Goal: Task Accomplishment & Management: Complete application form

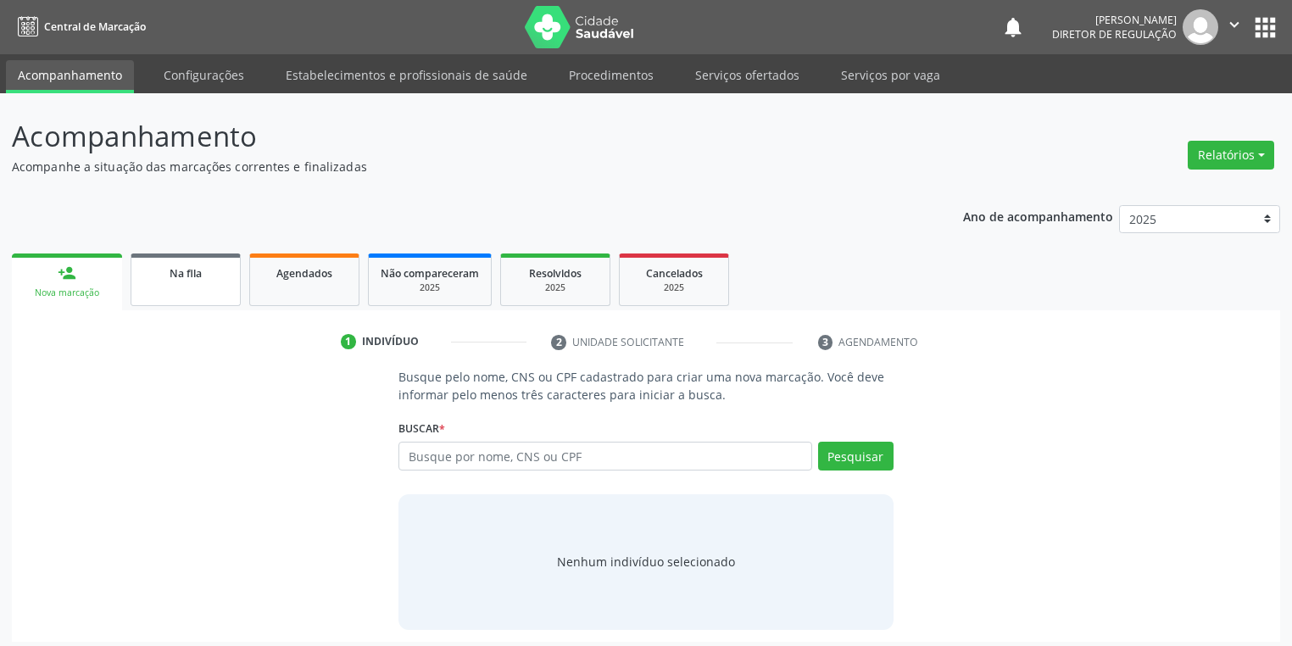
click at [188, 290] on link "Na fila" at bounding box center [186, 279] width 110 height 53
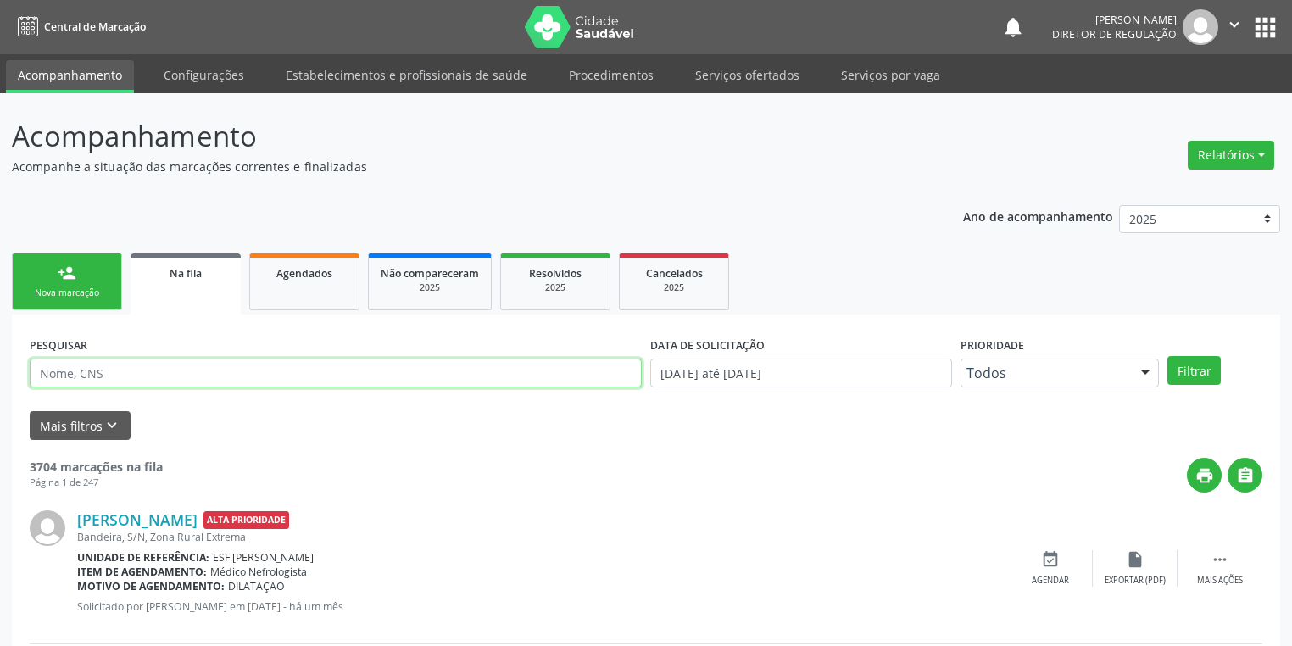
click at [153, 373] on input "text" at bounding box center [336, 373] width 612 height 29
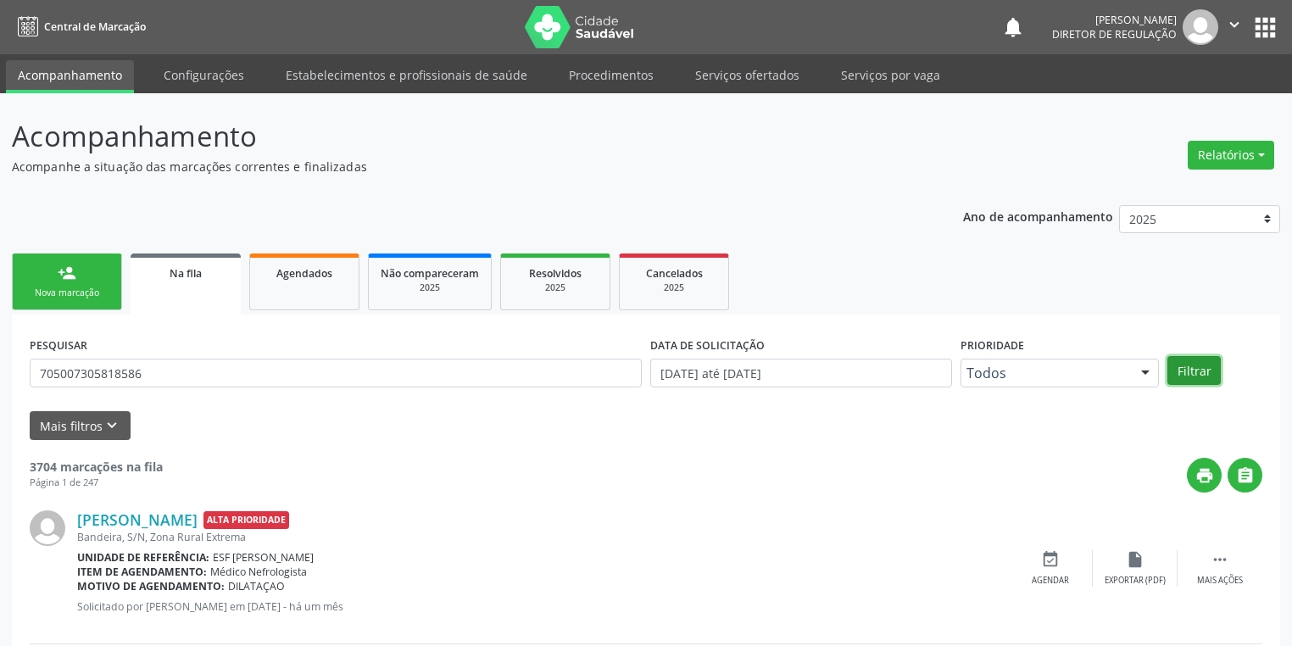
click at [1196, 375] on button "Filtrar" at bounding box center [1193, 370] width 53 height 29
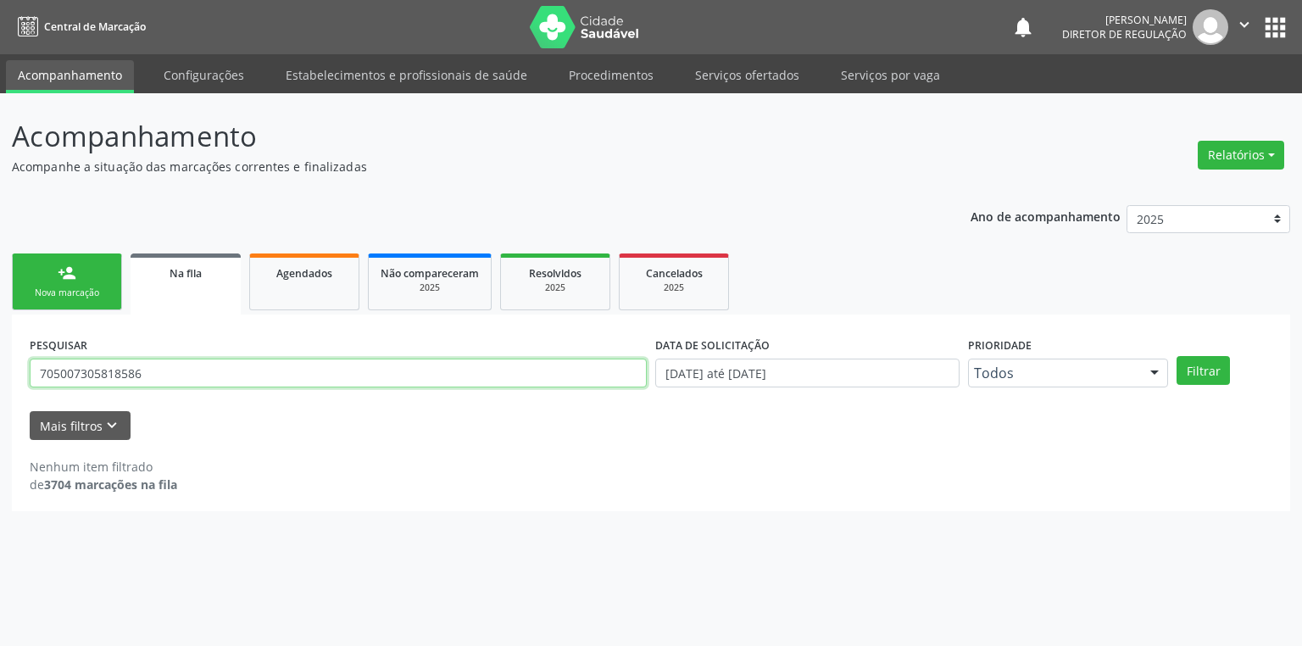
click at [151, 375] on input "705007305818586" at bounding box center [338, 373] width 617 height 29
type input "7"
type input "705007305818586"
click at [1189, 362] on button "Filtrar" at bounding box center [1202, 370] width 53 height 29
drag, startPoint x: 171, startPoint y: 374, endPoint x: 4, endPoint y: 386, distance: 167.4
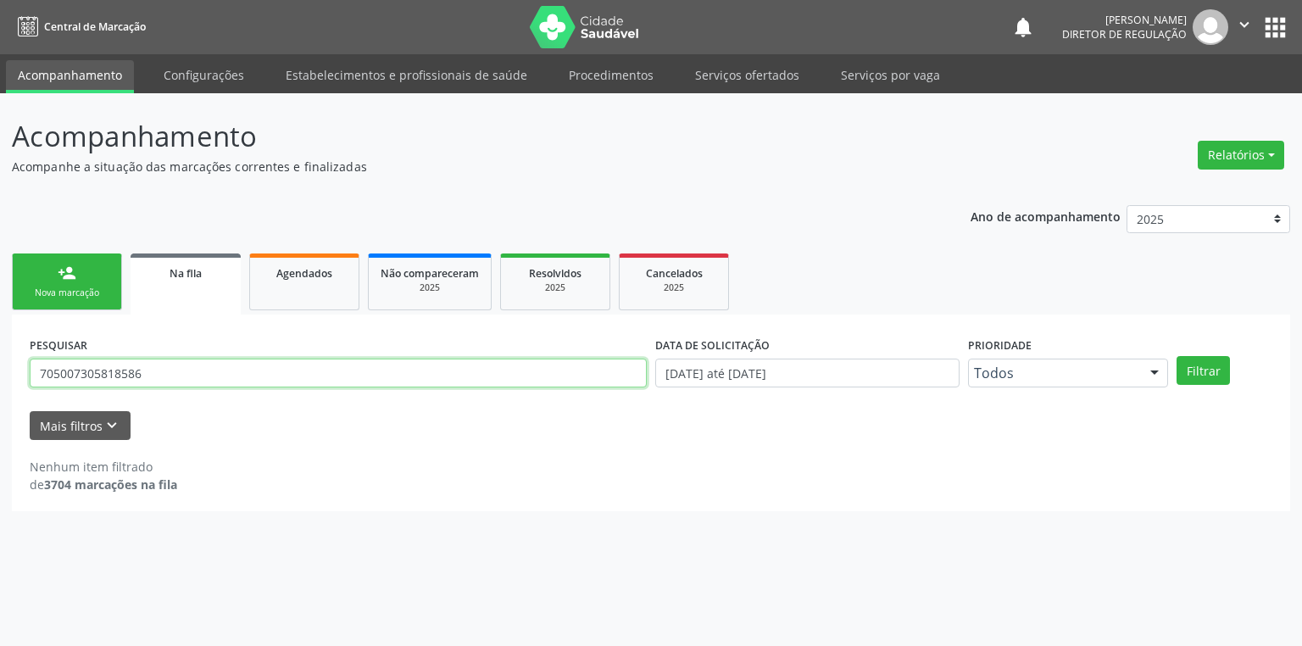
click at [4, 386] on div "Acompanhamento Acompanhe a situação das marcações correntes e finalizadas Relat…" at bounding box center [651, 369] width 1302 height 553
click at [45, 278] on link "person_add Nova marcação" at bounding box center [67, 281] width 110 height 57
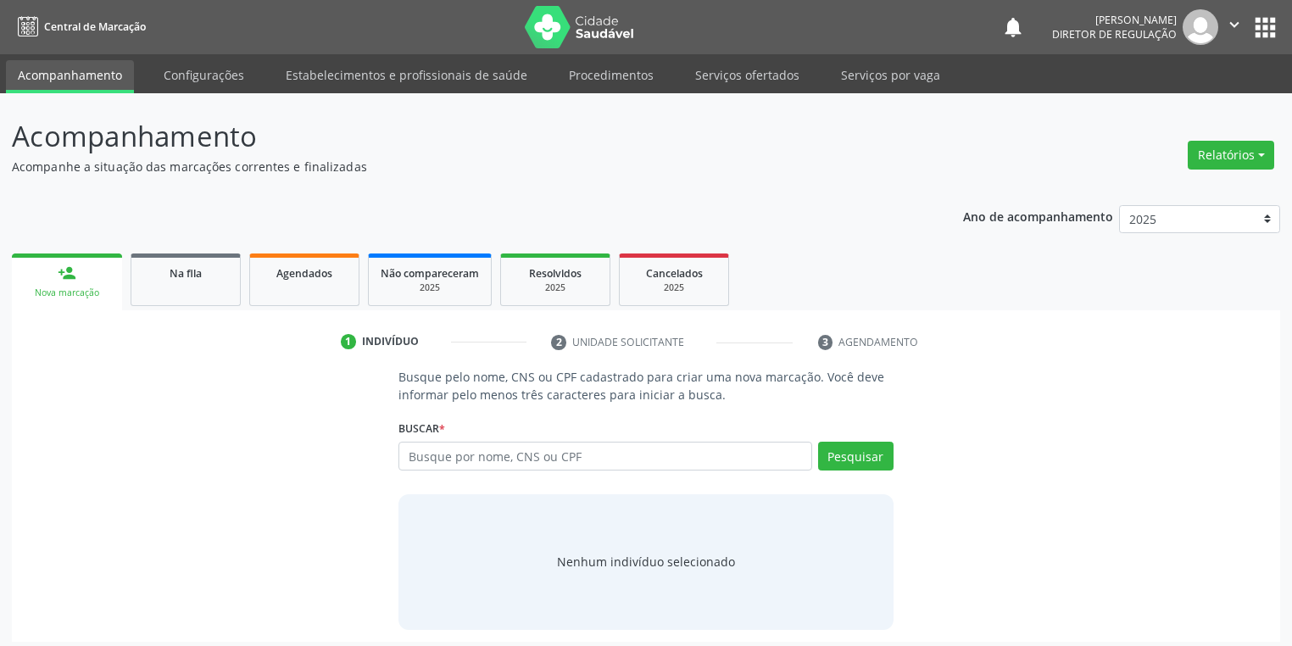
scroll to position [7, 0]
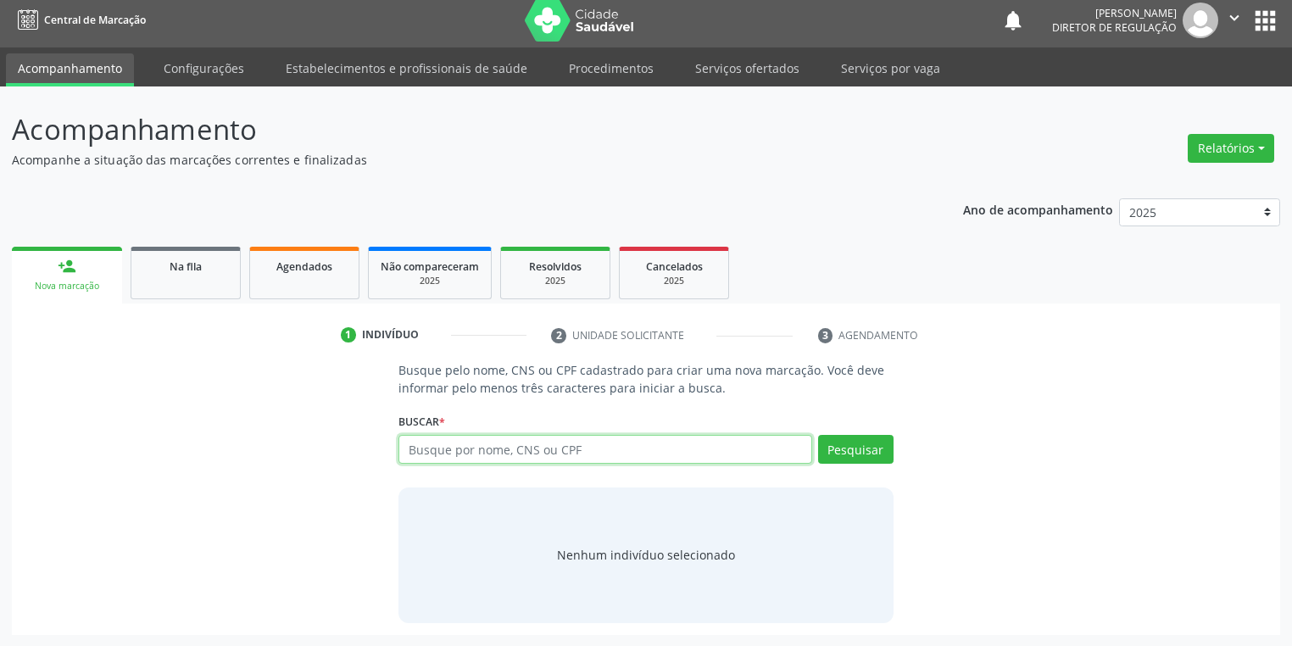
click at [480, 446] on input "text" at bounding box center [605, 449] width 414 height 29
paste input "705007305818586"
type input "705007305818586"
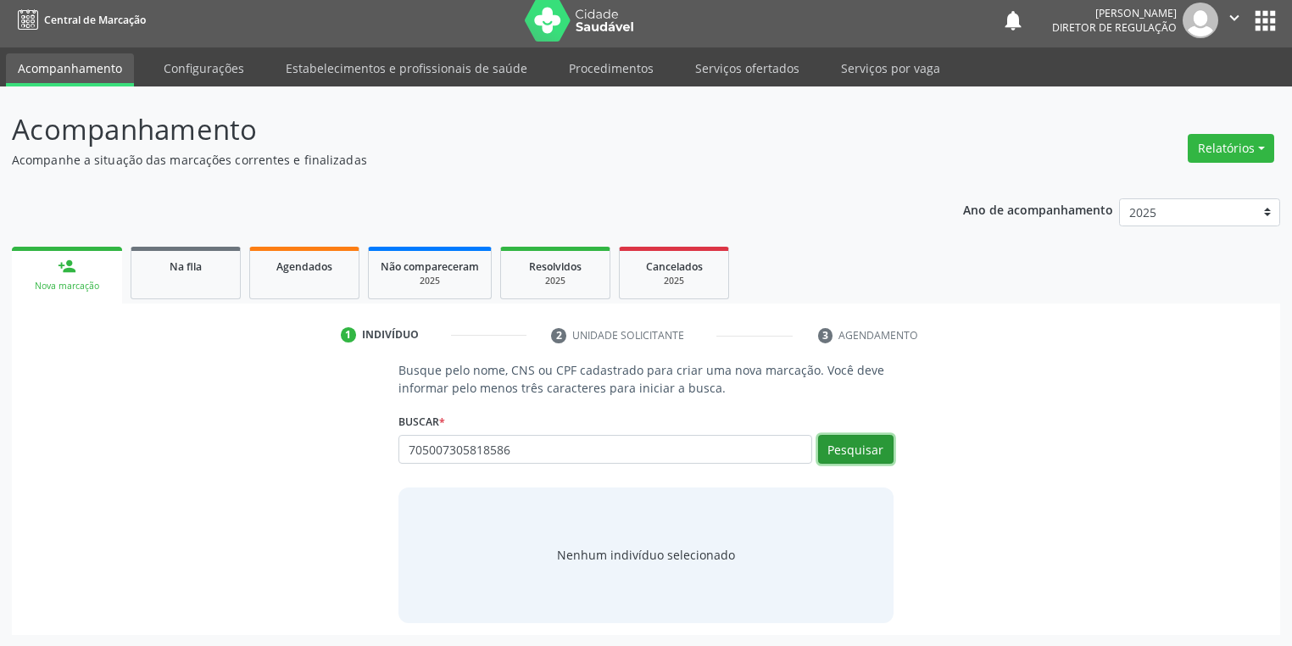
click at [854, 450] on button "Pesquisar" at bounding box center [855, 449] width 75 height 29
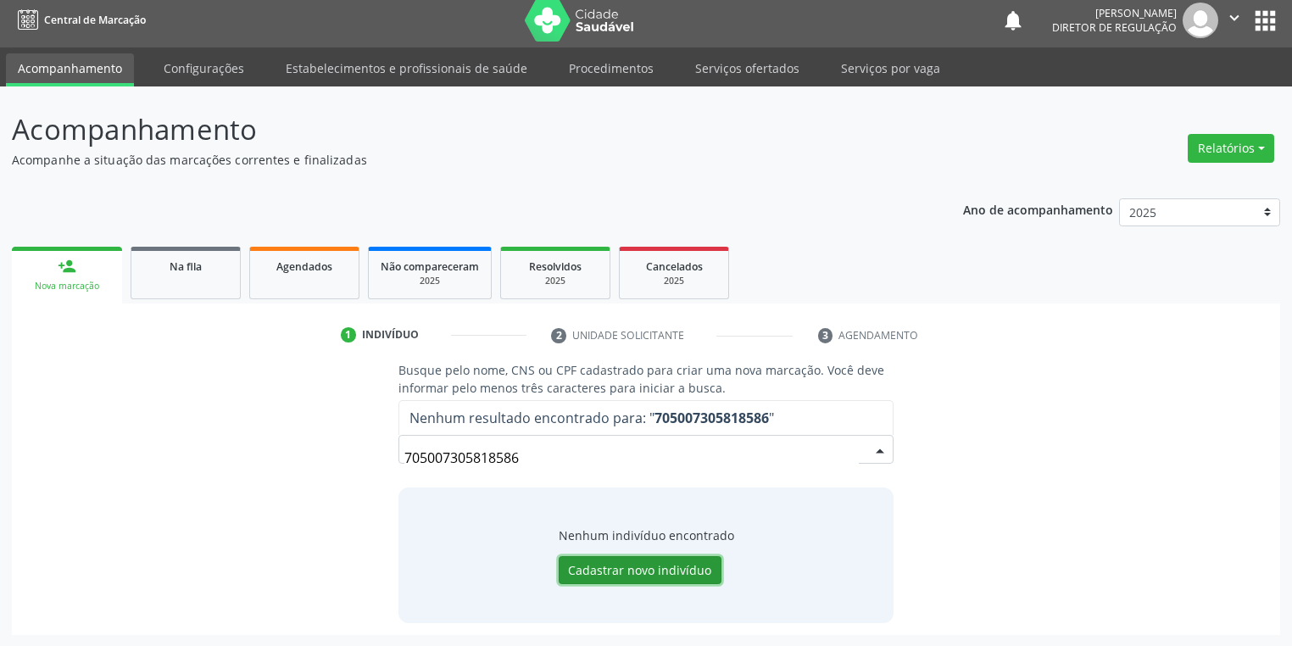
click at [641, 564] on button "Cadastrar novo indivíduo" at bounding box center [640, 570] width 163 height 29
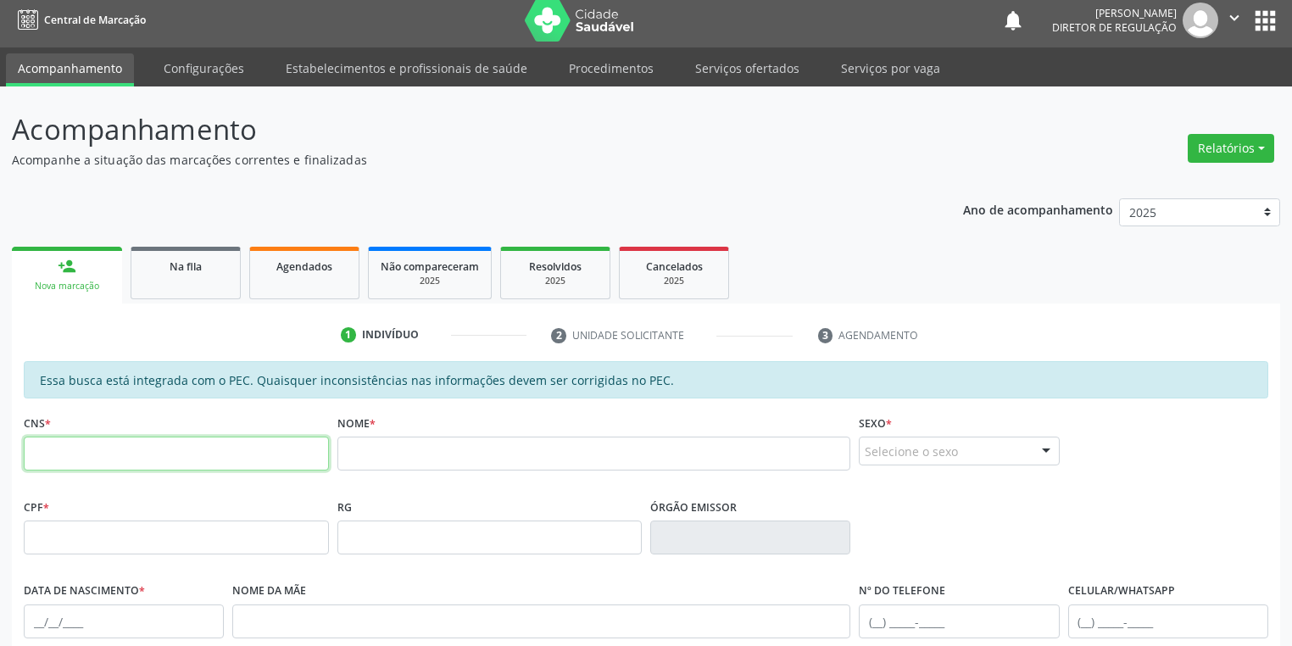
click at [191, 451] on input "text" at bounding box center [176, 454] width 305 height 34
paste input "705 0073 0581 8586"
type input "705 0073 0581 8586"
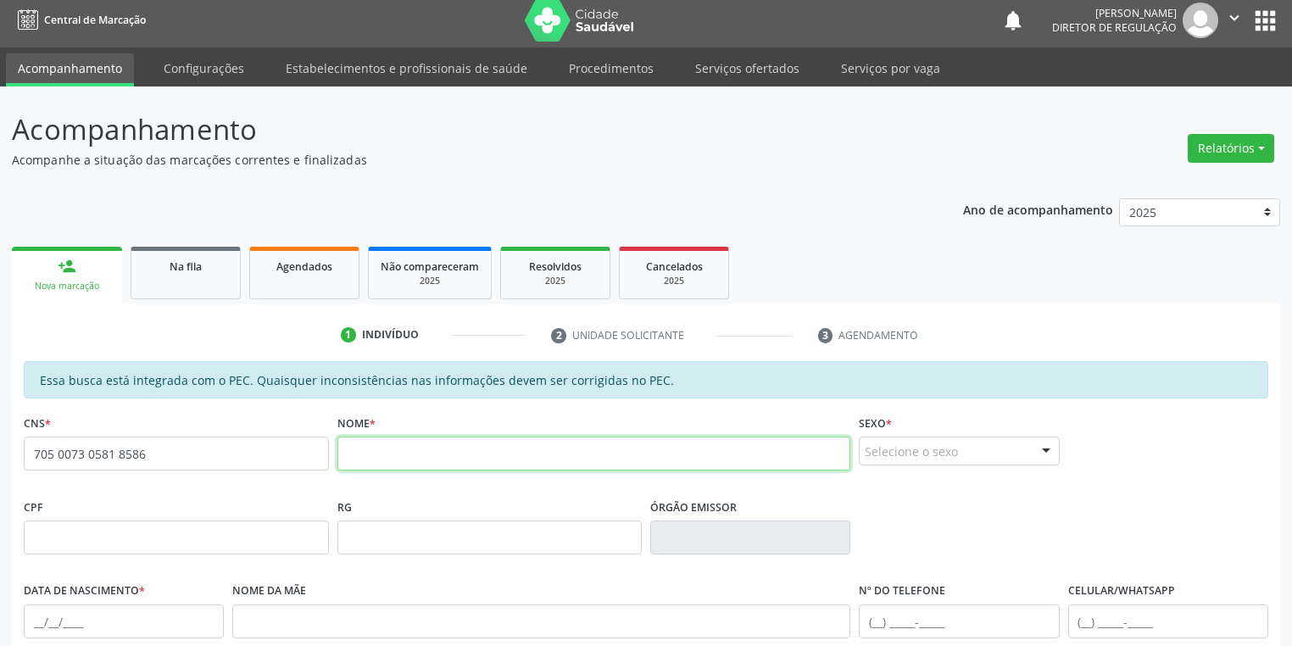
click at [378, 451] on input "text" at bounding box center [594, 454] width 514 height 34
type input "VITORIA PEREIRA DE CARVALHO"
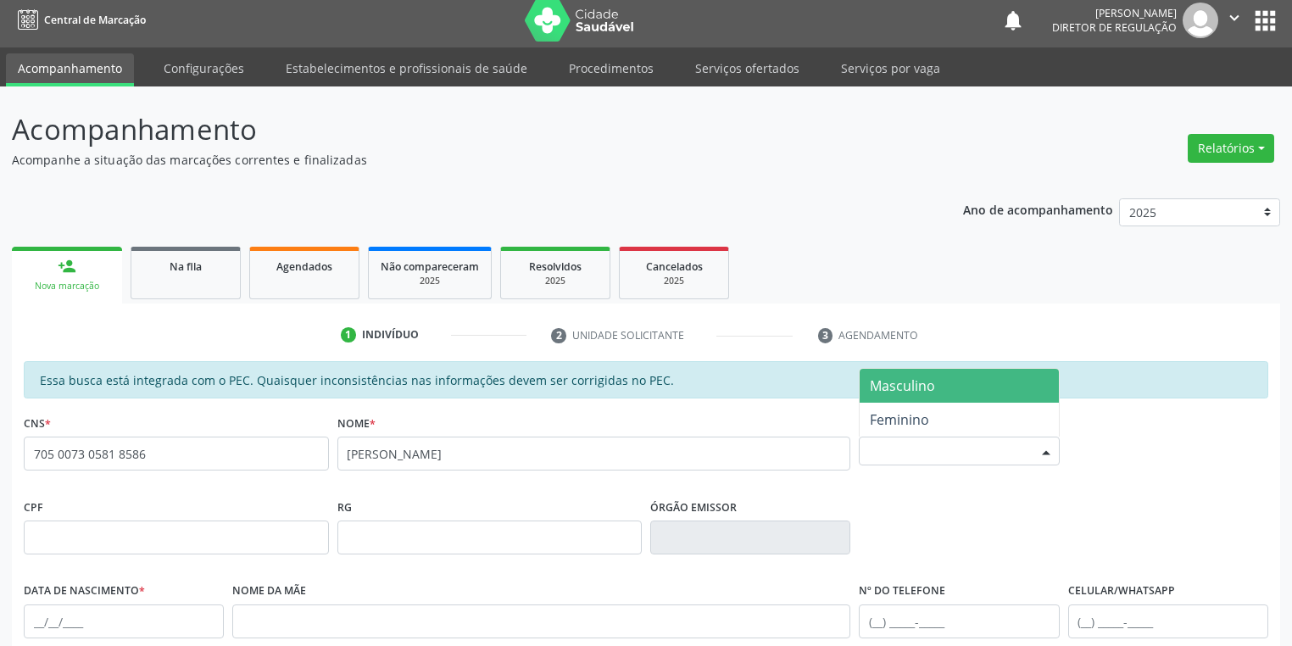
click at [908, 457] on div "Selecione o sexo" at bounding box center [959, 451] width 200 height 29
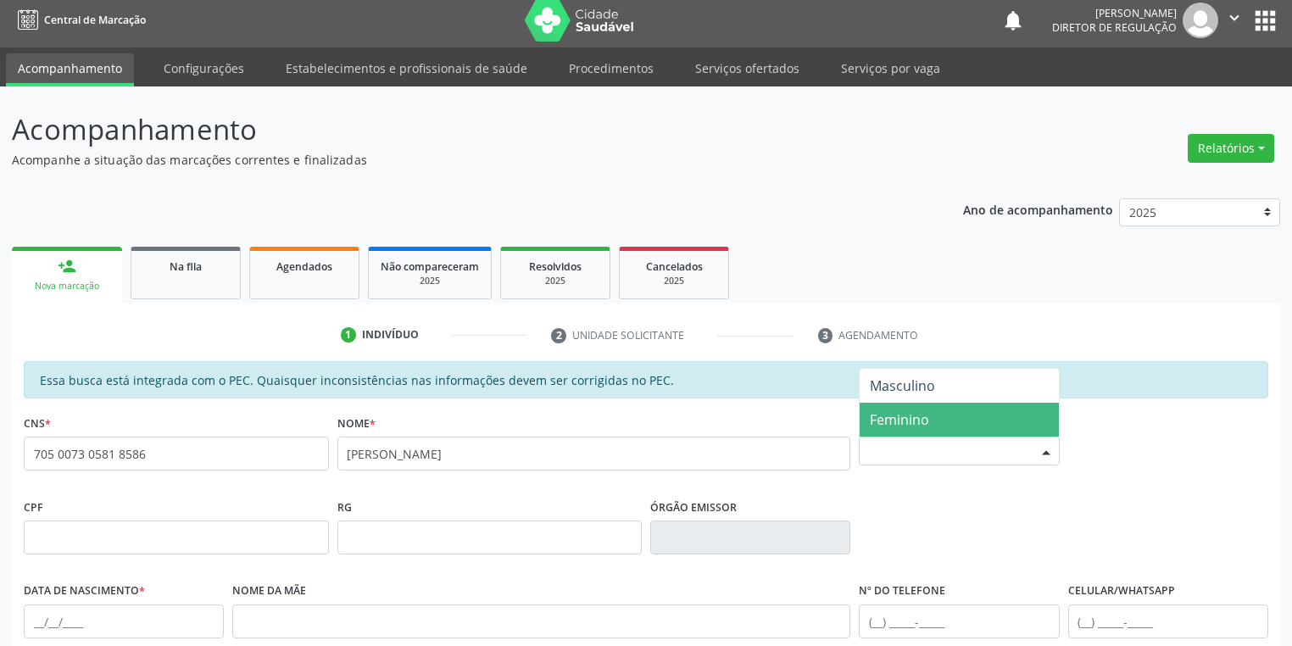
click at [908, 418] on span "Feminino" at bounding box center [899, 419] width 59 height 19
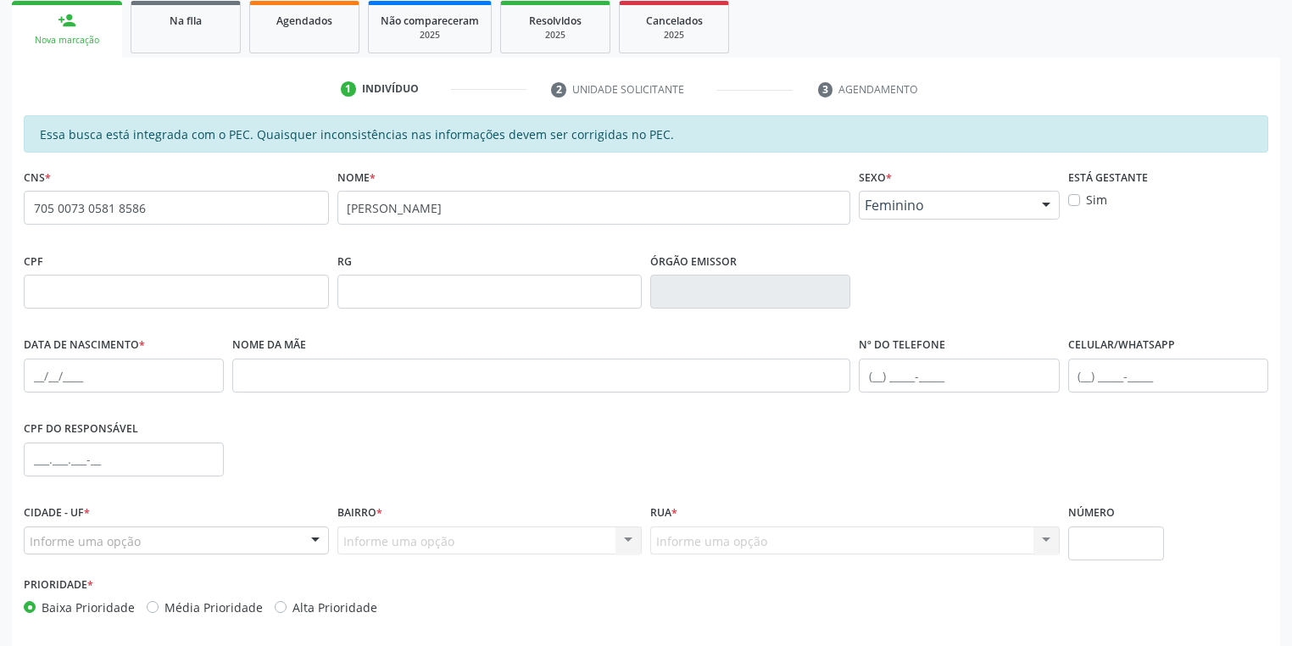
scroll to position [278, 0]
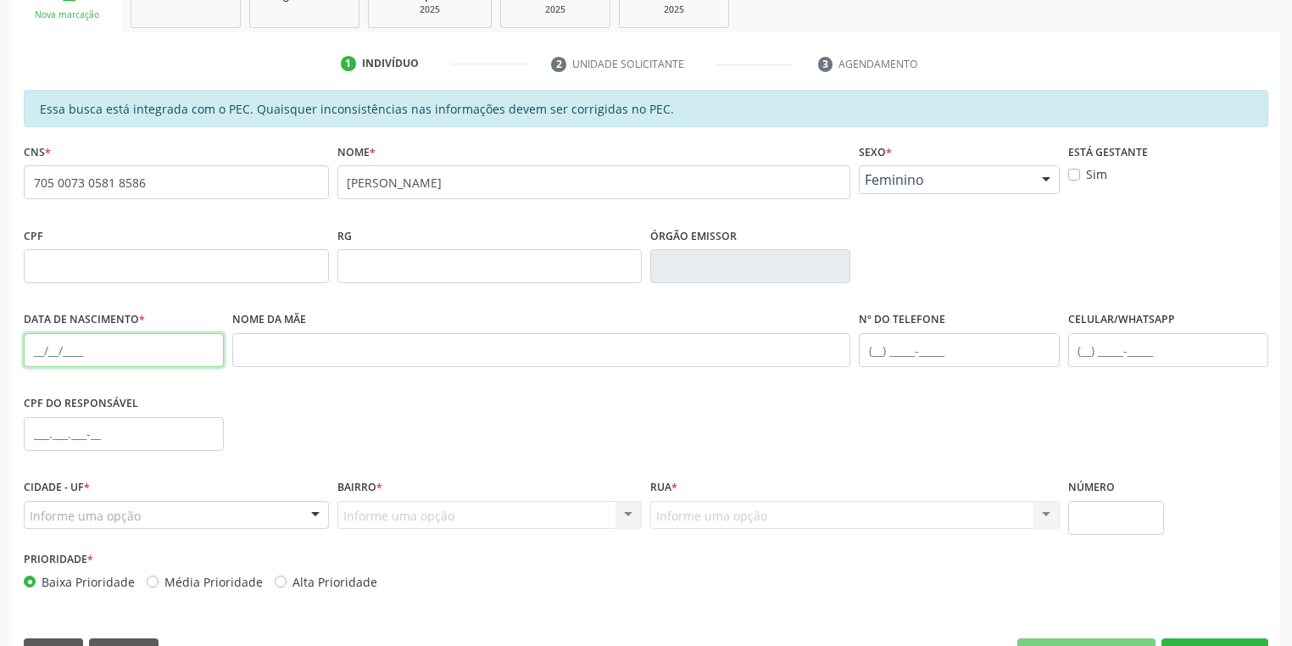
click at [41, 350] on input "text" at bounding box center [124, 350] width 200 height 34
type input "22/06/2010"
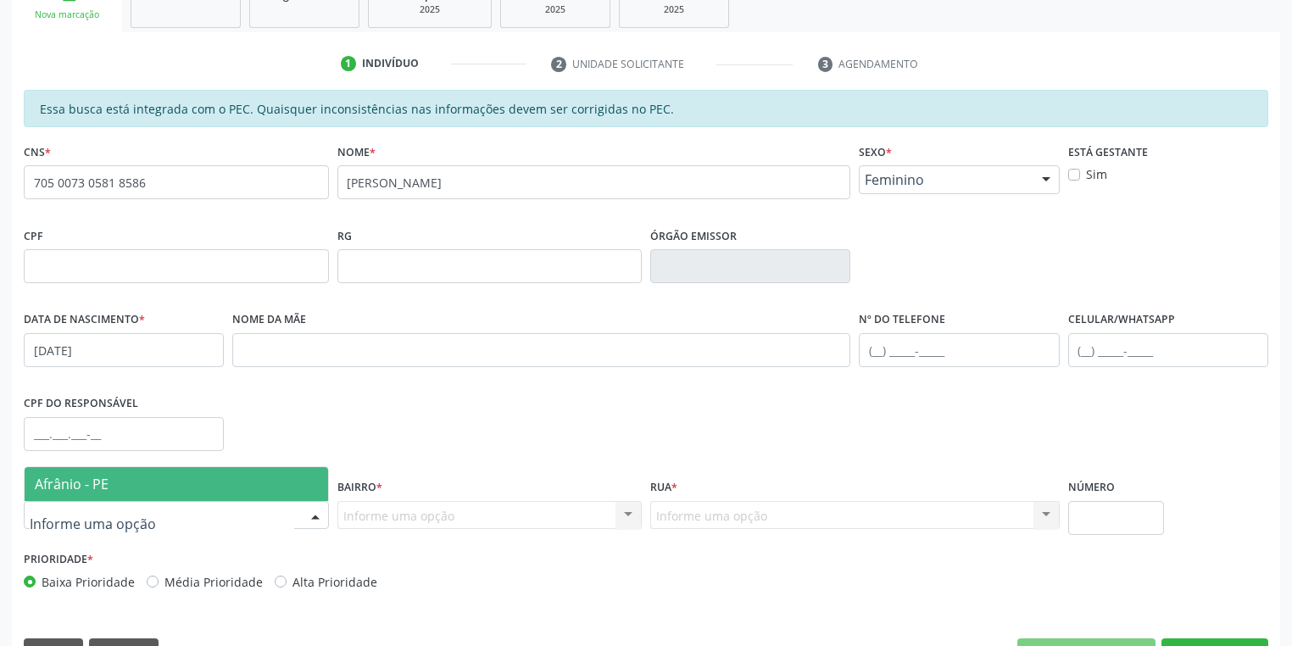
click at [122, 478] on span "Afrânio - PE" at bounding box center [176, 484] width 303 height 34
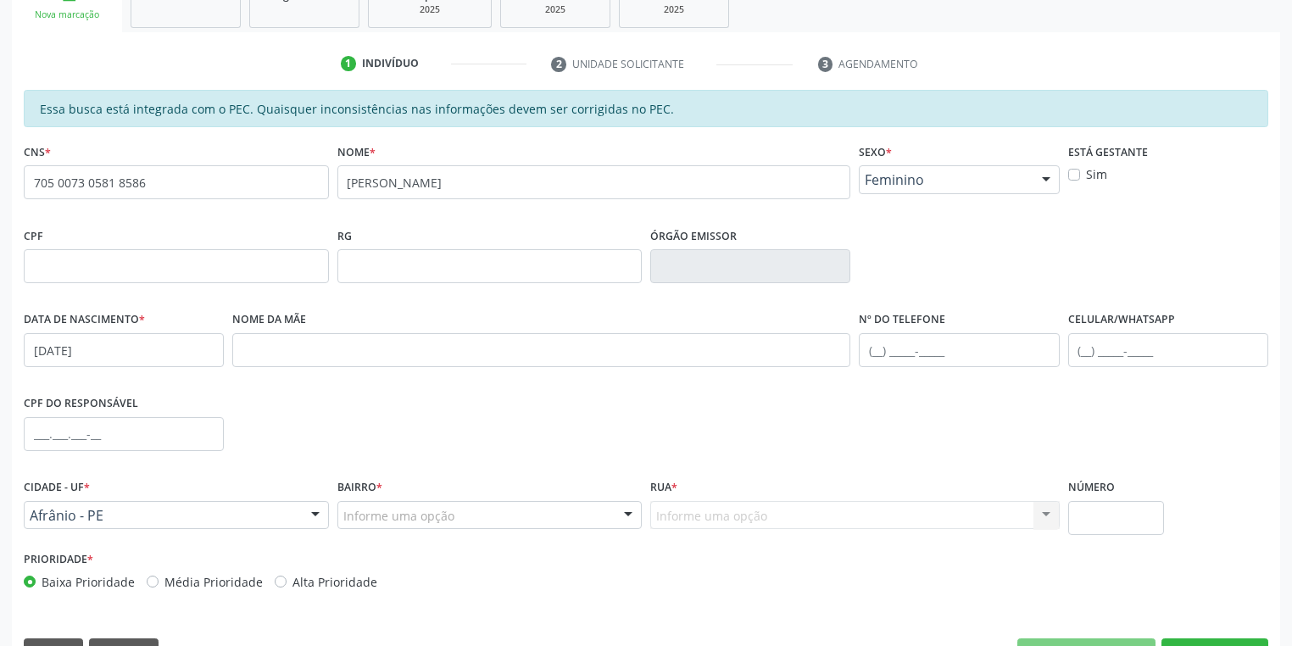
click at [337, 509] on div "Informe uma opção" at bounding box center [489, 515] width 305 height 29
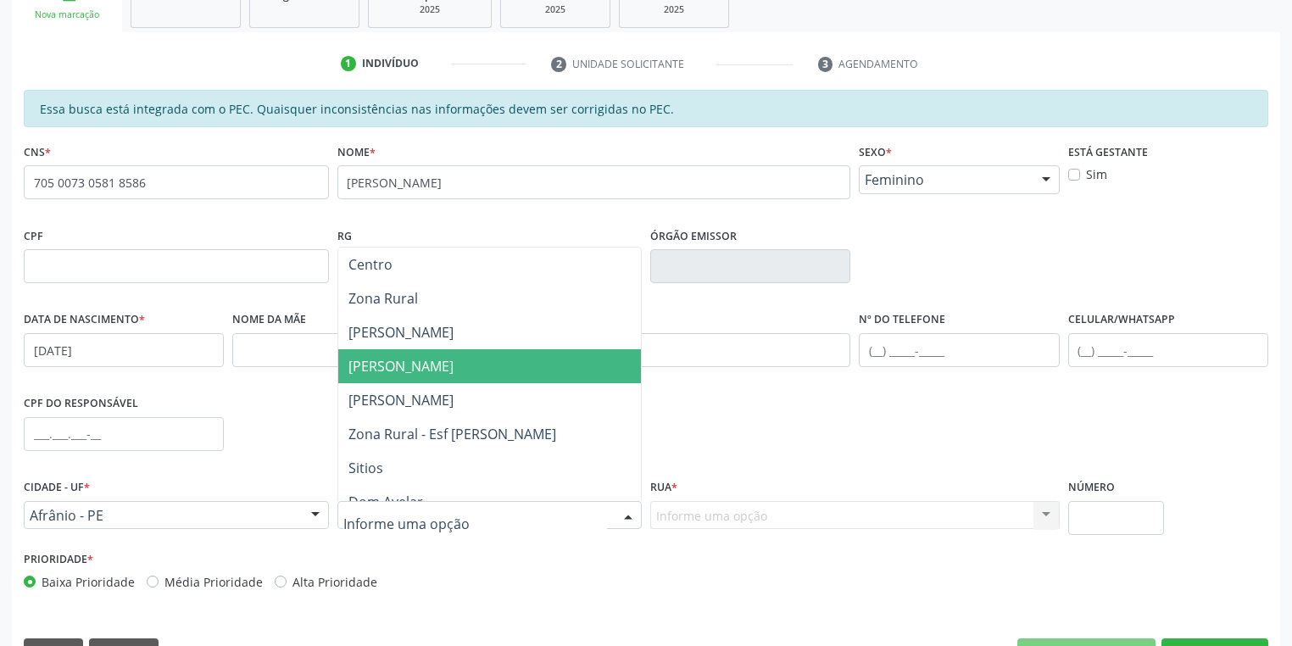
click at [414, 366] on span "[PERSON_NAME]" at bounding box center [400, 366] width 105 height 19
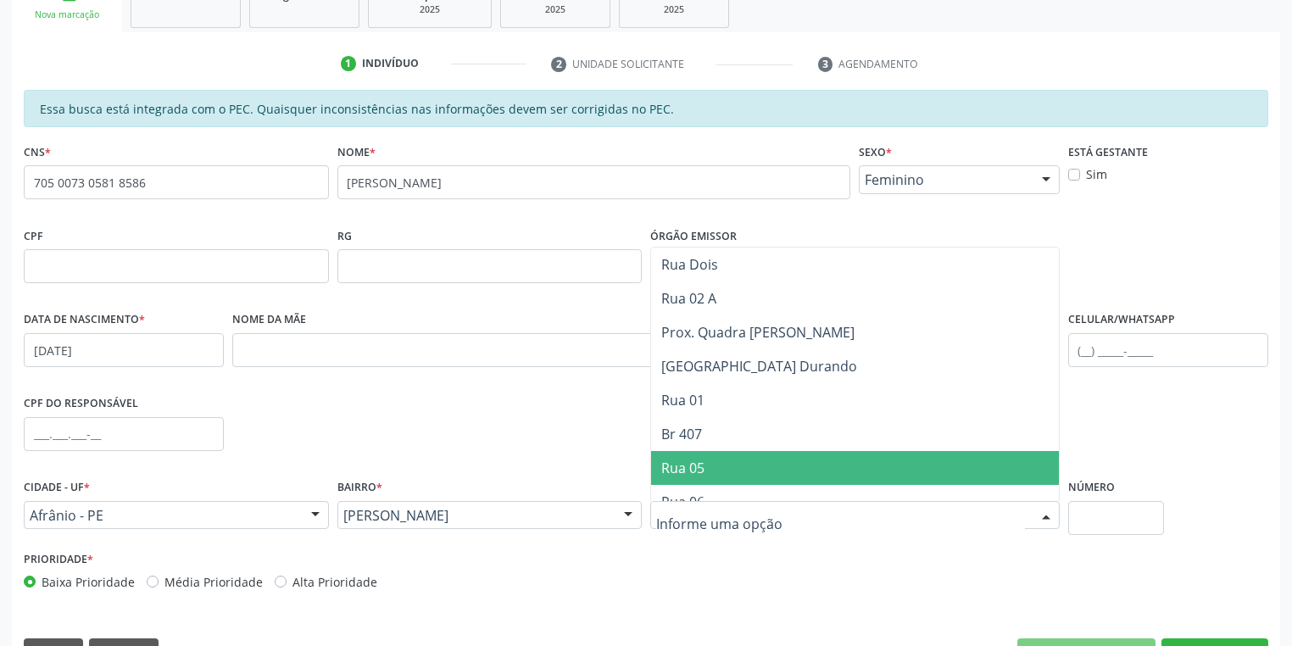
click at [696, 471] on span "Rua 05" at bounding box center [682, 468] width 43 height 19
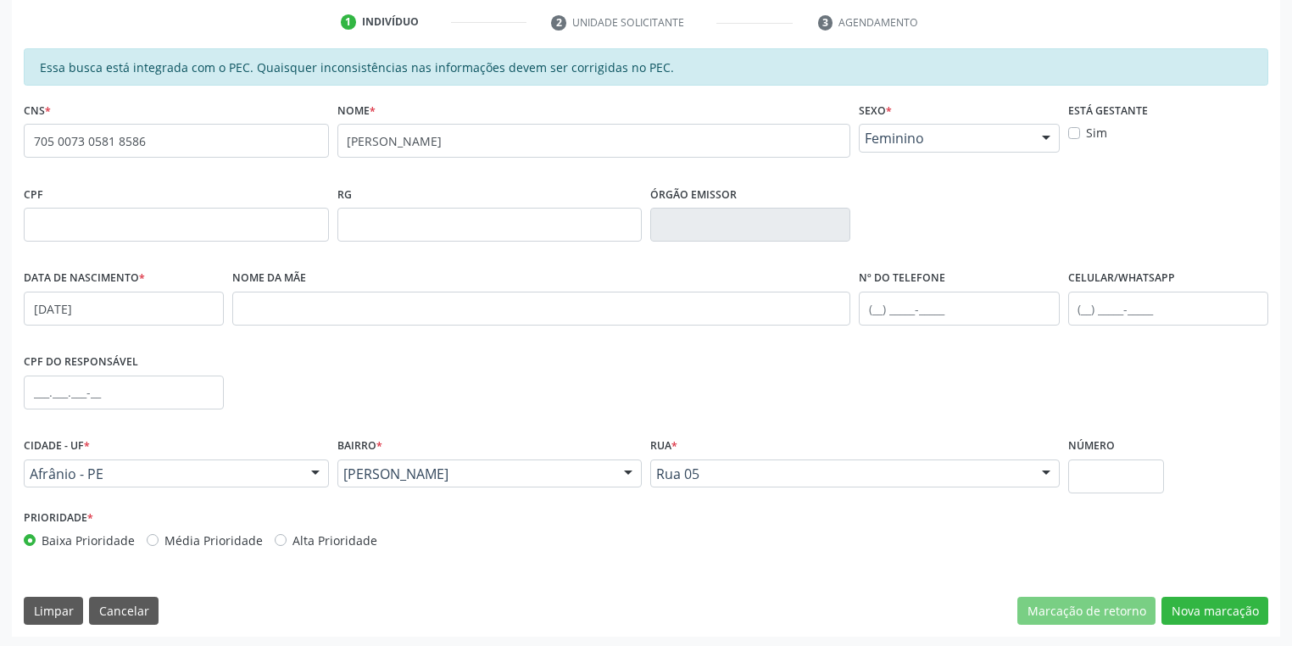
scroll to position [321, 0]
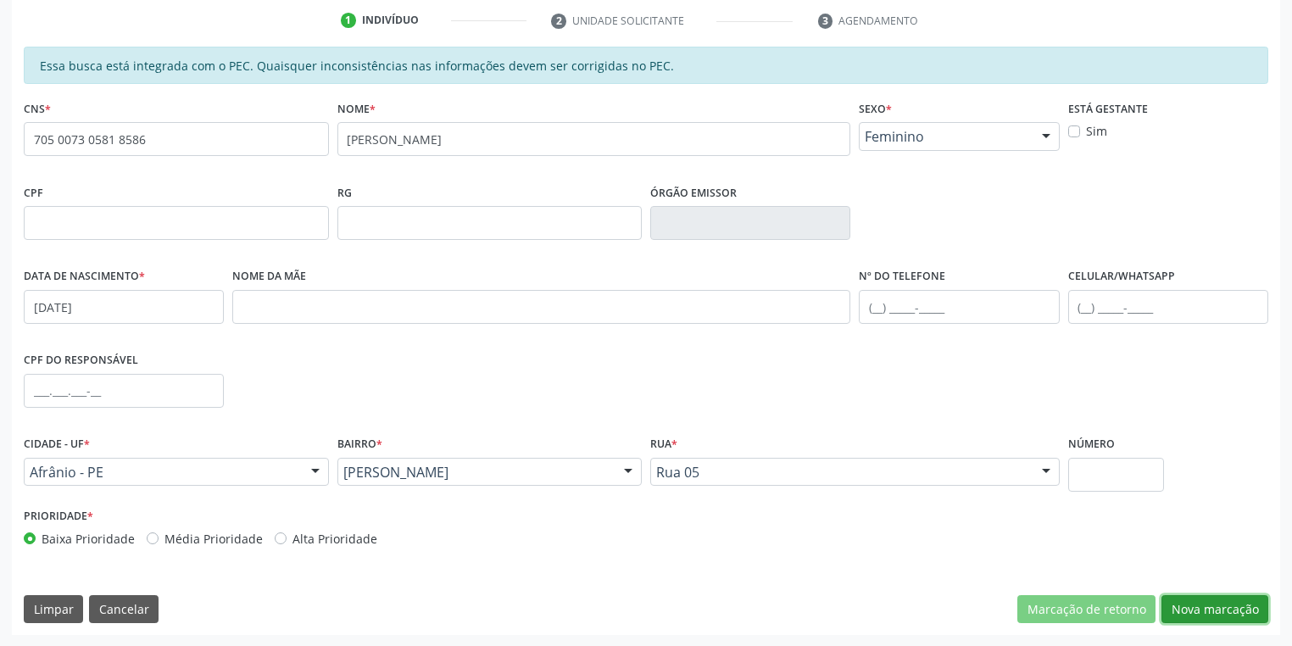
click at [1202, 604] on button "Nova marcação" at bounding box center [1214, 609] width 107 height 29
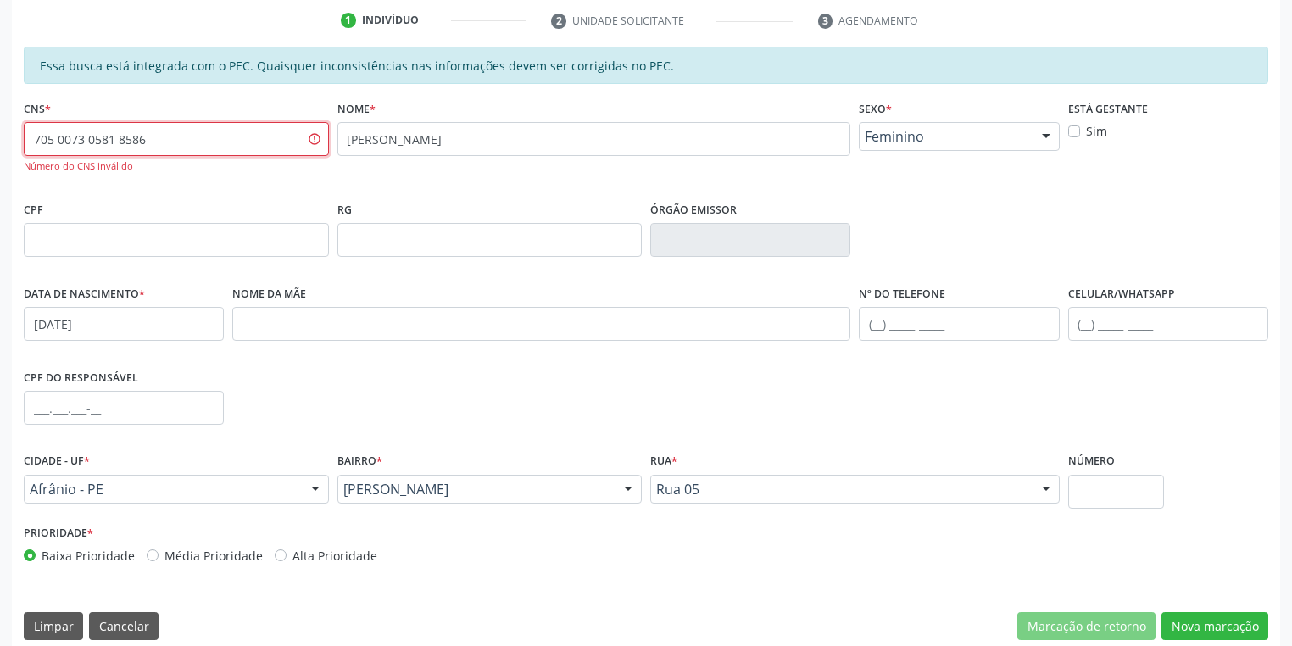
click at [168, 142] on input "705 0073 0581 8586" at bounding box center [176, 139] width 305 height 34
type input "7"
click at [197, 159] on div "Número do CNS inválido" at bounding box center [176, 166] width 305 height 14
click at [202, 145] on input "705 0073 0581 8586" at bounding box center [176, 139] width 305 height 34
type input "7"
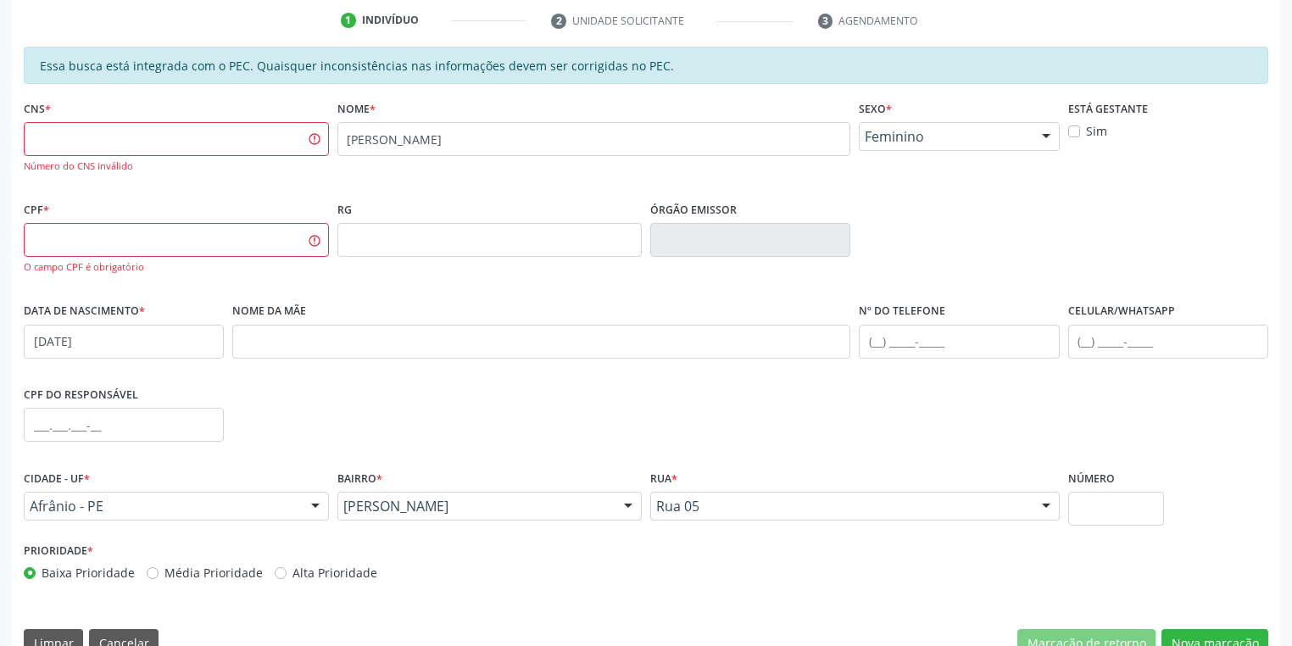
click at [379, 184] on div "Nome * VITORIA PEREIRA DE CARVALHO" at bounding box center [594, 146] width 522 height 101
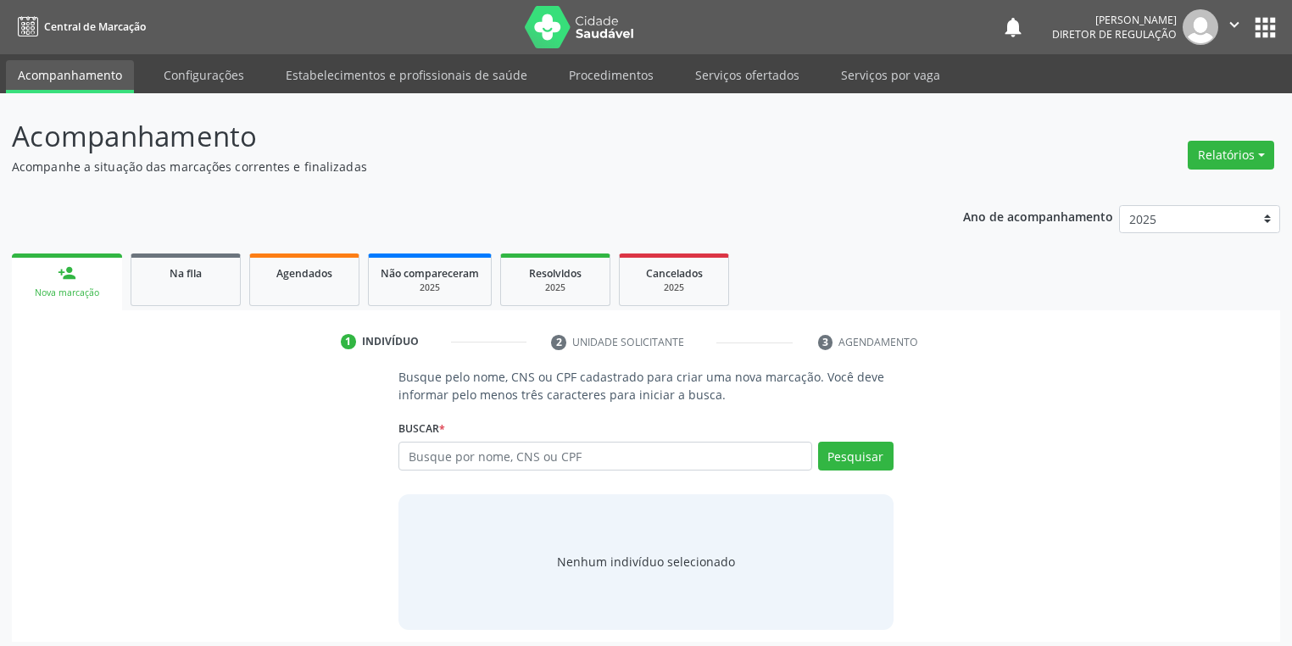
click at [448, 456] on input "text" at bounding box center [605, 456] width 414 height 29
type input "VITORIA PEREIRA"
click at [832, 454] on button "Pesquisar" at bounding box center [855, 456] width 75 height 29
type input "VITORIA PEREIRA"
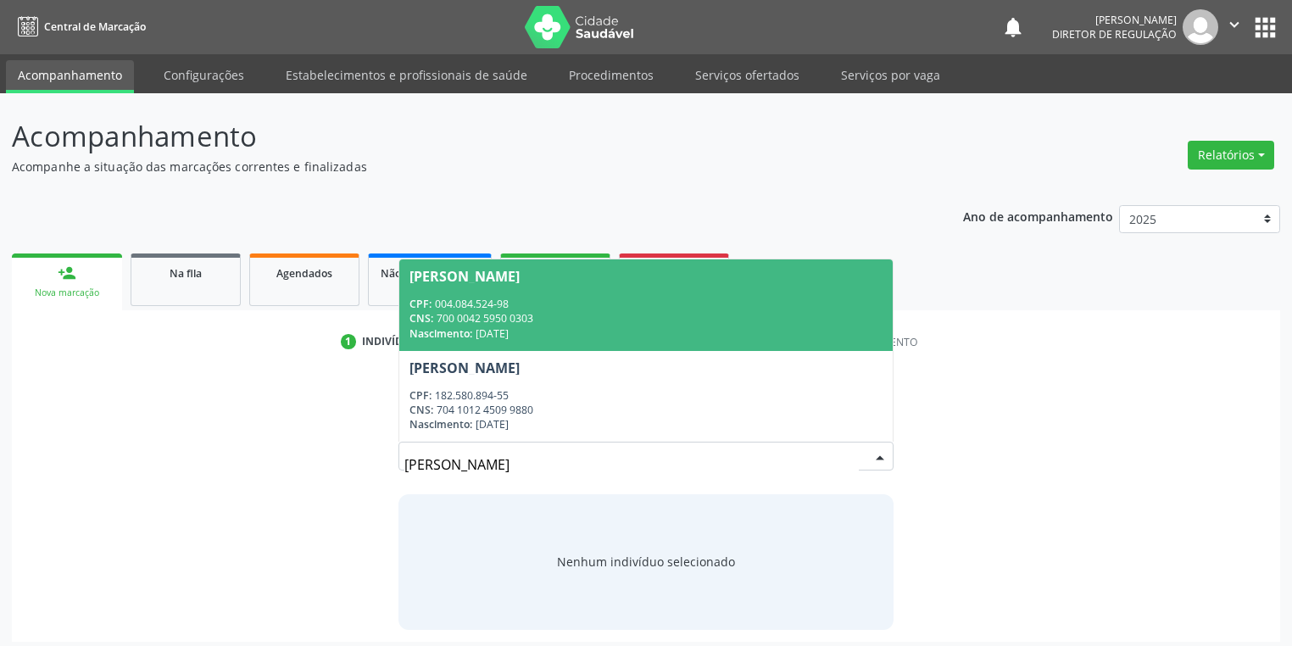
click at [840, 456] on input "VITORIA PEREIRA" at bounding box center [631, 465] width 454 height 34
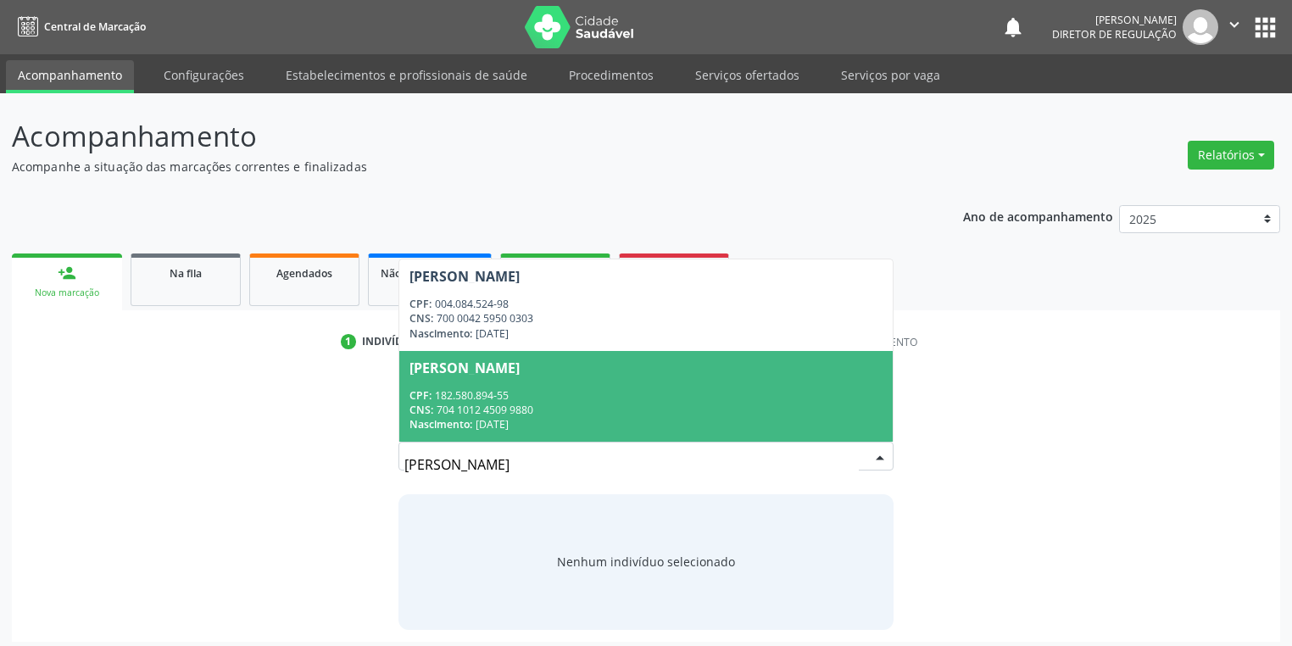
click at [517, 465] on input "VITORIA PEREIRA" at bounding box center [631, 465] width 454 height 34
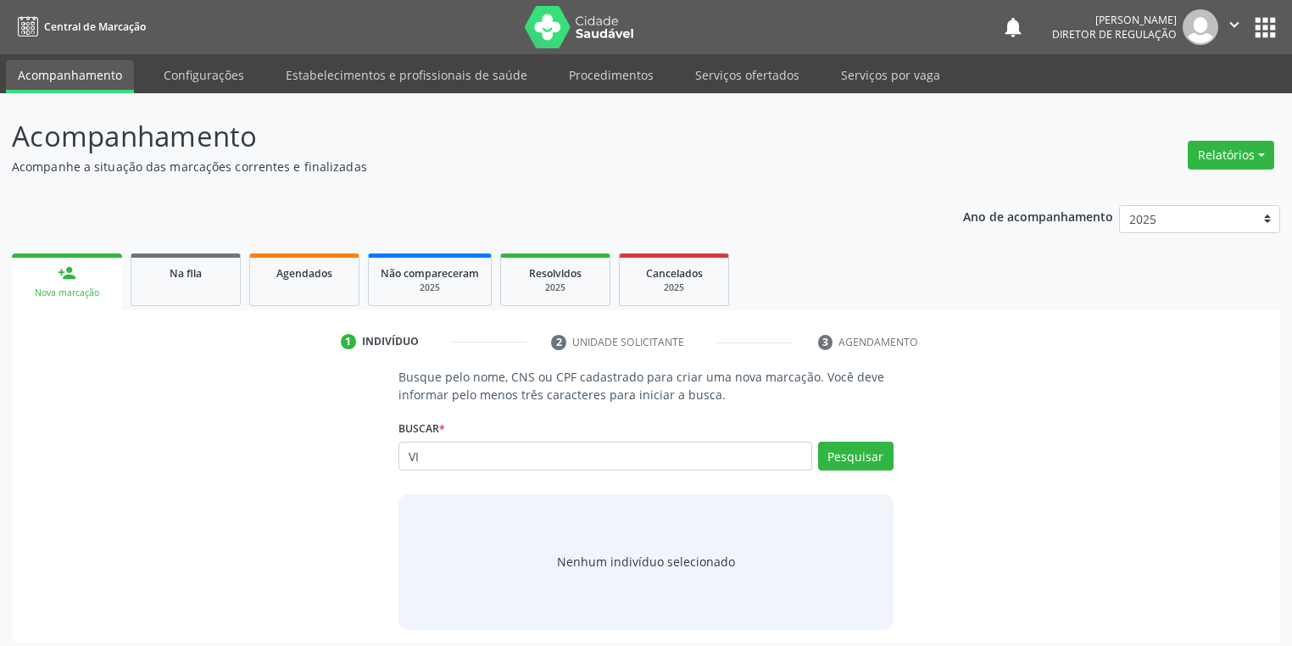
type input "V"
click at [851, 455] on button "Pesquisar" at bounding box center [855, 456] width 75 height 29
click at [532, 466] on input "7054007305818586" at bounding box center [605, 456] width 414 height 29
type input "7"
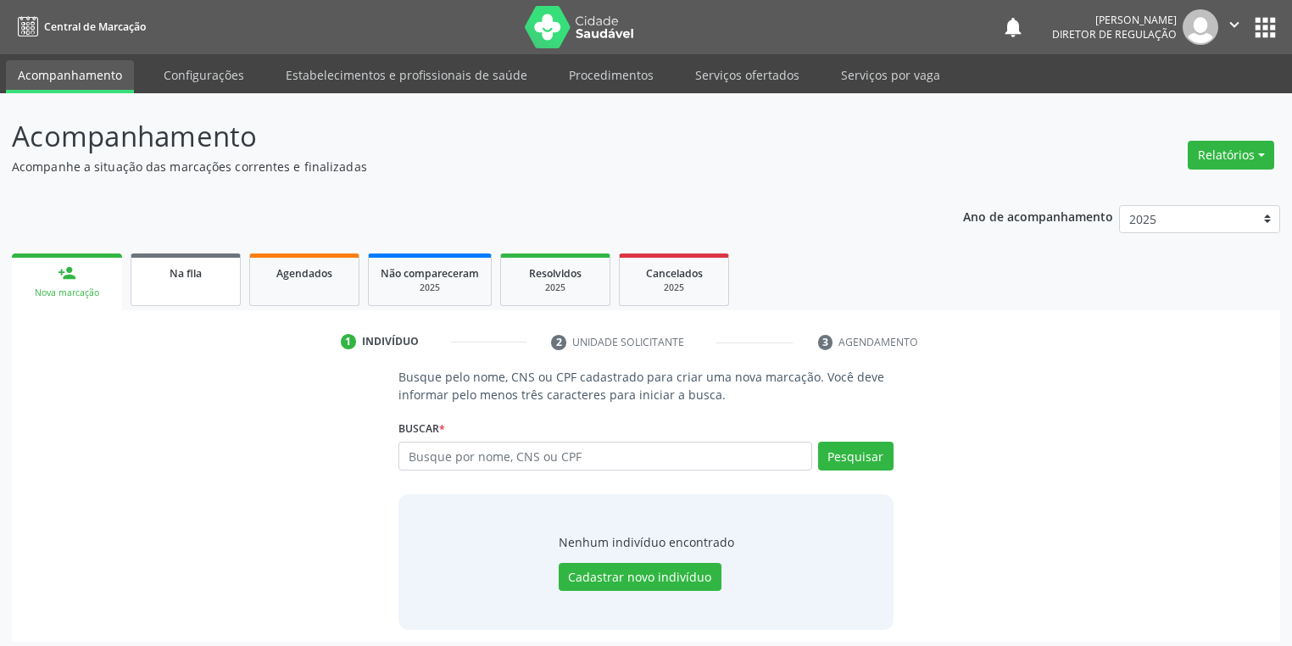
click at [173, 281] on link "Na fila" at bounding box center [186, 279] width 110 height 53
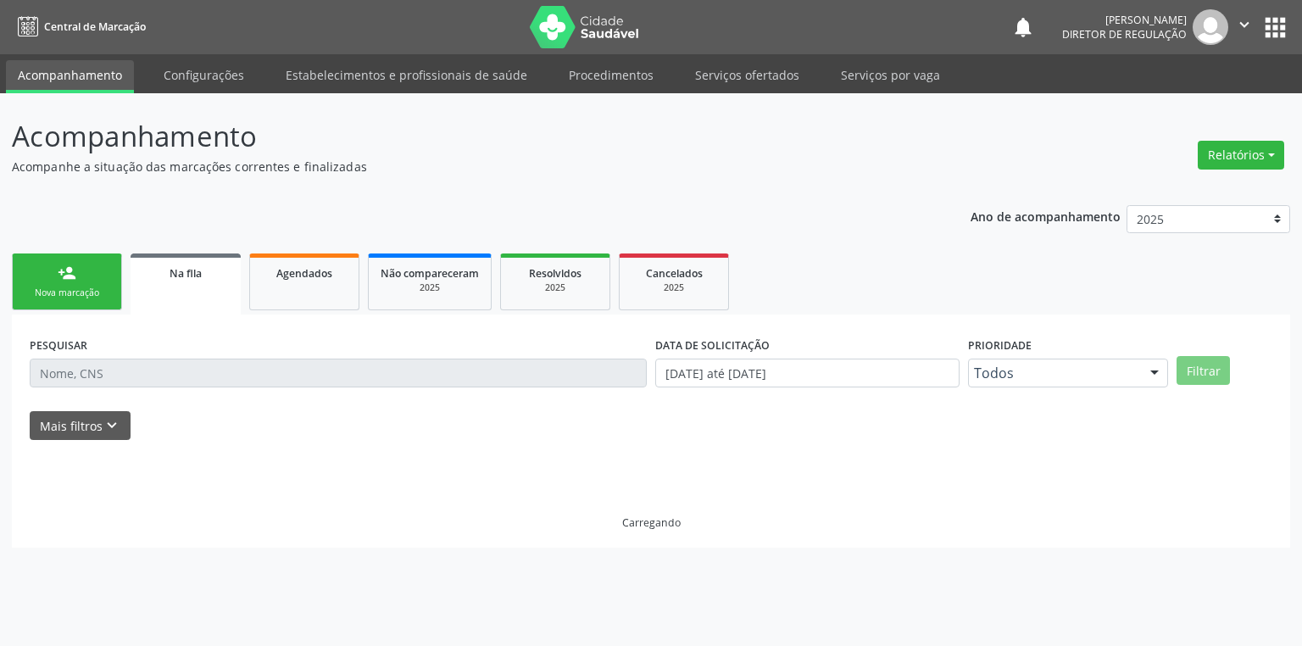
click at [173, 281] on link "Na fila" at bounding box center [186, 283] width 110 height 61
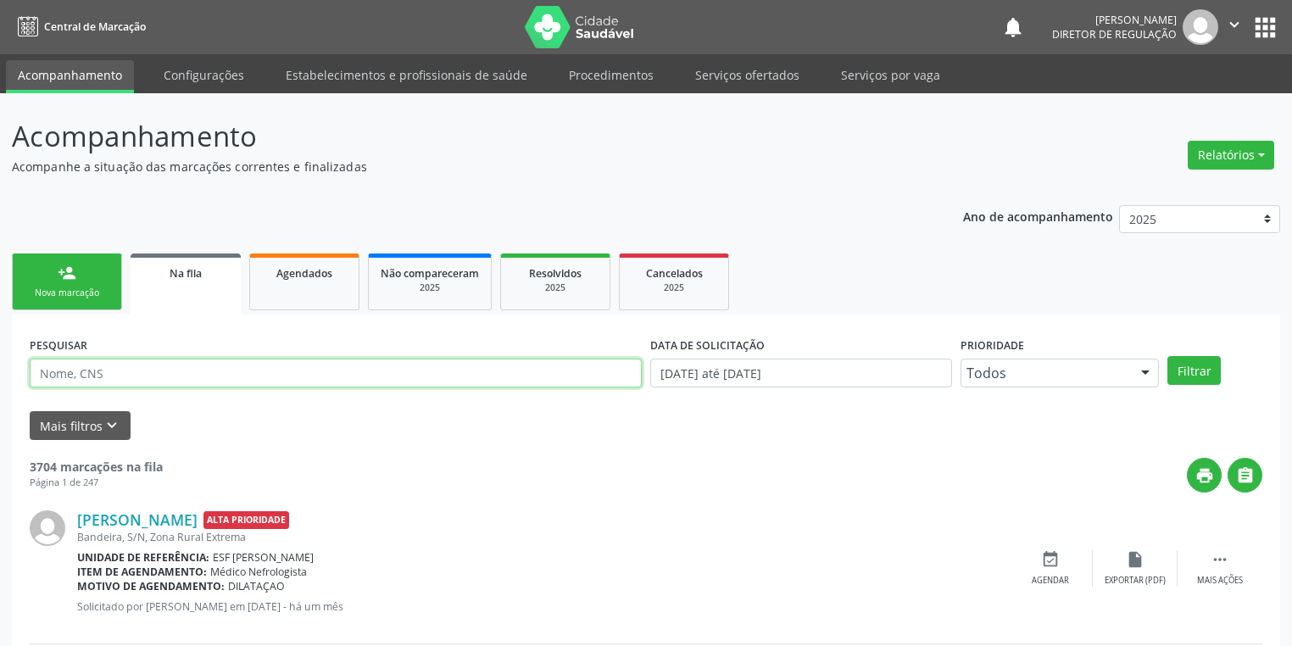
click at [91, 371] on input "text" at bounding box center [336, 373] width 612 height 29
click at [90, 372] on input "text" at bounding box center [336, 373] width 612 height 29
type input "702305130015310"
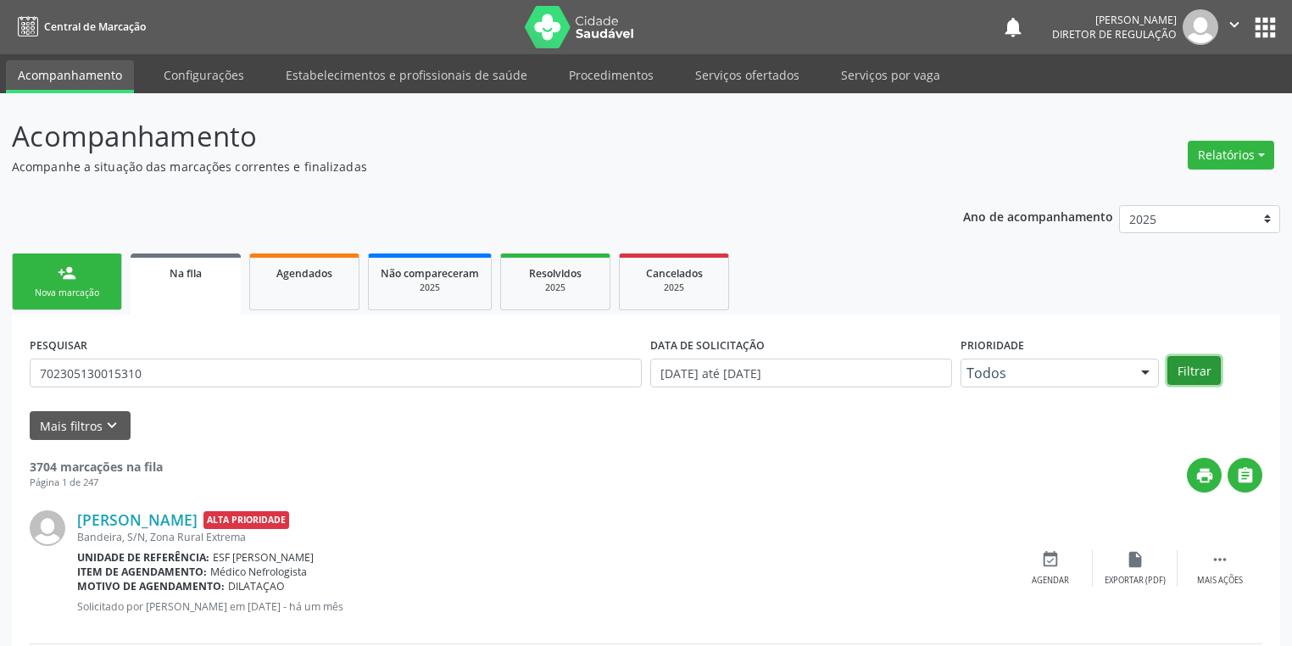
click at [1201, 368] on button "Filtrar" at bounding box center [1193, 370] width 53 height 29
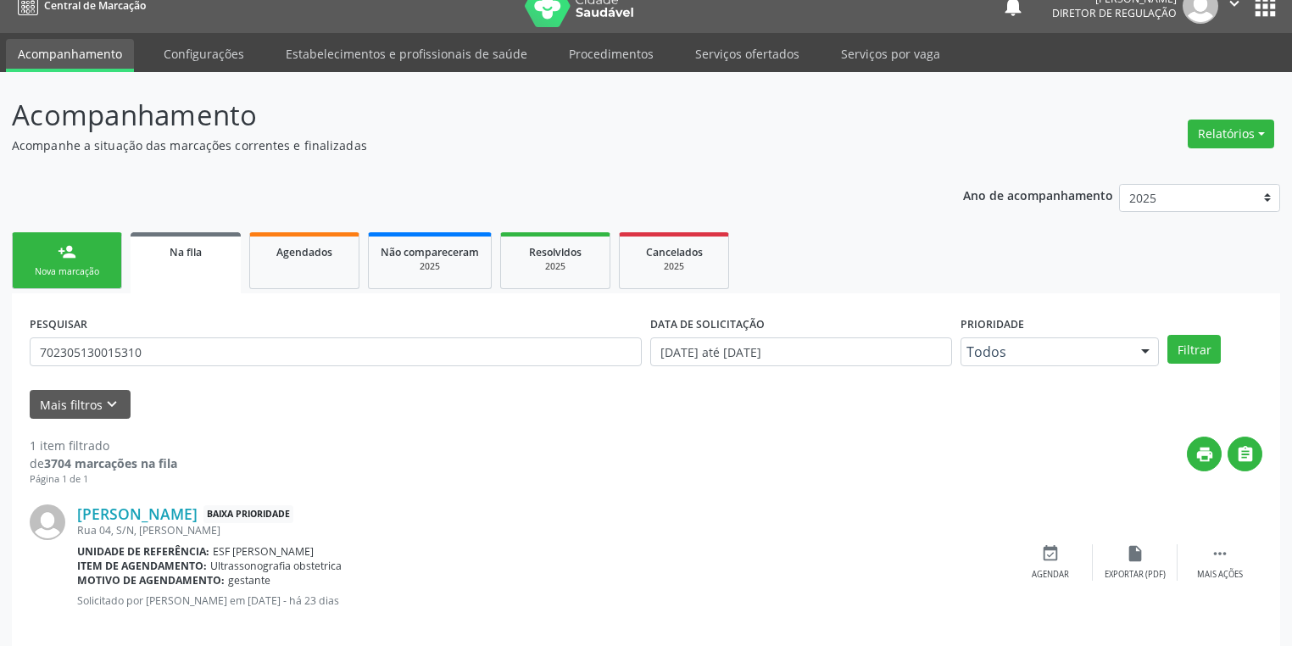
scroll to position [41, 0]
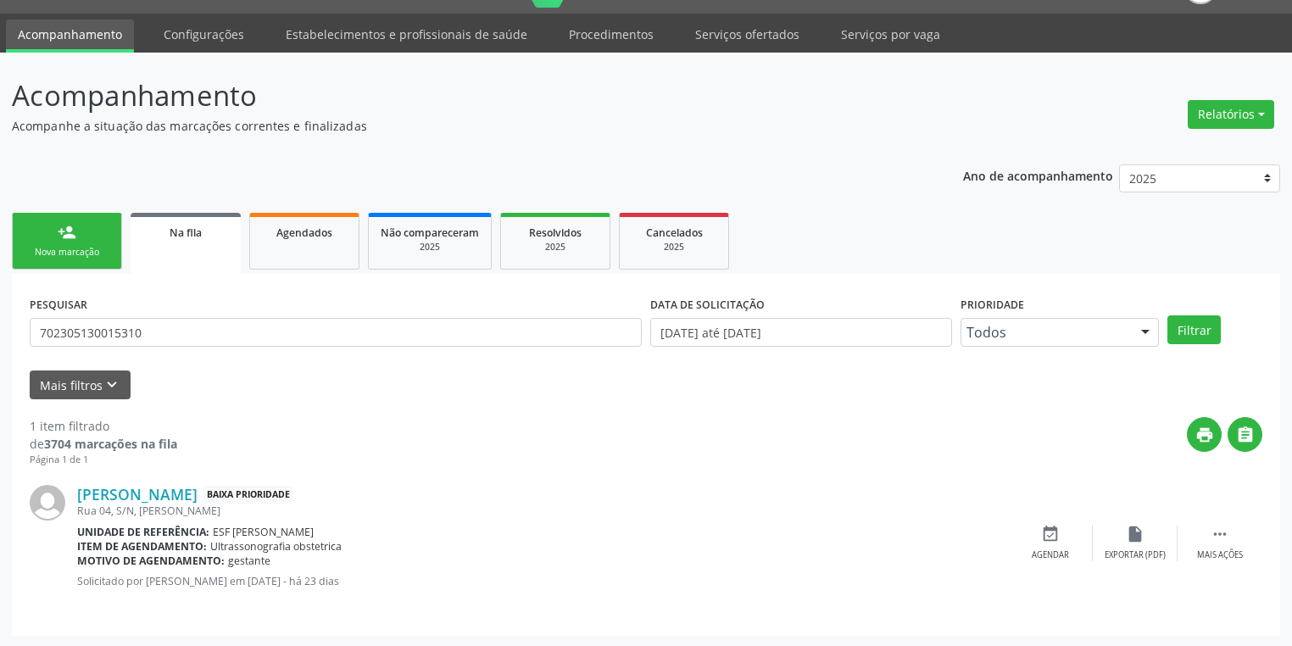
drag, startPoint x: 1218, startPoint y: 532, endPoint x: 1078, endPoint y: 509, distance: 141.9
click at [1218, 531] on icon "" at bounding box center [1219, 534] width 19 height 19
click at [817, 537] on div "event_available Agendar" at bounding box center [796, 543] width 85 height 36
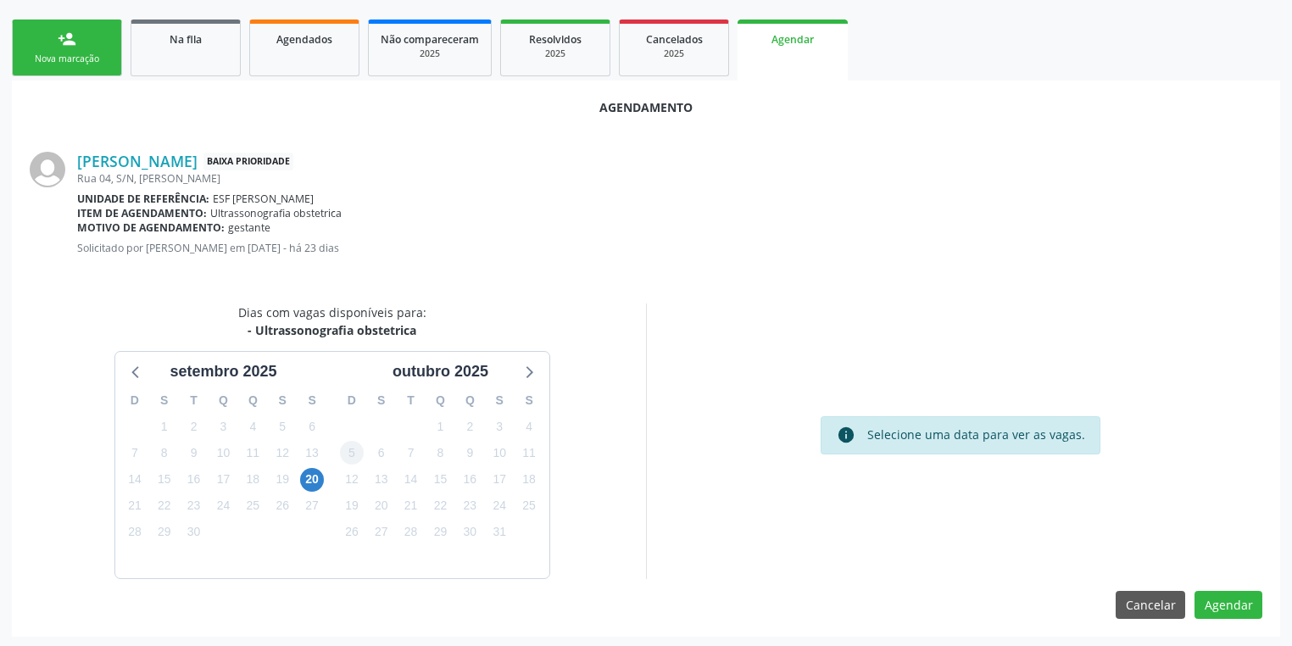
scroll to position [235, 0]
click at [309, 475] on span "20" at bounding box center [312, 479] width 24 height 24
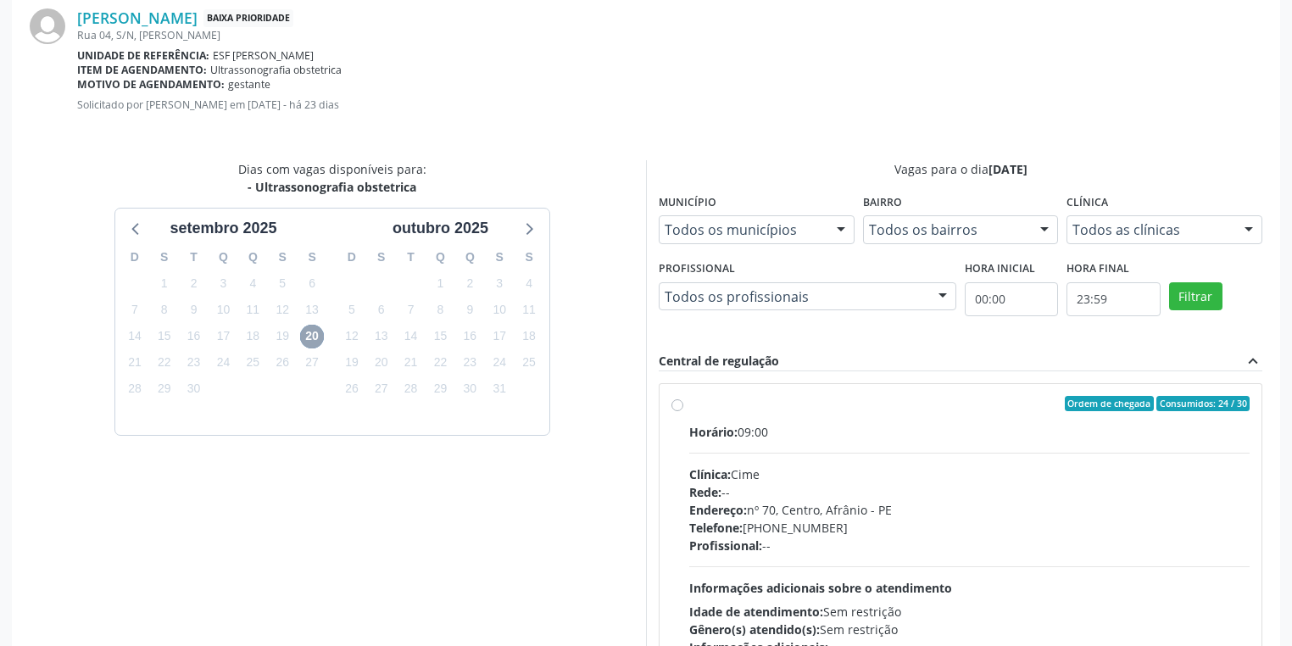
scroll to position [479, 0]
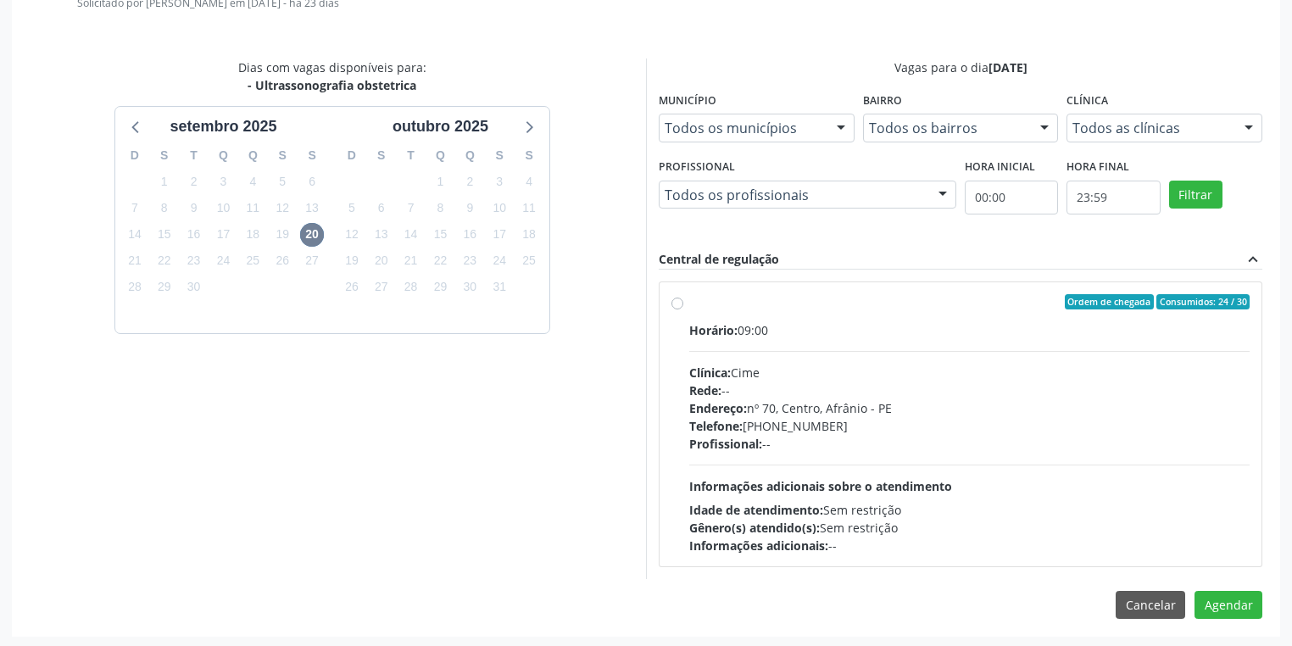
click at [826, 443] on div "Profissional: --" at bounding box center [969, 444] width 560 height 18
click at [683, 309] on input "Ordem de chegada Consumidos: 24 / 30 Horário: 09:00 Clínica: Cime Rede: -- Ende…" at bounding box center [677, 301] width 12 height 15
radio input "true"
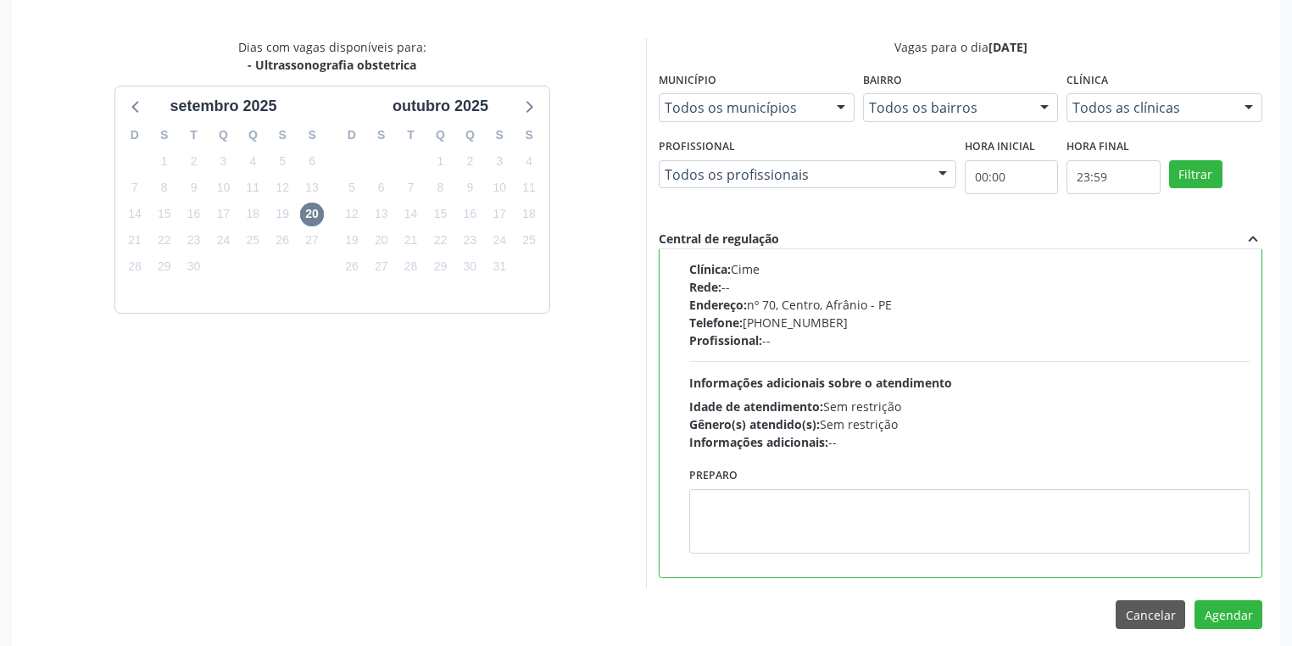
scroll to position [510, 0]
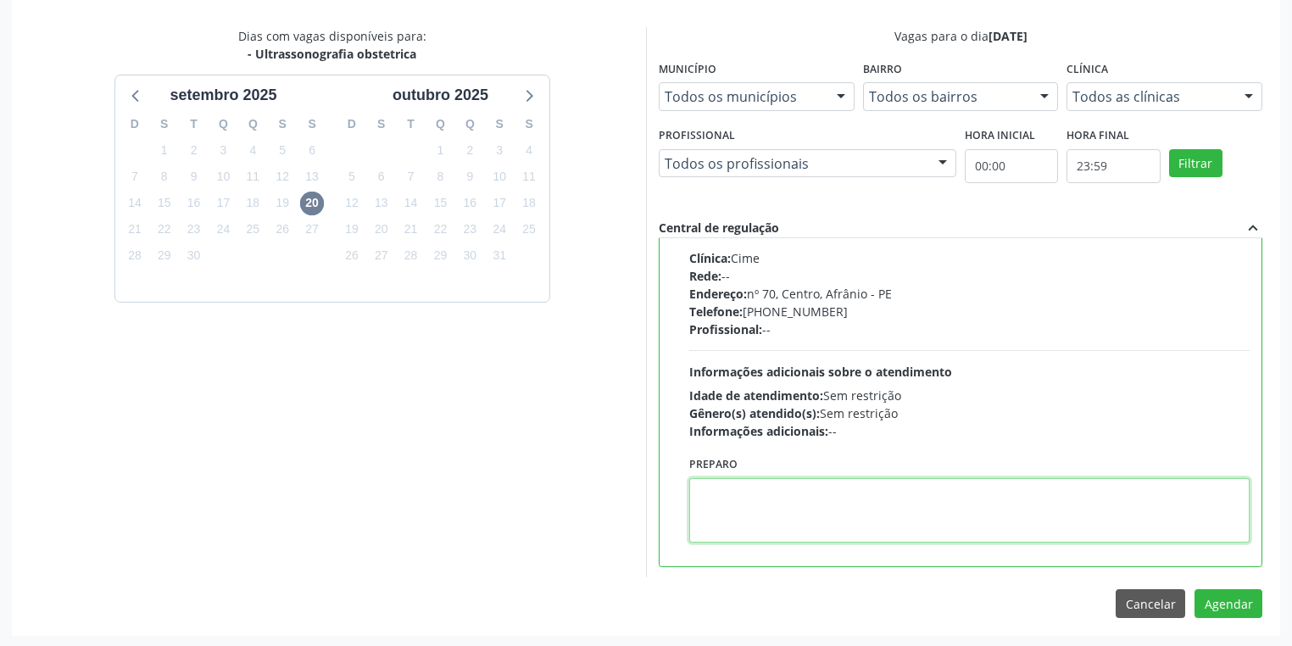
click at [773, 505] on textarea at bounding box center [969, 510] width 560 height 64
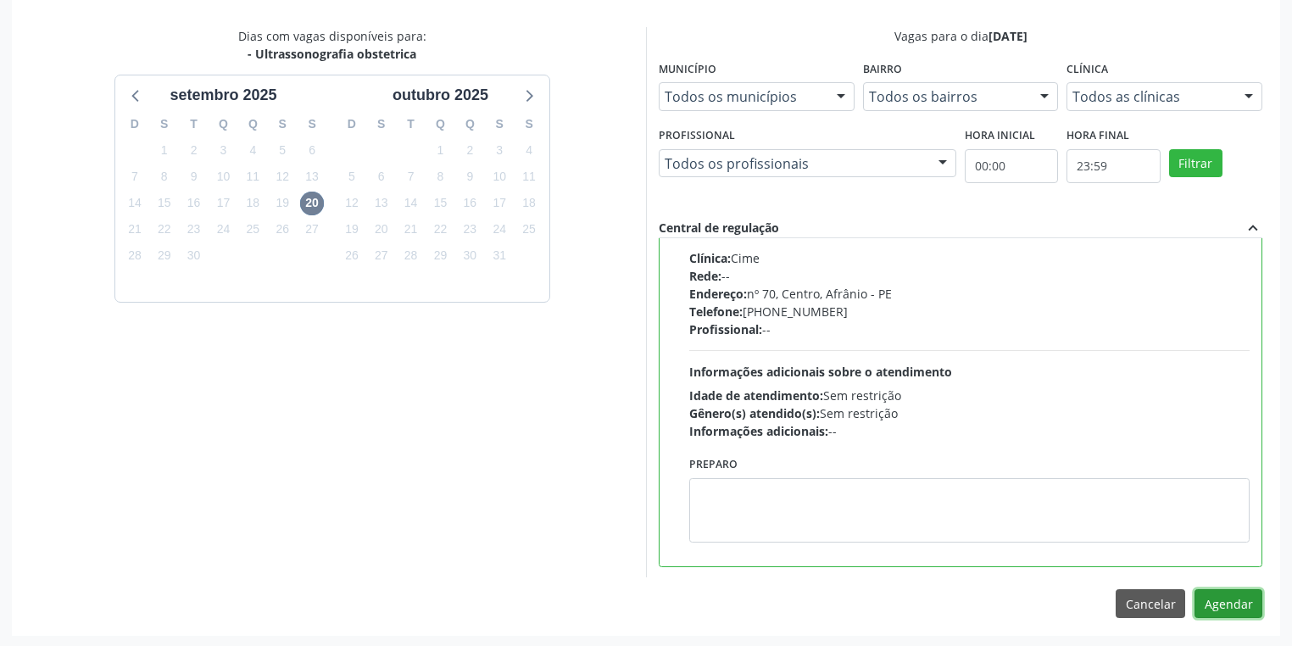
click at [1215, 599] on button "Agendar" at bounding box center [1228, 603] width 68 height 29
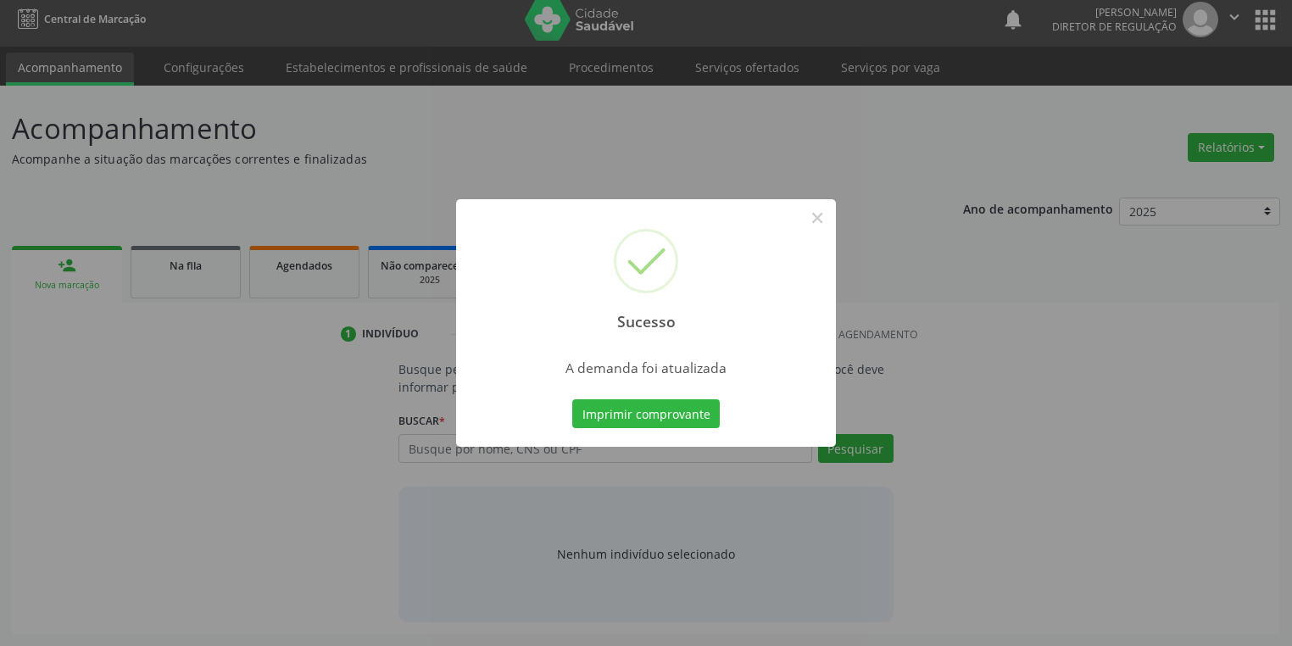
scroll to position [7, 0]
click at [645, 405] on button "Imprimir comprovante" at bounding box center [645, 413] width 147 height 29
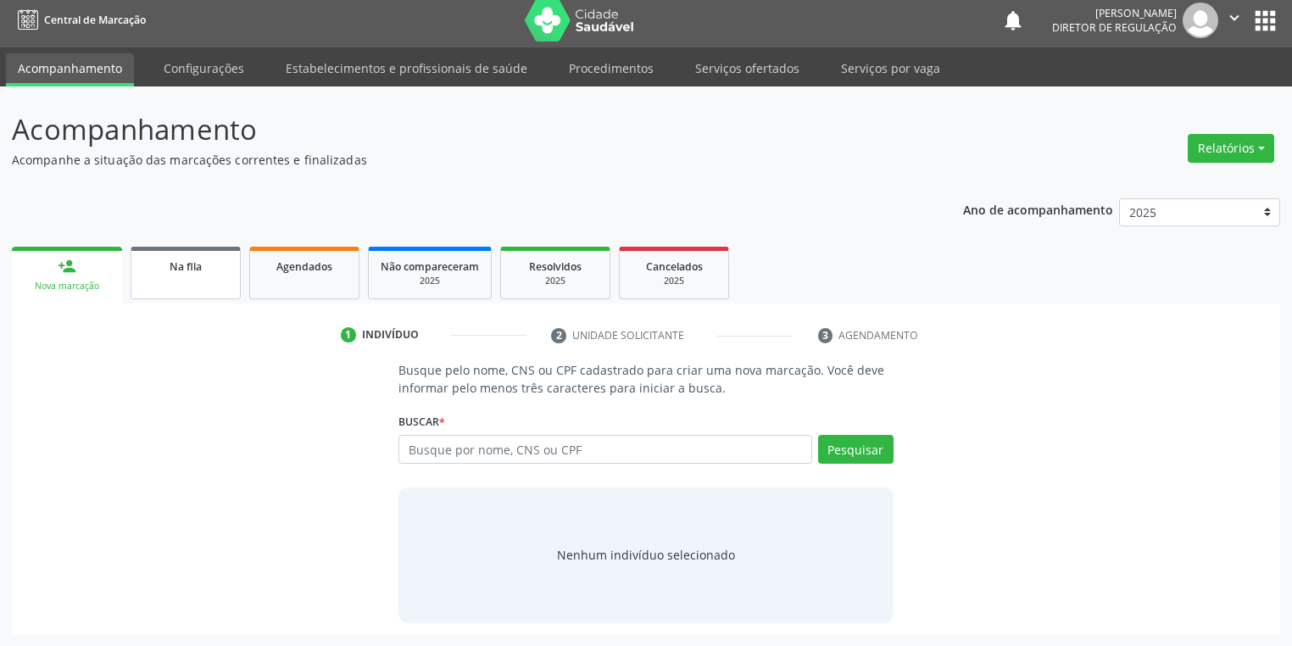
click at [181, 285] on link "Na fila" at bounding box center [186, 273] width 110 height 53
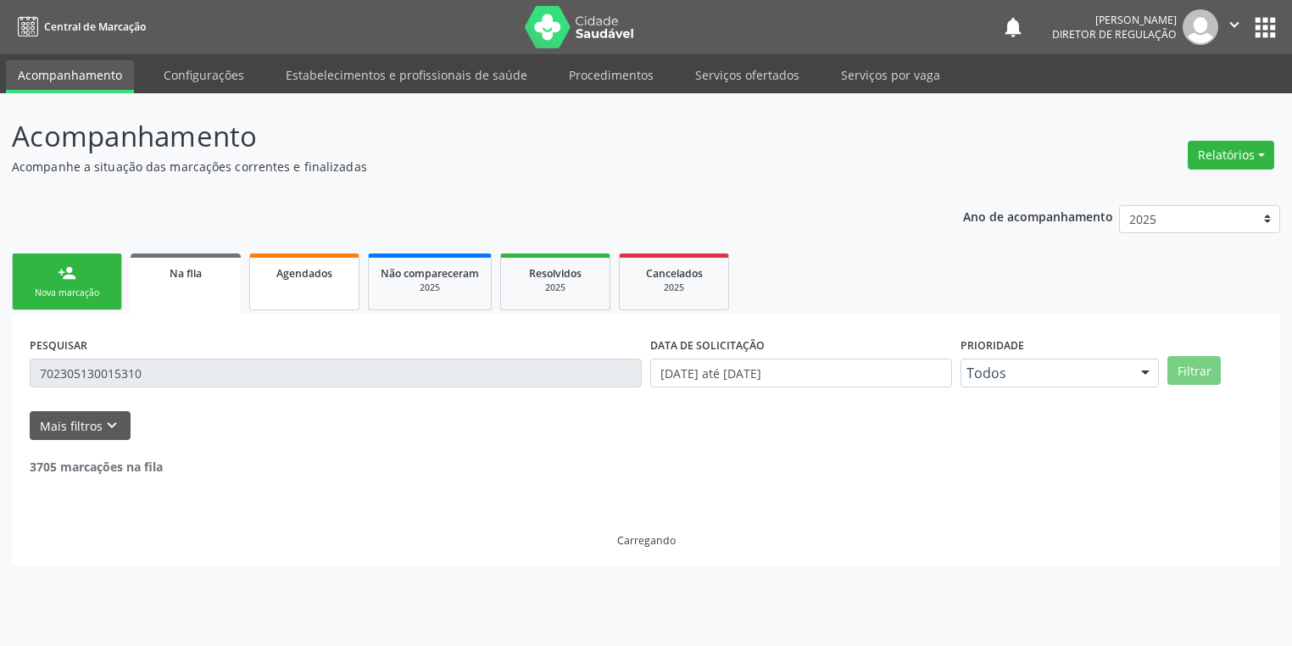
scroll to position [0, 0]
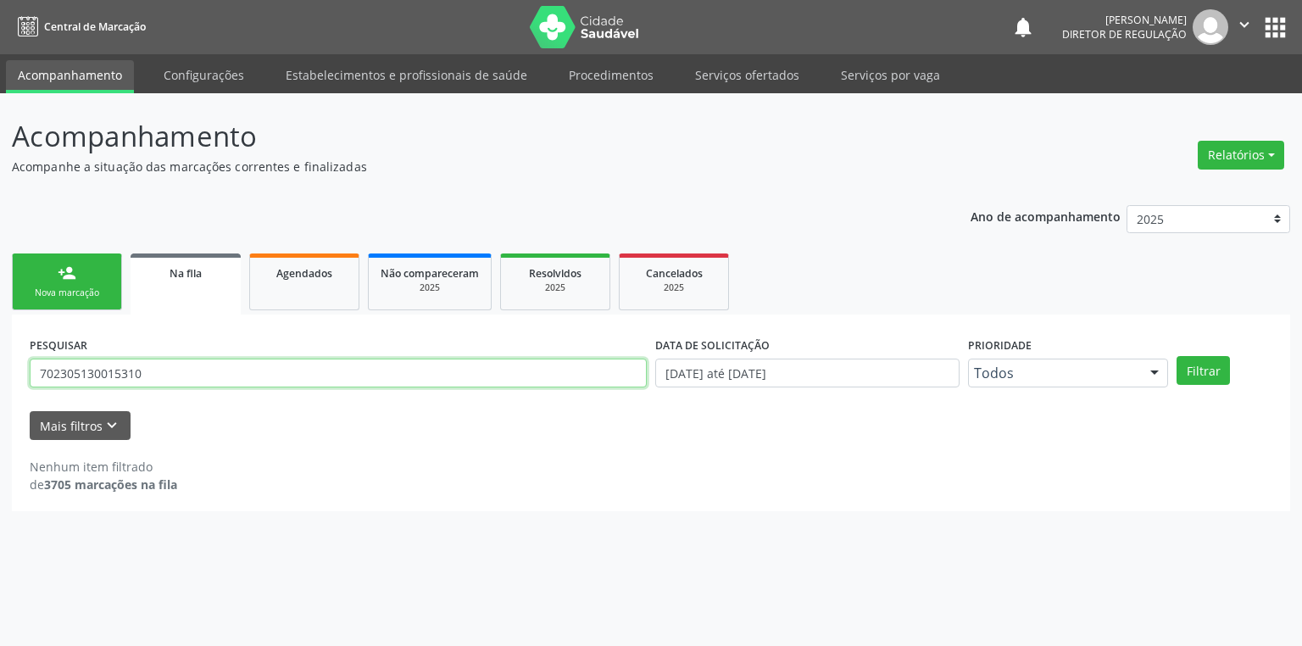
click at [158, 374] on input "702305130015310" at bounding box center [338, 373] width 617 height 29
type input "7"
type input "704806572895246"
click at [1206, 369] on button "Filtrar" at bounding box center [1202, 370] width 53 height 29
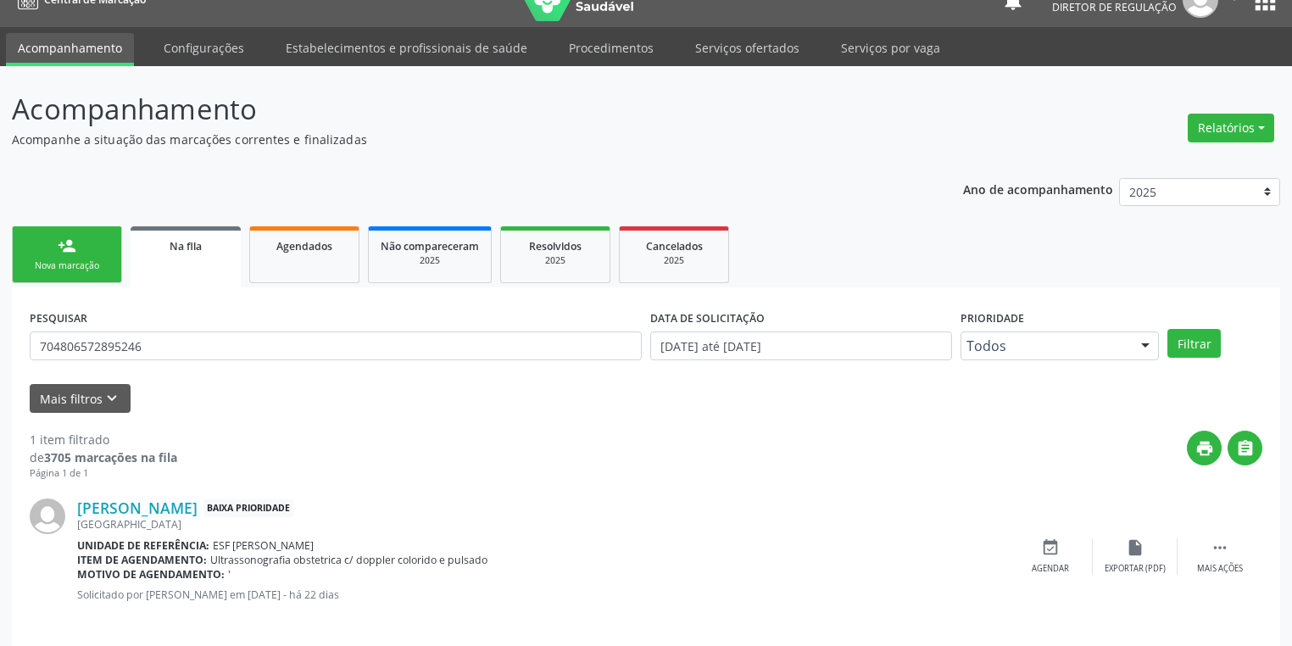
scroll to position [41, 0]
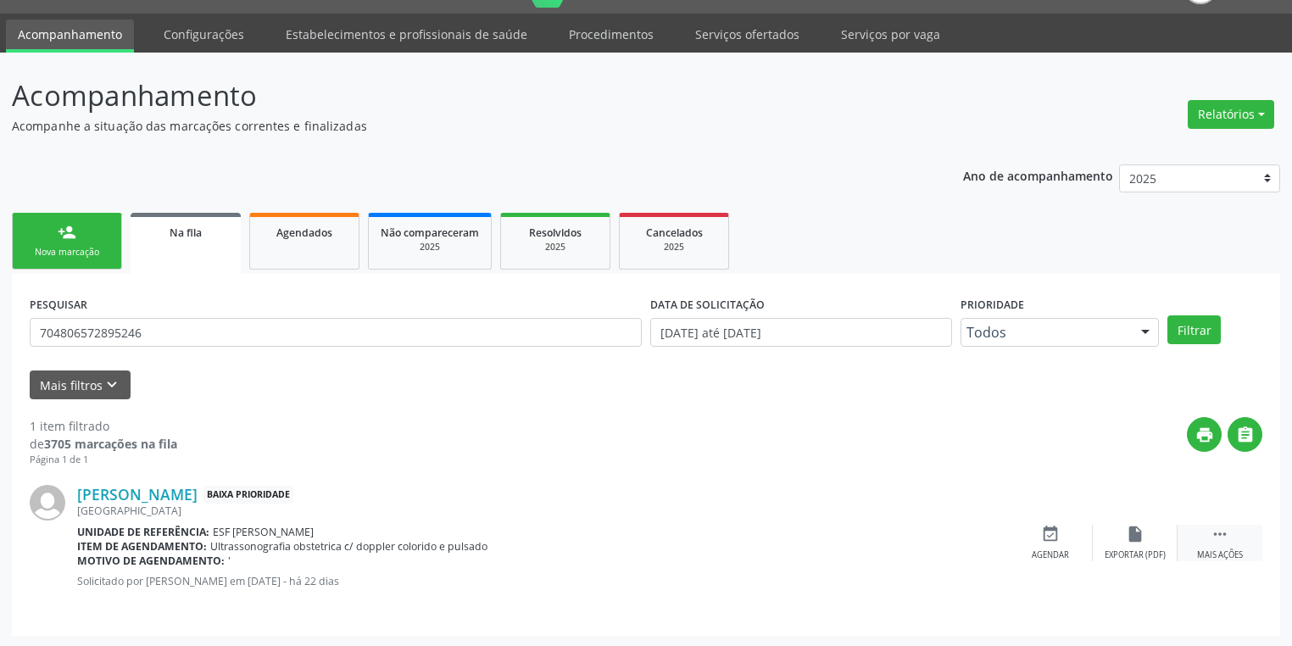
click at [1218, 531] on icon "" at bounding box center [1219, 534] width 19 height 19
click at [1216, 532] on icon "" at bounding box center [1219, 534] width 19 height 19
click at [1209, 532] on div " Mais ações" at bounding box center [1219, 543] width 85 height 36
click at [1214, 531] on icon "" at bounding box center [1219, 534] width 19 height 19
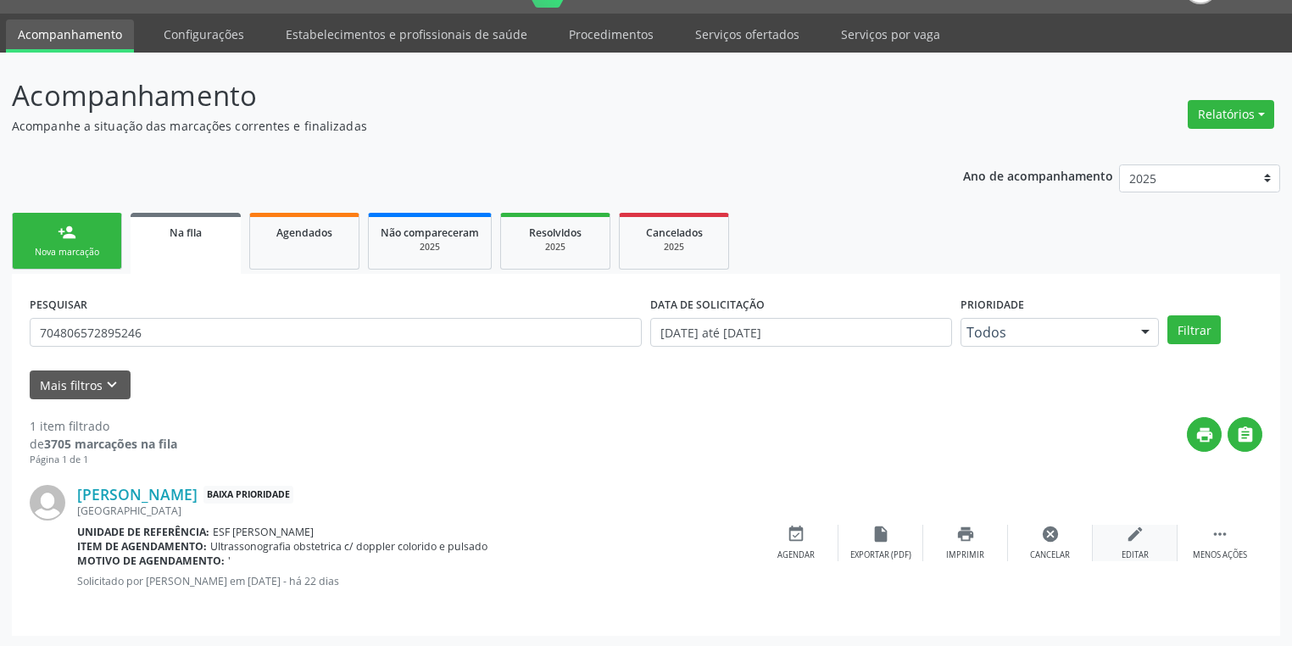
click at [1146, 537] on div "edit Editar" at bounding box center [1135, 543] width 85 height 36
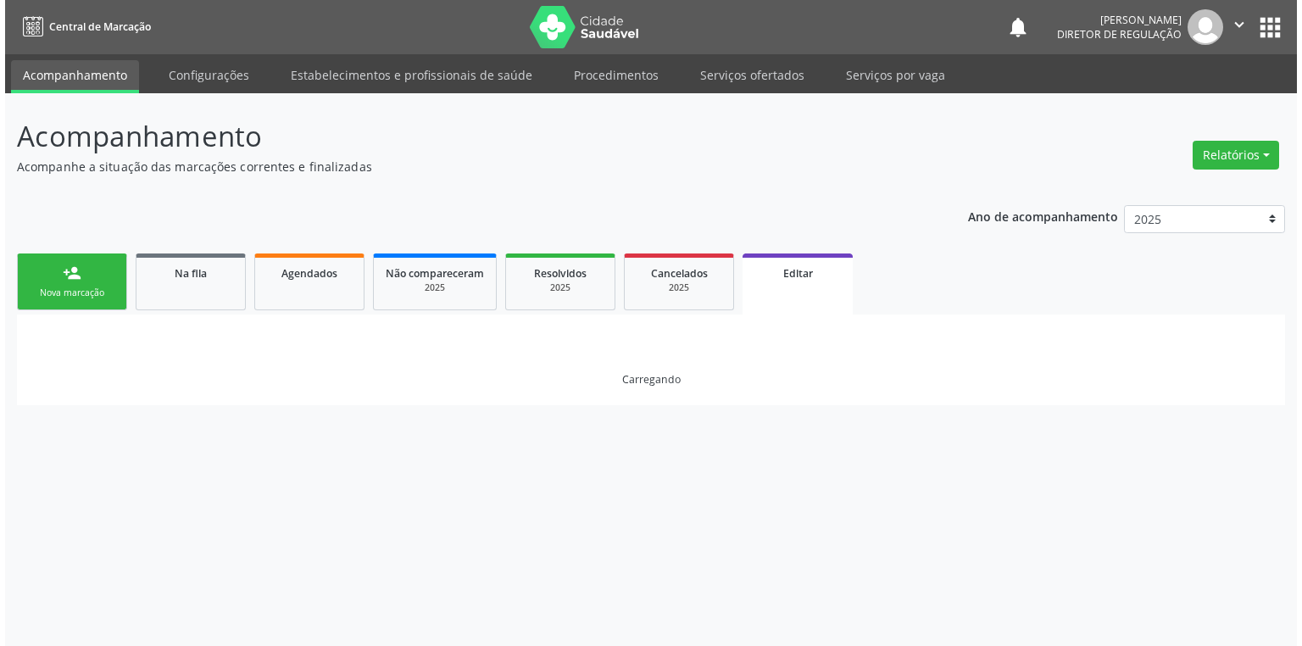
scroll to position [0, 0]
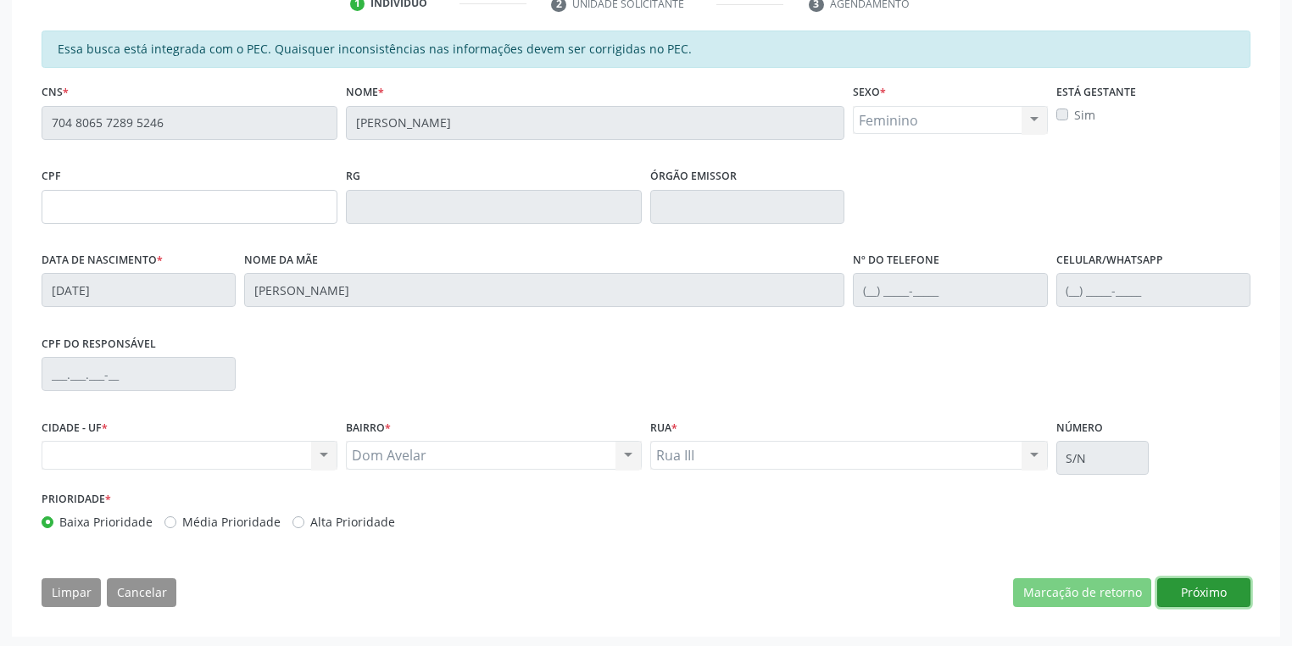
click at [1197, 598] on button "Próximo" at bounding box center [1203, 592] width 93 height 29
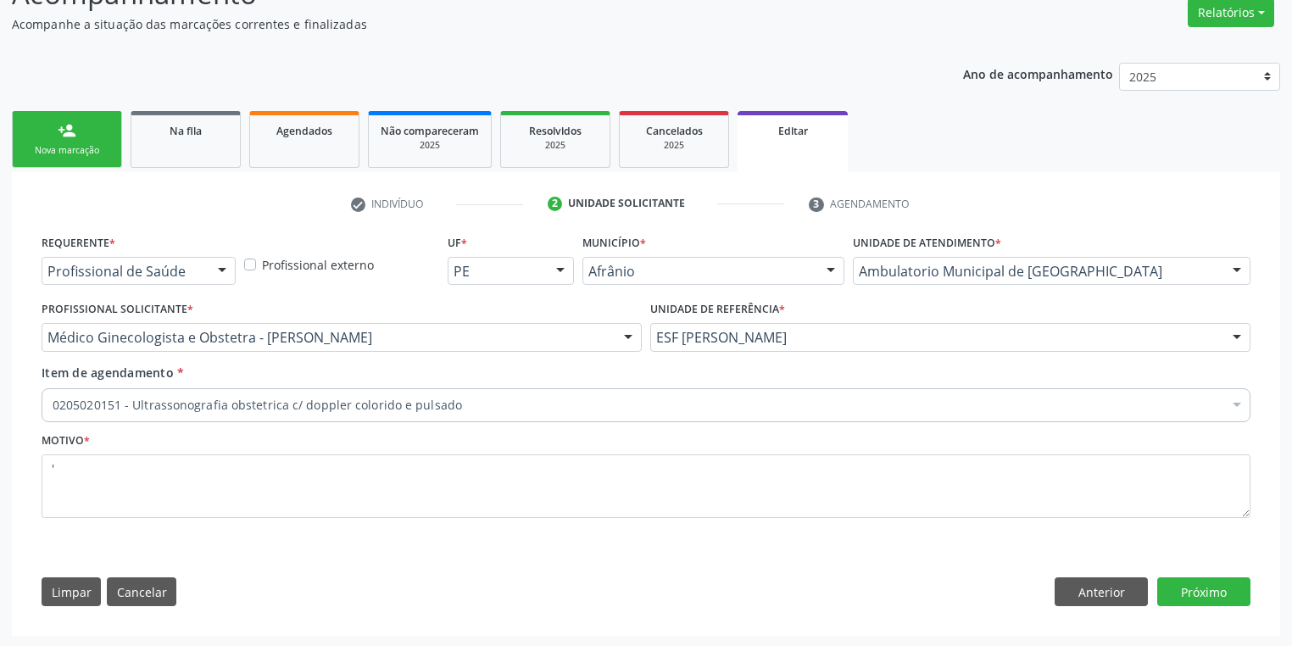
drag, startPoint x: 360, startPoint y: 405, endPoint x: 339, endPoint y: 407, distance: 21.3
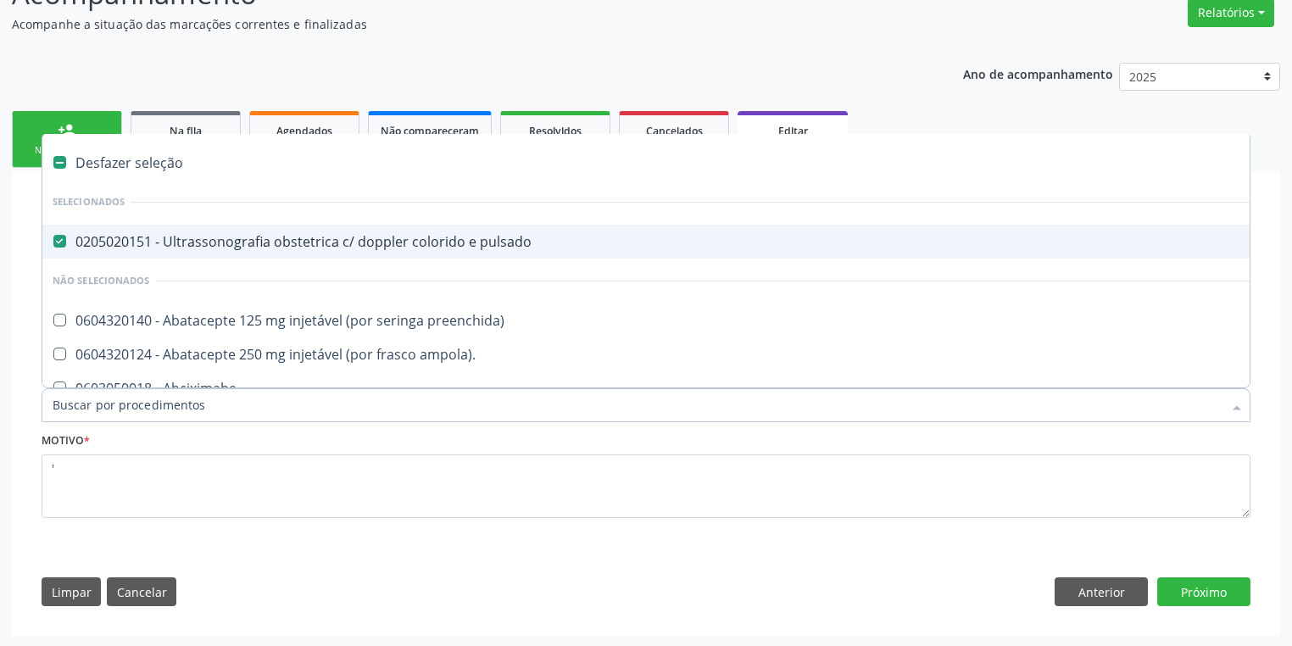
click at [224, 241] on div "0205020151 - Ultrassonografia obstetrica c/ doppler colorido e pulsado" at bounding box center [705, 242] width 1304 height 14
checkbox pulsado "false"
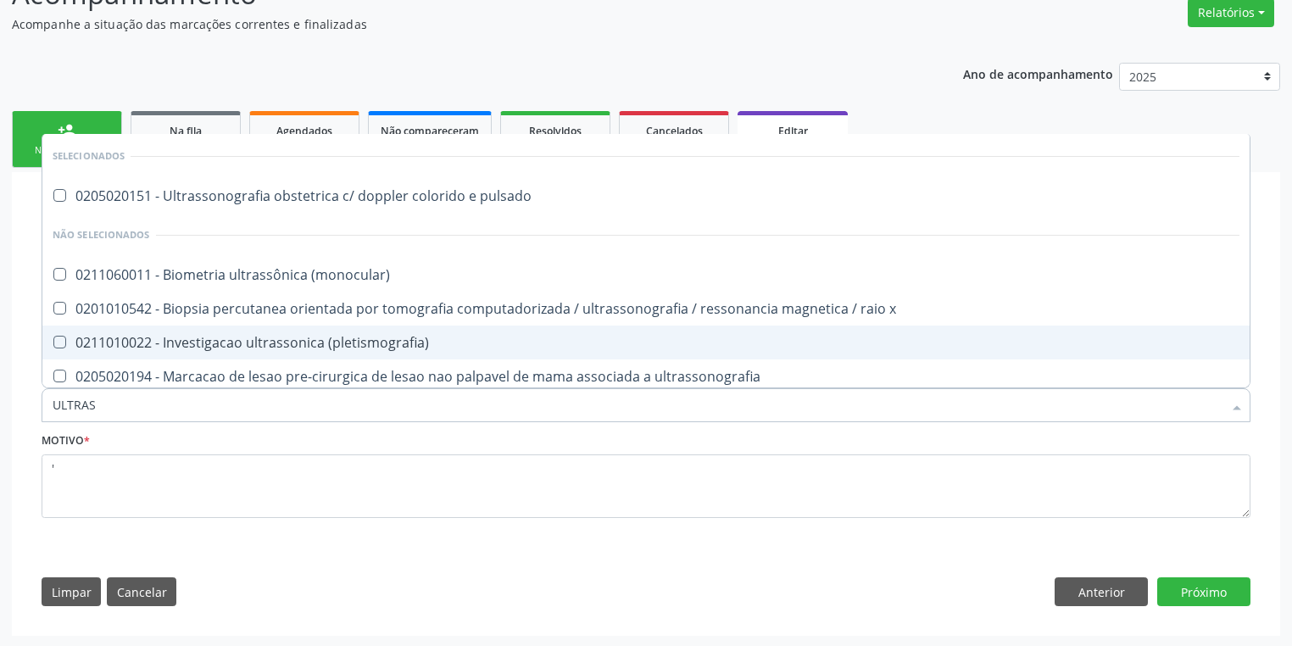
type input "ULTRASS"
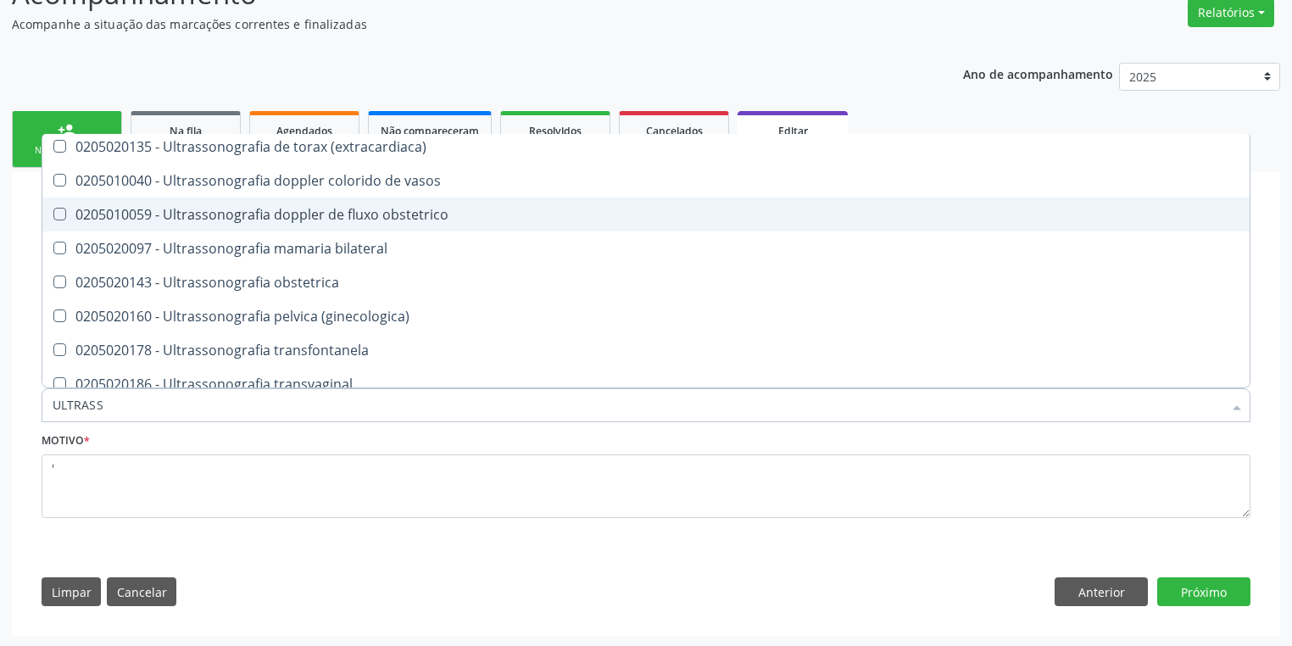
scroll to position [610, 0]
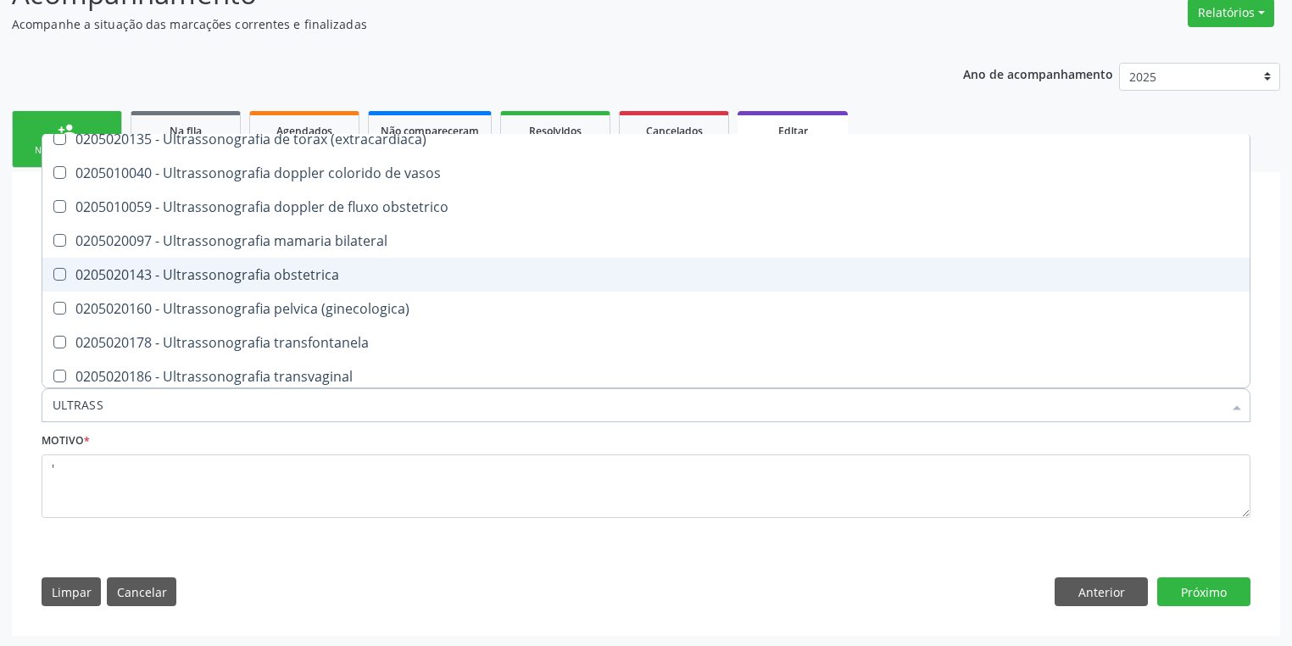
click at [286, 274] on div "0205020143 - Ultrassonografia obstetrica" at bounding box center [646, 275] width 1187 height 14
checkbox obstetrica "true"
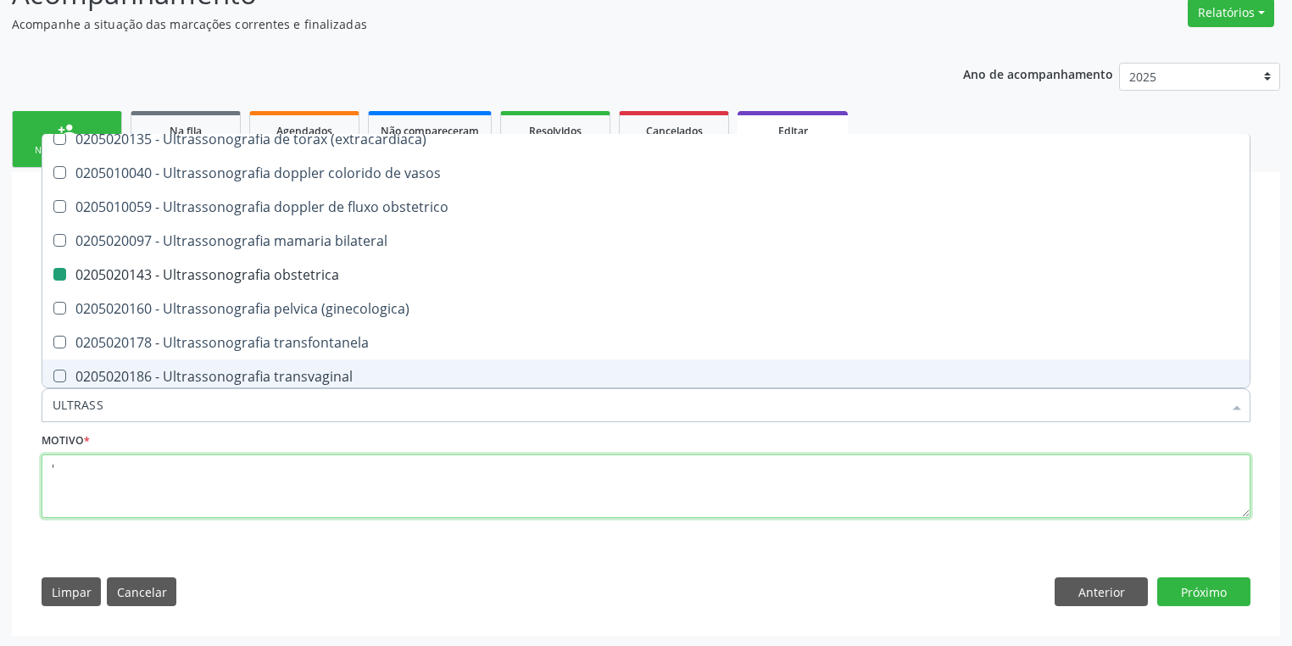
click at [138, 471] on textarea "'" at bounding box center [646, 486] width 1209 height 64
checkbox pulsado "true"
checkbox obstetrica "false"
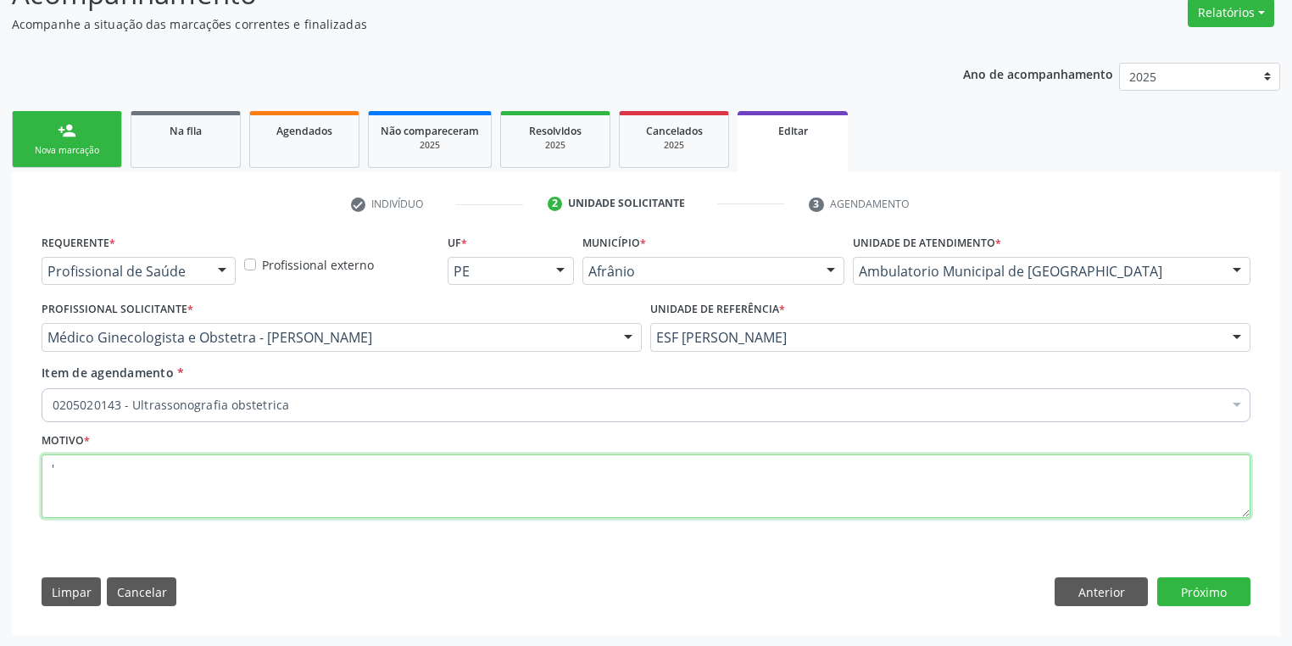
scroll to position [0, 0]
type textarea "'*"
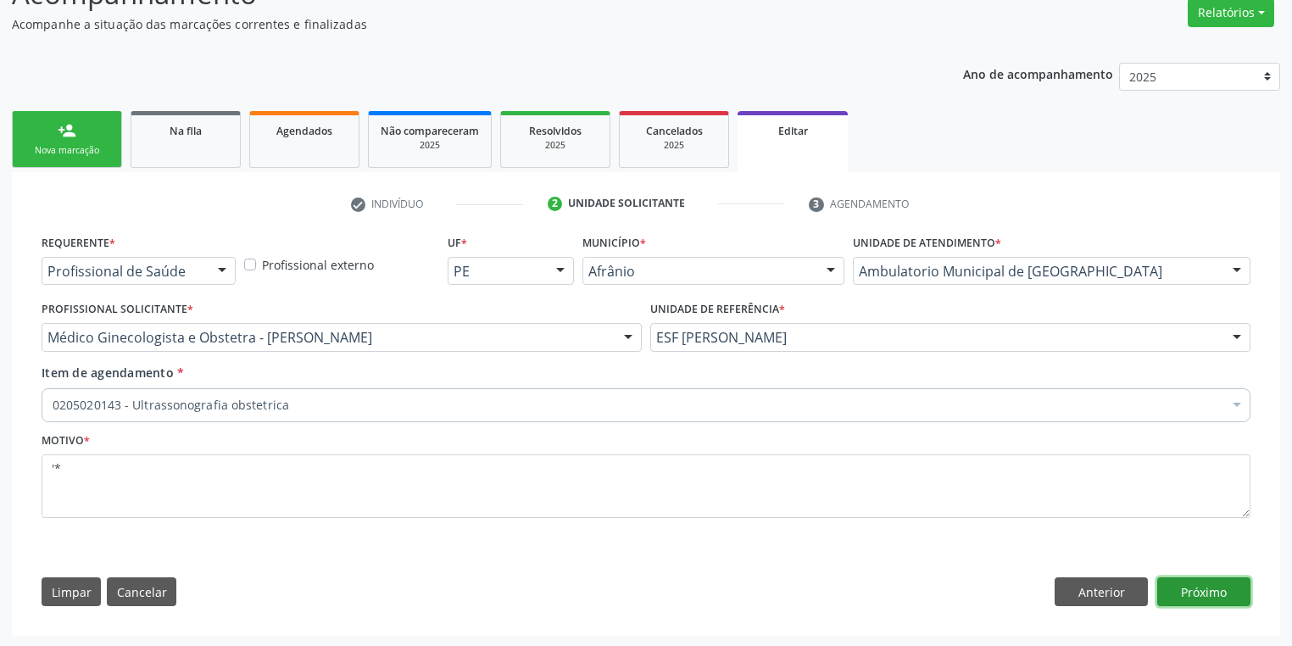
click at [1192, 598] on button "Próximo" at bounding box center [1203, 591] width 93 height 29
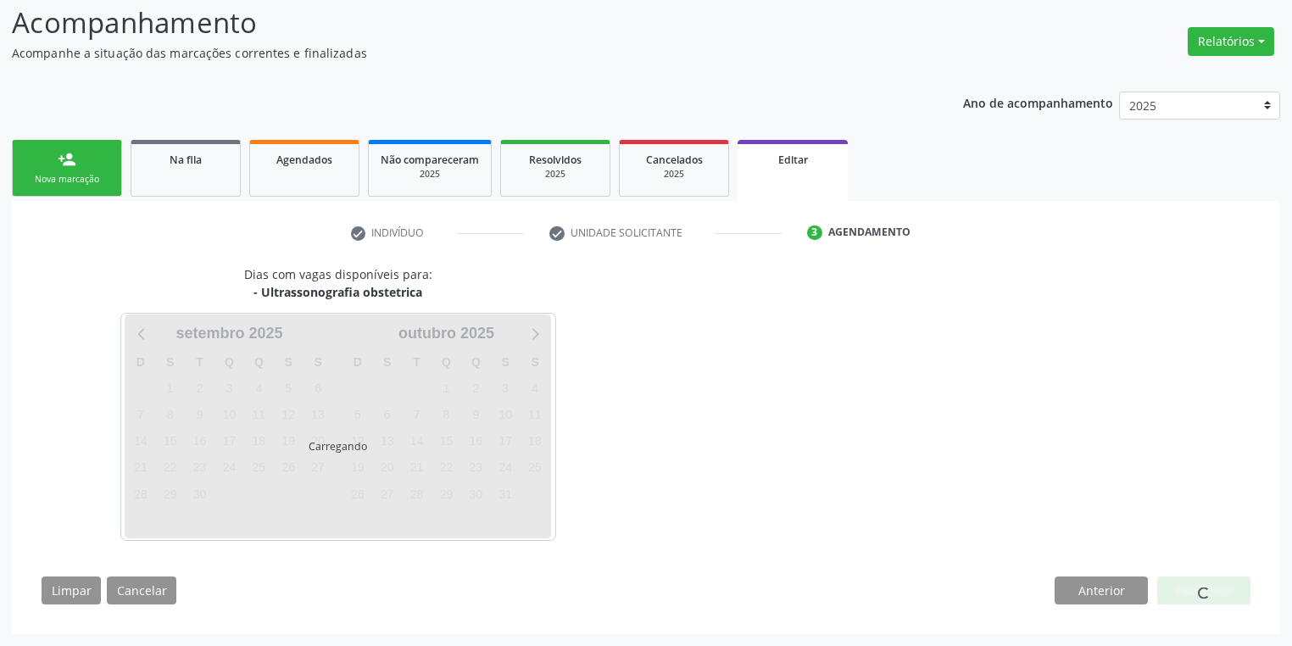
scroll to position [112, 0]
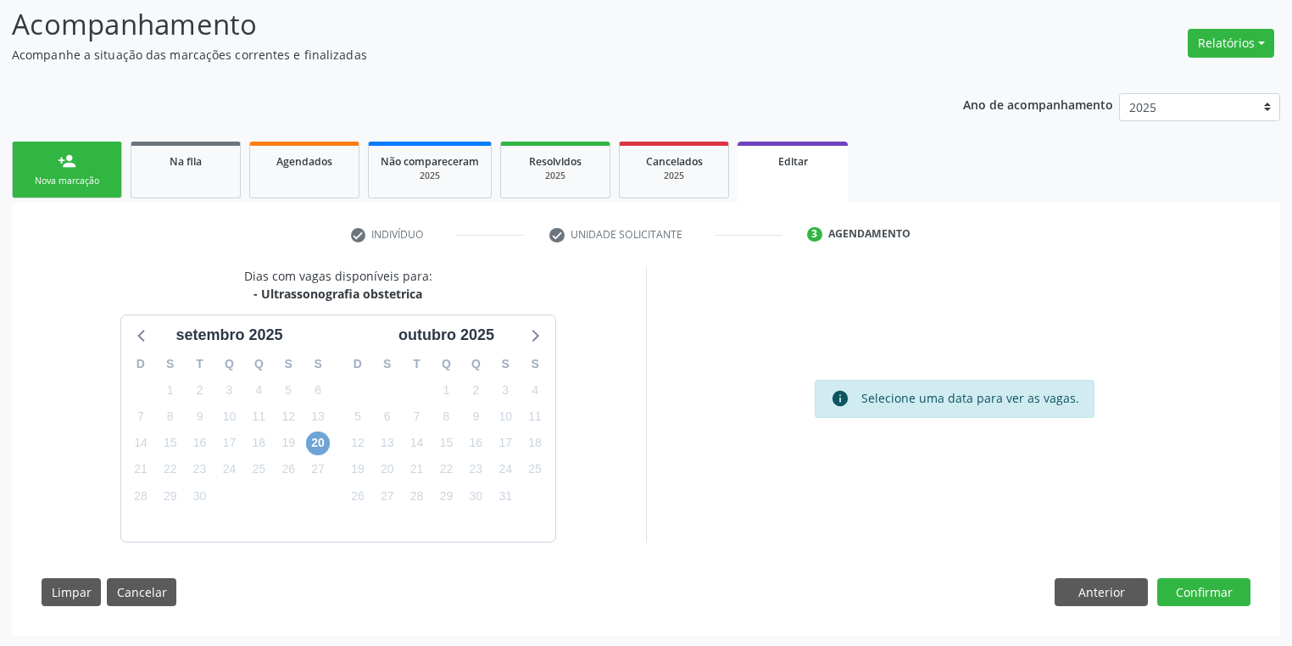
click at [310, 442] on span "20" at bounding box center [318, 443] width 24 height 24
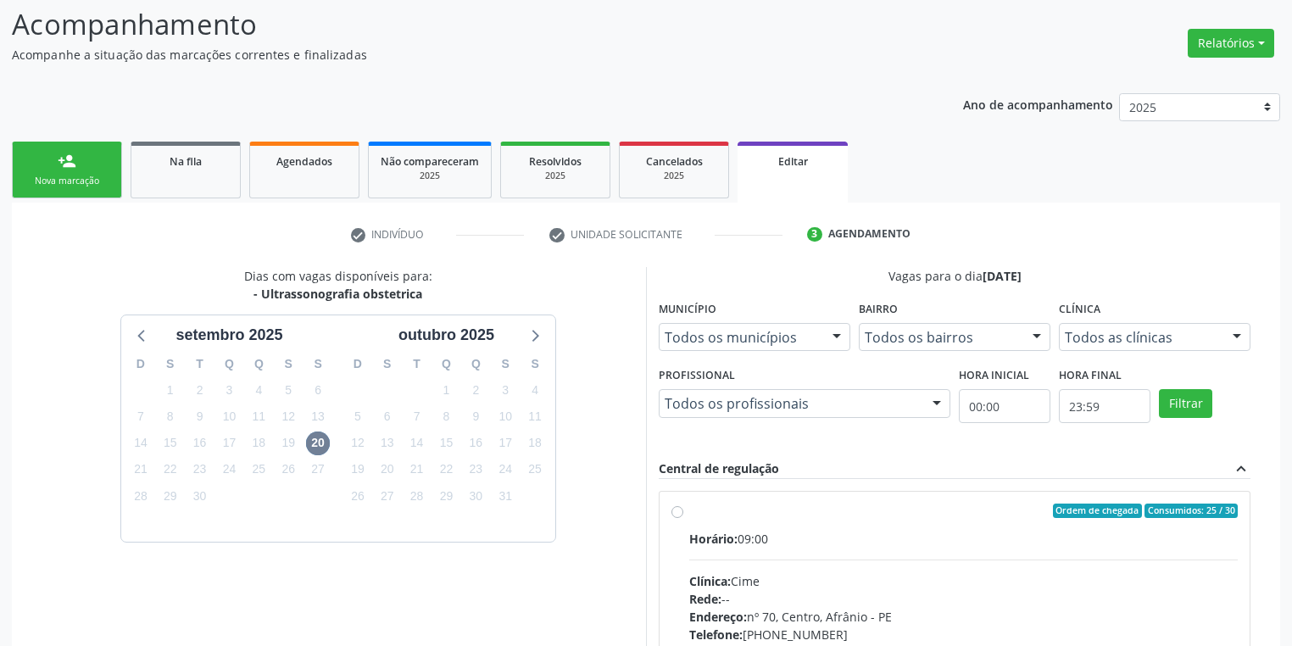
click at [1017, 572] on div "Clínica: Cime" at bounding box center [963, 581] width 548 height 18
click at [683, 519] on input "Ordem de chegada Consumidos: 25 / 30 Horário: 09:00 Clínica: Cime Rede: -- Ende…" at bounding box center [677, 510] width 12 height 15
radio input "true"
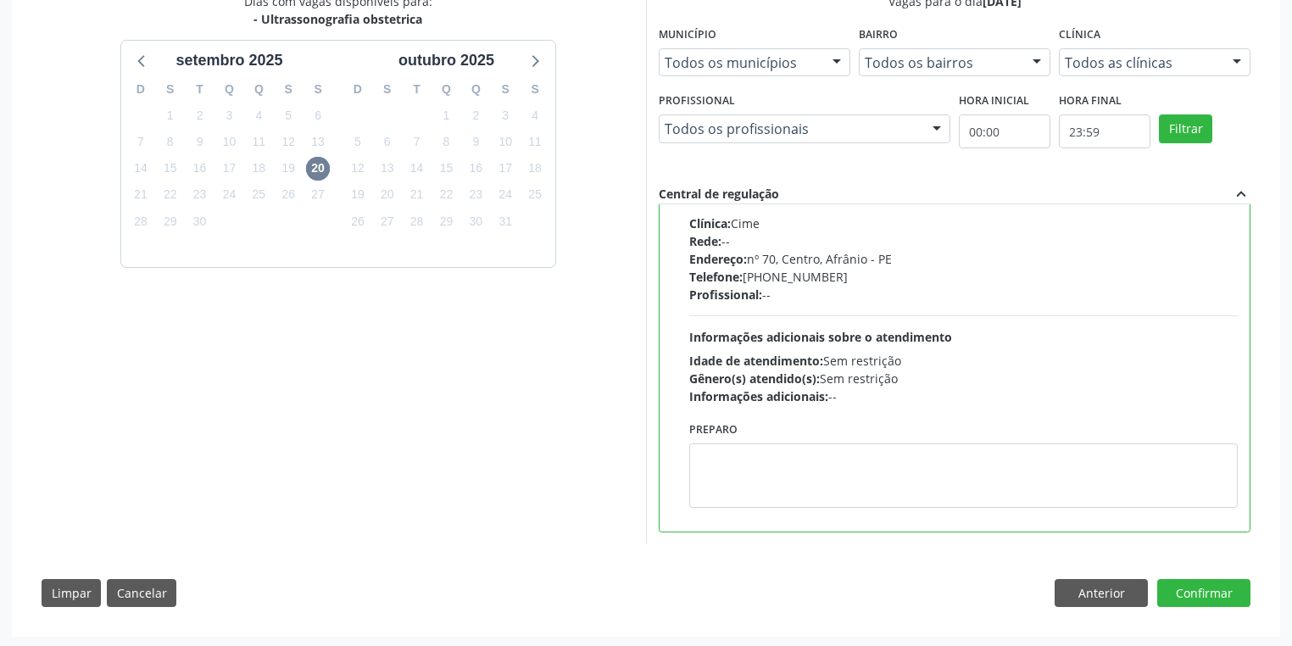
scroll to position [387, 0]
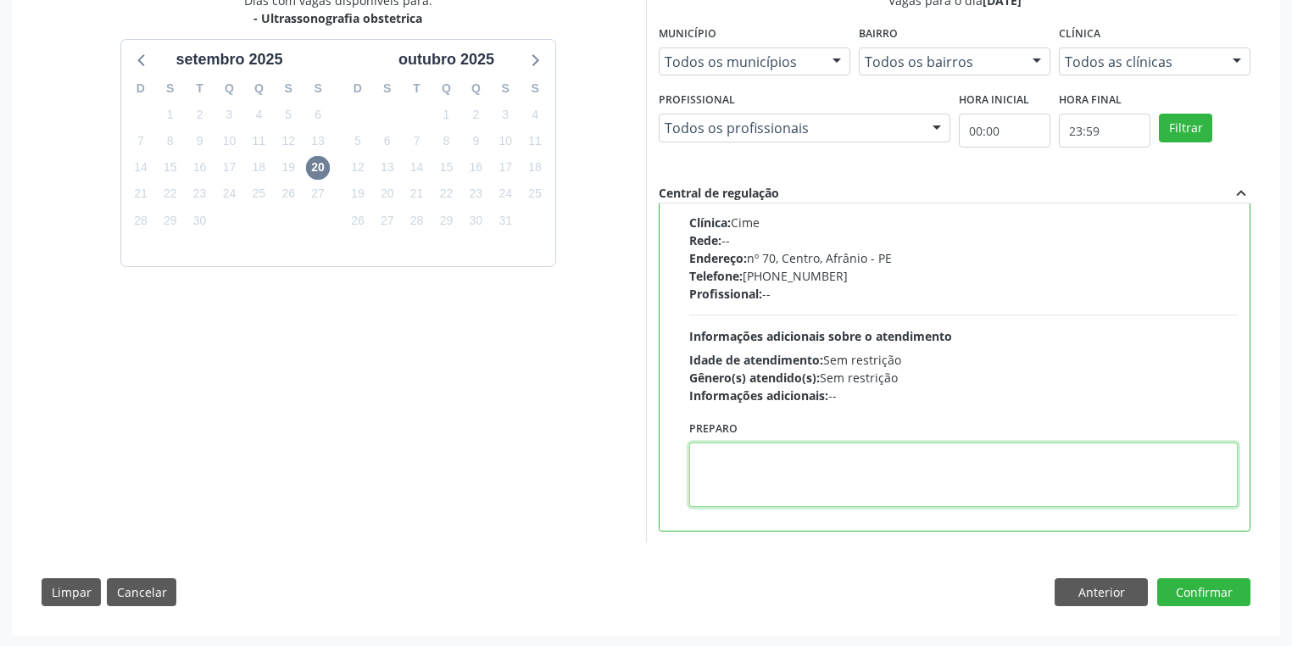
click at [898, 488] on textarea at bounding box center [963, 474] width 548 height 64
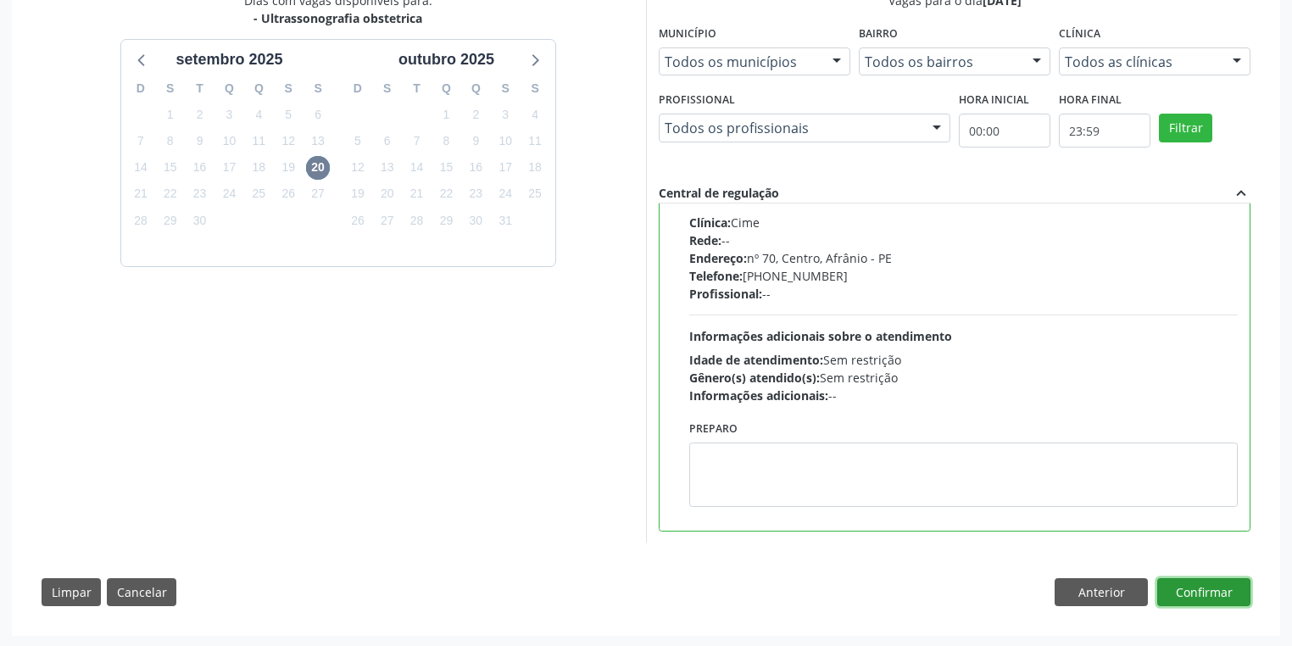
click at [1194, 589] on button "Confirmar" at bounding box center [1203, 592] width 93 height 29
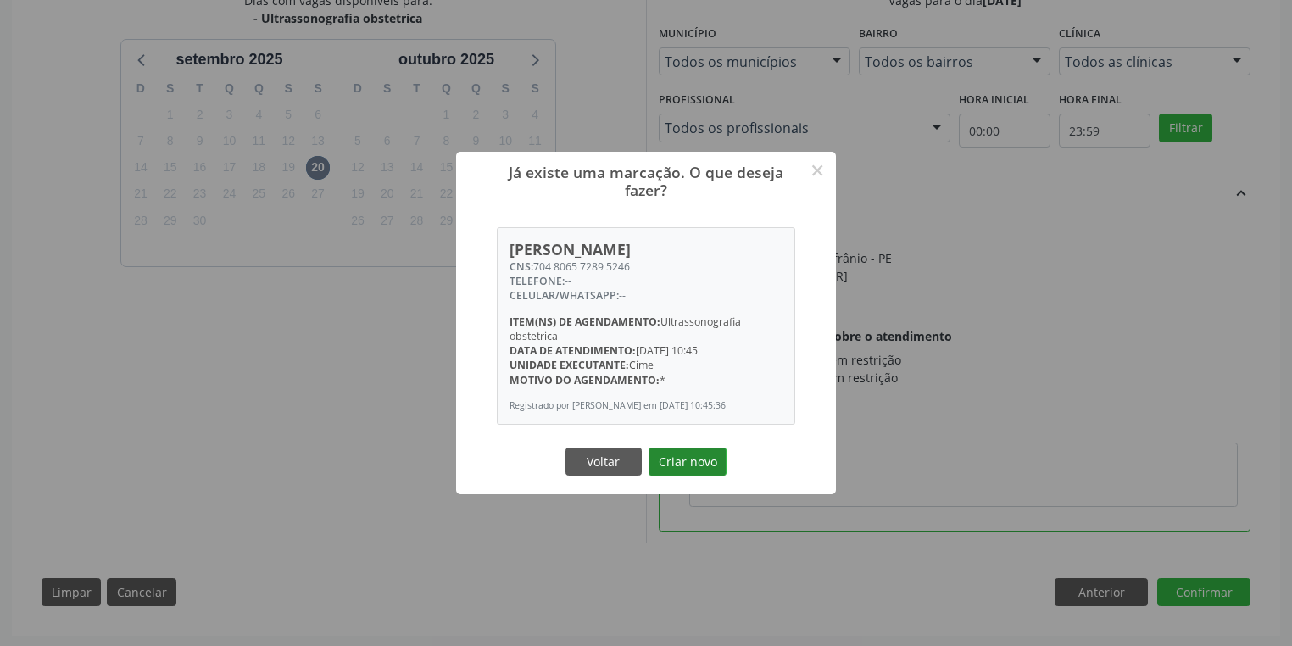
click at [676, 470] on button "Criar novo" at bounding box center [687, 462] width 78 height 29
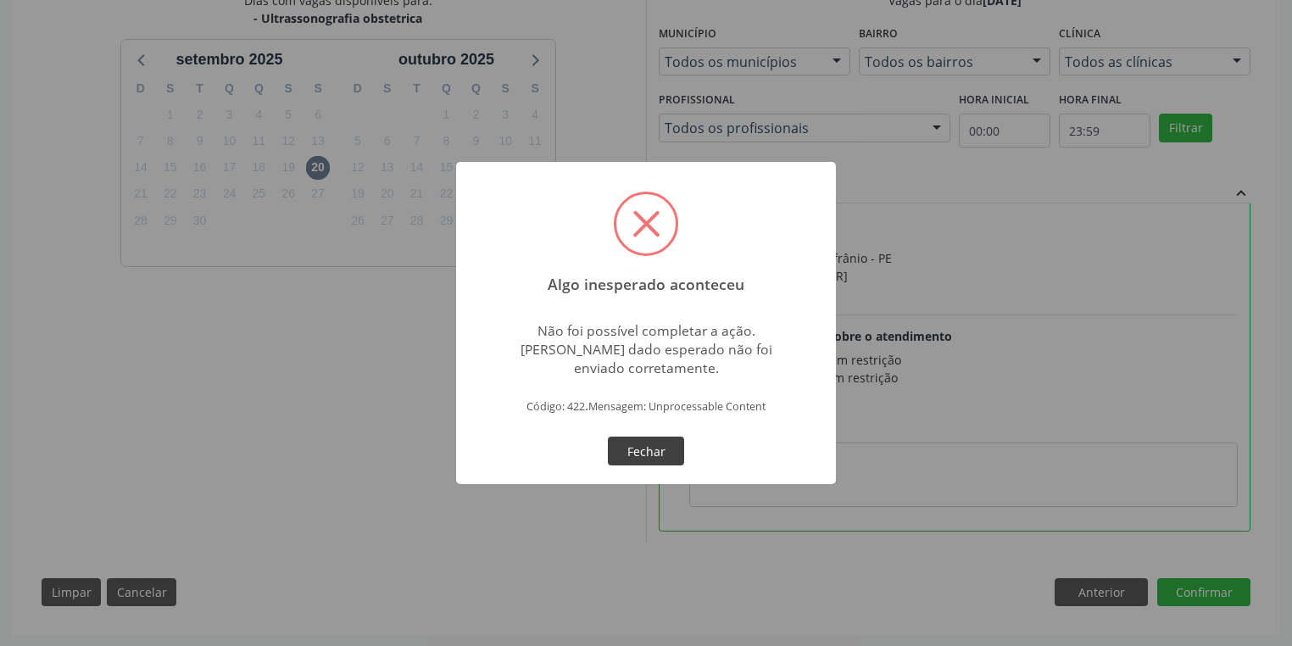
click at [650, 442] on button "Fechar" at bounding box center [646, 451] width 76 height 29
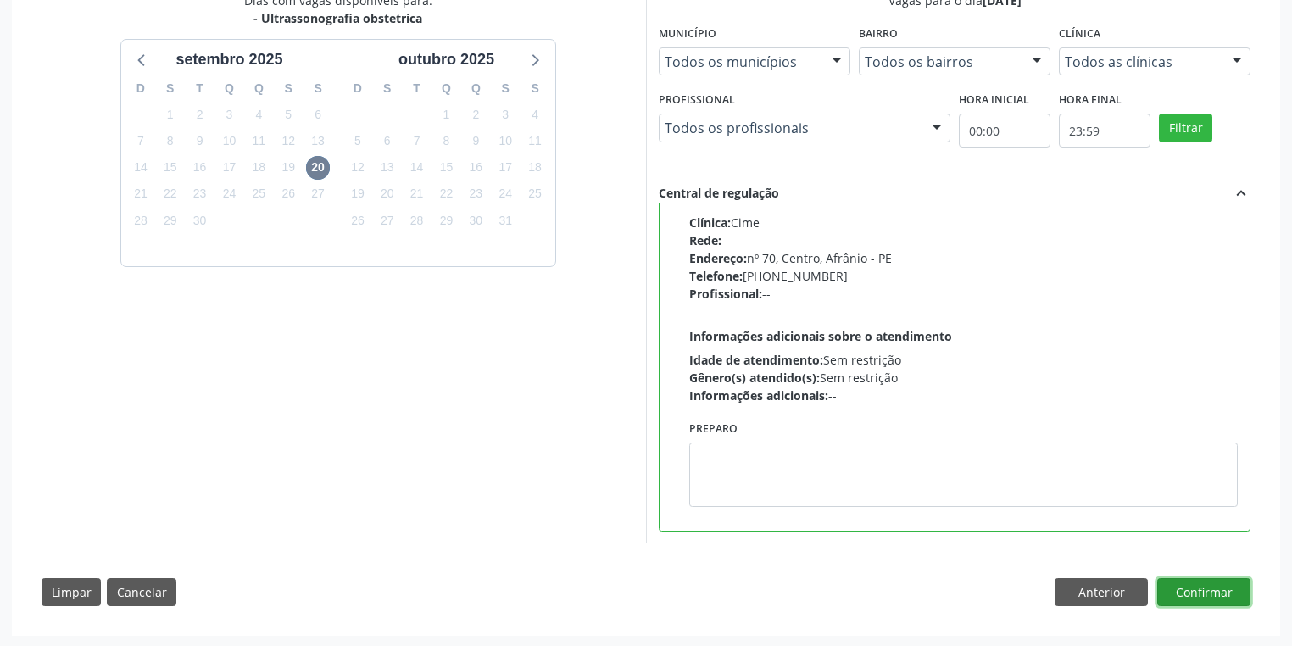
click at [1200, 586] on button "Confirmar" at bounding box center [1203, 592] width 93 height 29
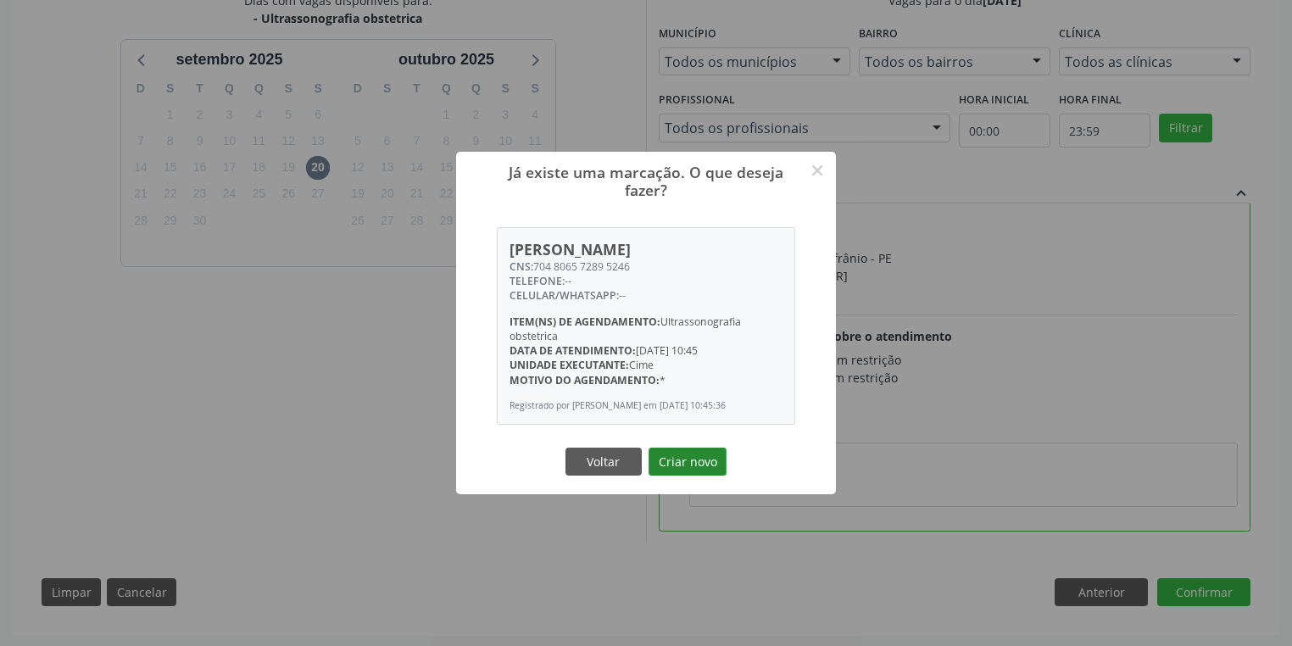
click at [685, 465] on button "Criar novo" at bounding box center [687, 462] width 78 height 29
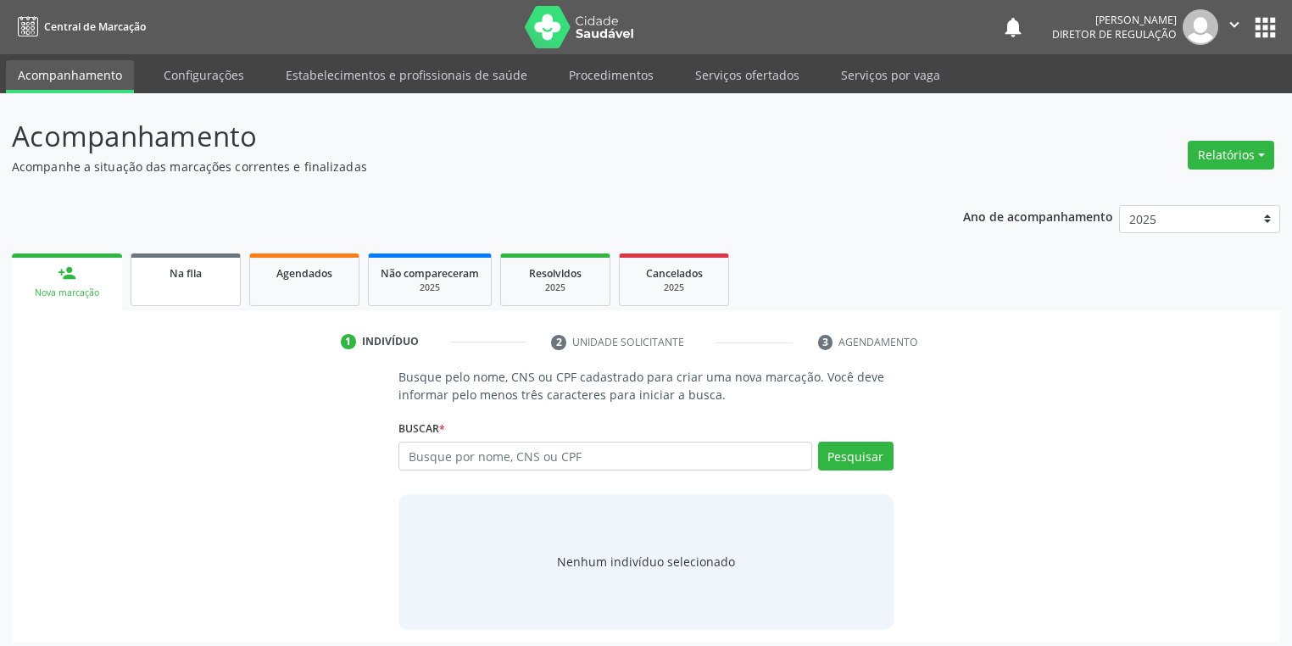
click at [192, 279] on span "Na fila" at bounding box center [186, 273] width 32 height 14
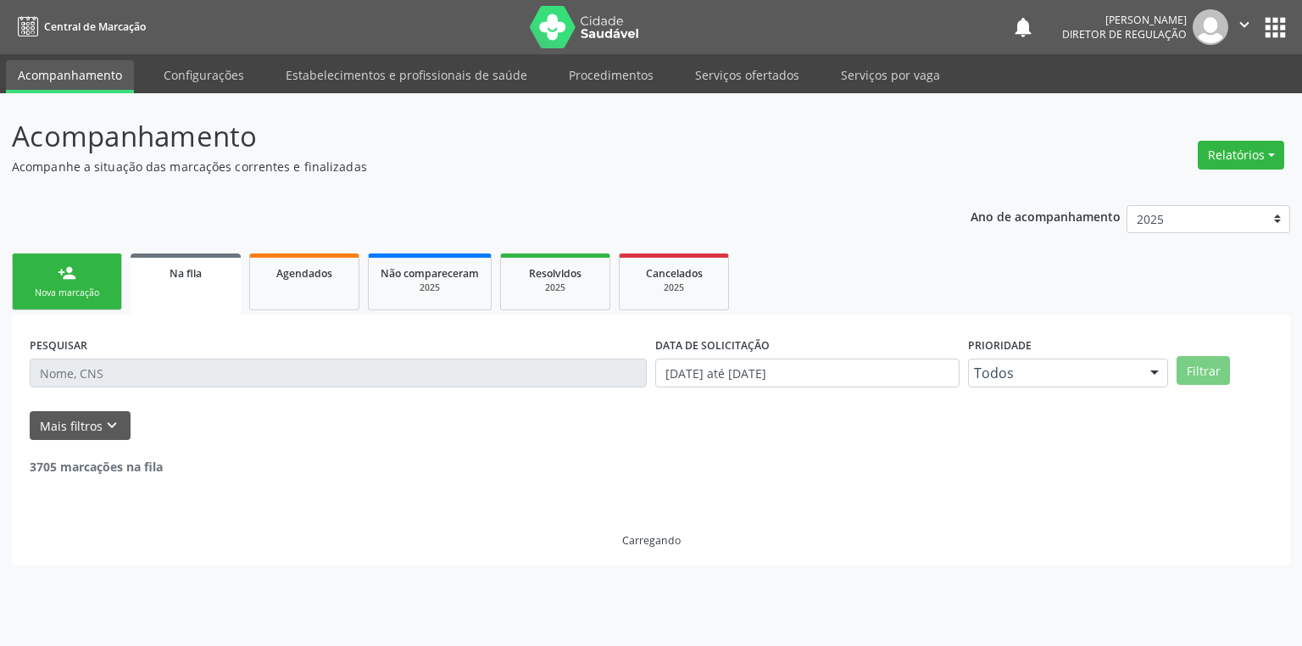
click at [136, 374] on input "text" at bounding box center [338, 373] width 617 height 29
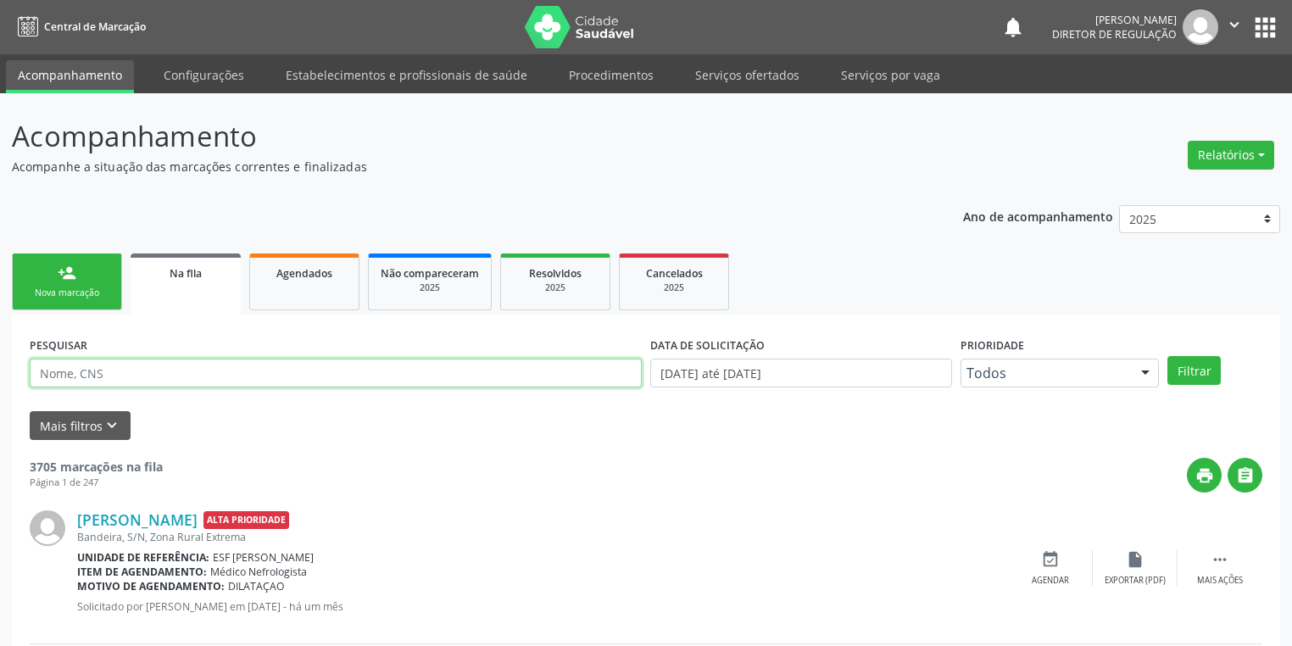
click at [136, 374] on input "text" at bounding box center [336, 373] width 612 height 29
type input "704806572895246"
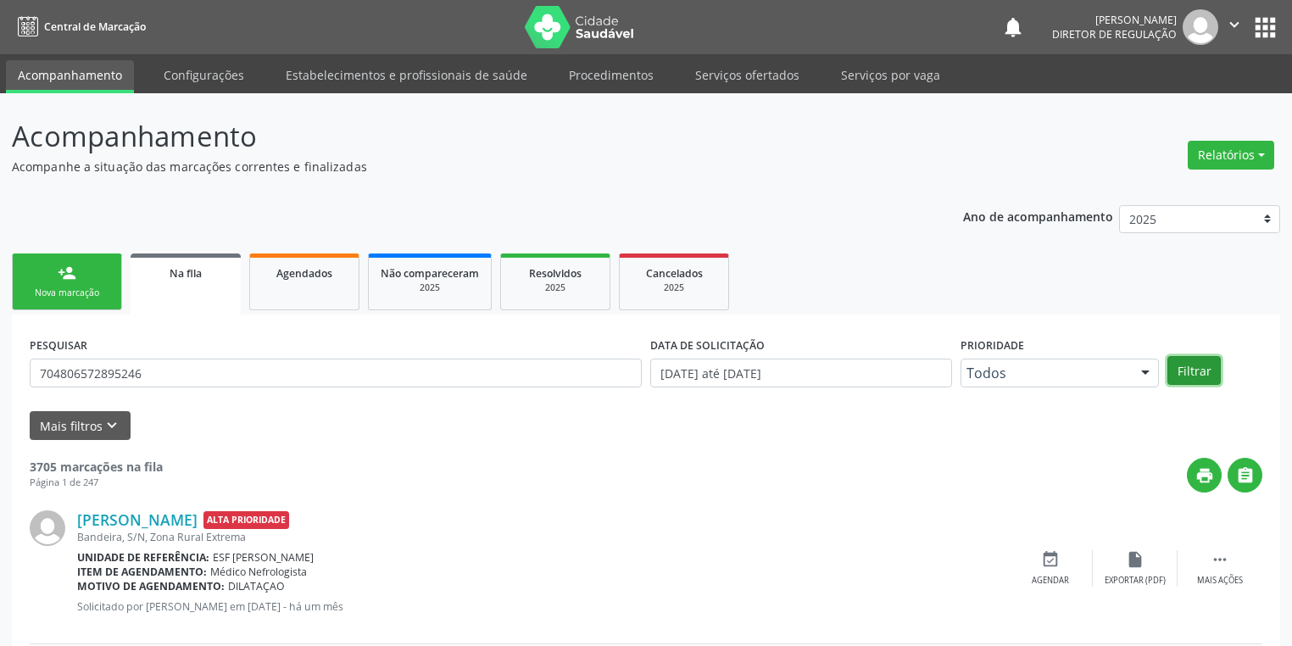
click at [1197, 362] on button "Filtrar" at bounding box center [1193, 370] width 53 height 29
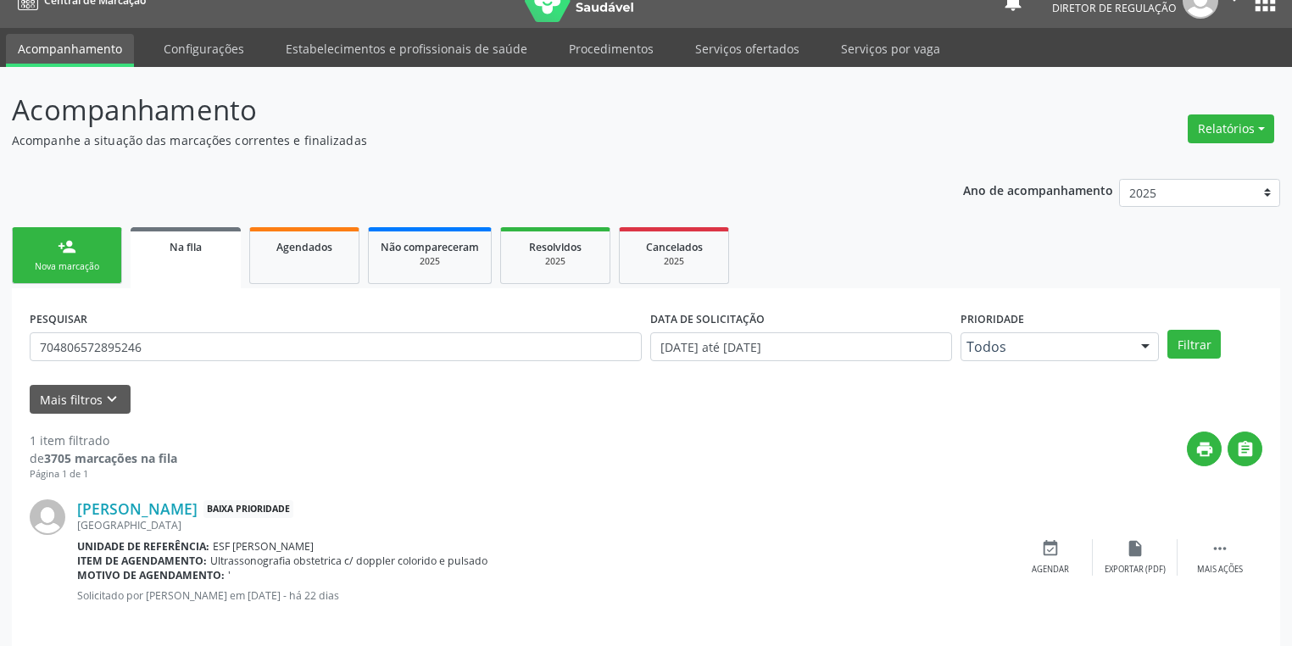
scroll to position [41, 0]
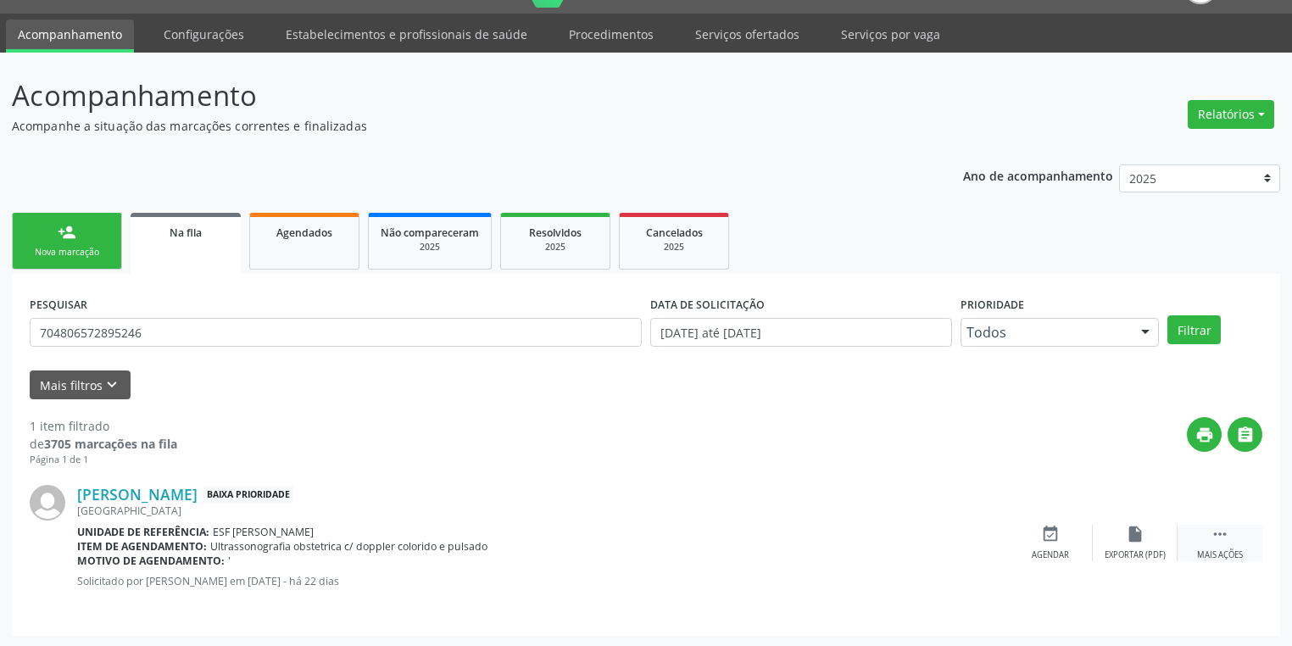
click at [1226, 534] on icon "" at bounding box center [1219, 534] width 19 height 19
click at [793, 543] on div "event_available Agendar" at bounding box center [796, 543] width 85 height 36
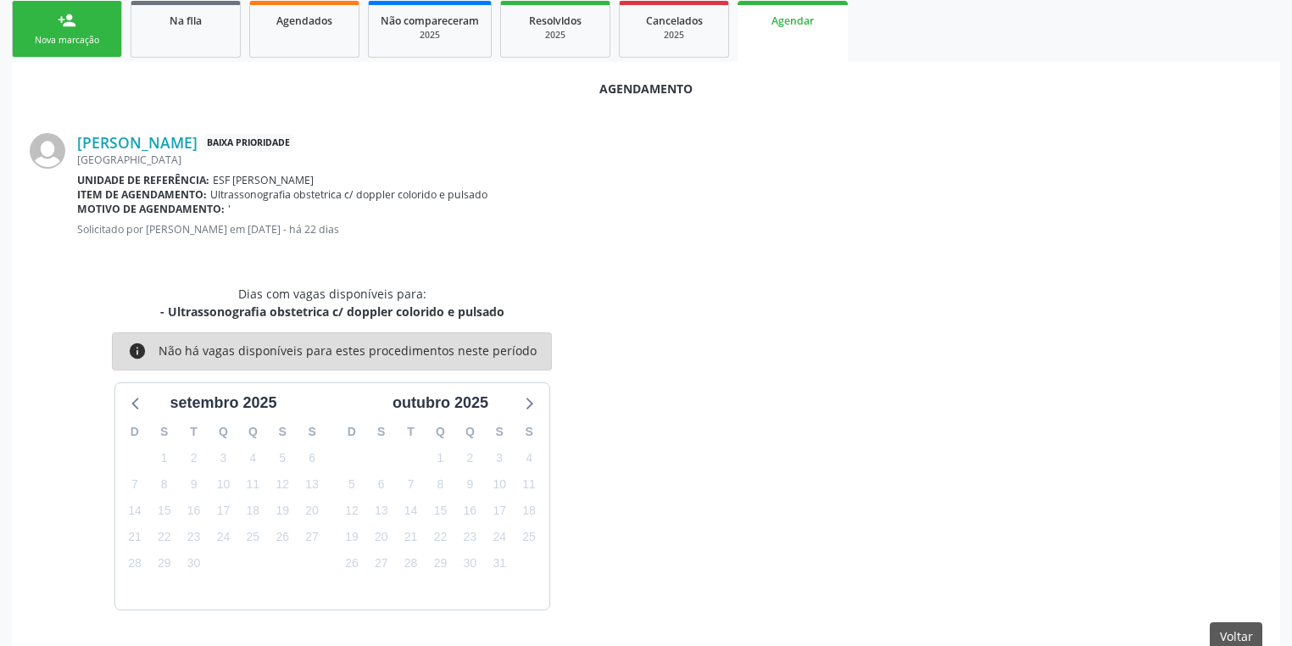
scroll to position [285, 0]
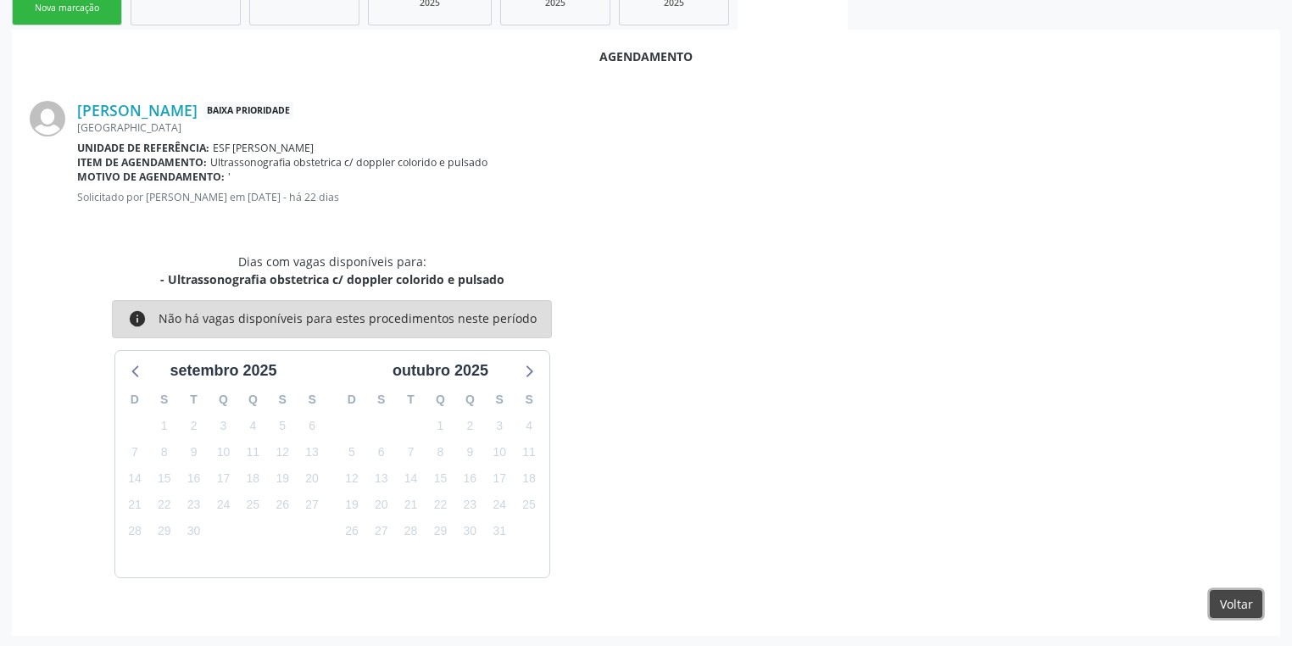
click at [1220, 598] on button "Voltar" at bounding box center [1236, 604] width 53 height 29
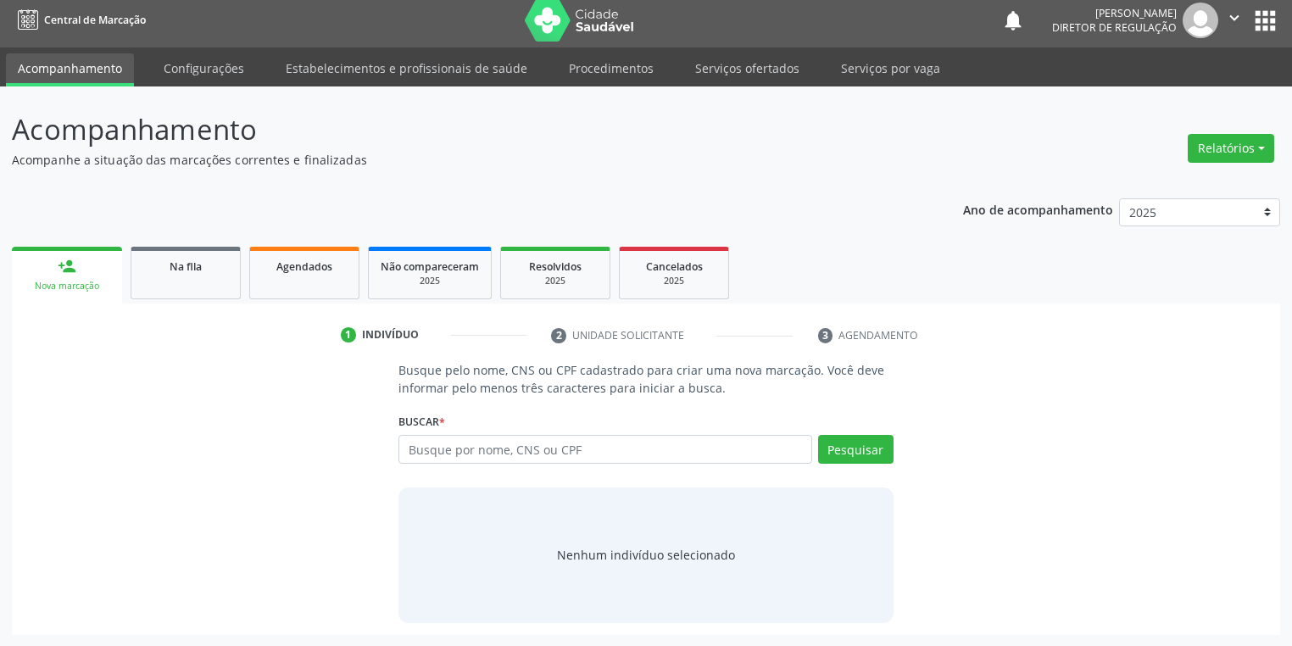
click at [1231, 600] on div "Busque pelo nome, CNS ou CPF cadastrado para criar uma nova marcação. Você deve…" at bounding box center [646, 491] width 1244 height 261
click at [194, 285] on link "Na fila" at bounding box center [186, 273] width 110 height 53
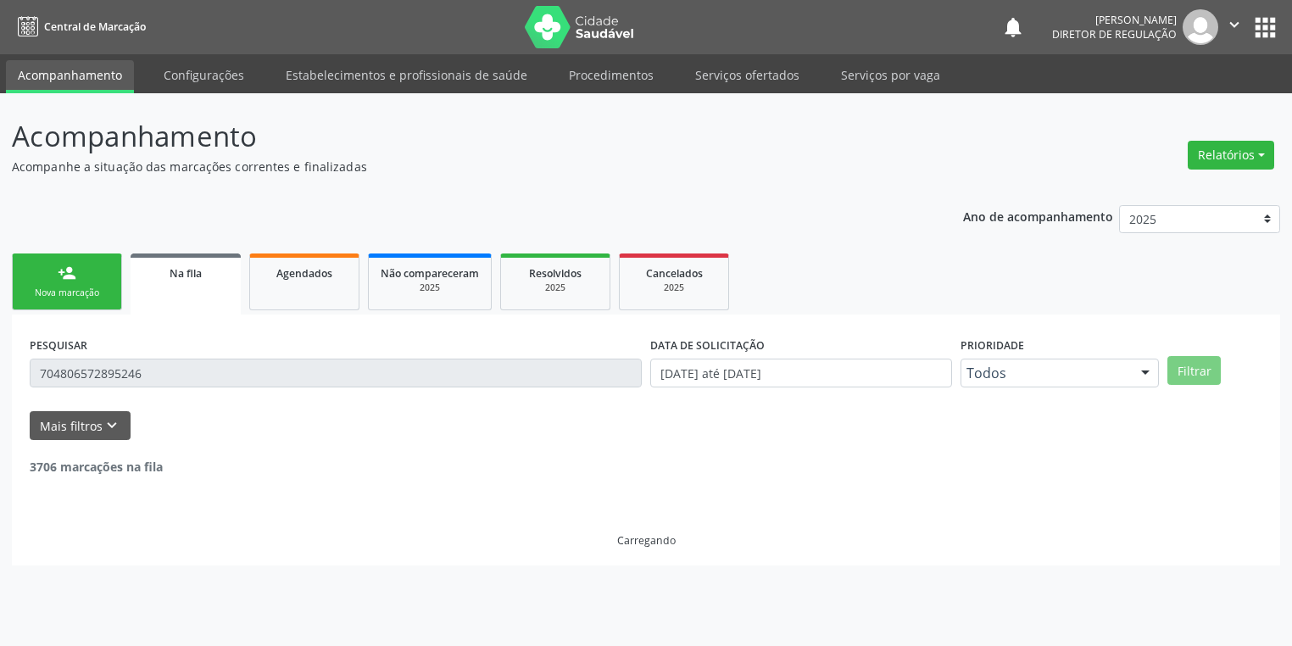
scroll to position [0, 0]
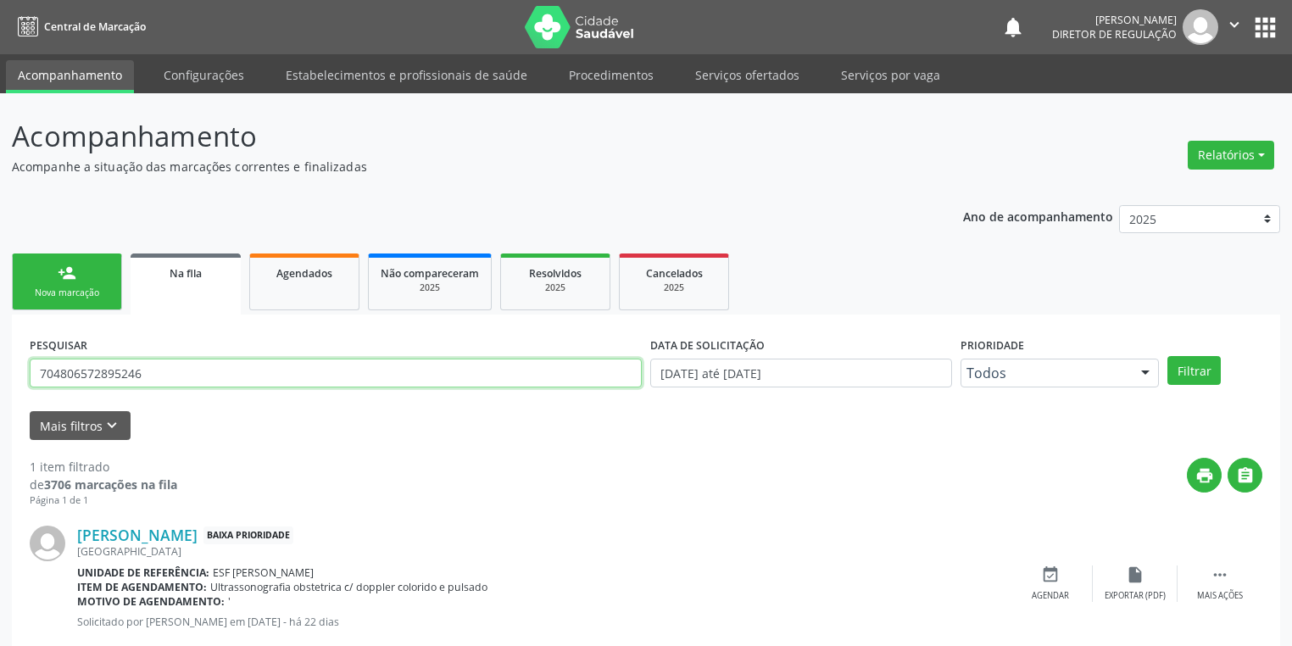
click at [148, 372] on input "704806572895246" at bounding box center [336, 373] width 612 height 29
type input "7"
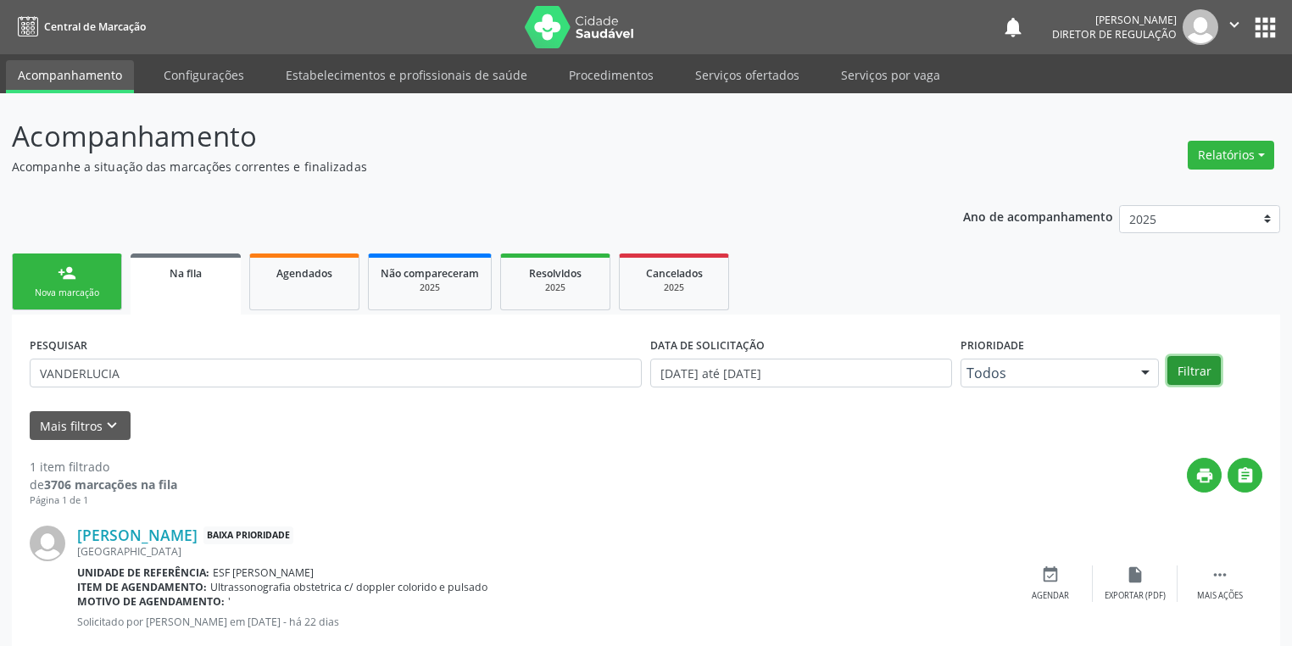
click at [1179, 366] on button "Filtrar" at bounding box center [1193, 370] width 53 height 29
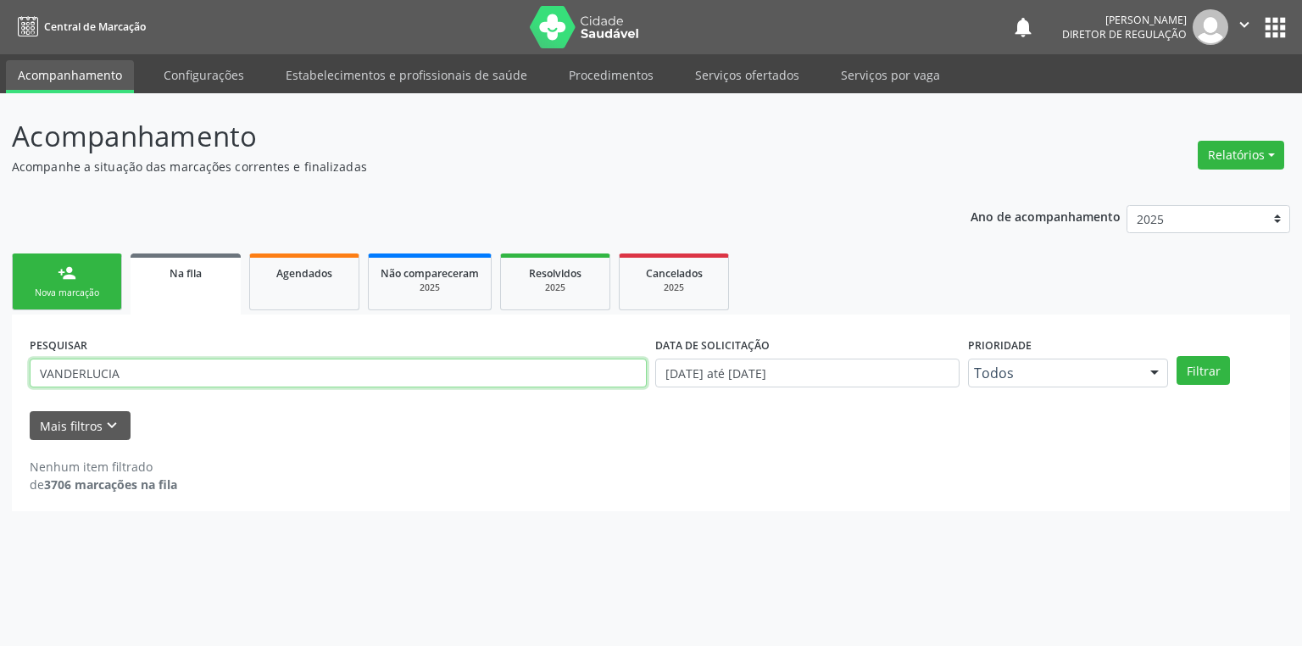
click at [129, 376] on input "VANDERLUCIA" at bounding box center [338, 373] width 617 height 29
type input "V"
click at [296, 271] on span "Agendados" at bounding box center [304, 273] width 56 height 14
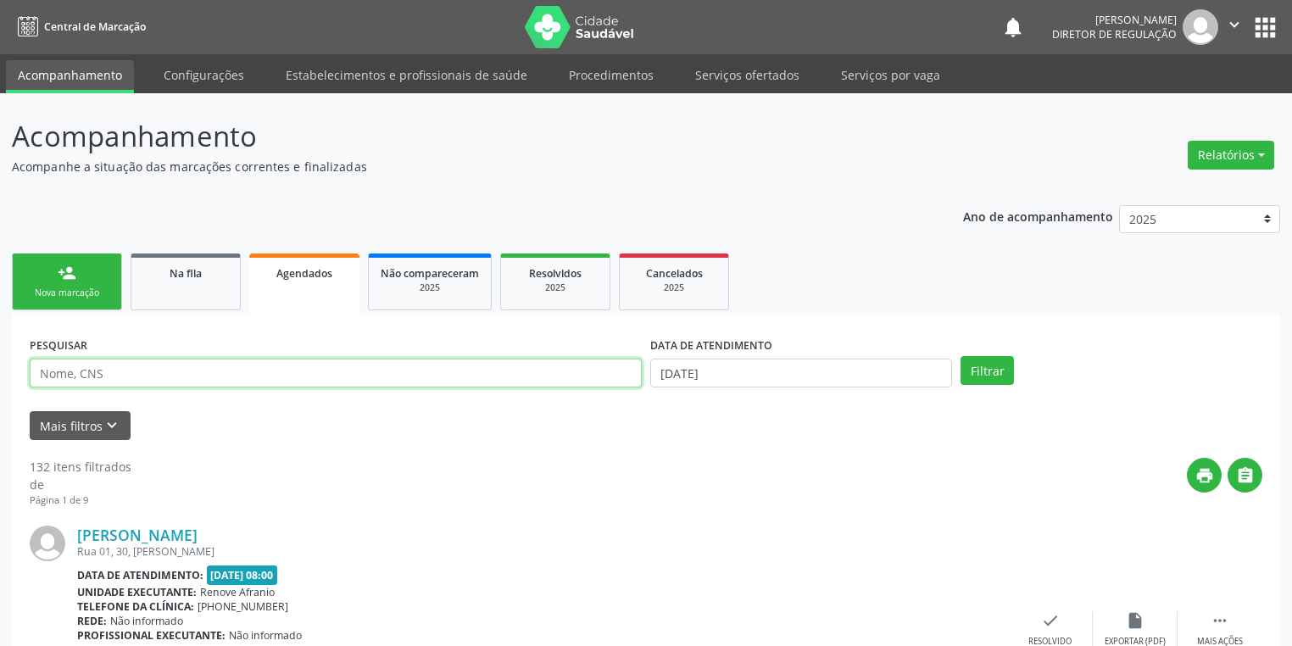
click at [113, 370] on input "text" at bounding box center [336, 373] width 612 height 29
type input "N"
type input "VANDERLUCIA"
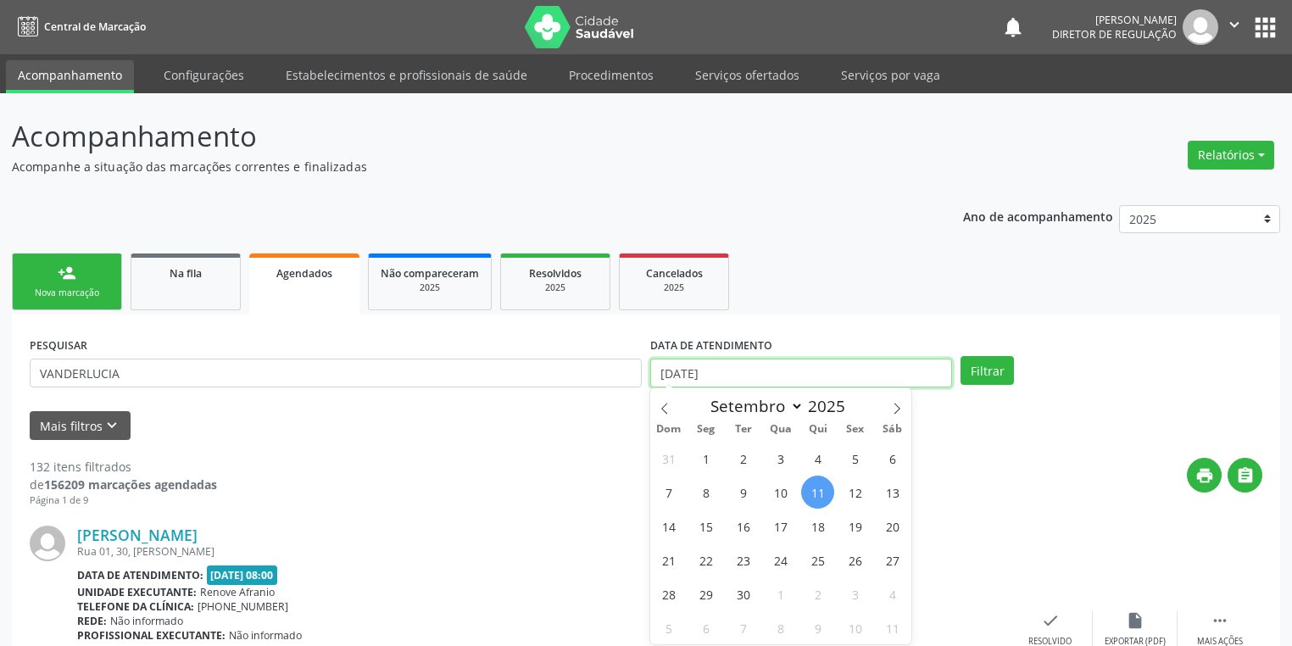
click at [729, 373] on input "[DATE]" at bounding box center [801, 373] width 302 height 29
click at [963, 376] on button "Filtrar" at bounding box center [986, 370] width 53 height 29
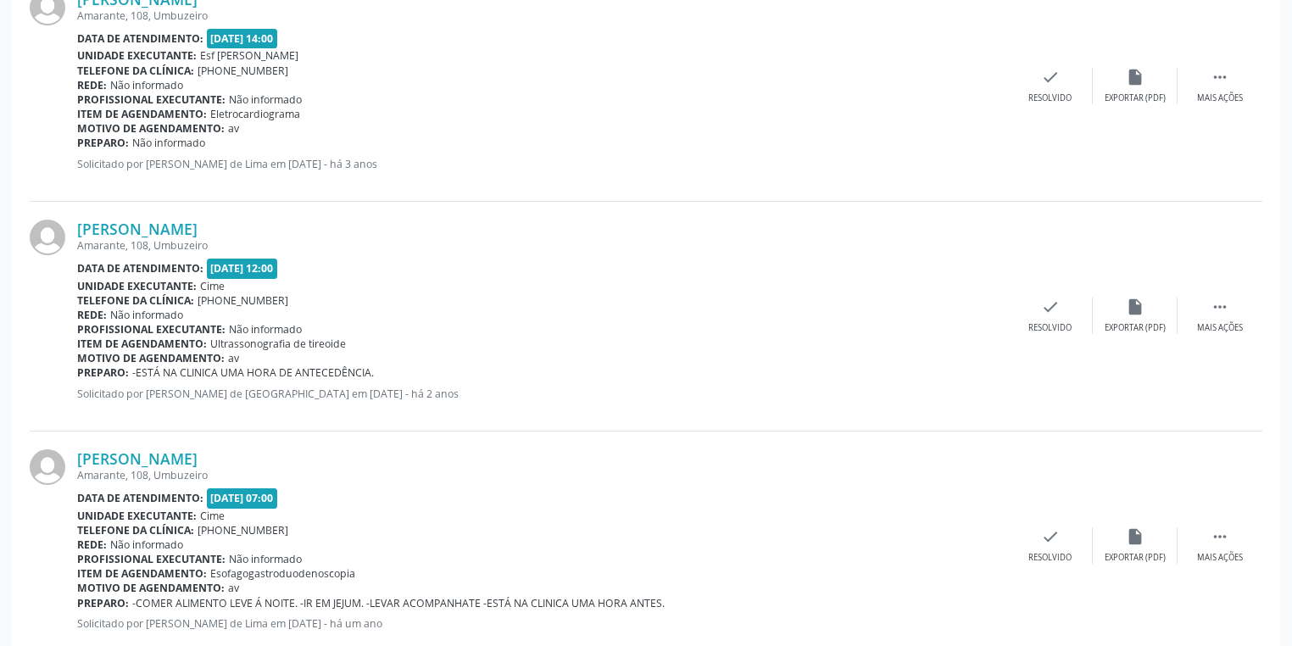
scroll to position [3512, 0]
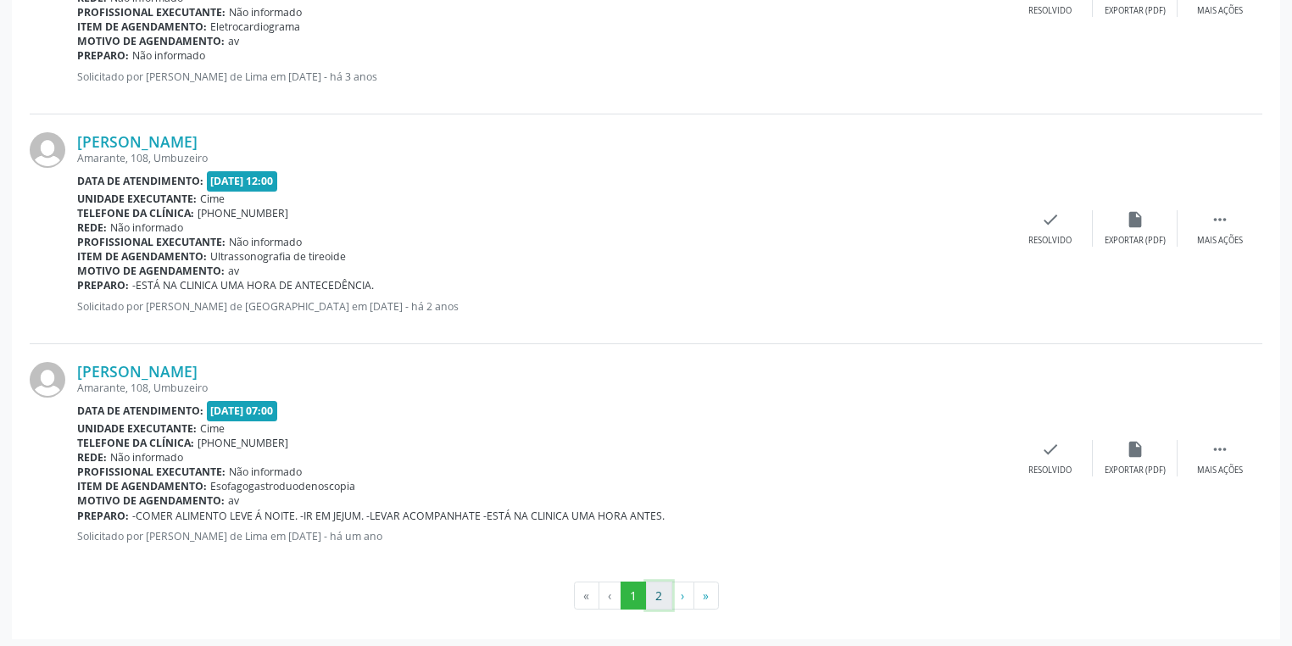
click at [659, 592] on button "2" at bounding box center [659, 595] width 26 height 29
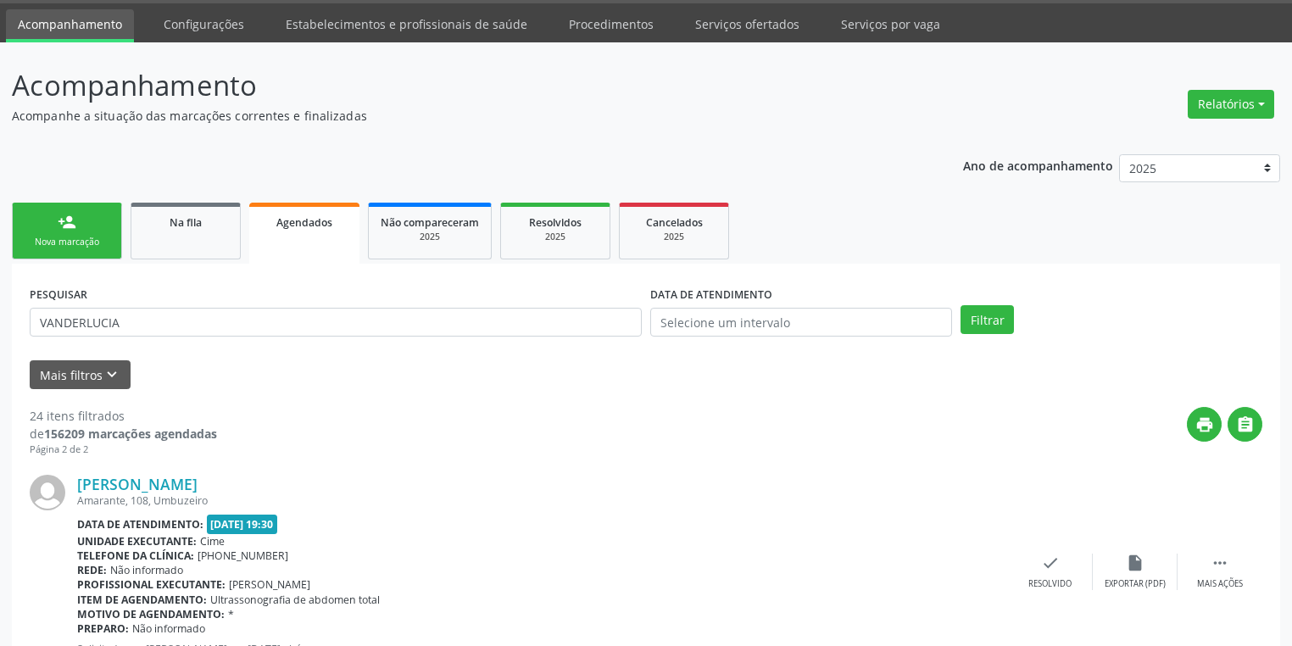
scroll to position [37, 0]
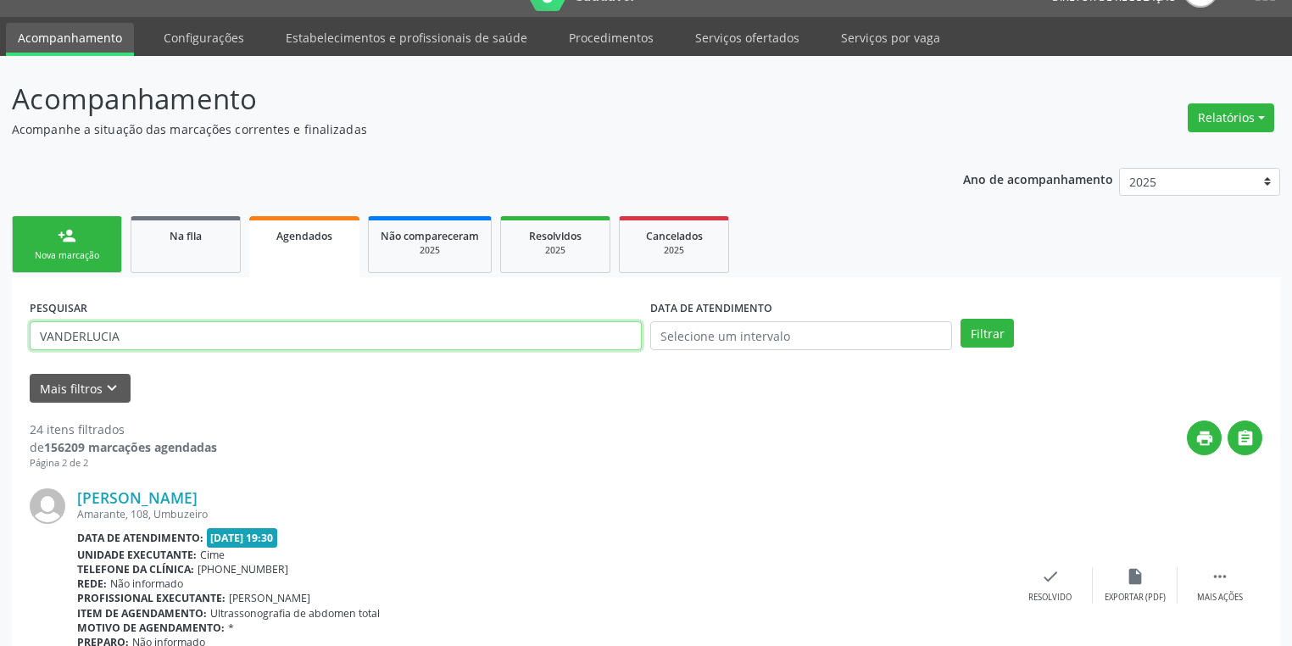
click at [153, 346] on input "VANDERLUCIA" at bounding box center [336, 335] width 612 height 29
click at [186, 240] on span "Na fila" at bounding box center [186, 236] width 32 height 14
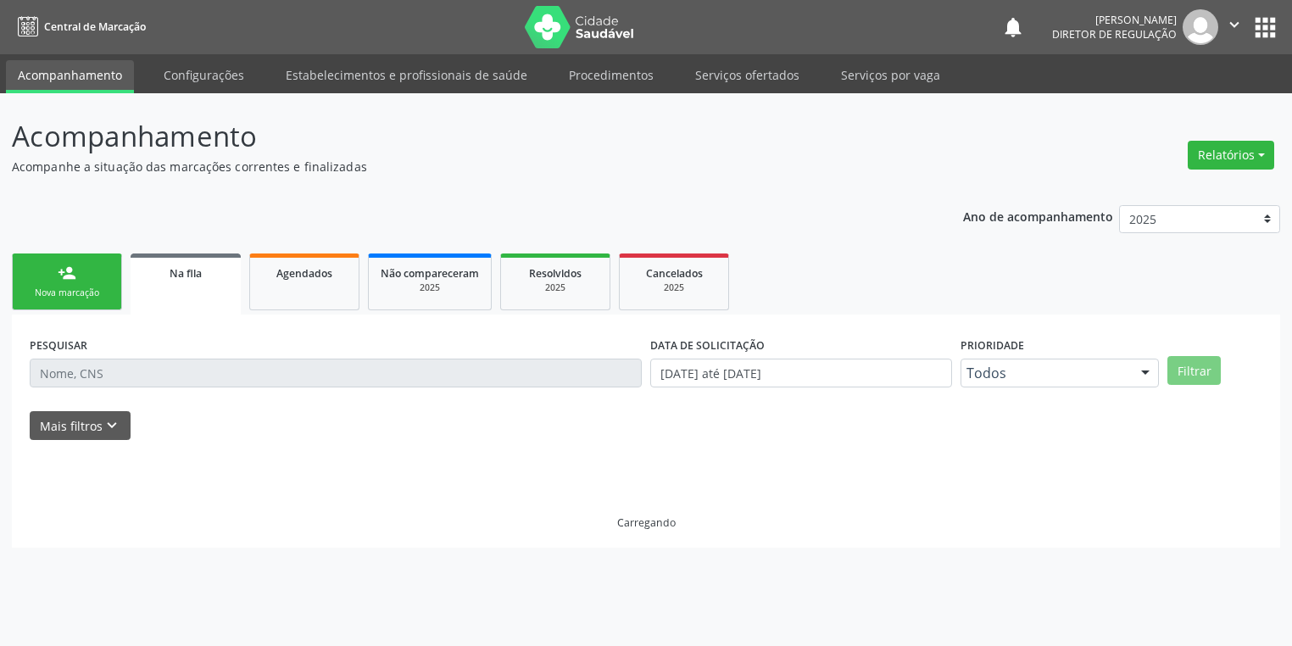
scroll to position [0, 0]
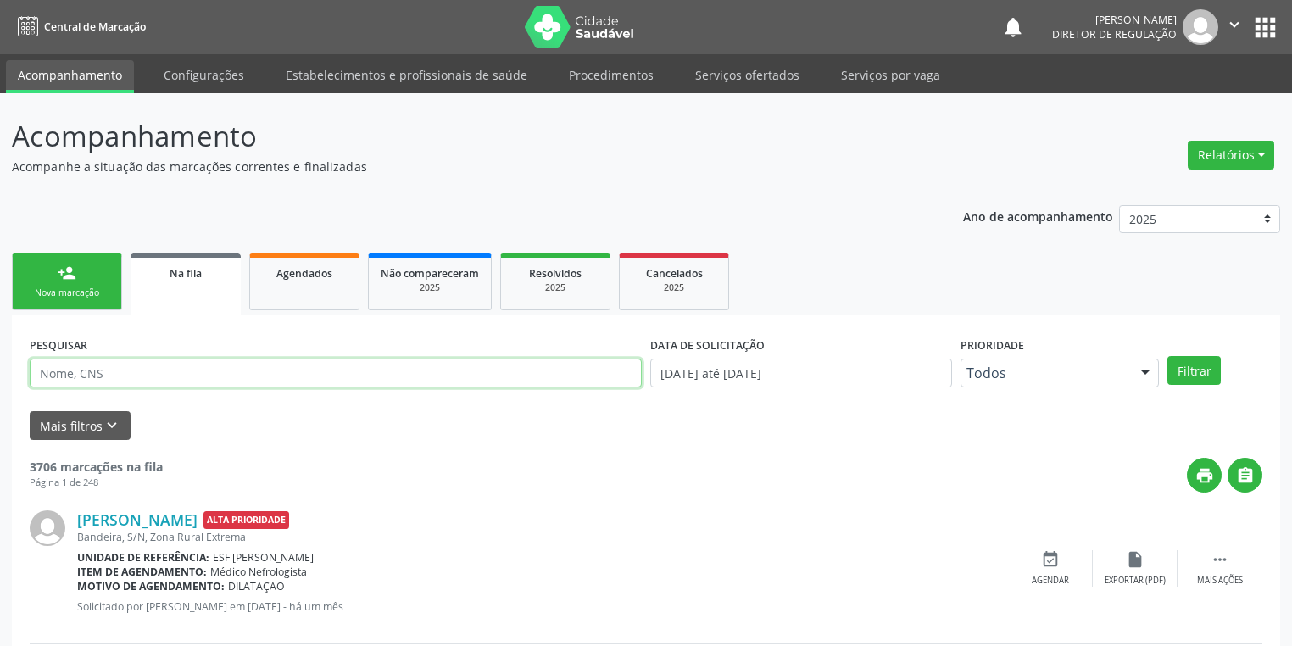
click at [141, 379] on input "text" at bounding box center [336, 373] width 612 height 29
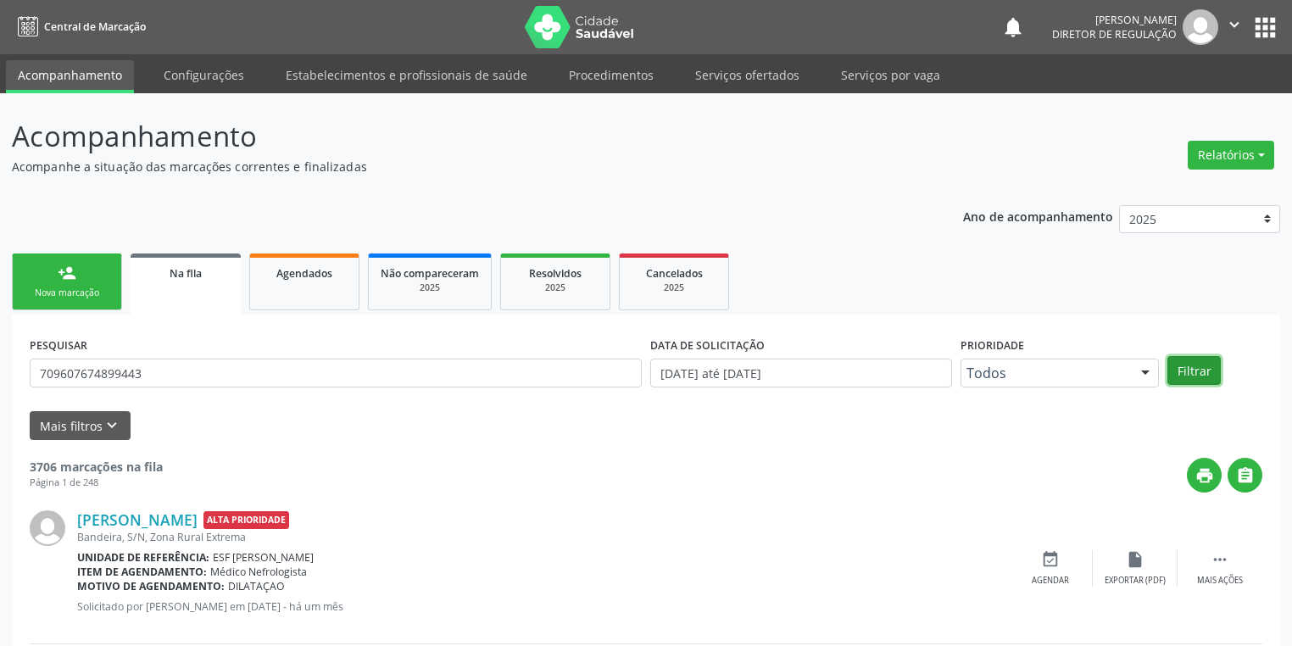
click at [1200, 366] on button "Filtrar" at bounding box center [1193, 370] width 53 height 29
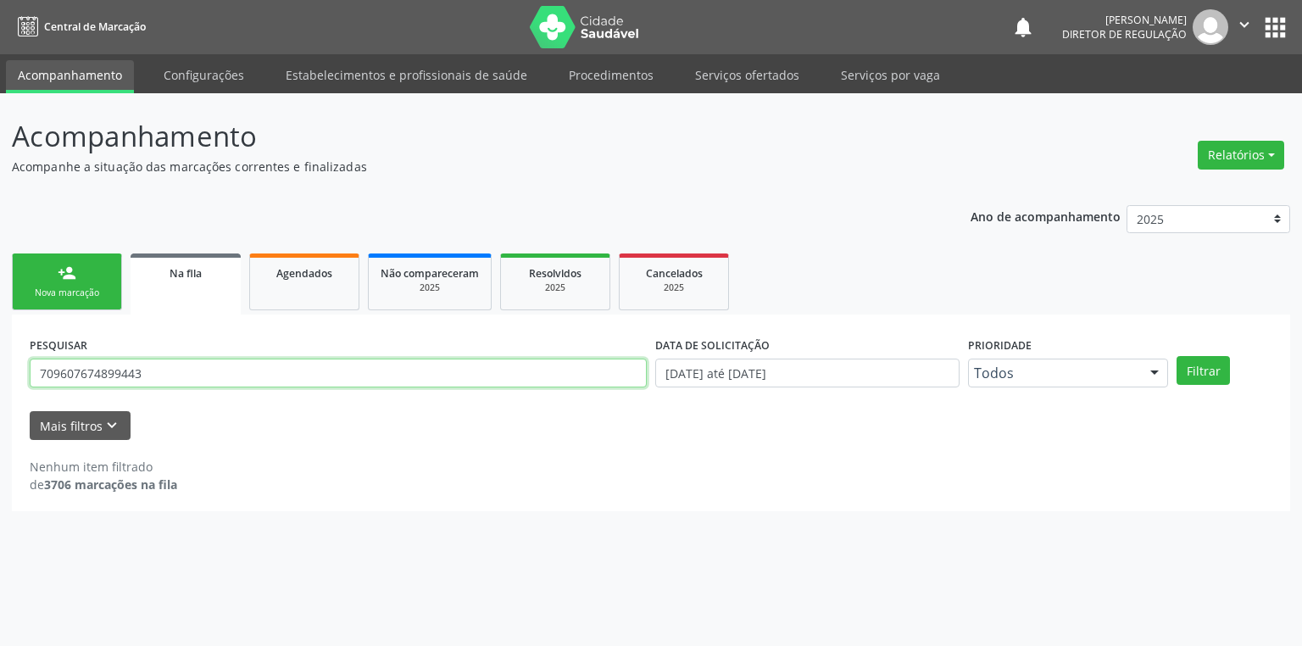
click at [147, 376] on input "709607674899443" at bounding box center [338, 373] width 617 height 29
type input "709607674899473"
click at [1200, 371] on button "Filtrar" at bounding box center [1202, 370] width 53 height 29
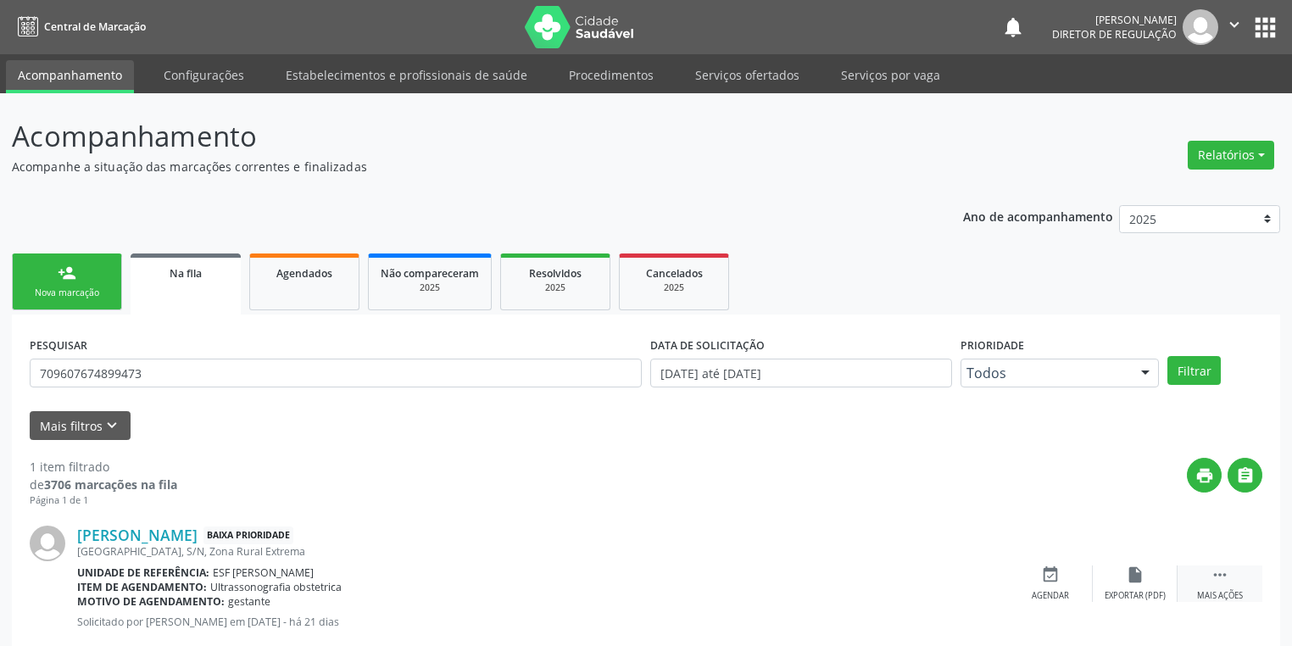
click at [1224, 566] on icon "" at bounding box center [1219, 574] width 19 height 19
click at [798, 593] on div "Agendar" at bounding box center [795, 596] width 37 height 12
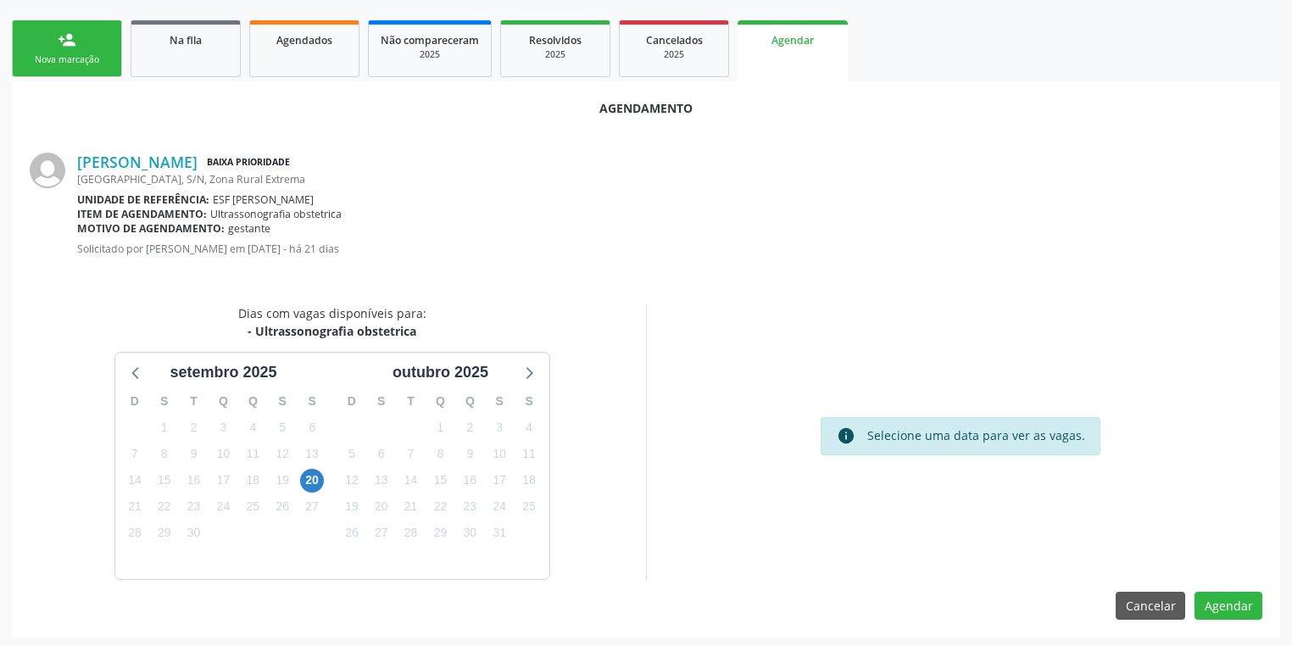
scroll to position [235, 0]
click at [318, 476] on span "20" at bounding box center [312, 479] width 24 height 24
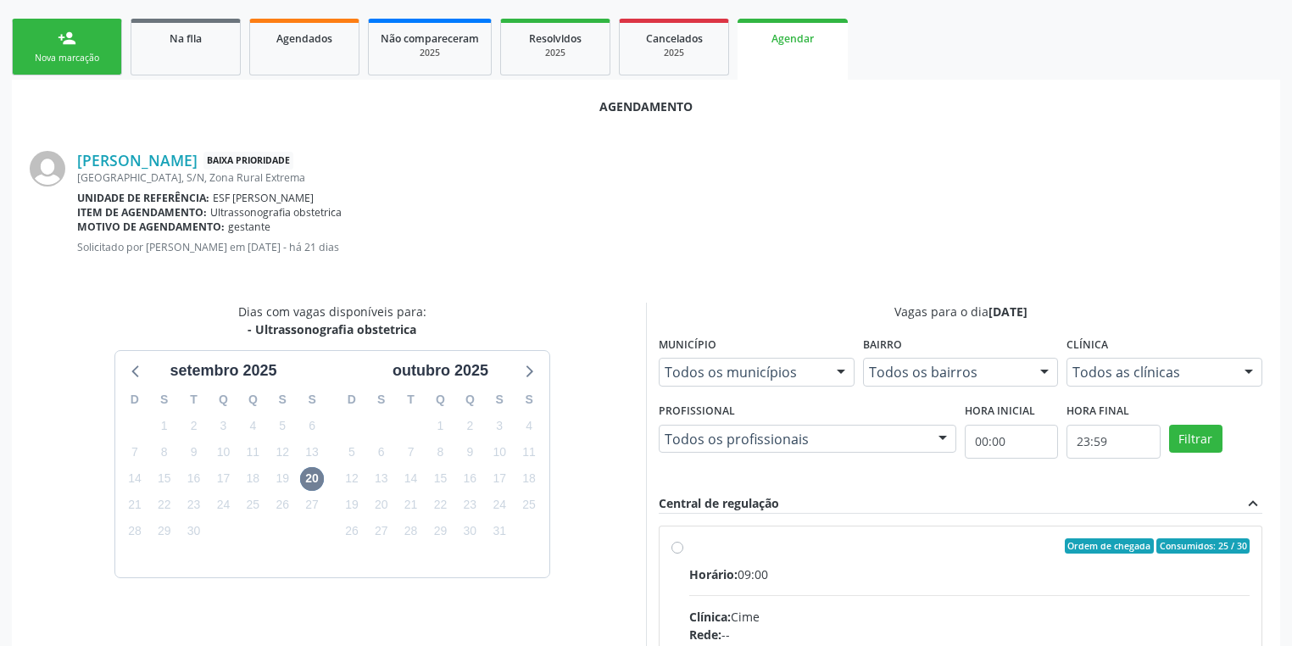
click at [1065, 550] on div "Ordem de chegada Consumidos: 25 / 30" at bounding box center [969, 545] width 560 height 15
click at [683, 550] on input "Ordem de chegada Consumidos: 25 / 30 Horário: 09:00 Clínica: Cime Rede: -- Ende…" at bounding box center [677, 545] width 12 height 15
radio input "true"
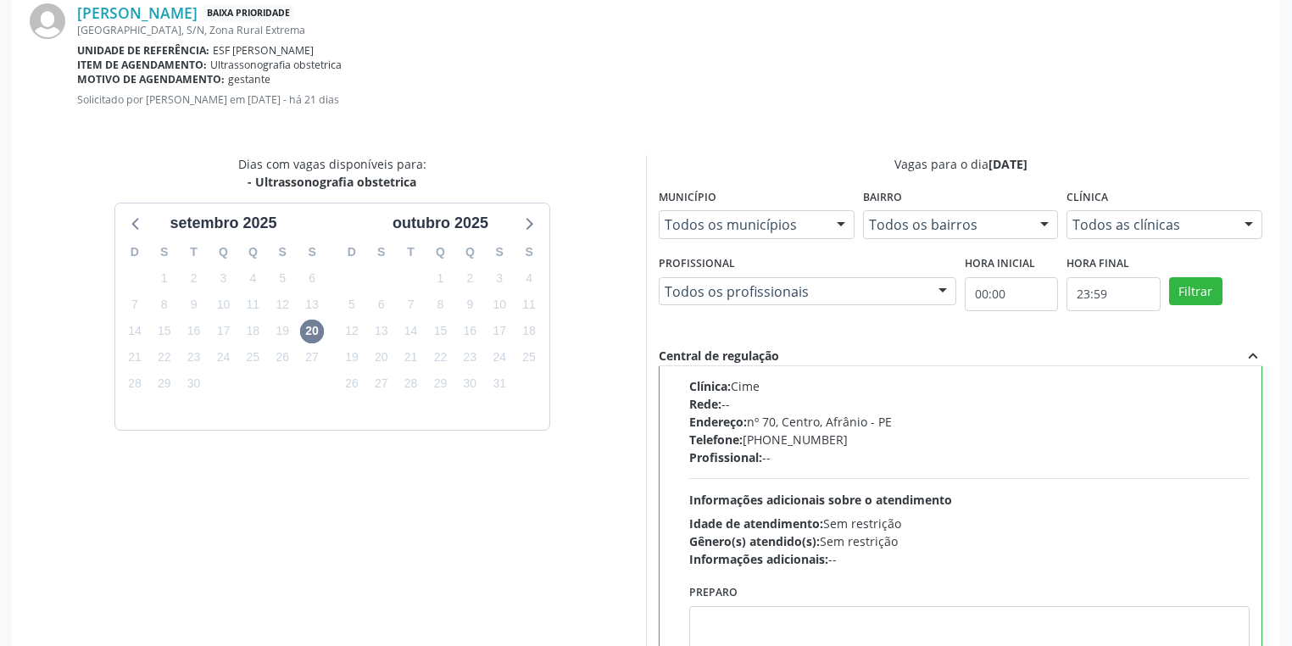
scroll to position [510, 0]
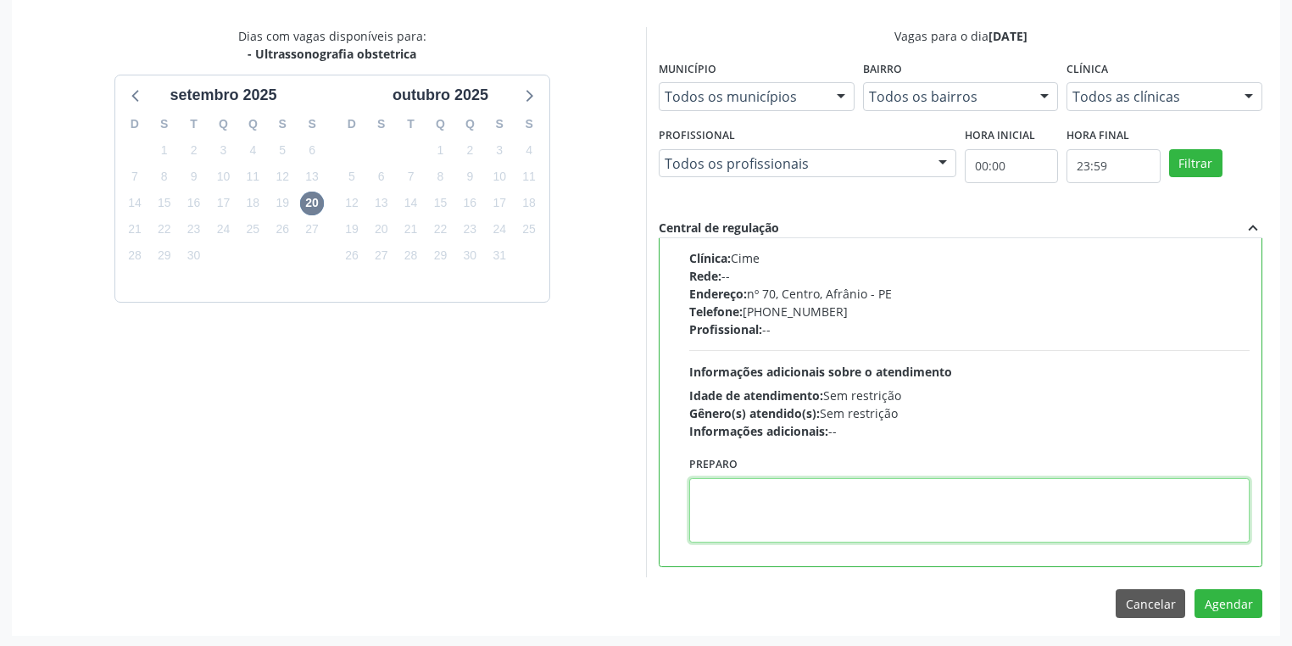
click at [798, 509] on textarea at bounding box center [969, 510] width 560 height 64
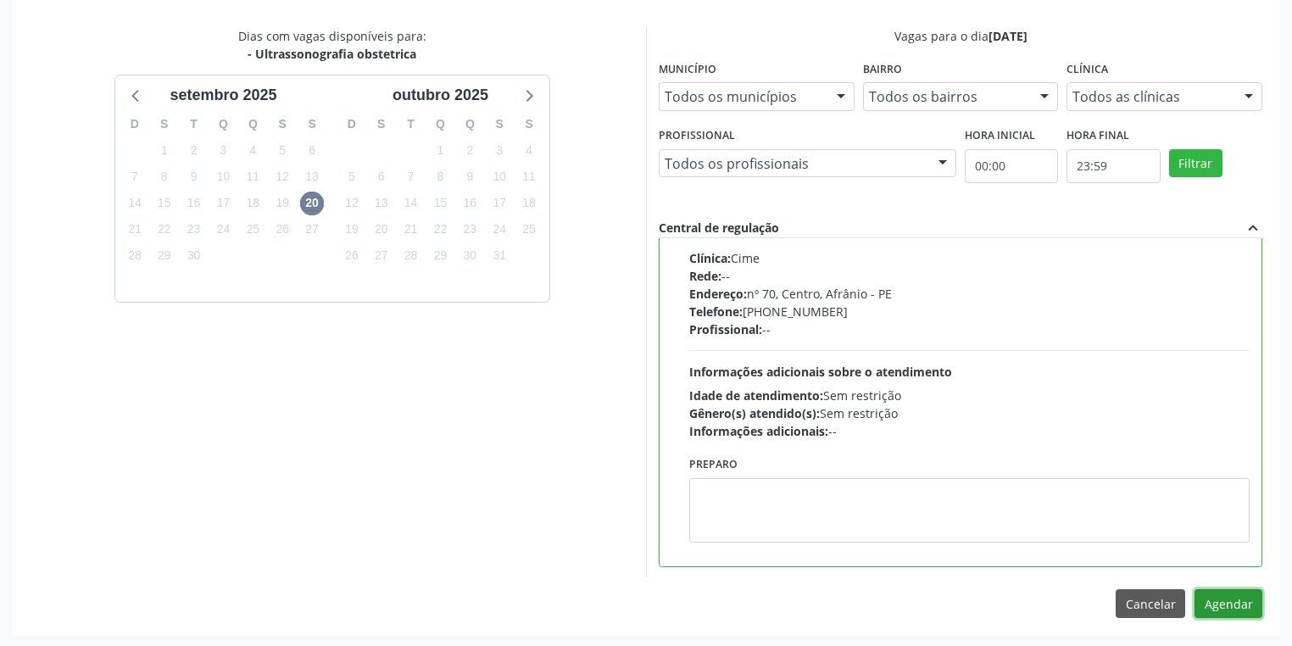
click at [1220, 593] on button "Agendar" at bounding box center [1228, 603] width 68 height 29
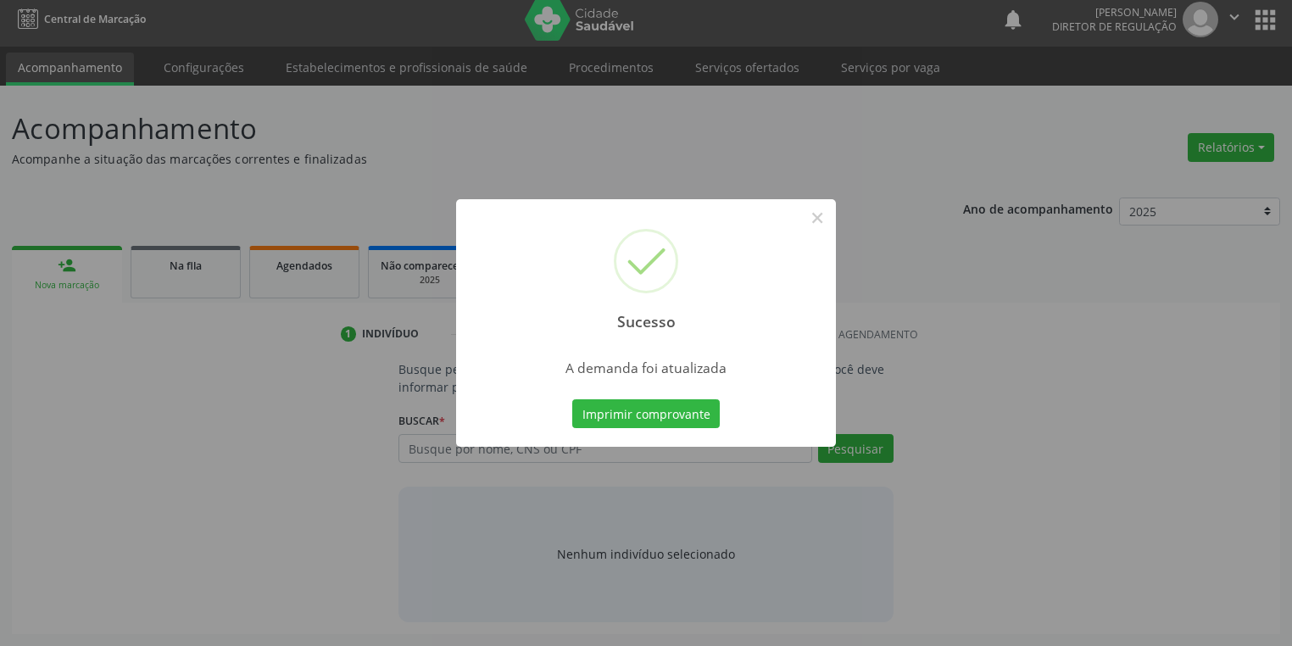
scroll to position [7, 0]
click at [672, 414] on button "Imprimir comprovante" at bounding box center [645, 413] width 147 height 29
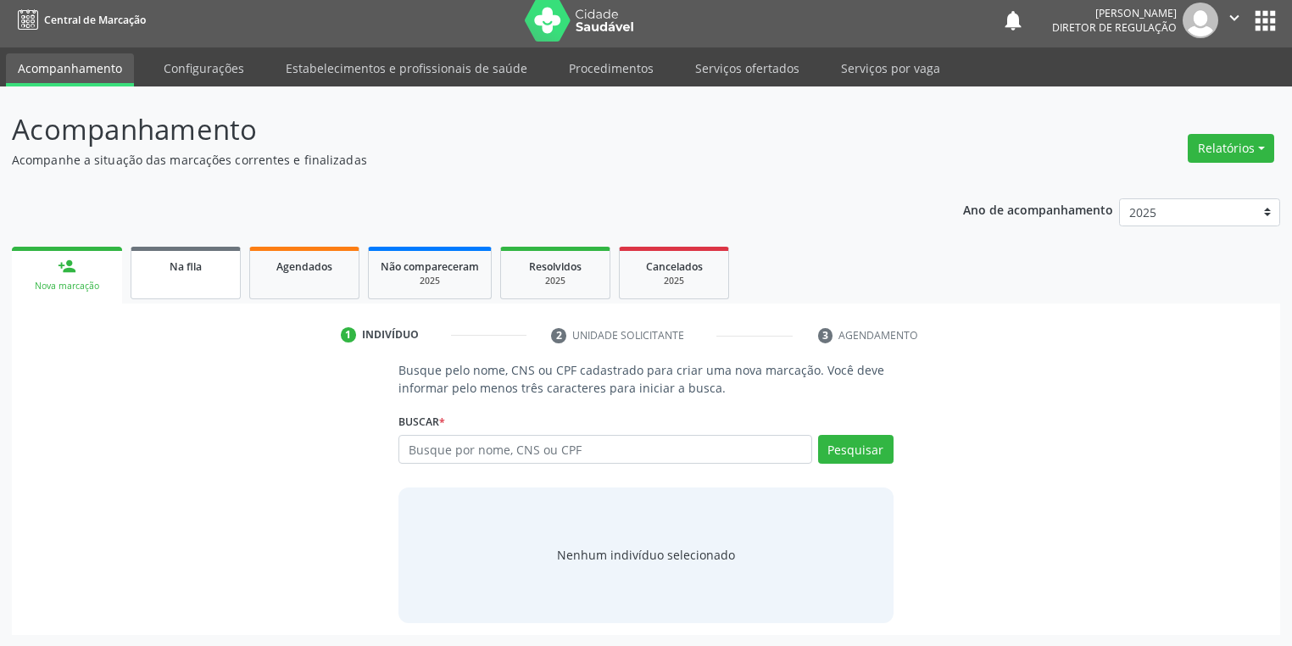
click at [153, 270] on div "Na fila" at bounding box center [185, 266] width 85 height 18
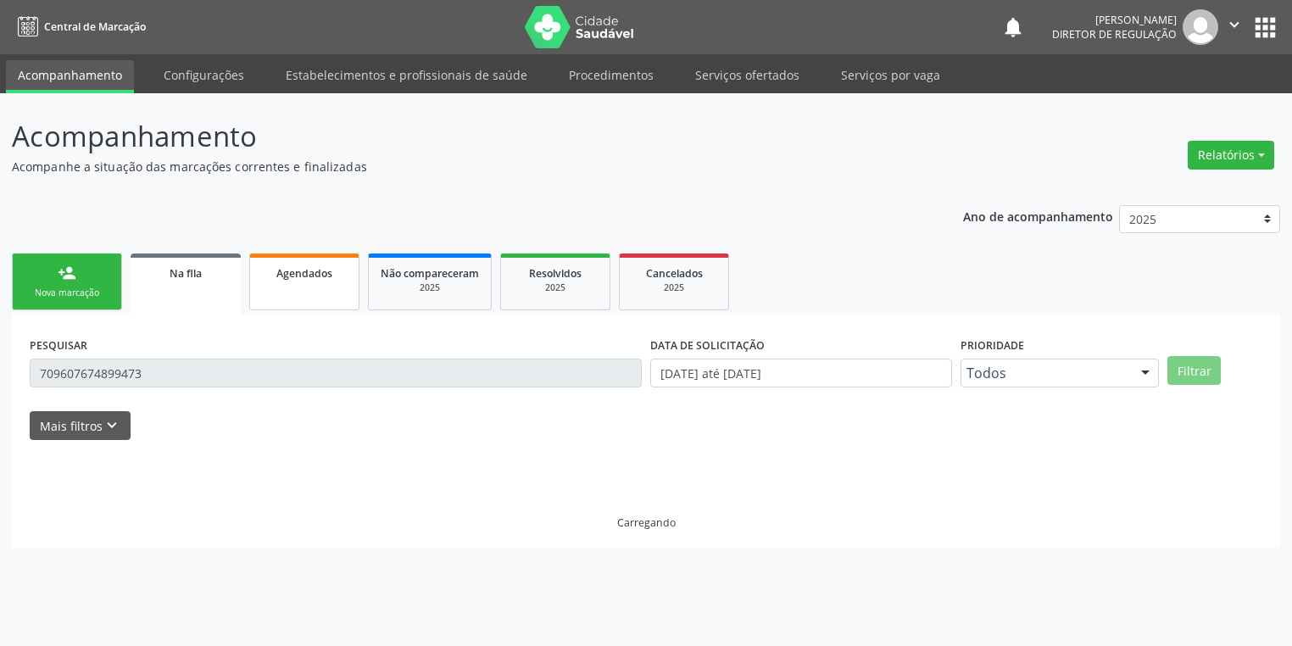
scroll to position [0, 0]
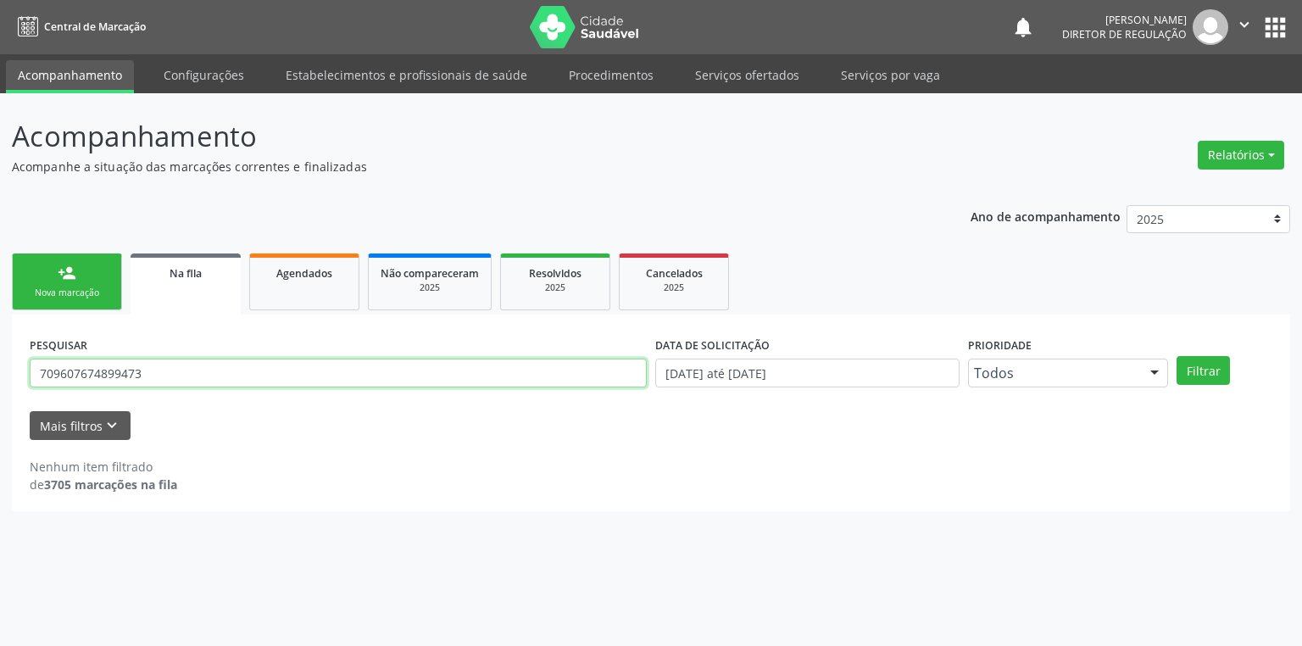
click at [203, 363] on input "709607674899473" at bounding box center [338, 373] width 617 height 29
type input "7"
click at [1188, 370] on button "Filtrar" at bounding box center [1202, 370] width 53 height 29
click at [163, 375] on input "7050000006769050" at bounding box center [338, 373] width 617 height 29
type input "7"
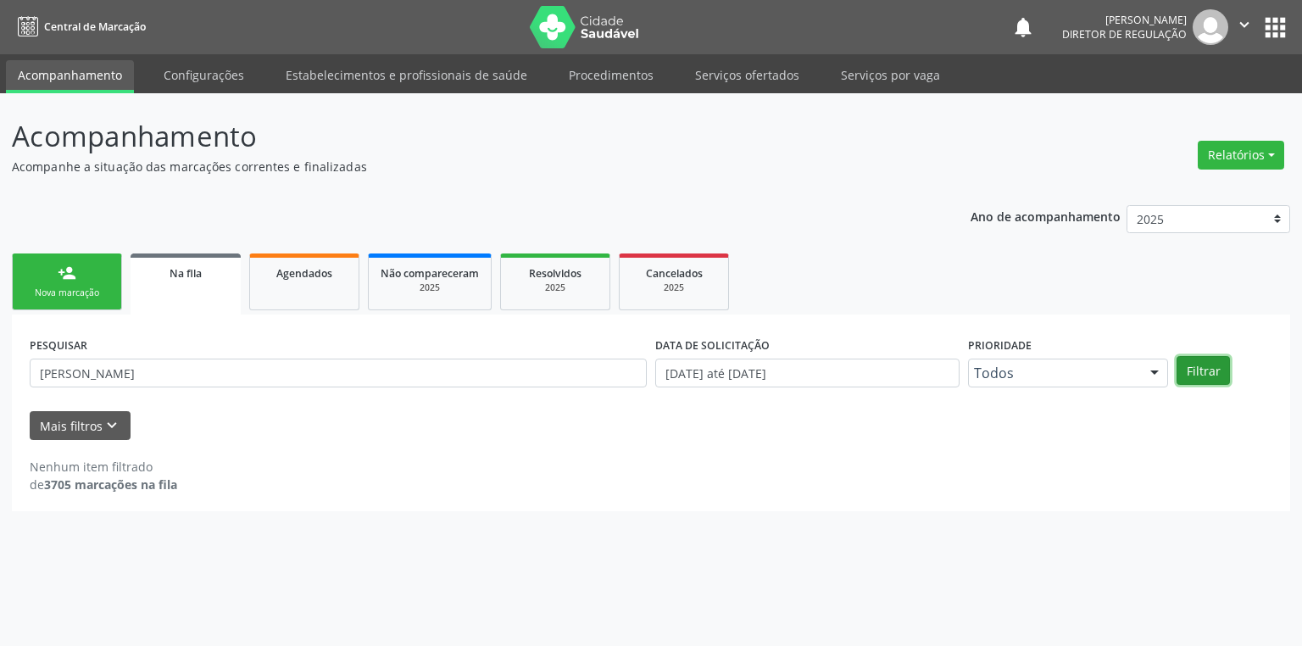
click at [1191, 377] on button "Filtrar" at bounding box center [1202, 370] width 53 height 29
click at [136, 370] on input "MARIANE SILVA" at bounding box center [338, 373] width 617 height 29
click at [1207, 376] on button "Filtrar" at bounding box center [1202, 370] width 53 height 29
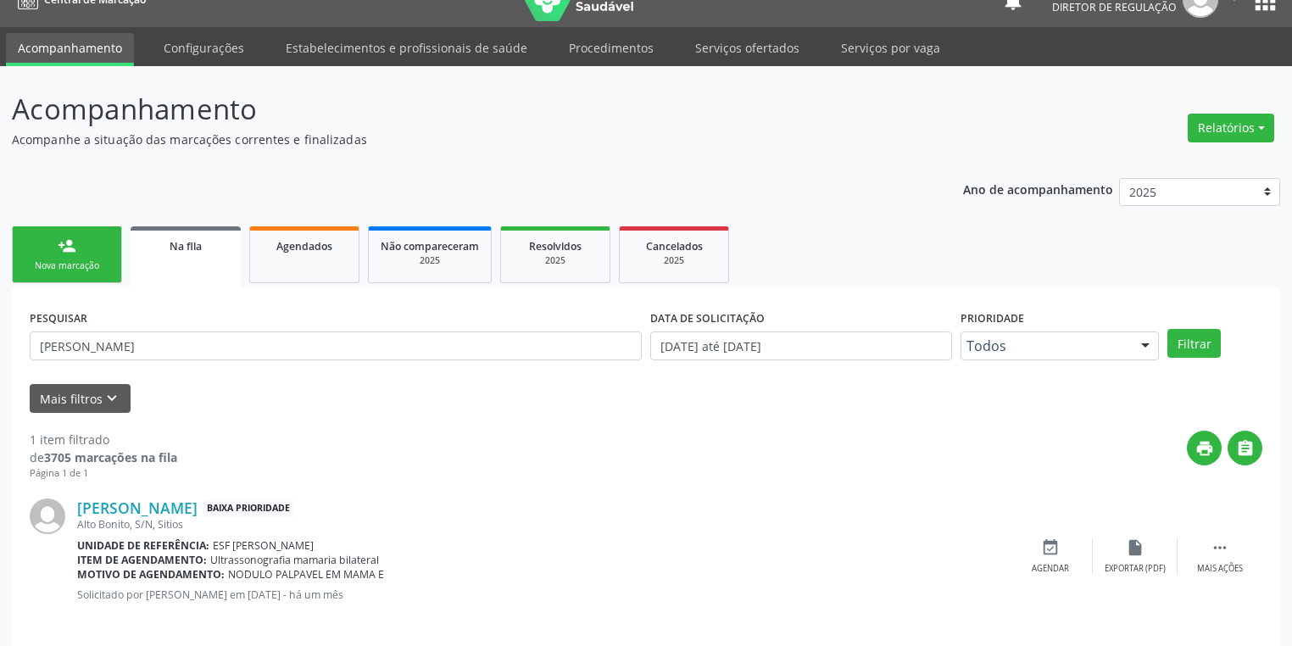
scroll to position [41, 0]
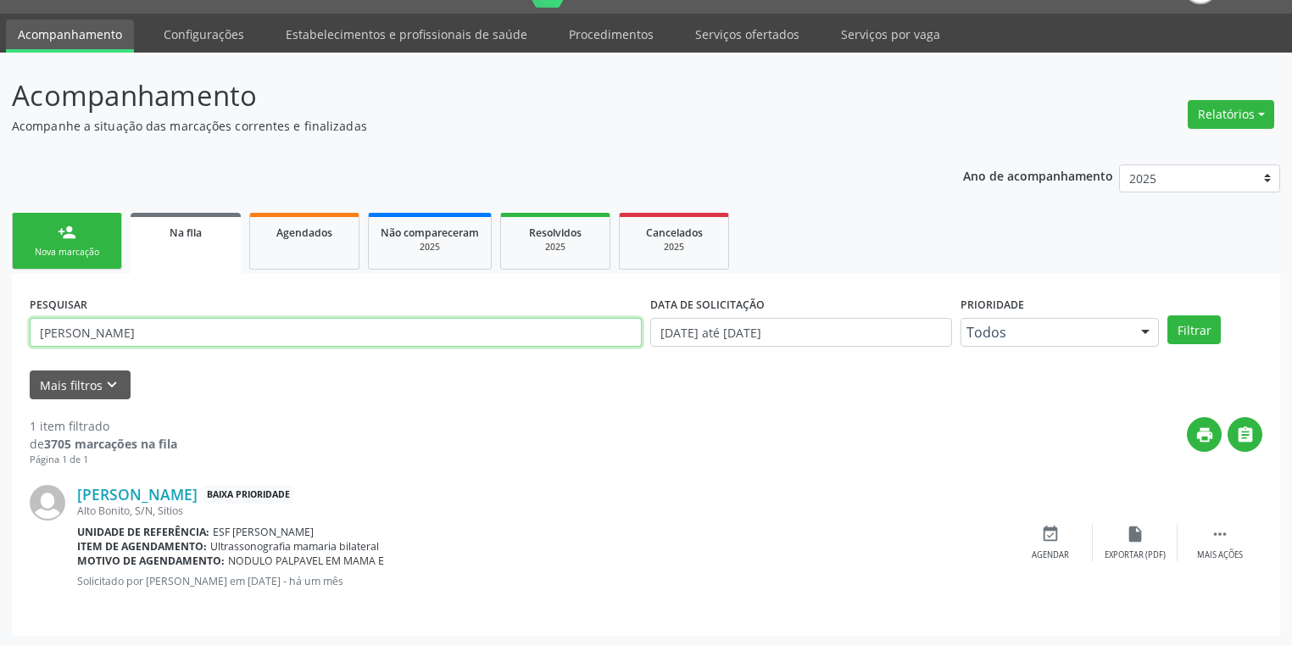
click at [95, 334] on input "MARIANA SILVA" at bounding box center [336, 332] width 612 height 29
click at [136, 335] on input "MARIANA SILVA" at bounding box center [336, 332] width 612 height 29
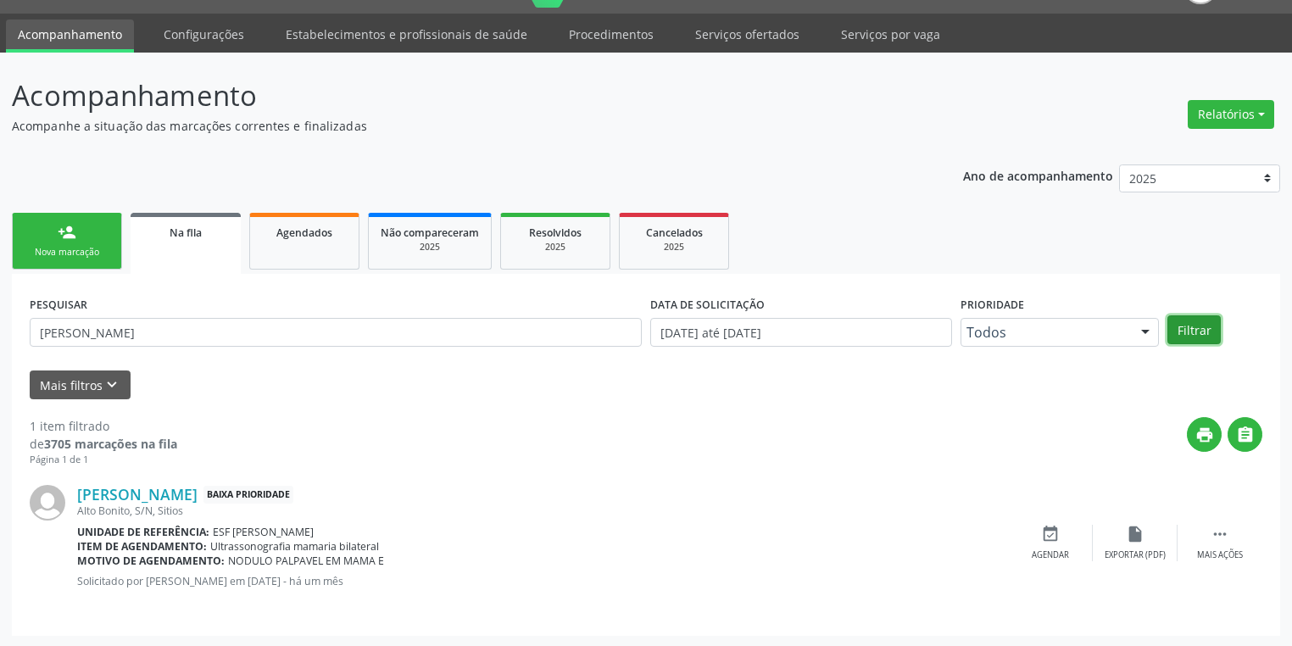
click at [1177, 329] on button "Filtrar" at bounding box center [1193, 329] width 53 height 29
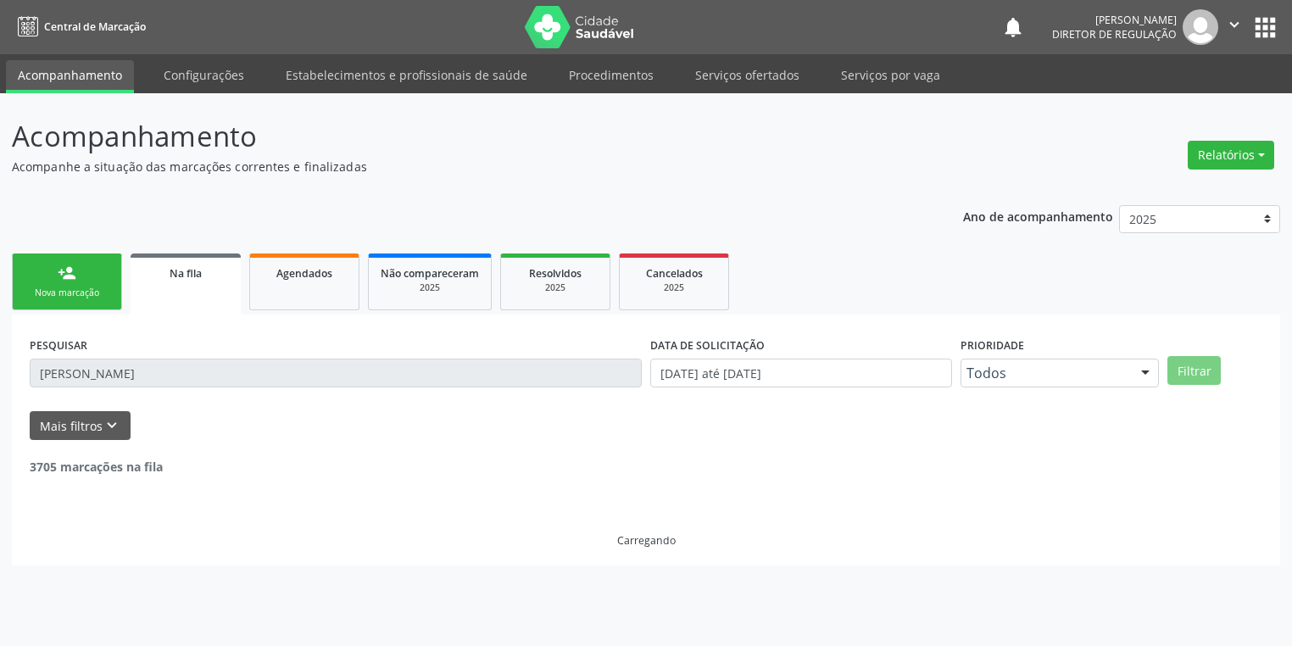
scroll to position [0, 0]
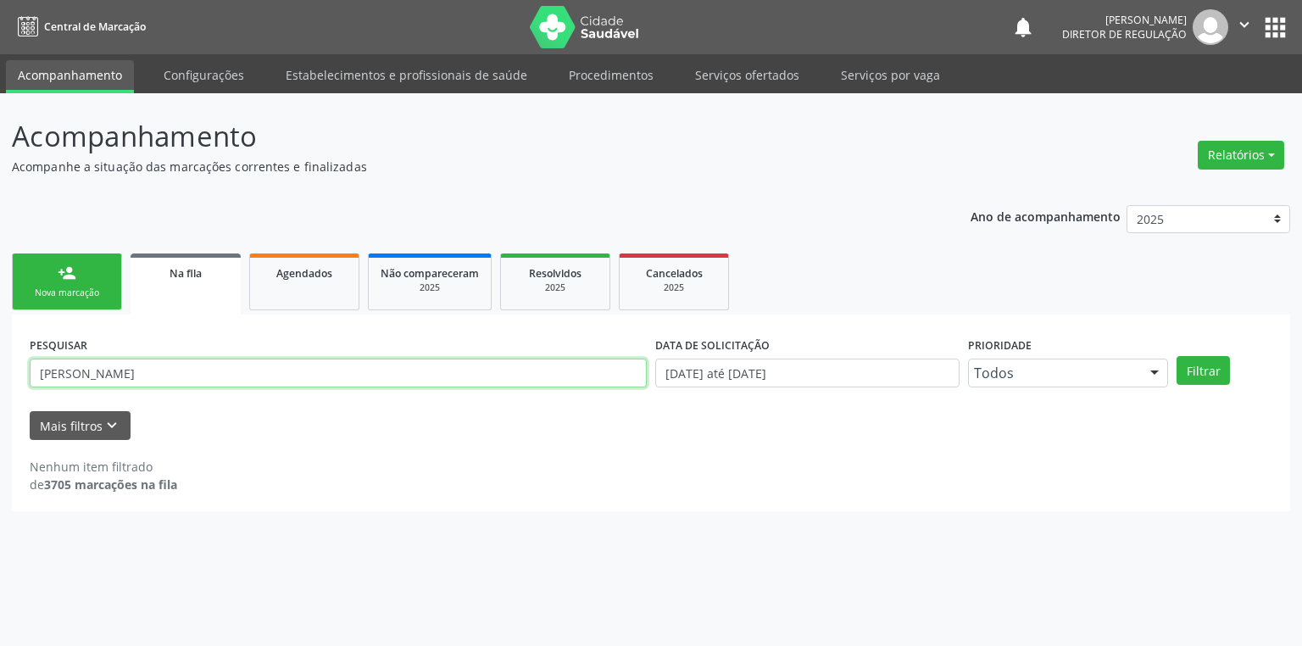
click at [92, 373] on input "MARIANA SILVA VICENTE" at bounding box center [338, 373] width 617 height 29
click at [1193, 367] on button "Filtrar" at bounding box center [1202, 370] width 53 height 29
click at [195, 376] on input "MARIANO SILVA VICENTE" at bounding box center [338, 373] width 617 height 29
type input "M"
type input "70500000676950"
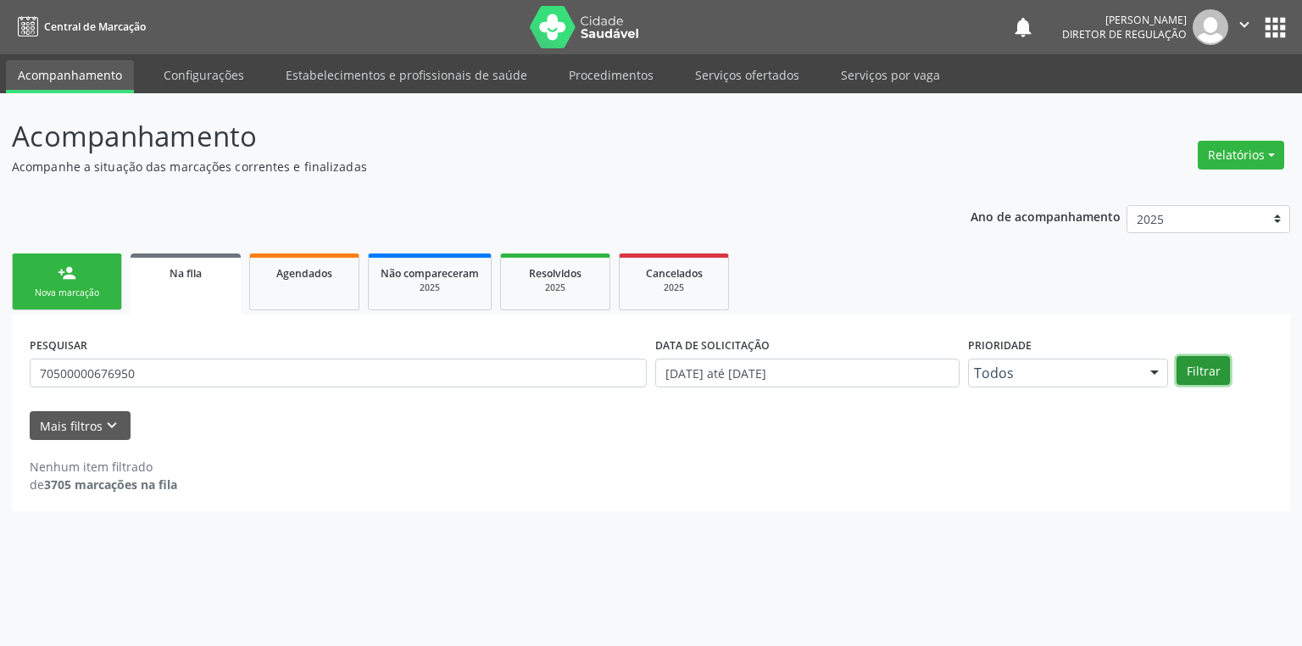
click at [1190, 371] on button "Filtrar" at bounding box center [1202, 370] width 53 height 29
drag, startPoint x: 138, startPoint y: 364, endPoint x: 14, endPoint y: 373, distance: 124.9
click at [14, 373] on div "PESQUISAR 70500000676950 DATA DE SOLICITAÇÃO 01/01/2018 até 11/09/2025 Priorida…" at bounding box center [651, 412] width 1278 height 197
click at [280, 281] on div "Agendados" at bounding box center [304, 273] width 85 height 18
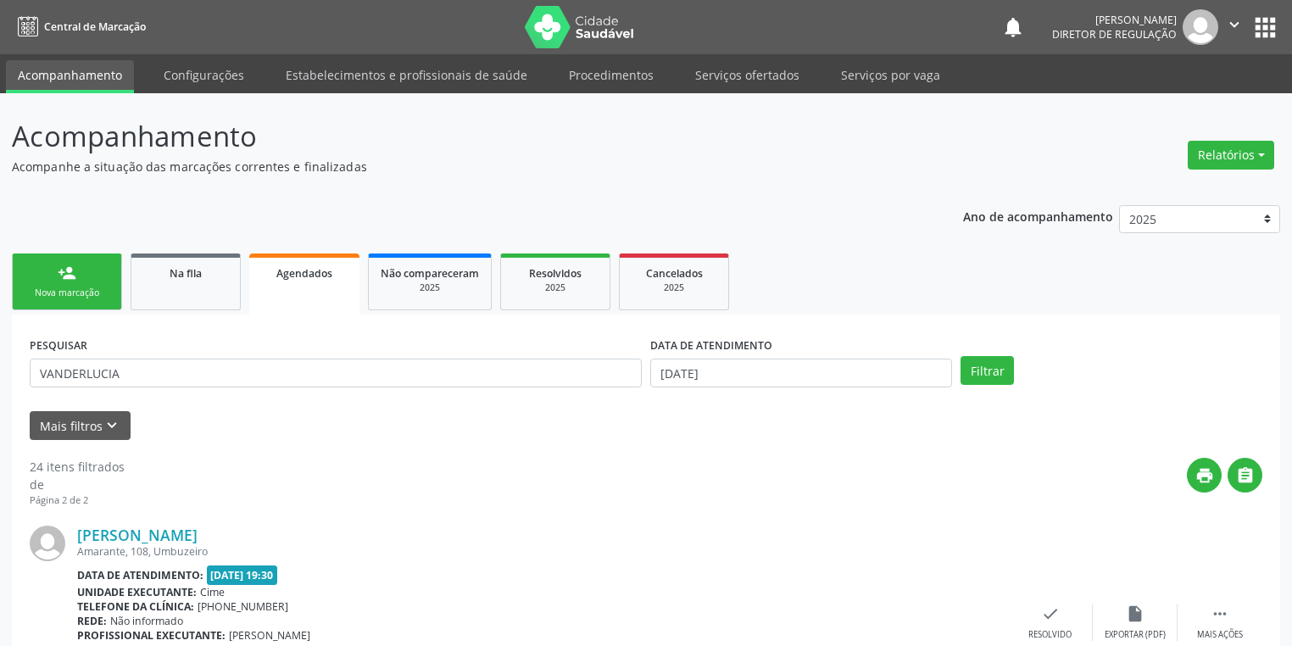
click at [81, 285] on link "person_add Nova marcação" at bounding box center [67, 281] width 110 height 57
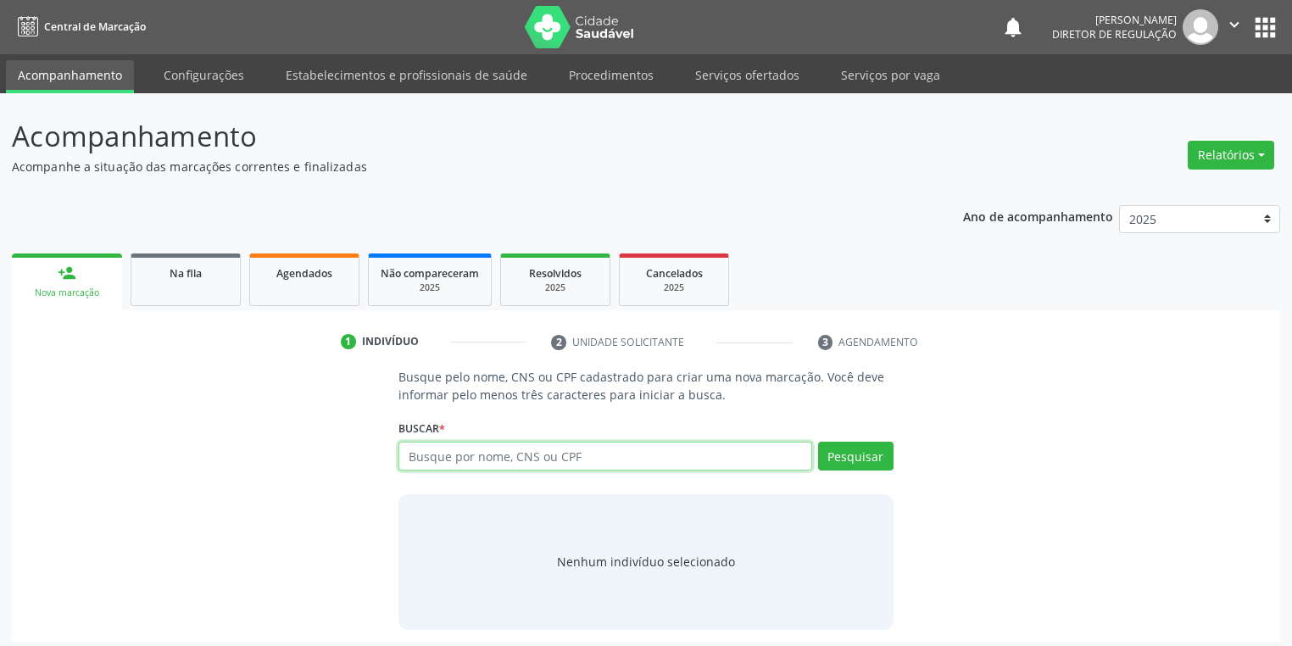
click at [448, 454] on input "text" at bounding box center [605, 456] width 414 height 29
paste input "70500000676950"
type input "70500000676950"
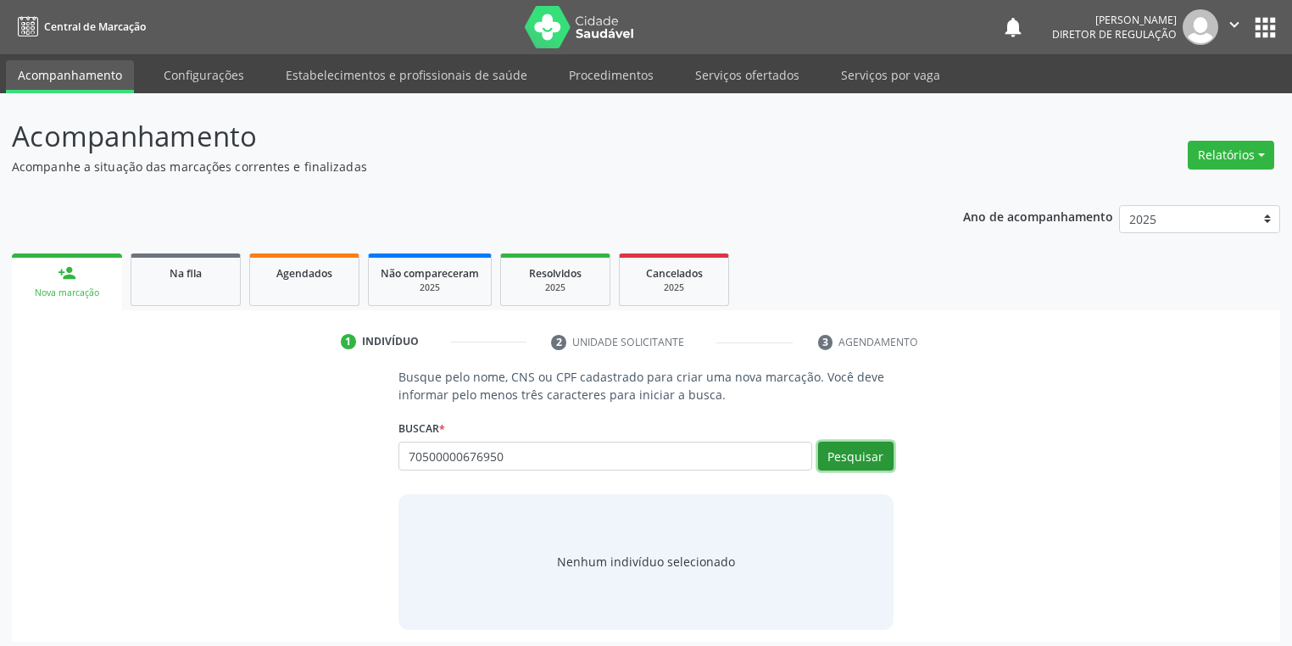
click at [854, 464] on button "Pesquisar" at bounding box center [855, 456] width 75 height 29
drag, startPoint x: 505, startPoint y: 450, endPoint x: 311, endPoint y: 415, distance: 197.2
click at [373, 440] on div "Busque pelo nome, CNS ou CPF cadastrado para criar uma nova marcação. Você deve…" at bounding box center [646, 498] width 1244 height 261
click at [276, 279] on span "Agendados" at bounding box center [304, 273] width 56 height 14
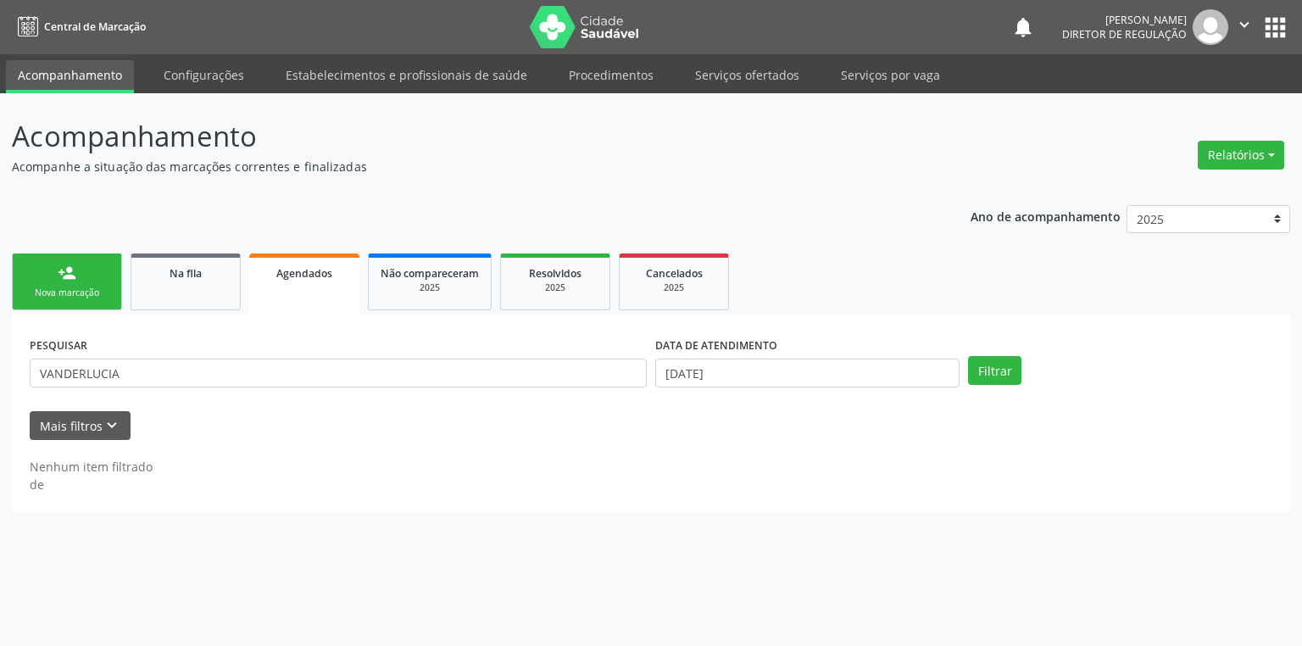
click at [57, 288] on div "Nova marcação" at bounding box center [67, 292] width 85 height 13
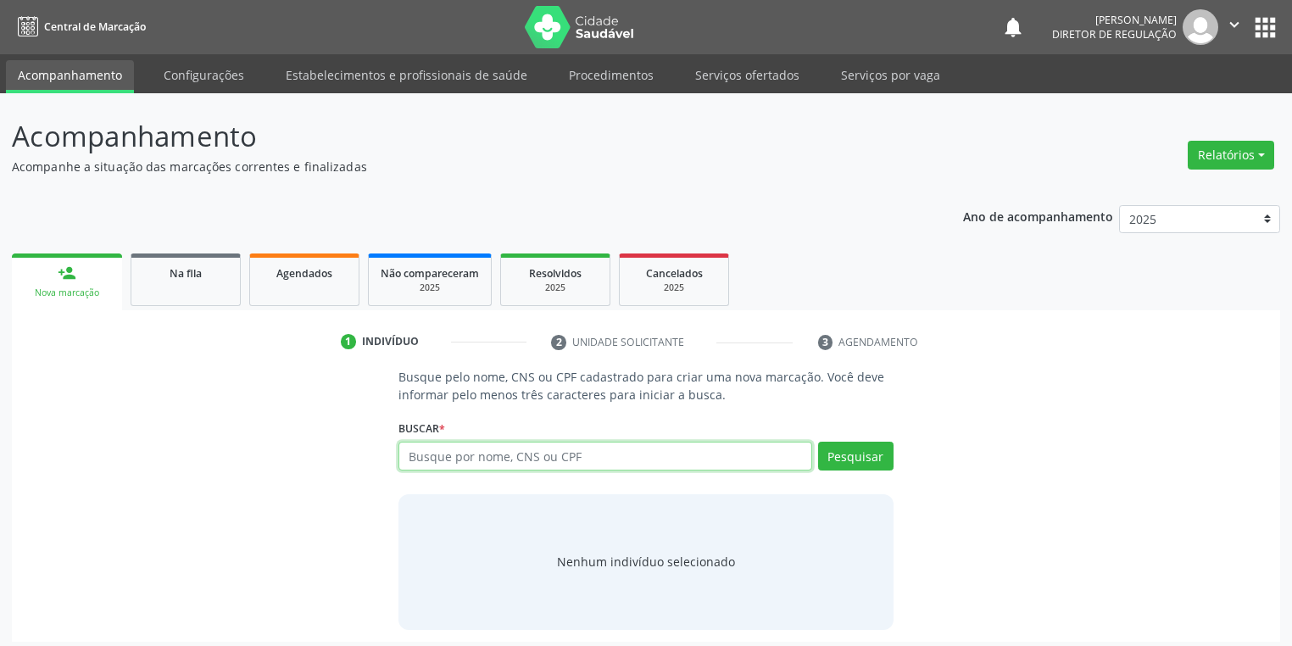
click at [448, 461] on input "text" at bounding box center [605, 456] width 414 height 29
type input "705000006769050"
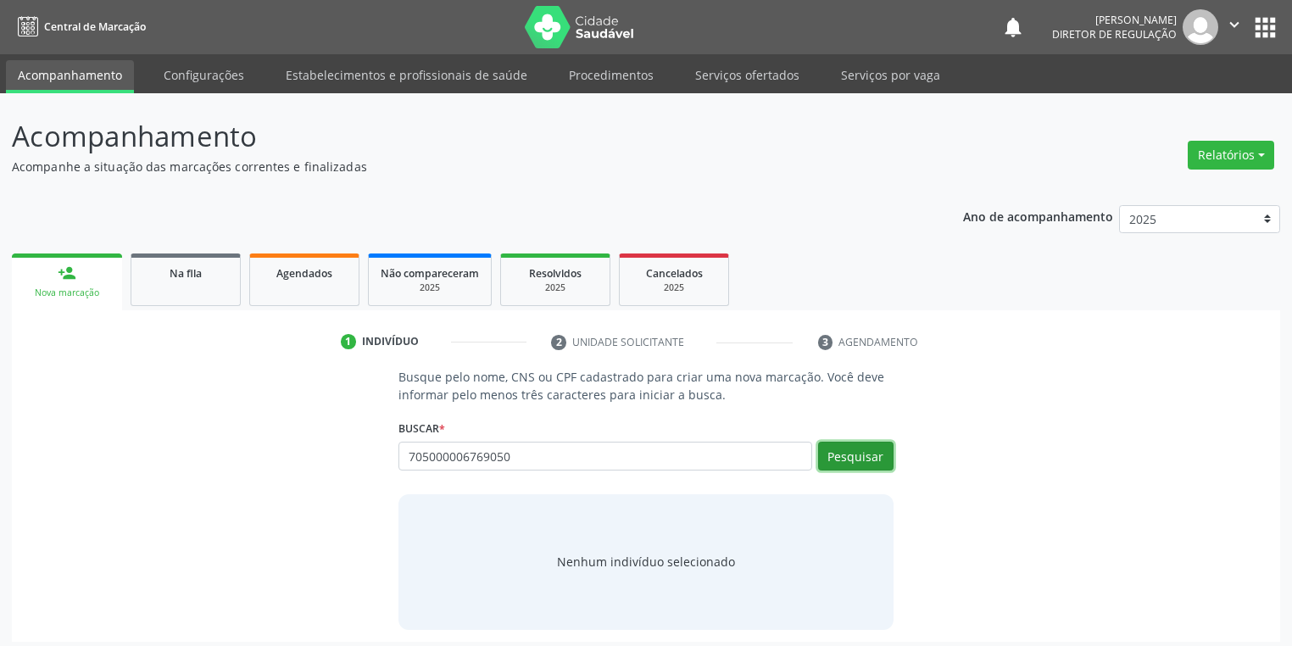
click at [868, 448] on button "Pesquisar" at bounding box center [855, 456] width 75 height 29
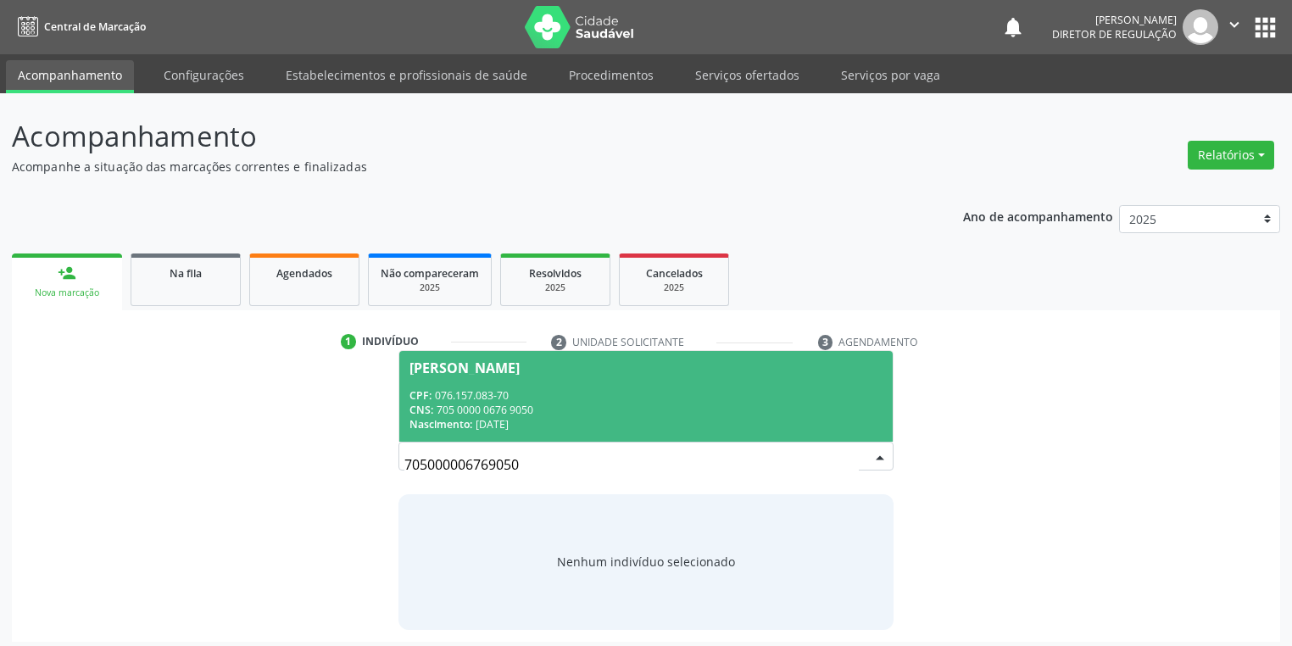
drag, startPoint x: 514, startPoint y: 458, endPoint x: 411, endPoint y: 448, distance: 103.1
click at [411, 448] on input "705000006769050" at bounding box center [631, 465] width 454 height 34
click at [519, 390] on div "CPF: 076.157.083-70" at bounding box center [645, 395] width 473 height 14
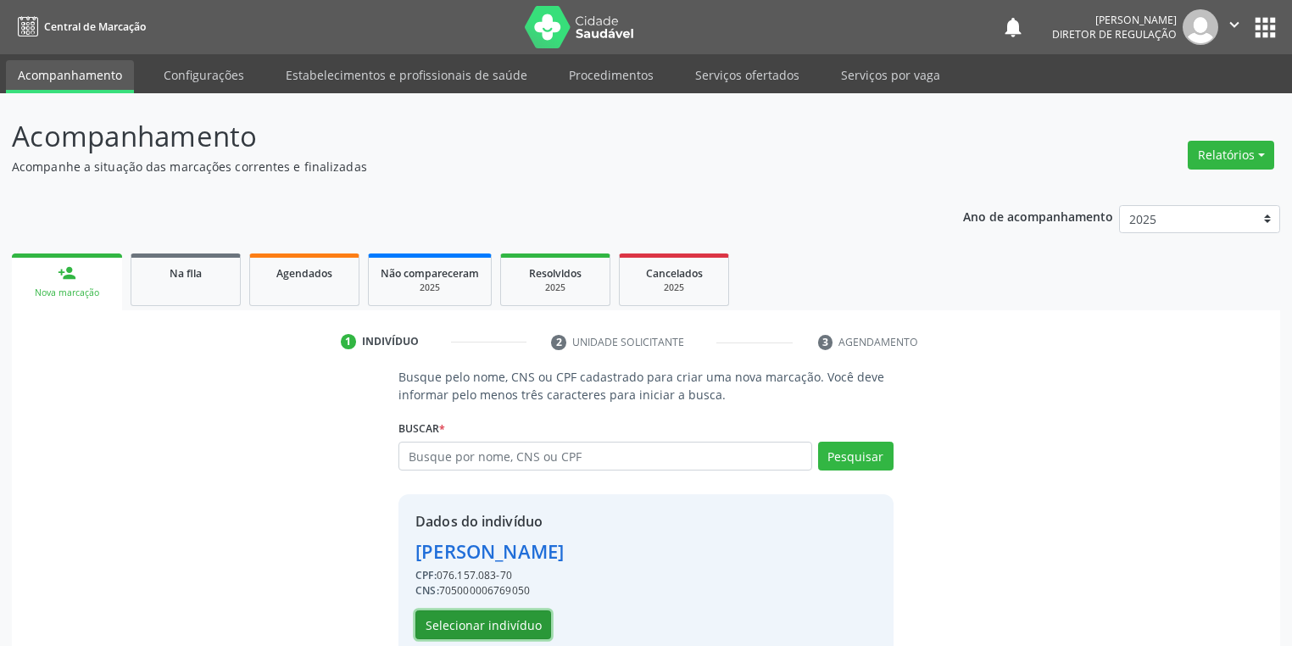
click at [497, 620] on button "Selecionar indivíduo" at bounding box center [483, 624] width 136 height 29
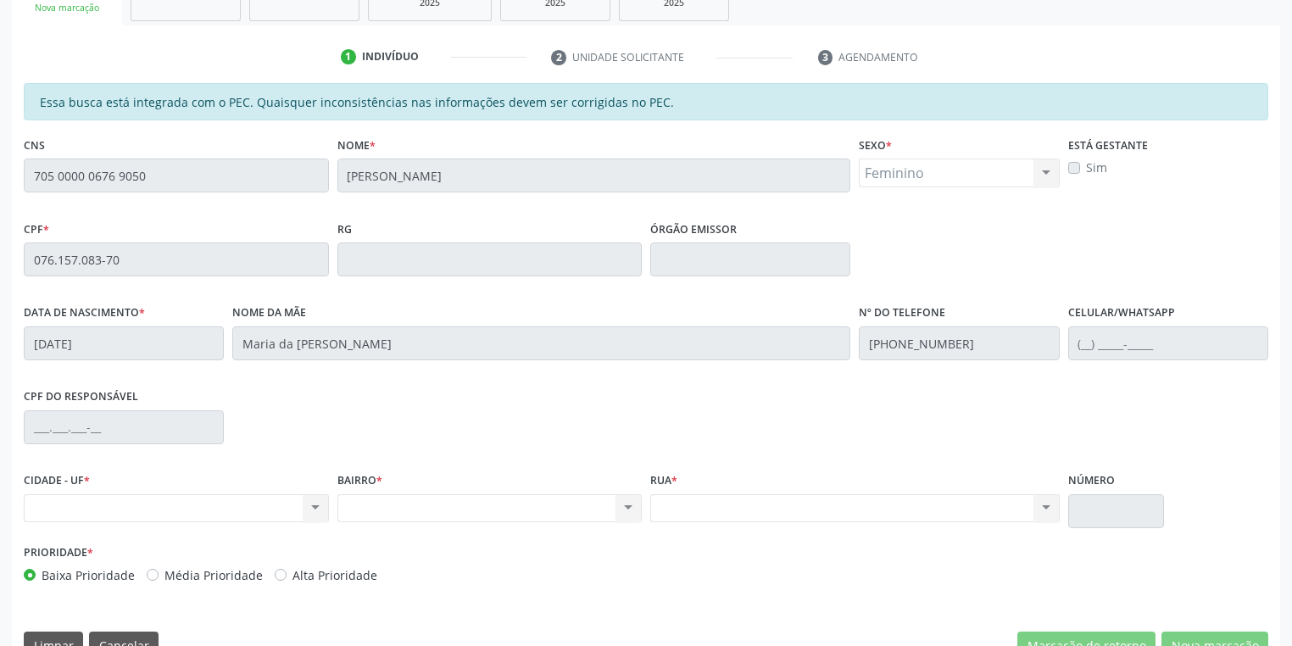
scroll to position [321, 0]
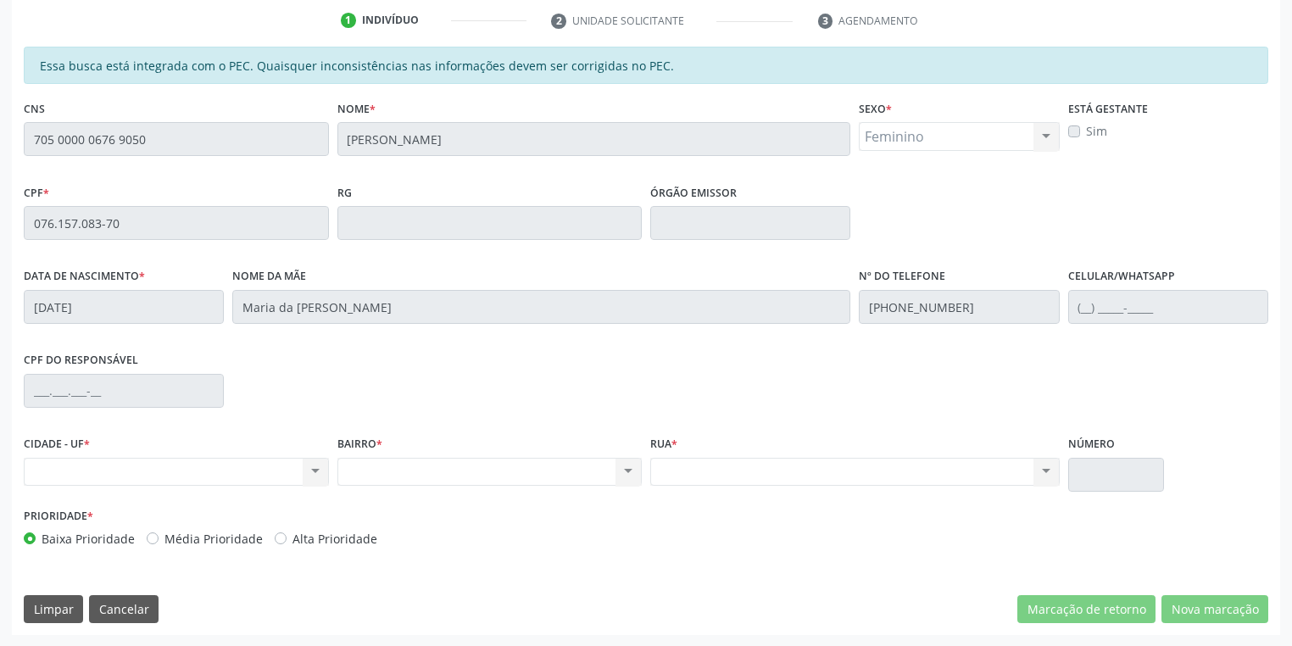
click at [13, 139] on div "Essa busca está integrada com o PEC. Quaisquer inconsistências nas informações …" at bounding box center [646, 341] width 1268 height 588
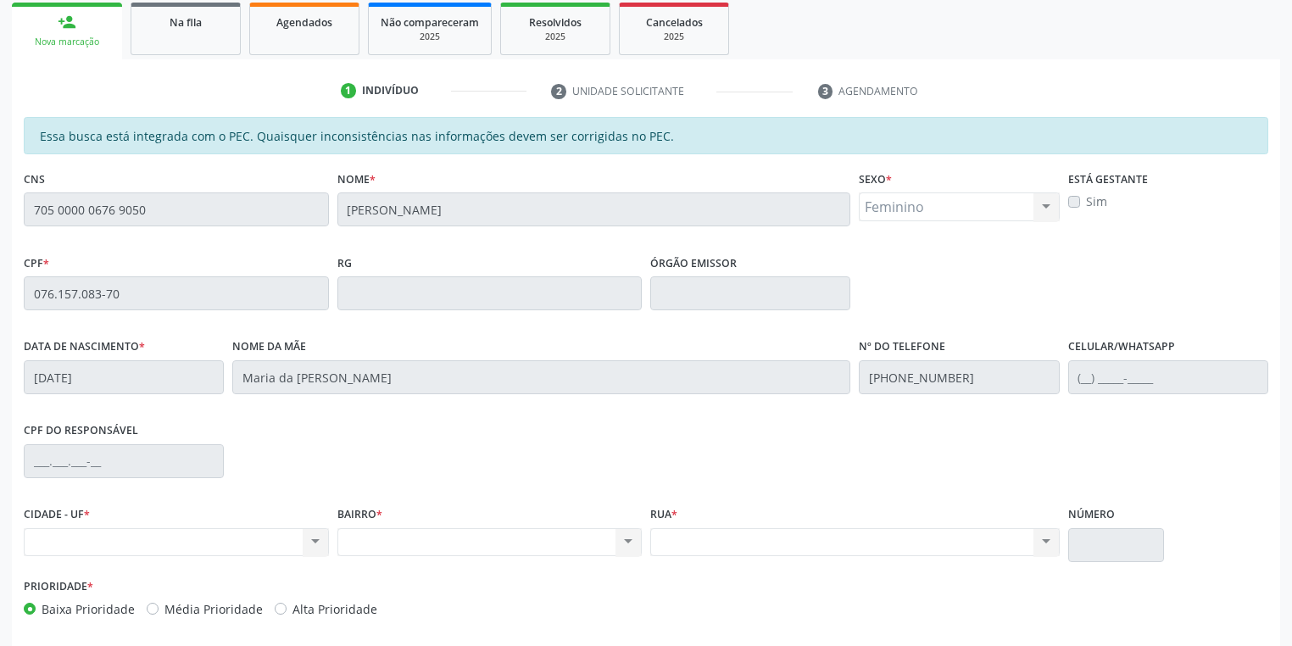
scroll to position [186, 0]
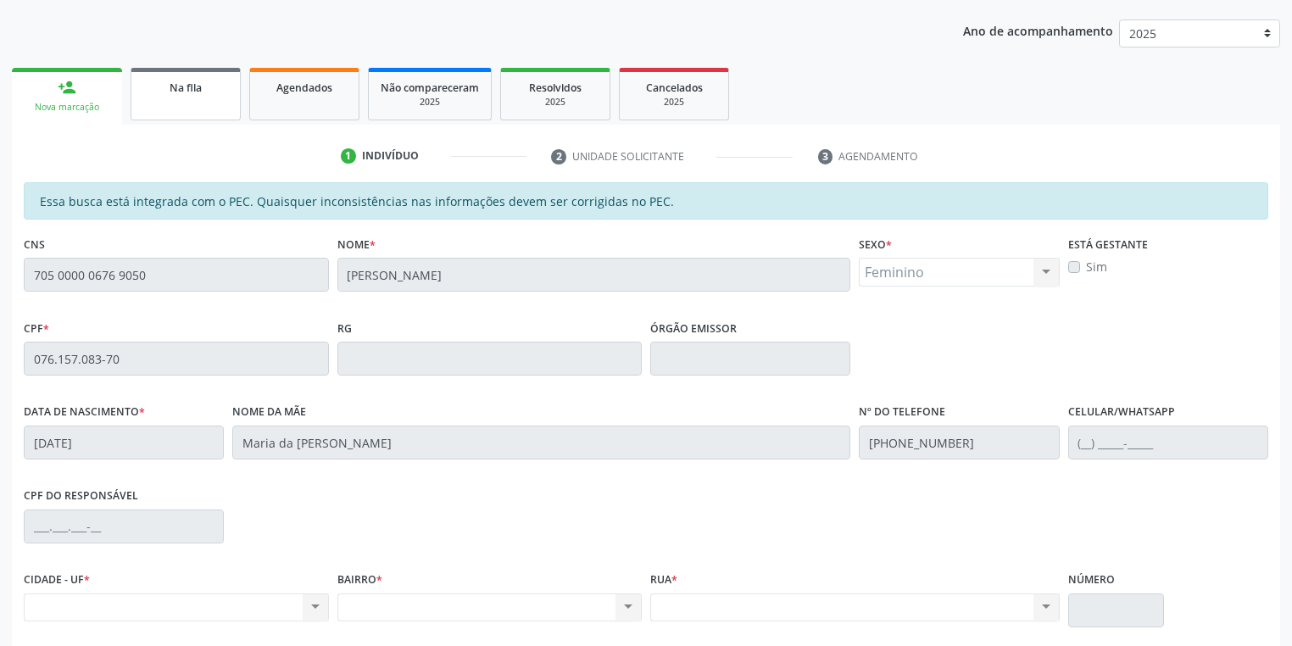
click at [165, 101] on link "Na fila" at bounding box center [186, 94] width 110 height 53
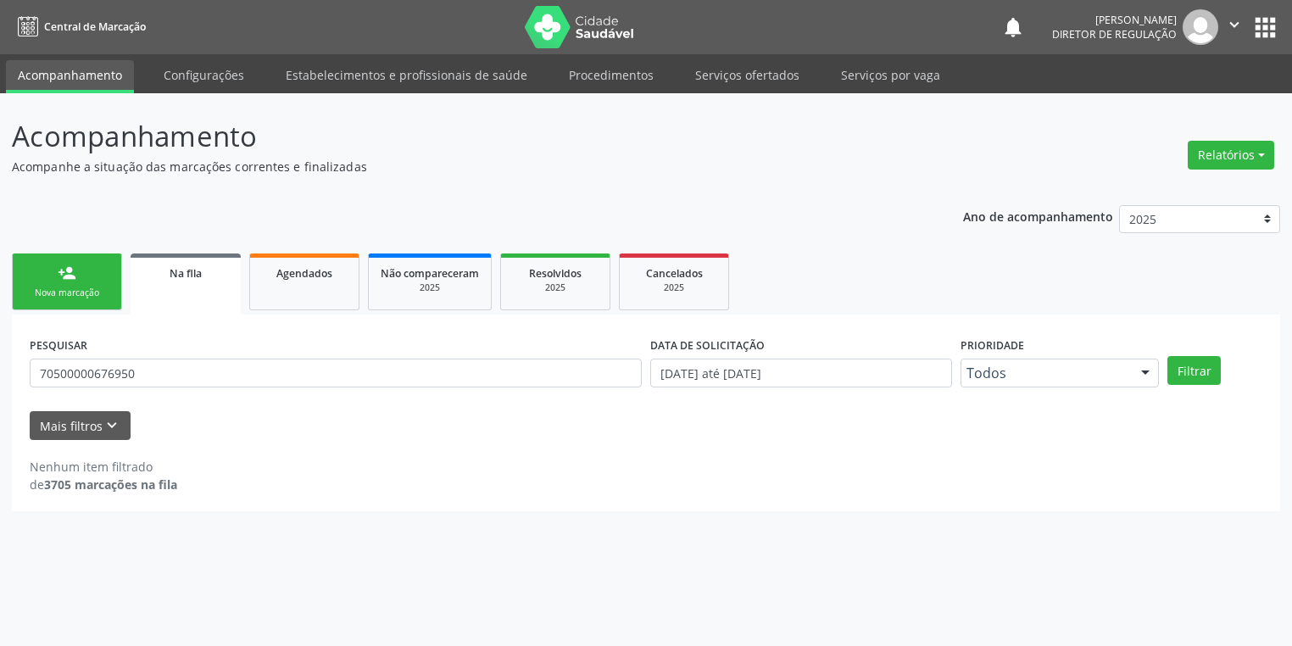
scroll to position [0, 0]
click at [154, 374] on input "70500000676950" at bounding box center [338, 373] width 617 height 29
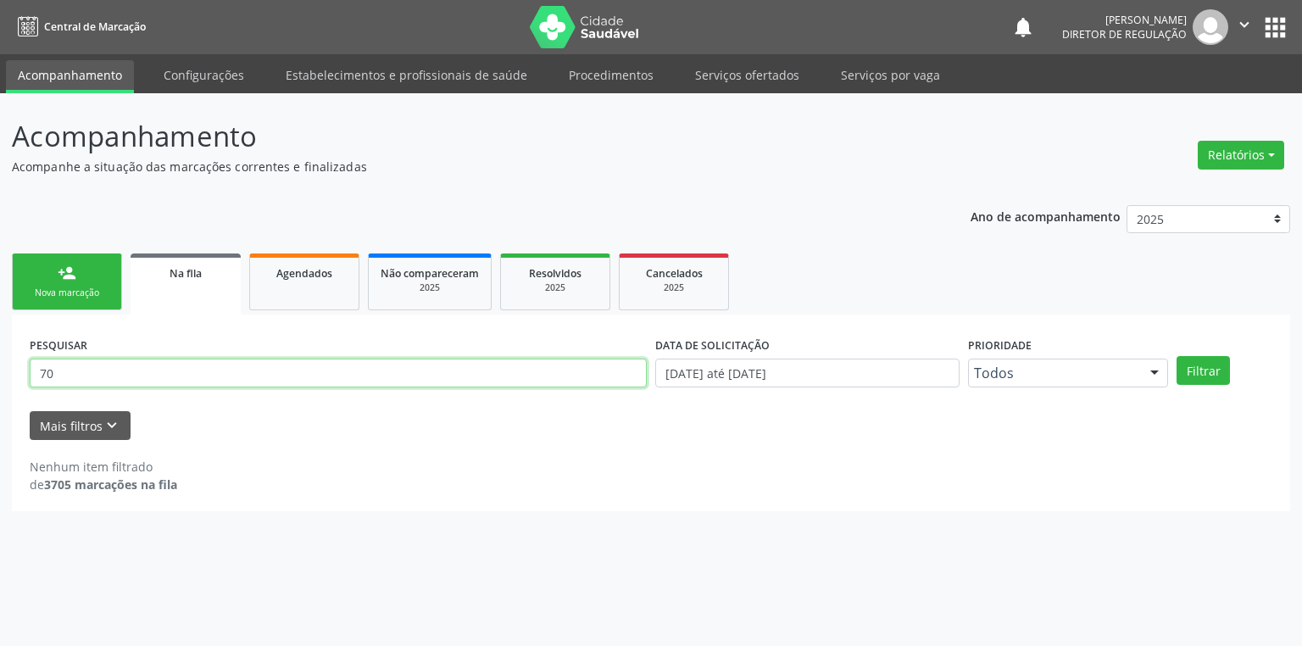
type input "7"
type input "709805066098896"
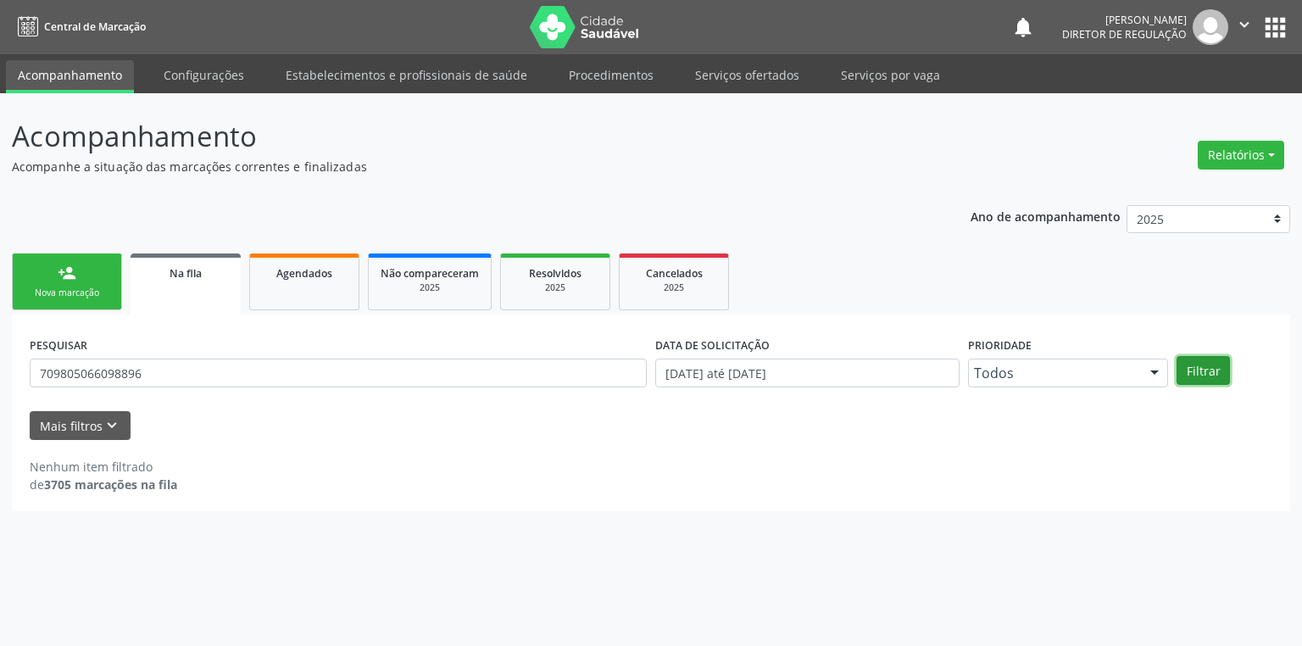
click at [1185, 376] on button "Filtrar" at bounding box center [1202, 370] width 53 height 29
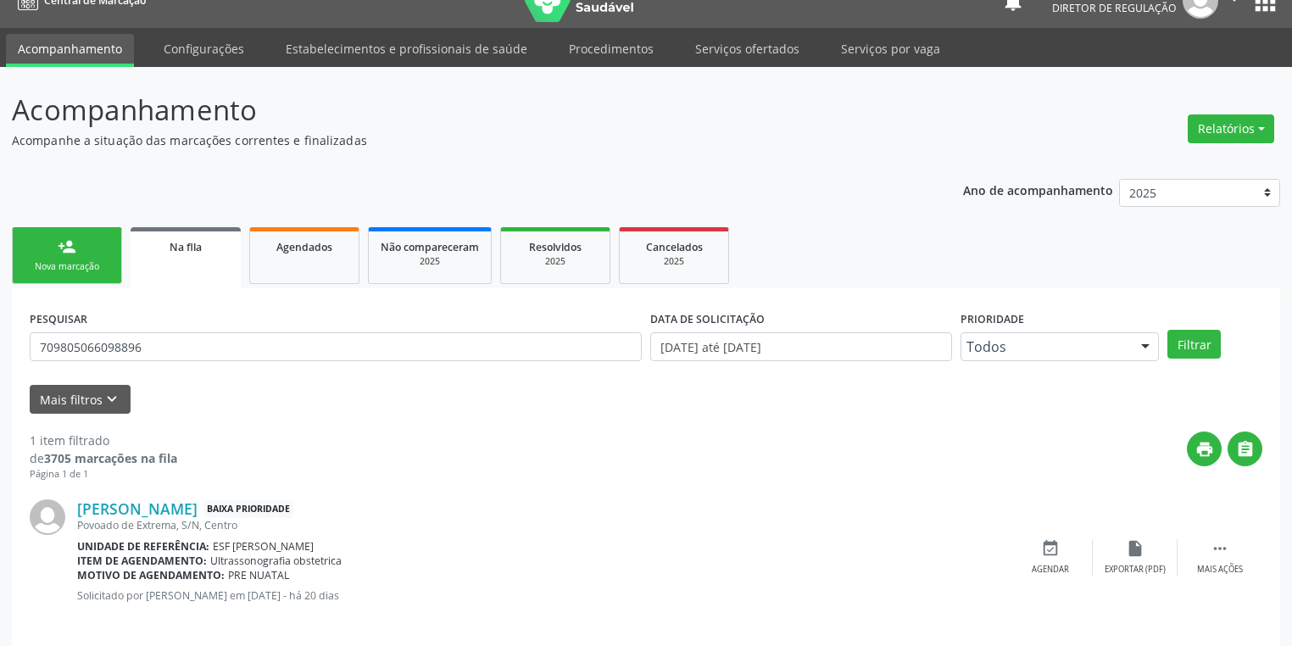
scroll to position [41, 0]
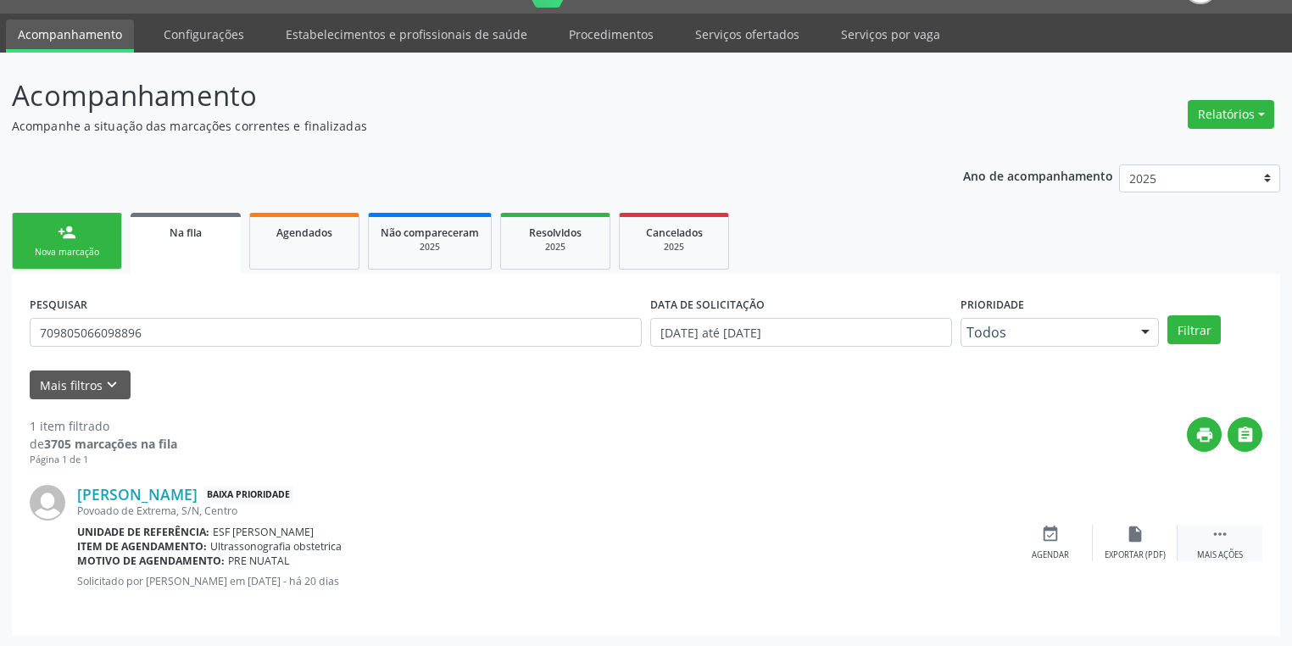
click at [1221, 535] on icon "" at bounding box center [1219, 534] width 19 height 19
click at [788, 540] on icon "event_available" at bounding box center [796, 534] width 19 height 19
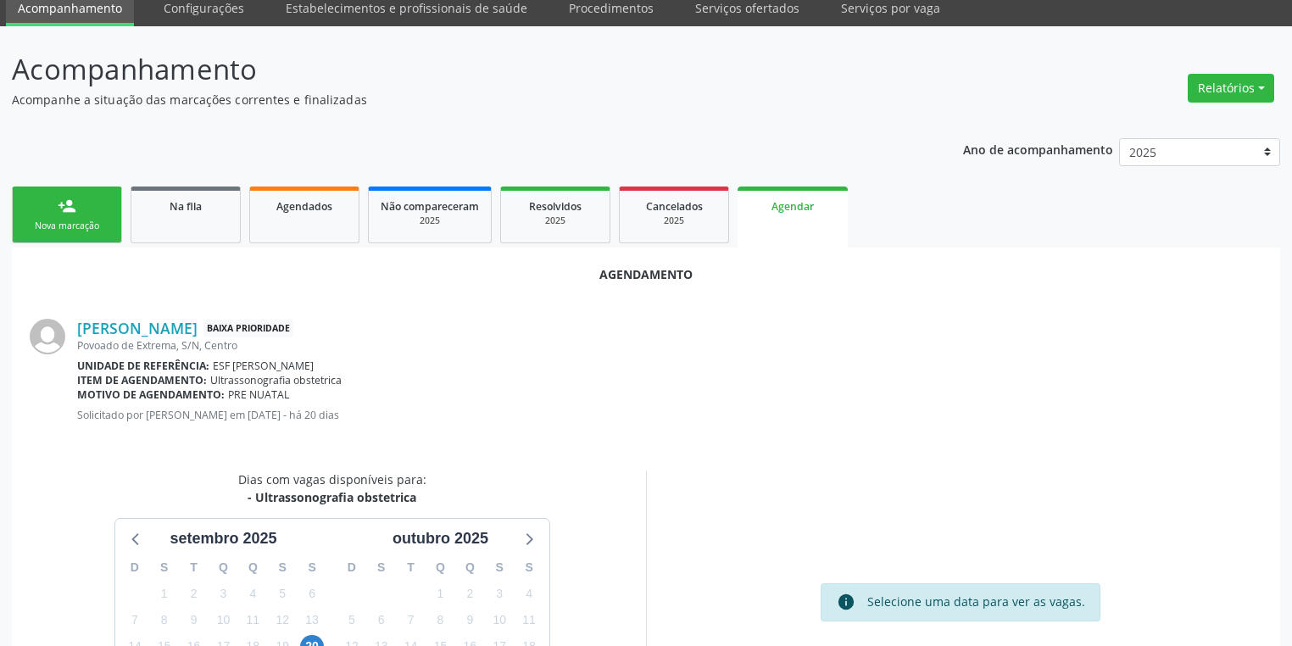
scroll to position [235, 0]
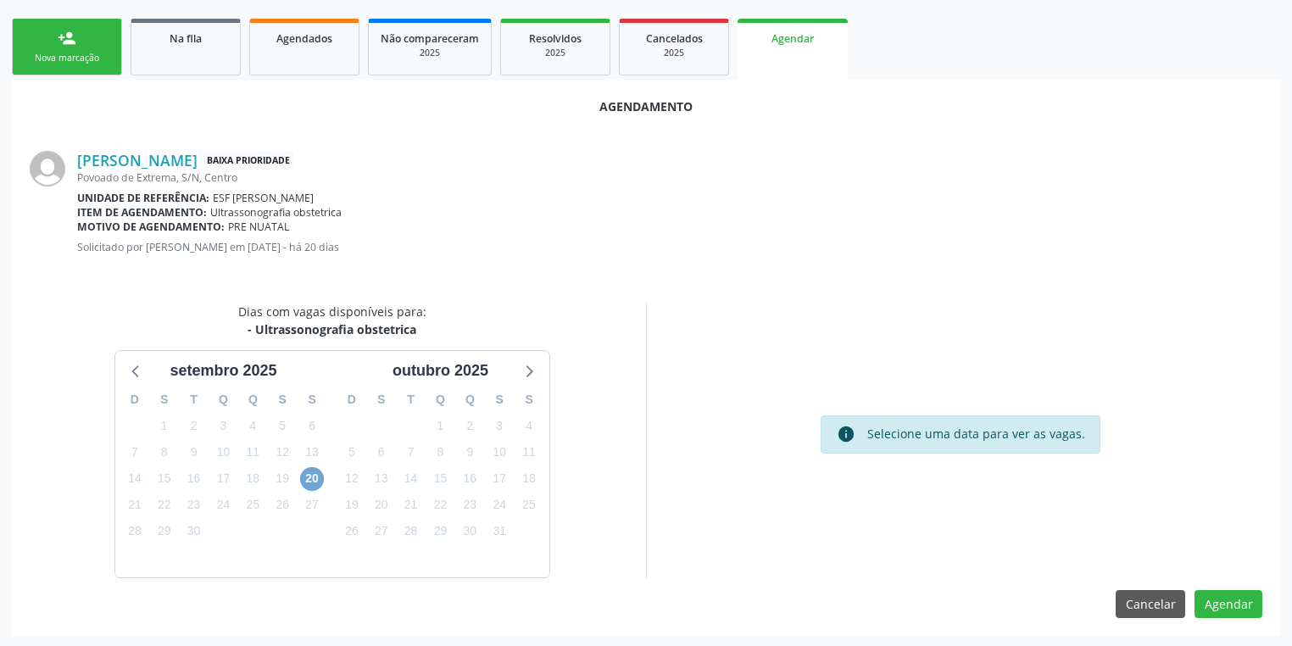
click at [305, 481] on span "20" at bounding box center [312, 479] width 24 height 24
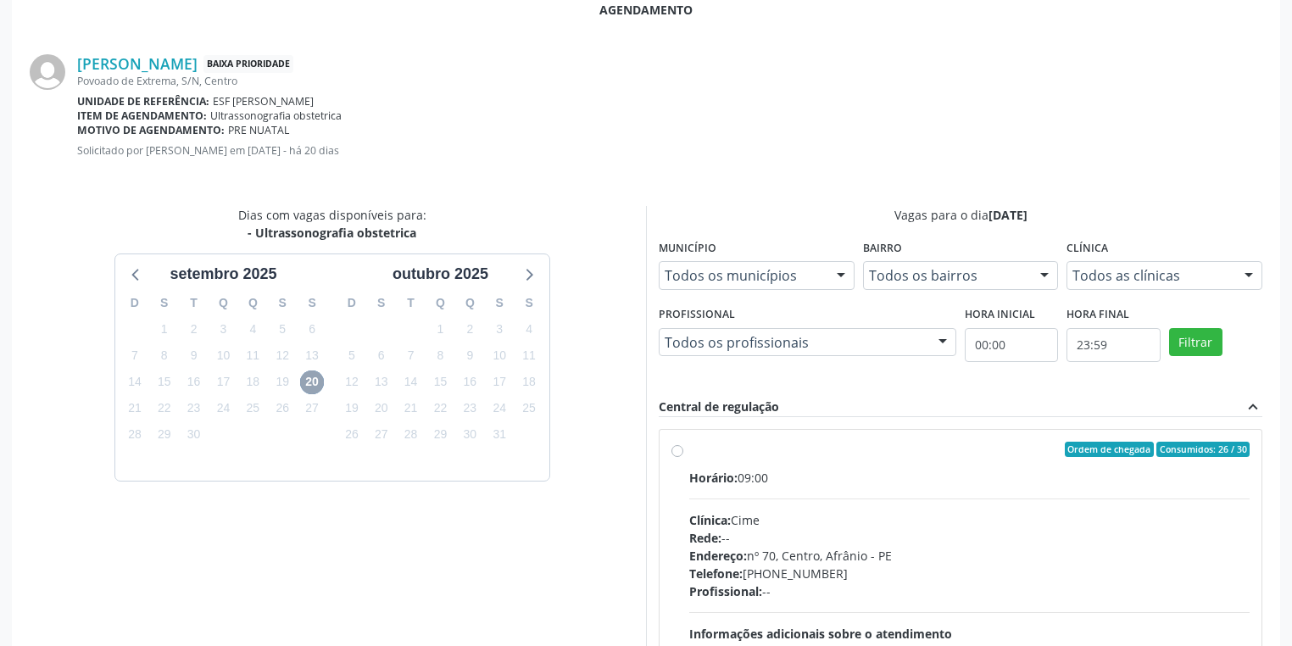
scroll to position [479, 0]
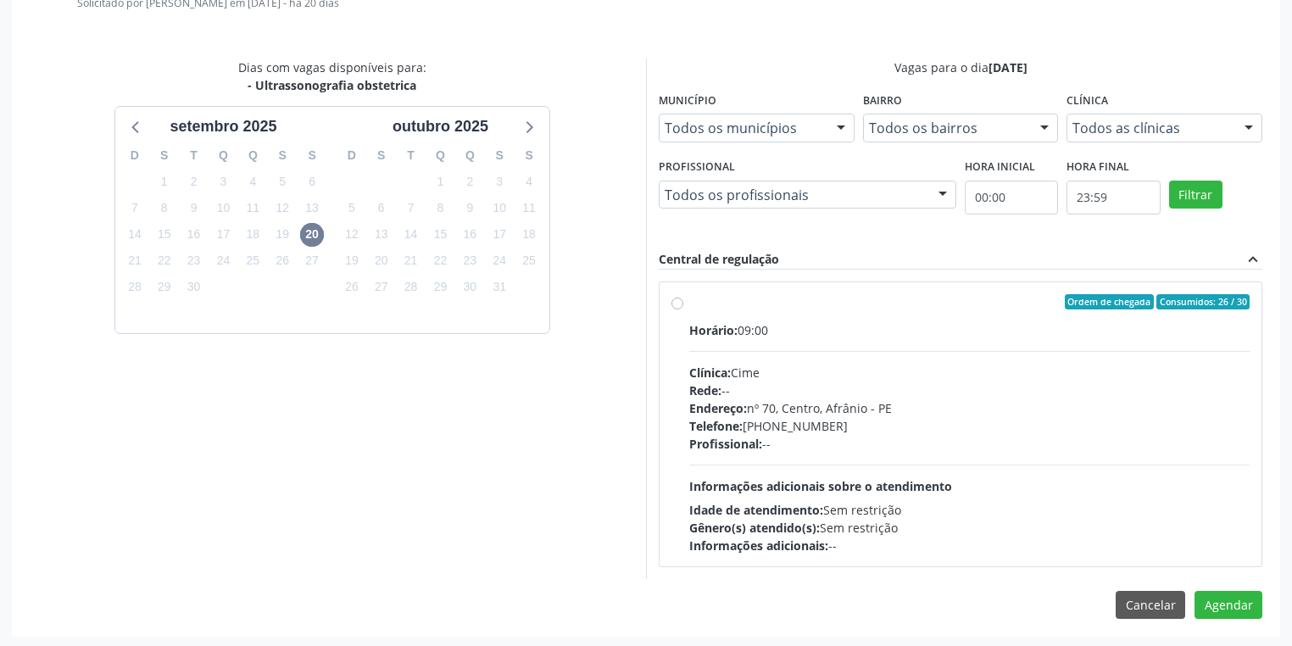
click at [848, 478] on span "Informações adicionais sobre o atendimento" at bounding box center [820, 486] width 263 height 16
click at [683, 309] on input "Ordem de chegada Consumidos: 26 / 30 Horário: 09:00 Clínica: Cime Rede: -- Ende…" at bounding box center [677, 301] width 12 height 15
radio input "true"
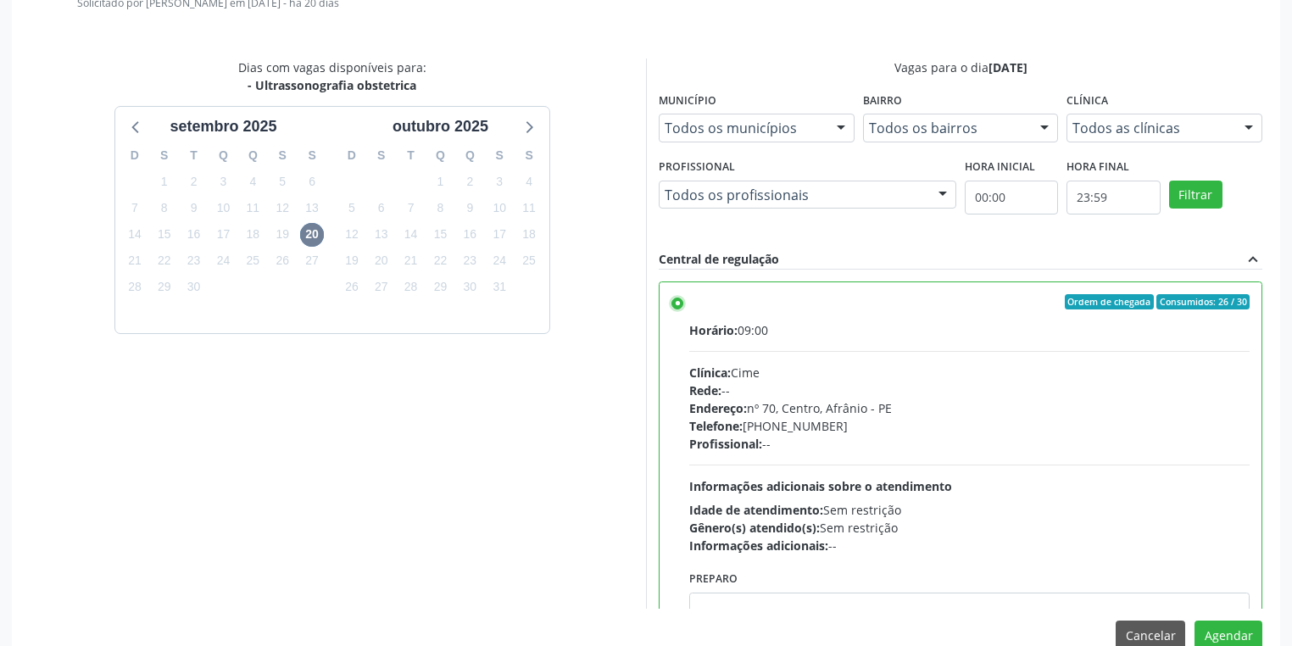
scroll to position [83, 0]
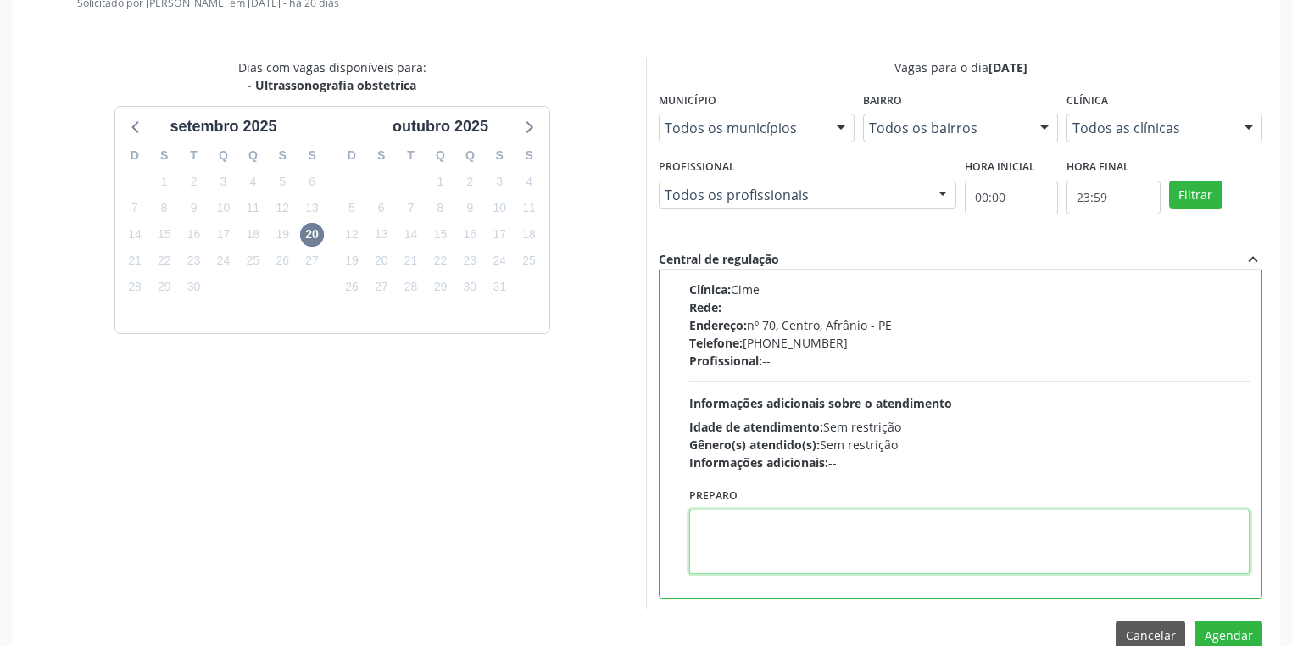
click at [726, 529] on textarea at bounding box center [969, 541] width 560 height 64
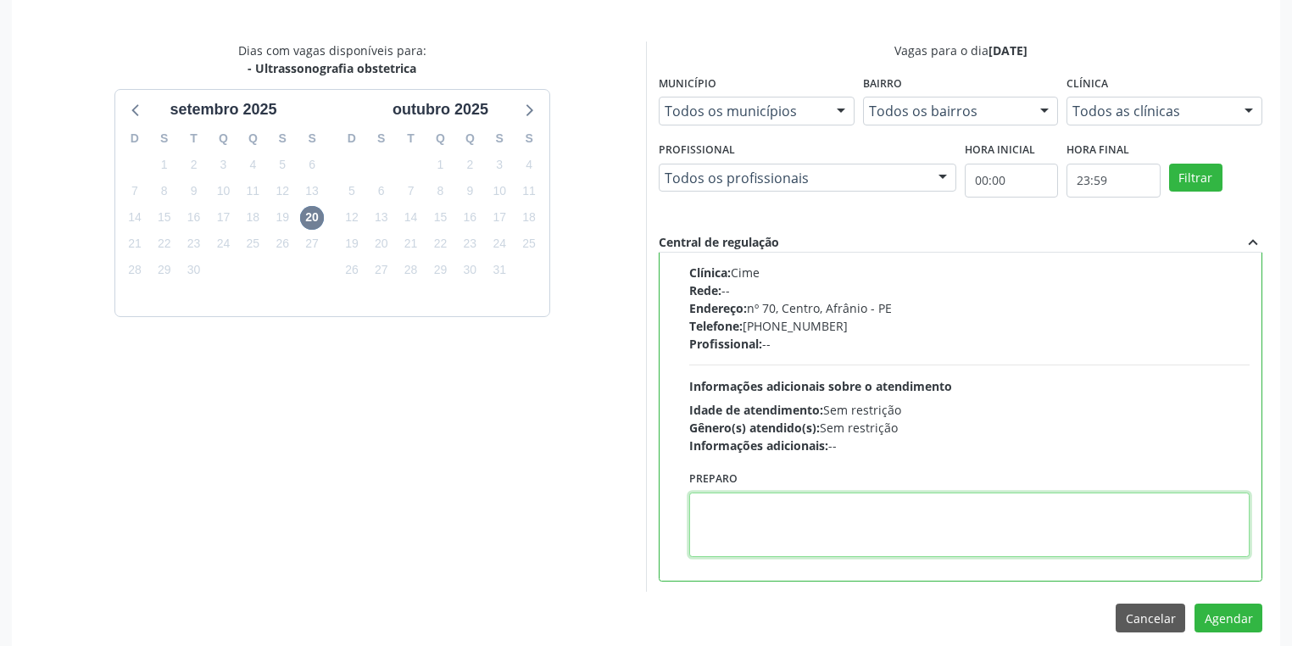
scroll to position [510, 0]
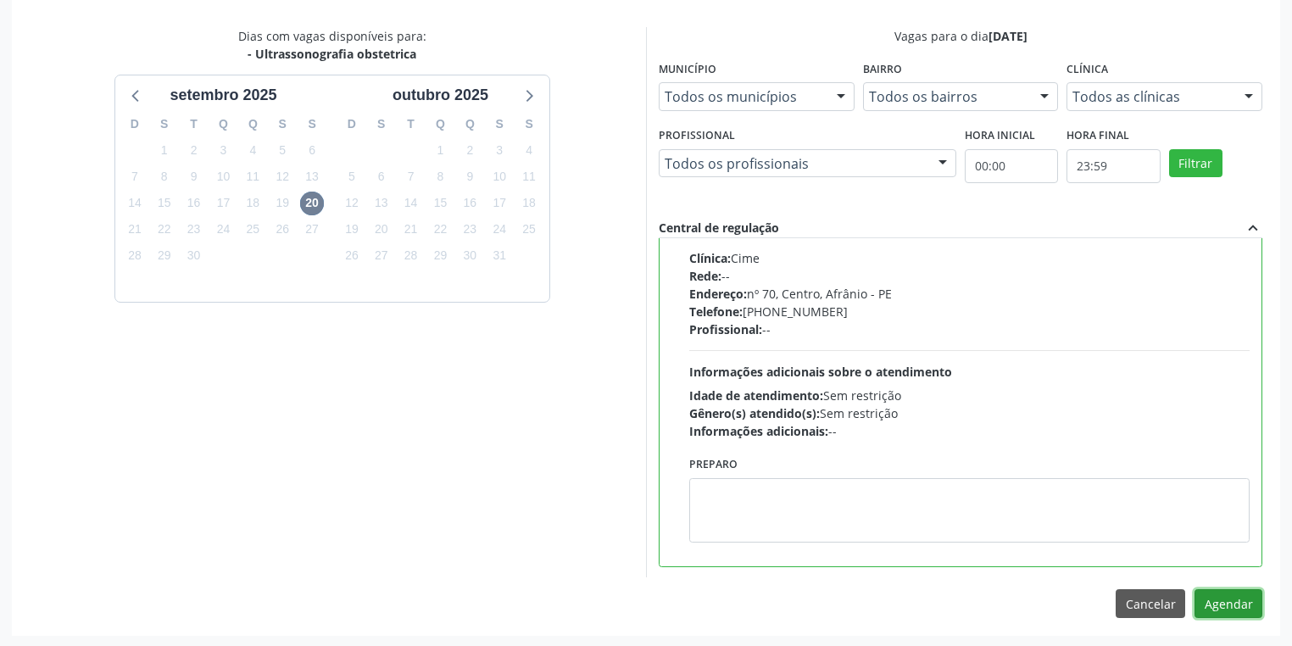
click at [1205, 603] on button "Agendar" at bounding box center [1228, 603] width 68 height 29
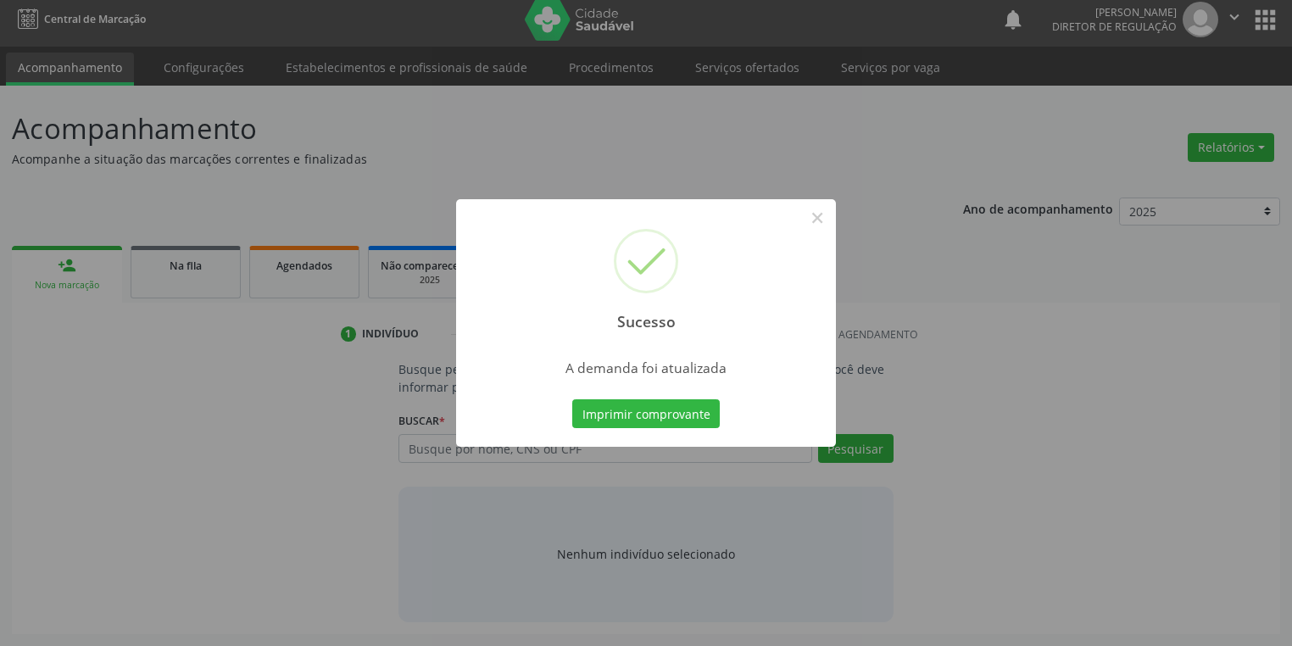
scroll to position [7, 0]
click at [629, 407] on button "Imprimir comprovante" at bounding box center [645, 413] width 147 height 29
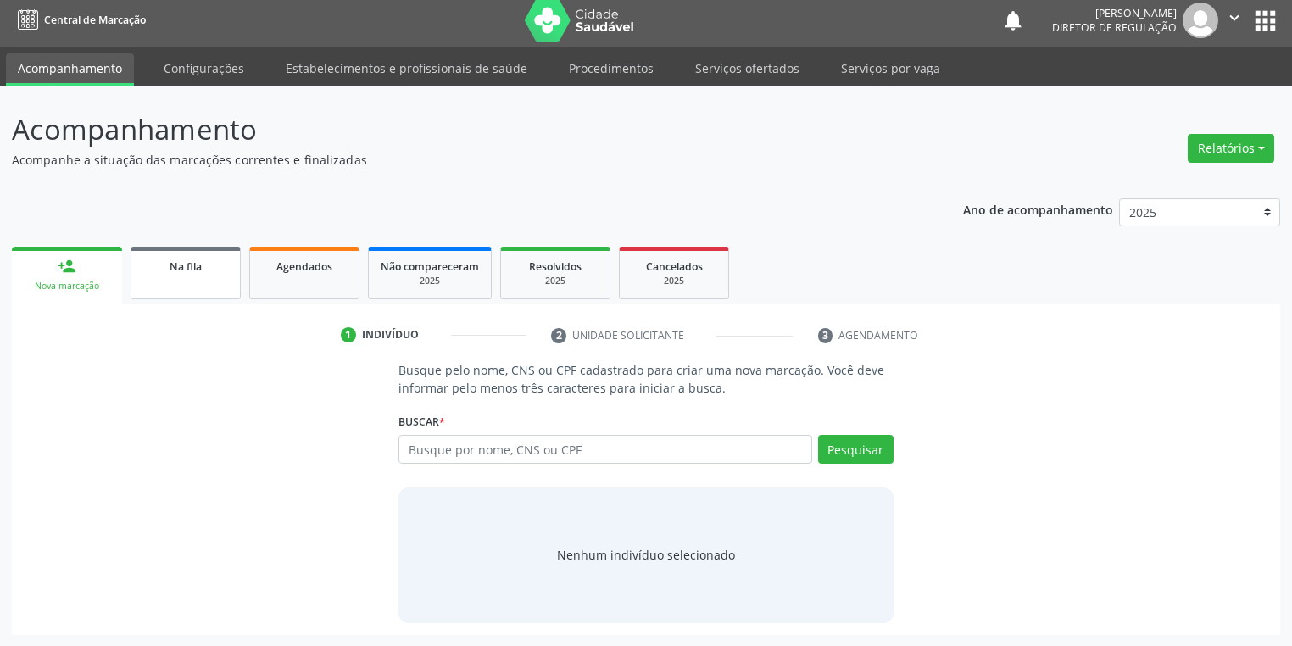
click at [180, 281] on link "Na fila" at bounding box center [186, 273] width 110 height 53
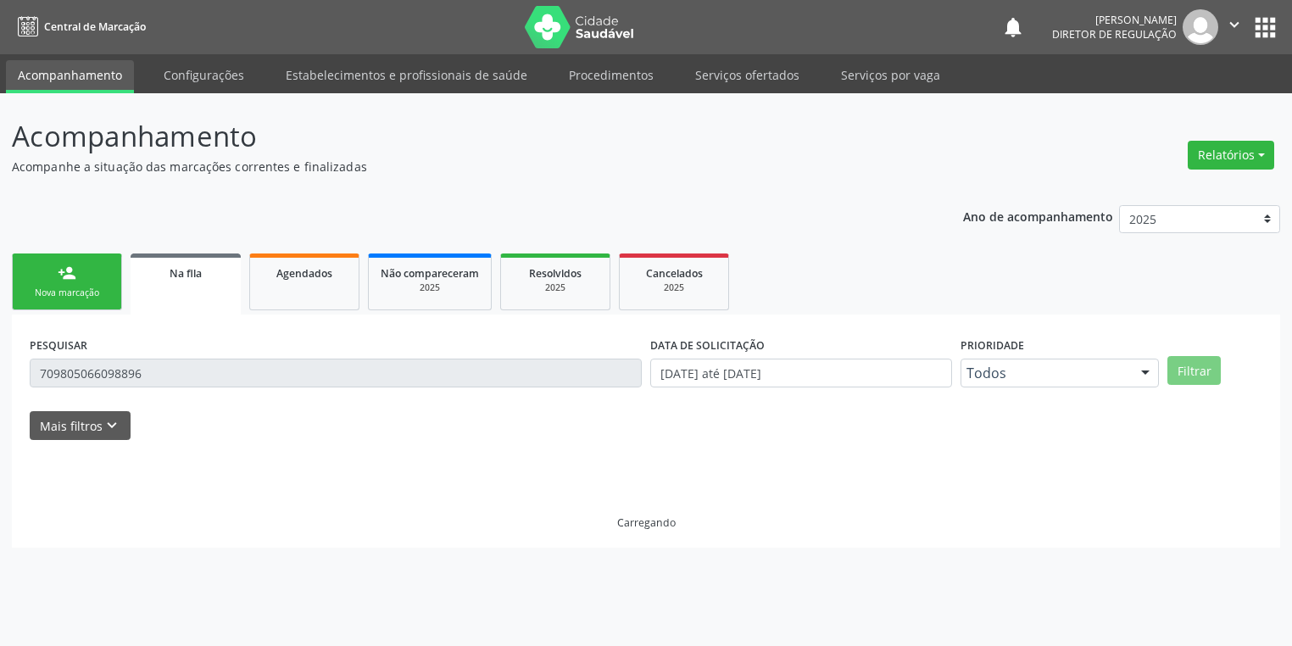
scroll to position [0, 0]
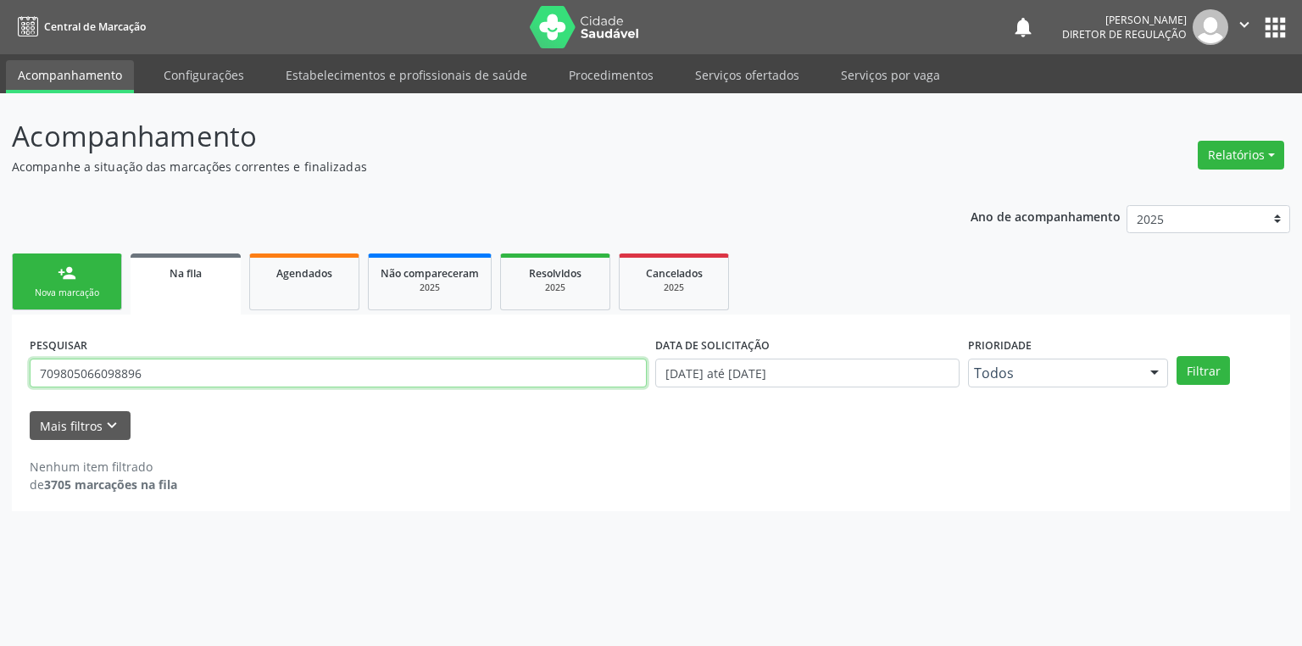
click at [175, 383] on input "709805066098896" at bounding box center [338, 373] width 617 height 29
type input "7"
type input "700502325870758"
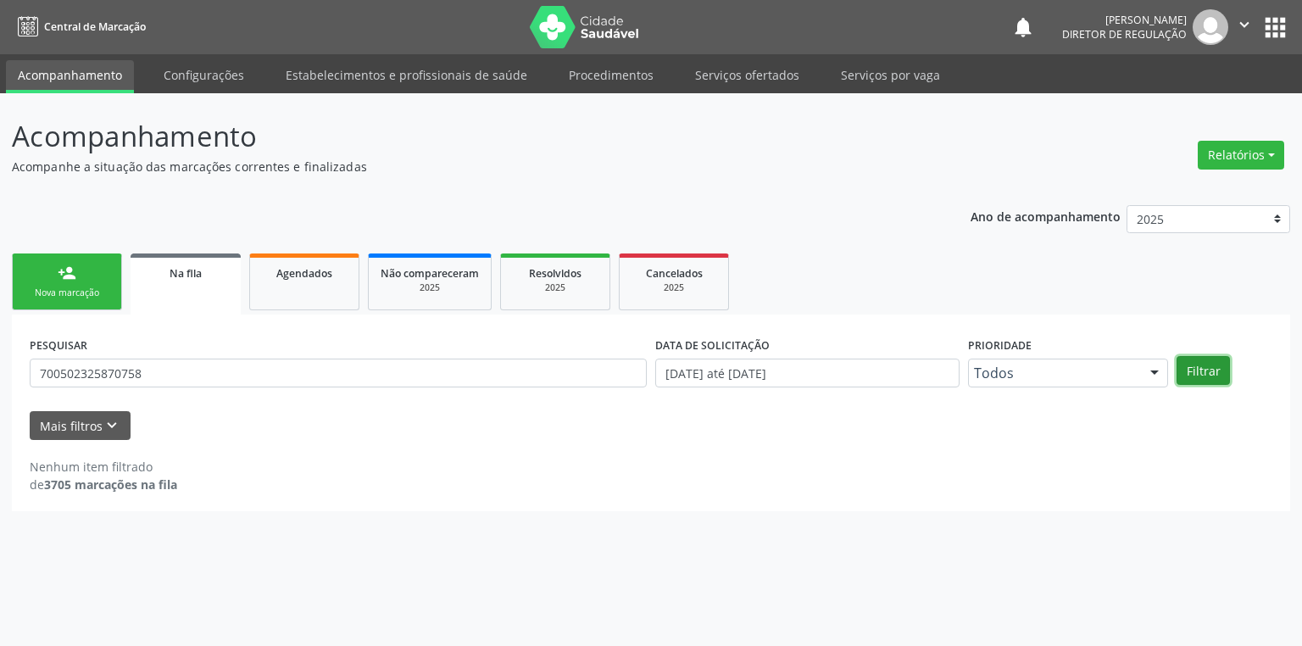
click at [1193, 373] on button "Filtrar" at bounding box center [1202, 370] width 53 height 29
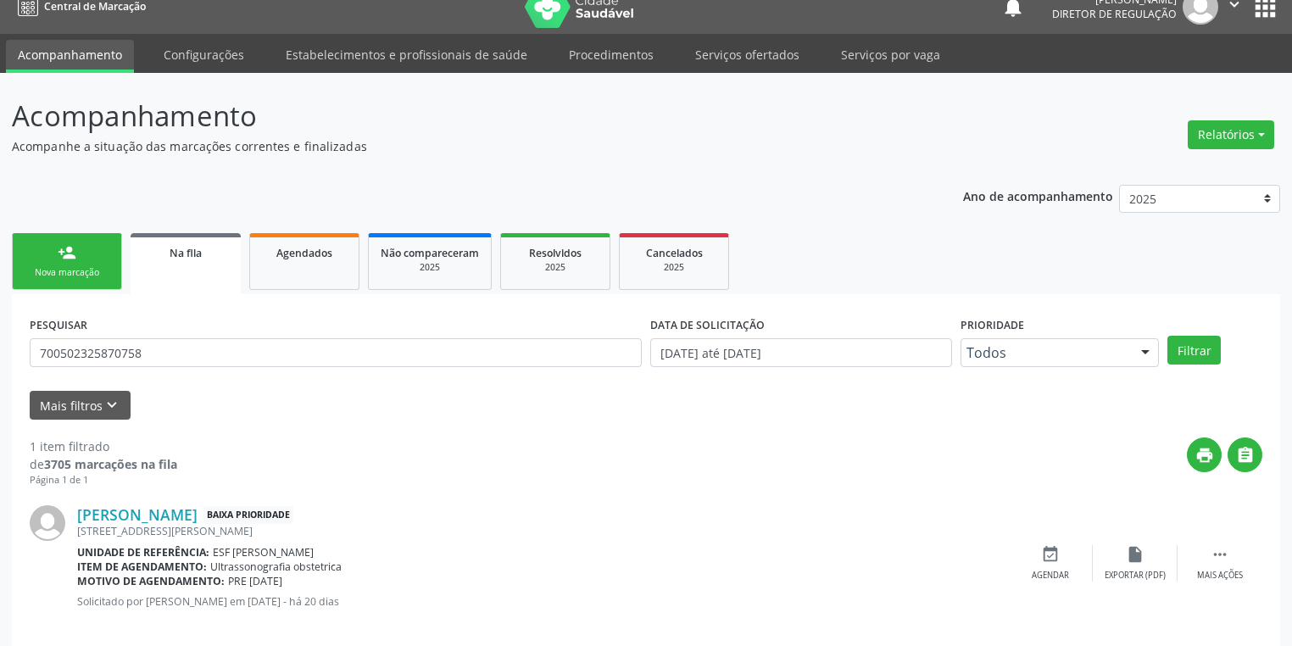
scroll to position [41, 0]
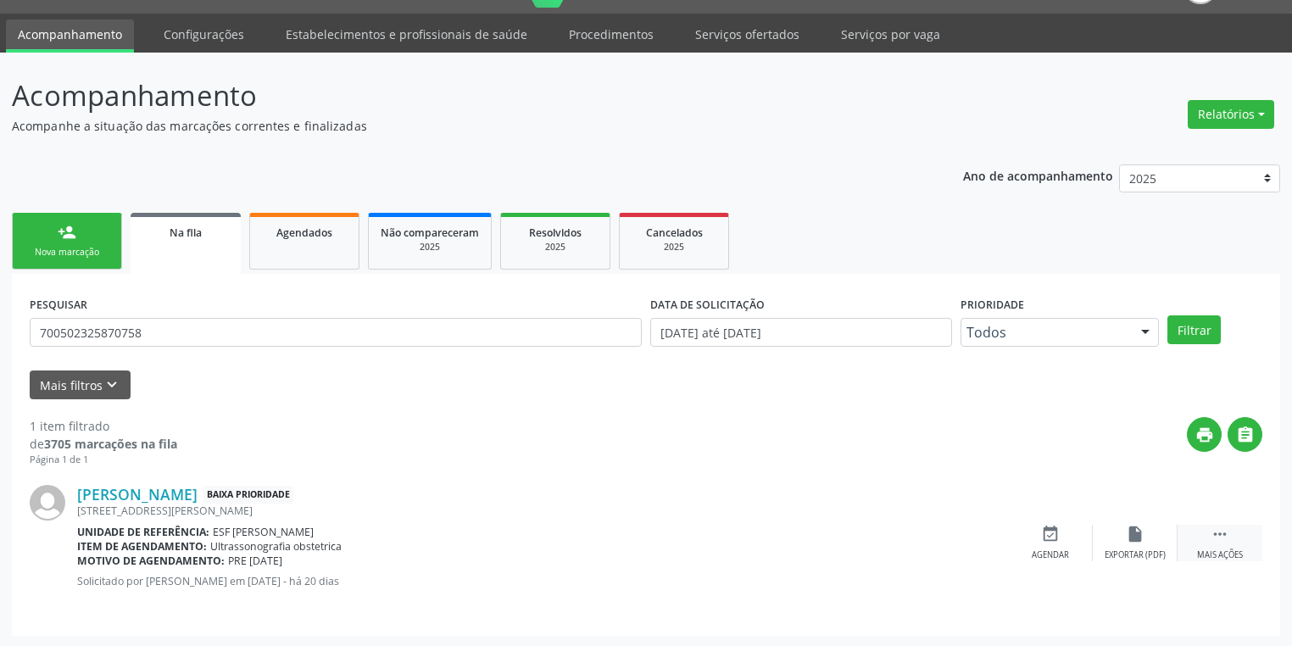
click at [1208, 525] on div " Mais ações" at bounding box center [1219, 543] width 85 height 36
click at [796, 543] on div "event_available Agendar" at bounding box center [796, 543] width 85 height 36
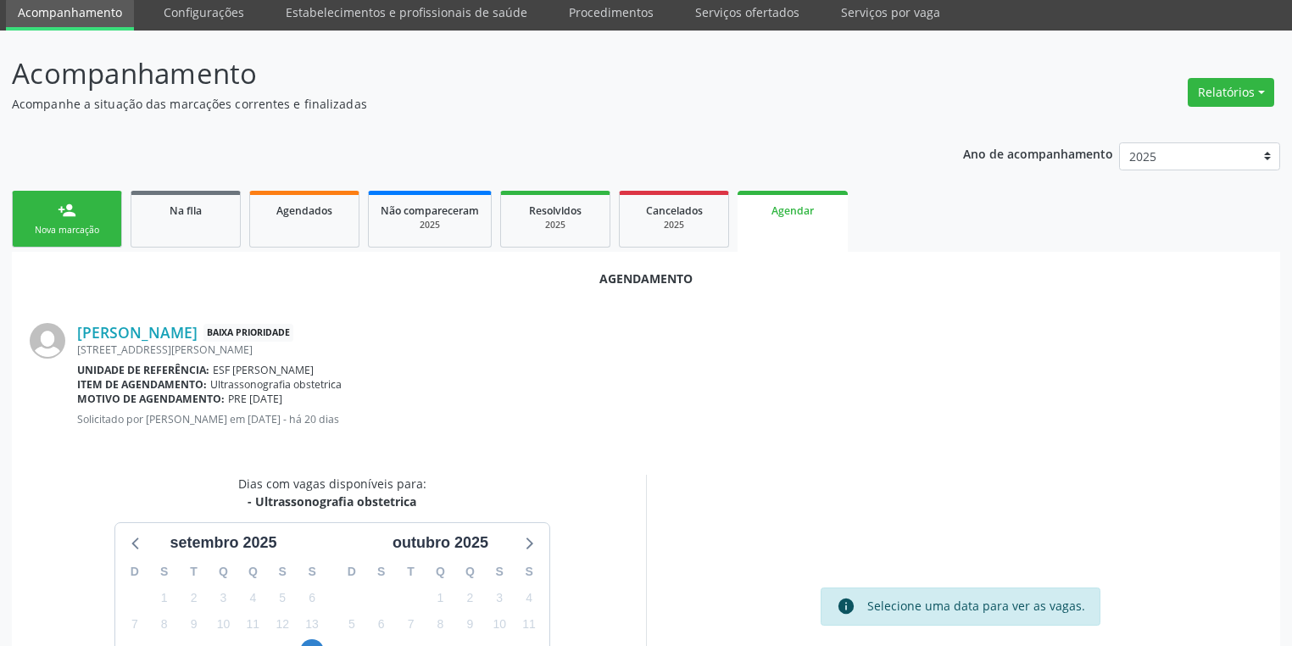
scroll to position [235, 0]
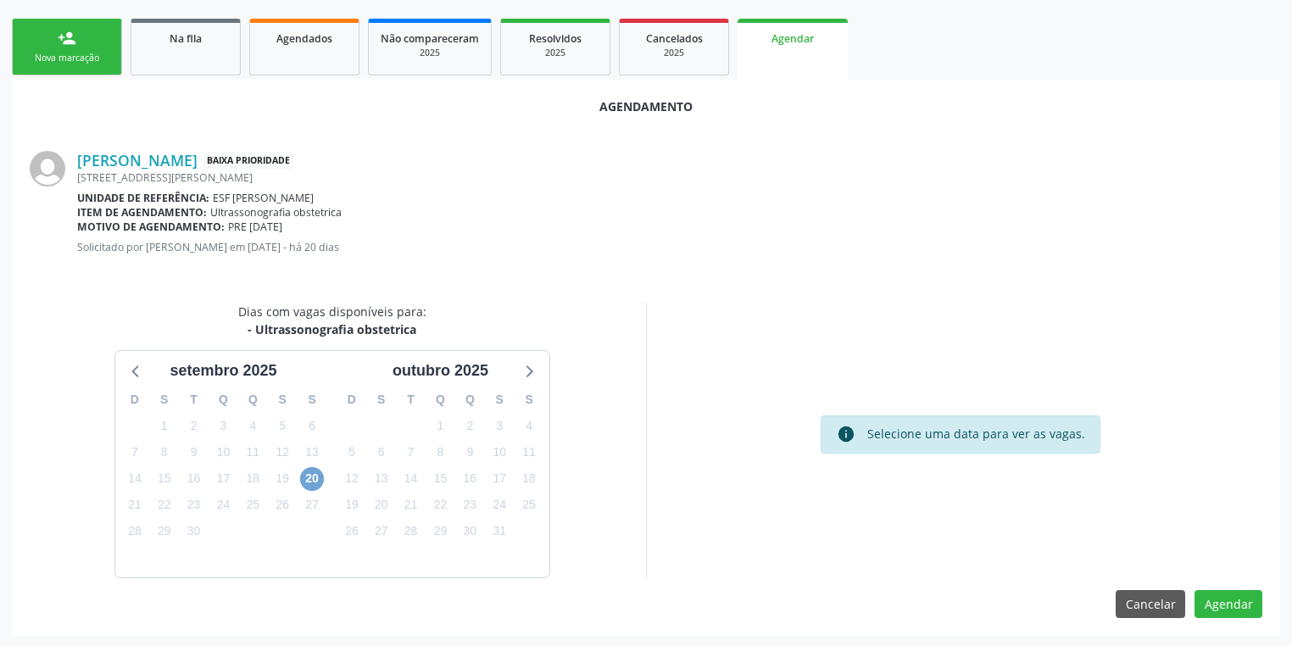
click at [314, 478] on span "20" at bounding box center [312, 479] width 24 height 24
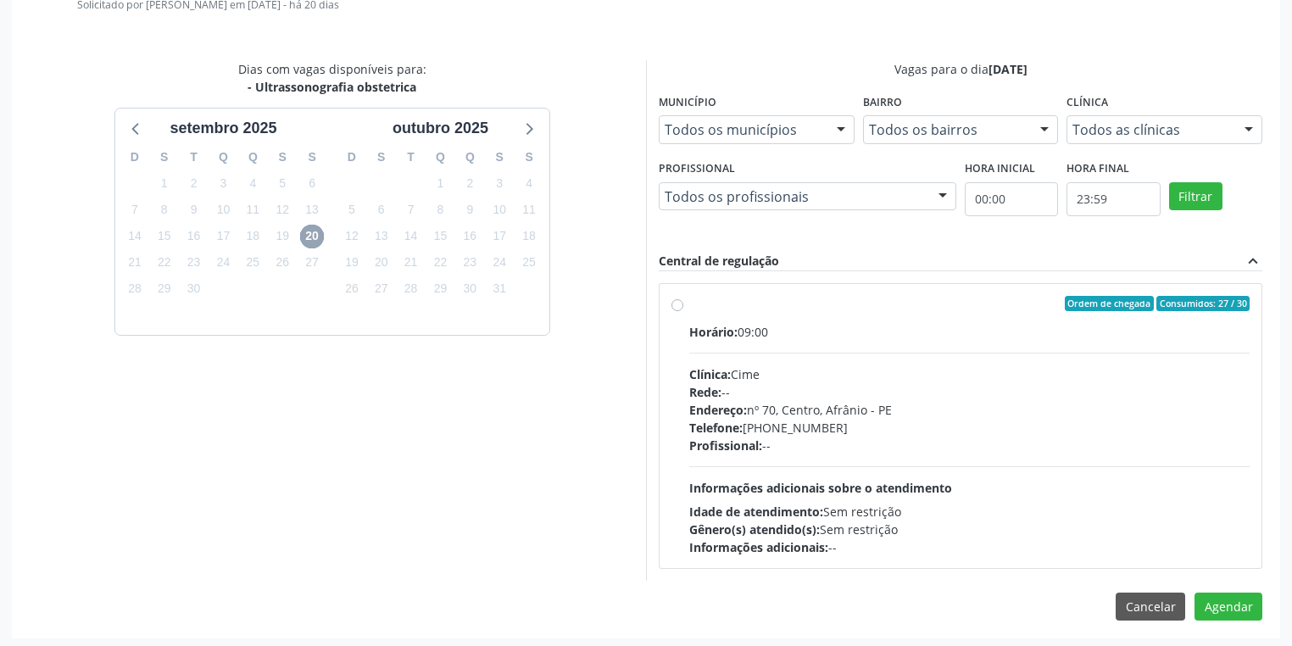
scroll to position [479, 0]
click at [937, 464] on div "Horário: 09:00 Clínica: Cime Rede: -- Endereço: nº 70, Centro, Afrânio - PE Tel…" at bounding box center [969, 437] width 560 height 233
click at [683, 309] on input "Ordem de chegada Consumidos: 27 / 30 Horário: 09:00 Clínica: Cime Rede: -- Ende…" at bounding box center [677, 301] width 12 height 15
radio input "true"
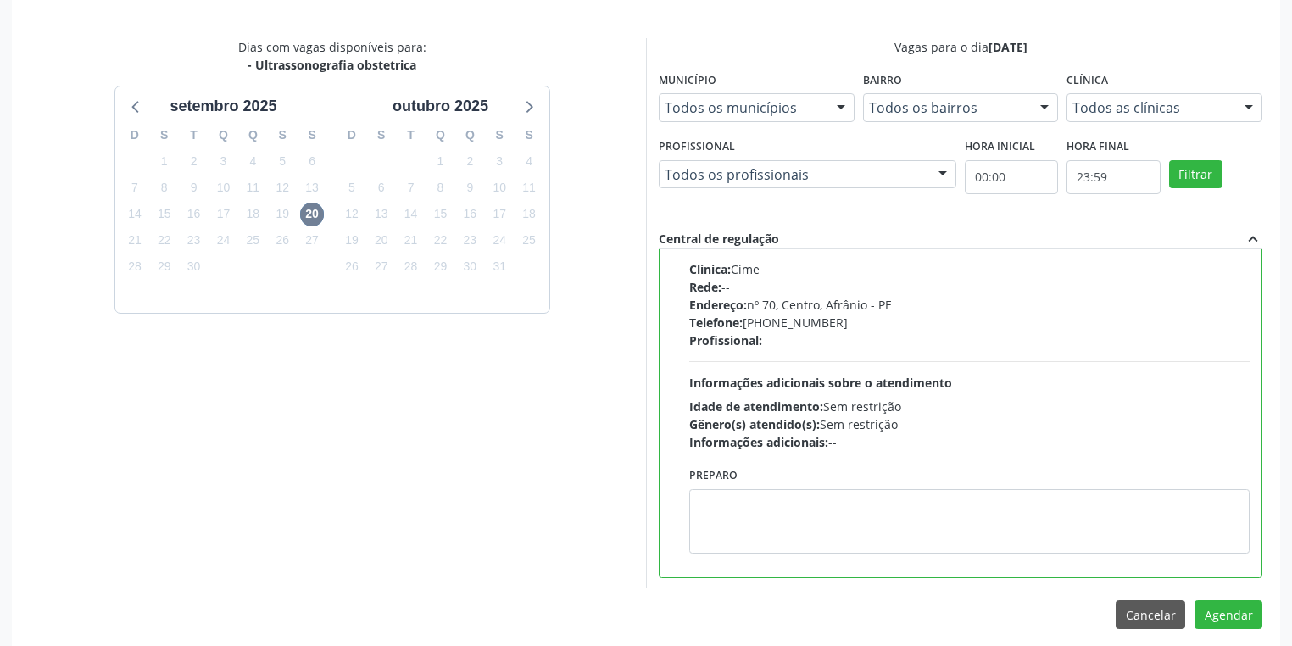
scroll to position [510, 0]
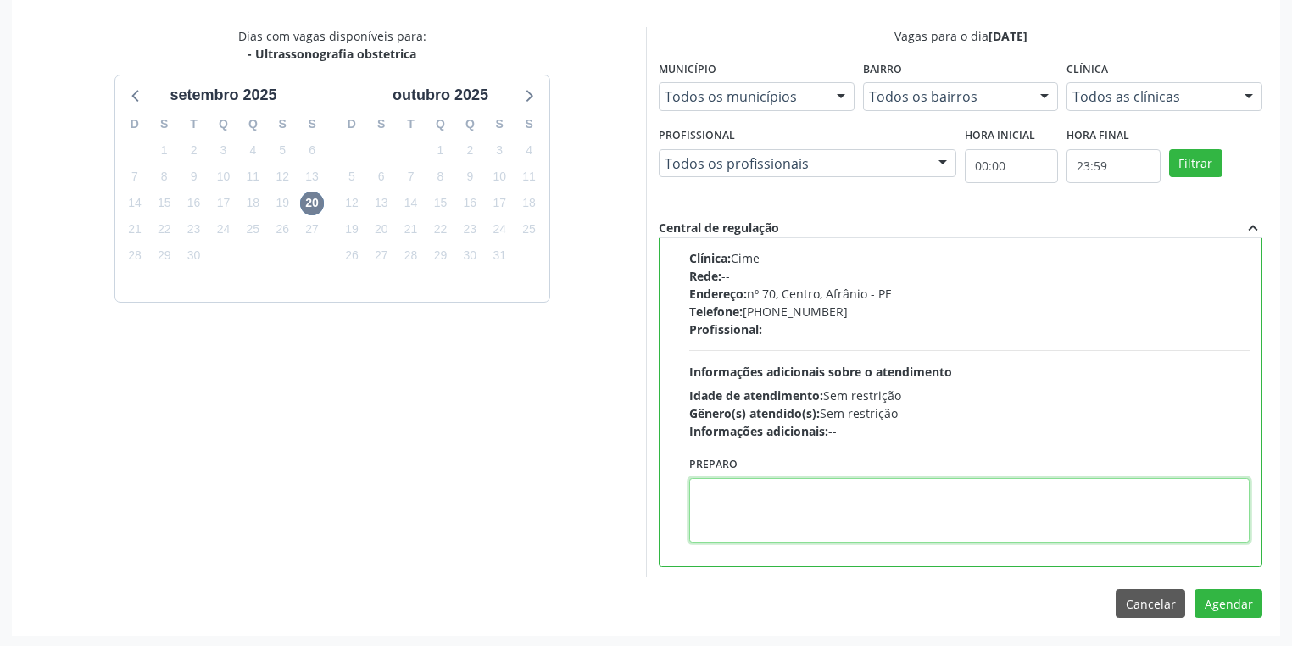
click at [766, 521] on textarea at bounding box center [969, 510] width 560 height 64
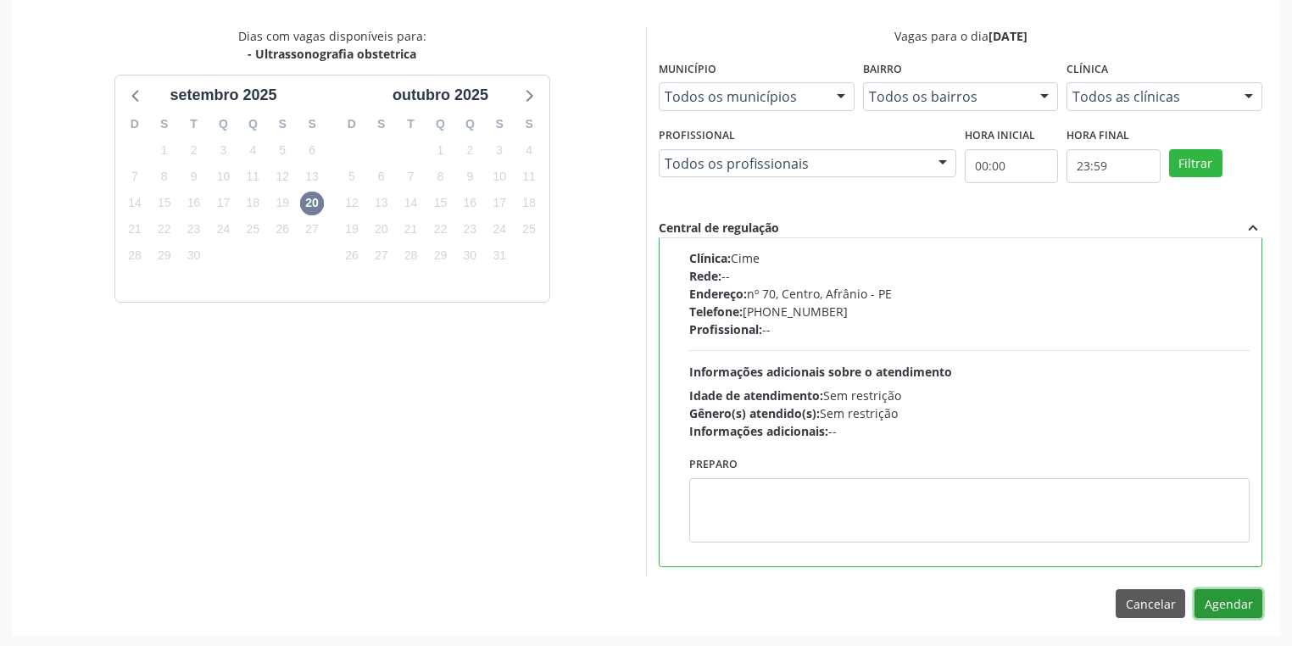
click at [1232, 601] on button "Agendar" at bounding box center [1228, 603] width 68 height 29
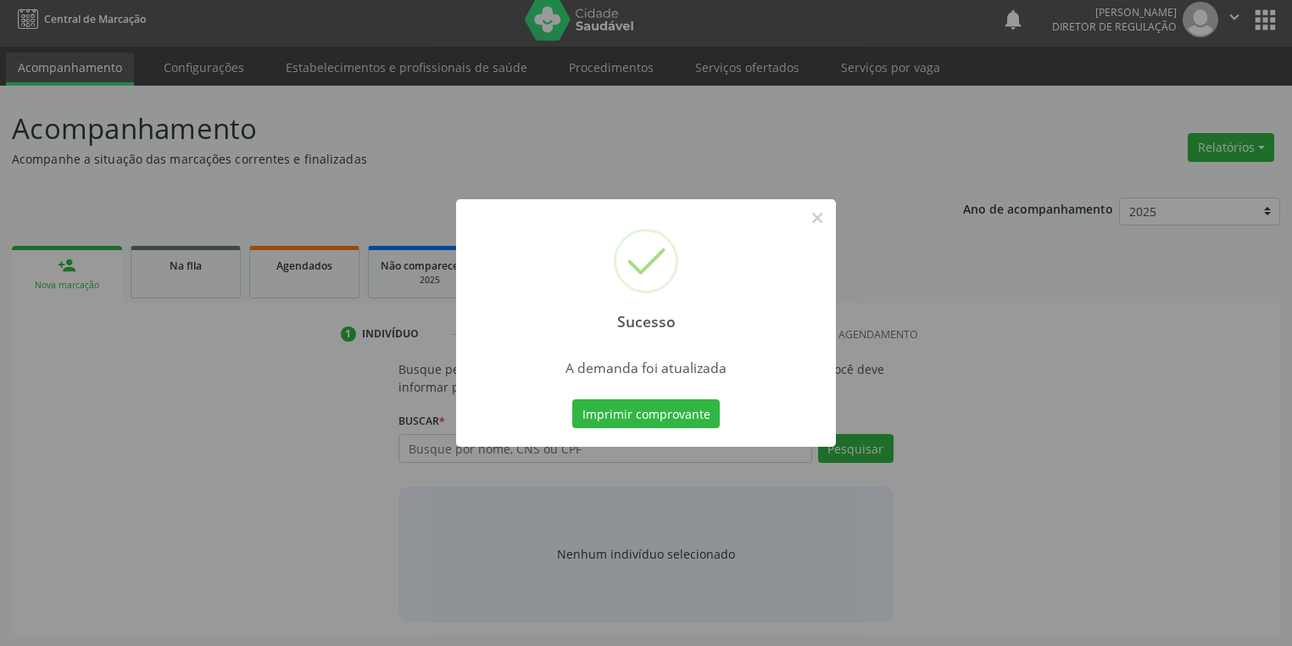
scroll to position [7, 0]
click at [632, 407] on button "Imprimir comprovante" at bounding box center [645, 413] width 147 height 29
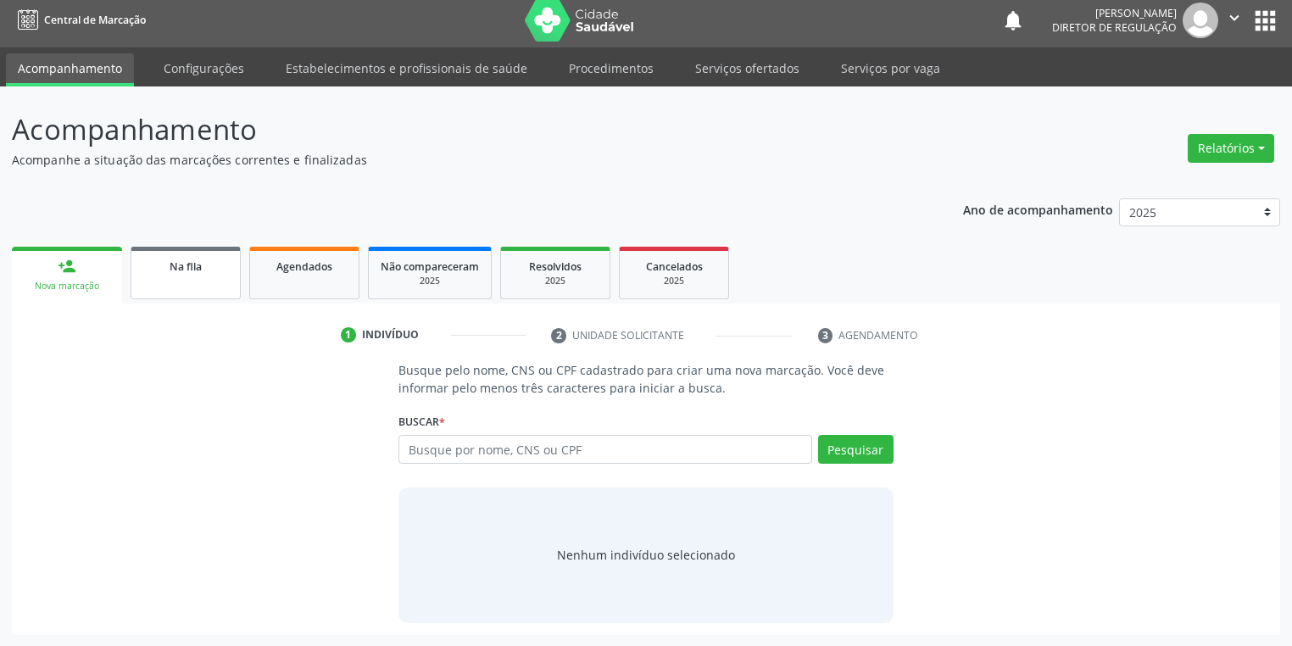
click at [159, 275] on link "Na fila" at bounding box center [186, 273] width 110 height 53
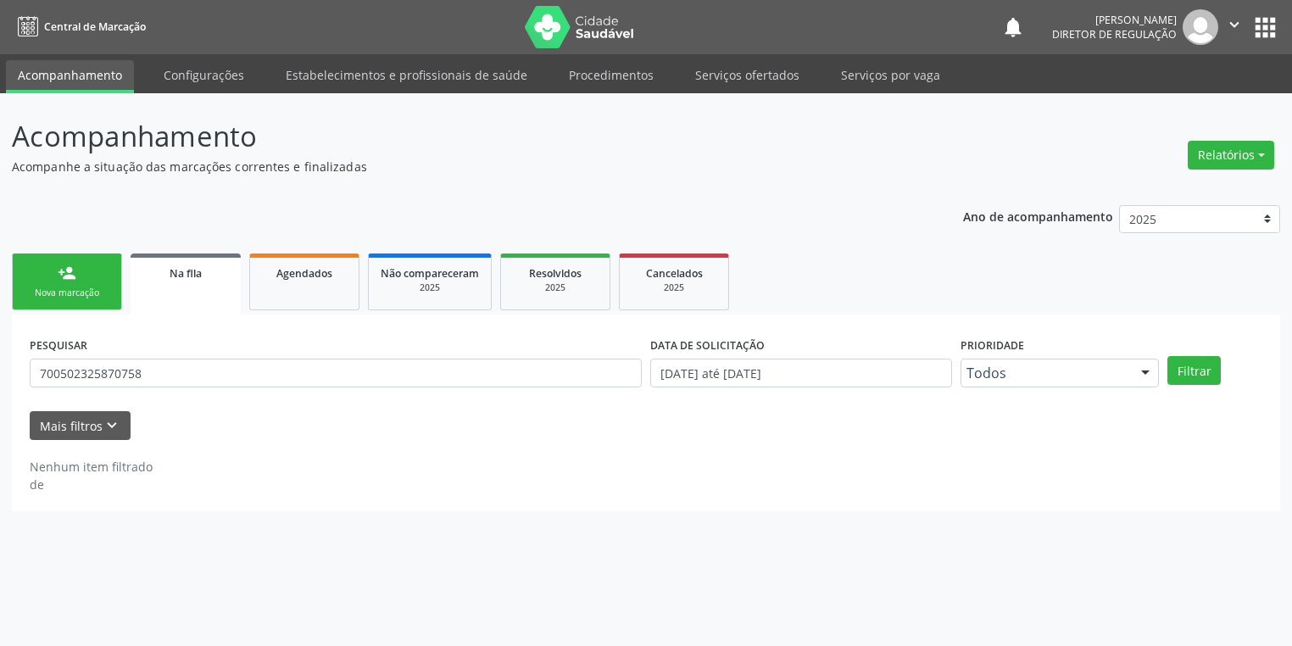
scroll to position [0, 0]
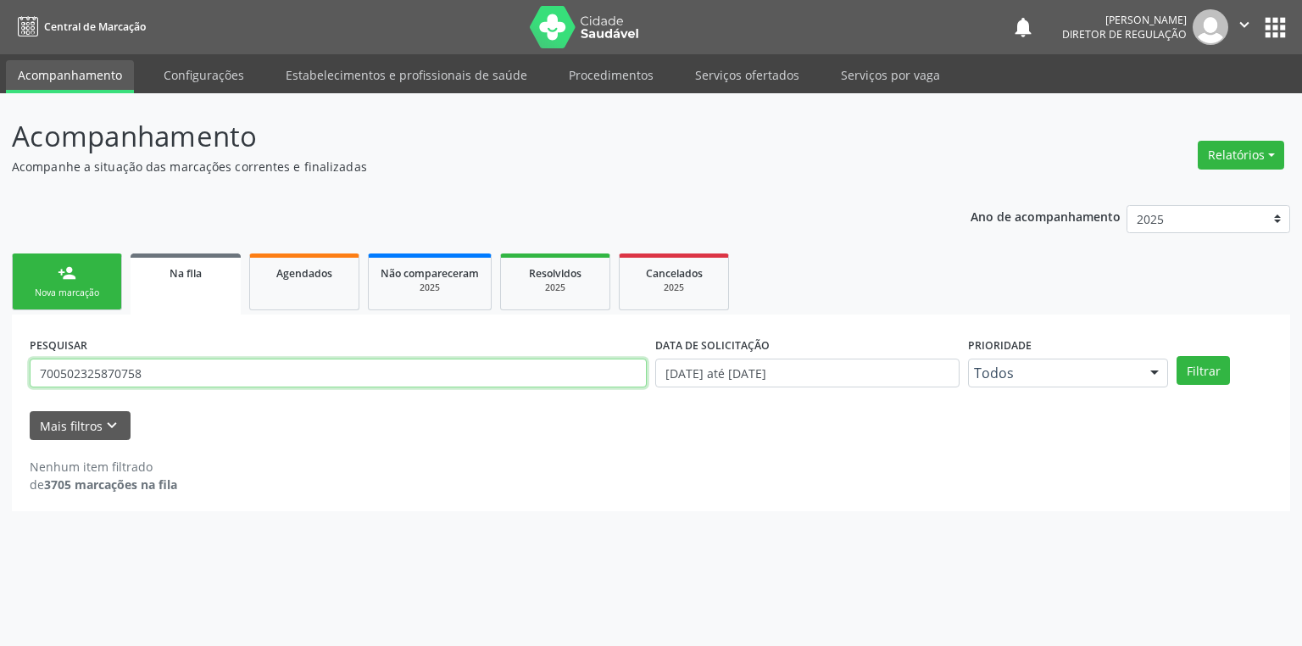
click at [154, 384] on input "700502325870758" at bounding box center [338, 373] width 617 height 29
type input "7"
click at [66, 275] on div "person_add" at bounding box center [67, 273] width 19 height 19
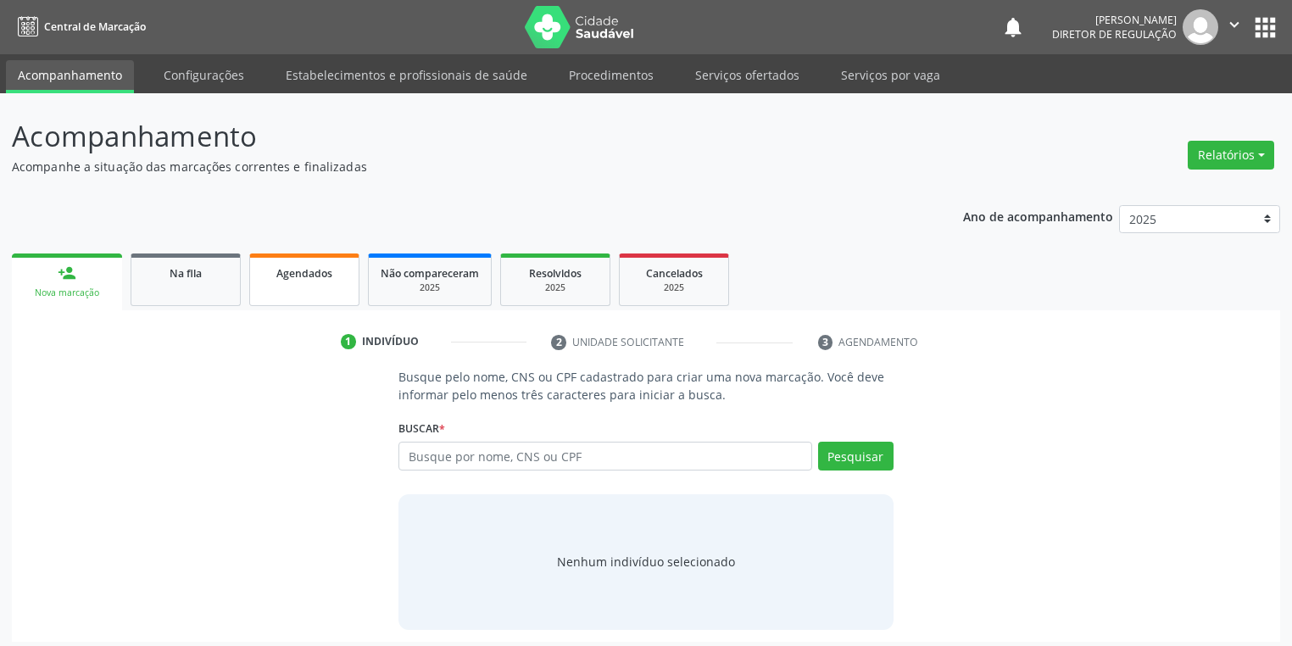
click at [275, 292] on link "Agendados" at bounding box center [304, 279] width 110 height 53
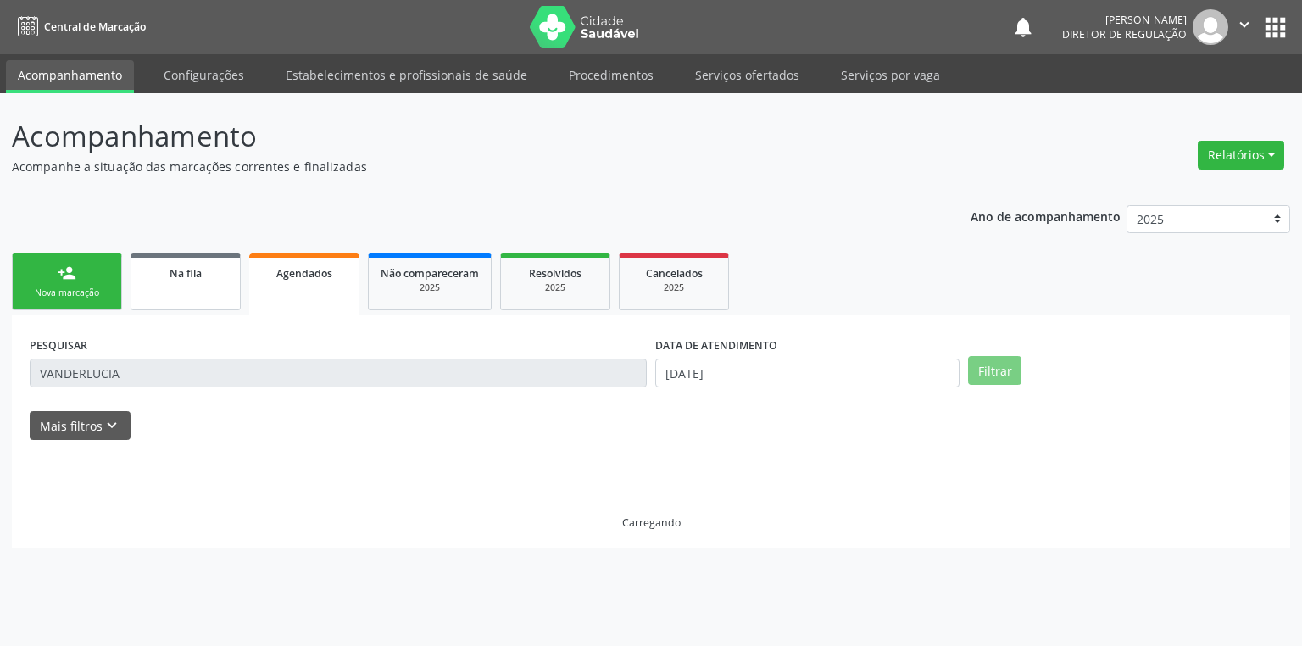
click at [185, 290] on link "Na fila" at bounding box center [186, 281] width 110 height 57
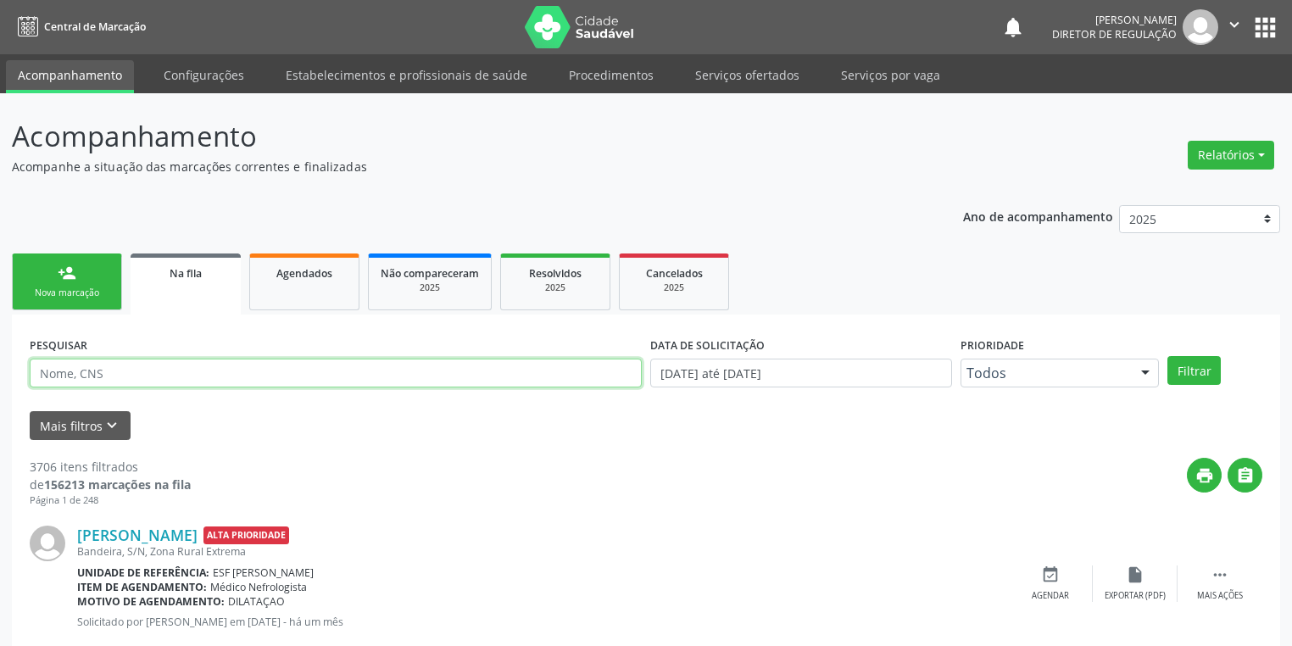
click at [169, 375] on input "text" at bounding box center [336, 373] width 612 height 29
type input "706809783833525"
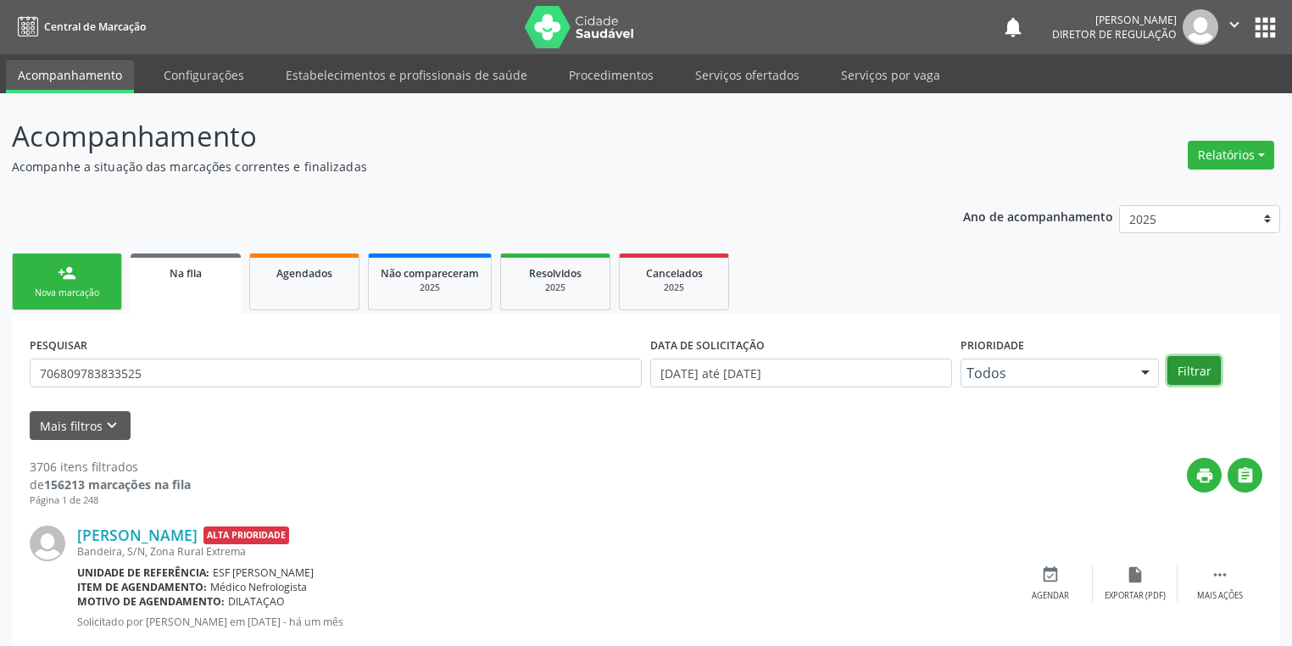
click at [1197, 370] on button "Filtrar" at bounding box center [1193, 370] width 53 height 29
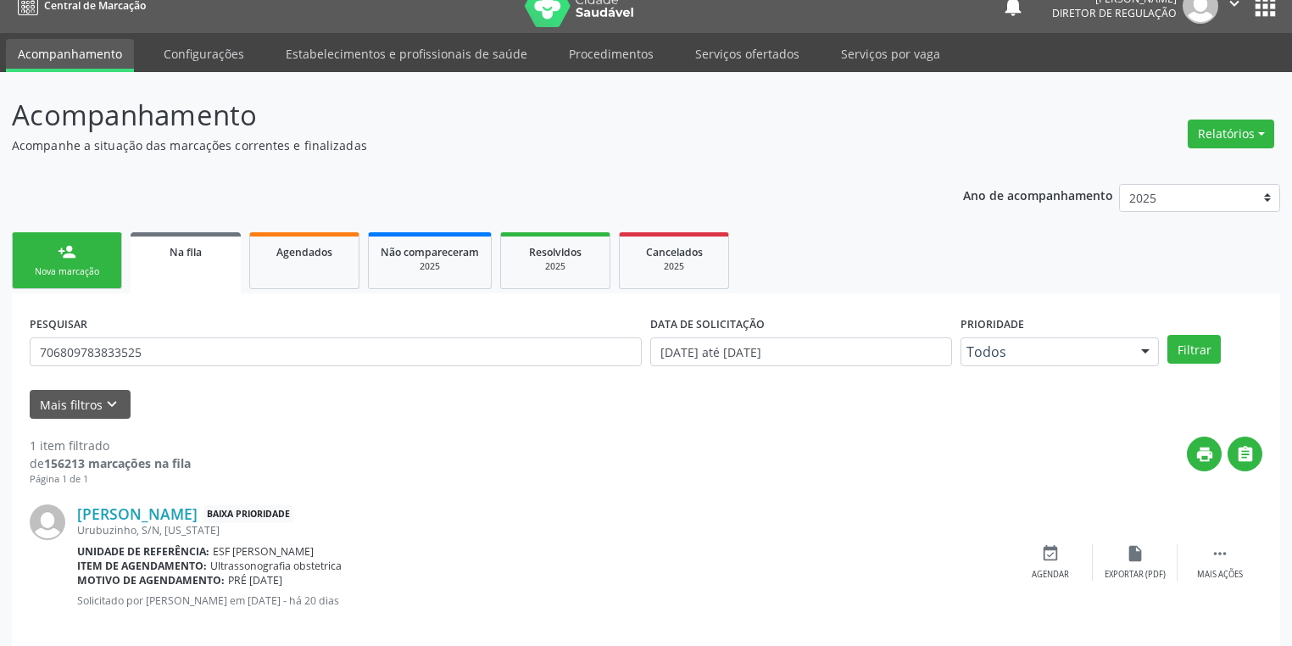
scroll to position [41, 0]
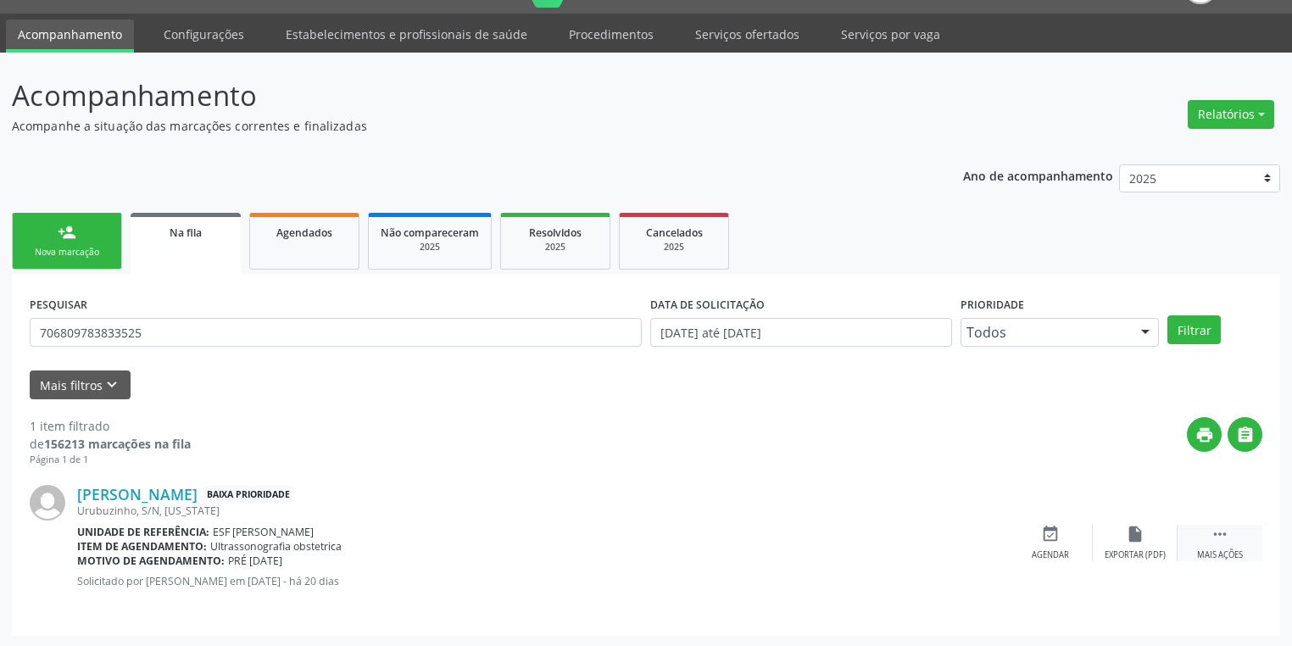
click at [1224, 539] on icon "" at bounding box center [1219, 534] width 19 height 19
click at [776, 532] on div "event_available Agendar" at bounding box center [796, 543] width 85 height 36
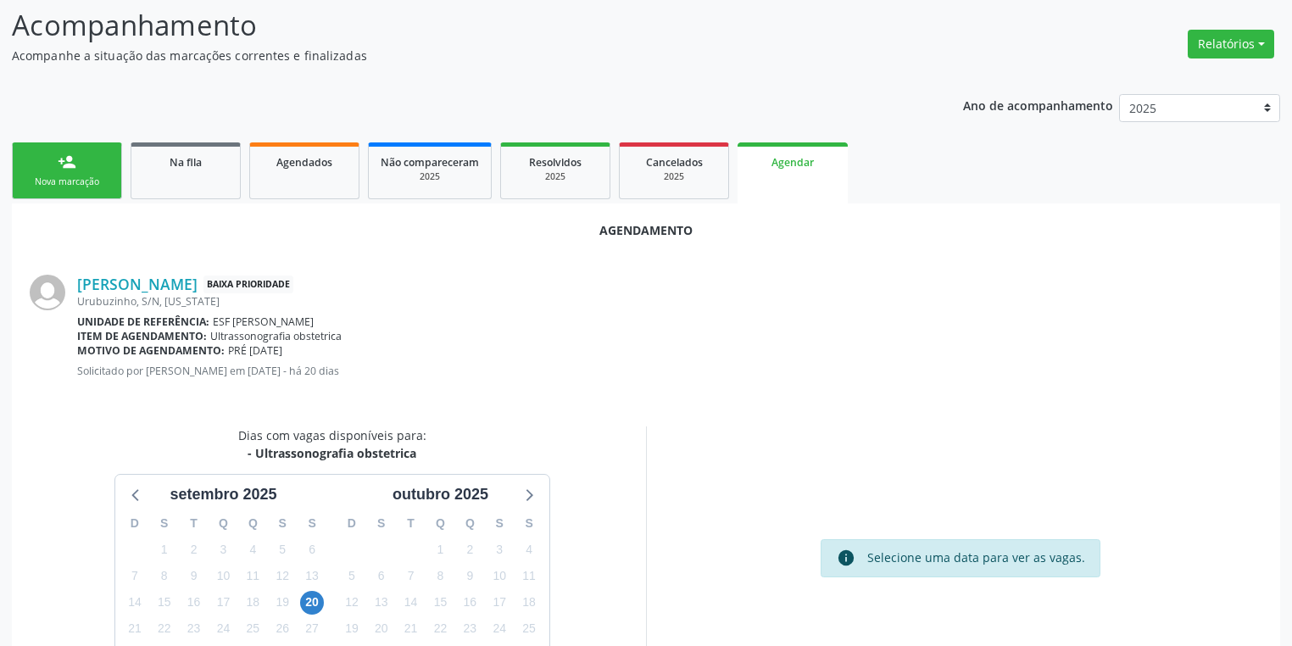
scroll to position [195, 0]
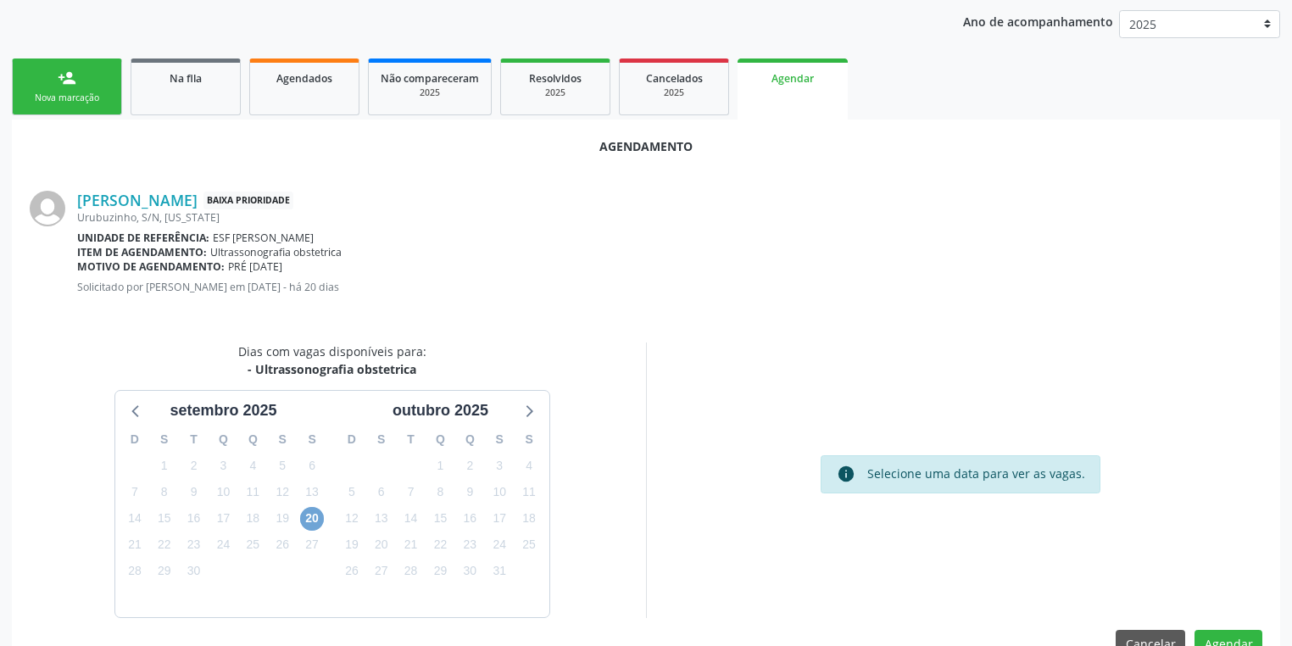
click at [309, 518] on span "20" at bounding box center [312, 519] width 24 height 24
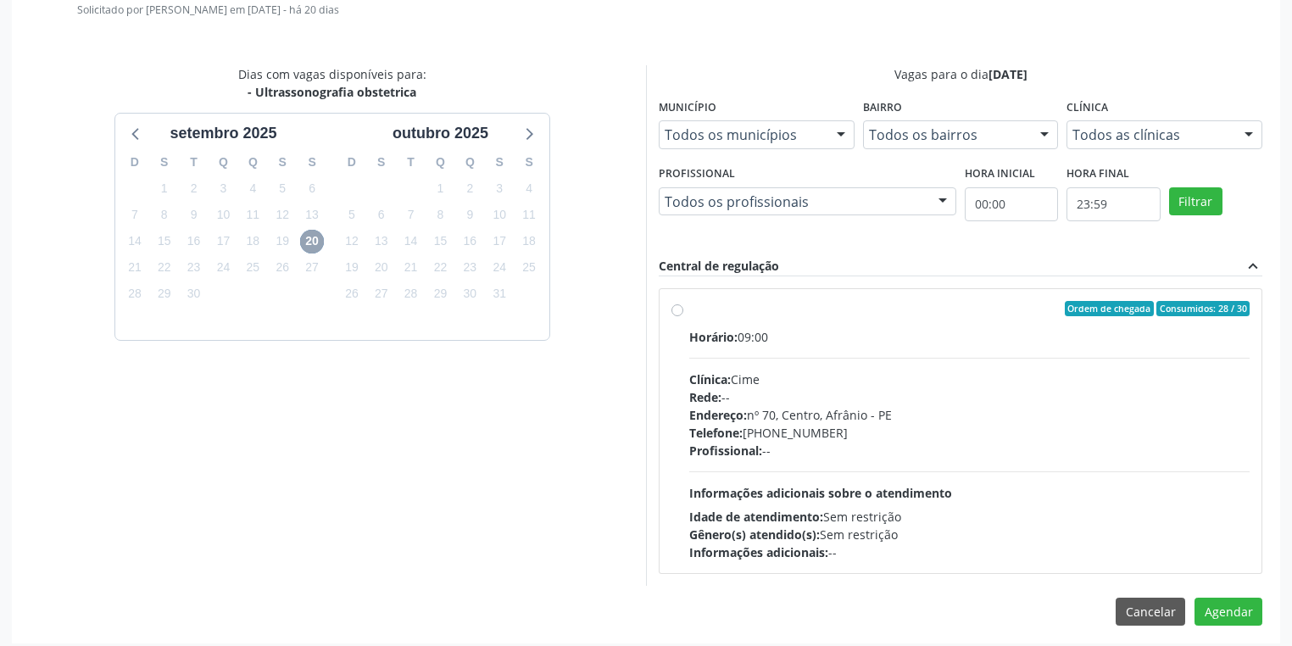
scroll to position [479, 0]
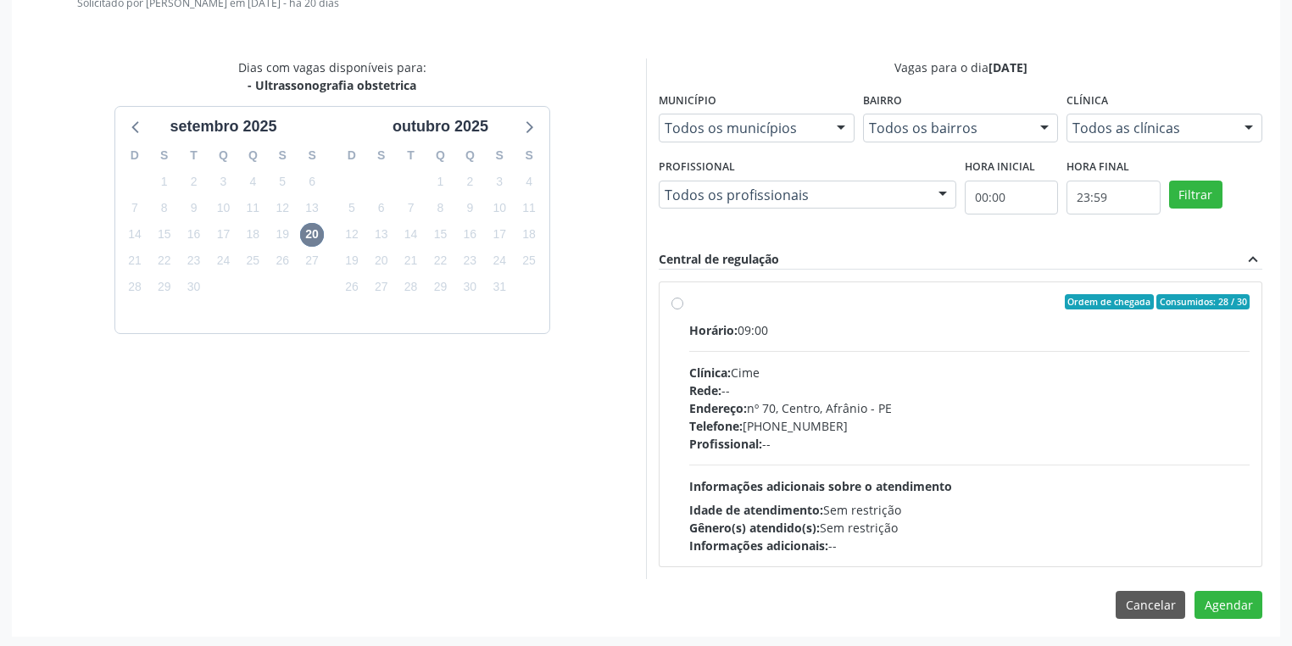
click at [816, 458] on div "Horário: 09:00 Clínica: Cime Rede: -- Endereço: nº 70, Centro, Afrânio - PE Tel…" at bounding box center [969, 437] width 560 height 233
click at [683, 309] on input "Ordem de chegada Consumidos: 28 / 30 Horário: 09:00 Clínica: Cime Rede: -- Ende…" at bounding box center [677, 301] width 12 height 15
radio input "true"
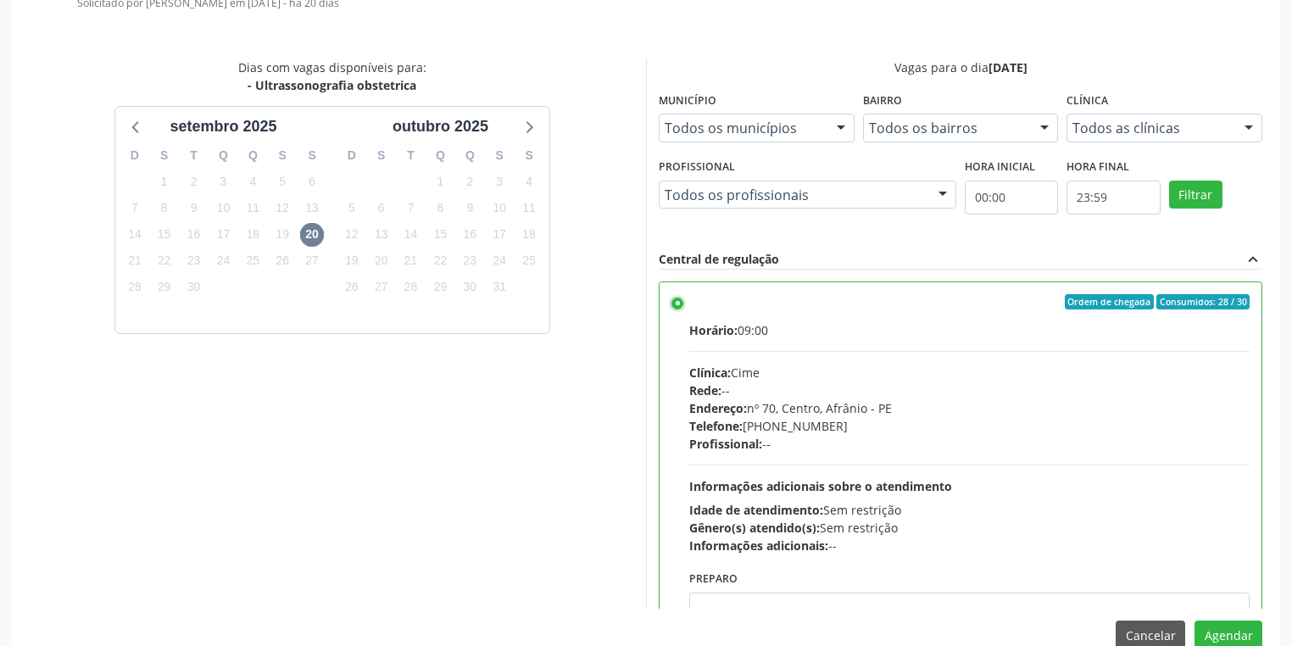
scroll to position [83, 0]
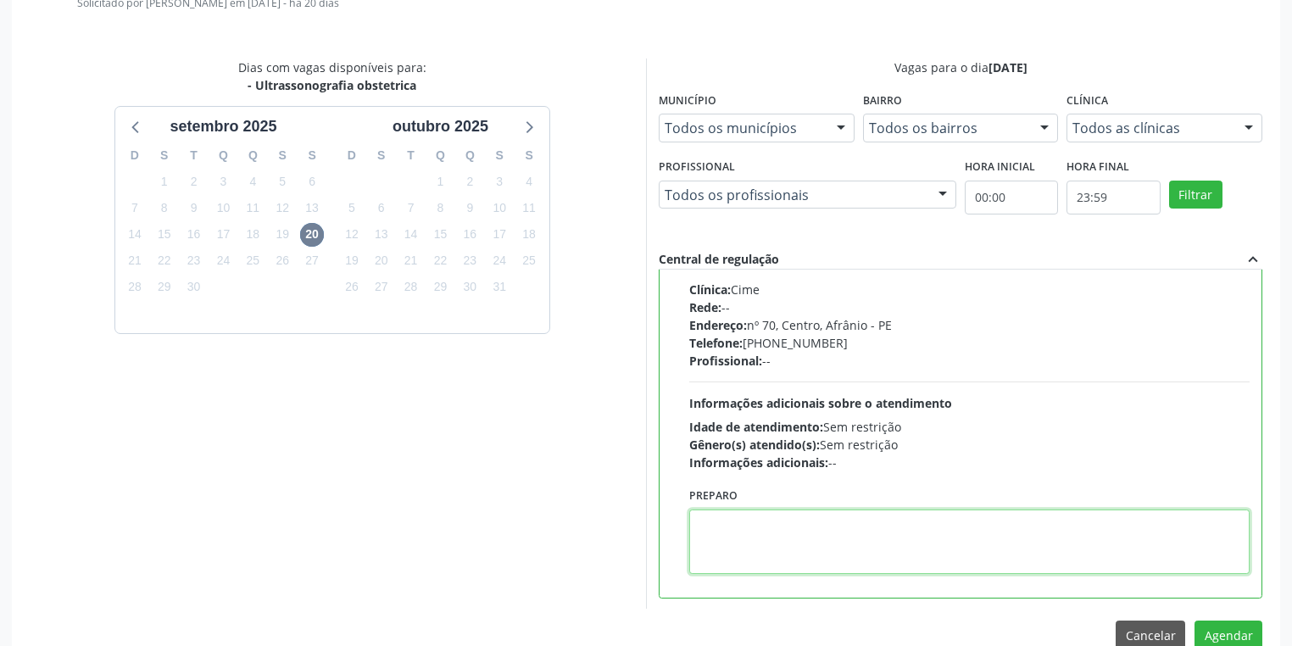
click at [742, 522] on textarea at bounding box center [969, 541] width 560 height 64
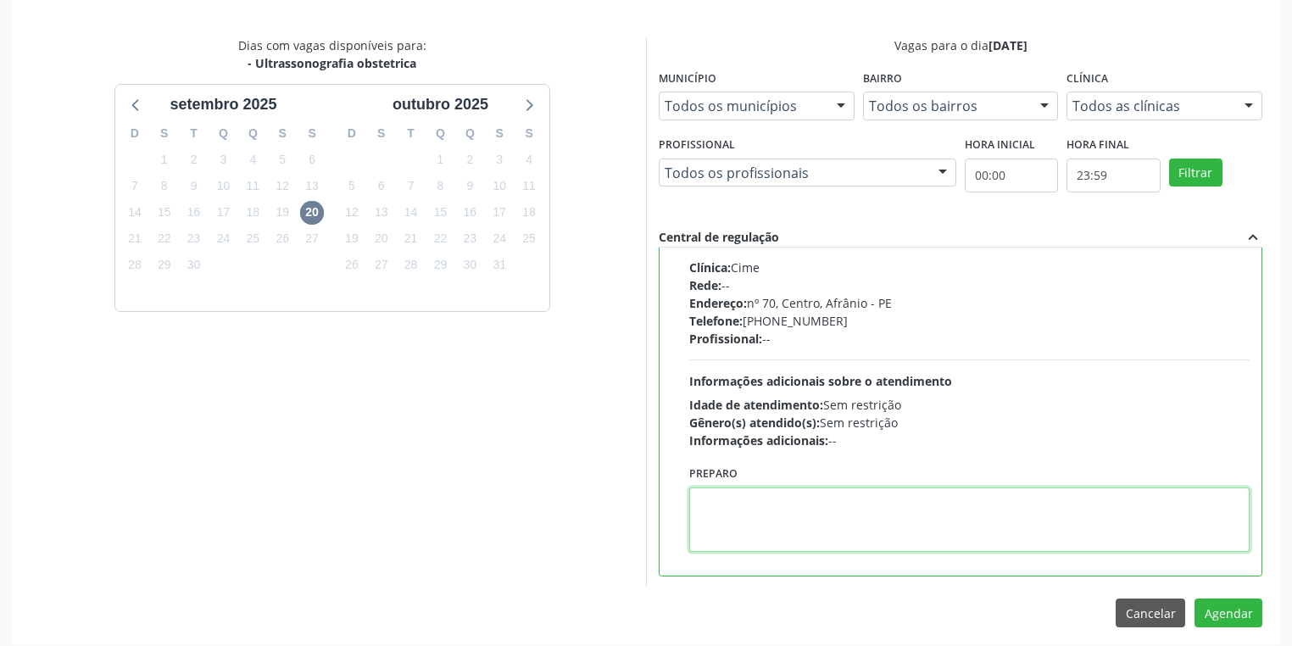
scroll to position [510, 0]
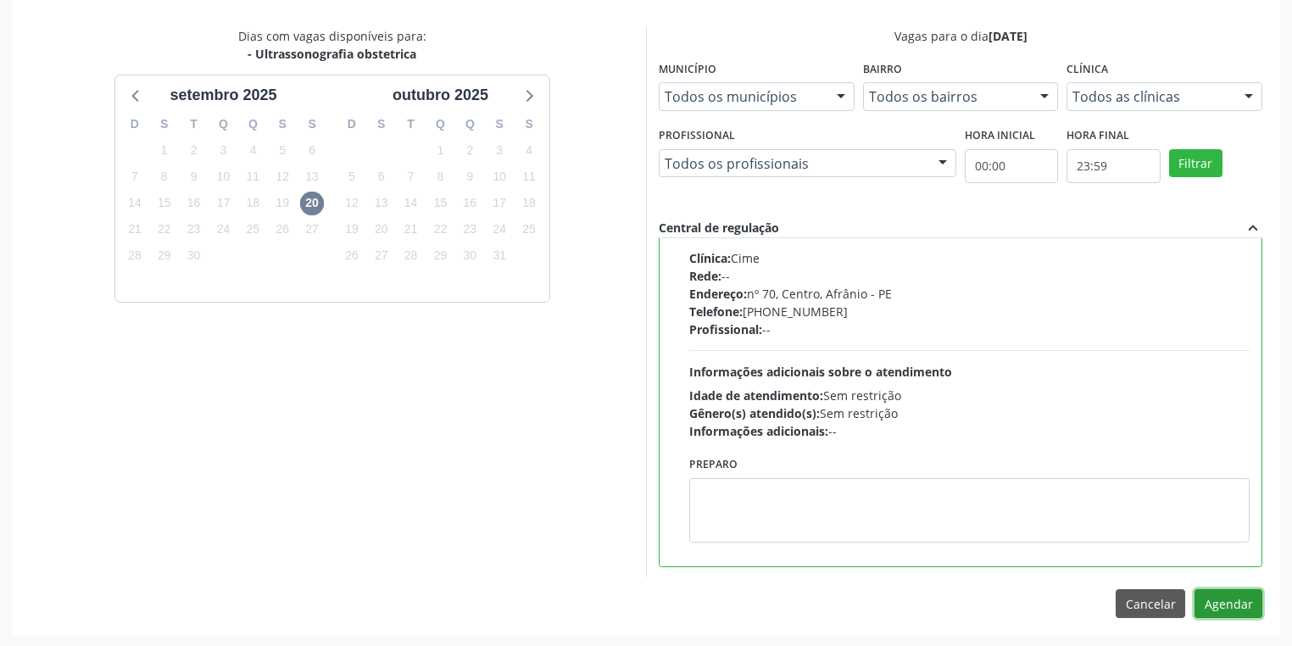
click at [1225, 604] on button "Agendar" at bounding box center [1228, 603] width 68 height 29
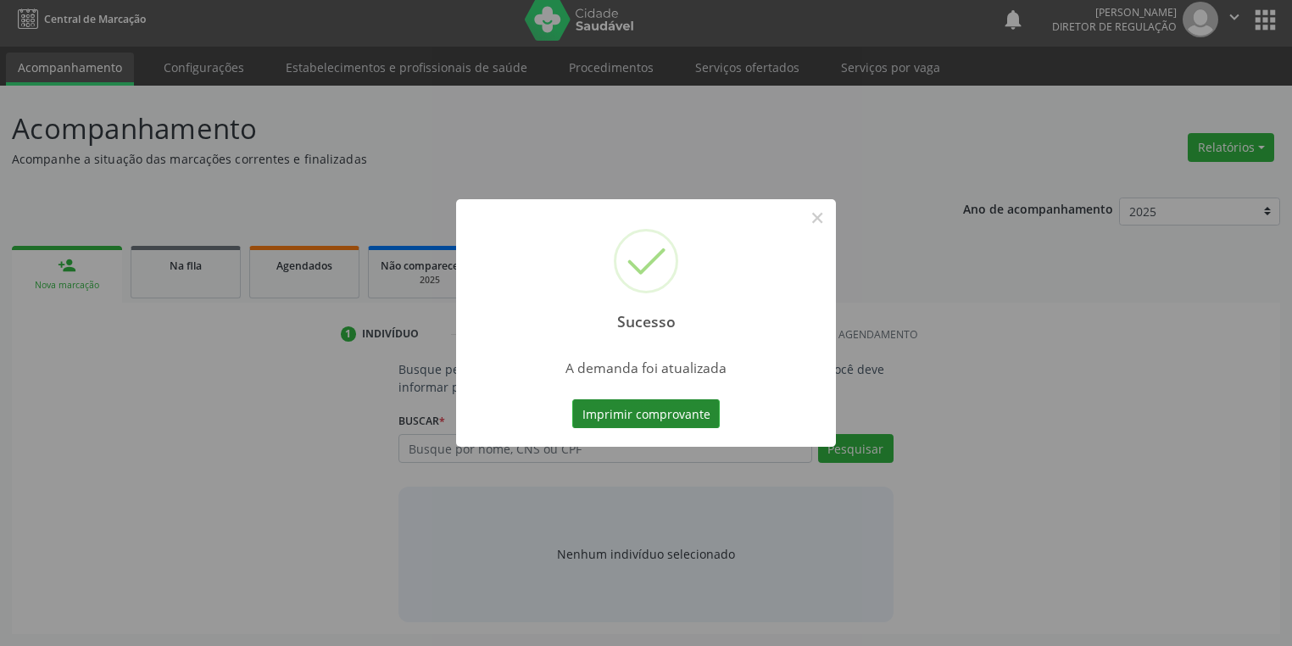
scroll to position [7, 0]
click at [657, 417] on button "Imprimir comprovante" at bounding box center [645, 413] width 147 height 29
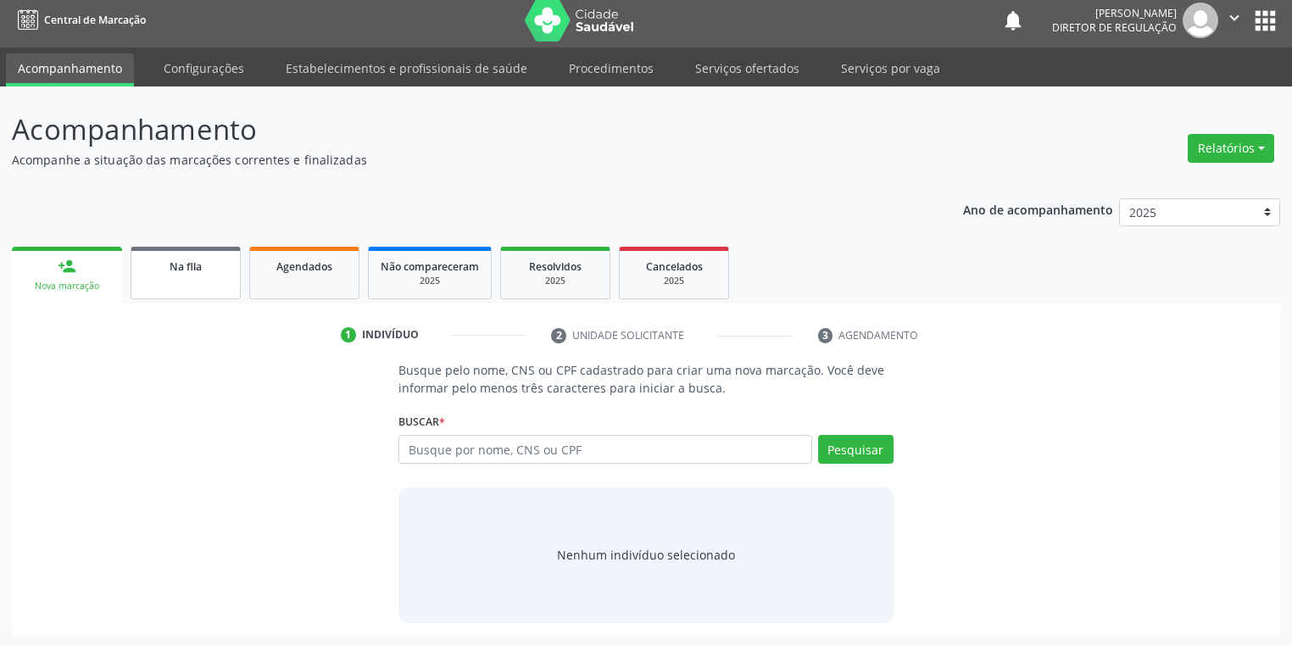
click at [183, 274] on div "Na fila" at bounding box center [185, 266] width 85 height 18
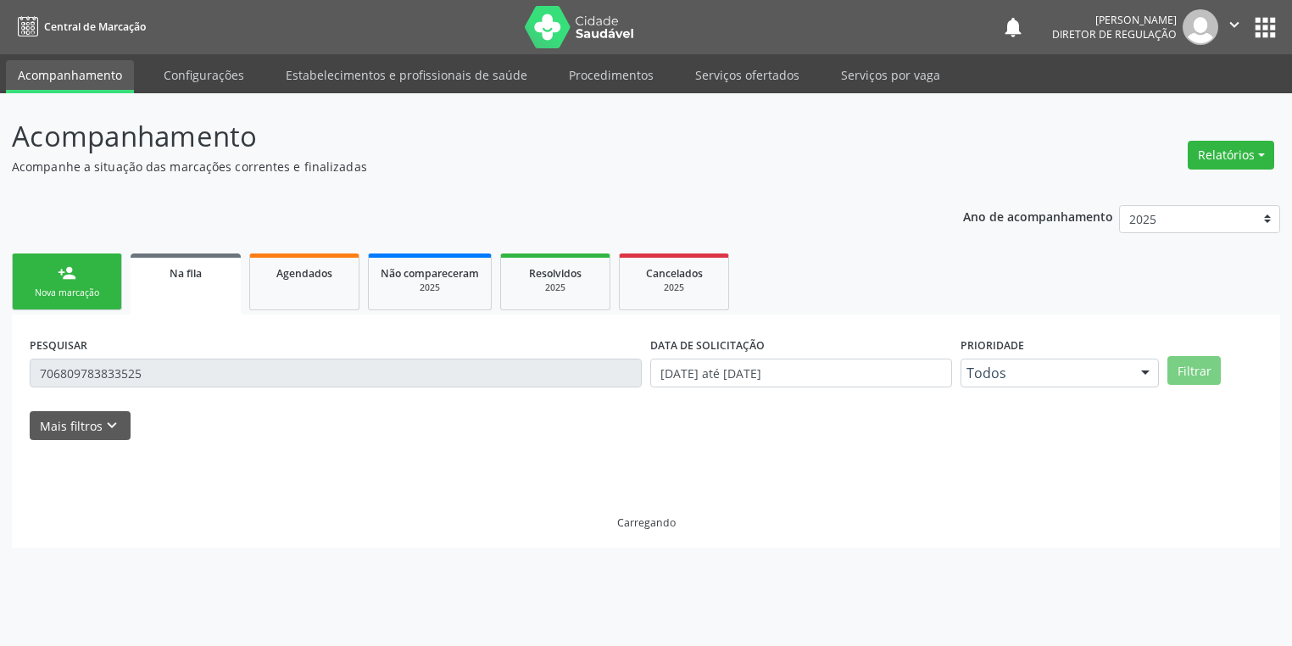
scroll to position [0, 0]
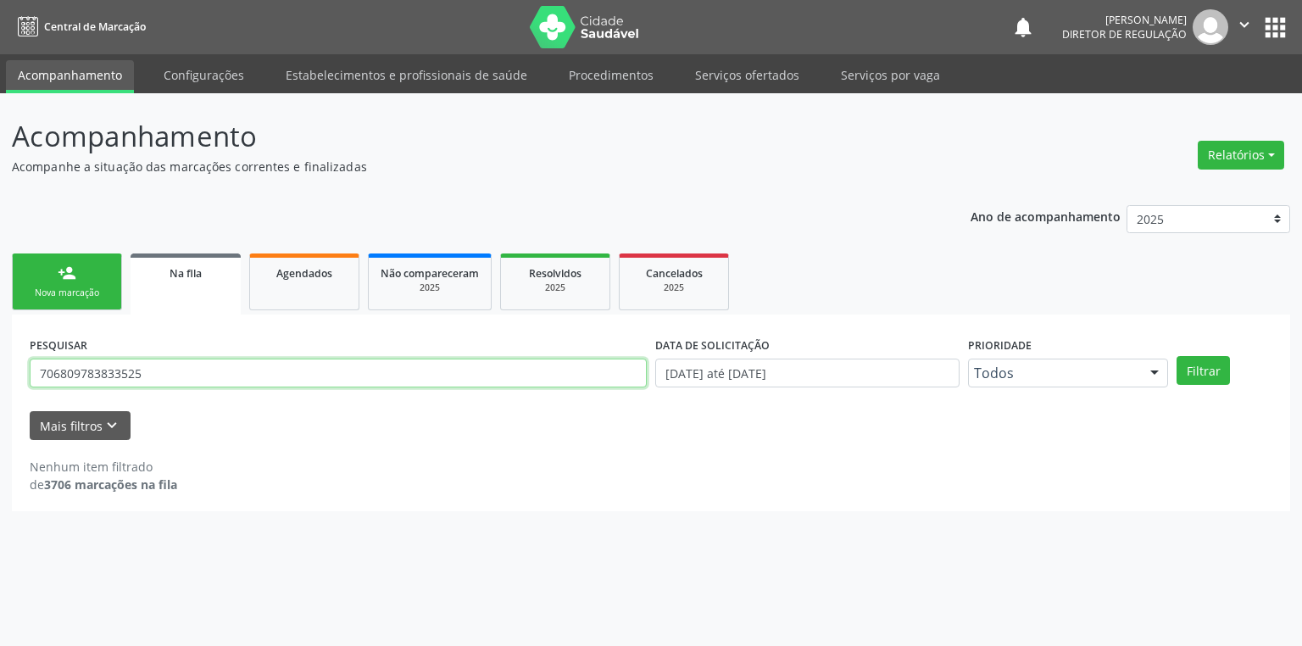
click at [179, 371] on input "706809783833525" at bounding box center [338, 373] width 617 height 29
type input "7"
type input "708202655306545"
click at [1187, 369] on button "Filtrar" at bounding box center [1202, 370] width 53 height 29
drag, startPoint x: 161, startPoint y: 373, endPoint x: 14, endPoint y: 383, distance: 147.8
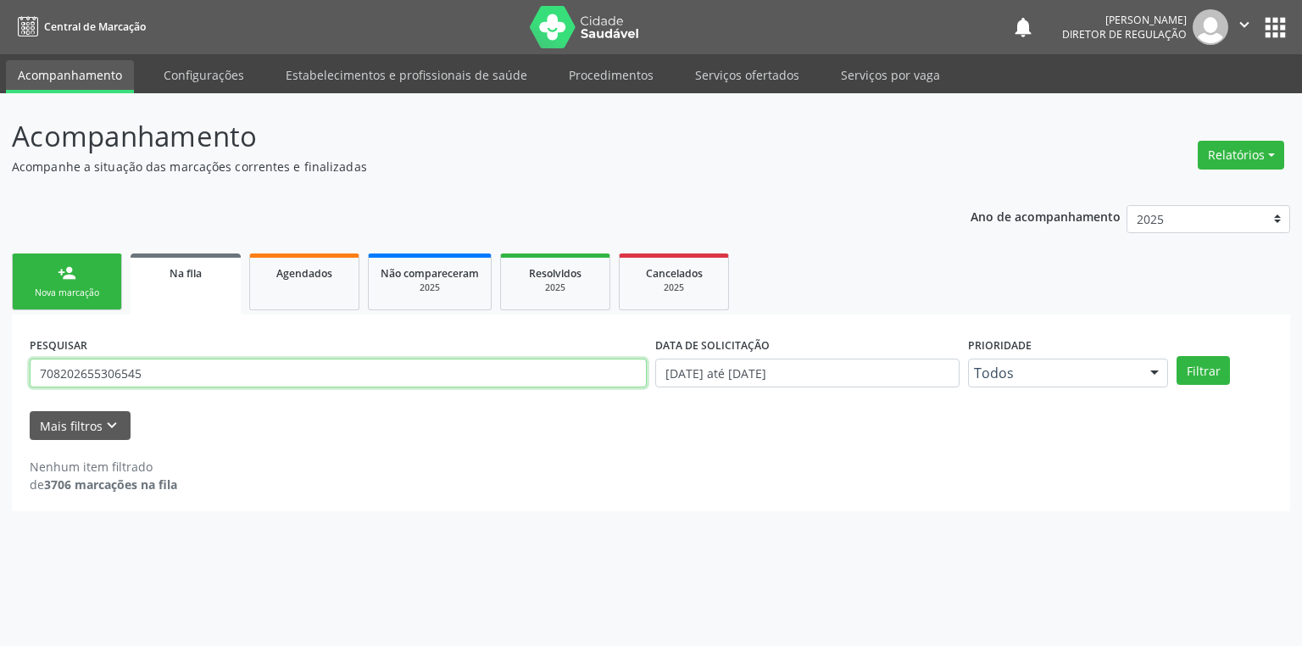
click at [14, 383] on div "PESQUISAR 708202655306545 DATA DE SOLICITAÇÃO 01/01/2018 até 11/09/2025 Priorid…" at bounding box center [651, 412] width 1278 height 197
type input "708202655306545"
click at [1187, 369] on button "Filtrar" at bounding box center [1202, 370] width 53 height 29
drag, startPoint x: 149, startPoint y: 367, endPoint x: 31, endPoint y: 359, distance: 118.9
click at [31, 359] on input "708202655306545" at bounding box center [338, 373] width 617 height 29
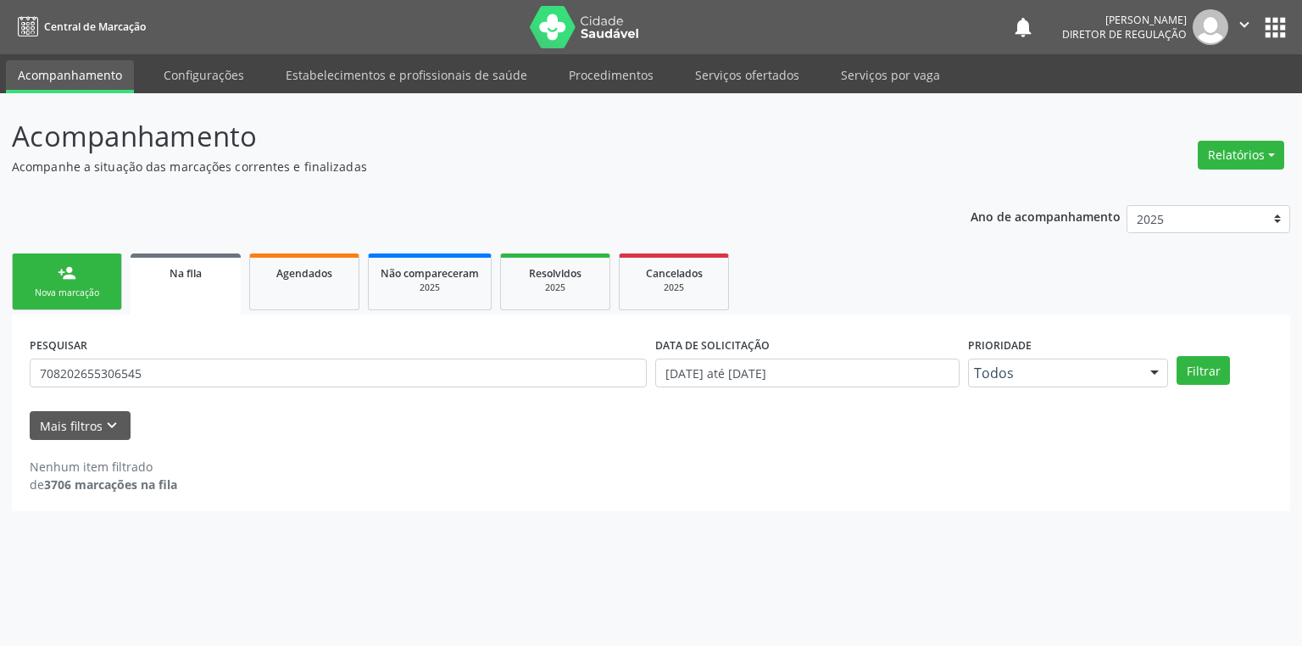
click at [83, 276] on link "person_add Nova marcação" at bounding box center [67, 281] width 110 height 57
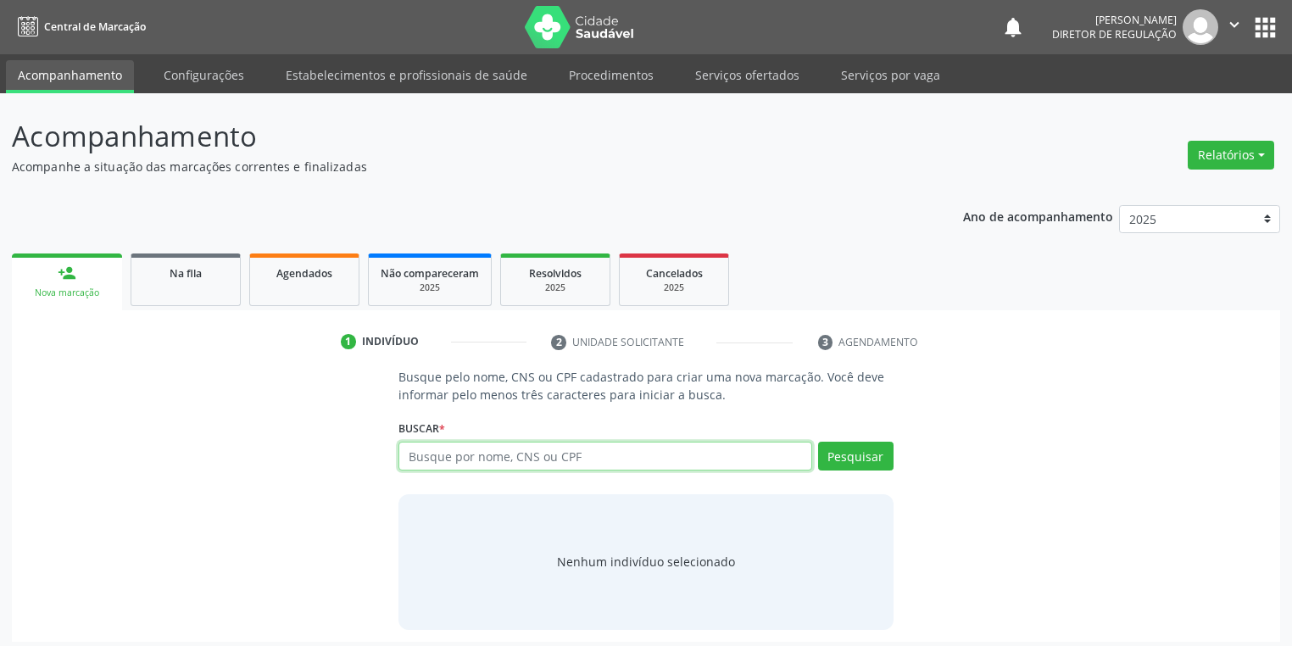
click at [498, 465] on input "text" at bounding box center [605, 456] width 414 height 29
paste input "708202655306545"
type input "708202655306545"
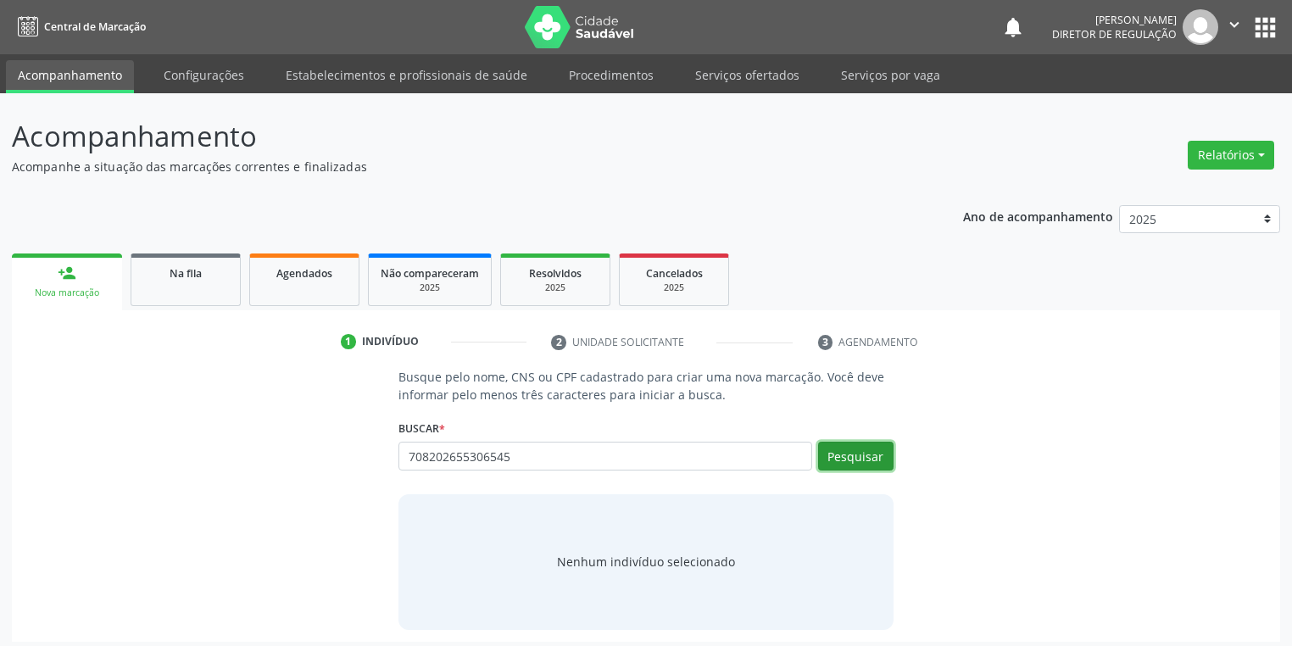
click at [822, 451] on button "Pesquisar" at bounding box center [855, 456] width 75 height 29
drag, startPoint x: 495, startPoint y: 454, endPoint x: 349, endPoint y: 451, distance: 145.8
click at [349, 451] on div "Busque pelo nome, CNS ou CPF cadastrado para criar uma nova marcação. Você deve…" at bounding box center [646, 498] width 1244 height 261
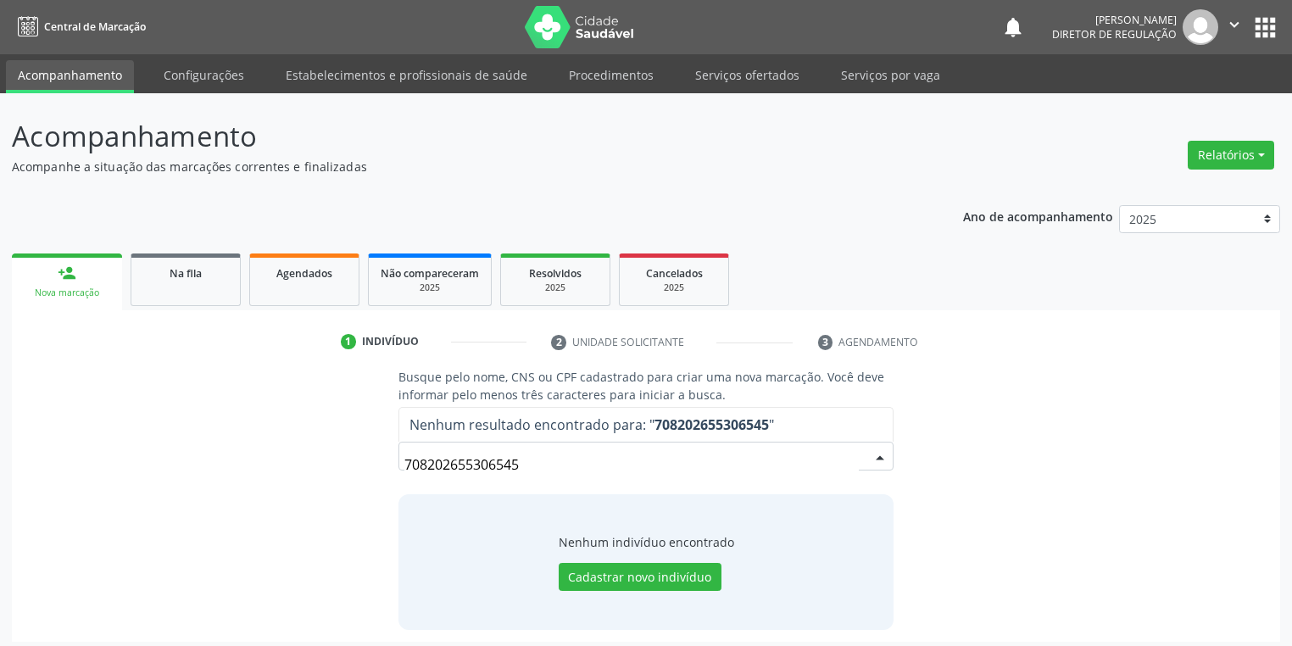
click at [75, 292] on div "Nova marcação" at bounding box center [67, 292] width 86 height 13
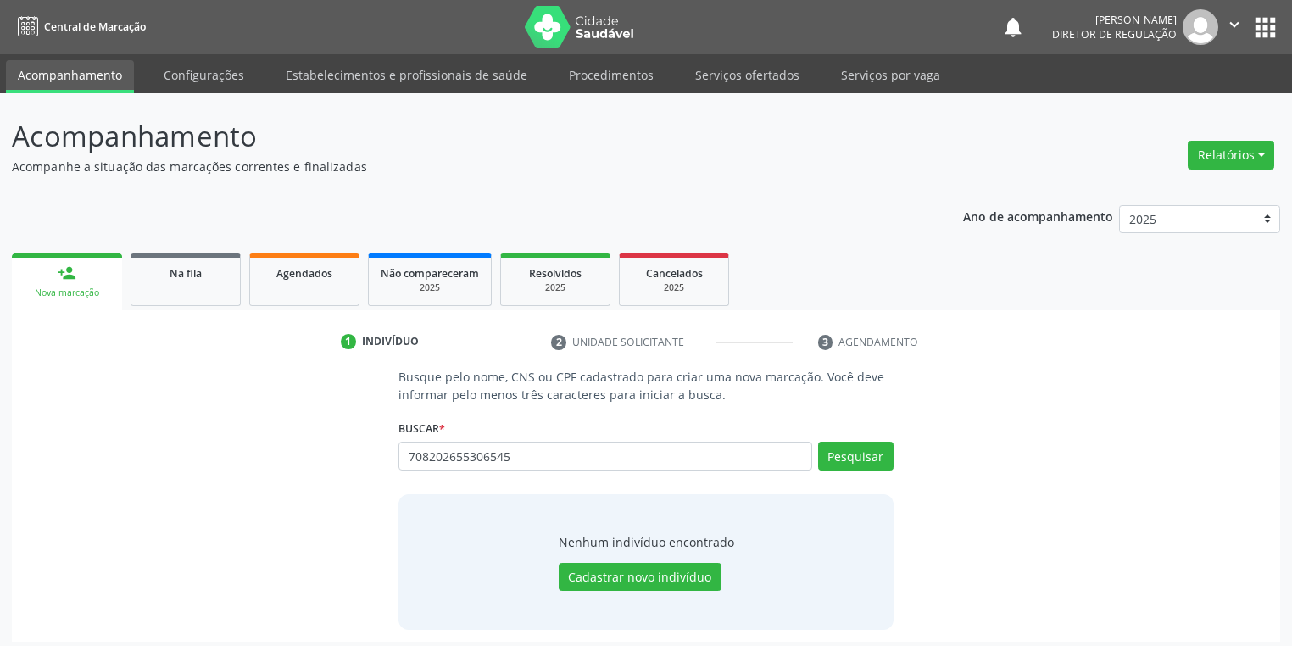
click at [75, 292] on div "Nova marcação" at bounding box center [67, 292] width 86 height 13
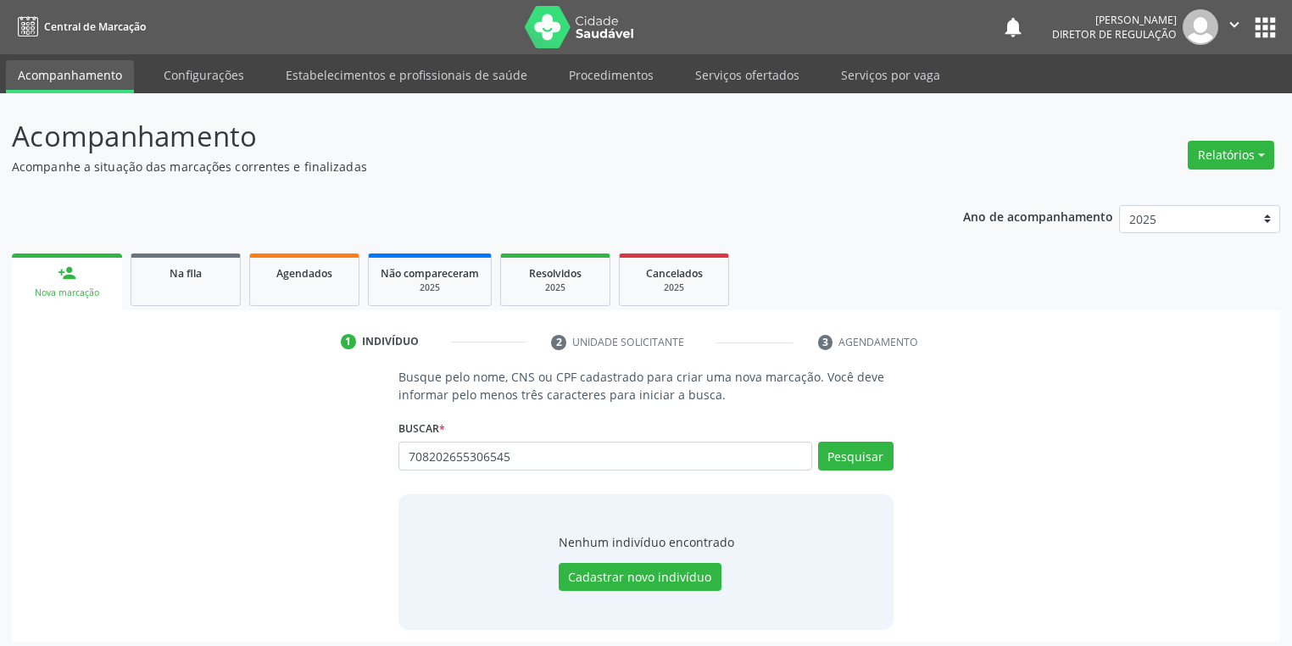
click at [75, 292] on div "Nova marcação" at bounding box center [67, 292] width 86 height 13
click at [868, 464] on button "Pesquisar" at bounding box center [855, 456] width 75 height 29
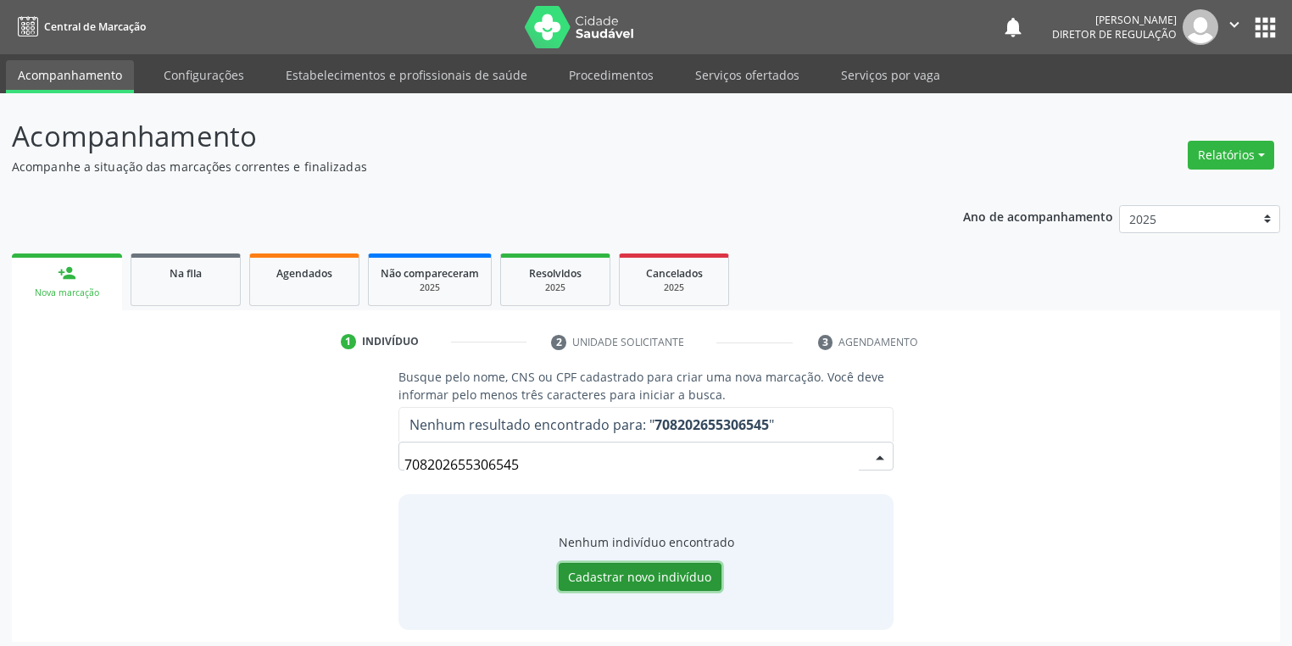
click at [608, 577] on button "Cadastrar novo indivíduo" at bounding box center [640, 577] width 163 height 29
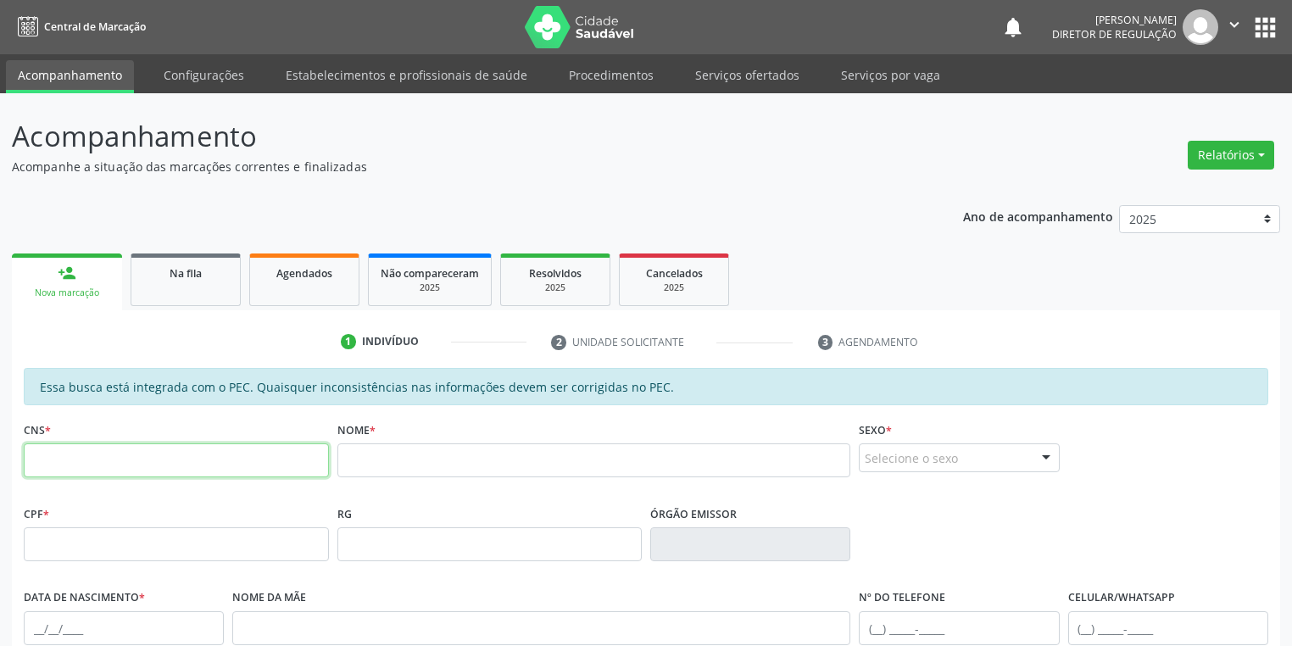
click at [154, 451] on input "text" at bounding box center [176, 460] width 305 height 34
paste input "708 2026 5530 6545"
type input "708 2026 5530 6545"
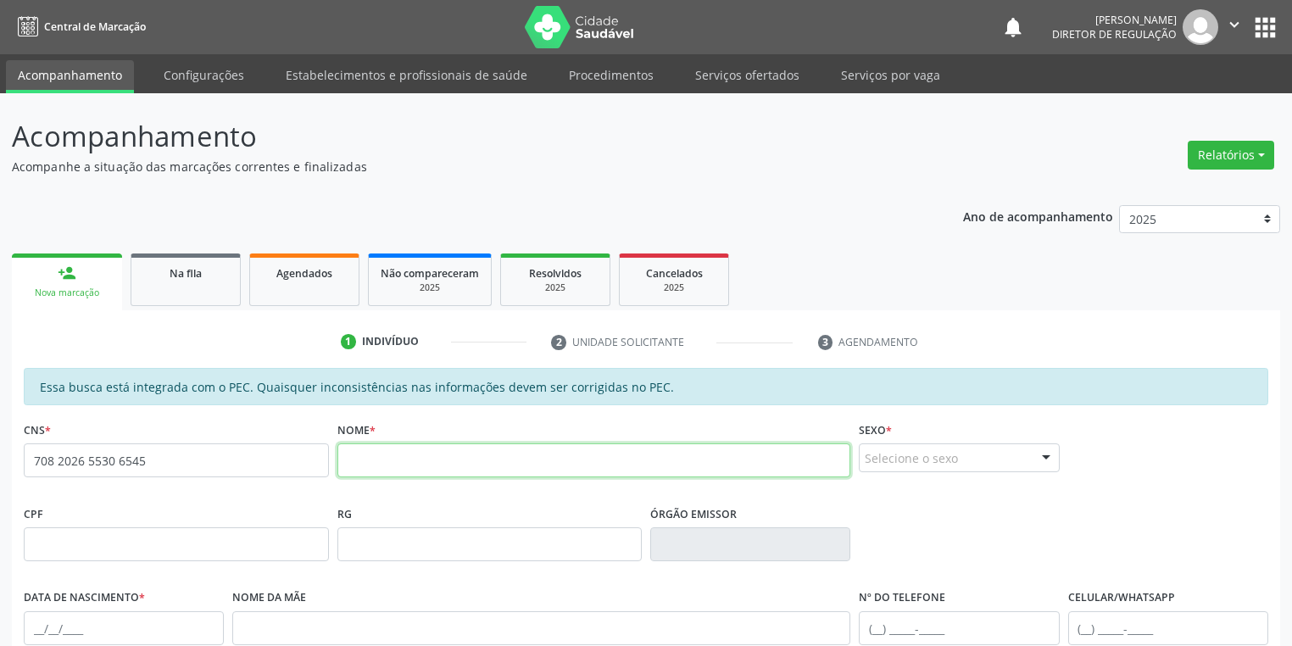
click at [359, 461] on input "text" at bounding box center [594, 460] width 514 height 34
type input "ANDRESSA SOUSA SILVA"
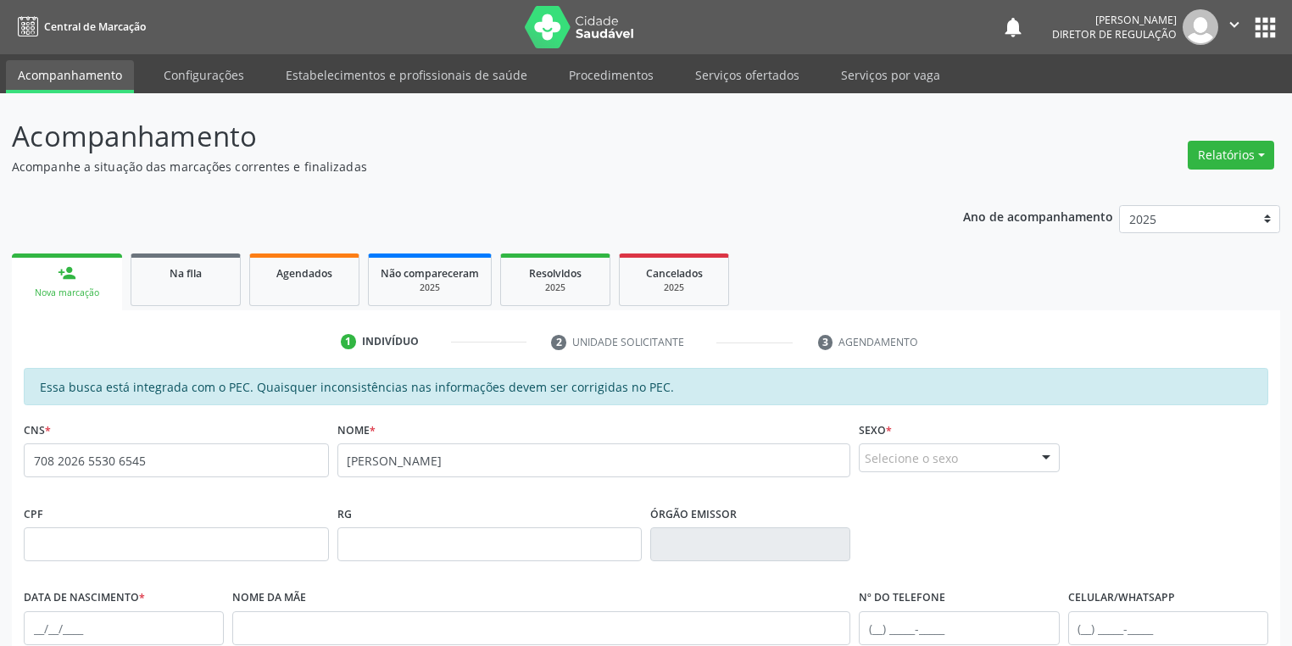
click at [922, 466] on div "Selecione o sexo" at bounding box center [959, 457] width 200 height 29
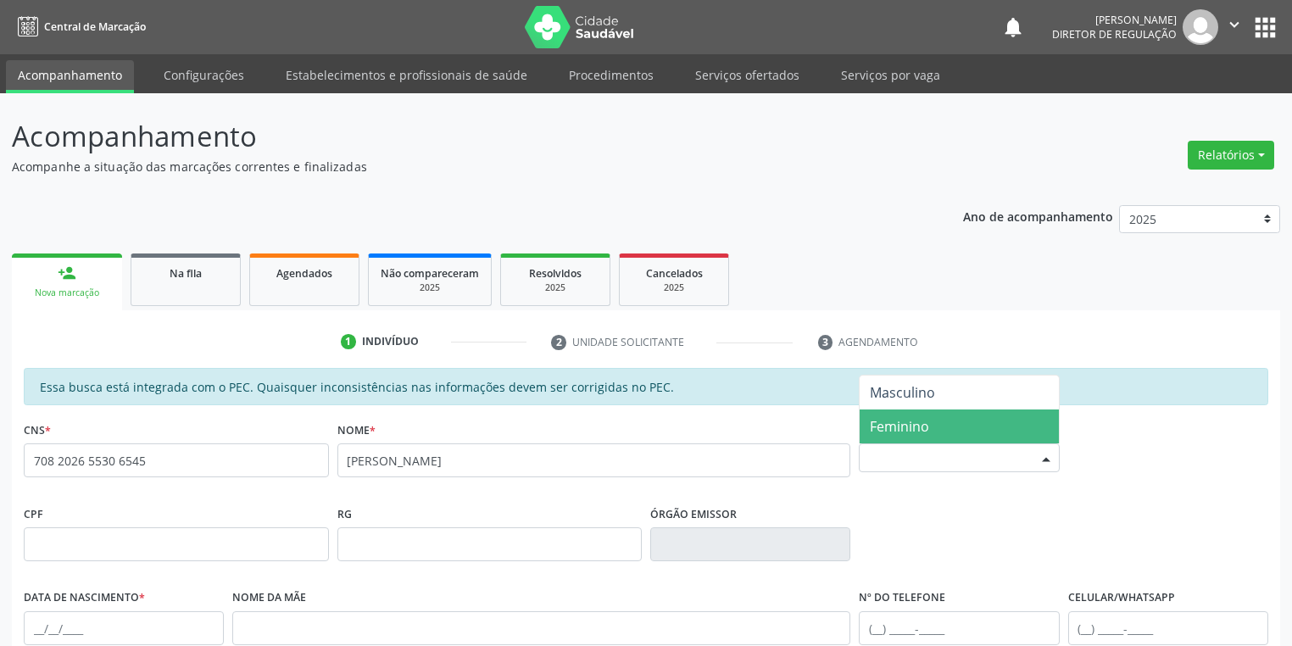
click at [907, 431] on span "Feminino" at bounding box center [899, 426] width 59 height 19
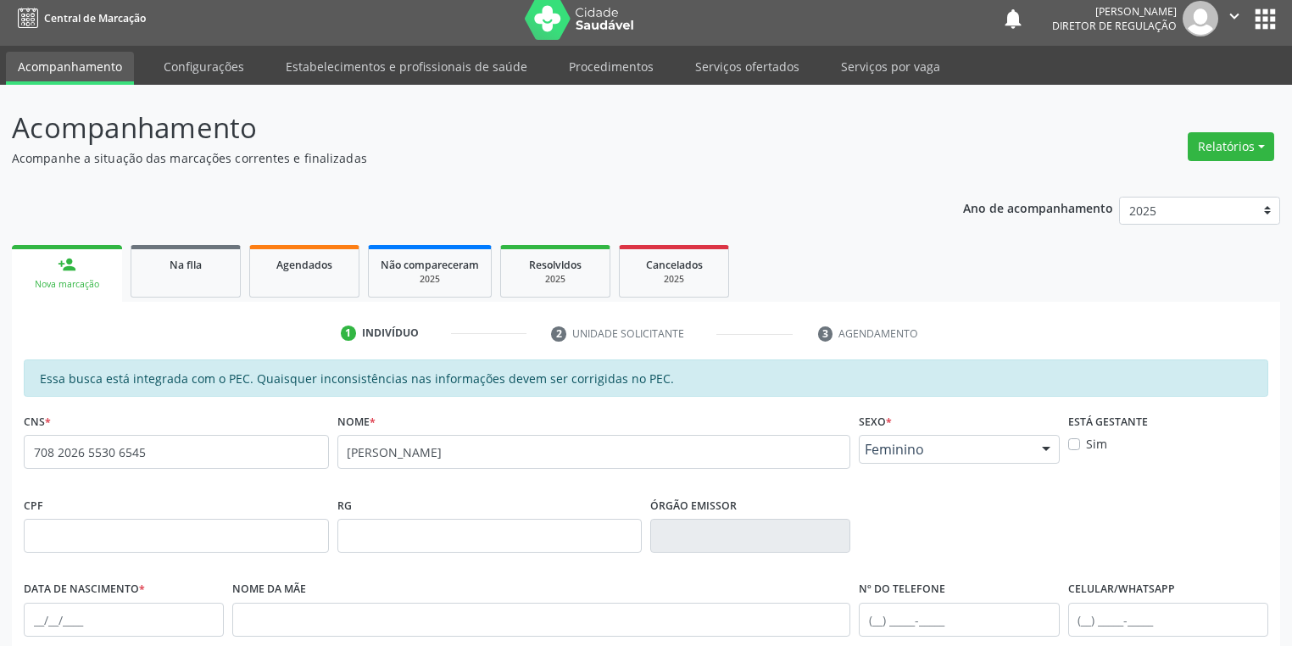
scroll to position [271, 0]
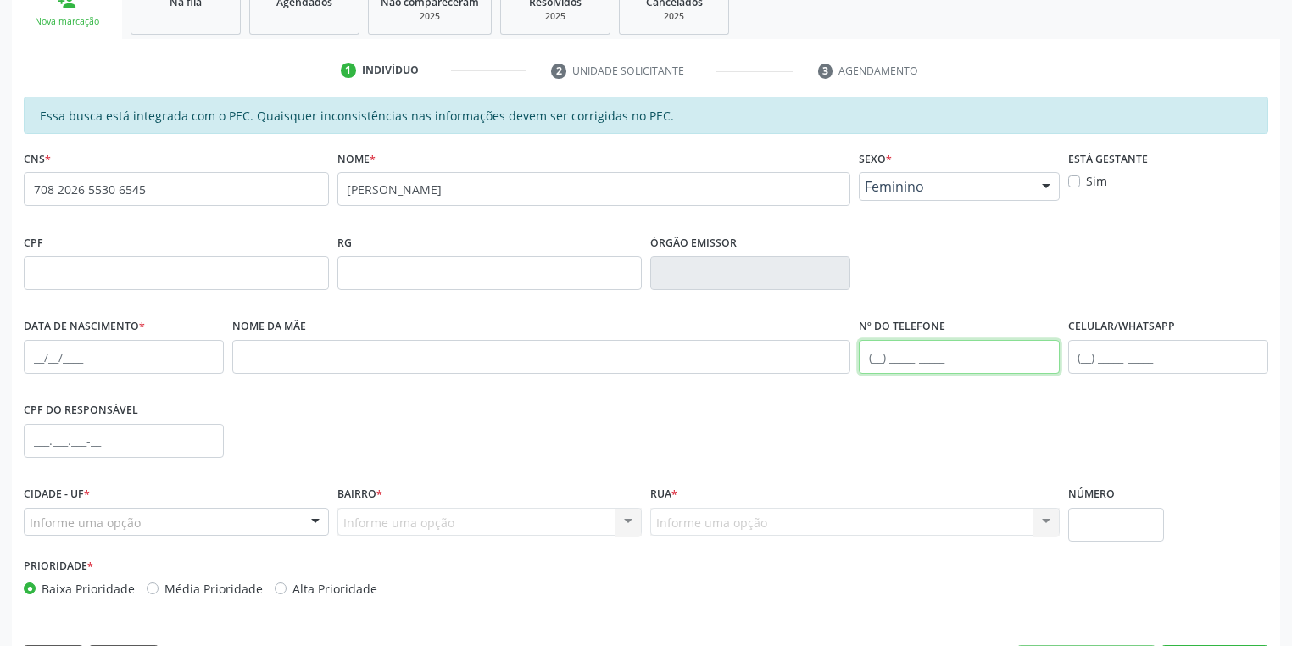
click at [888, 359] on input "text" at bounding box center [959, 357] width 200 height 34
click at [882, 352] on input "text" at bounding box center [959, 357] width 200 height 34
type input "(87) 99101-2650"
click at [40, 355] on input "text" at bounding box center [124, 357] width 200 height 34
type input "31/12/1999"
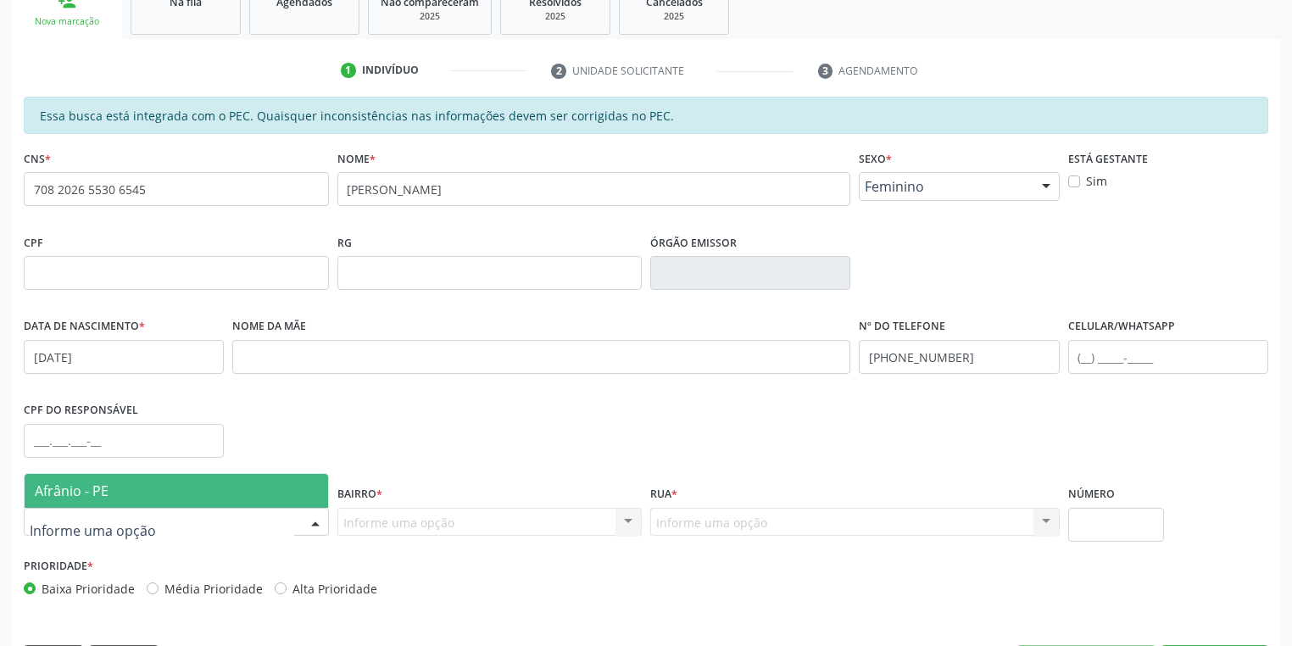
click at [95, 484] on span "Afrânio - PE" at bounding box center [72, 490] width 74 height 19
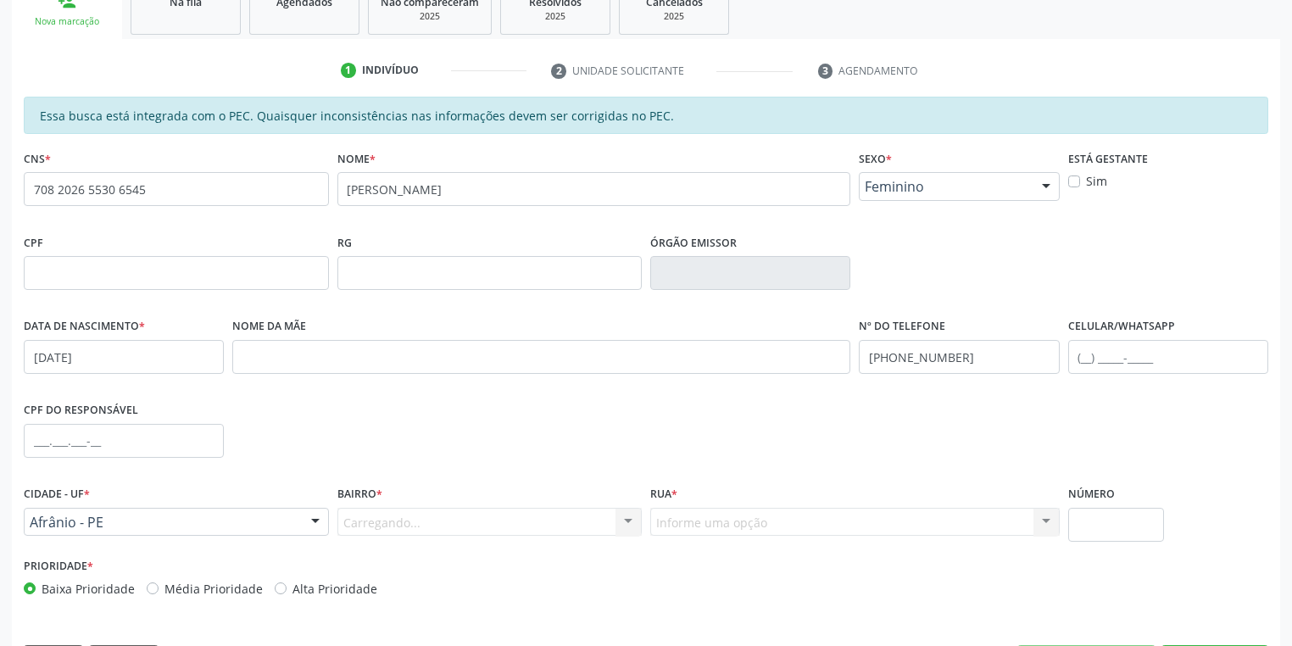
click at [381, 524] on div "Carregando... Nenhum resultado encontrado para: " " Nenhuma opção encontrada. D…" at bounding box center [489, 522] width 305 height 29
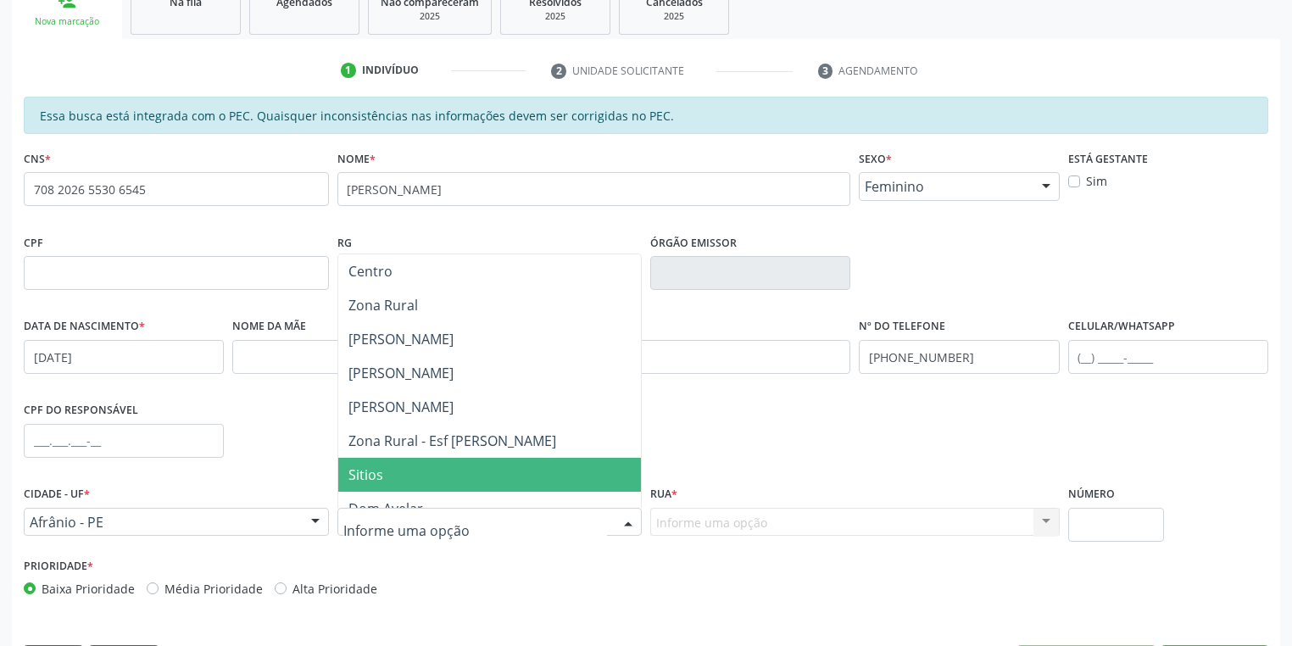
click at [396, 476] on span "Sitios" at bounding box center [489, 475] width 303 height 34
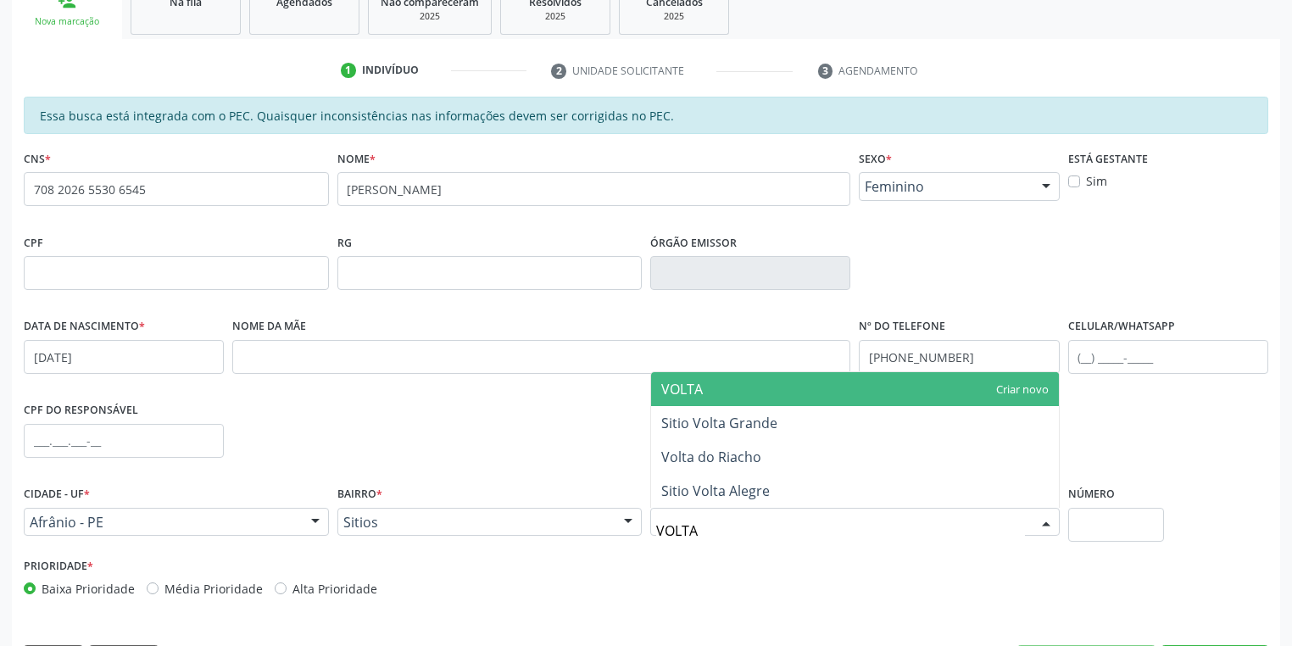
type input "VOLTA"
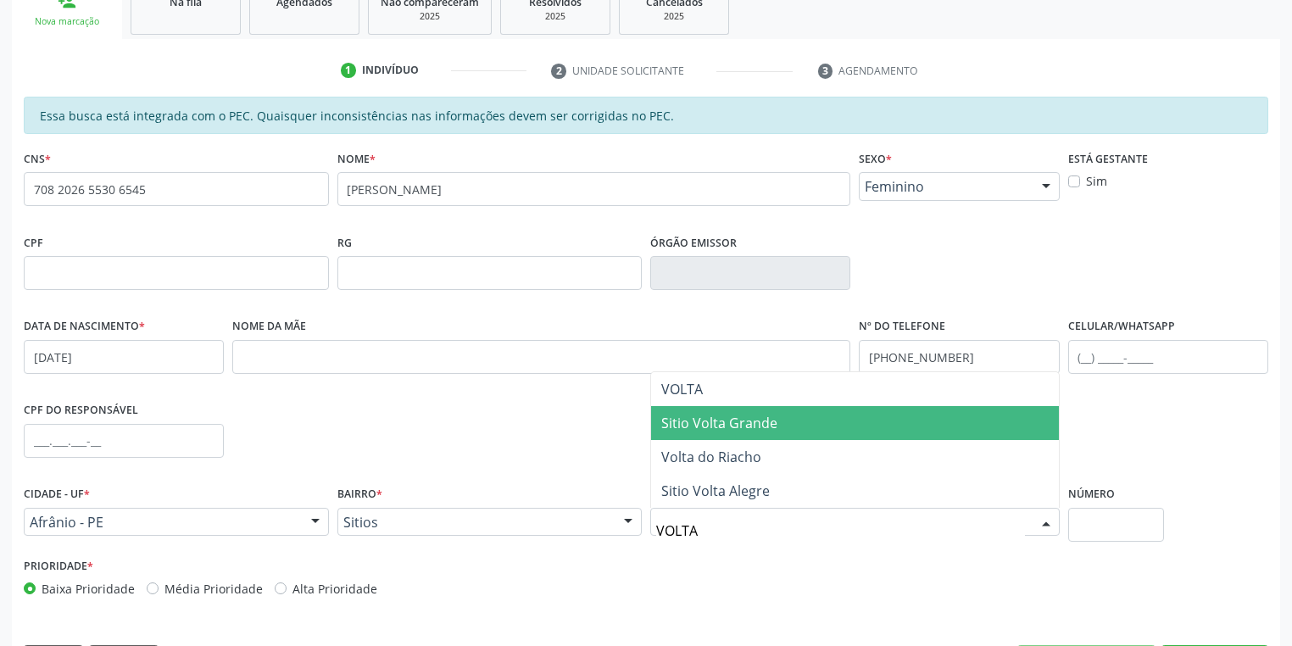
click at [693, 421] on span "Sitio Volta Grande" at bounding box center [719, 423] width 116 height 19
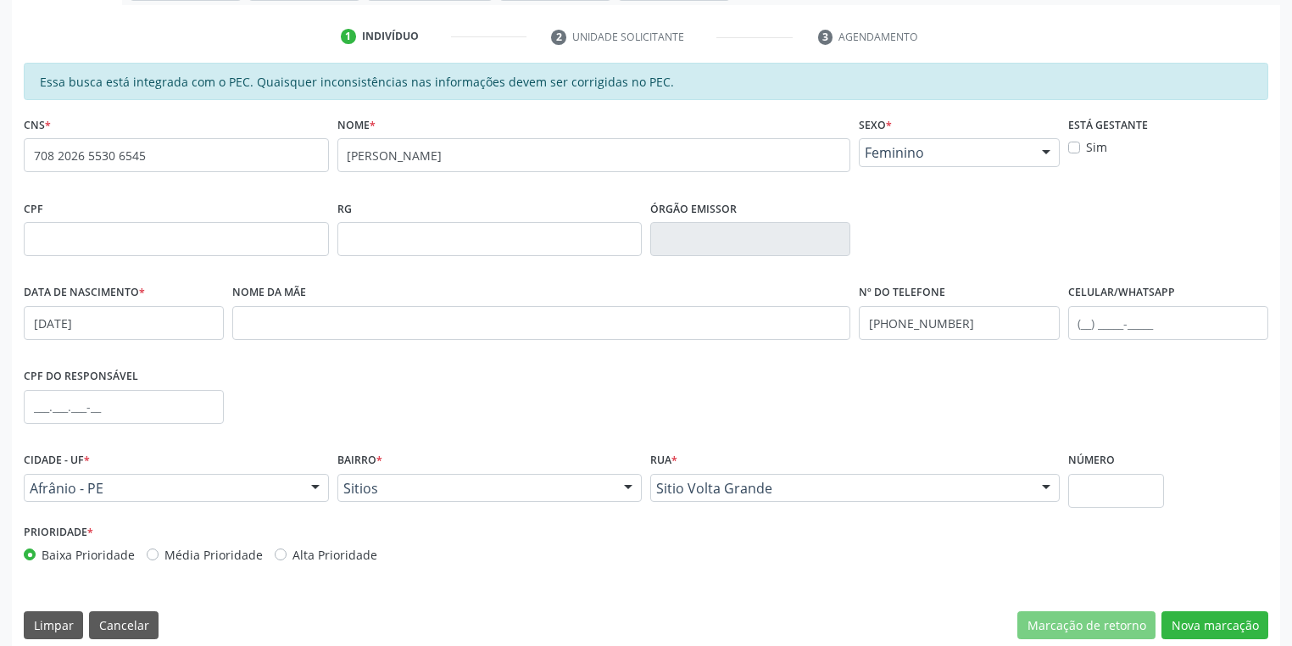
scroll to position [321, 0]
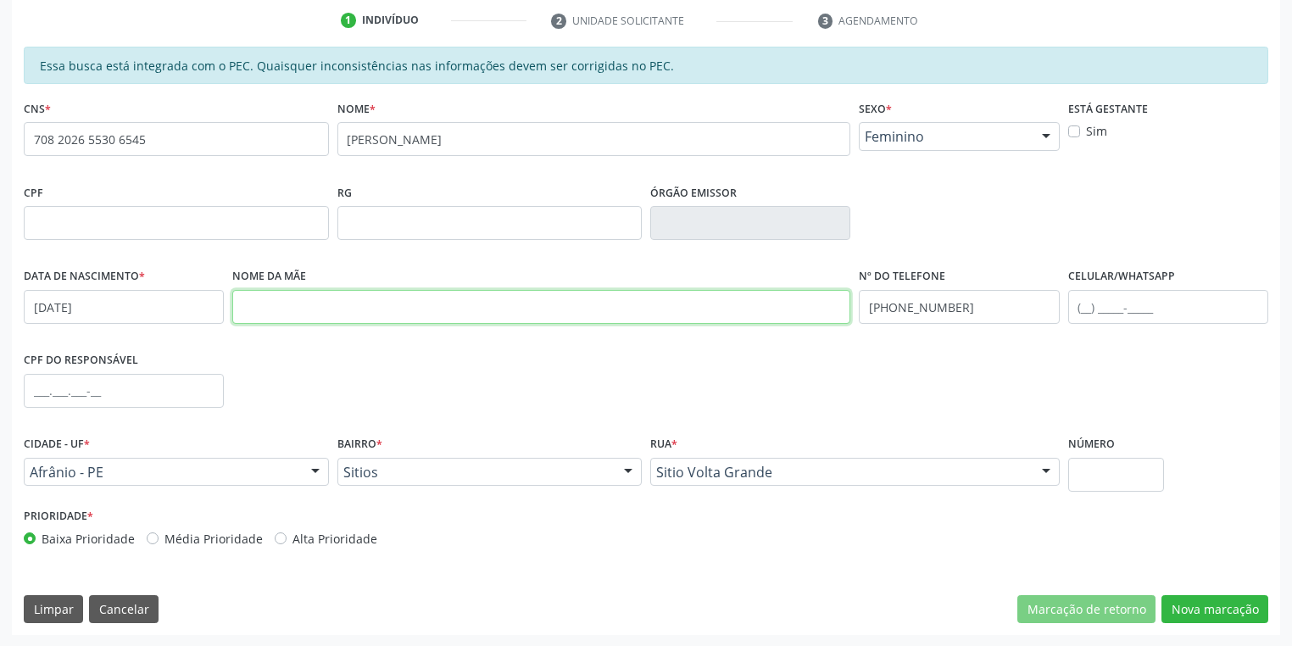
click at [242, 309] on input "text" at bounding box center [541, 307] width 618 height 34
type input "MARIA DO SOCORRO SOUSA SILVA"
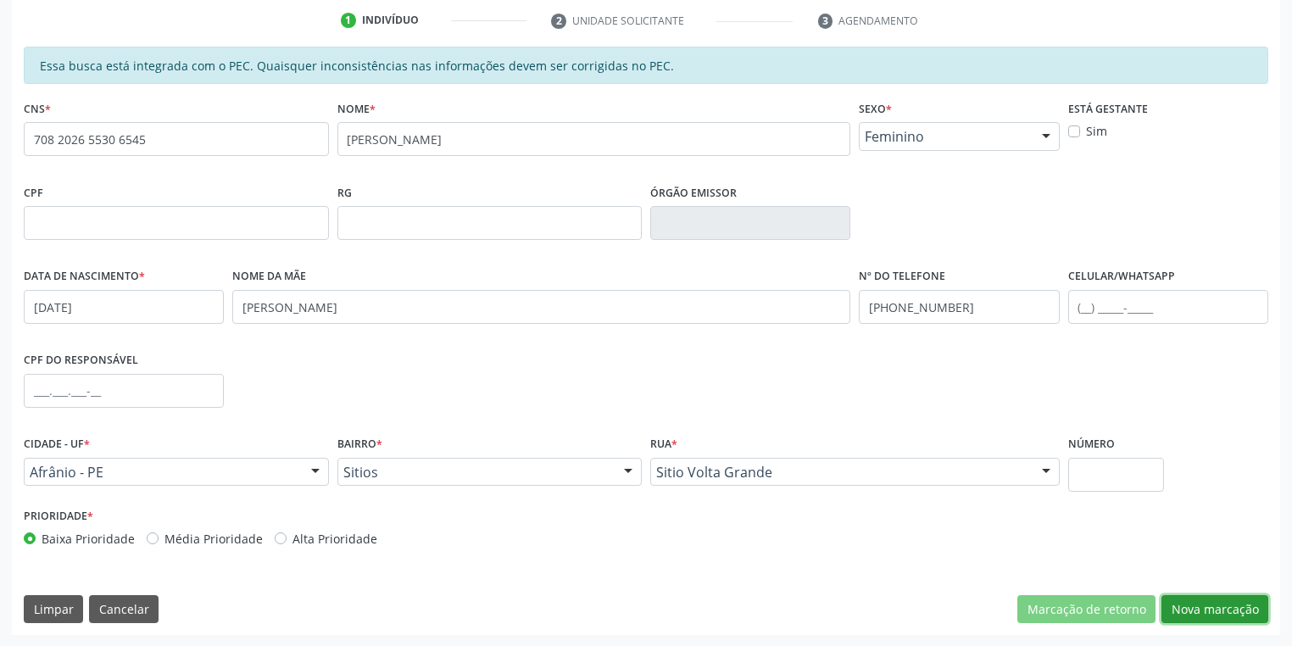
click at [1205, 620] on button "Nova marcação" at bounding box center [1214, 609] width 107 height 29
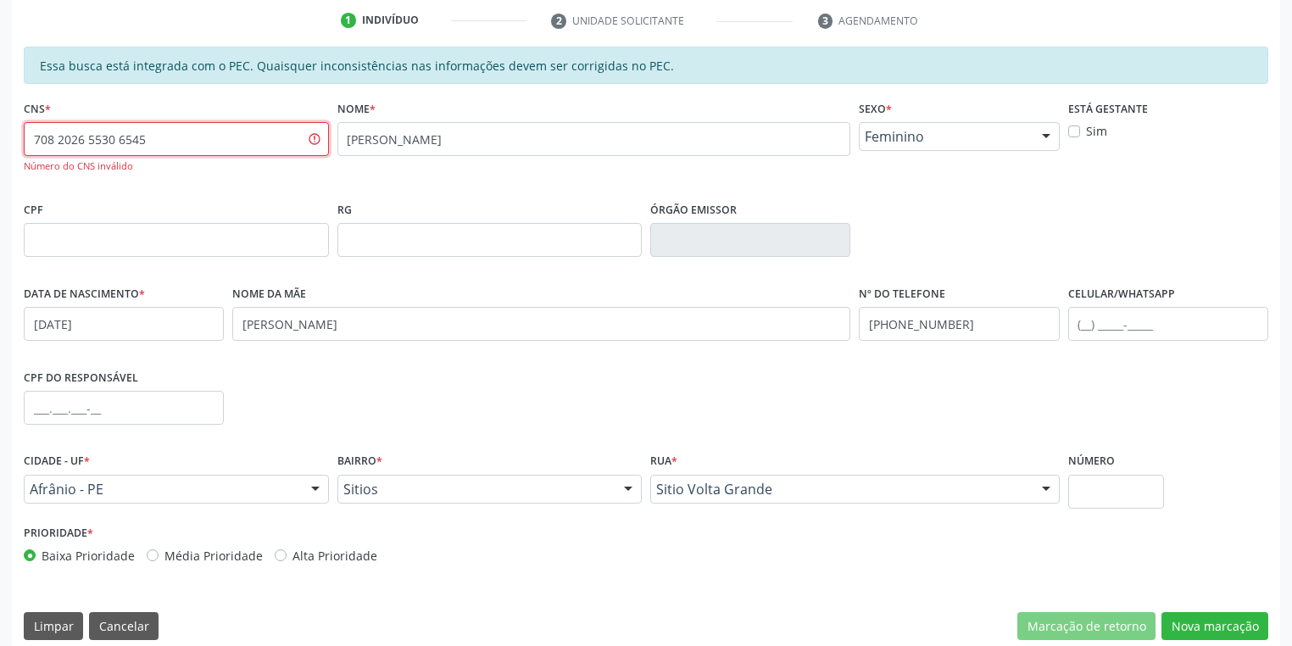
click at [176, 137] on input "708 2026 5530 6545" at bounding box center [176, 139] width 305 height 34
type input "7"
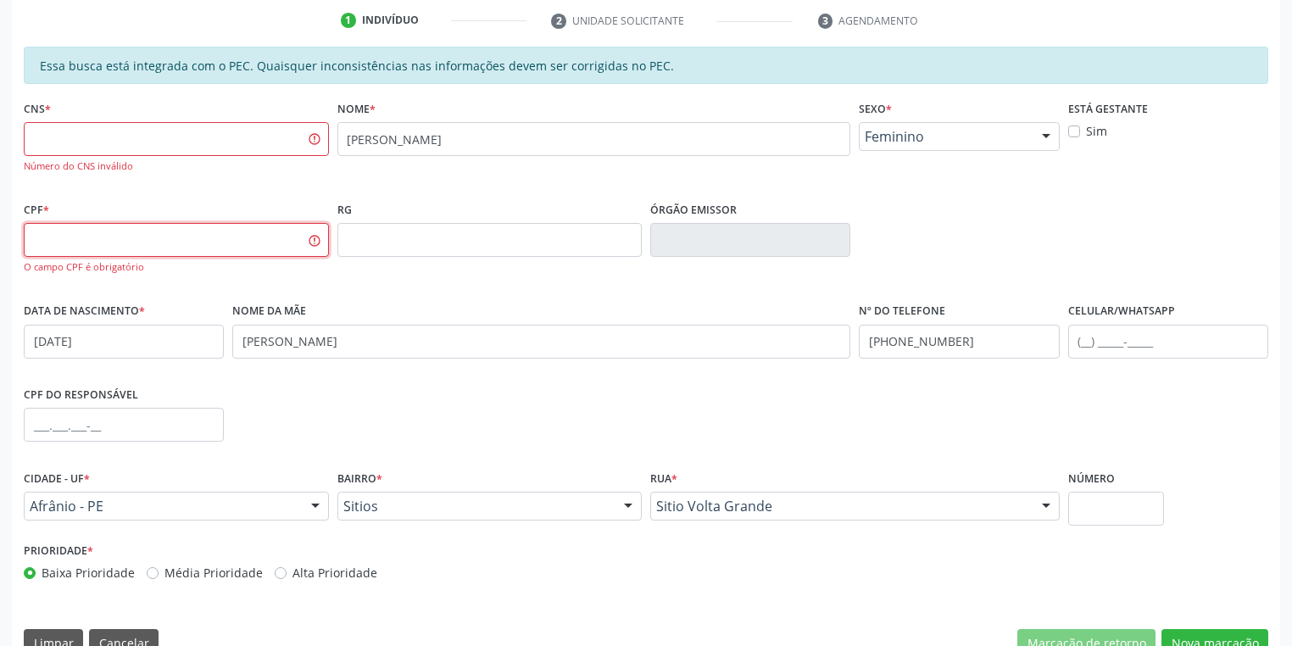
click at [129, 242] on input "text" at bounding box center [176, 240] width 305 height 34
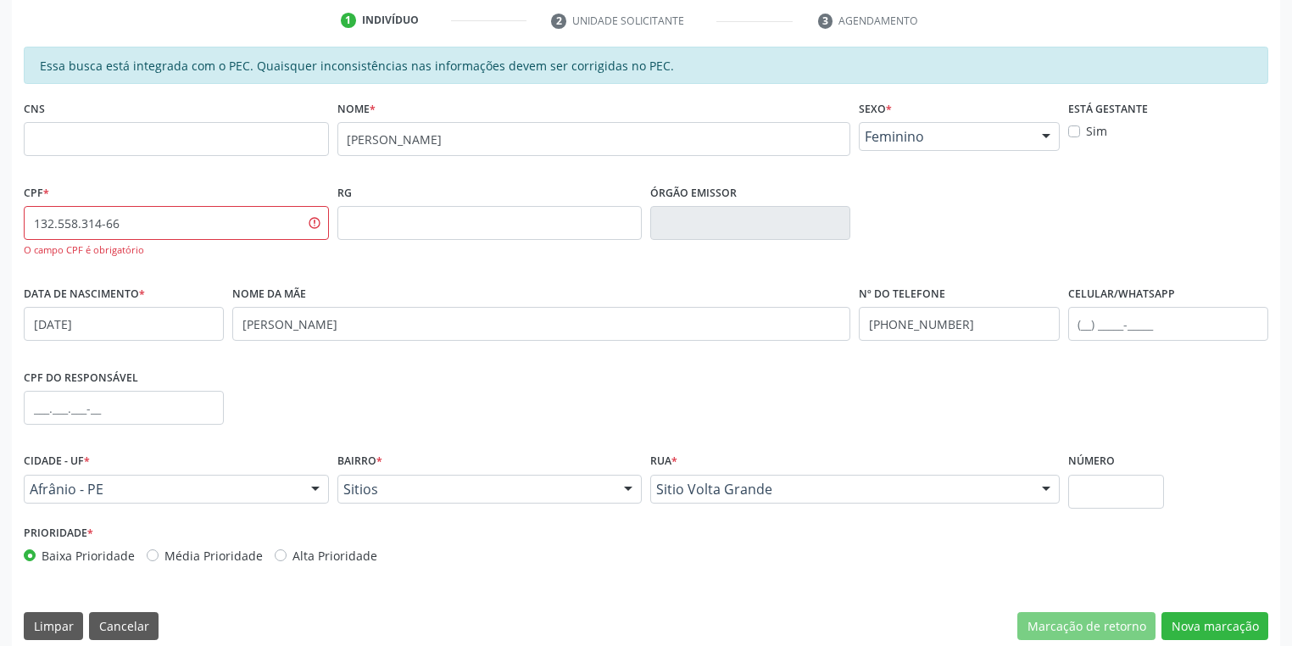
type input "132.558.314-66"
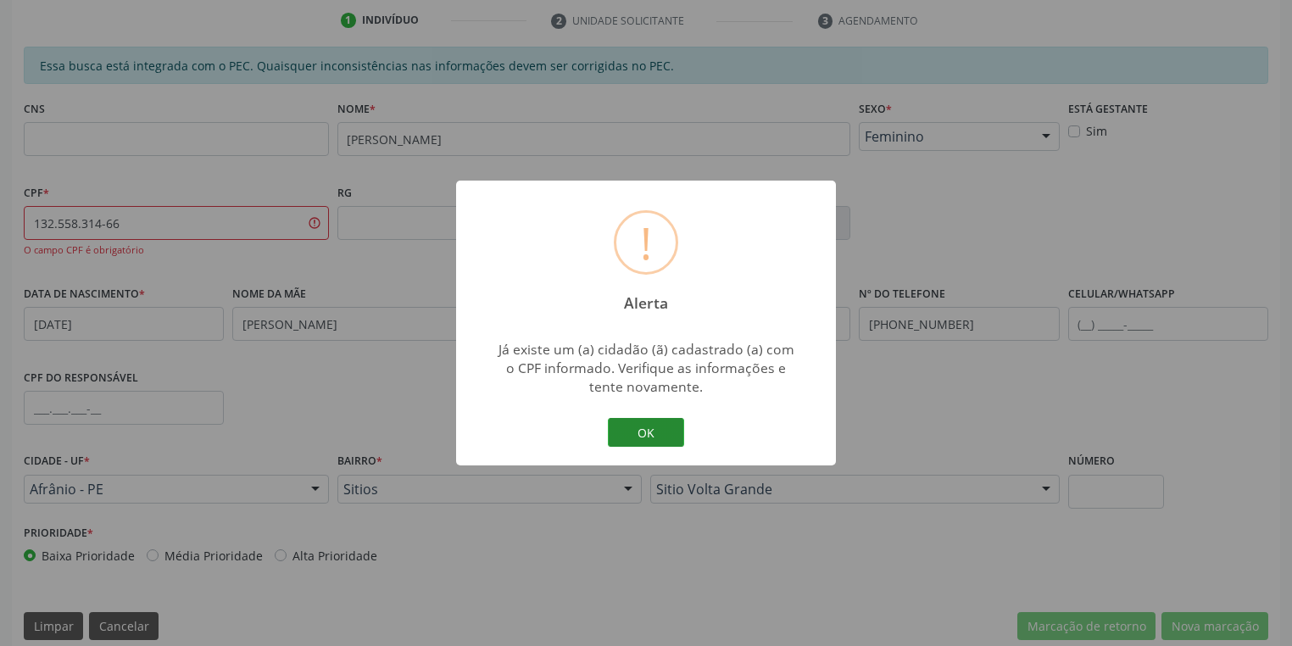
click at [645, 431] on button "OK" at bounding box center [646, 432] width 76 height 29
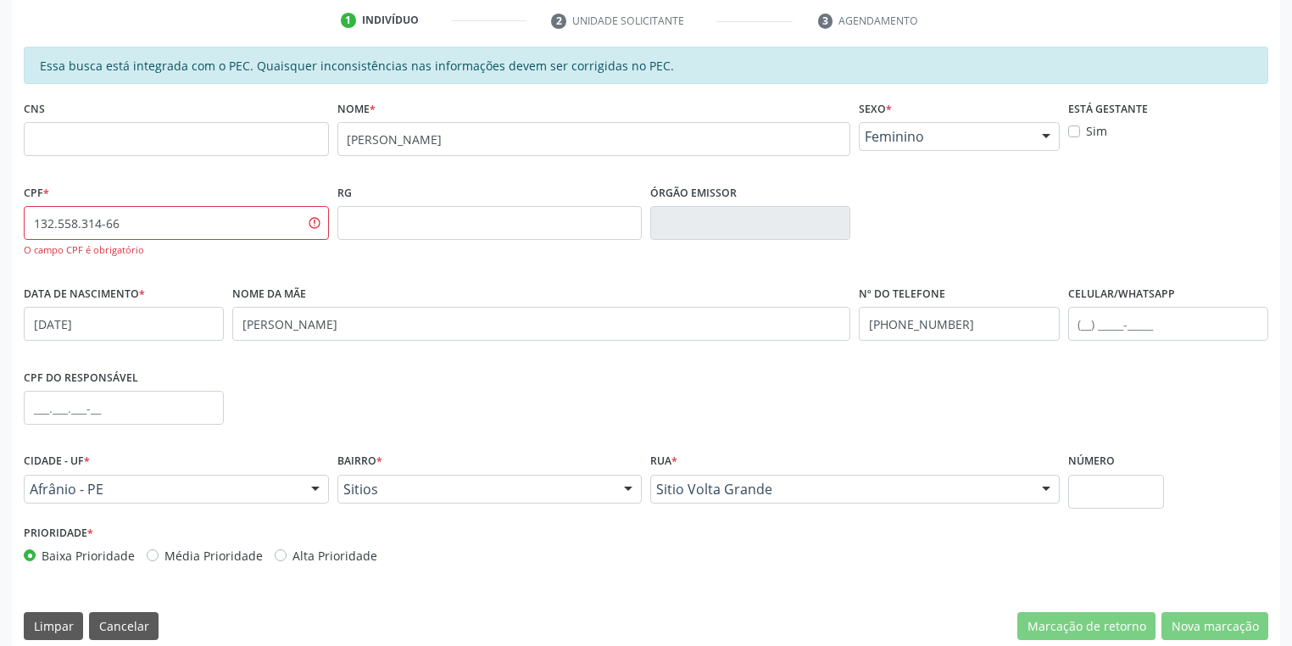
click at [398, 253] on div "RG" at bounding box center [490, 230] width 314 height 101
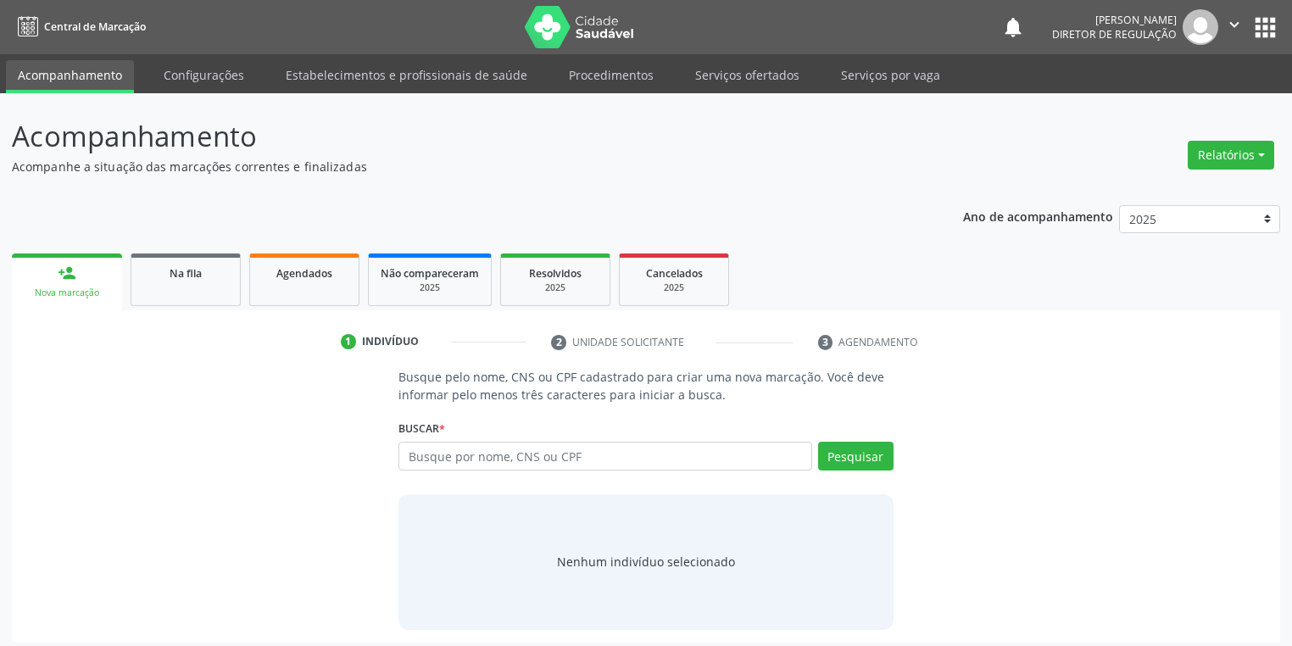
click at [429, 450] on input "text" at bounding box center [605, 456] width 414 height 29
click at [427, 459] on input "text" at bounding box center [605, 456] width 414 height 29
type input "13255831466"
click at [847, 448] on button "Pesquisar" at bounding box center [855, 456] width 75 height 29
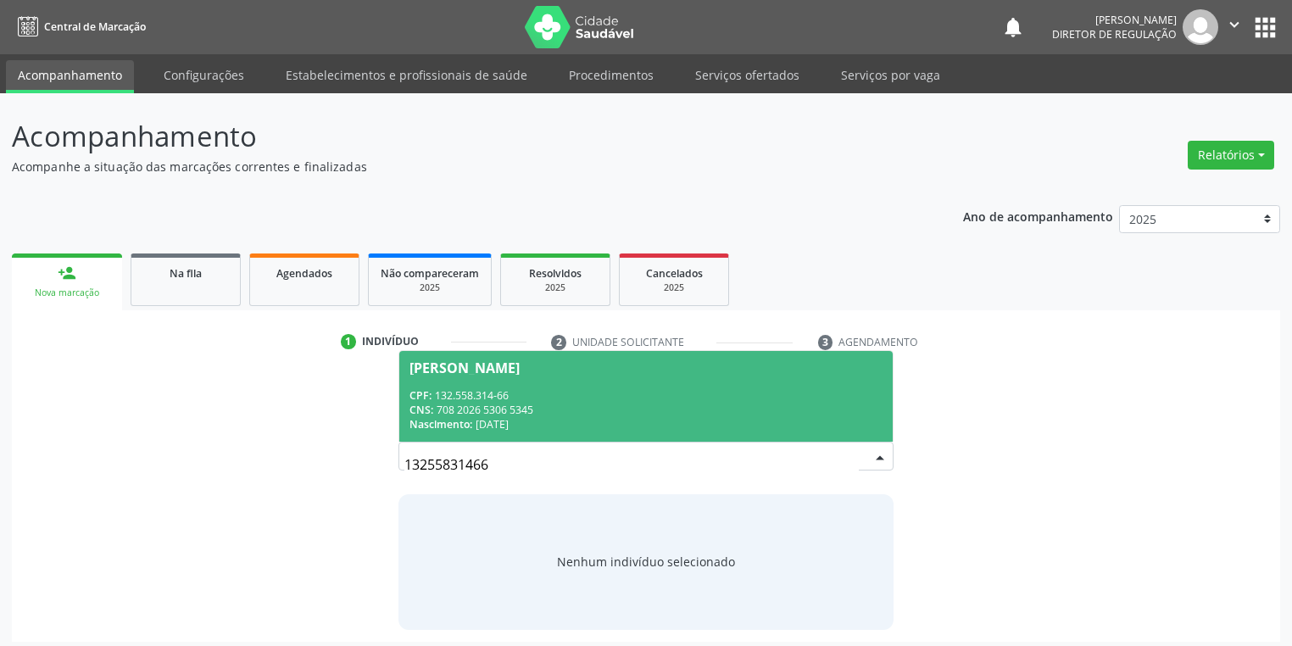
click at [503, 395] on div "CPF: 132.558.314-66" at bounding box center [645, 395] width 473 height 14
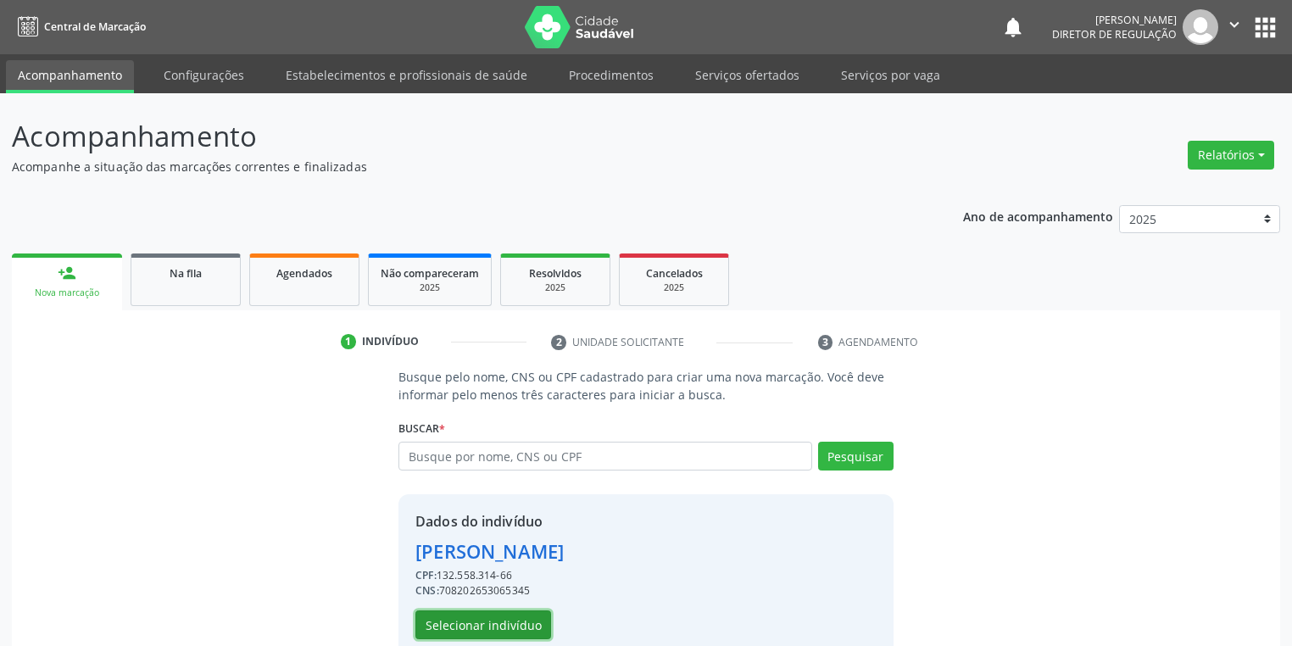
click at [447, 627] on button "Selecionar indivíduo" at bounding box center [483, 624] width 136 height 29
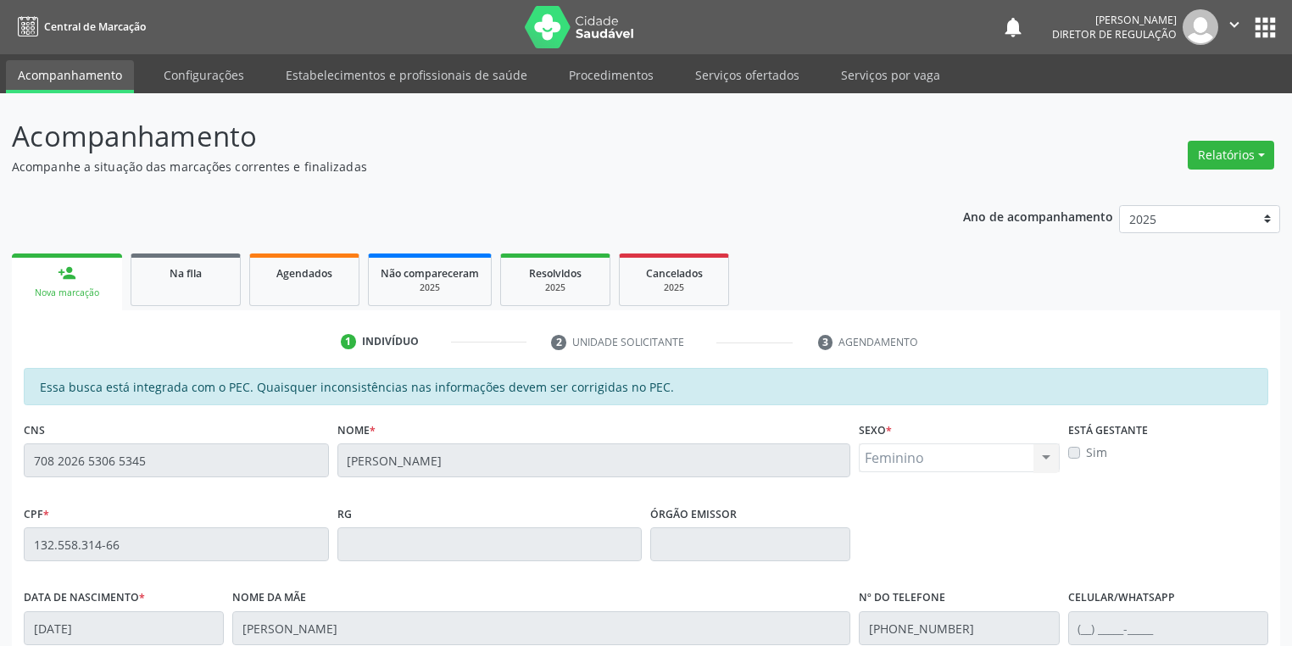
scroll to position [321, 0]
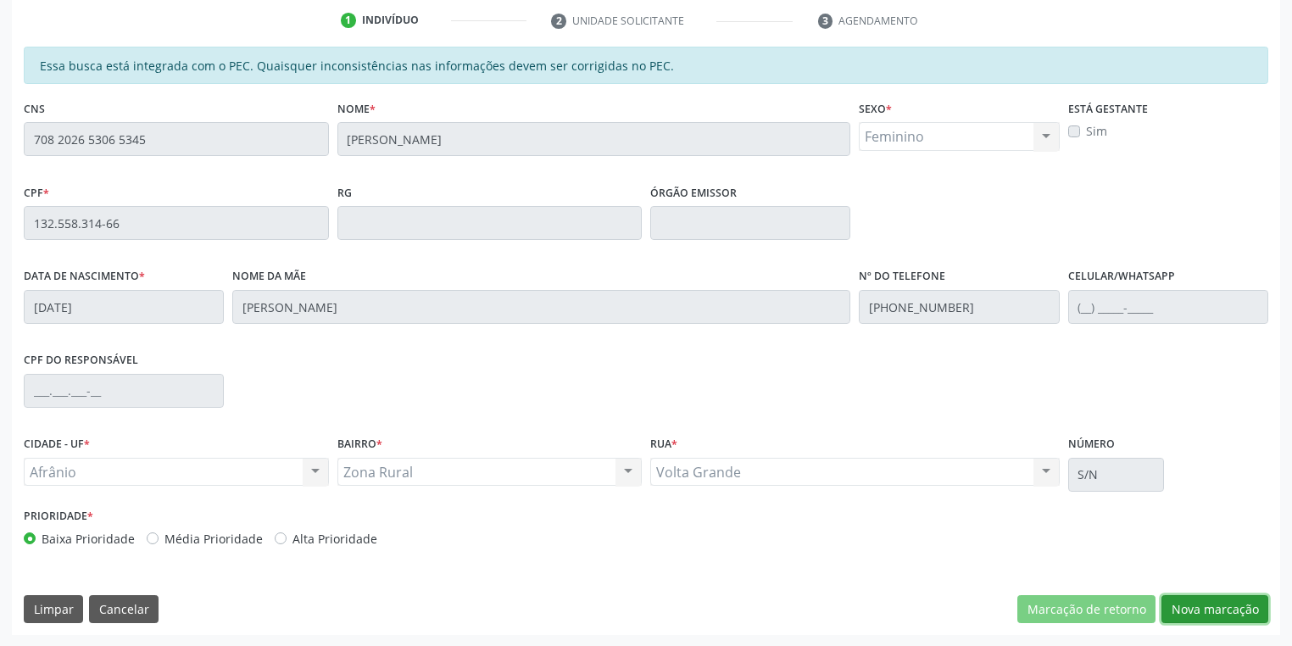
click at [1207, 608] on button "Nova marcação" at bounding box center [1214, 609] width 107 height 29
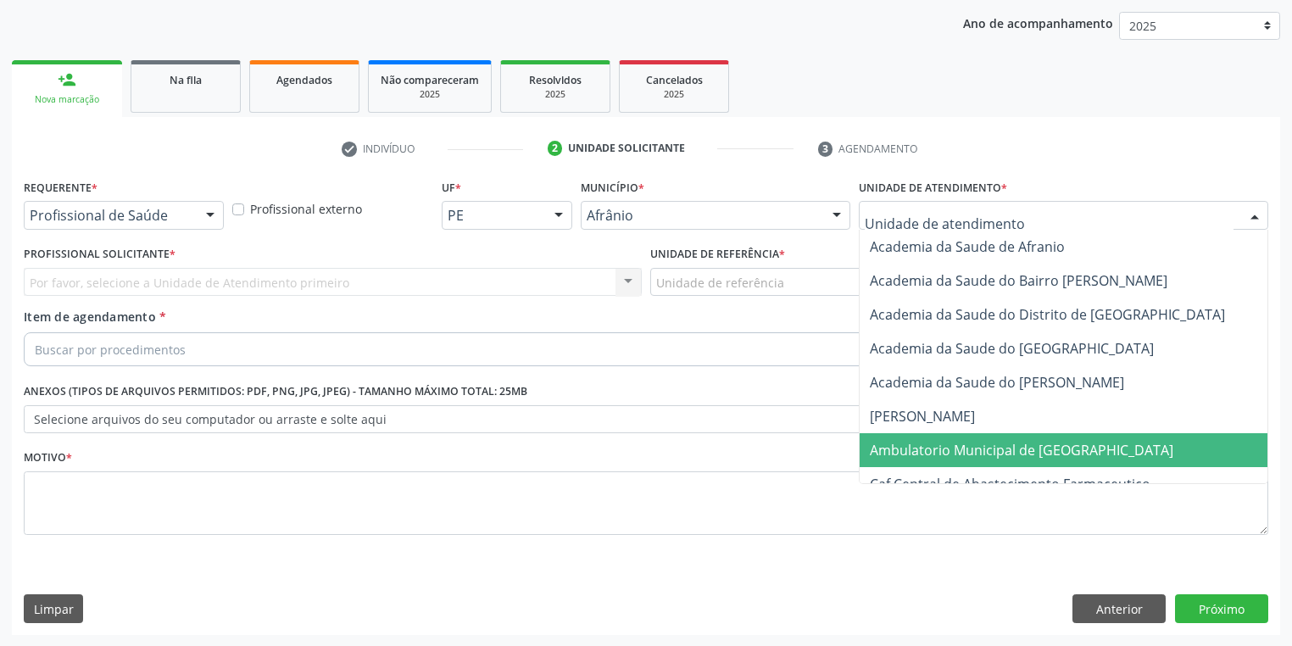
click at [910, 442] on span "Ambulatorio Municipal de [GEOGRAPHIC_DATA]" at bounding box center [1021, 450] width 303 height 19
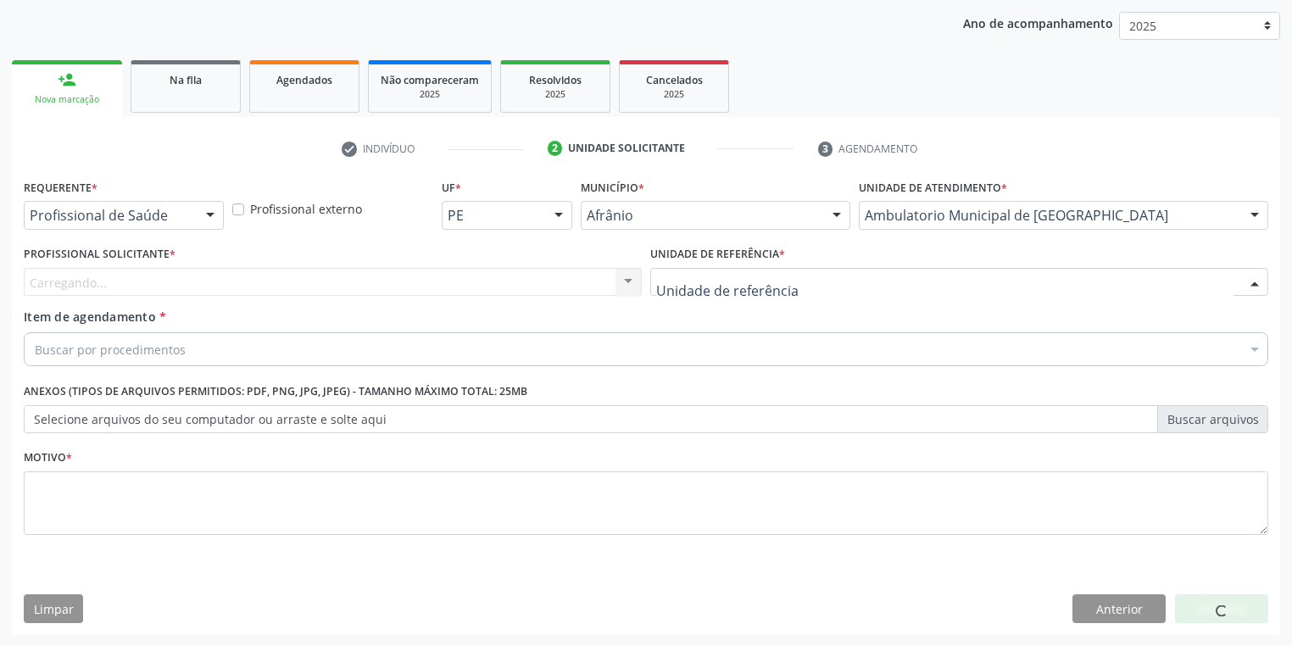
drag, startPoint x: 699, startPoint y: 278, endPoint x: 705, endPoint y: 386, distance: 107.8
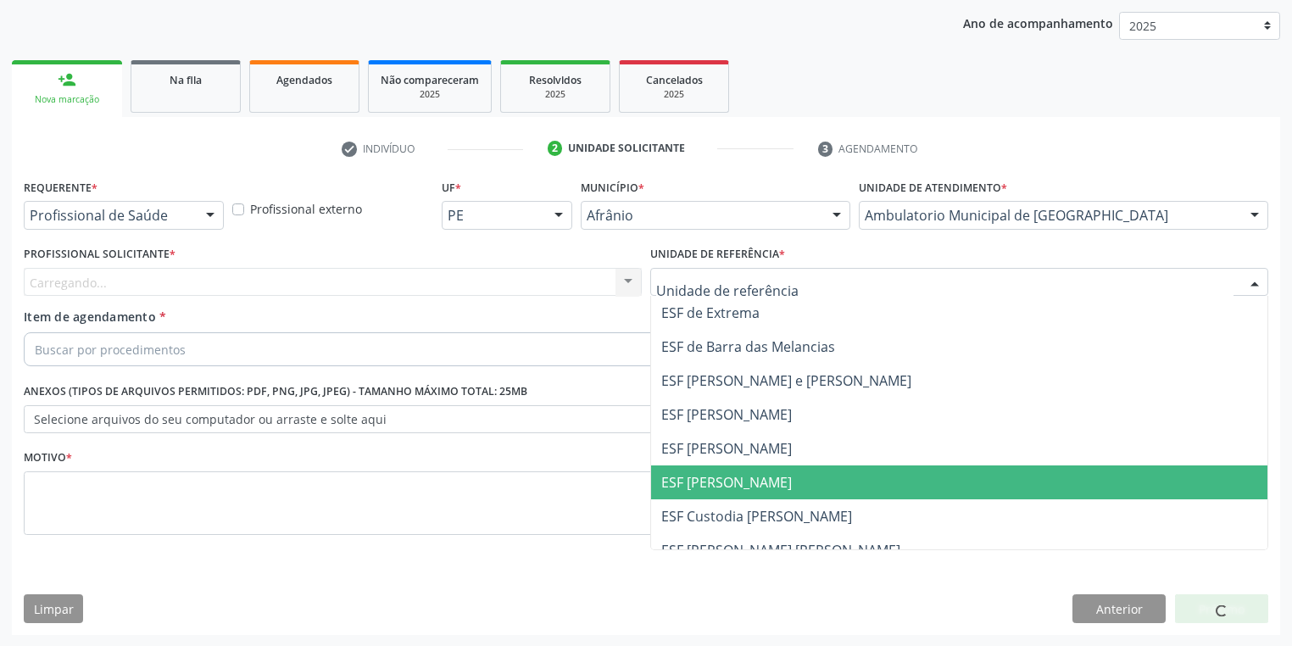
click at [717, 476] on span "ESF [PERSON_NAME]" at bounding box center [726, 482] width 131 height 19
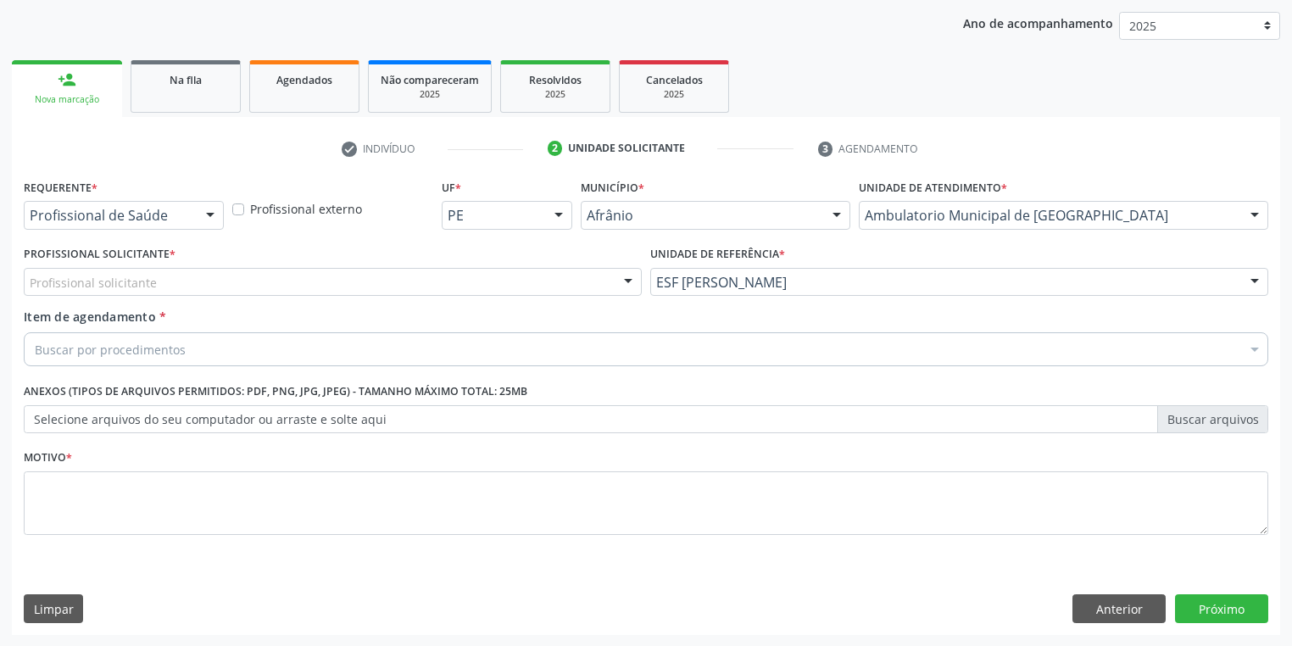
drag, startPoint x: 148, startPoint y: 286, endPoint x: 145, endPoint y: 309, distance: 23.1
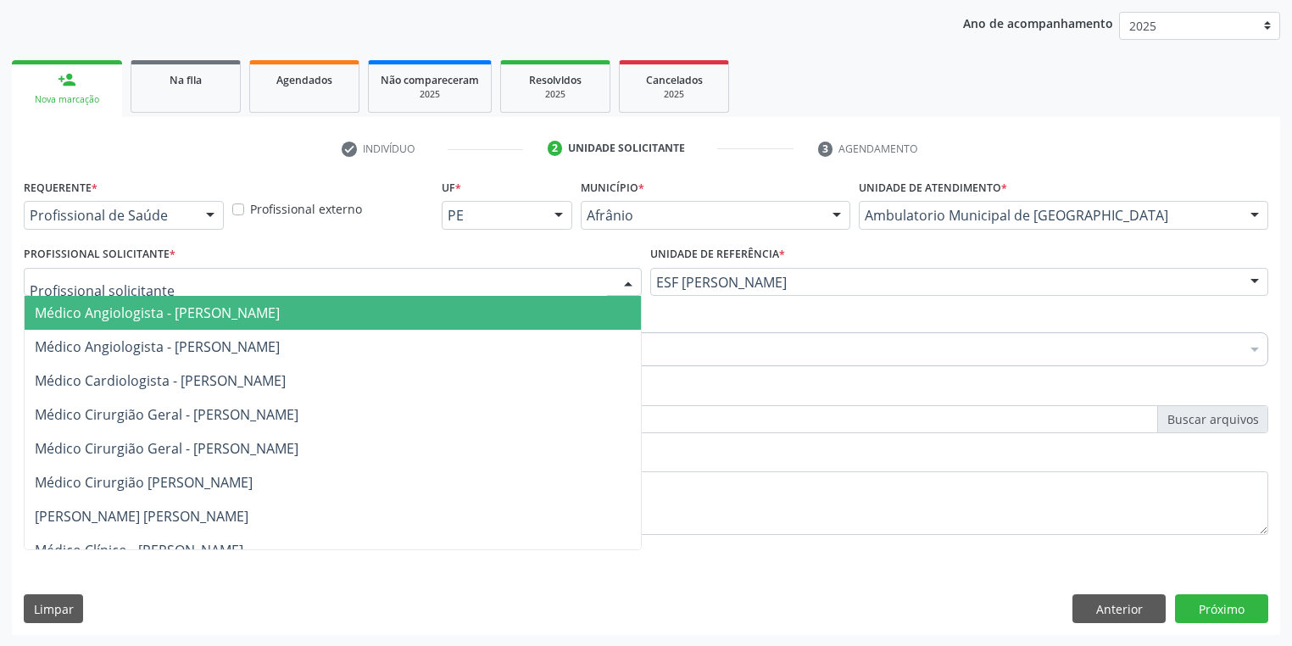
click at [145, 312] on span "Médico Angiologista - [PERSON_NAME]" at bounding box center [157, 312] width 245 height 19
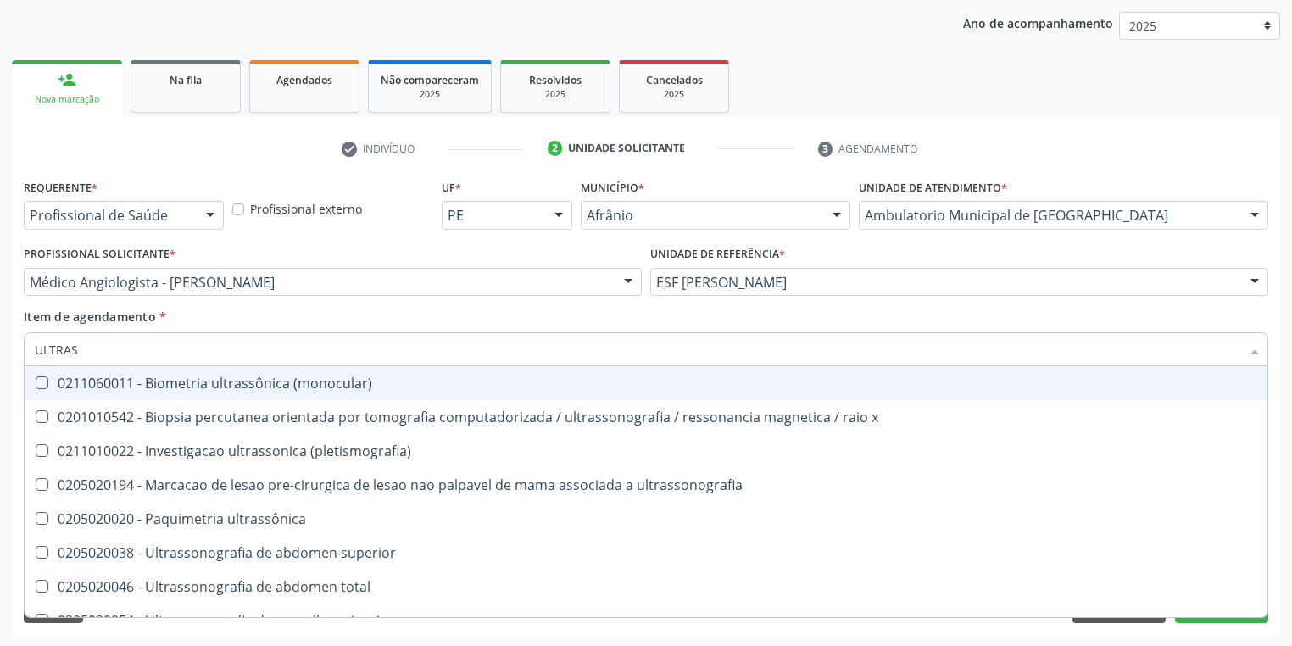
type input "ULTRASS"
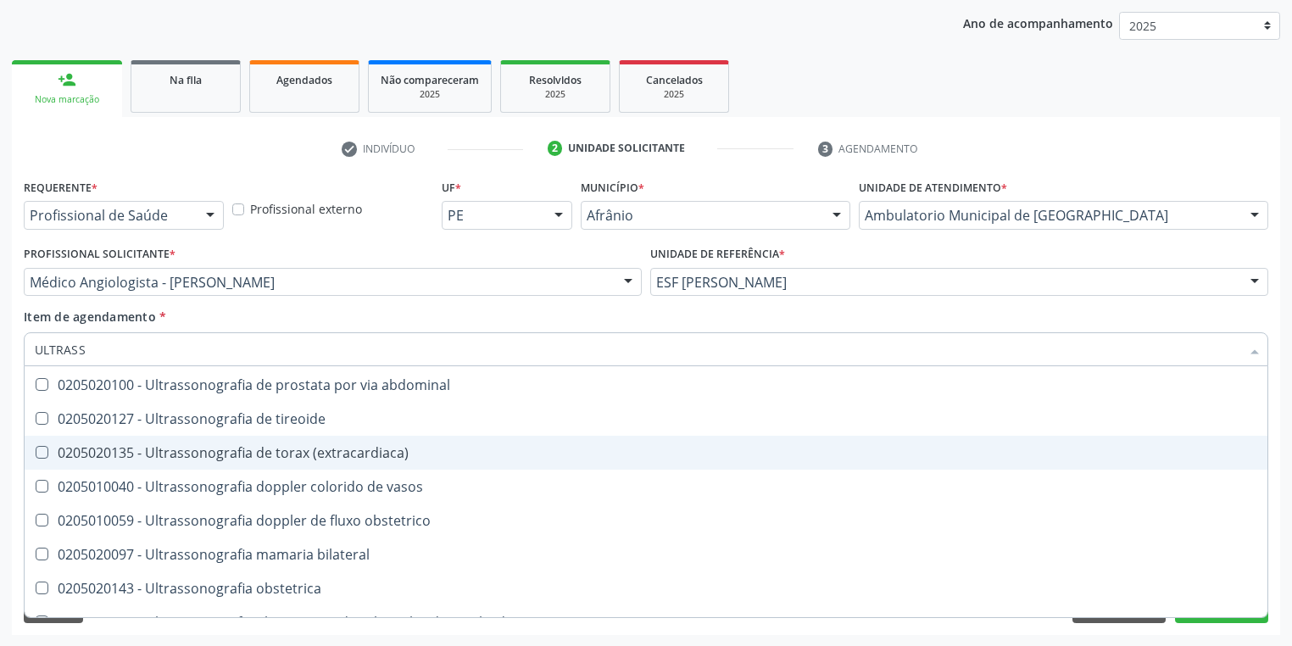
scroll to position [407, 0]
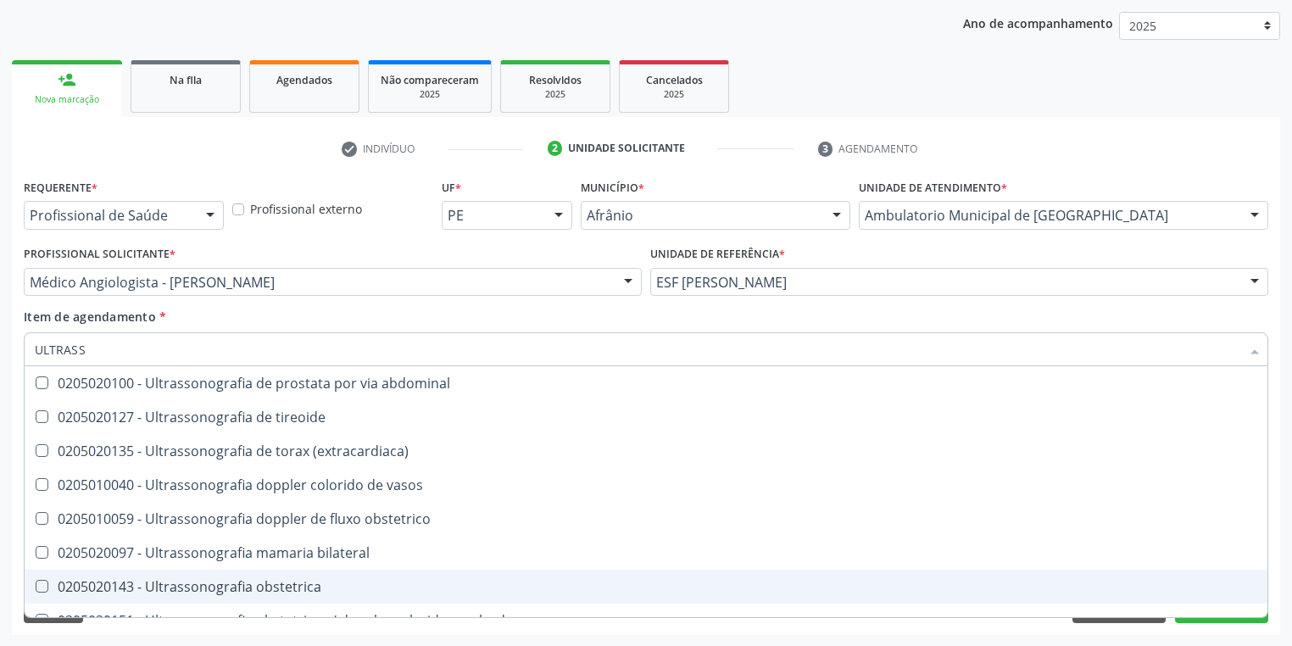
click at [277, 580] on div "0205020143 - Ultrassonografia obstetrica" at bounding box center [646, 587] width 1222 height 14
checkbox obstetrica "true"
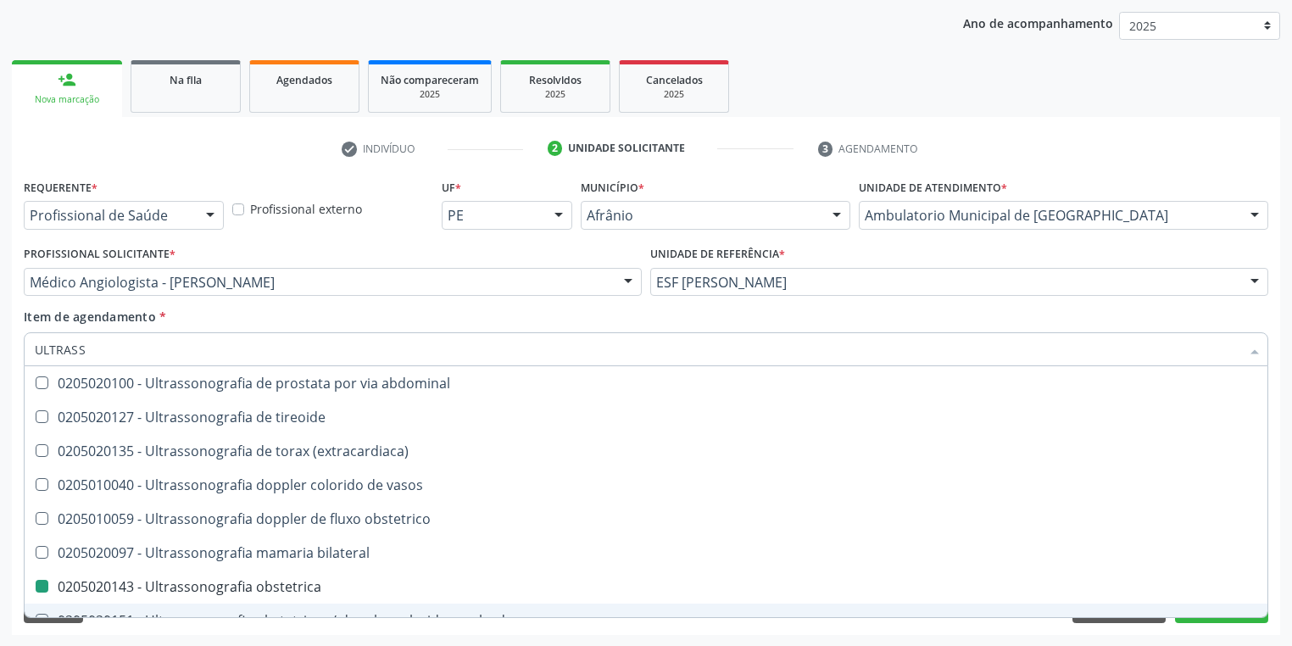
click at [97, 630] on div "Requerente * Profissional de Saúde Profissional de Saúde Paciente Nenhum result…" at bounding box center [646, 405] width 1268 height 460
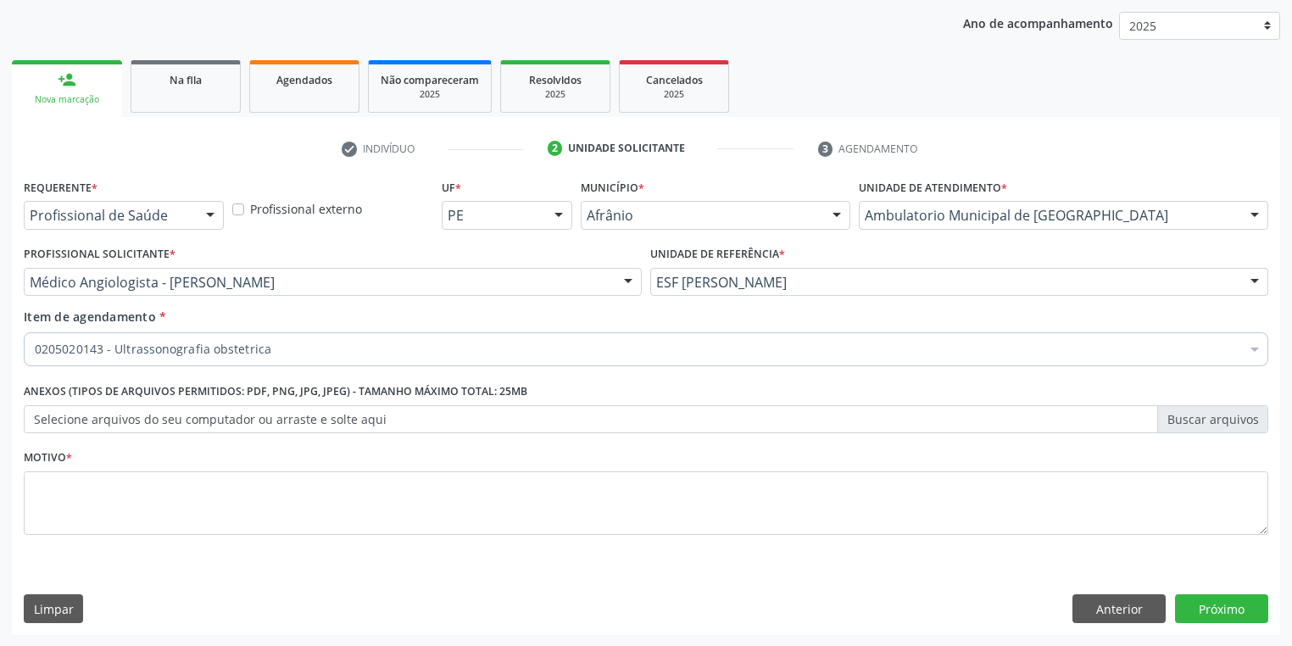
scroll to position [0, 0]
click at [114, 480] on textarea at bounding box center [646, 503] width 1244 height 64
type textarea "*"
click at [1210, 604] on button "Próximo" at bounding box center [1221, 608] width 93 height 29
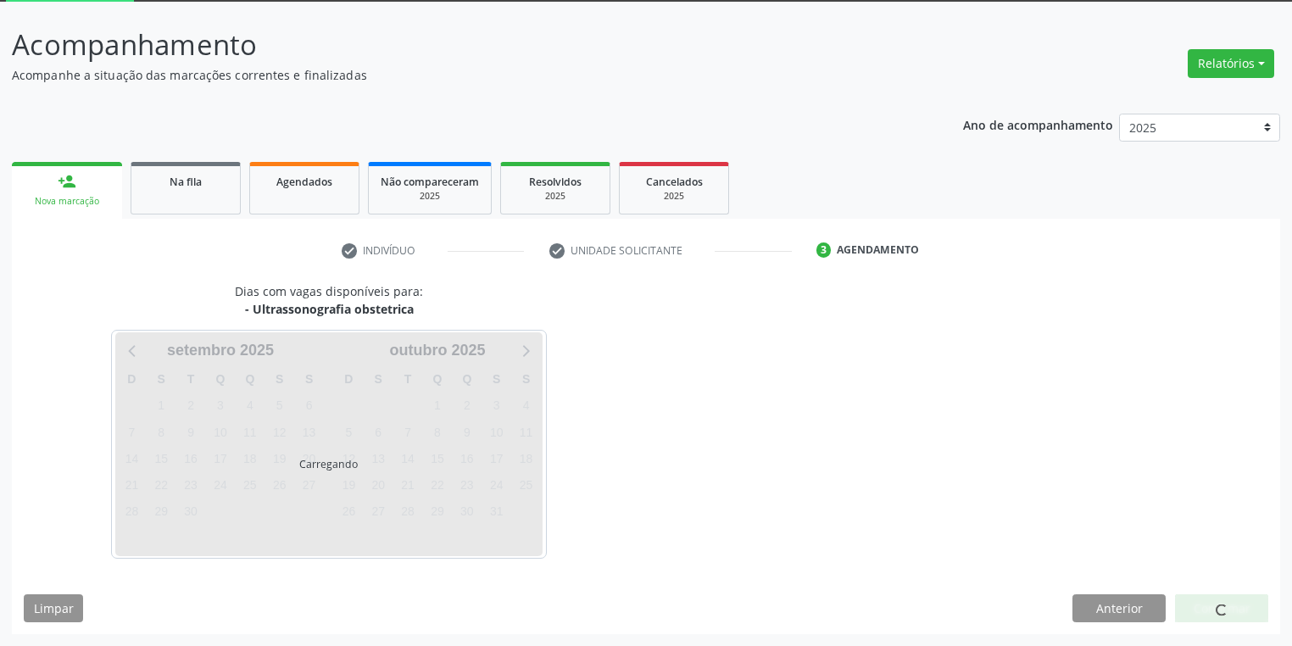
scroll to position [91, 0]
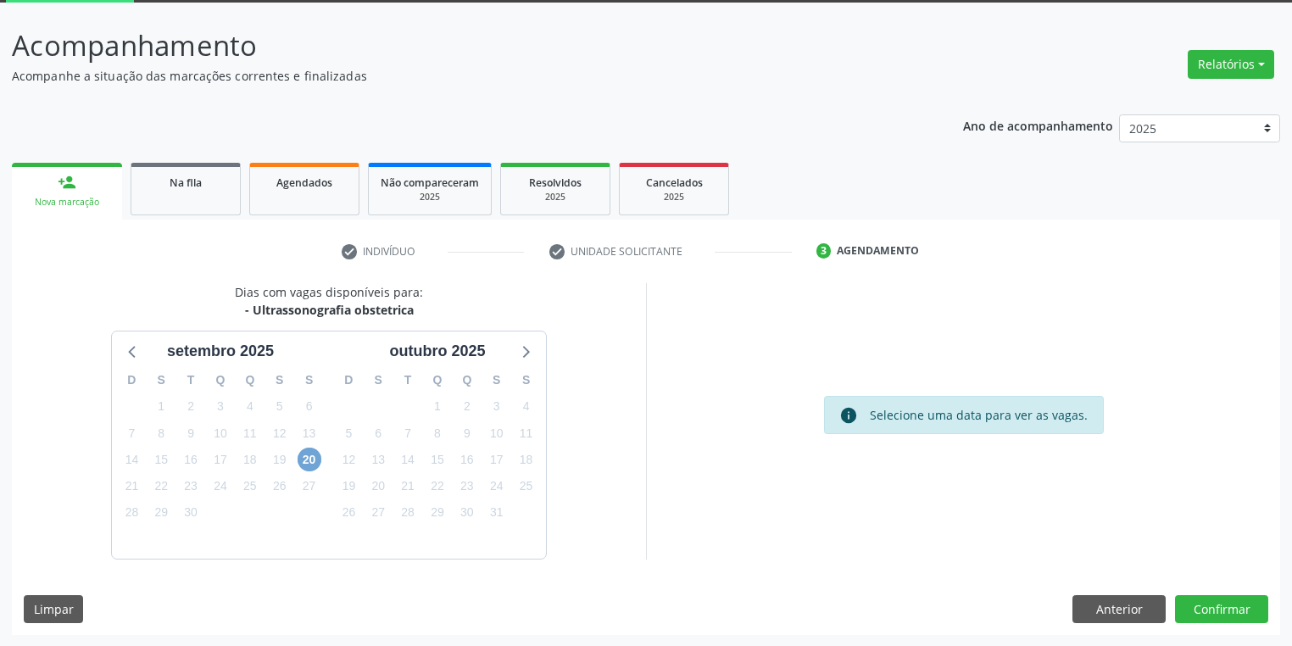
click at [302, 458] on span "20" at bounding box center [310, 460] width 24 height 24
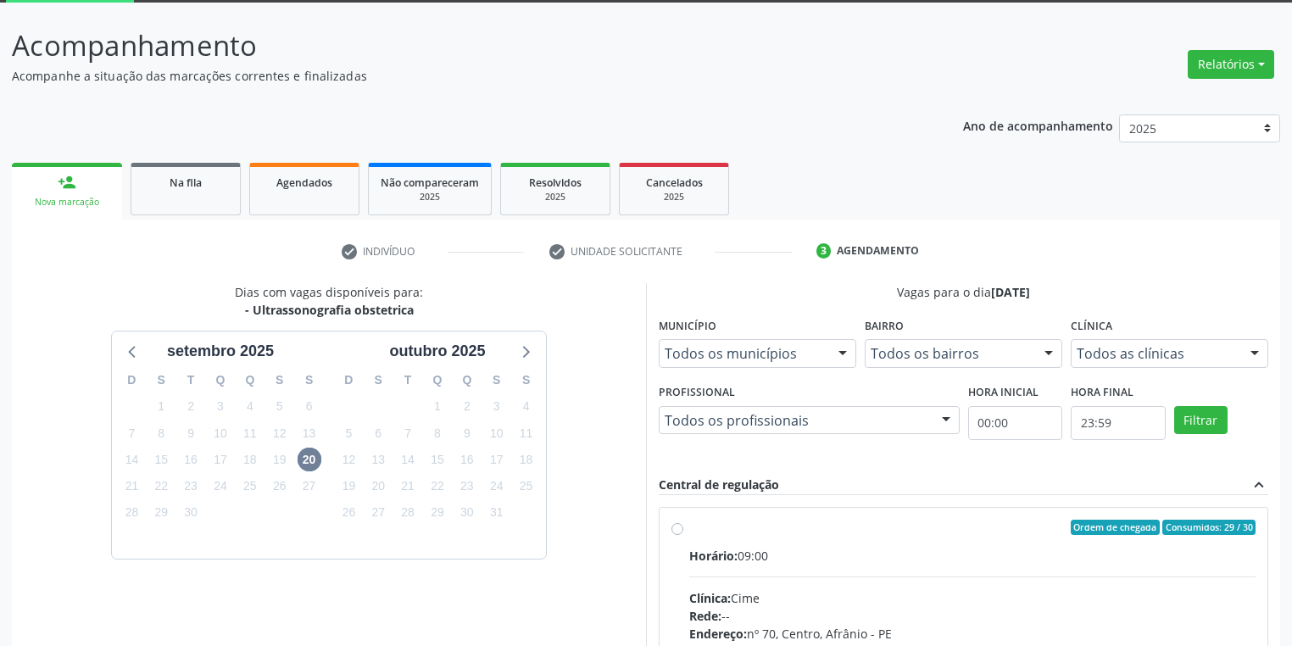
click at [862, 576] on hr at bounding box center [972, 576] width 566 height 1
click at [683, 535] on input "Ordem de chegada Consumidos: 29 / 30 Horário: 09:00 Clínica: Cime Rede: -- Ende…" at bounding box center [677, 527] width 12 height 15
radio input "true"
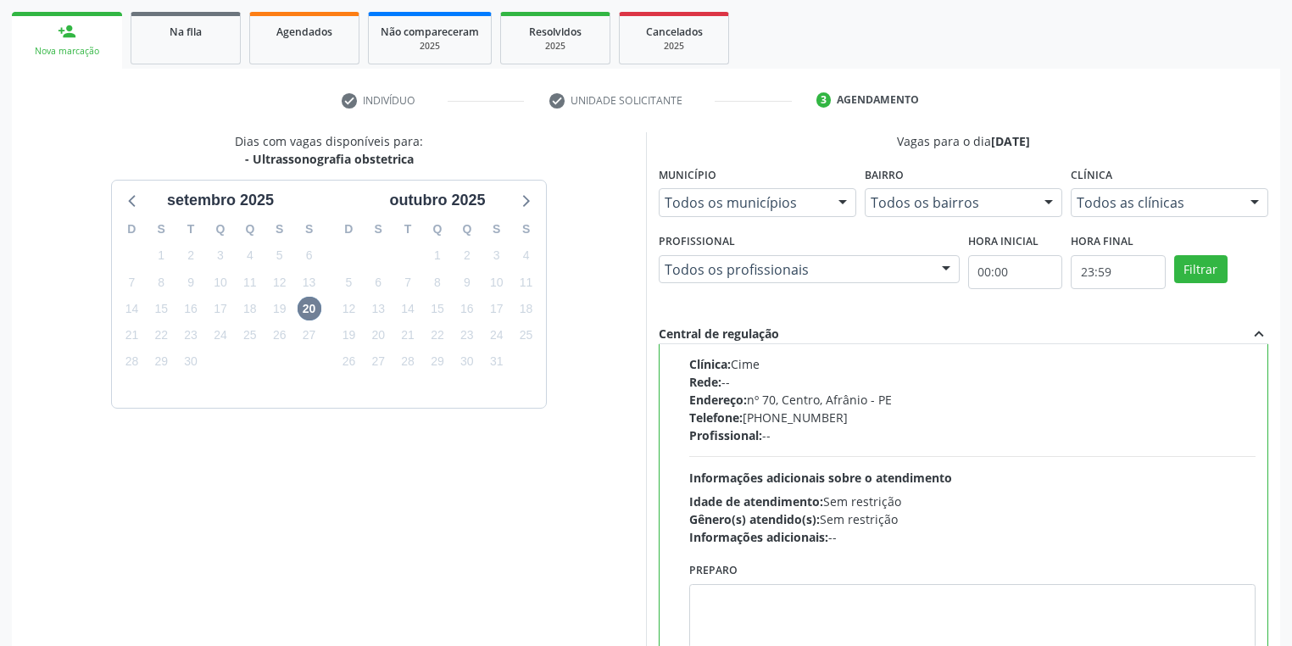
scroll to position [366, 0]
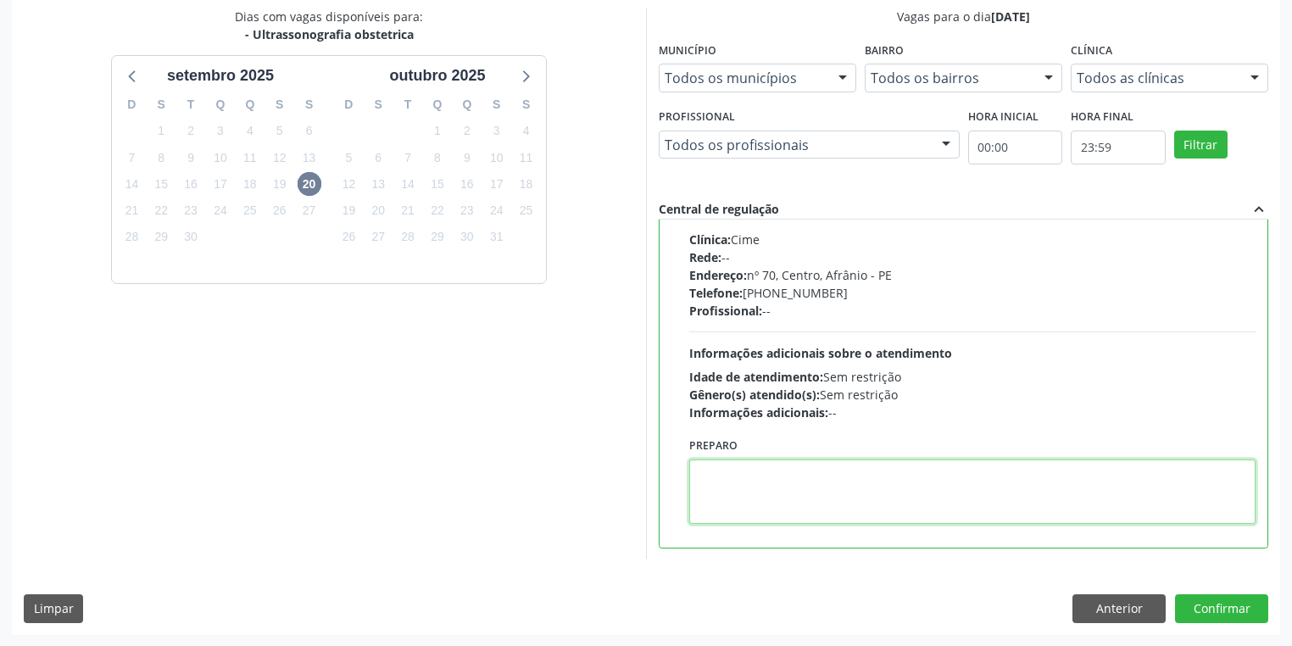
click at [783, 509] on textarea at bounding box center [972, 491] width 566 height 64
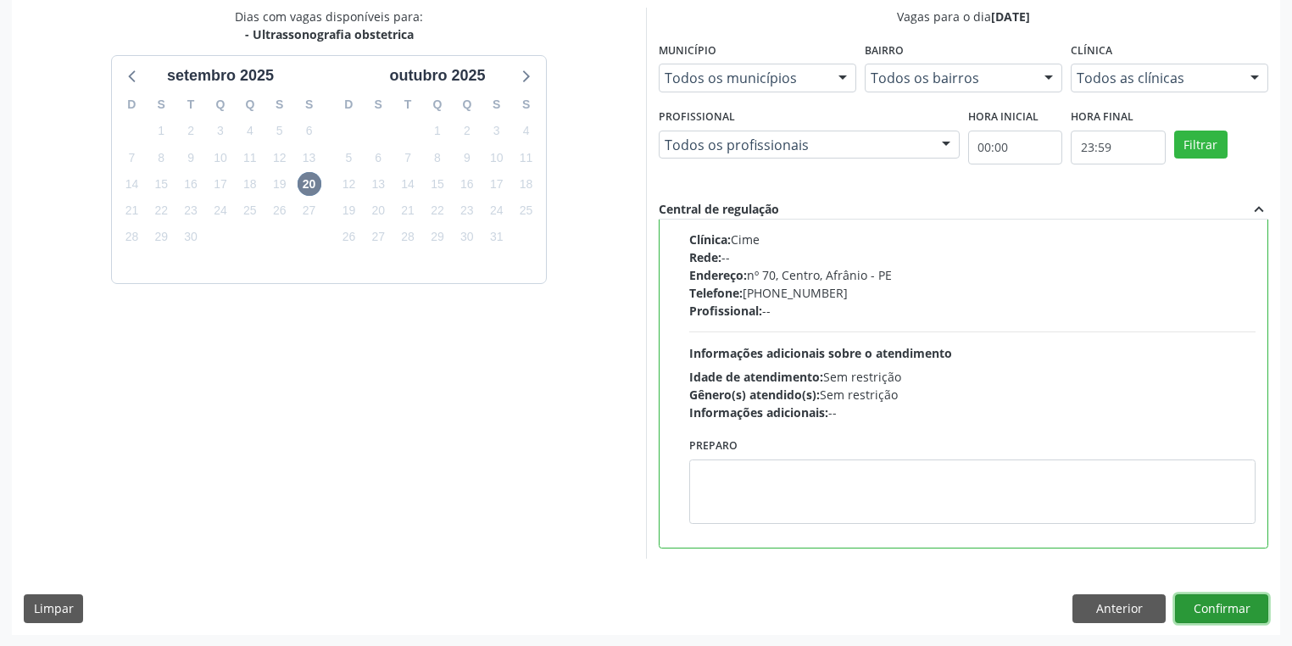
click at [1196, 600] on button "Confirmar" at bounding box center [1221, 608] width 93 height 29
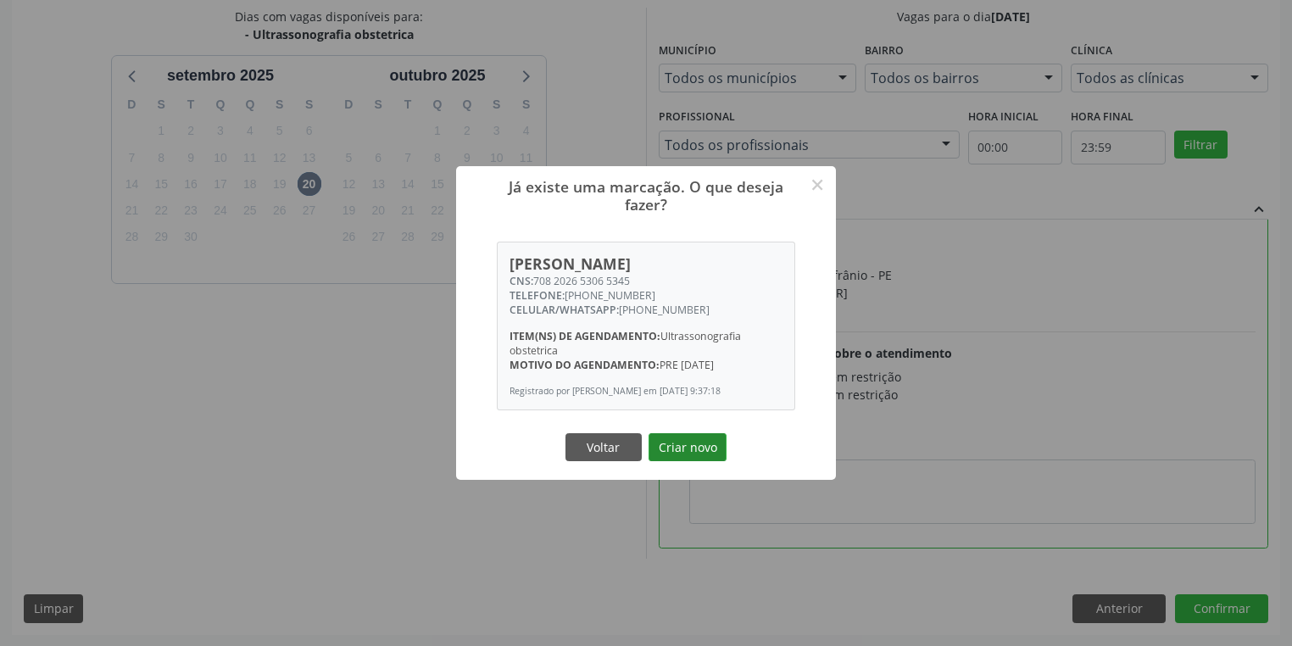
click at [671, 451] on button "Criar novo" at bounding box center [687, 447] width 78 height 29
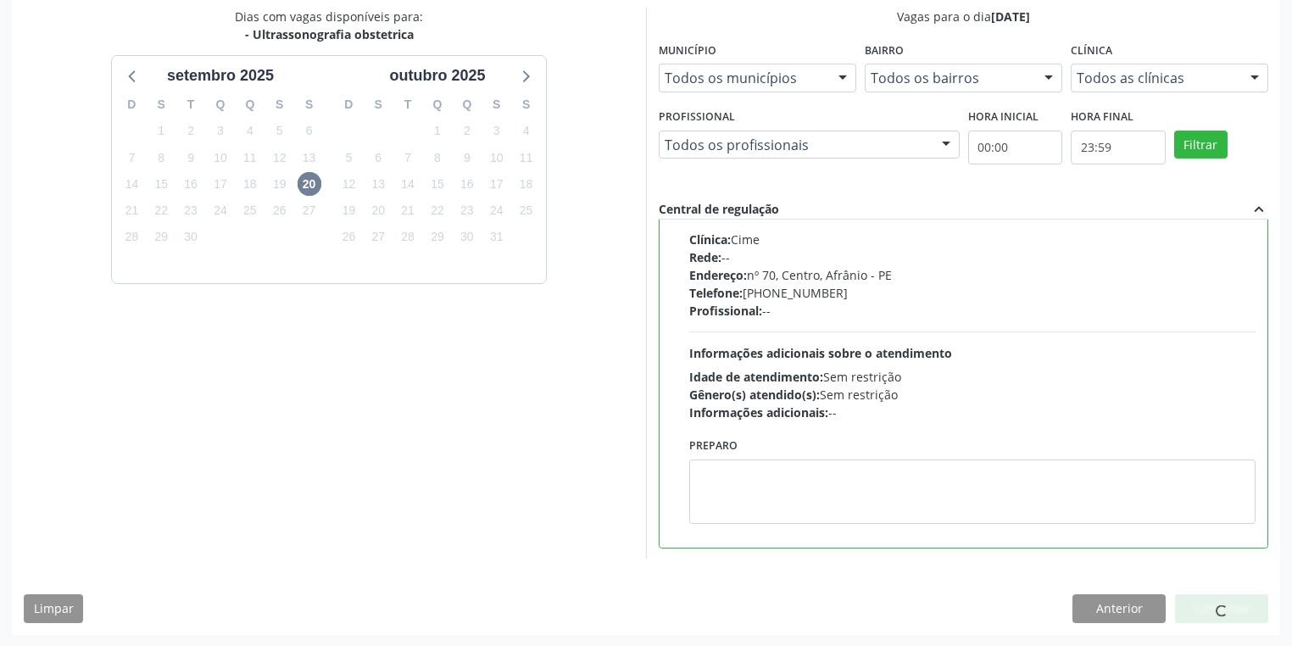
scroll to position [0, 0]
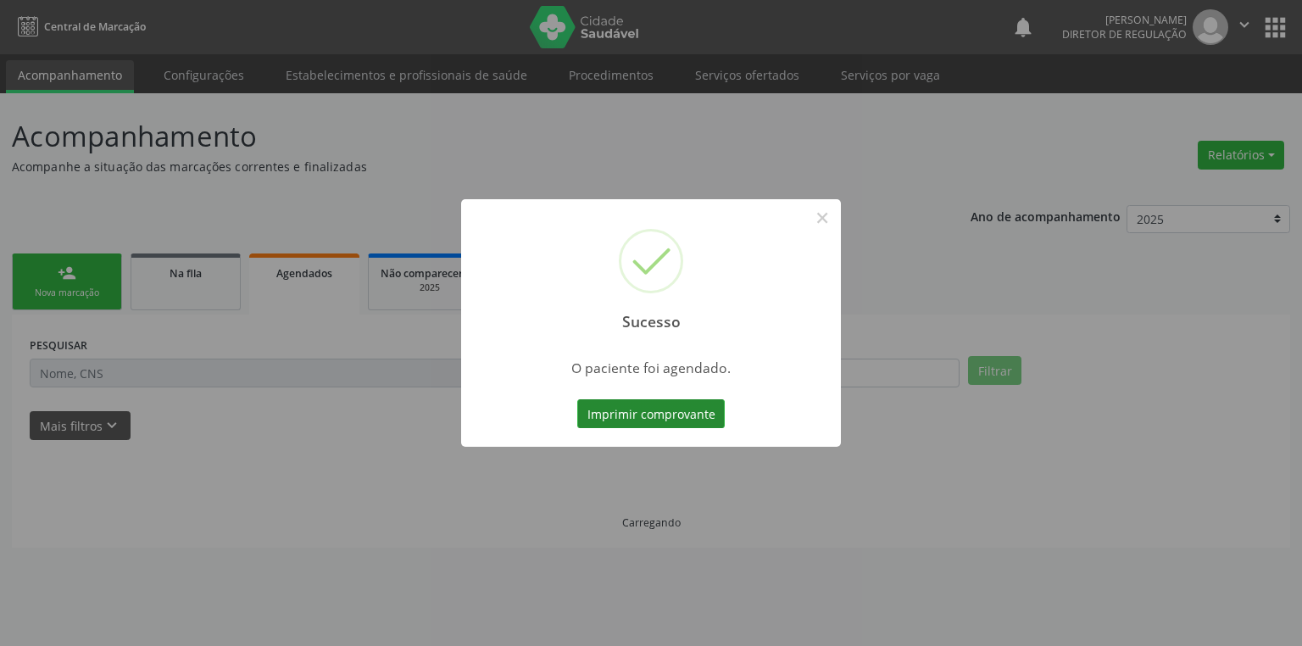
click at [655, 406] on button "Imprimir comprovante" at bounding box center [650, 413] width 147 height 29
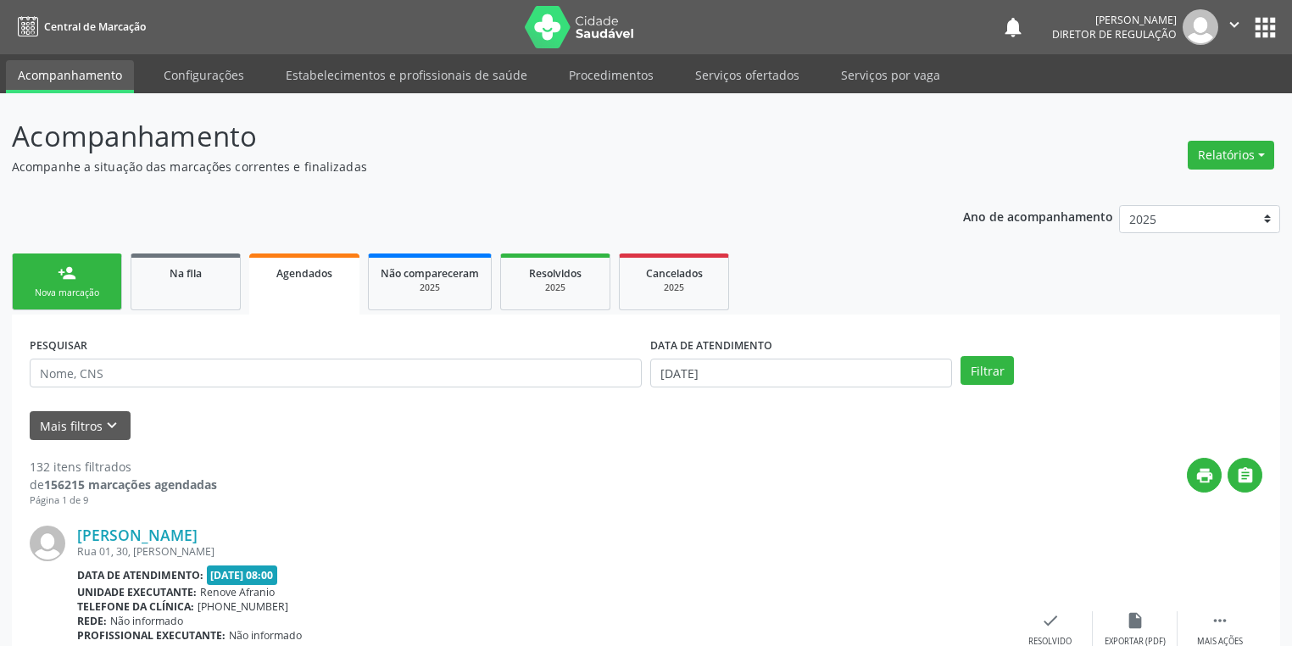
click at [85, 298] on link "person_add Nova marcação" at bounding box center [67, 281] width 110 height 57
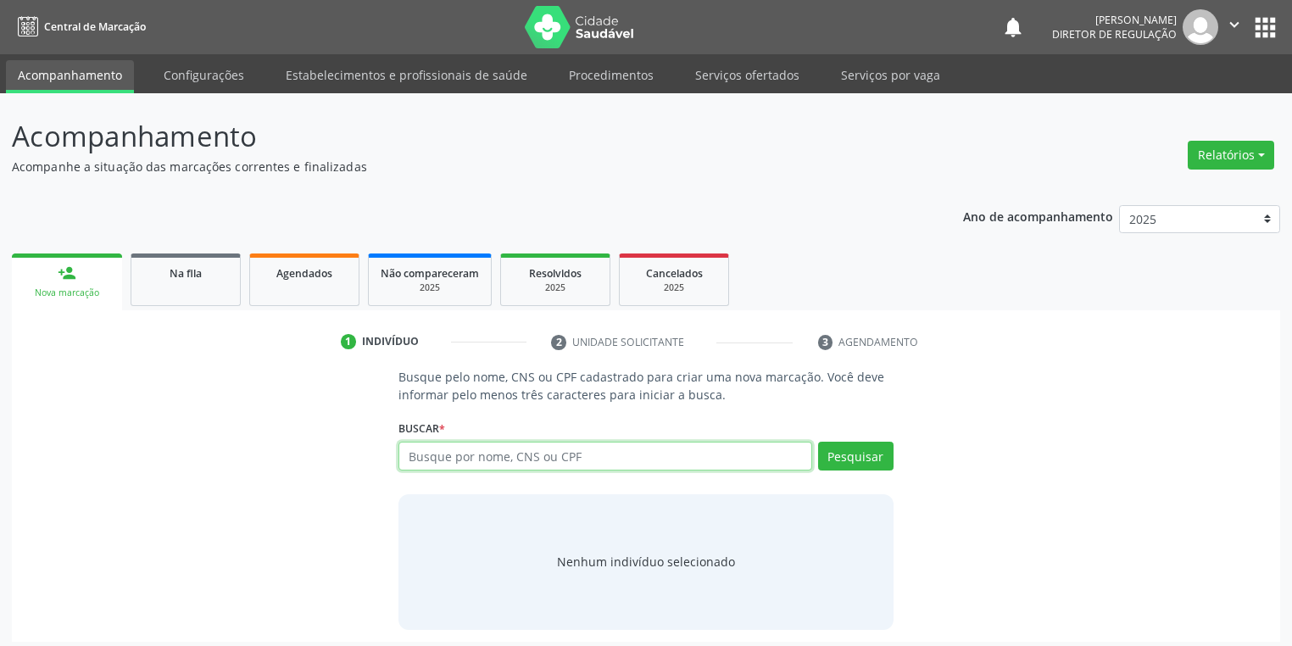
click at [437, 459] on input "text" at bounding box center [605, 456] width 414 height 29
type input "SILVA VICENTE"
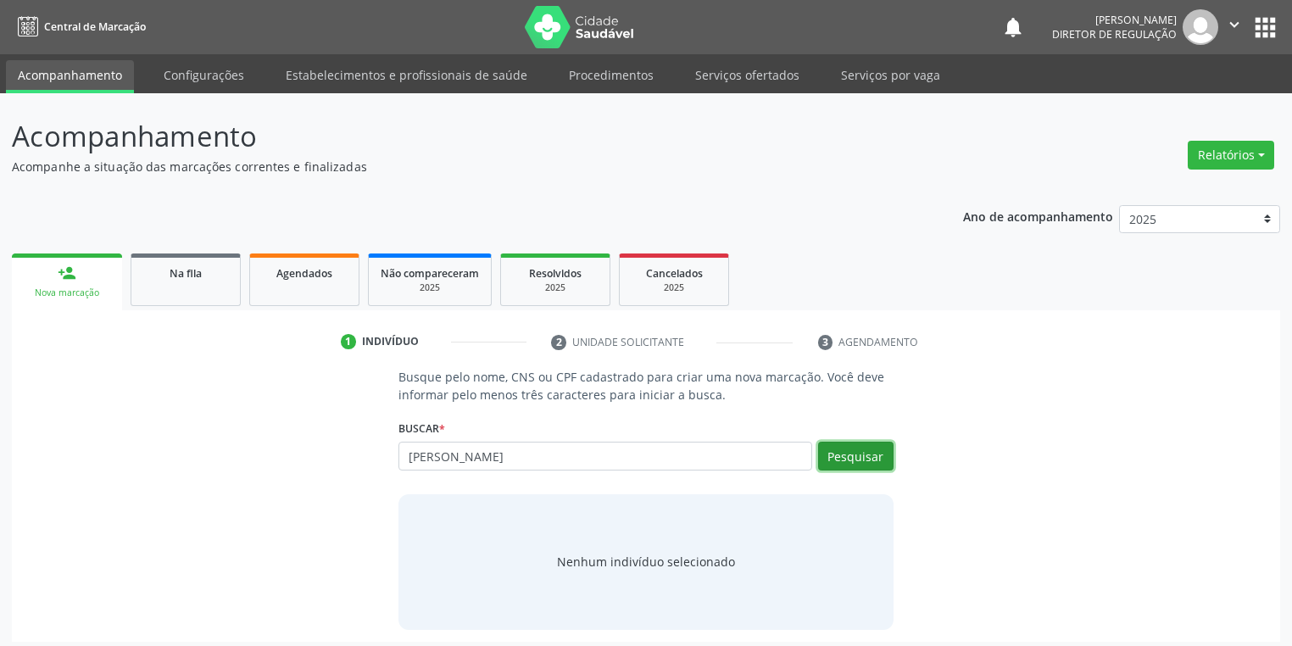
click at [846, 461] on button "Pesquisar" at bounding box center [855, 456] width 75 height 29
type input "SILVA VICENTE"
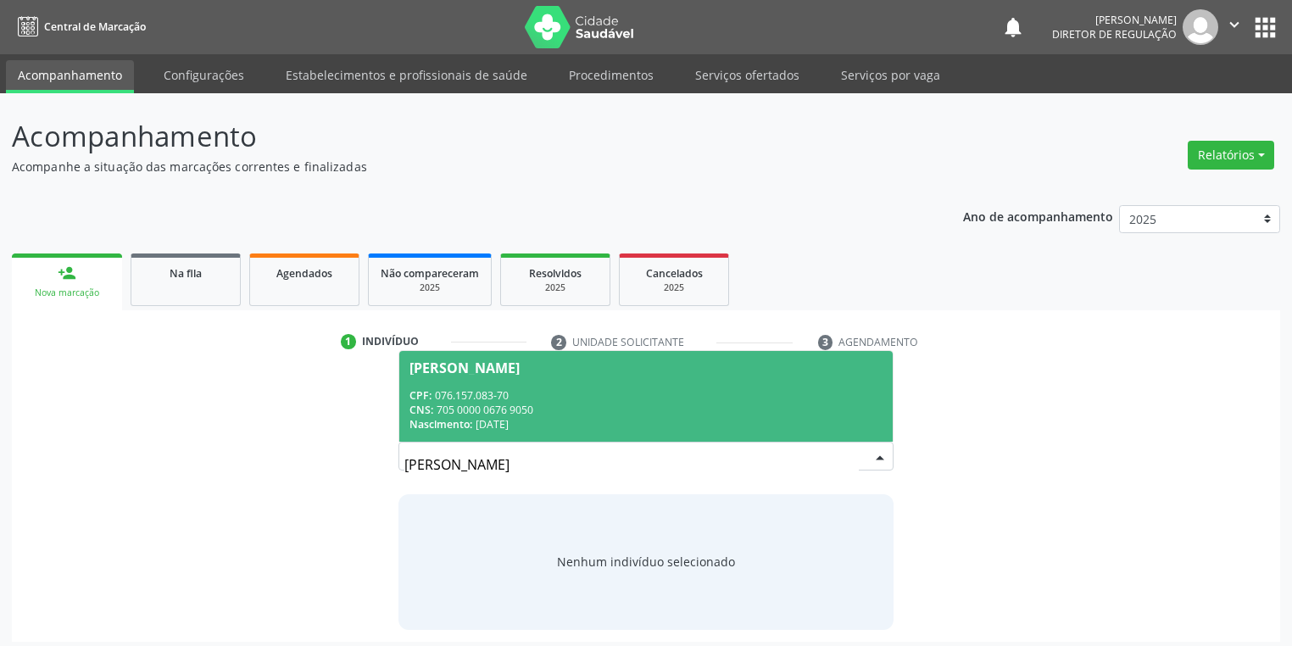
click at [837, 455] on input "SILVA VICENTE" at bounding box center [631, 465] width 454 height 34
click at [644, 410] on div "CNS: 705 0000 0676 9050" at bounding box center [645, 410] width 473 height 14
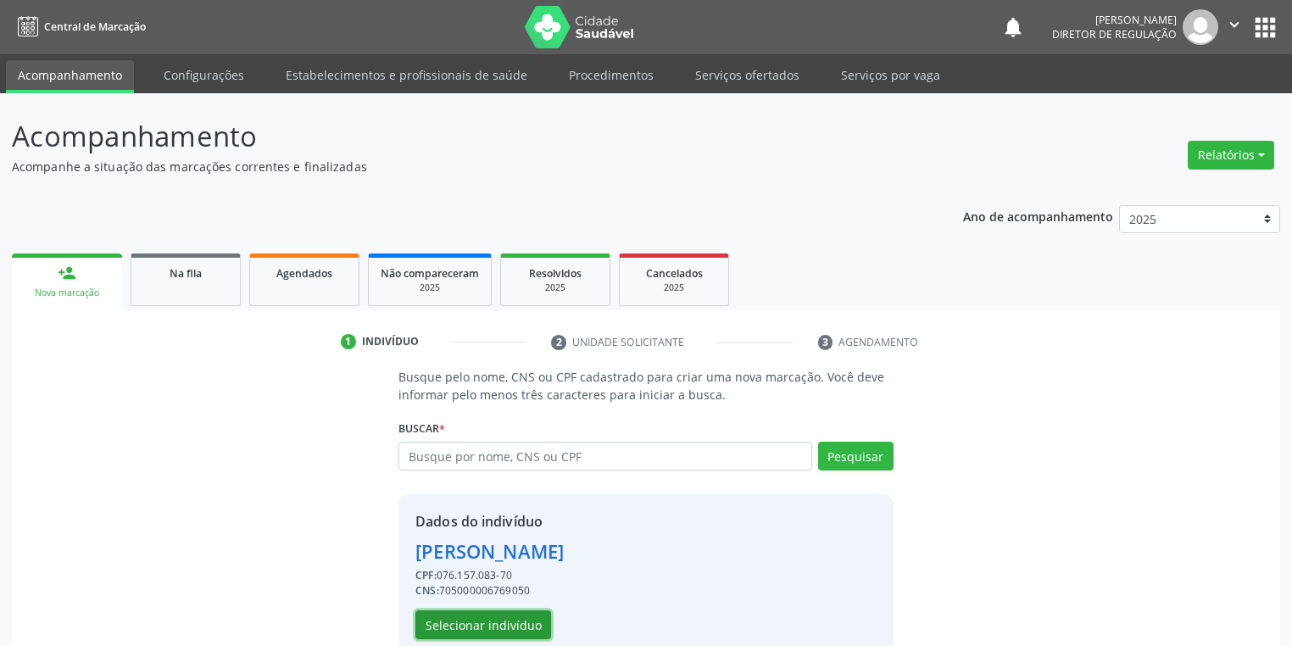
click at [447, 622] on button "Selecionar indivíduo" at bounding box center [483, 624] width 136 height 29
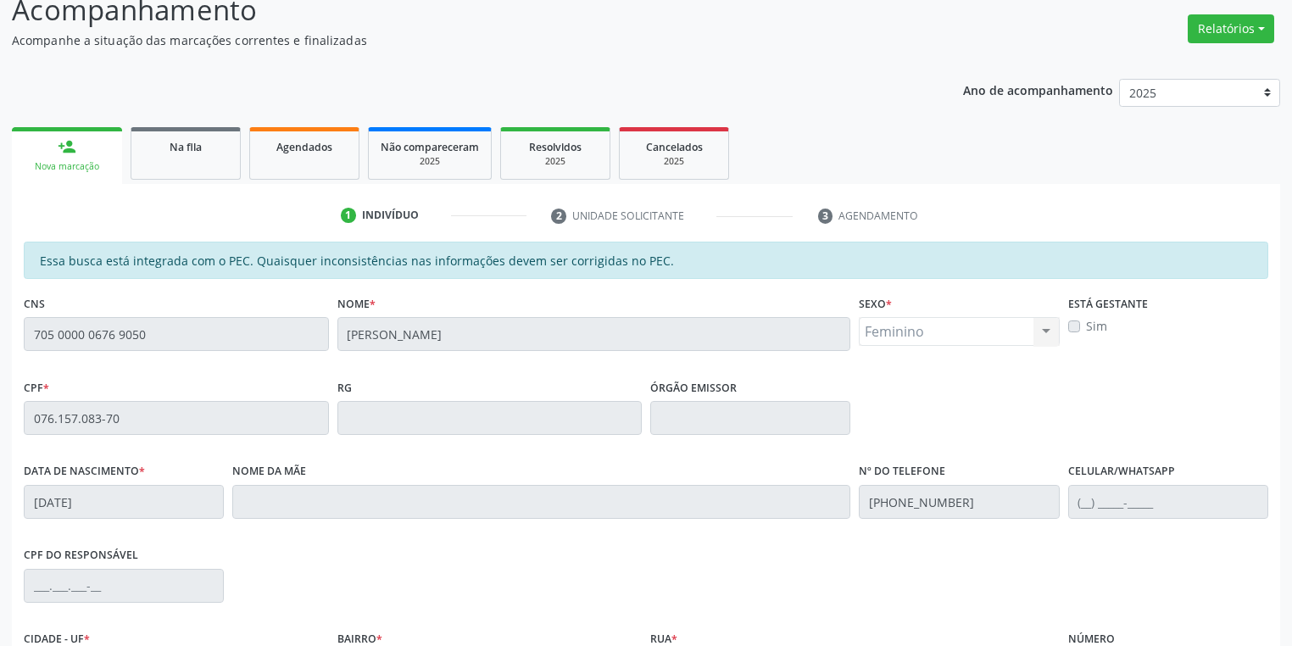
scroll to position [321, 0]
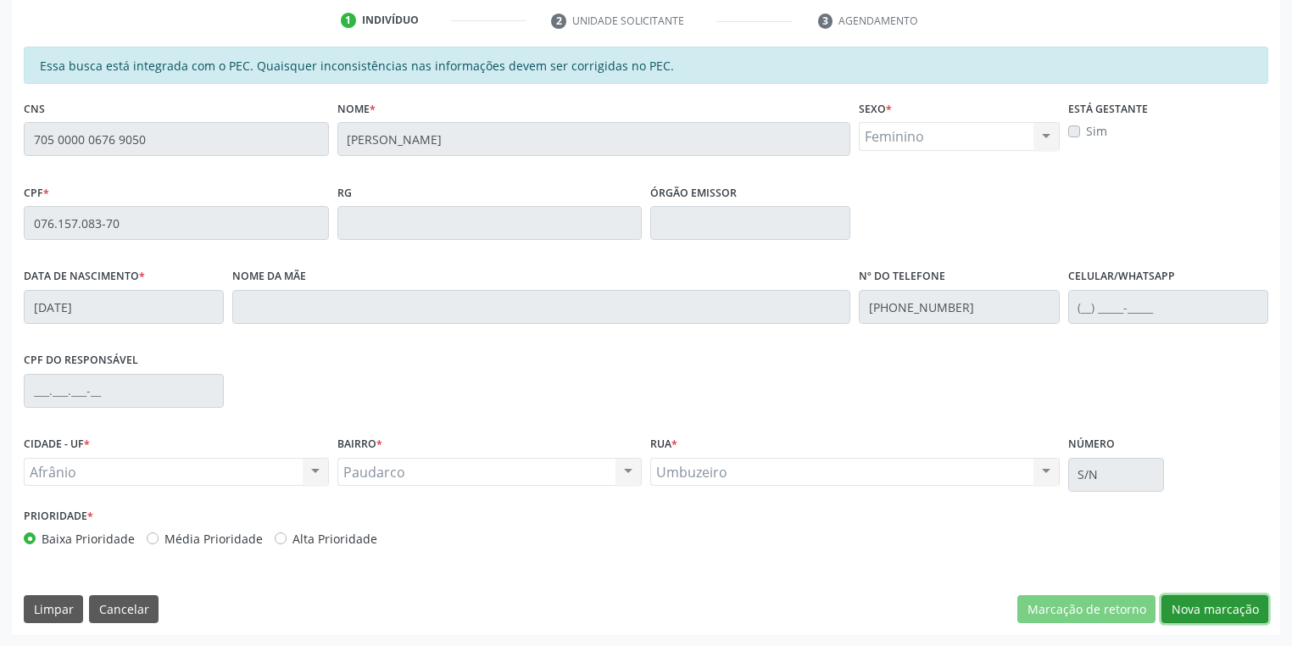
click at [1213, 603] on button "Nova marcação" at bounding box center [1214, 609] width 107 height 29
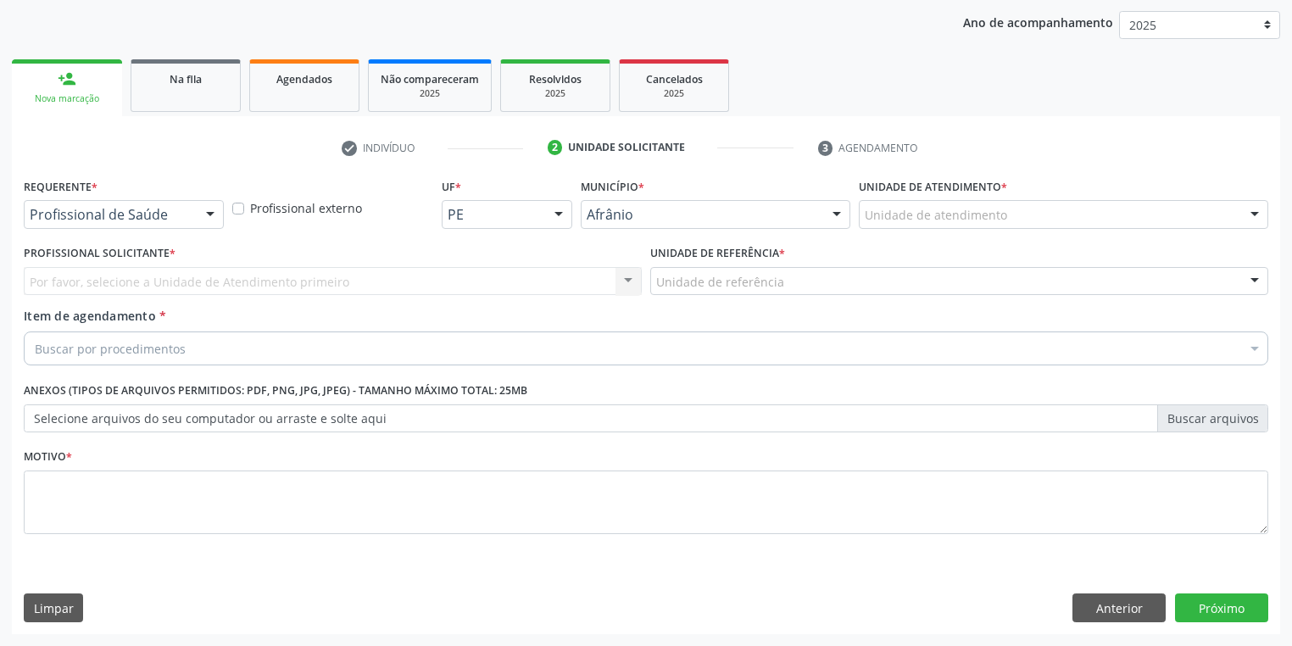
scroll to position [193, 0]
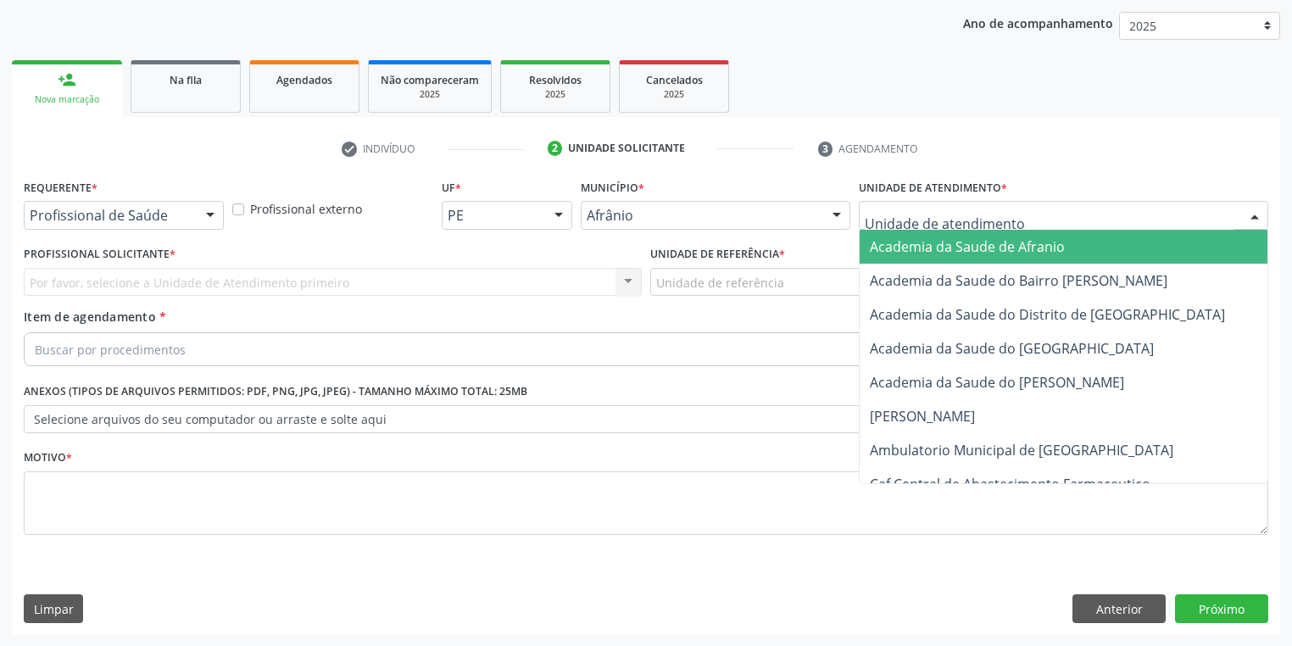
click at [895, 201] on div at bounding box center [1063, 215] width 409 height 29
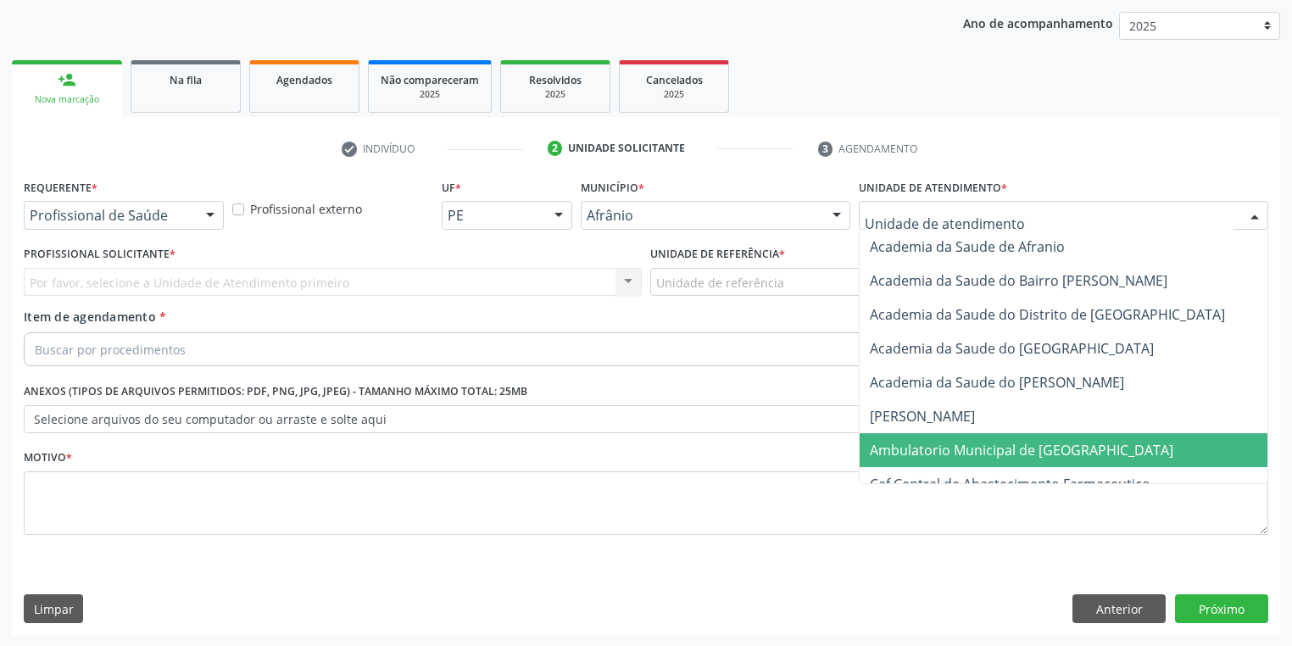
click at [909, 464] on span "Ambulatorio Municipal de [GEOGRAPHIC_DATA]" at bounding box center [1066, 450] width 414 height 34
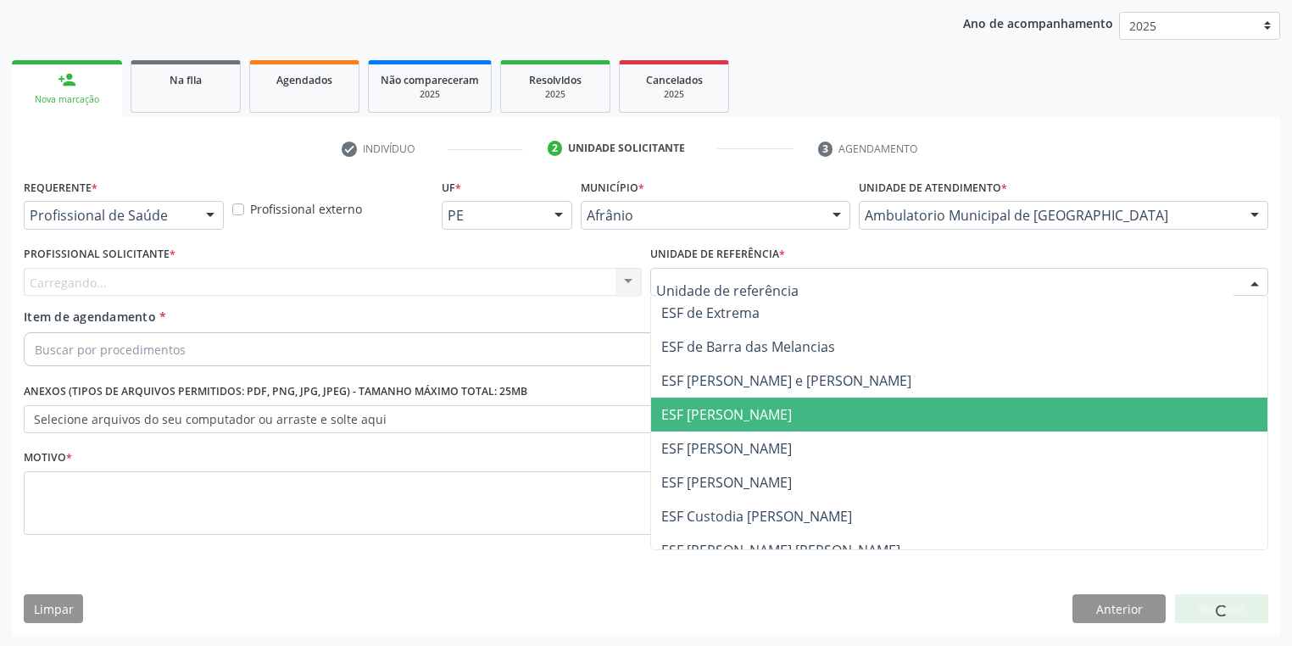
click at [702, 405] on span "ESF [PERSON_NAME]" at bounding box center [726, 414] width 131 height 19
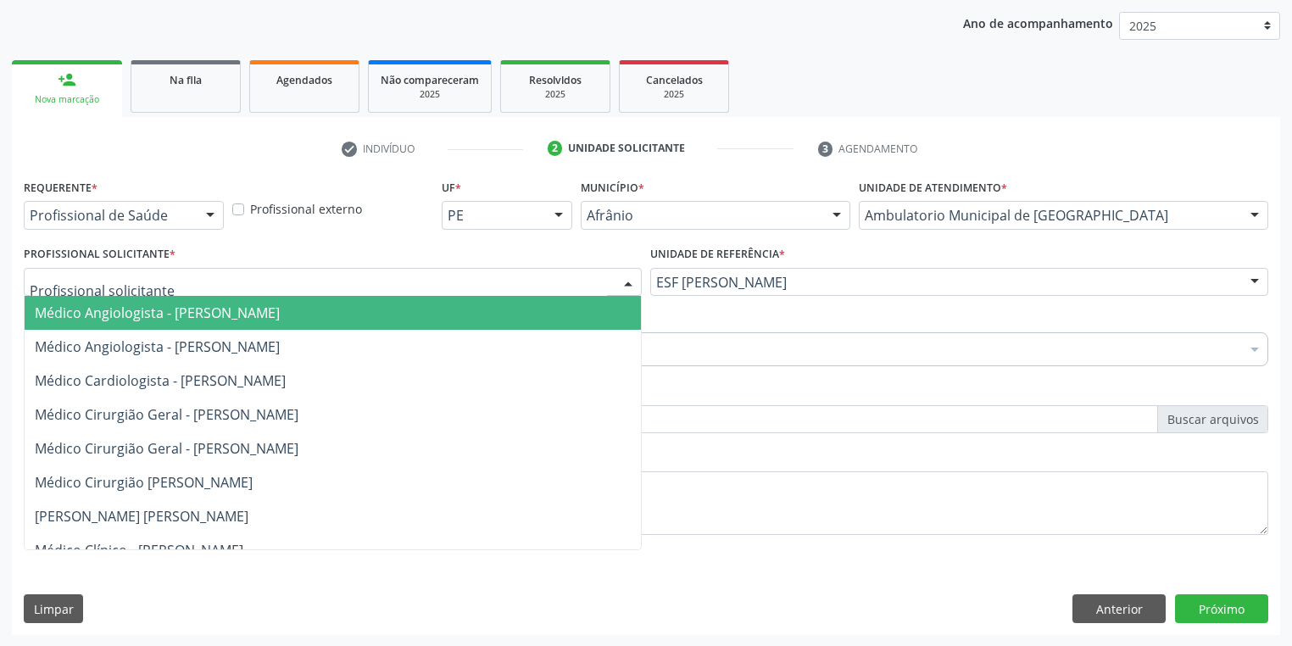
click at [220, 286] on div at bounding box center [333, 282] width 618 height 29
click at [219, 310] on span "Médico Angiologista - [PERSON_NAME]" at bounding box center [157, 312] width 245 height 19
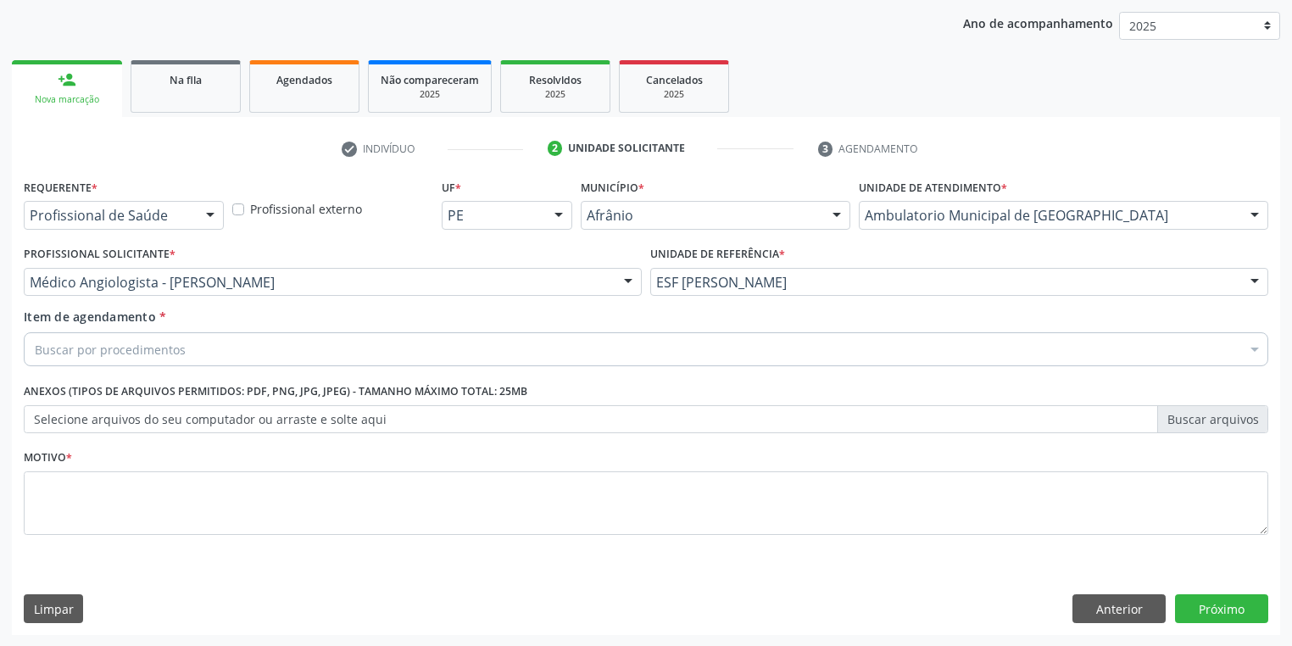
click at [217, 335] on div "Buscar por procedimentos" at bounding box center [646, 349] width 1244 height 34
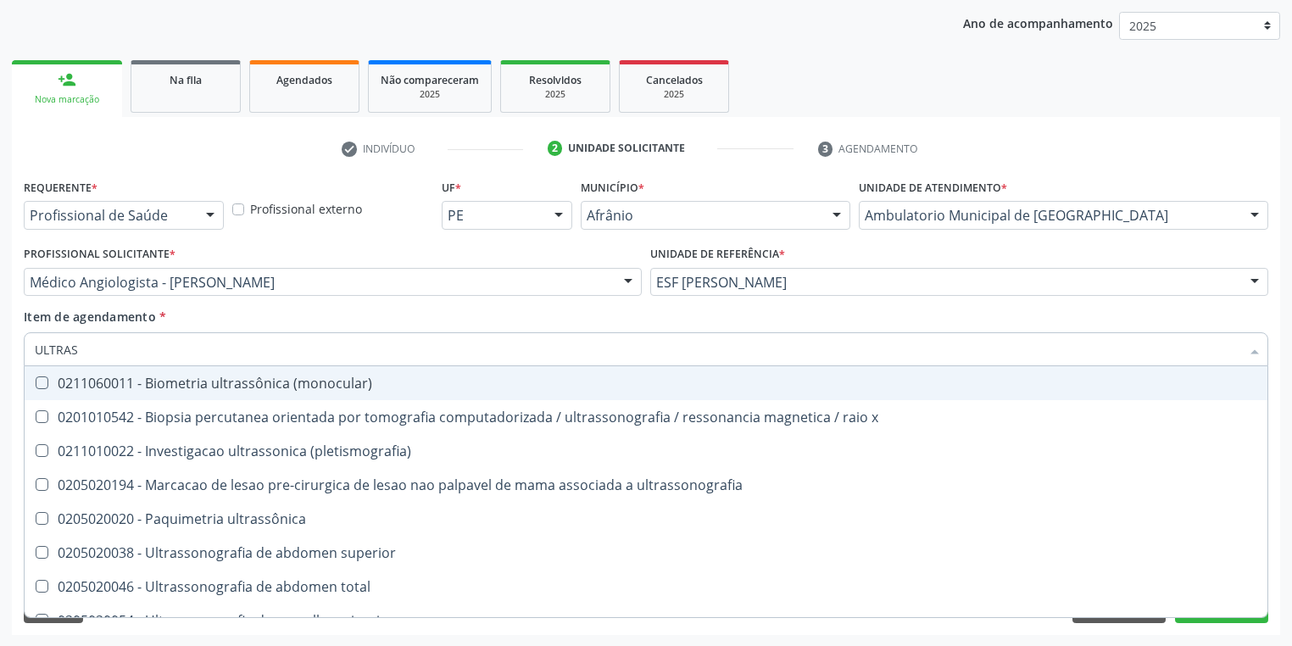
type input "ULTRASS"
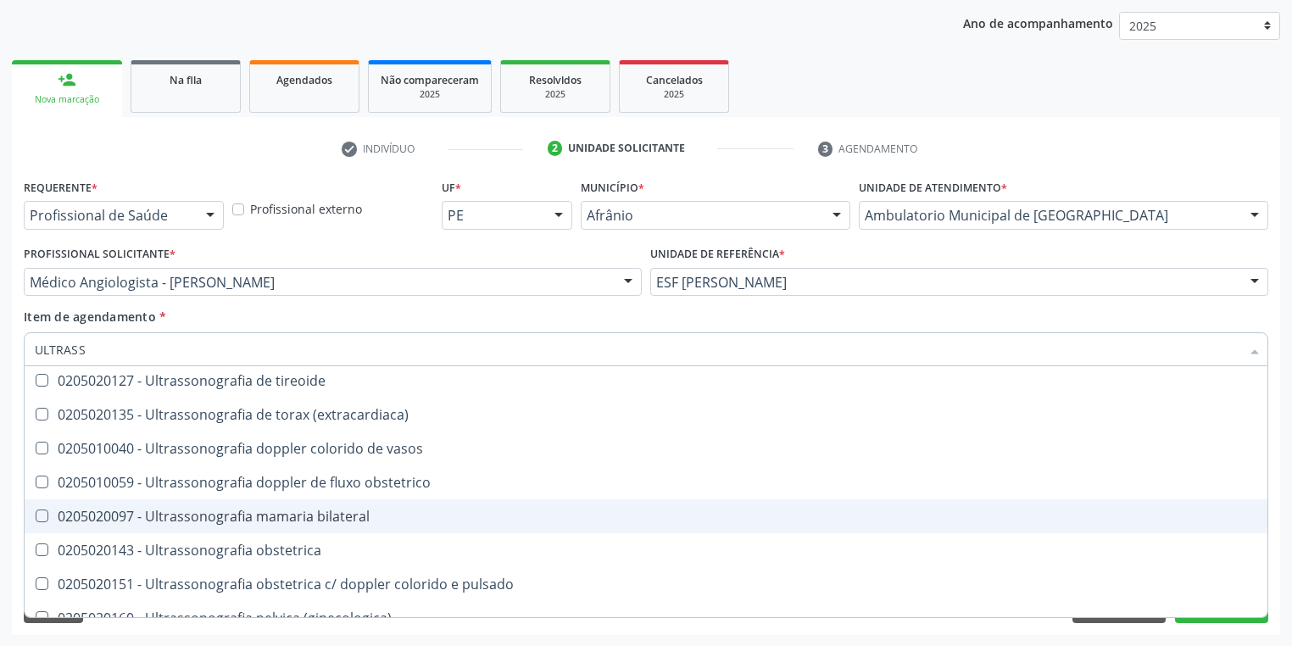
scroll to position [475, 0]
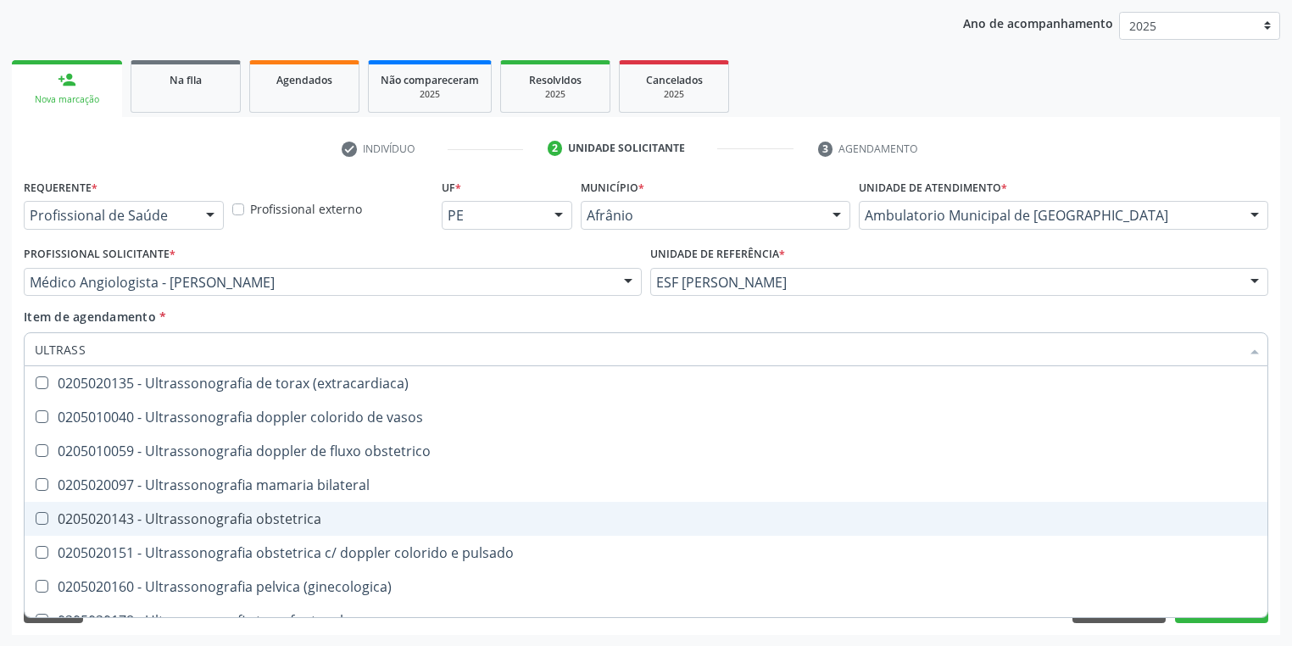
click at [342, 525] on div "0205020143 - Ultrassonografia obstetrica" at bounding box center [646, 519] width 1222 height 14
checkbox obstetrica "true"
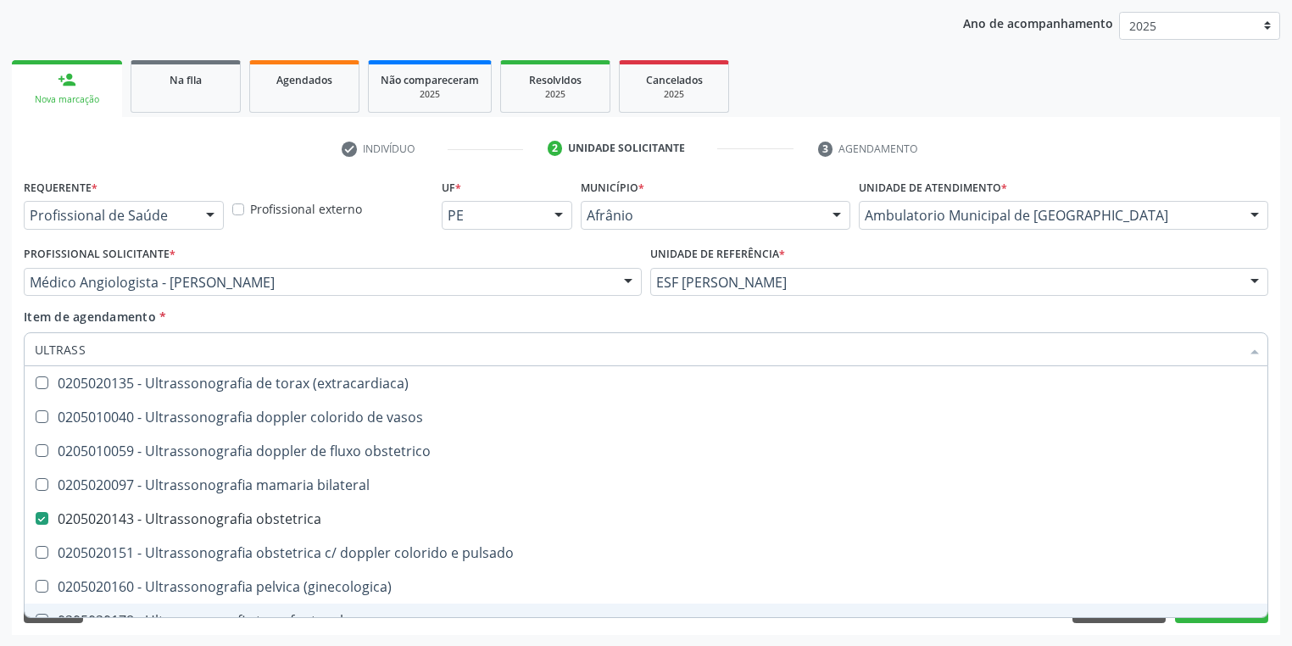
click at [129, 627] on div "Requerente * Profissional de Saúde Profissional de Saúde Paciente Nenhum result…" at bounding box center [646, 405] width 1268 height 460
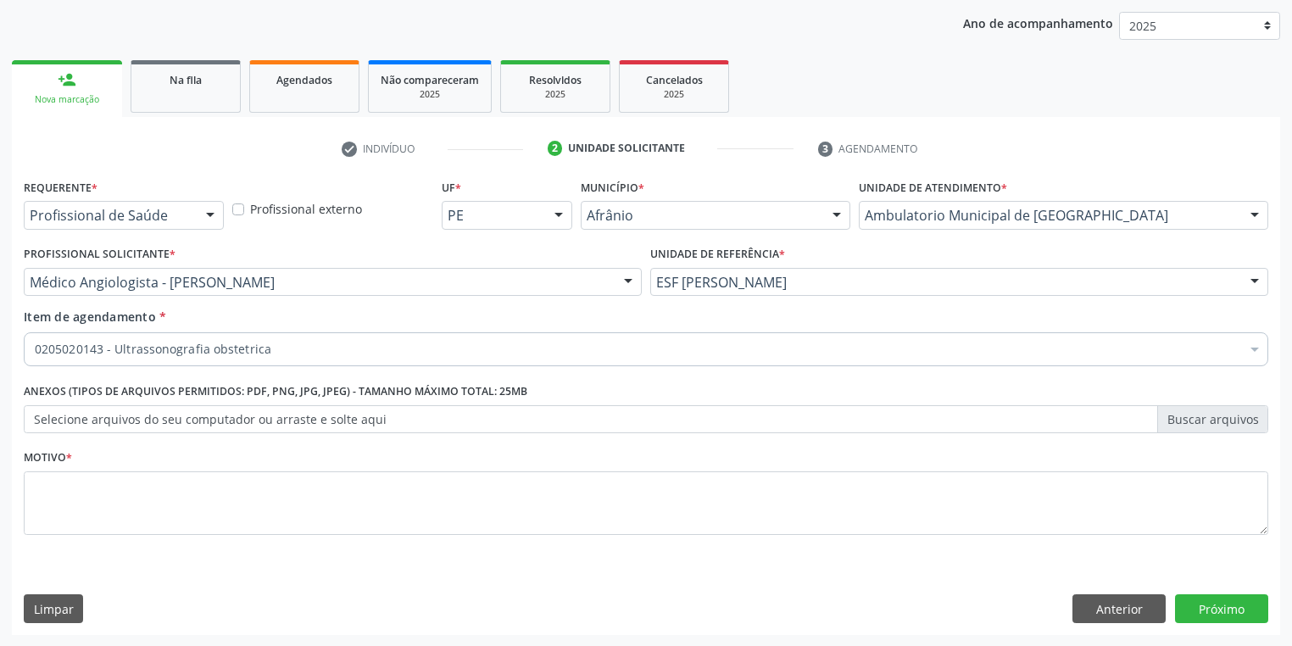
scroll to position [0, 0]
click at [125, 497] on textarea at bounding box center [646, 503] width 1244 height 64
type textarea "/"
click at [1200, 603] on button "Próximo" at bounding box center [1221, 608] width 93 height 29
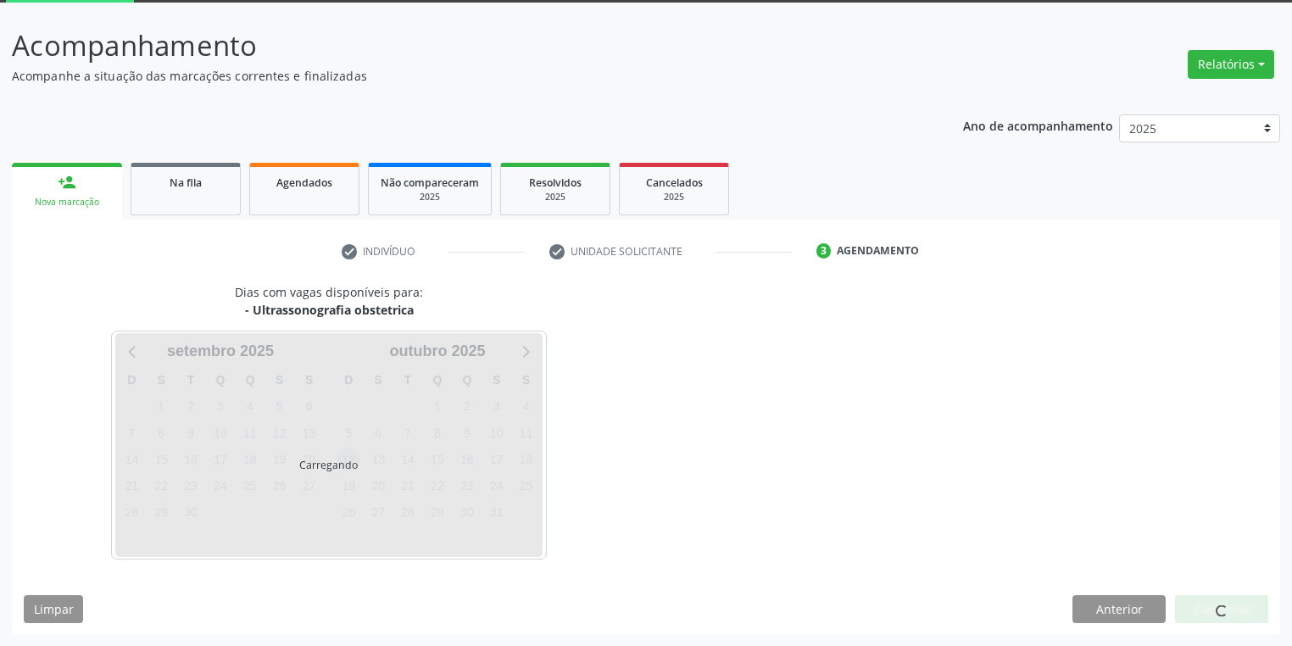
scroll to position [140, 0]
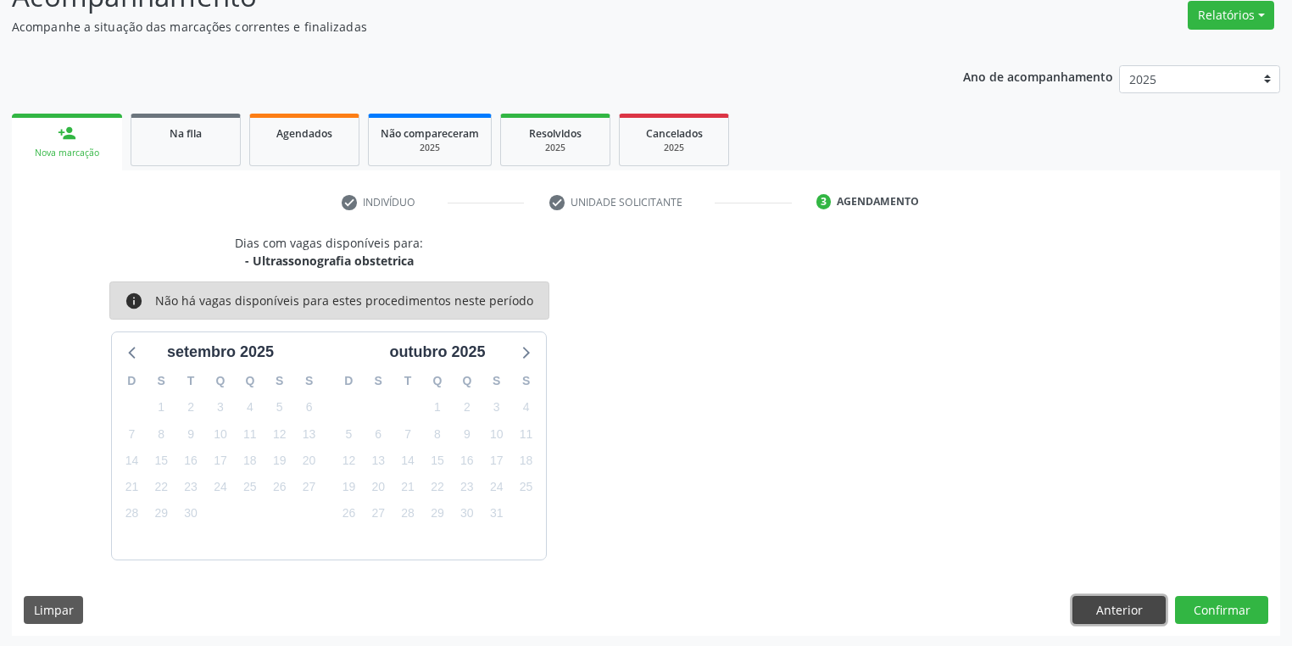
click at [1098, 610] on button "Anterior" at bounding box center [1118, 610] width 93 height 29
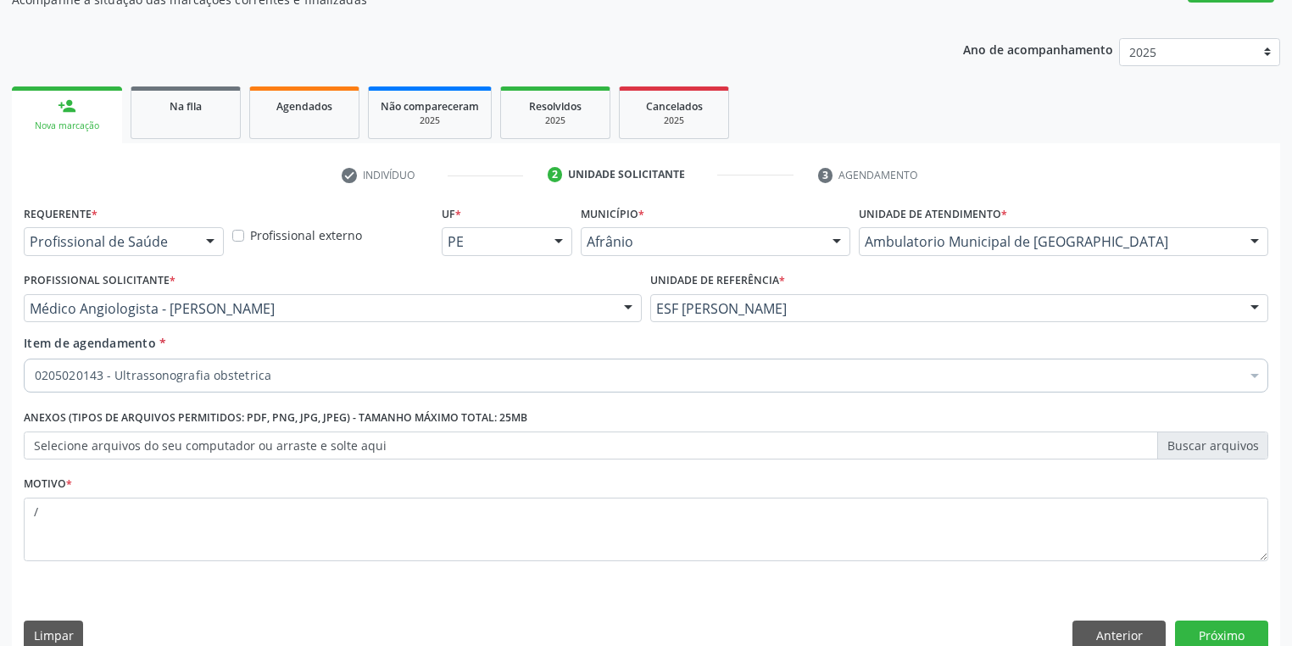
scroll to position [193, 0]
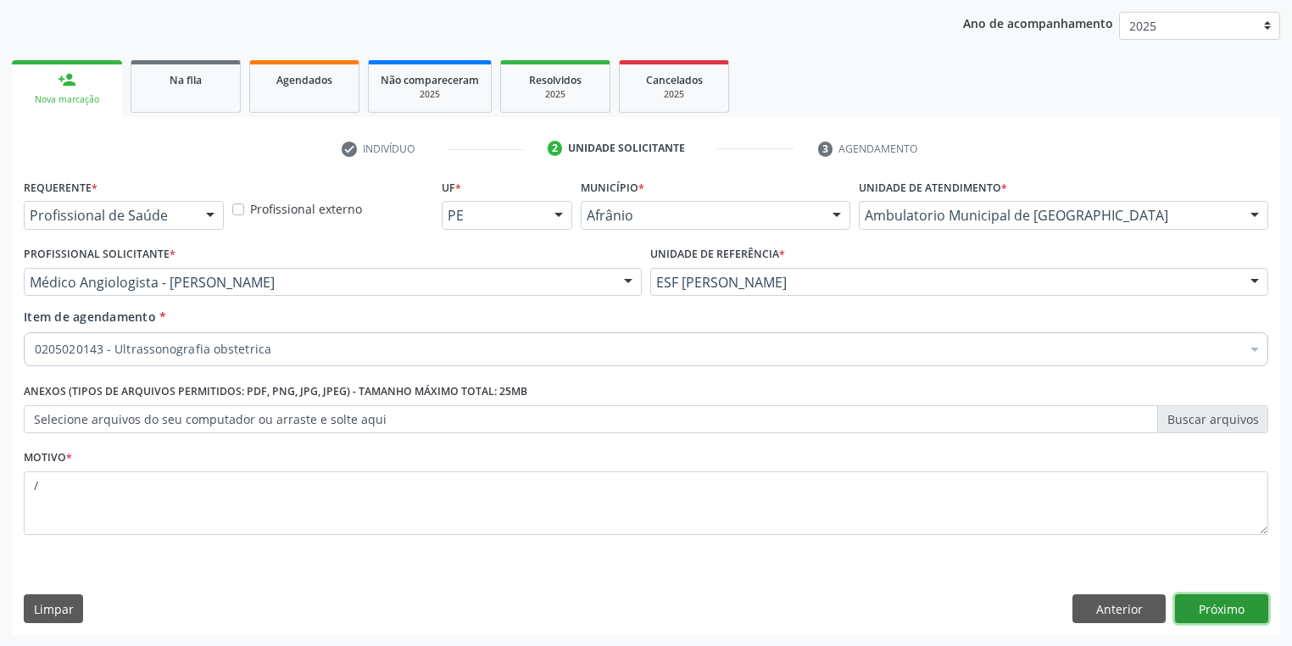
click at [1219, 610] on button "Próximo" at bounding box center [1221, 608] width 93 height 29
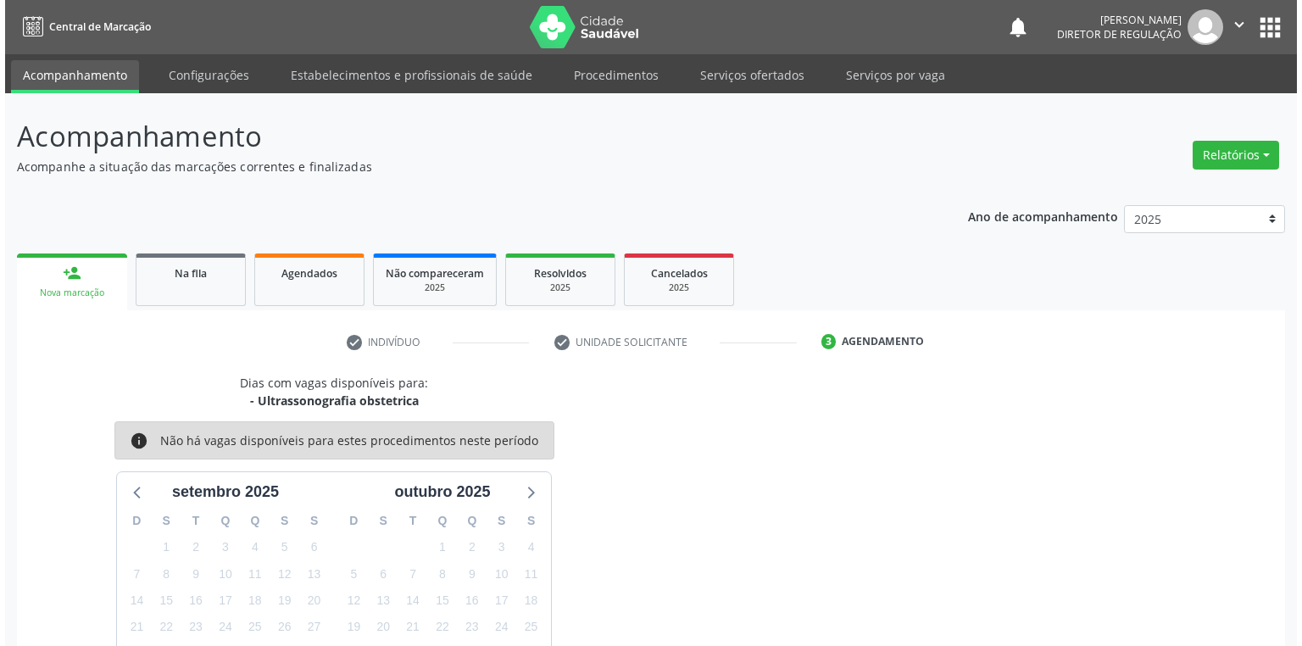
scroll to position [0, 0]
click at [729, 74] on link "Serviços ofertados" at bounding box center [747, 75] width 128 height 30
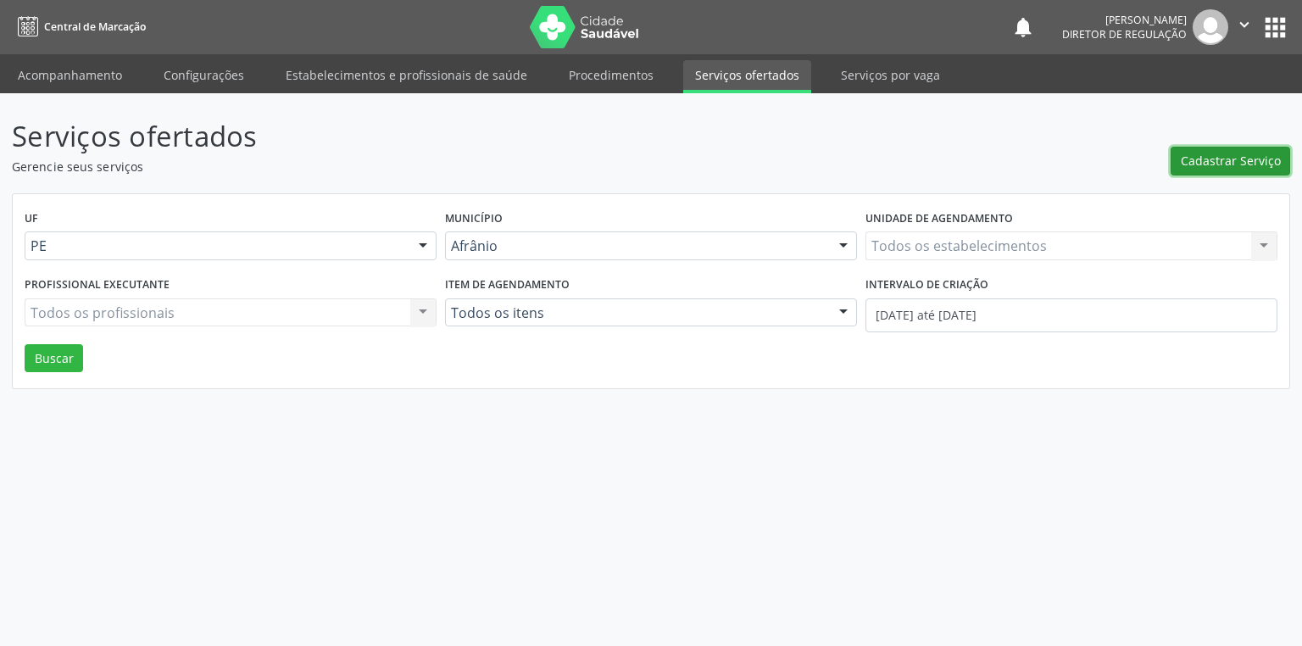
click at [1235, 158] on span "Cadastrar Serviço" at bounding box center [1231, 161] width 100 height 18
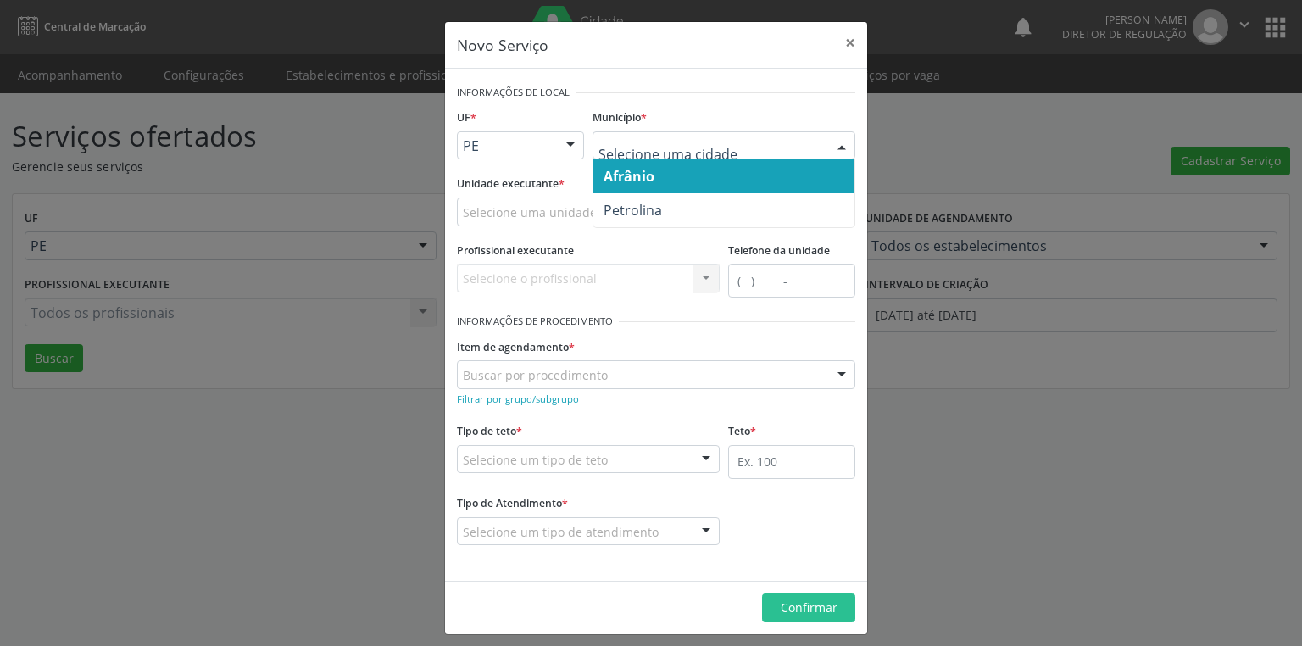
click at [631, 176] on span "Afrânio" at bounding box center [629, 176] width 51 height 19
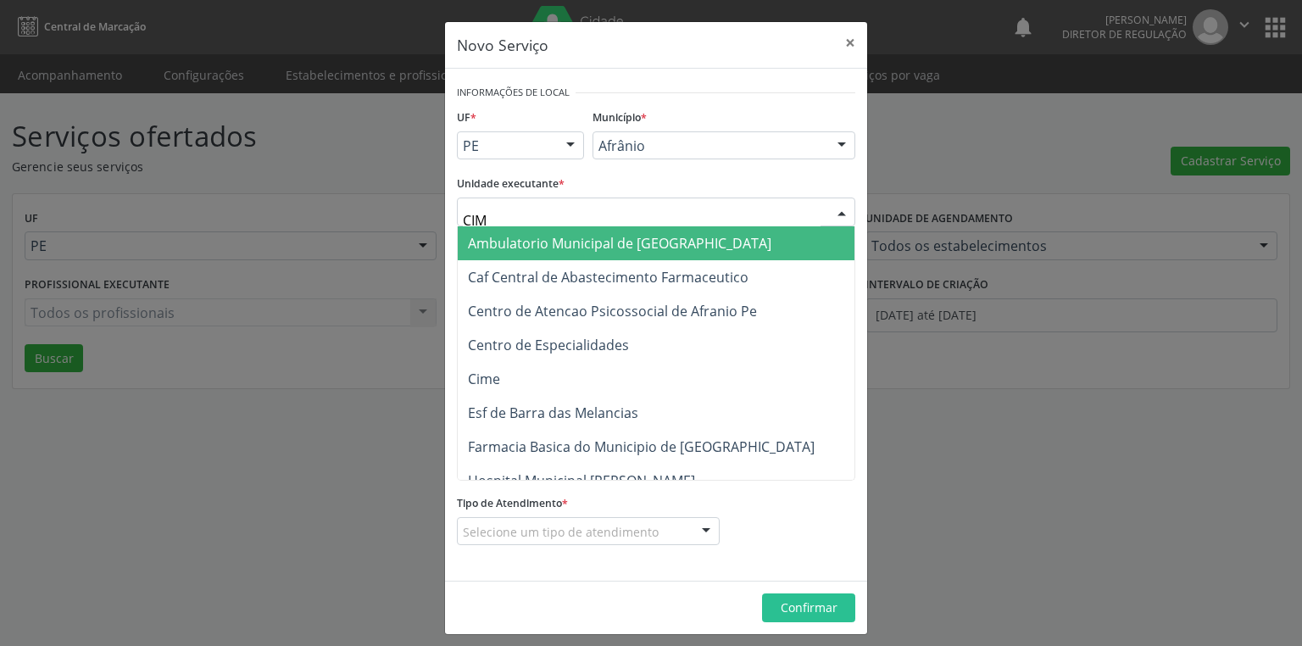
type input "CIME"
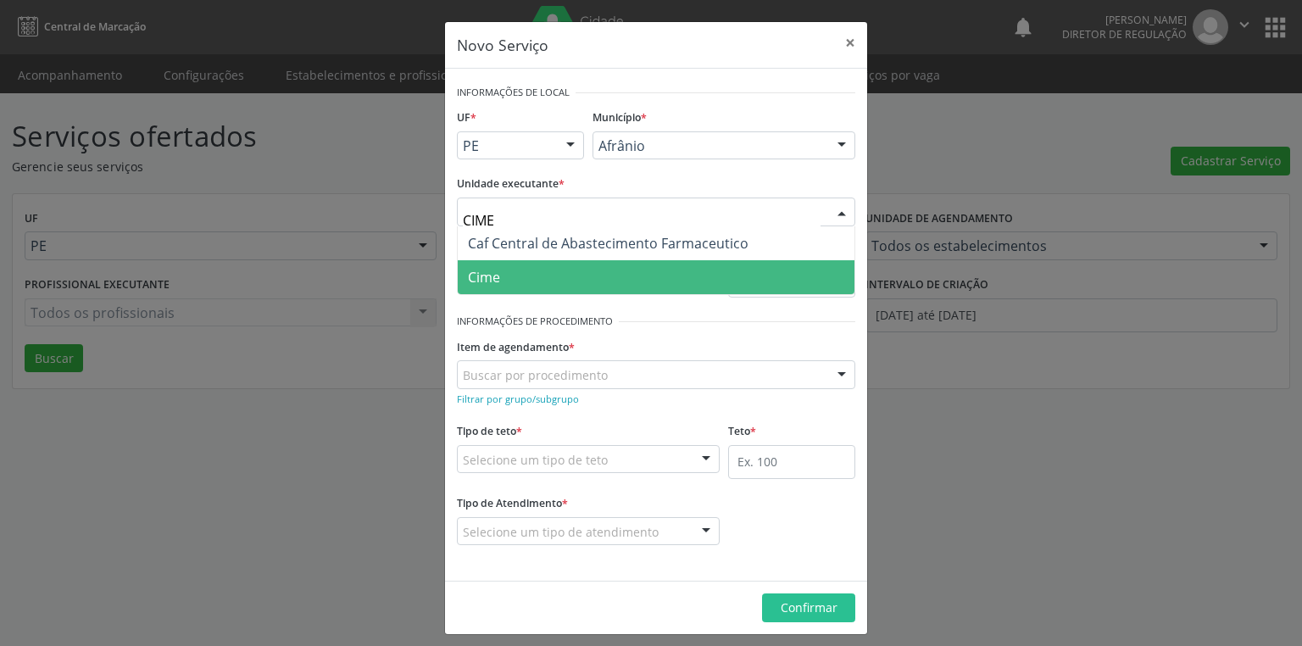
click at [486, 271] on span "Cime" at bounding box center [484, 277] width 32 height 19
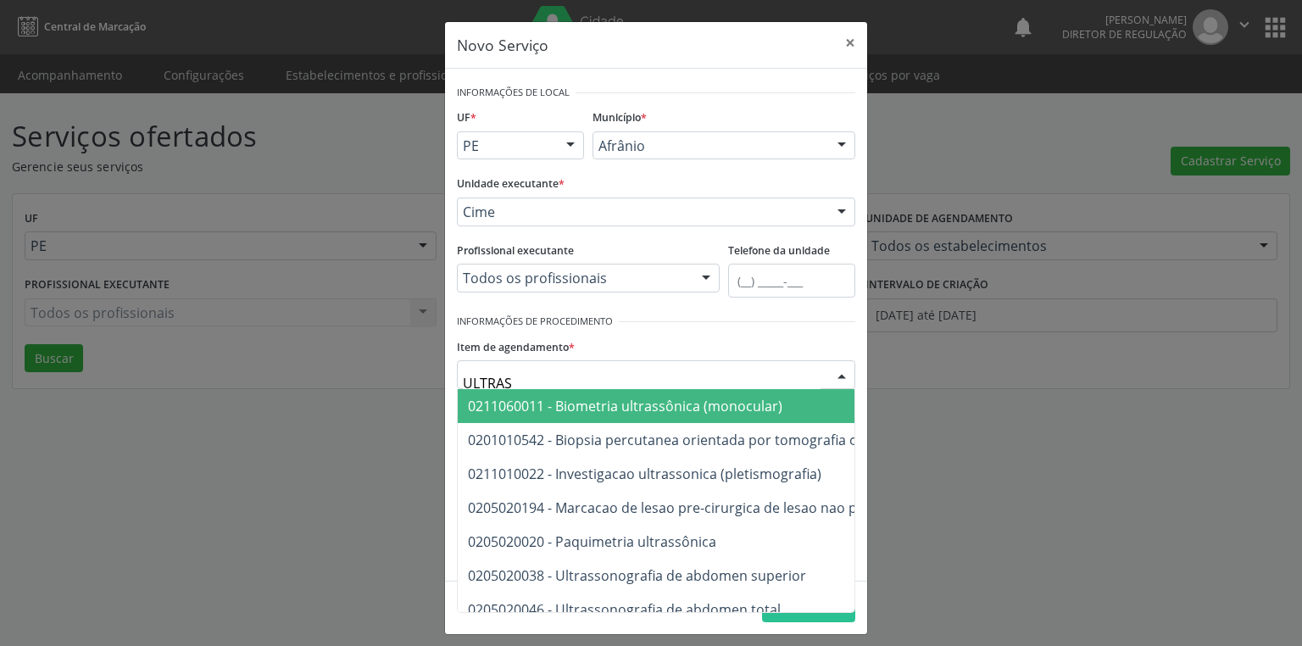
type input "ULTRASS"
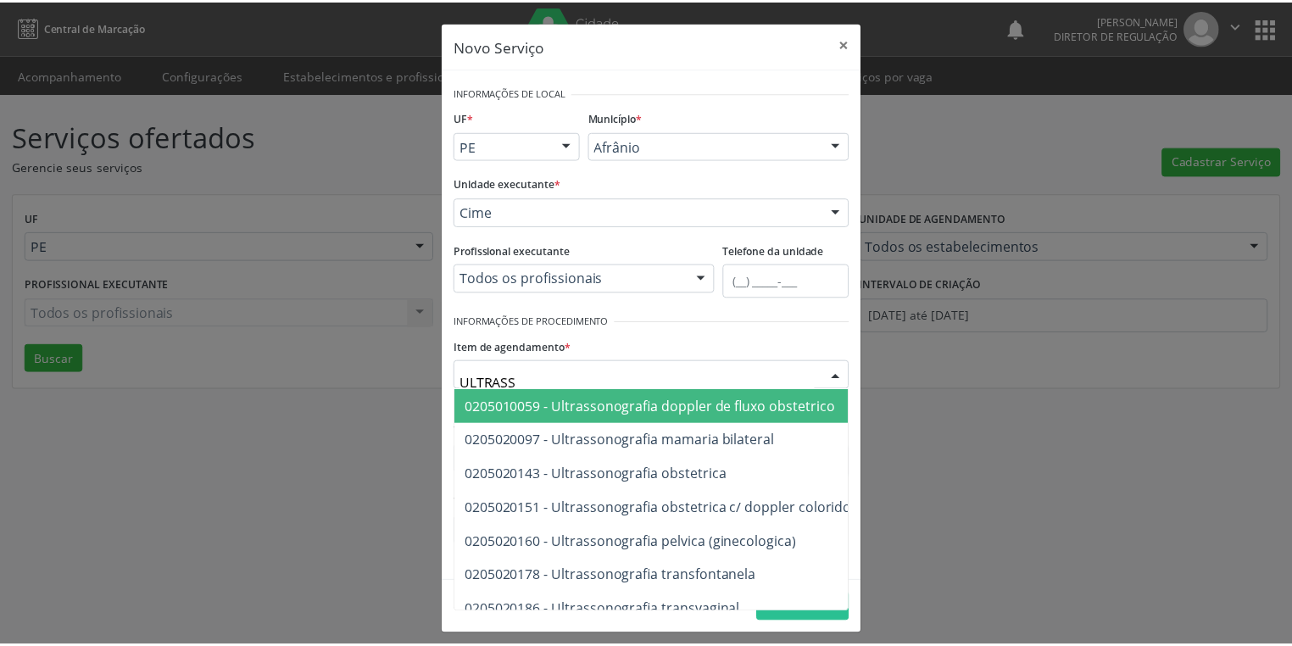
scroll to position [542, 0]
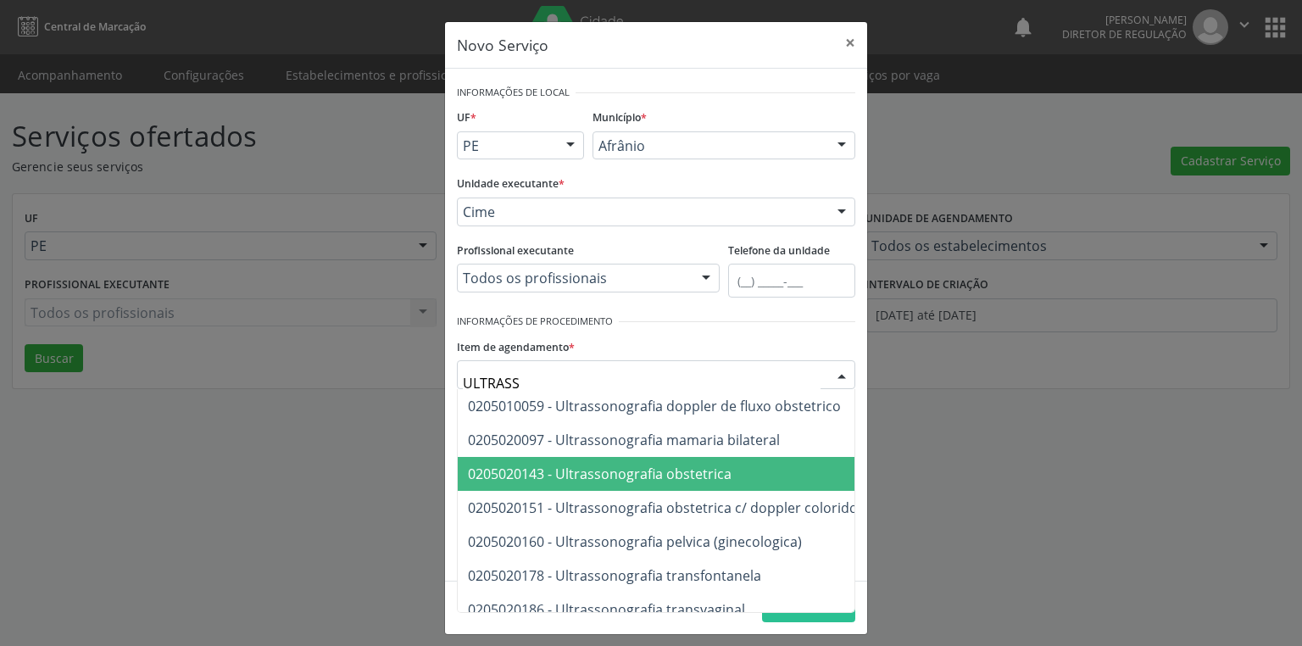
drag, startPoint x: 689, startPoint y: 477, endPoint x: 679, endPoint y: 481, distance: 10.7
click at [689, 477] on span "0205020143 - Ultrassonografia obstetrica" at bounding box center [600, 473] width 264 height 19
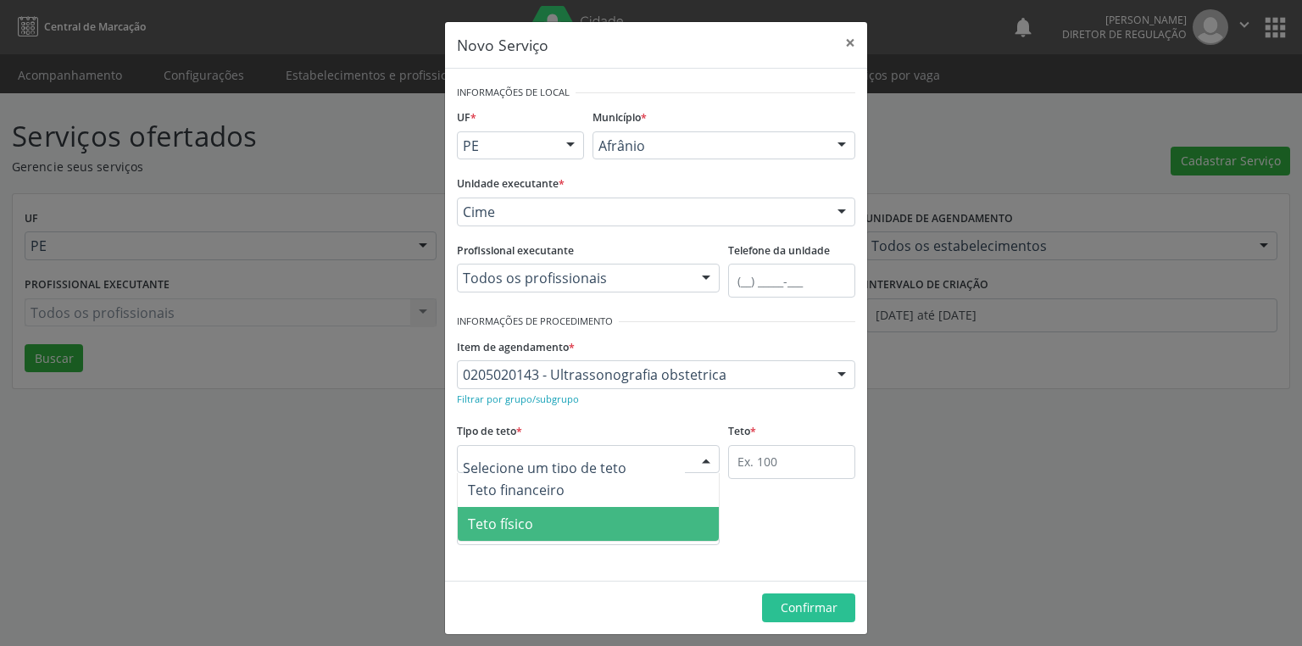
drag, startPoint x: 509, startPoint y: 522, endPoint x: 596, endPoint y: 505, distance: 88.1
click at [511, 522] on span "Teto físico" at bounding box center [500, 524] width 65 height 19
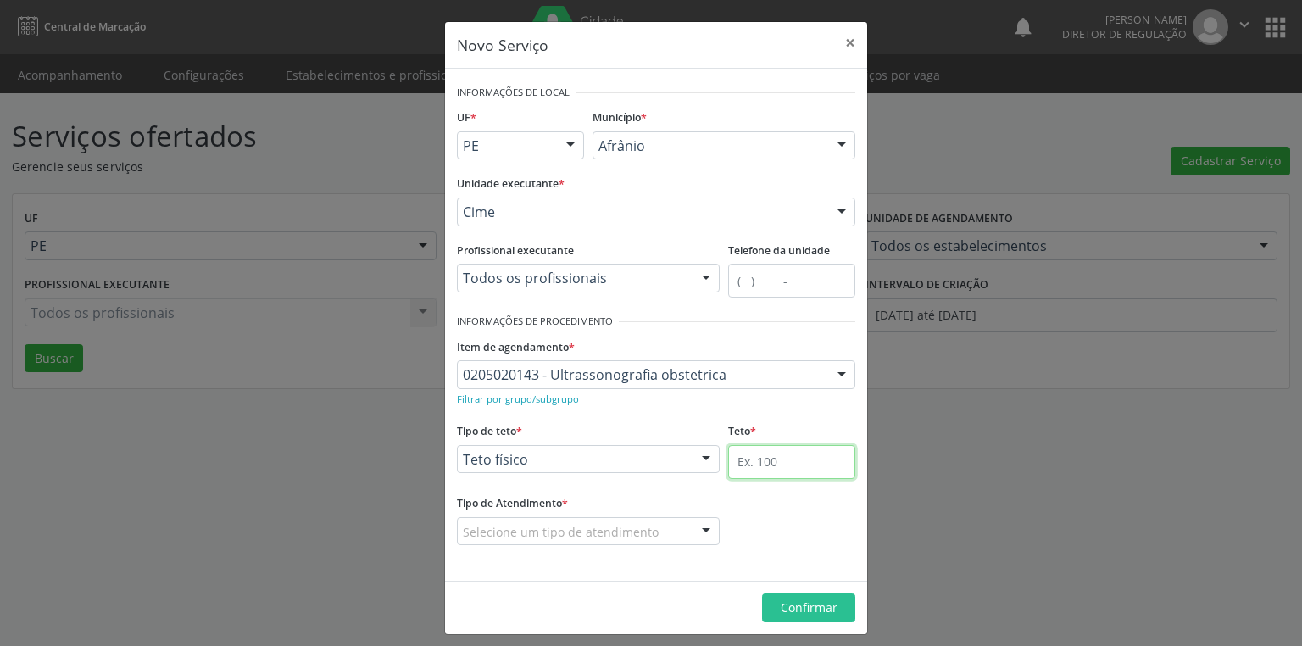
click at [755, 464] on input "text" at bounding box center [791, 462] width 127 height 34
type input "2"
type input "1"
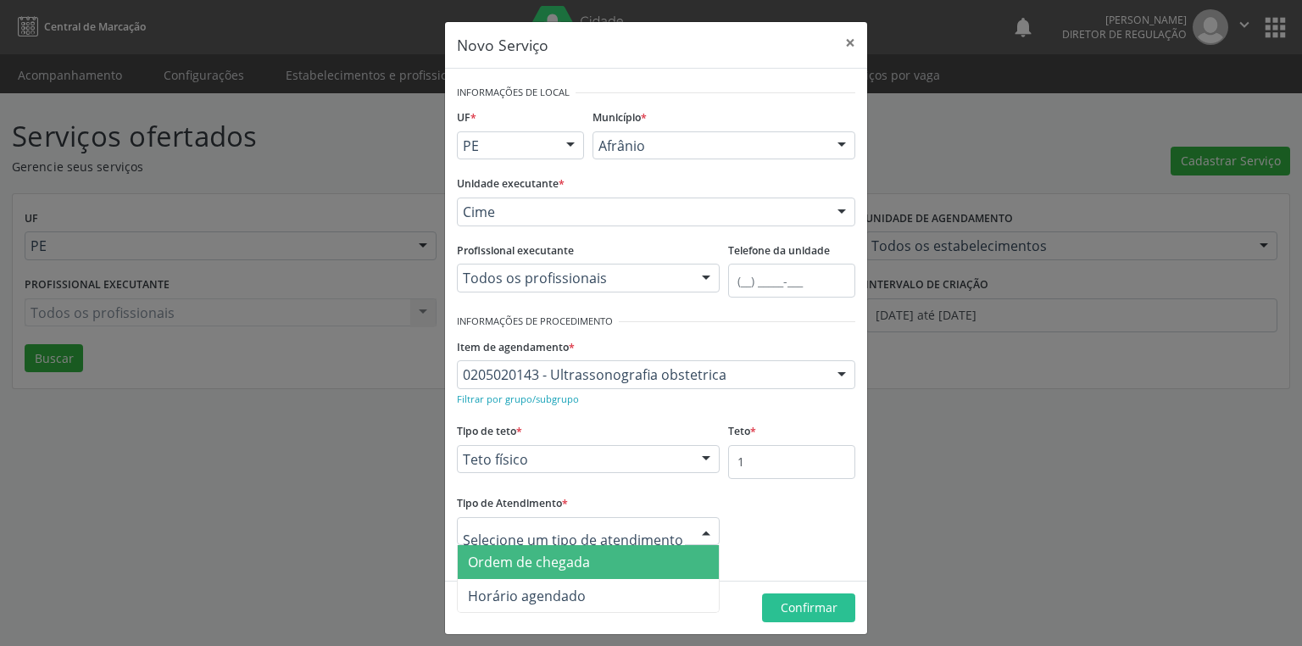
click at [549, 559] on span "Ordem de chegada" at bounding box center [529, 562] width 122 height 19
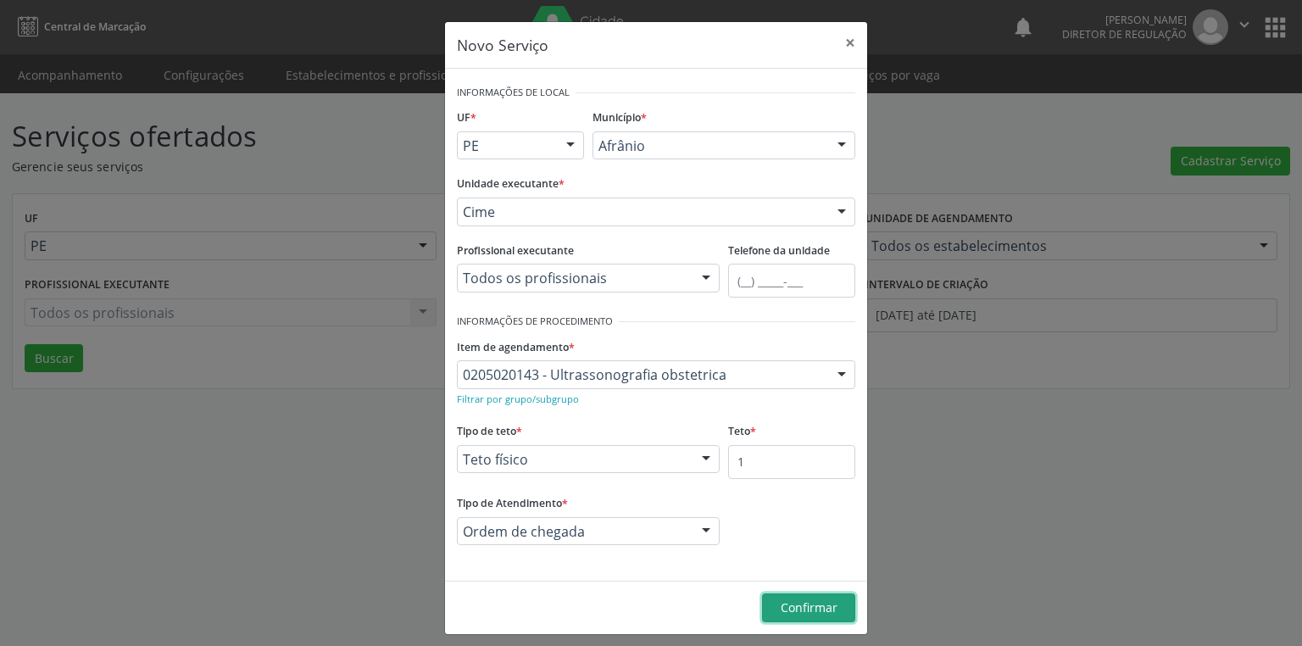
click at [797, 607] on span "Confirmar" at bounding box center [809, 607] width 57 height 16
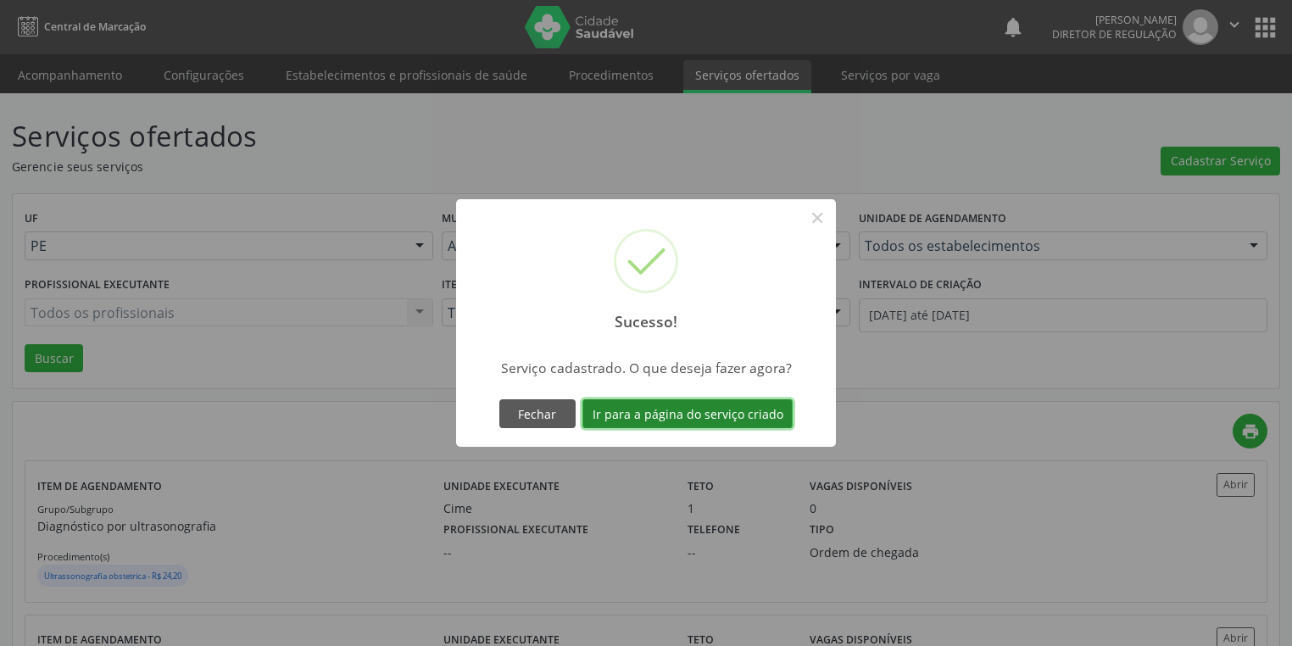
click at [690, 414] on button "Ir para a página do serviço criado" at bounding box center [687, 413] width 210 height 29
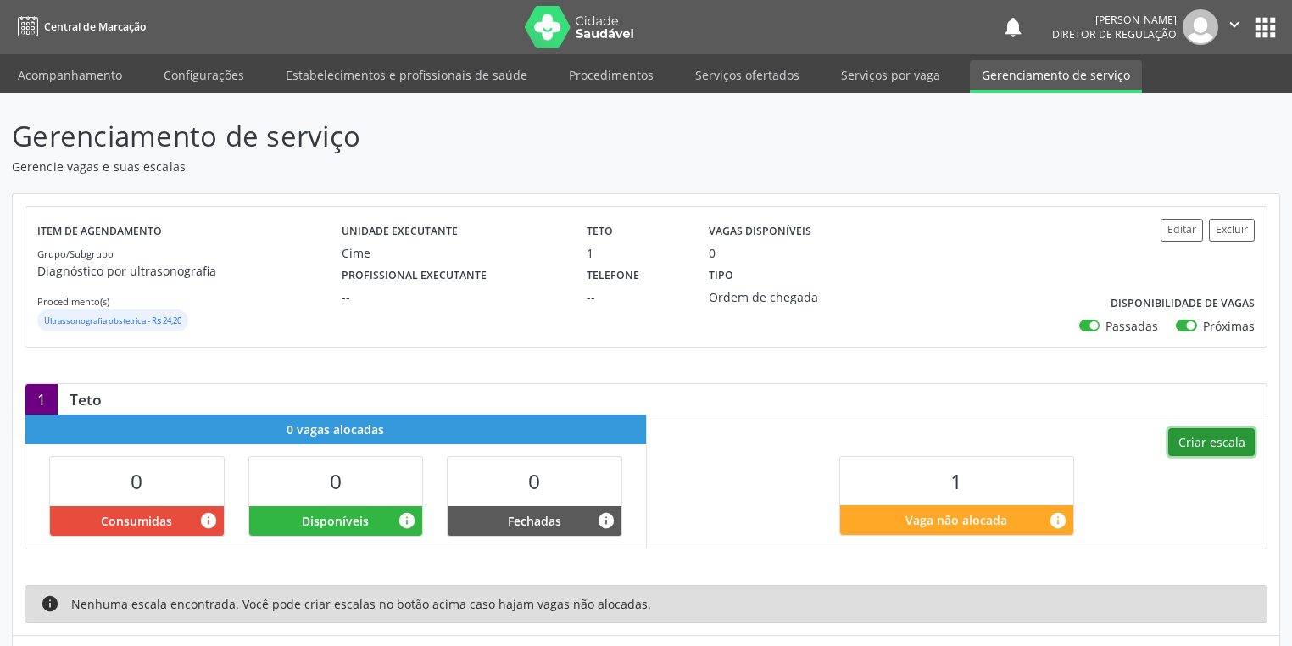
click at [1187, 450] on button "Criar escala" at bounding box center [1211, 442] width 86 height 29
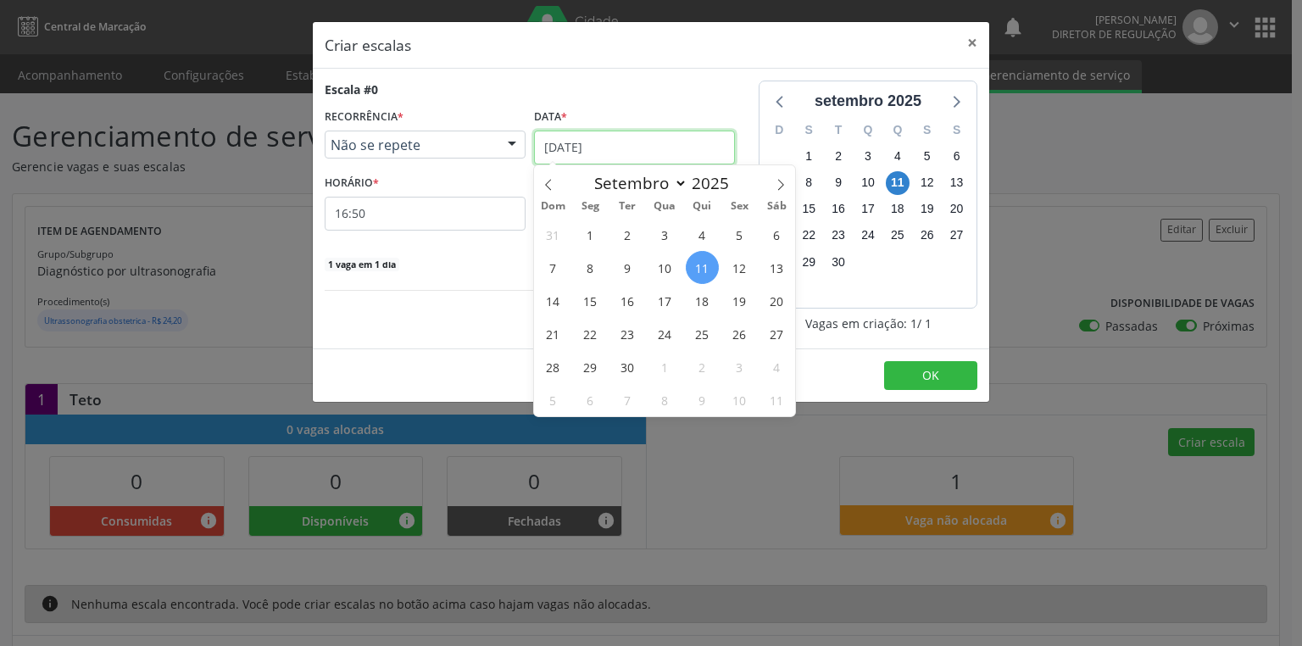
click at [573, 146] on input "11/09/2025" at bounding box center [634, 148] width 201 height 34
drag, startPoint x: 767, startPoint y: 299, endPoint x: 748, endPoint y: 288, distance: 22.4
click at [767, 298] on span "20" at bounding box center [775, 300] width 33 height 33
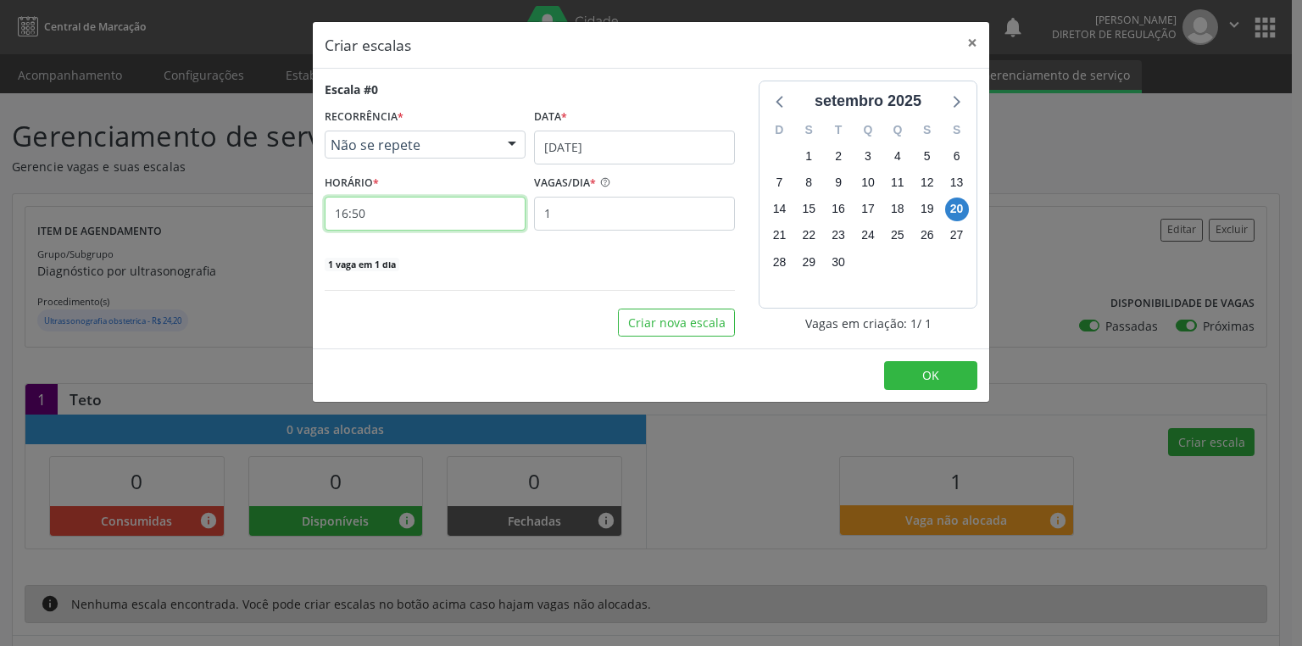
click at [400, 214] on input "16:50" at bounding box center [425, 214] width 201 height 34
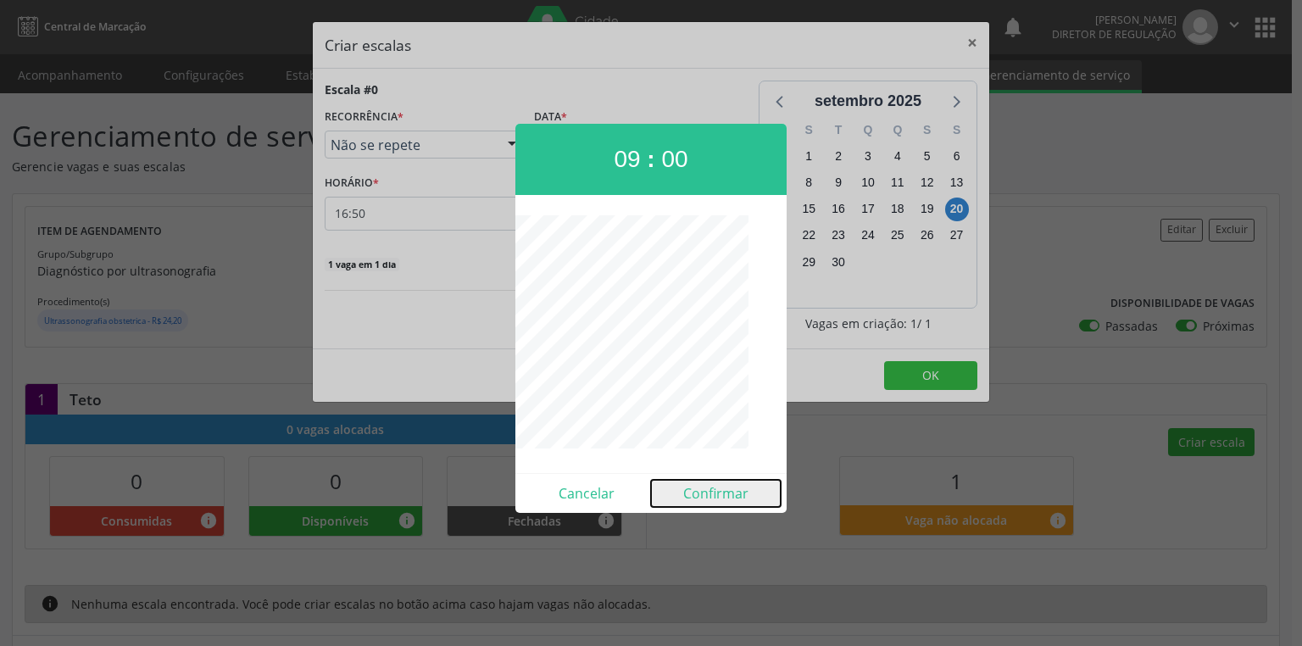
click at [705, 495] on button "Confirmar" at bounding box center [716, 493] width 130 height 27
type input "09:00"
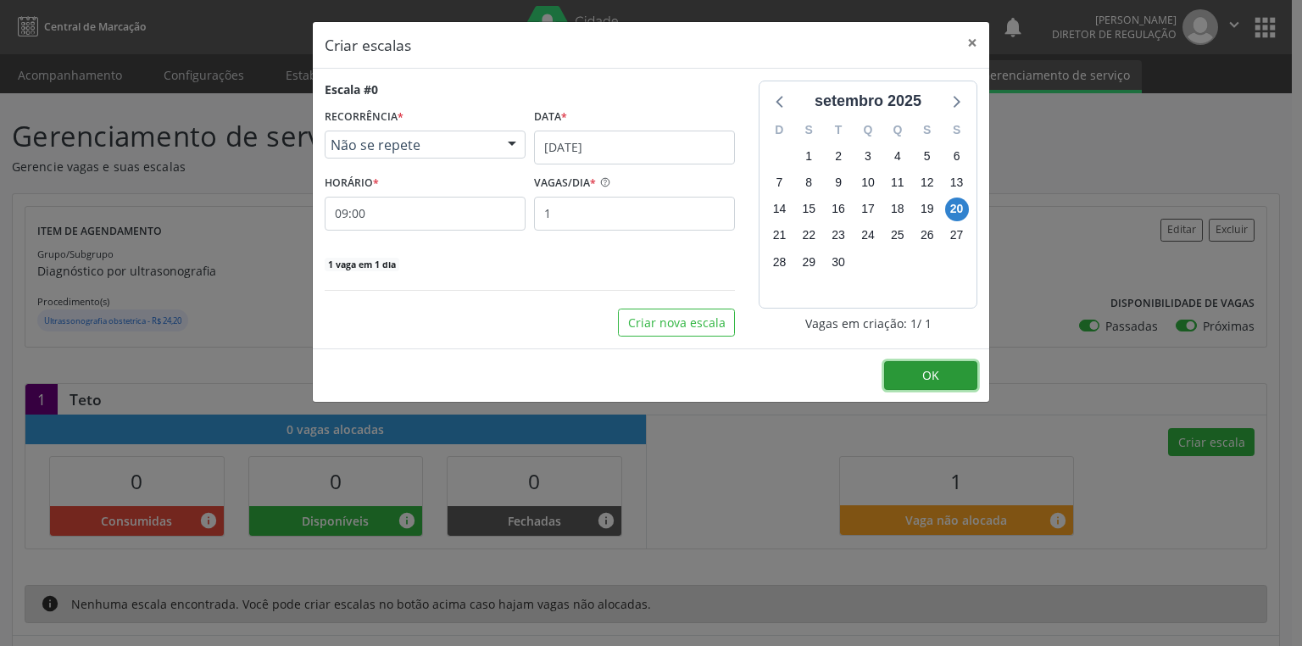
click at [929, 373] on span "OK" at bounding box center [930, 375] width 17 height 16
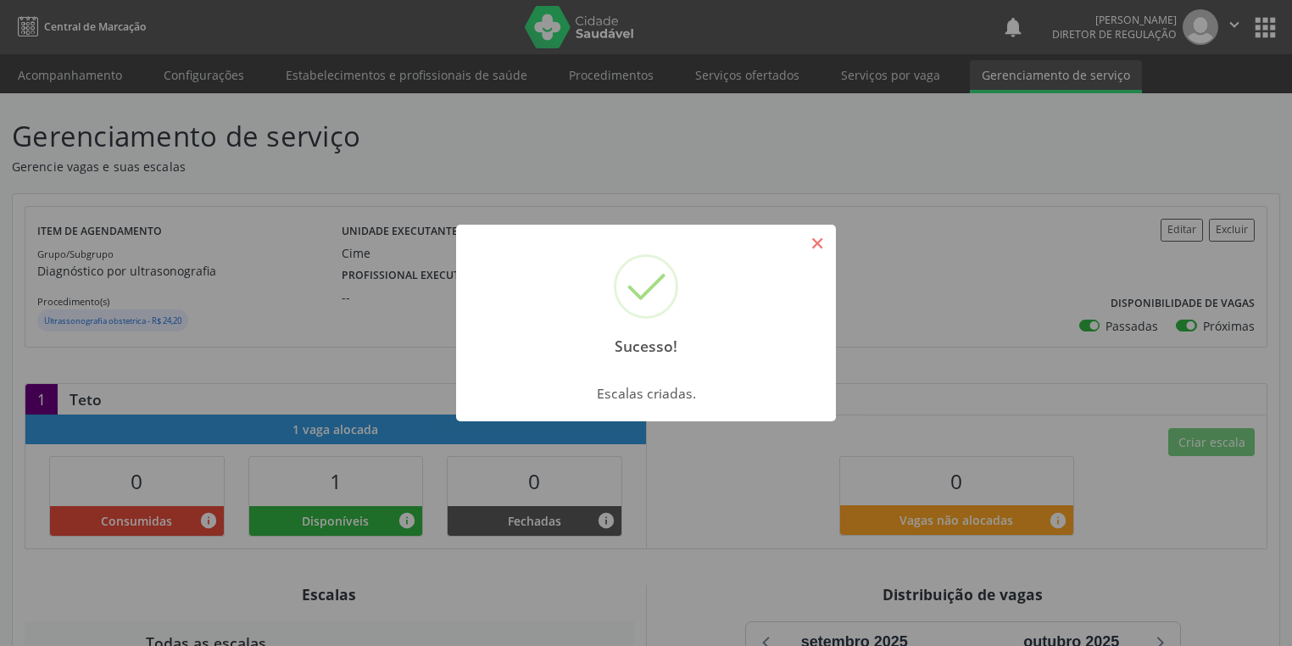
click at [820, 244] on button "×" at bounding box center [817, 243] width 29 height 29
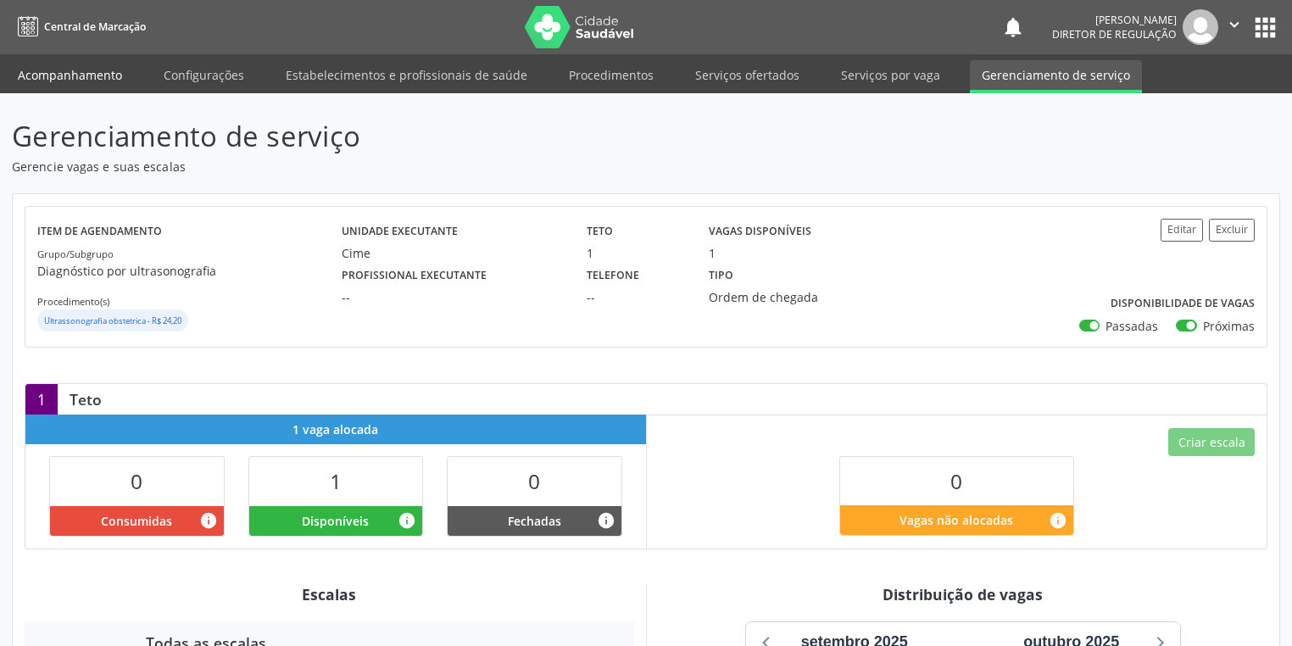
click at [74, 76] on link "Acompanhamento" at bounding box center [70, 75] width 128 height 30
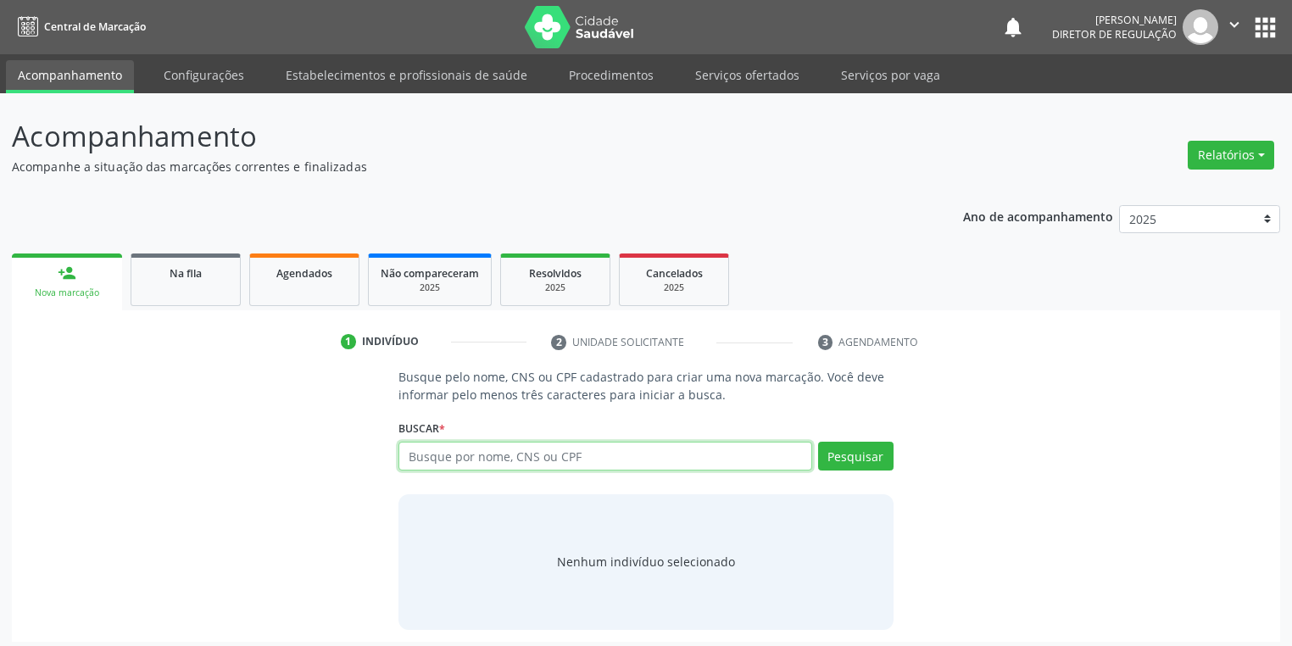
click at [424, 453] on input "text" at bounding box center [605, 456] width 414 height 29
type input "SILVA VICENTE"
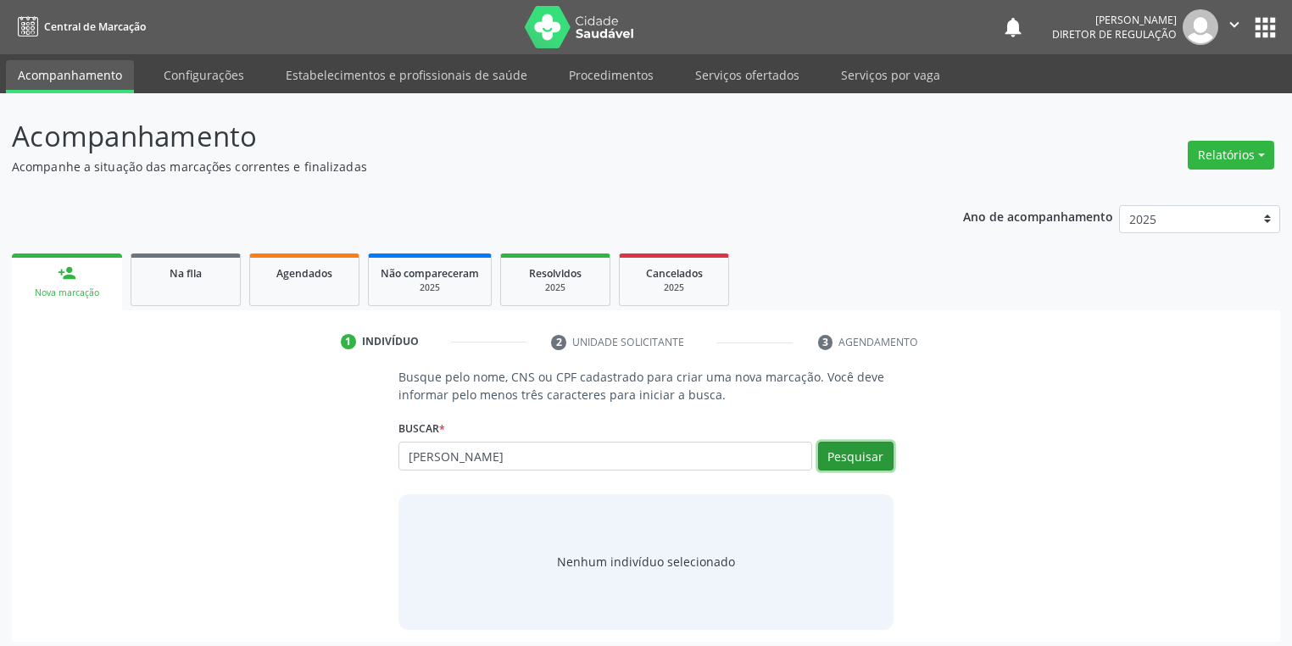
click at [832, 450] on button "Pesquisar" at bounding box center [855, 456] width 75 height 29
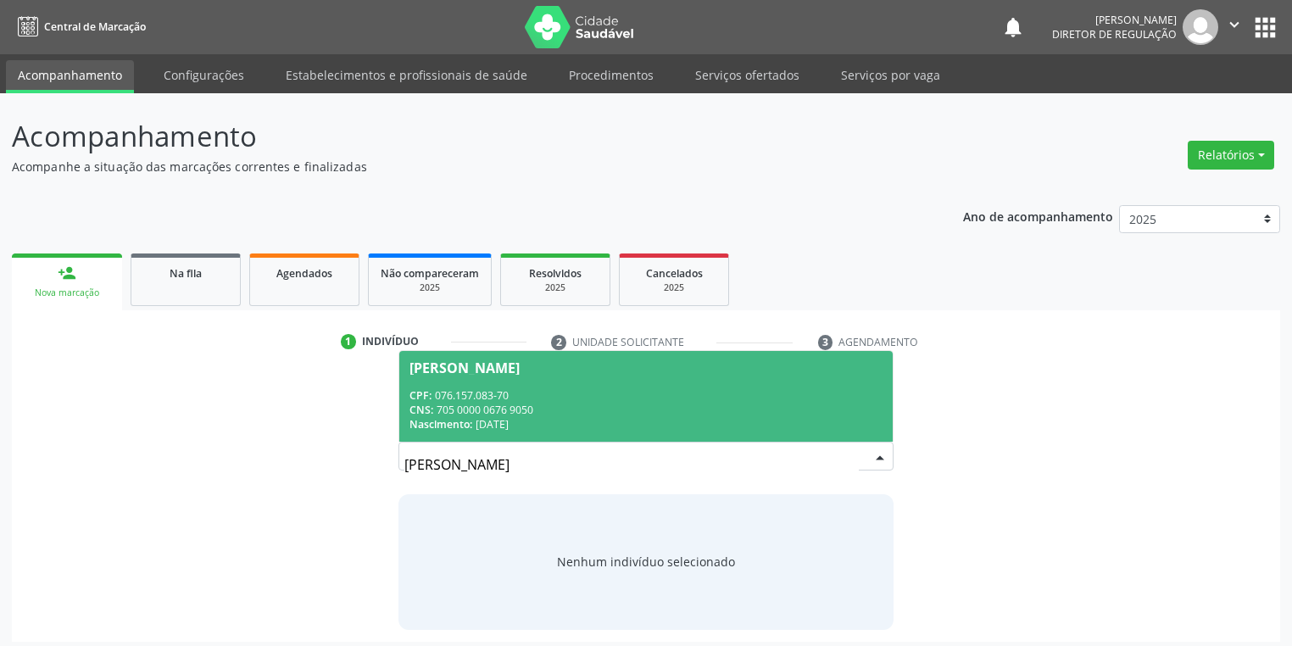
click at [542, 381] on span "Mariana Silva Vicente CPF: 076.157.083-70 CNS: 705 0000 0676 9050 Nascimento: 1…" at bounding box center [645, 396] width 493 height 91
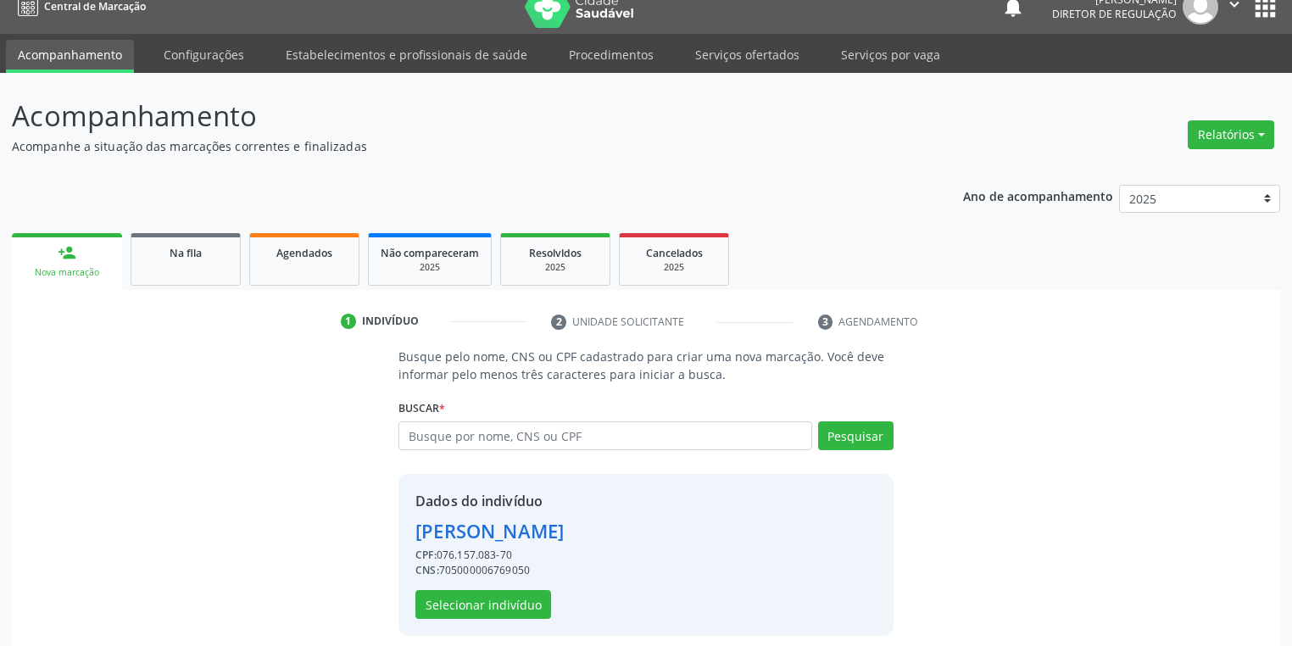
scroll to position [32, 0]
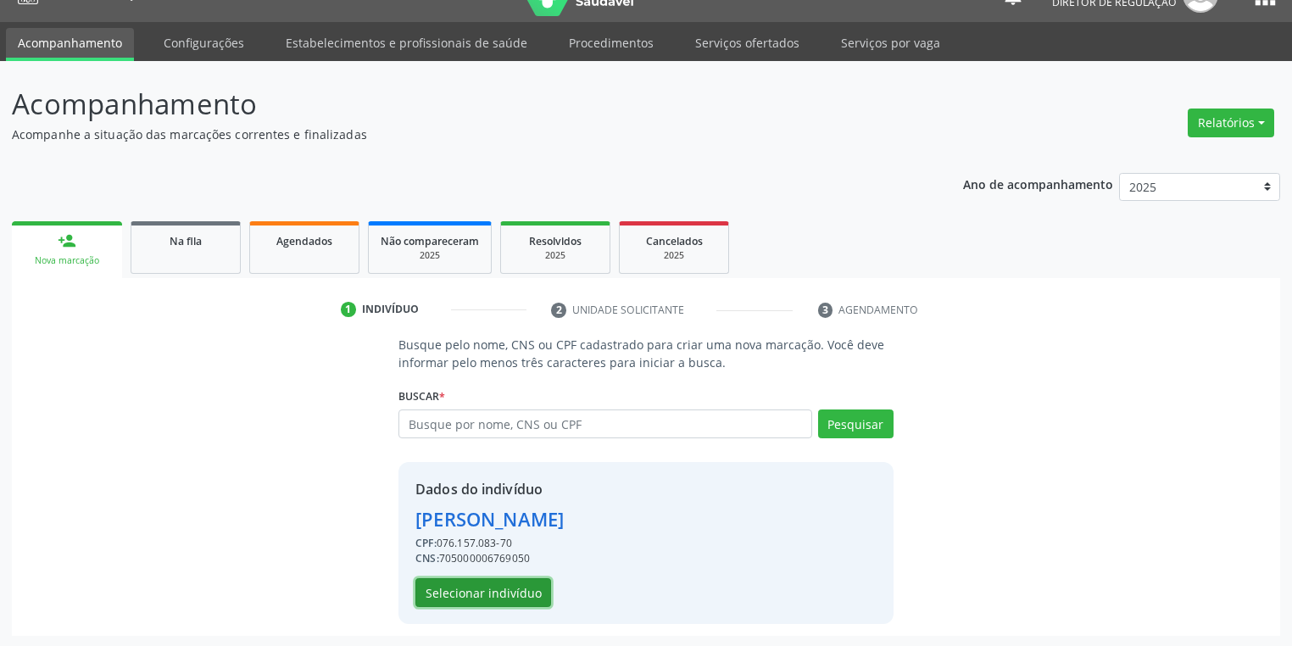
click at [423, 588] on button "Selecionar indivíduo" at bounding box center [483, 592] width 136 height 29
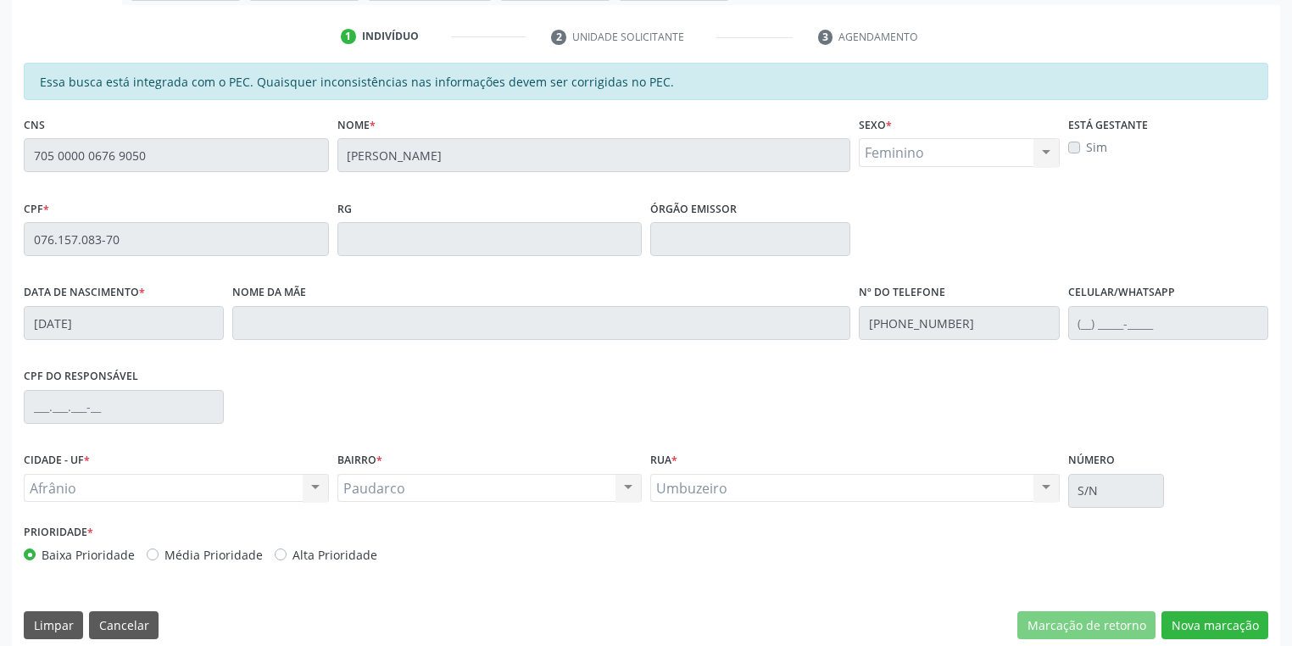
scroll to position [321, 0]
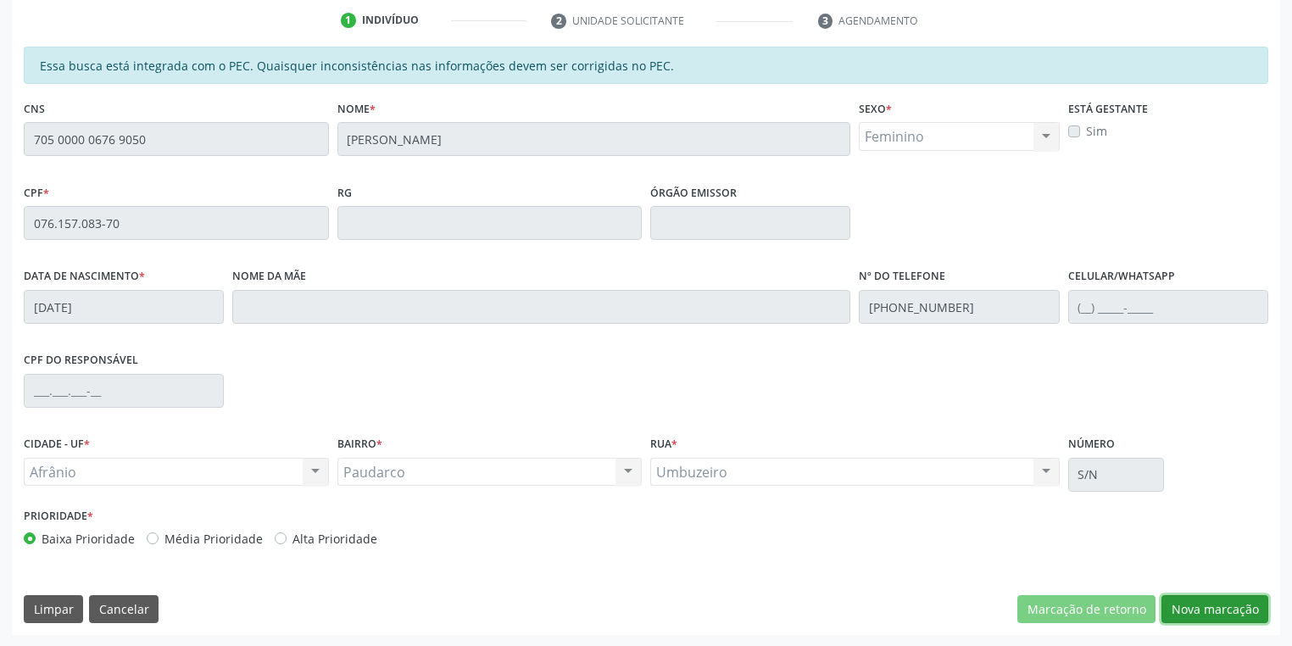
click at [1198, 614] on button "Nova marcação" at bounding box center [1214, 609] width 107 height 29
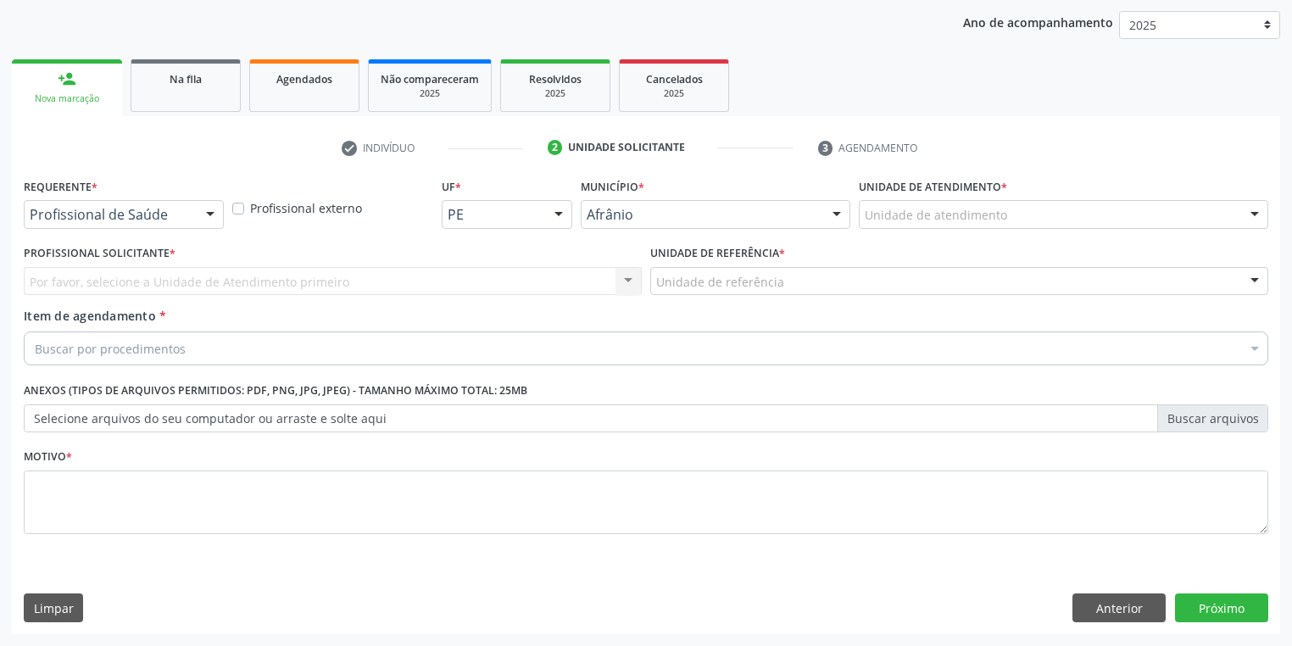
scroll to position [193, 0]
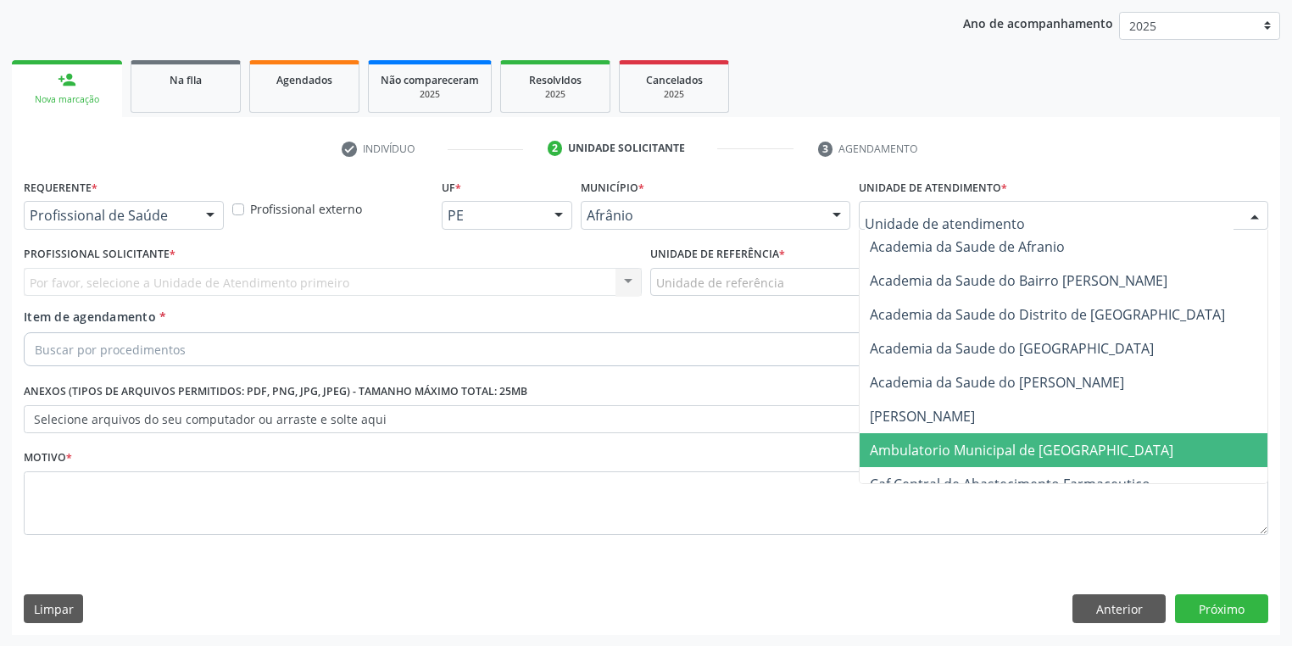
click at [907, 441] on span "Ambulatorio Municipal de [GEOGRAPHIC_DATA]" at bounding box center [1021, 450] width 303 height 19
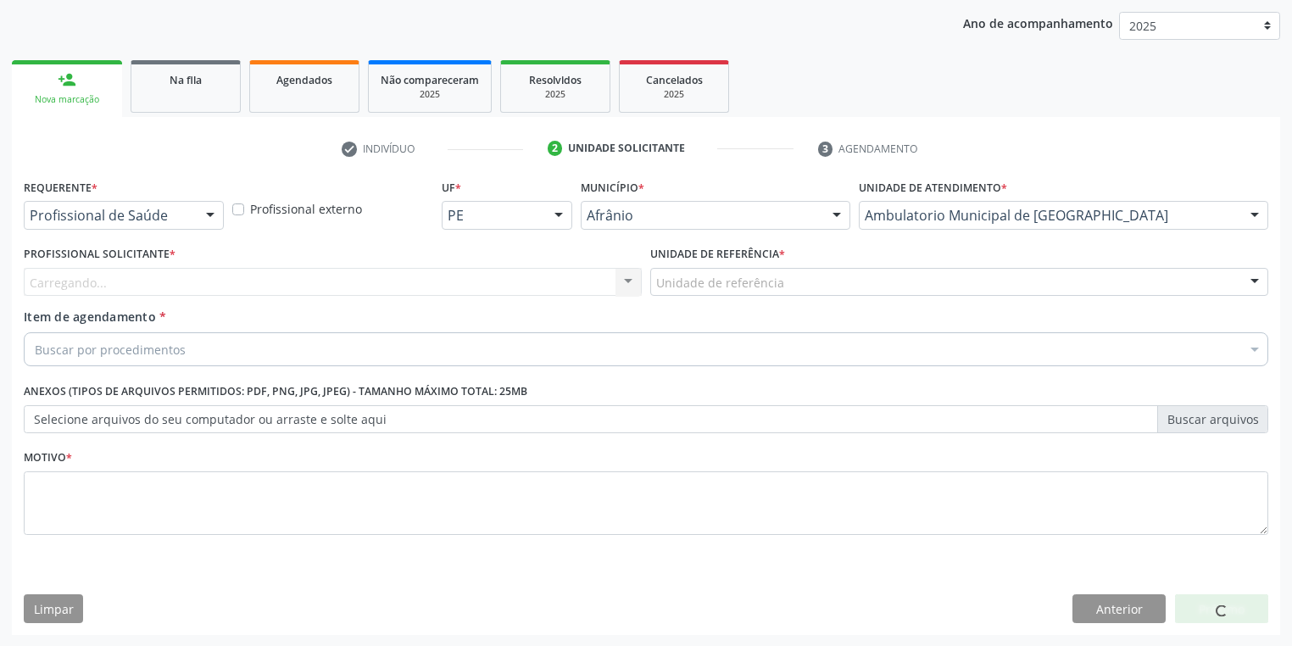
click at [701, 295] on div "Unidade de referência * Unidade de referência ESF de Extrema ESF de Barra das M…" at bounding box center [959, 275] width 626 height 66
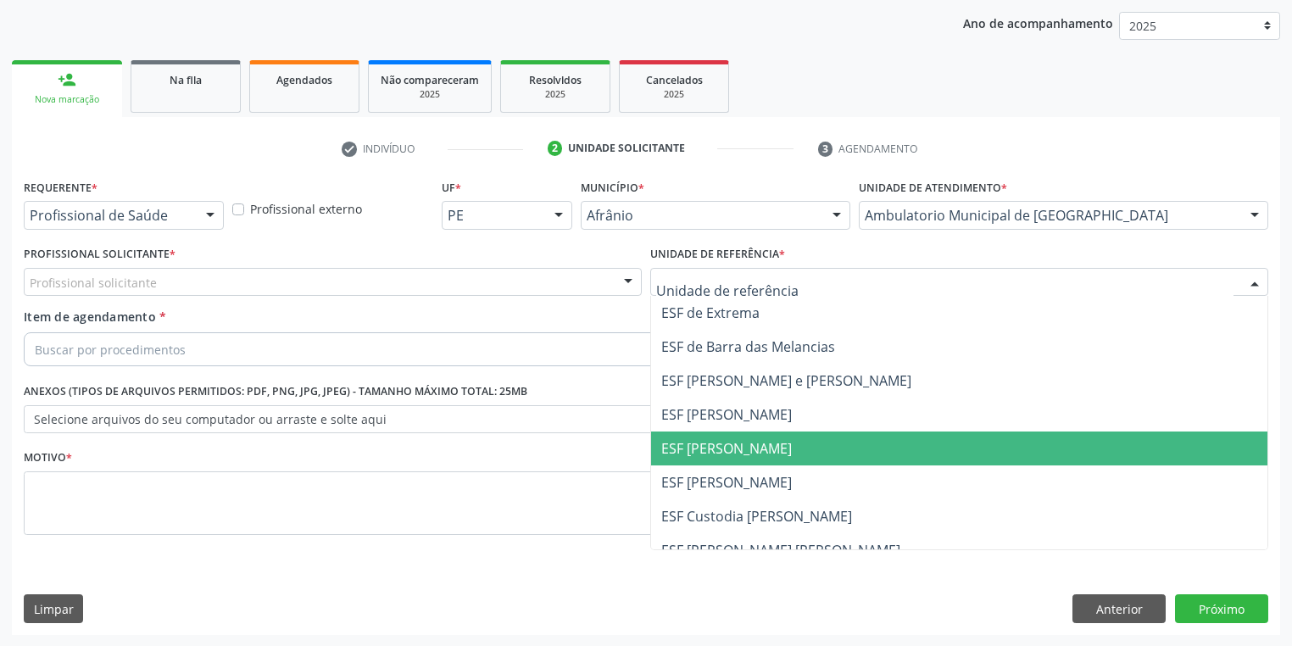
click at [684, 437] on span "ESF [PERSON_NAME]" at bounding box center [959, 448] width 616 height 34
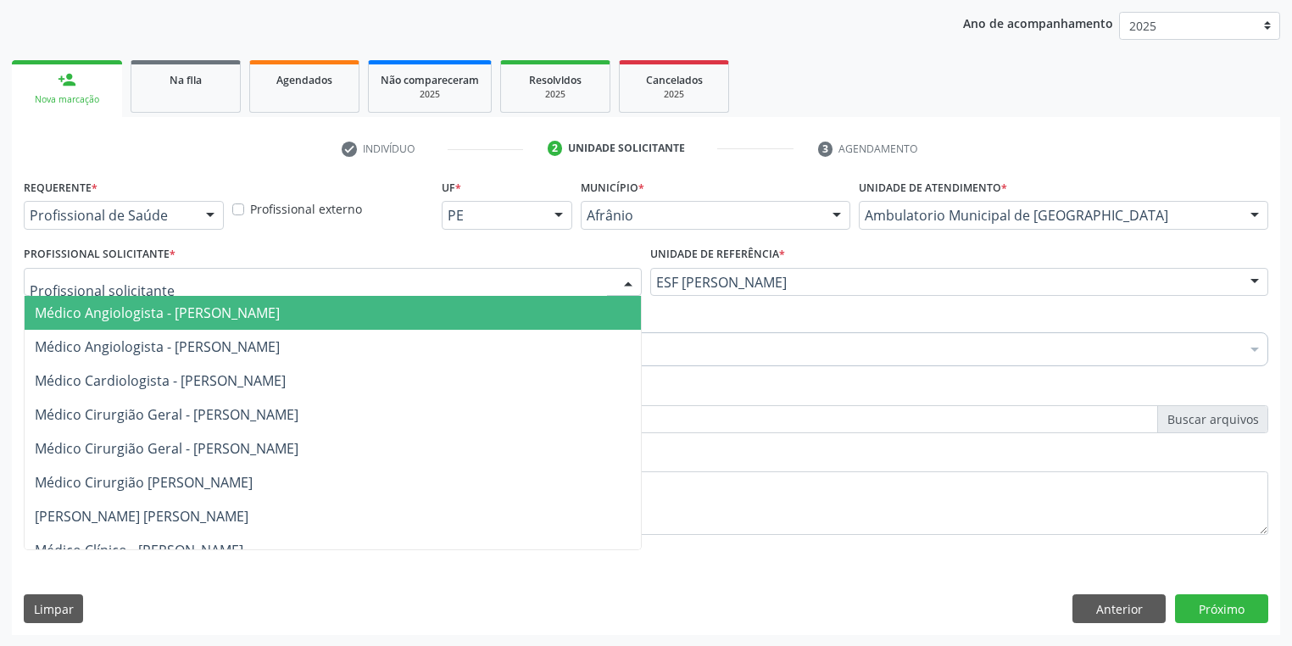
click at [68, 313] on span "Médico Angiologista - [PERSON_NAME]" at bounding box center [157, 312] width 245 height 19
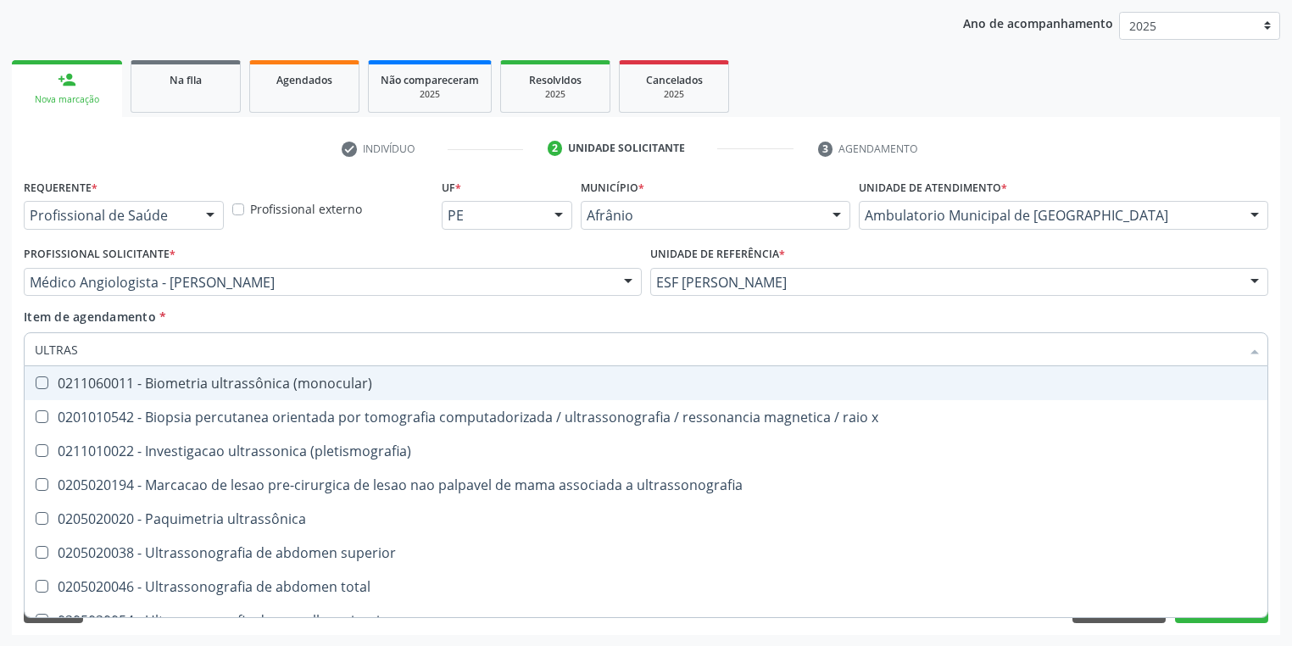
type input "ULTRASS"
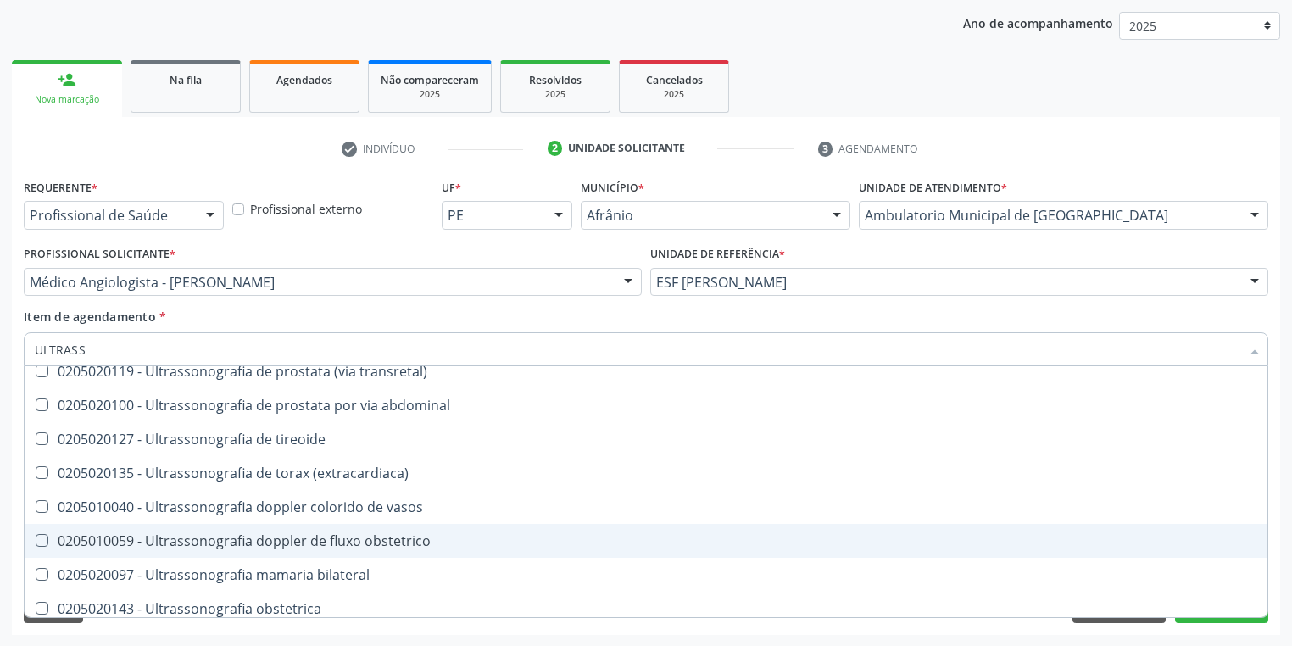
scroll to position [407, 0]
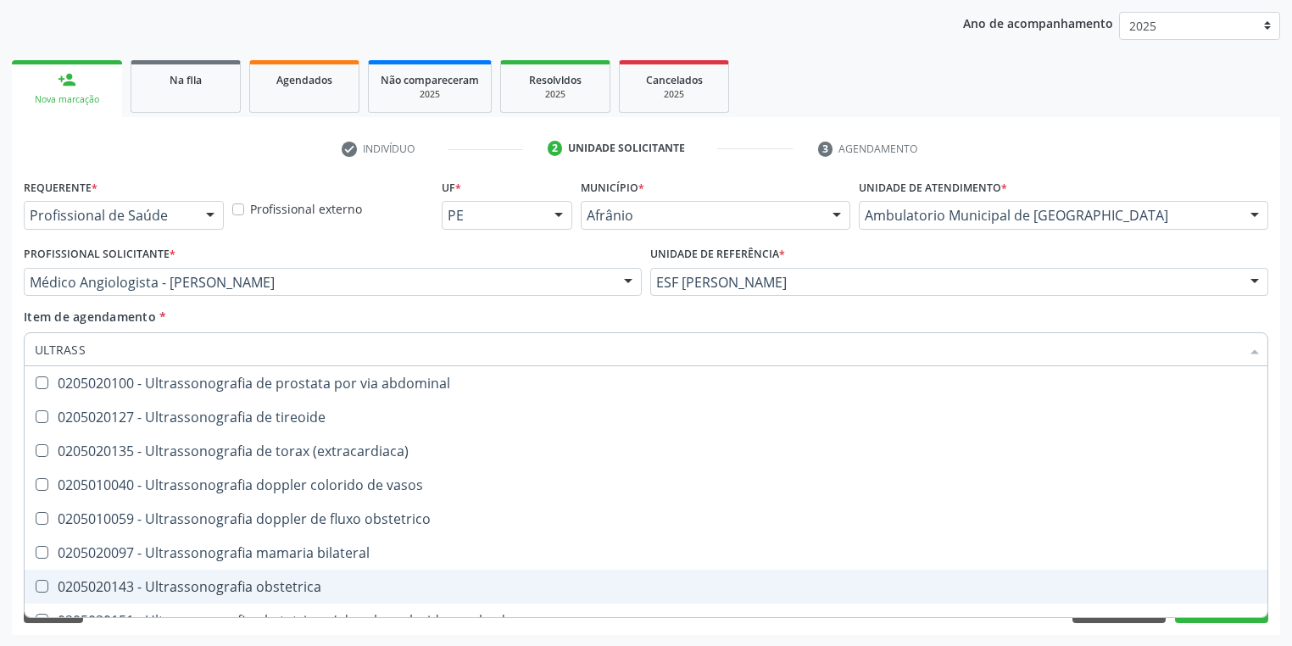
click at [247, 580] on div "0205020143 - Ultrassonografia obstetrica" at bounding box center [646, 587] width 1222 height 14
checkbox obstetrica "true"
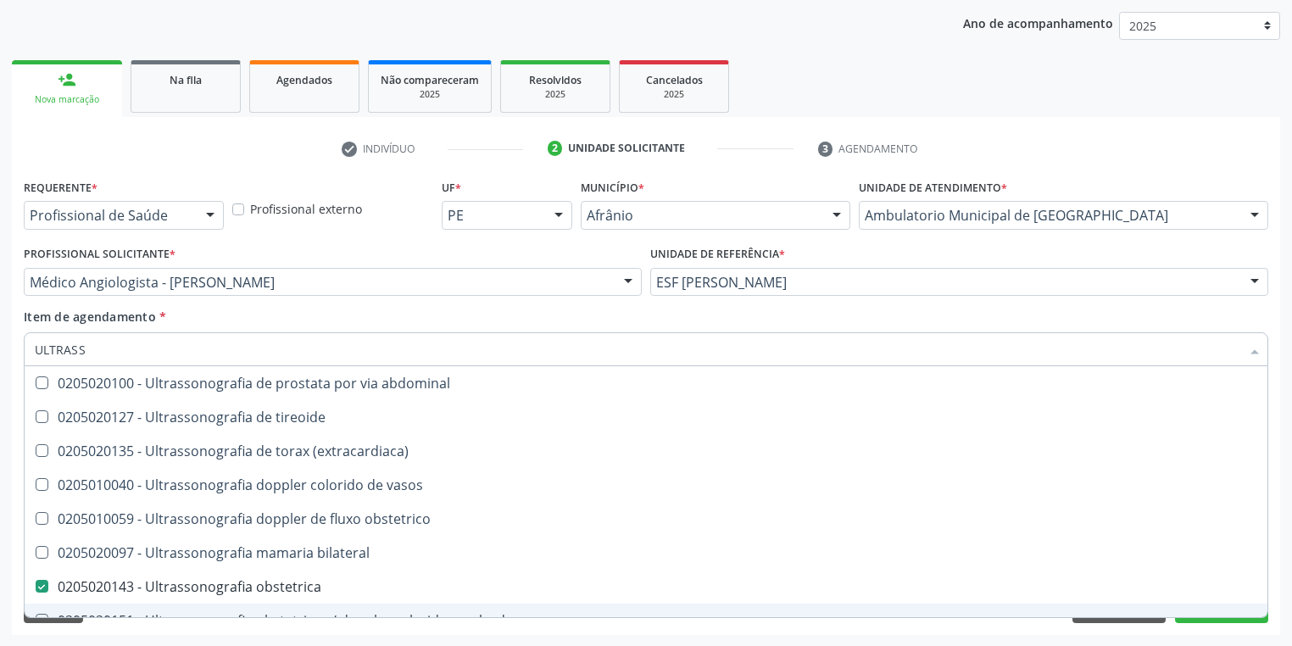
click at [136, 628] on div "Requerente * Profissional de Saúde Profissional de Saúde Paciente Nenhum result…" at bounding box center [646, 405] width 1268 height 460
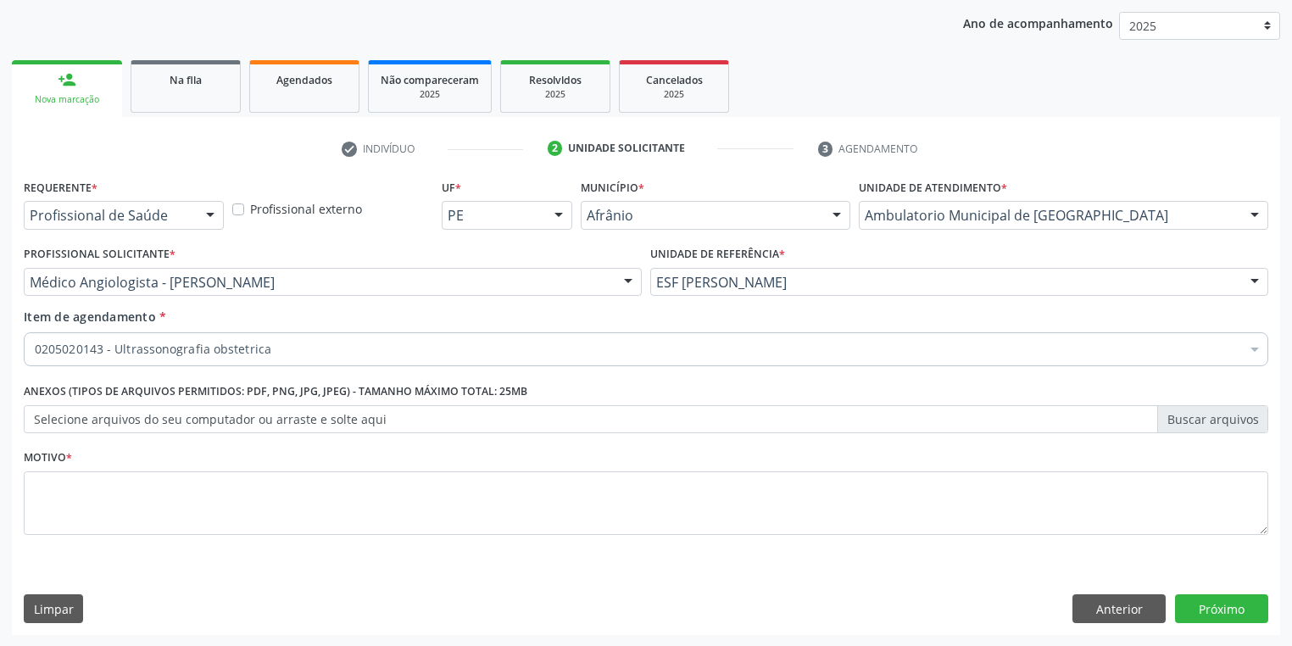
scroll to position [0, 0]
click at [73, 485] on textarea at bounding box center [646, 503] width 1244 height 64
type textarea "*"
click at [1217, 609] on button "Próximo" at bounding box center [1221, 608] width 93 height 29
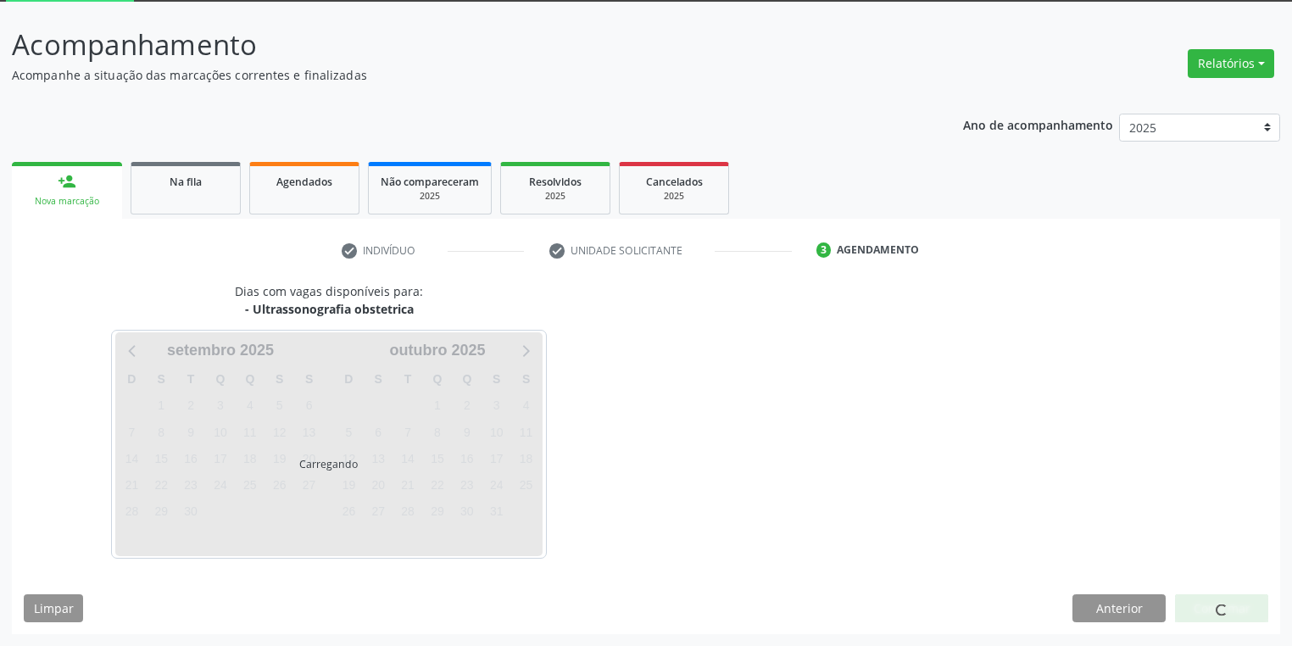
scroll to position [91, 0]
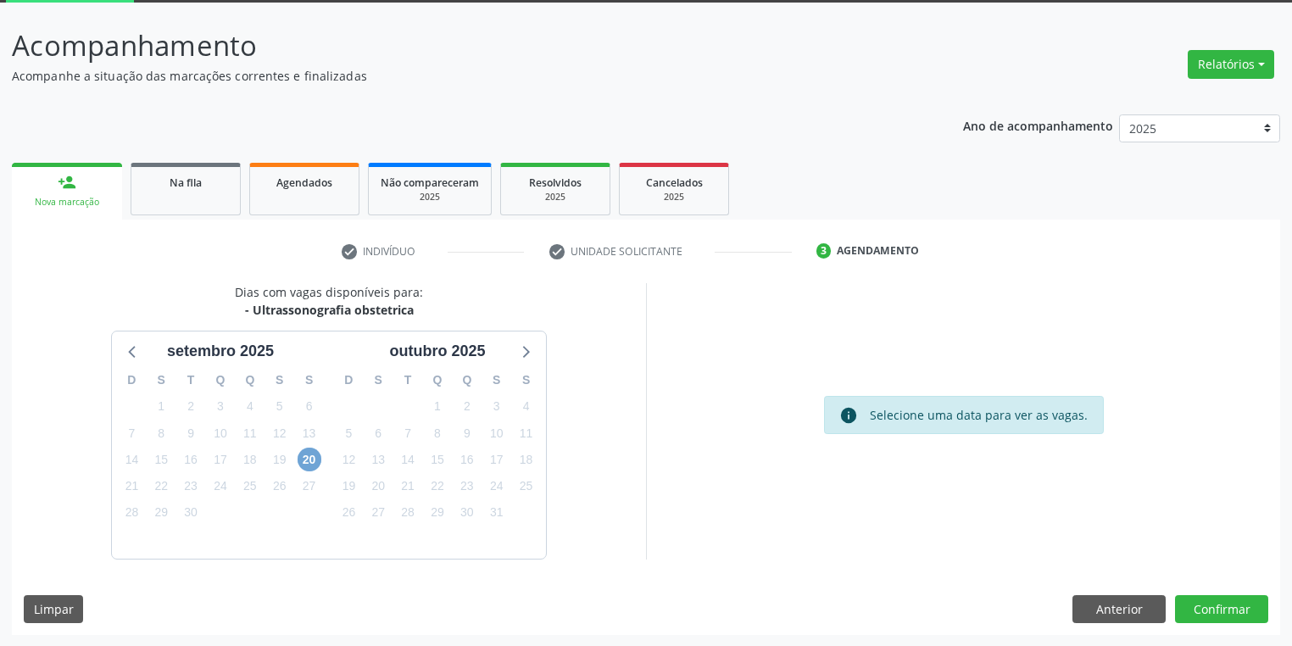
click at [298, 454] on span "20" at bounding box center [310, 460] width 24 height 24
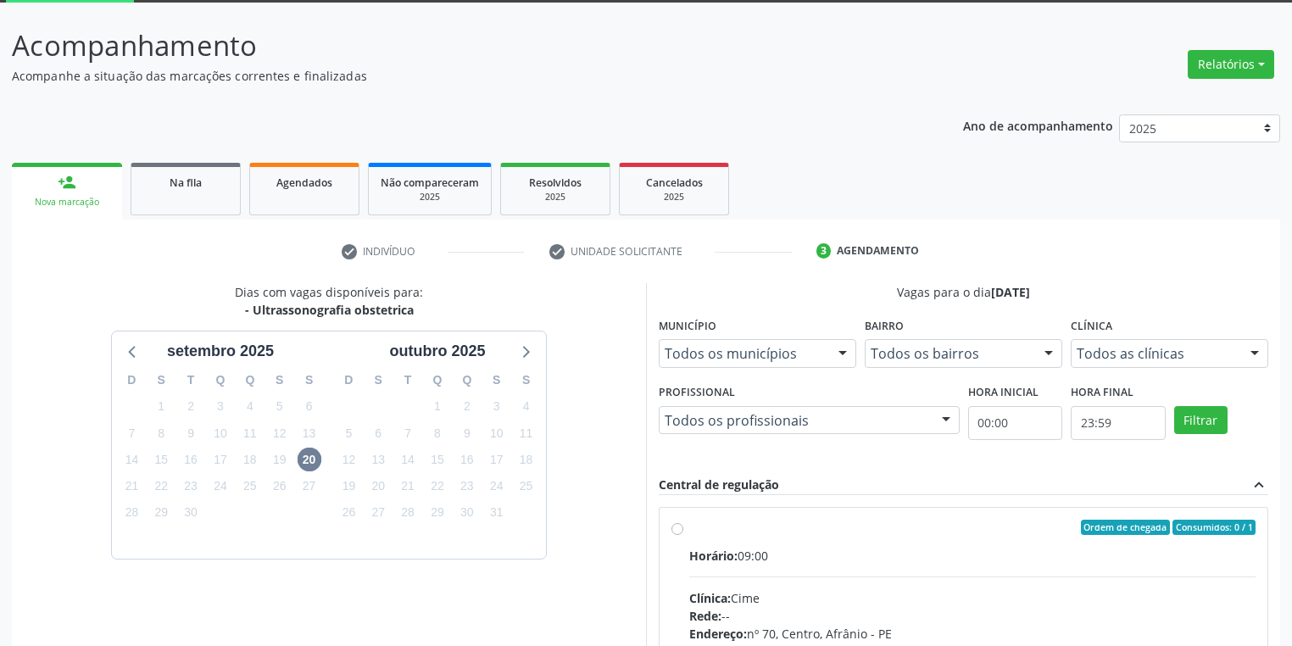
click at [1060, 576] on hr at bounding box center [972, 576] width 566 height 1
click at [683, 535] on input "Ordem de chegada Consumidos: 0 / 1 Horário: 09:00 Clínica: Cime Rede: -- Endere…" at bounding box center [677, 527] width 12 height 15
radio input "true"
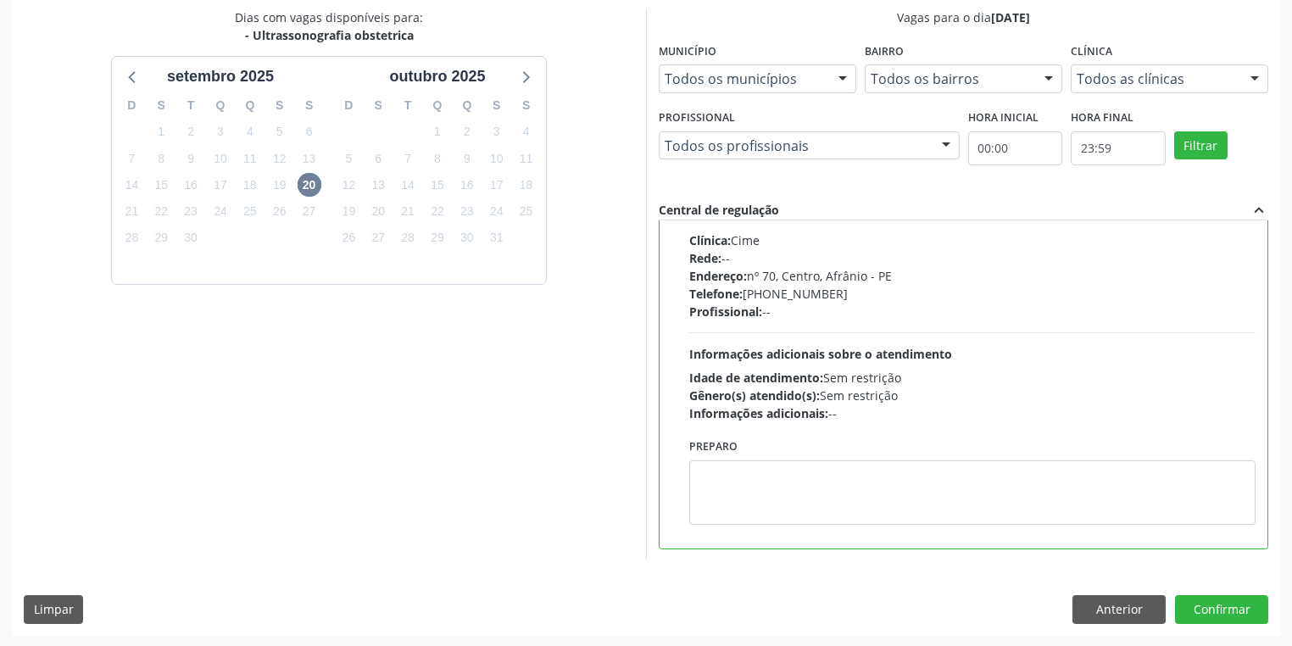
scroll to position [366, 0]
click at [1194, 607] on button "Confirmar" at bounding box center [1221, 608] width 93 height 29
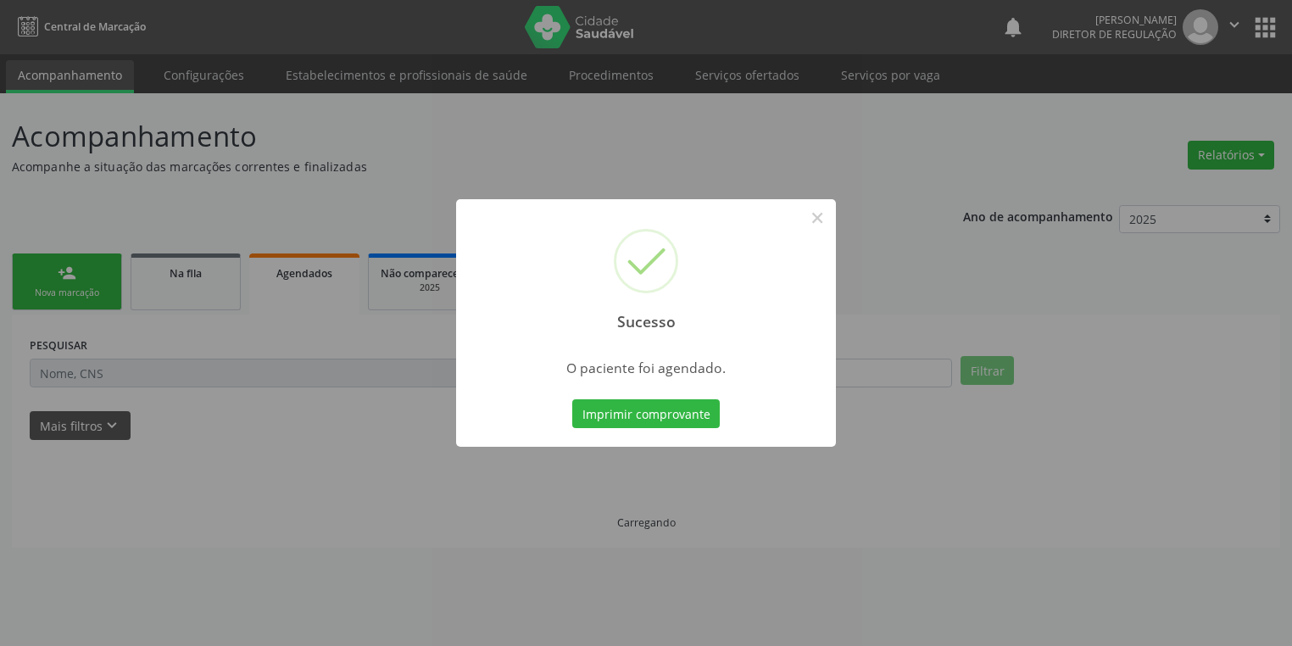
scroll to position [0, 0]
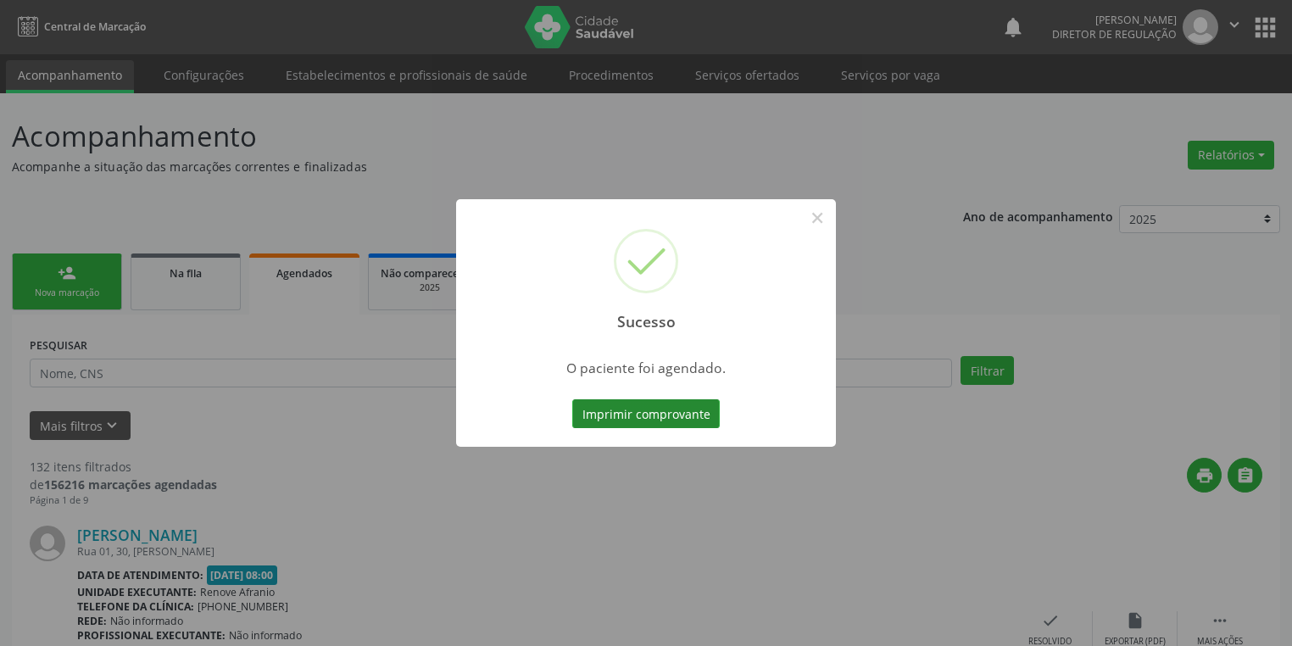
click at [668, 414] on button "Imprimir comprovante" at bounding box center [645, 413] width 147 height 29
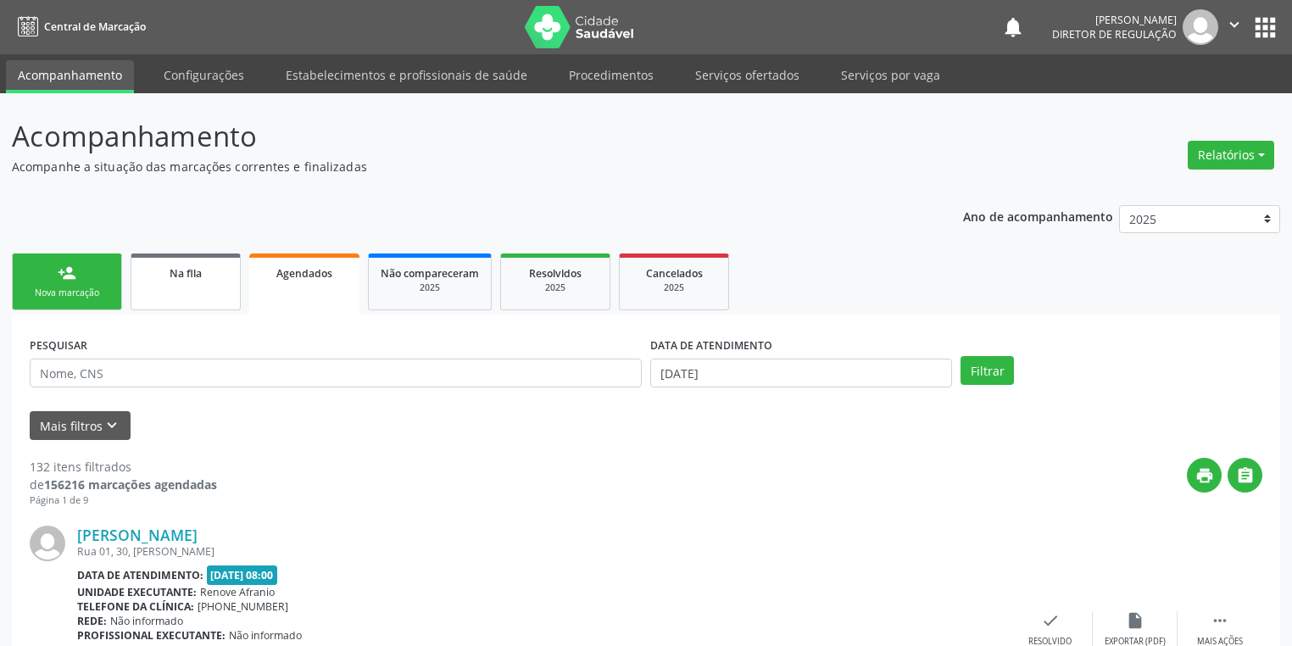
click at [213, 285] on link "Na fila" at bounding box center [186, 281] width 110 height 57
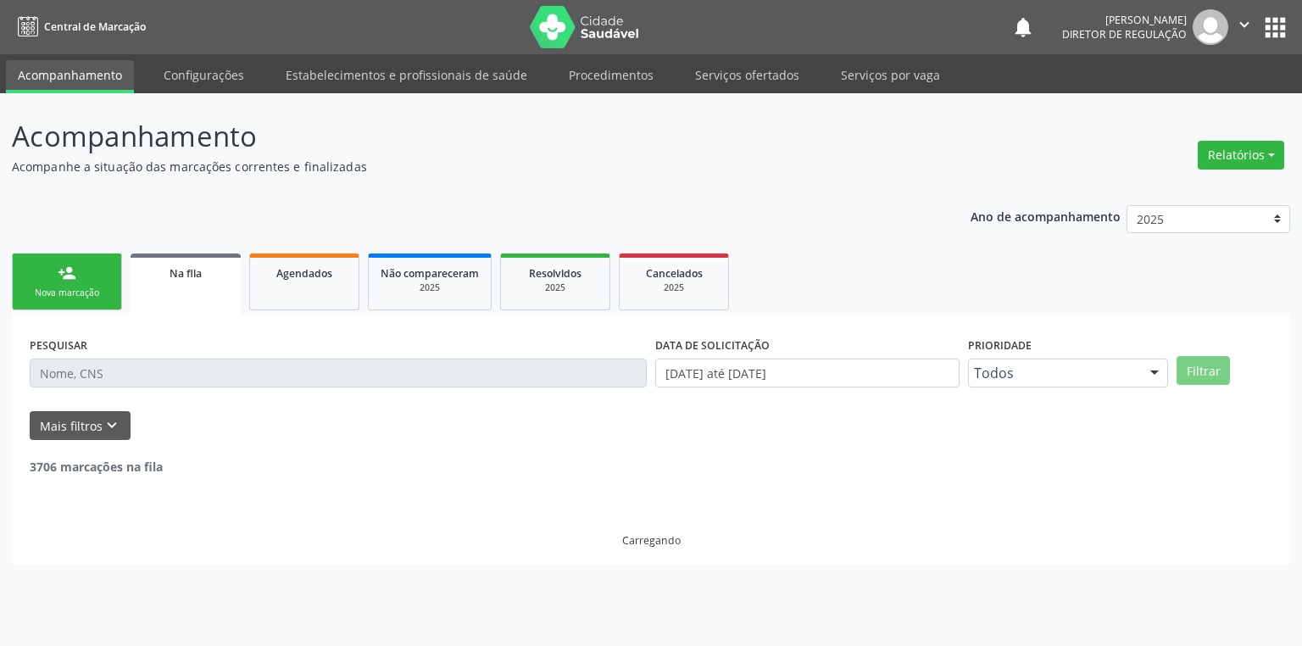
click at [103, 378] on input "text" at bounding box center [338, 373] width 617 height 29
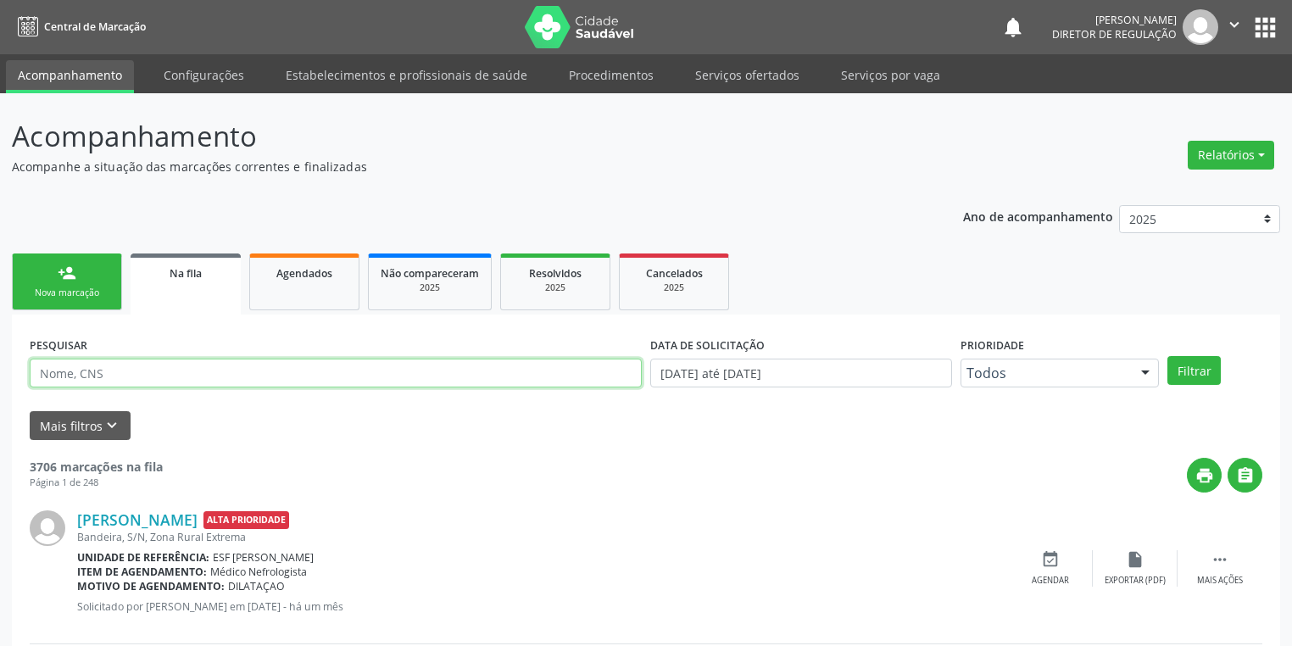
click at [108, 375] on input "text" at bounding box center [336, 373] width 612 height 29
type input "708609529770183"
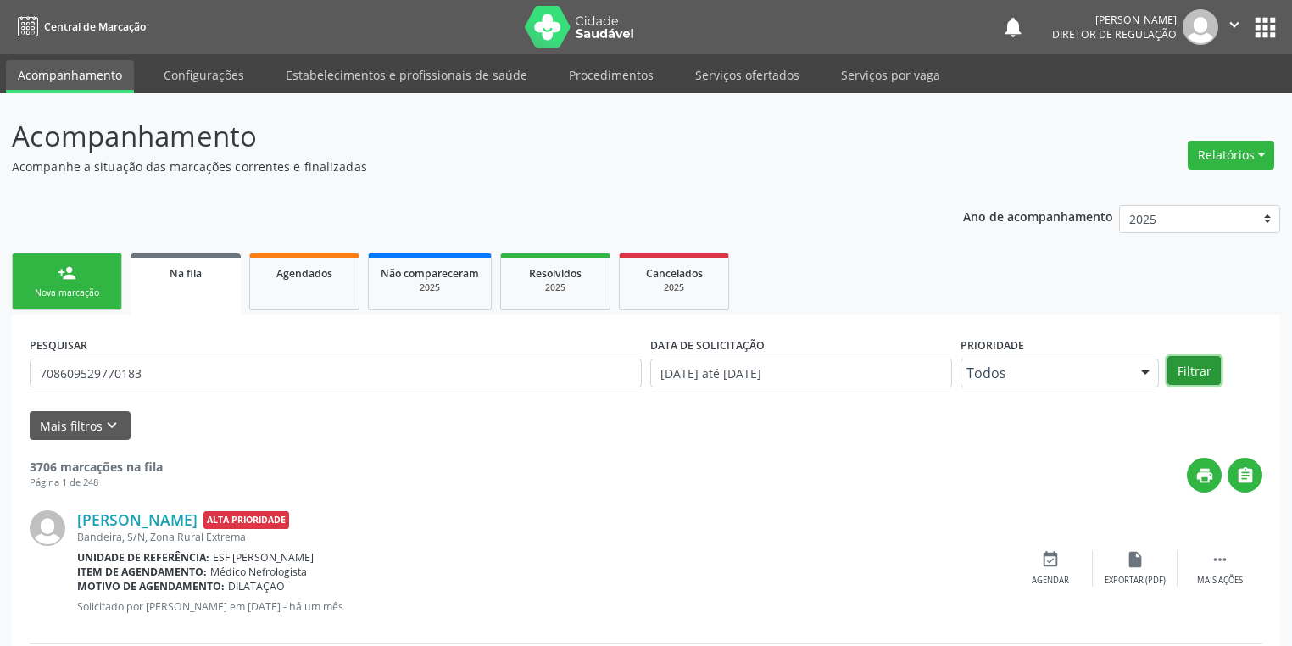
click at [1183, 374] on button "Filtrar" at bounding box center [1193, 370] width 53 height 29
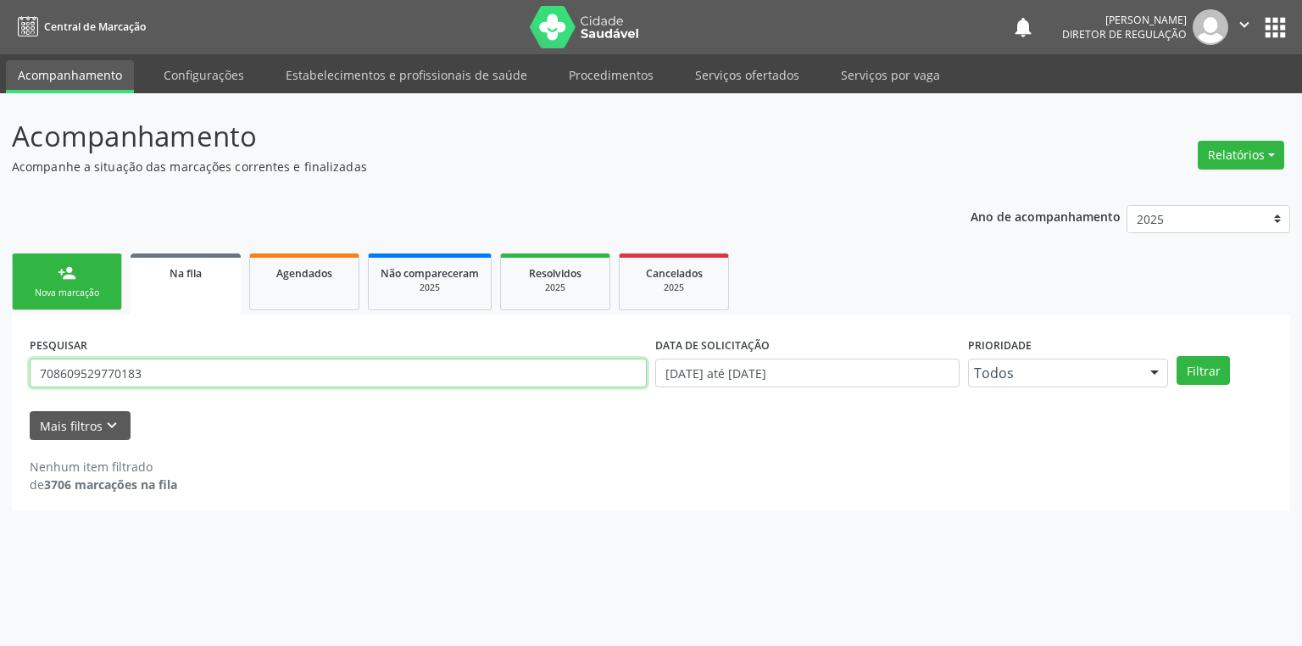
drag, startPoint x: 144, startPoint y: 373, endPoint x: 9, endPoint y: 378, distance: 134.9
click at [9, 378] on div "Acompanhamento Acompanhe a situação das marcações correntes e finalizadas Relat…" at bounding box center [651, 369] width 1302 height 553
click at [85, 276] on link "person_add Nova marcação" at bounding box center [67, 281] width 110 height 57
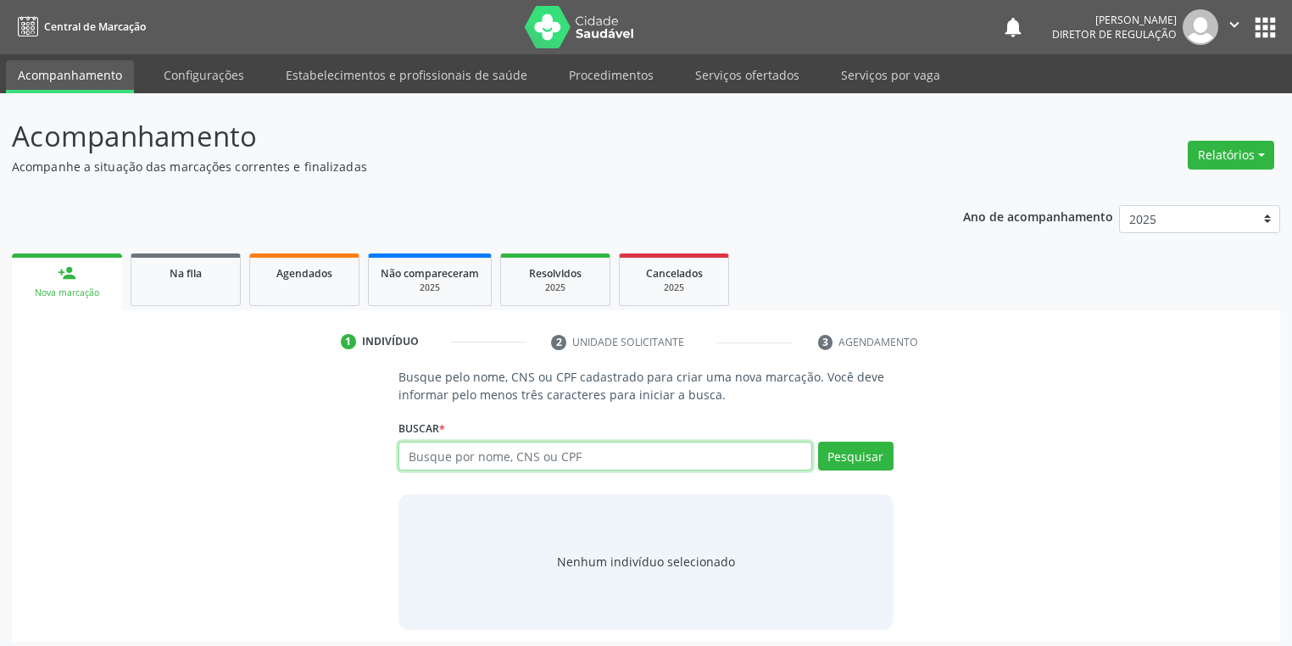
click at [451, 460] on input "text" at bounding box center [605, 456] width 414 height 29
paste input "708609529770183"
type input "708609529770183"
click at [865, 458] on button "Pesquisar" at bounding box center [855, 456] width 75 height 29
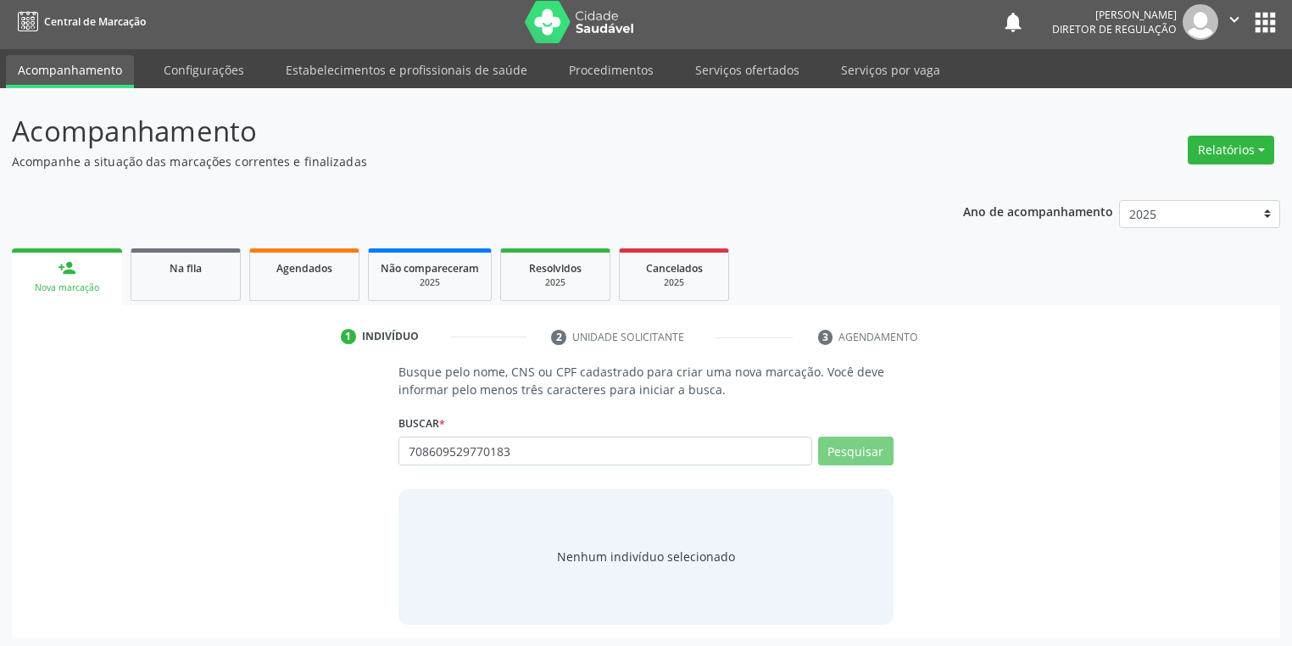
scroll to position [7, 0]
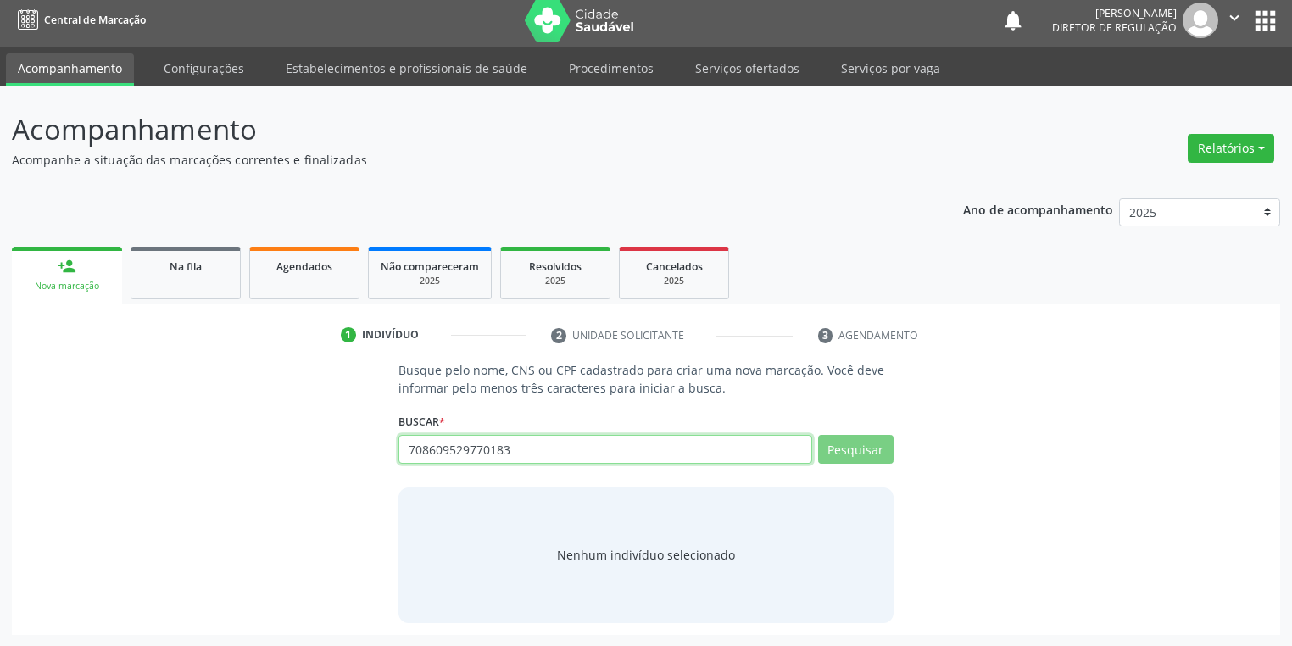
drag, startPoint x: 515, startPoint y: 450, endPoint x: 359, endPoint y: 465, distance: 155.9
click at [359, 465] on div "Busque pelo nome, CNS ou CPF cadastrado para criar uma nova marcação. Você deve…" at bounding box center [646, 491] width 1244 height 261
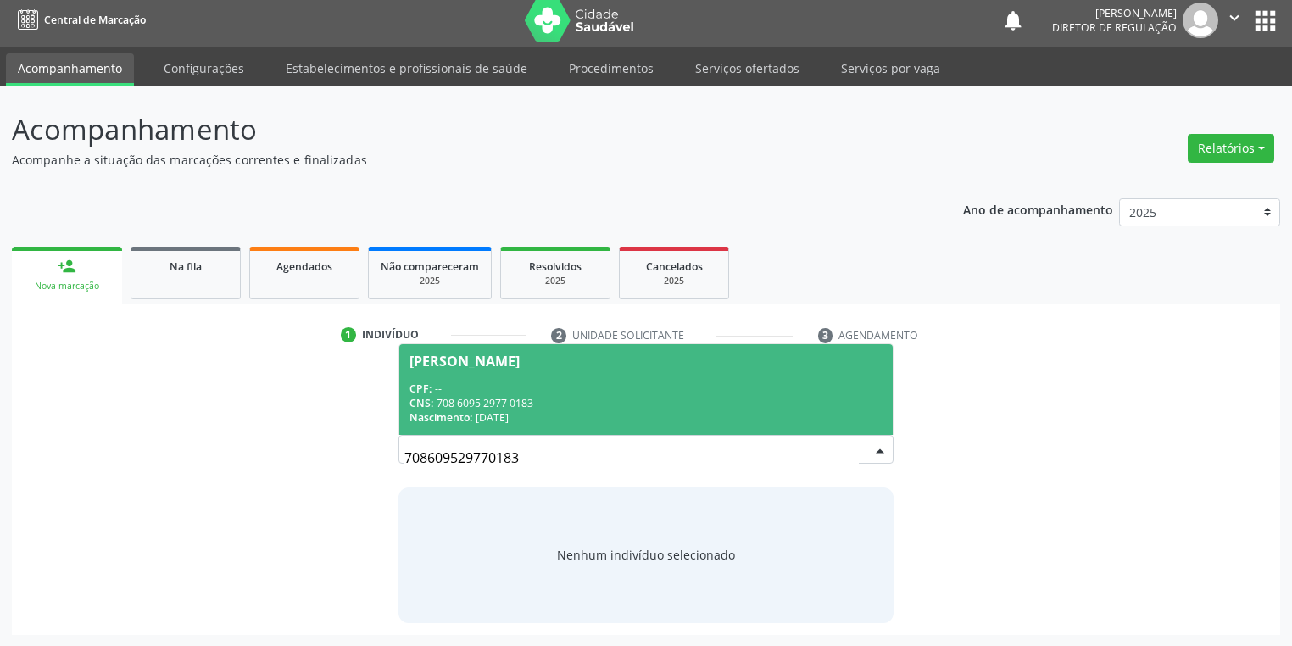
click at [434, 391] on div "CPF: --" at bounding box center [645, 388] width 473 height 14
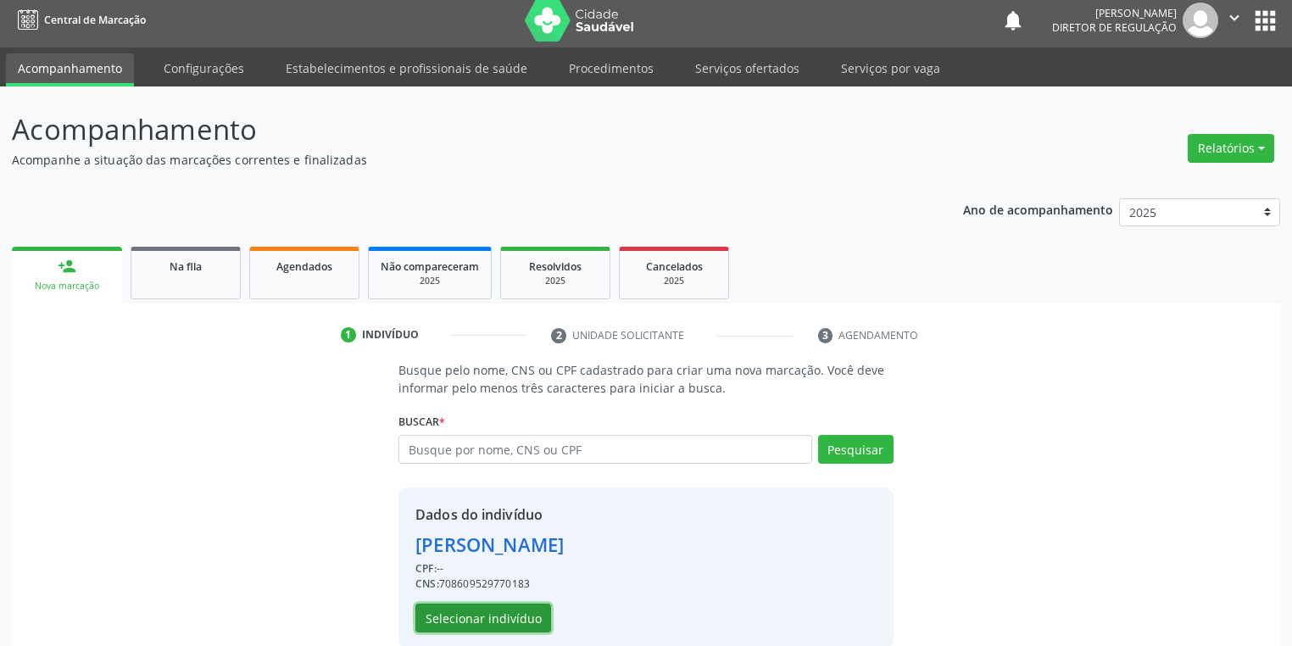
click at [509, 613] on button "Selecionar indivíduo" at bounding box center [483, 618] width 136 height 29
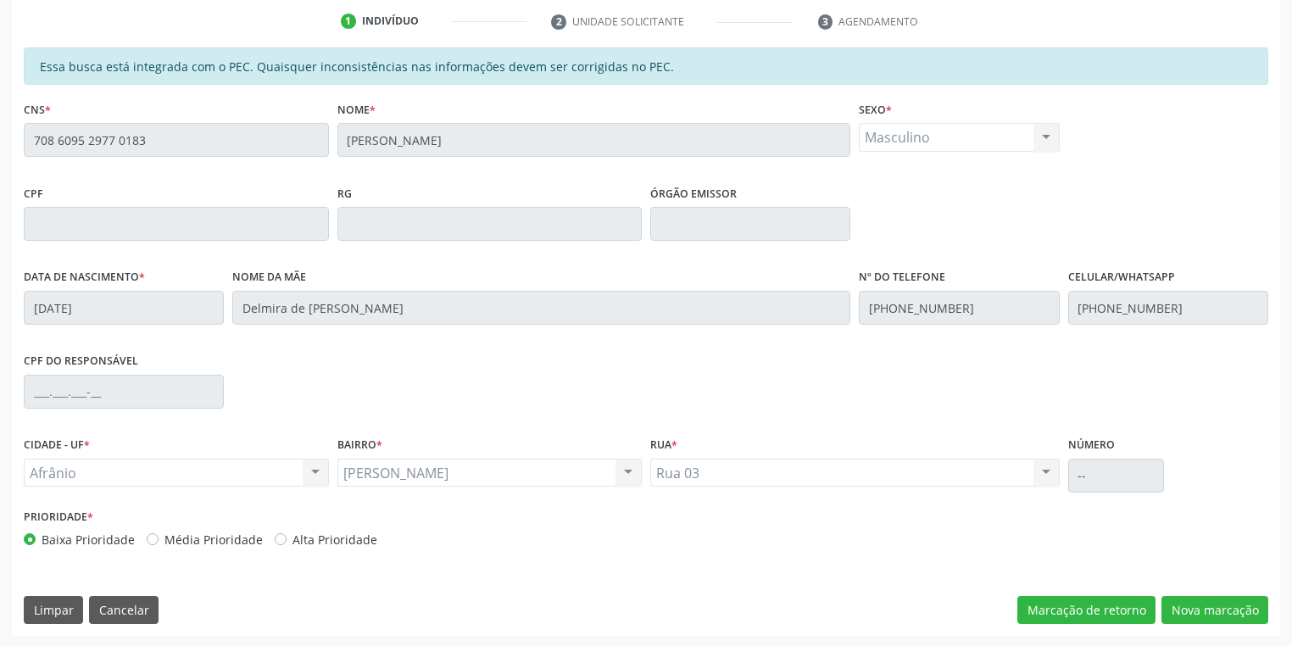
scroll to position [321, 0]
click at [1204, 609] on button "Nova marcação" at bounding box center [1214, 609] width 107 height 29
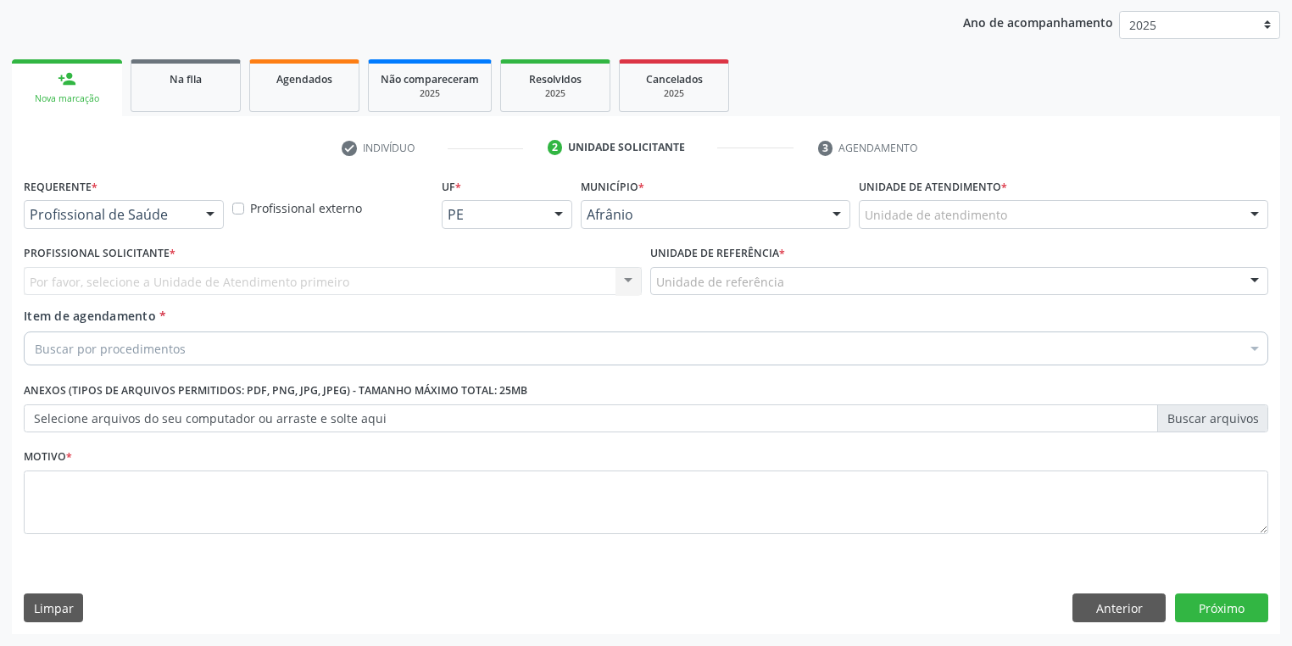
scroll to position [193, 0]
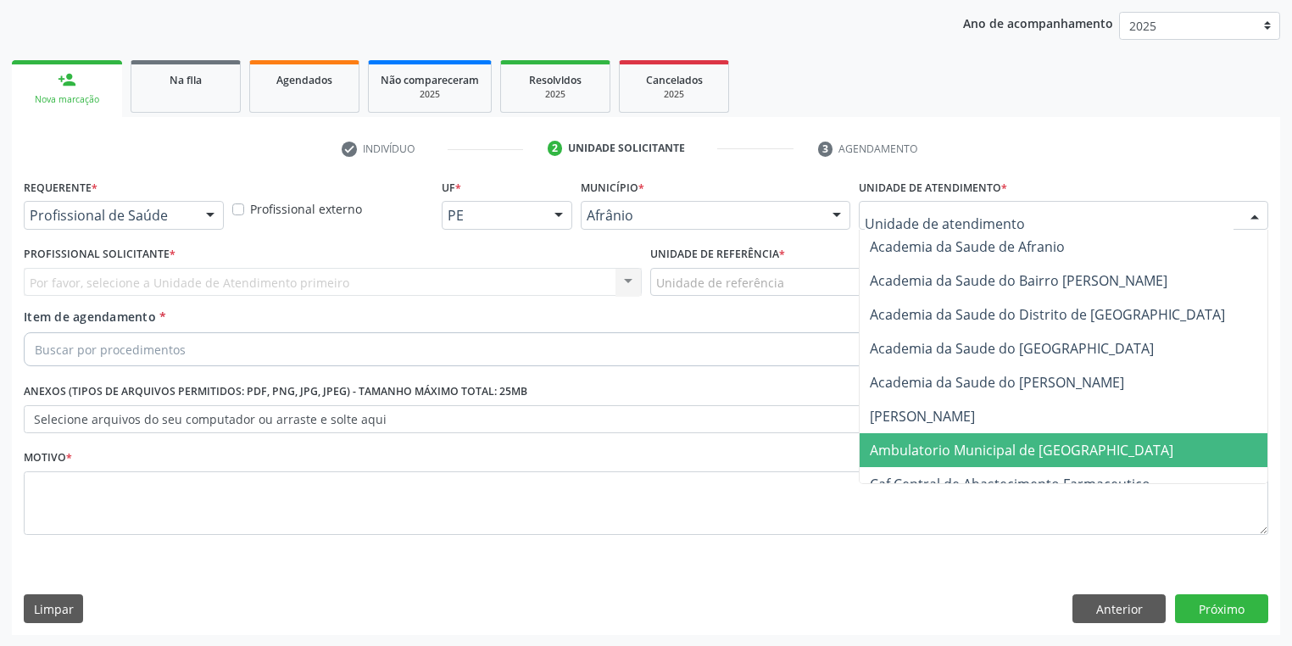
drag, startPoint x: 882, startPoint y: 444, endPoint x: 755, endPoint y: 343, distance: 161.6
click at [879, 441] on span "Ambulatorio Municipal de [GEOGRAPHIC_DATA]" at bounding box center [1021, 450] width 303 height 19
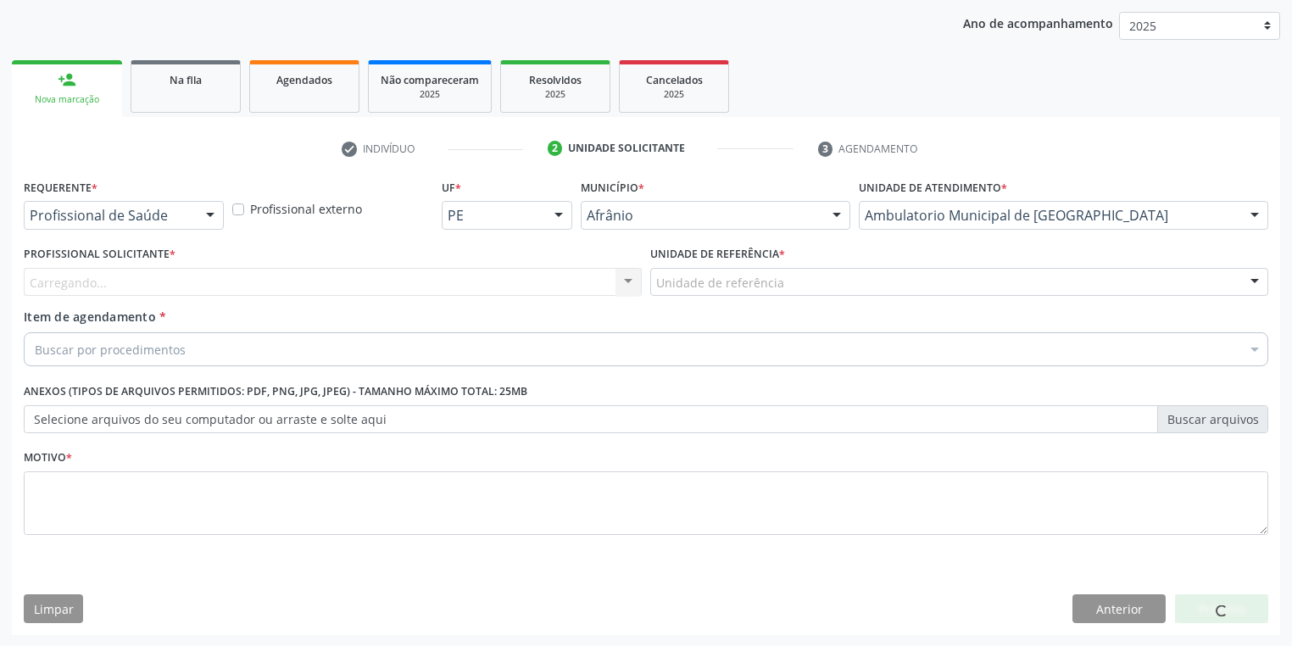
drag, startPoint x: 721, startPoint y: 281, endPoint x: 731, endPoint y: 338, distance: 58.4
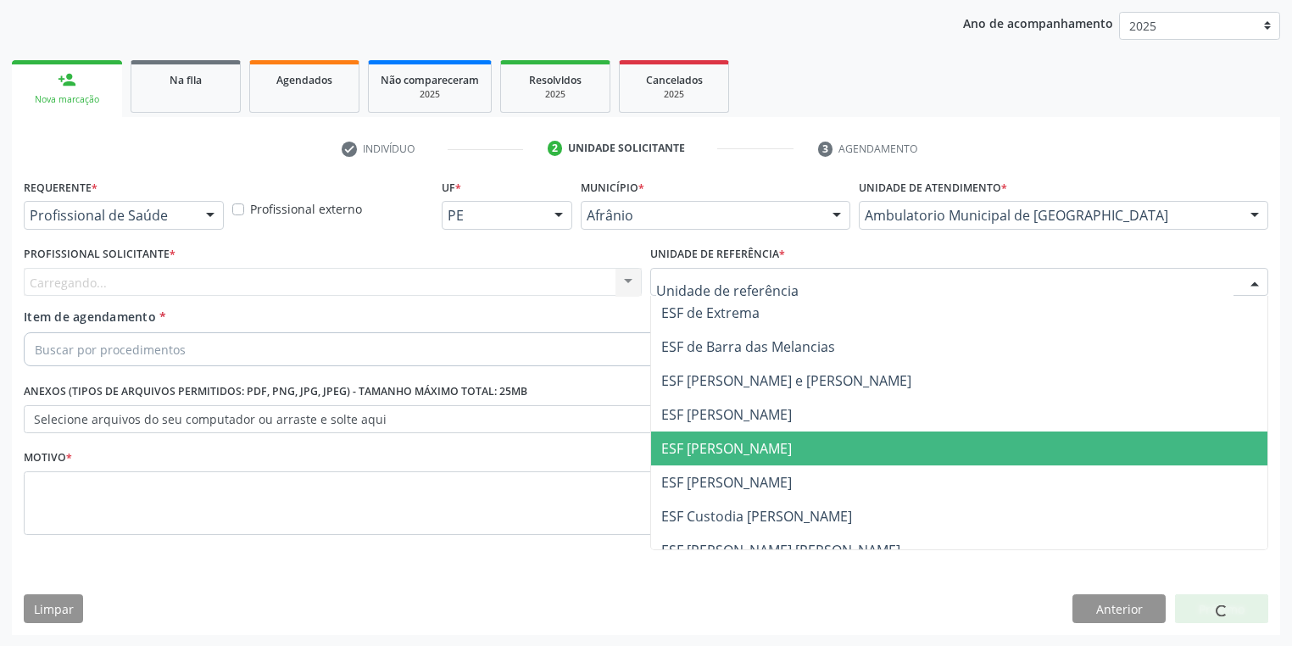
click at [747, 458] on span "ESF [PERSON_NAME]" at bounding box center [959, 448] width 616 height 34
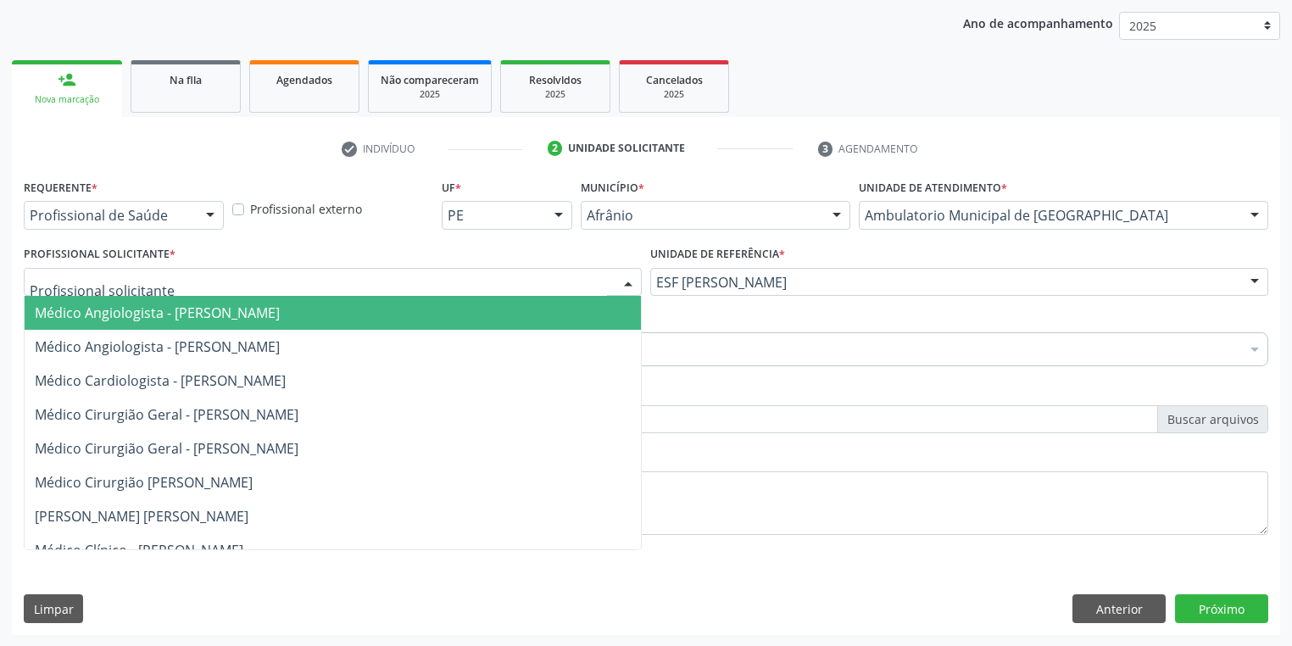
click at [124, 305] on span "Médico Angiologista - [PERSON_NAME]" at bounding box center [157, 312] width 245 height 19
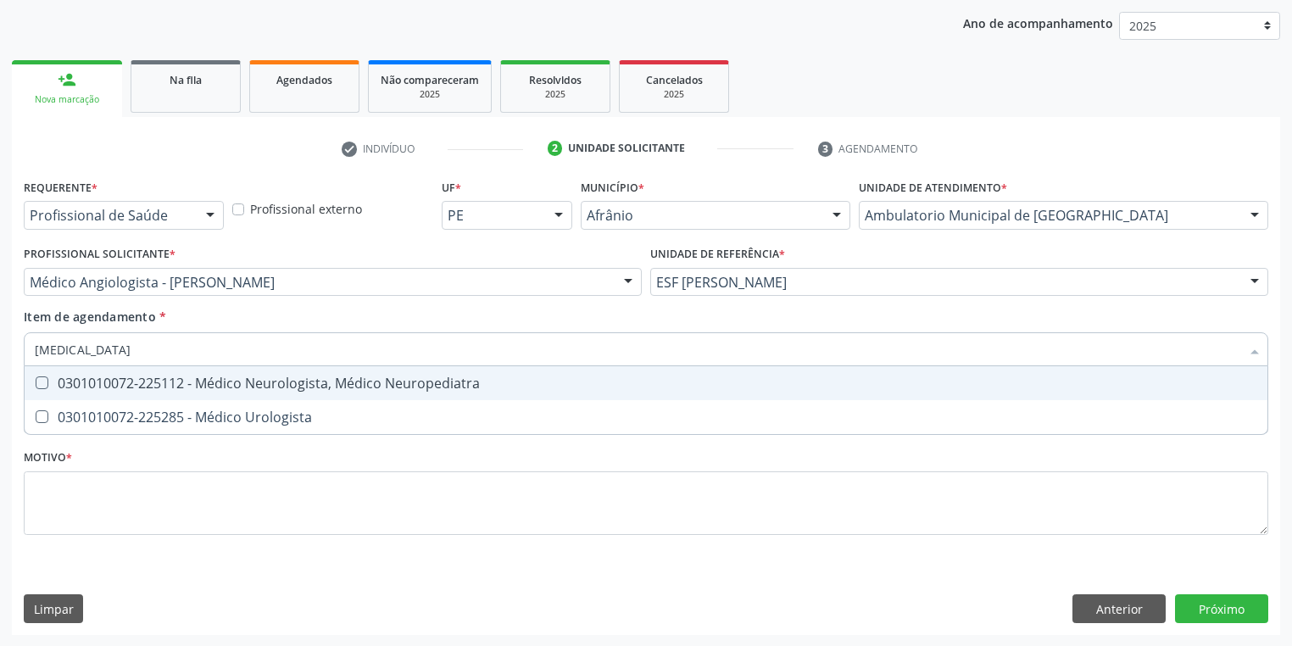
type input "UROLOGISTA"
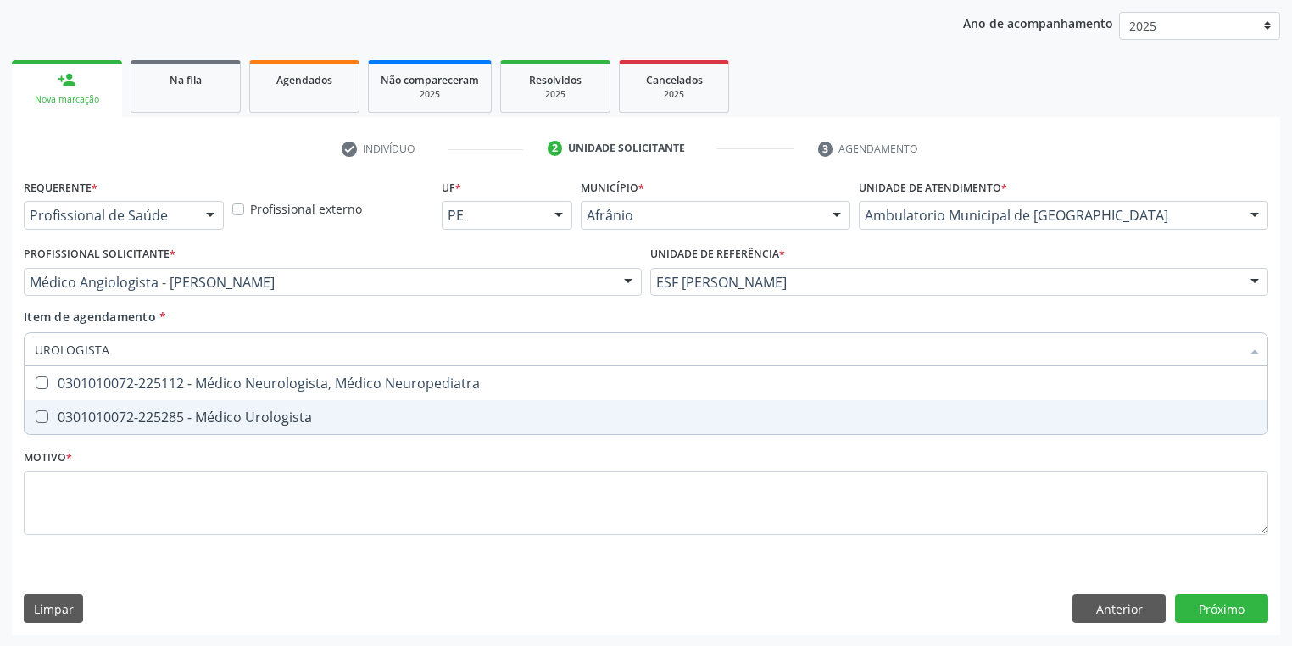
click at [141, 411] on div "0301010072-225285 - Médico Urologista" at bounding box center [646, 417] width 1222 height 14
checkbox Urologista "true"
click at [97, 505] on div "Requerente * Profissional de Saúde Profissional de Saúde Paciente Nenhum result…" at bounding box center [646, 367] width 1244 height 384
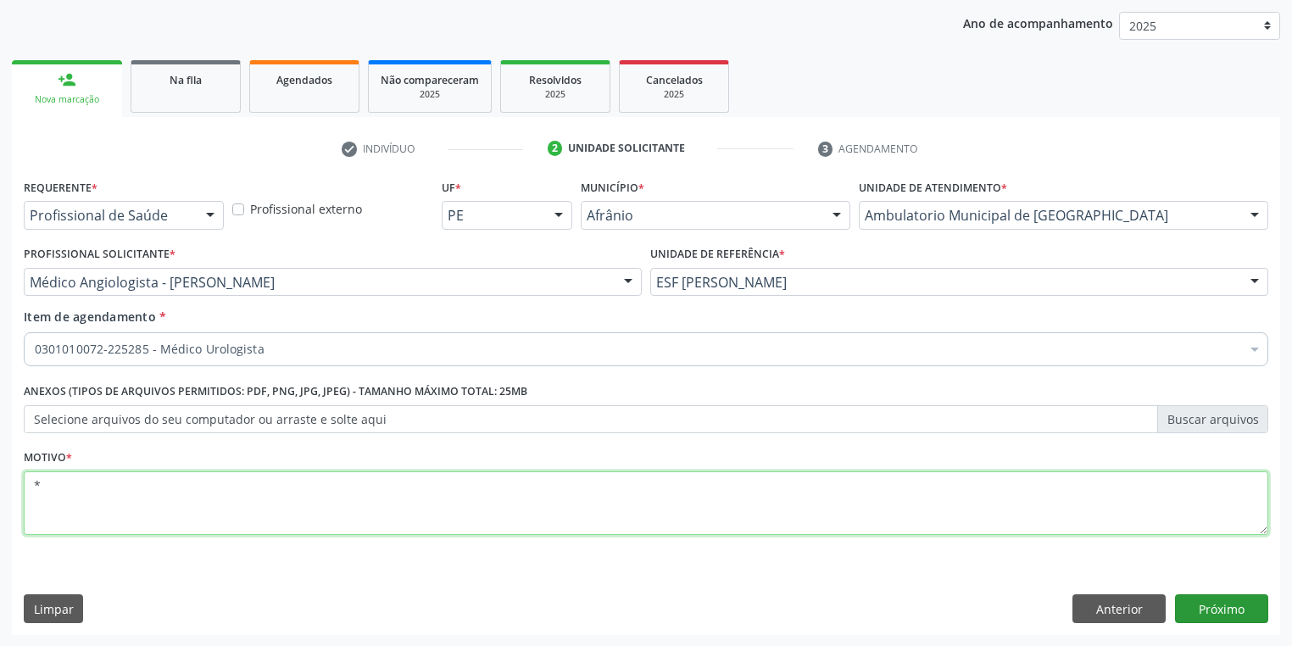
type textarea "*"
click at [1204, 620] on button "Próximo" at bounding box center [1221, 608] width 93 height 29
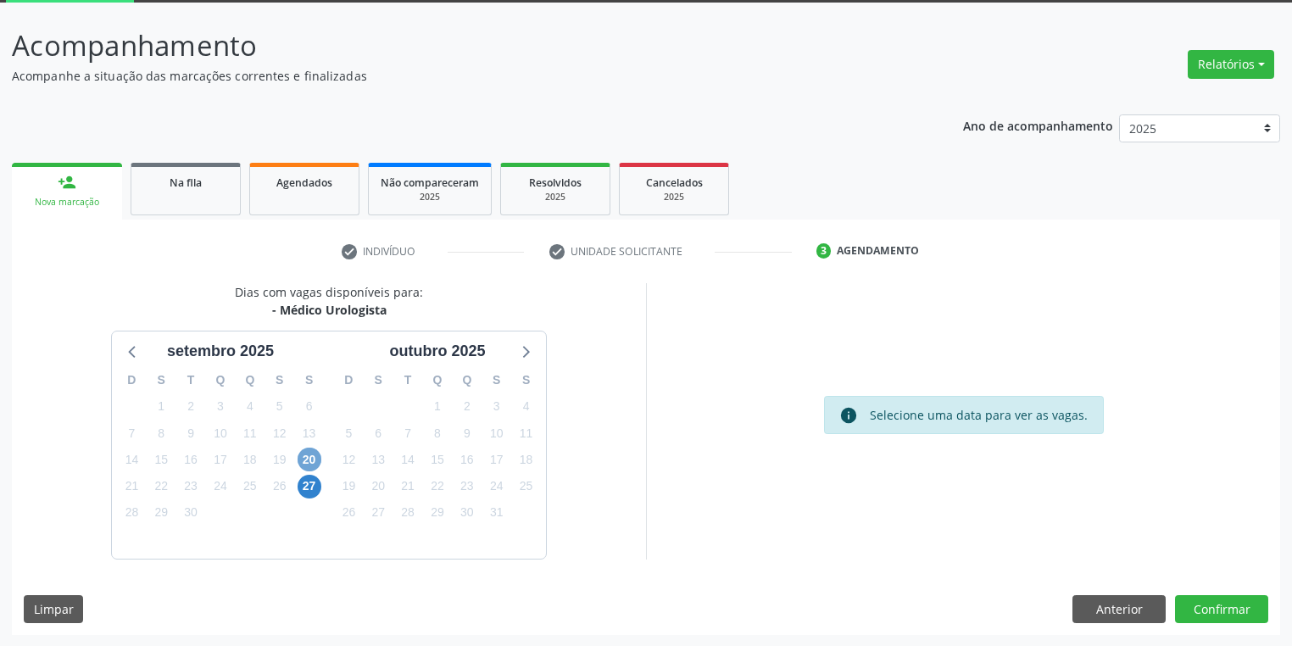
click at [306, 459] on span "20" at bounding box center [310, 460] width 24 height 24
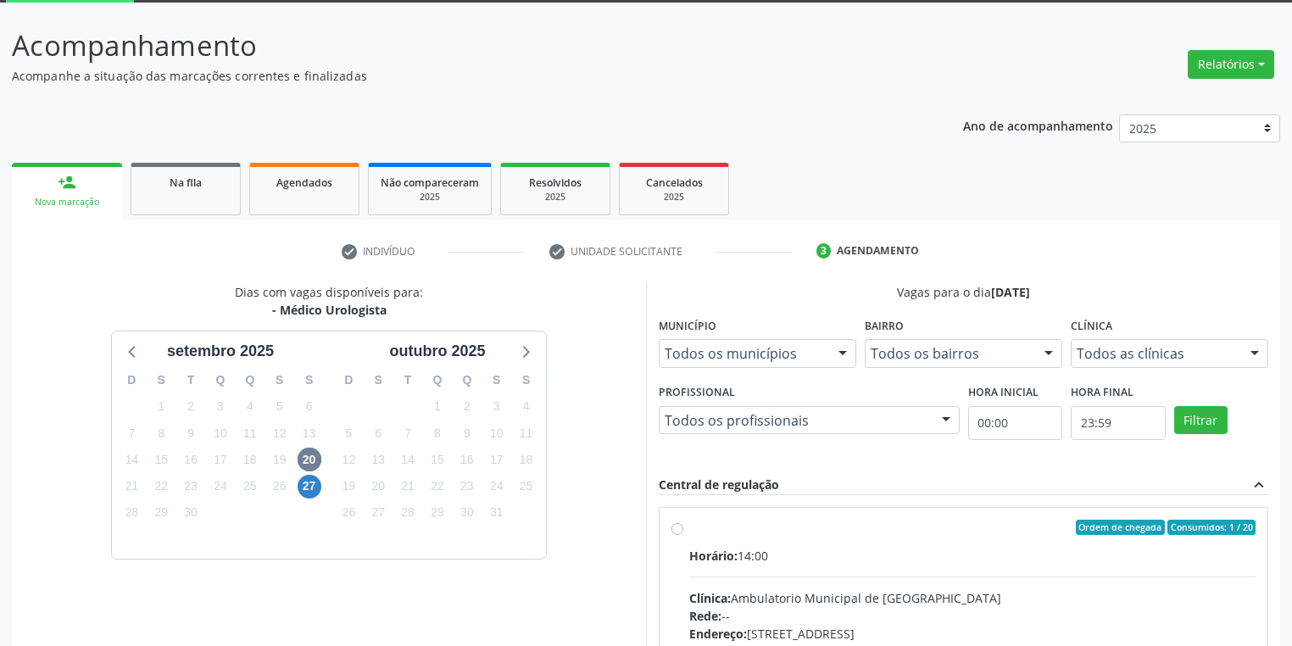
click at [916, 552] on div "Horário: 14:00" at bounding box center [972, 556] width 566 height 18
click at [683, 535] on input "Ordem de chegada Consumidos: 1 / 20 Horário: 14:00 Clínica: Ambulatorio Municip…" at bounding box center [677, 527] width 12 height 15
radio input "true"
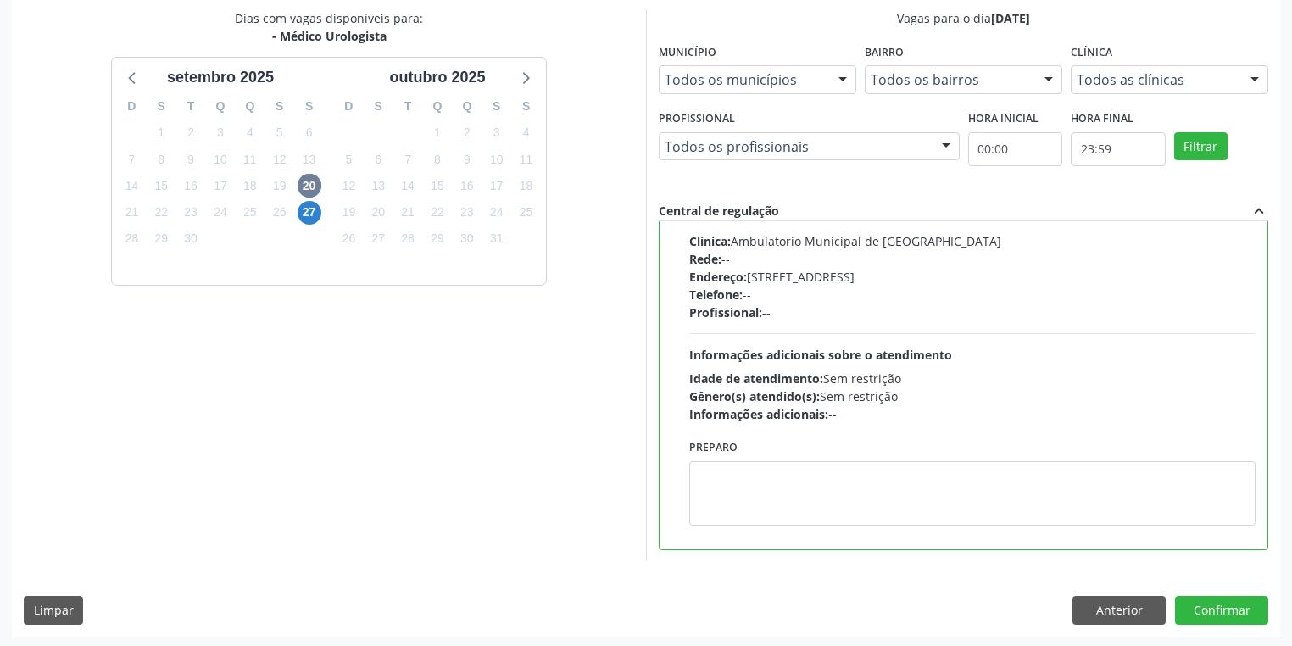
scroll to position [366, 0]
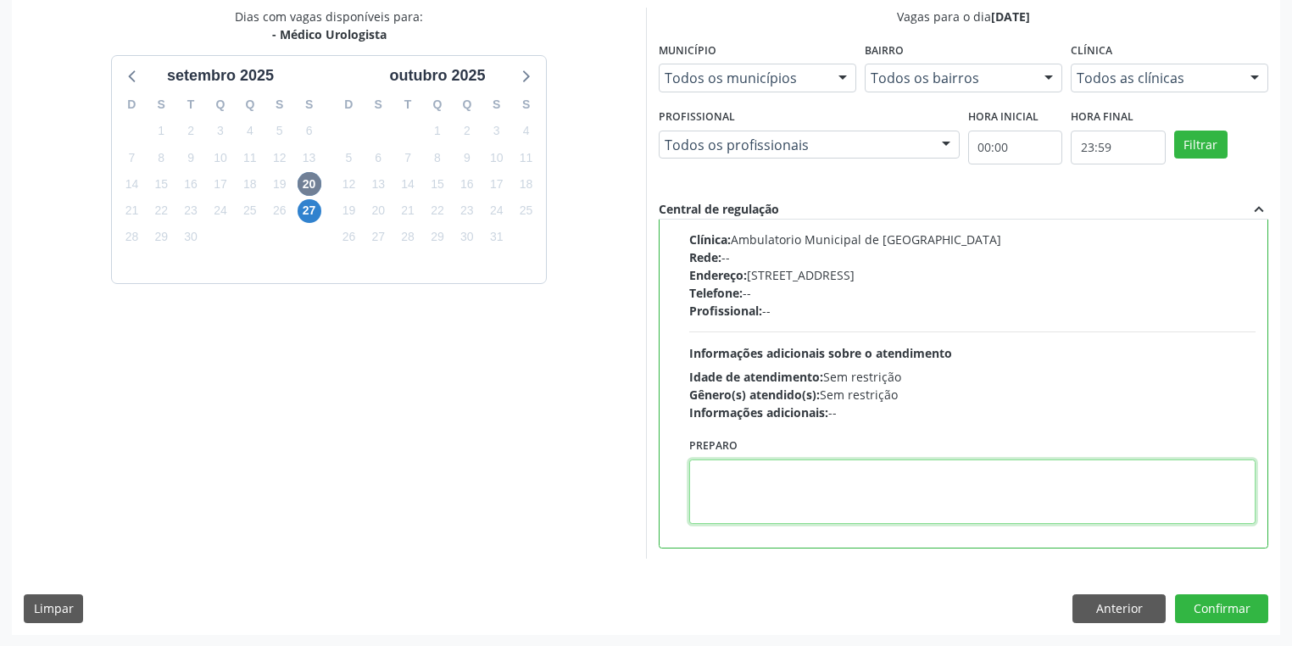
drag, startPoint x: 807, startPoint y: 488, endPoint x: 1194, endPoint y: 616, distance: 408.0
click at [808, 488] on textarea at bounding box center [972, 491] width 566 height 64
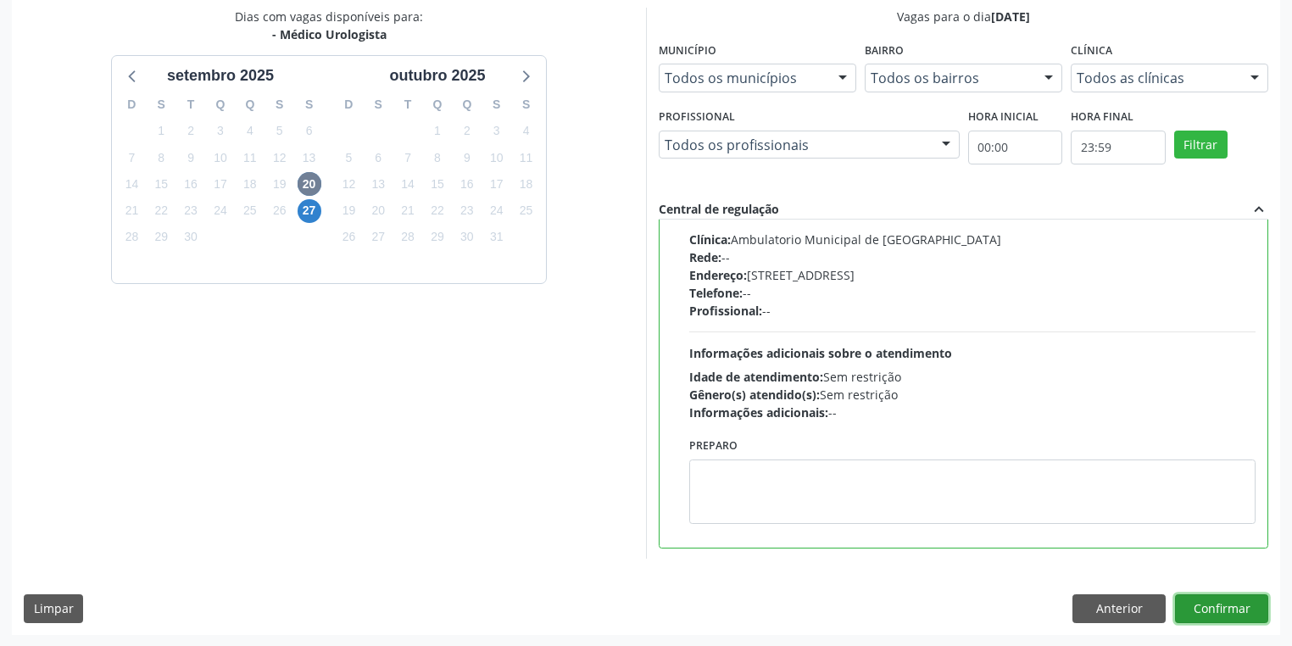
click at [1237, 614] on button "Confirmar" at bounding box center [1221, 608] width 93 height 29
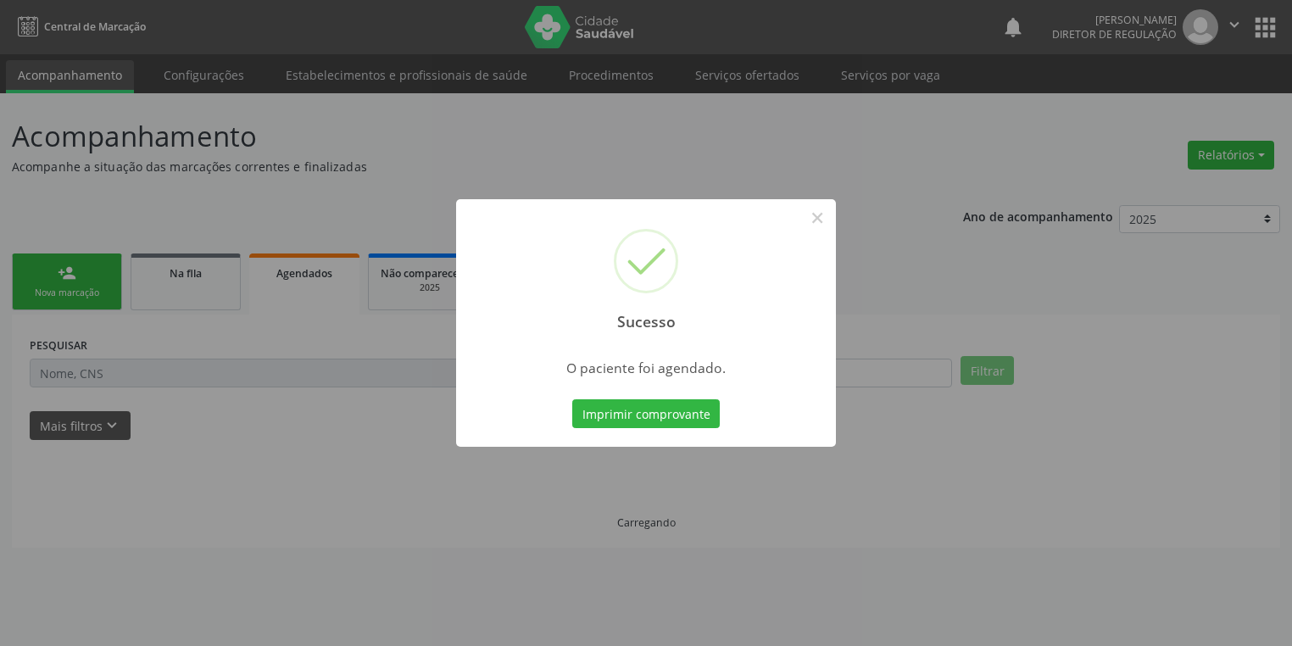
scroll to position [0, 0]
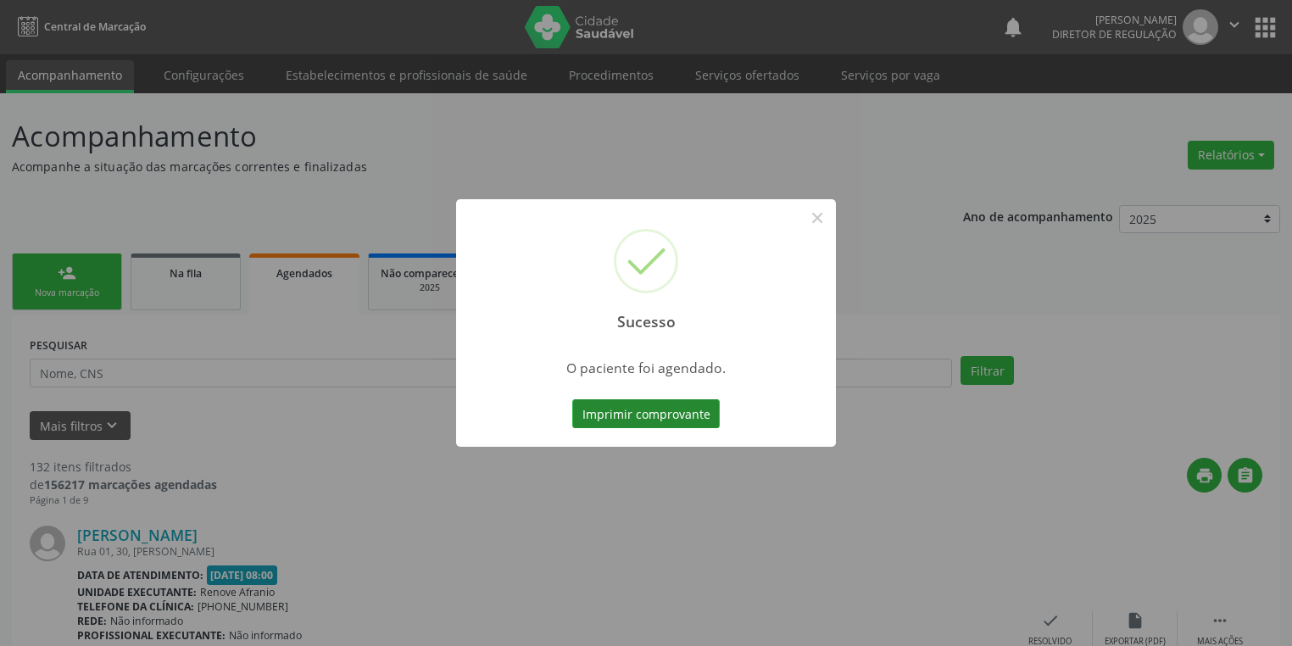
click at [685, 419] on button "Imprimir comprovante" at bounding box center [645, 413] width 147 height 29
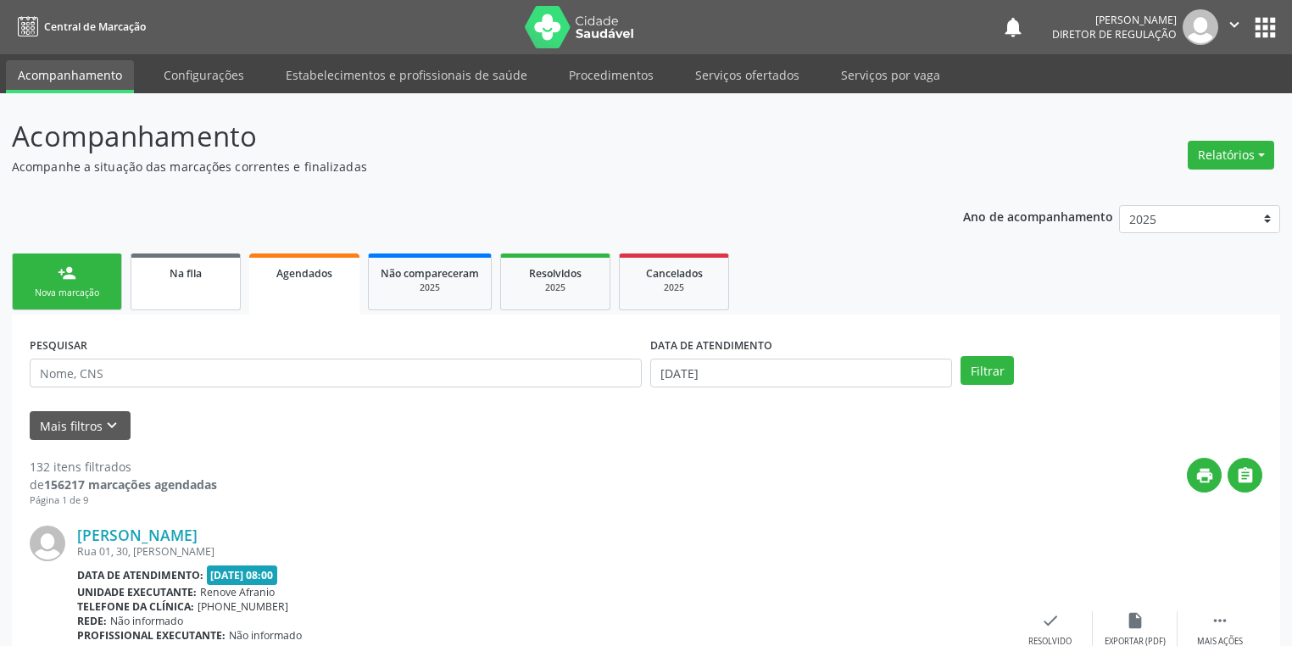
click at [172, 292] on link "Na fila" at bounding box center [186, 281] width 110 height 57
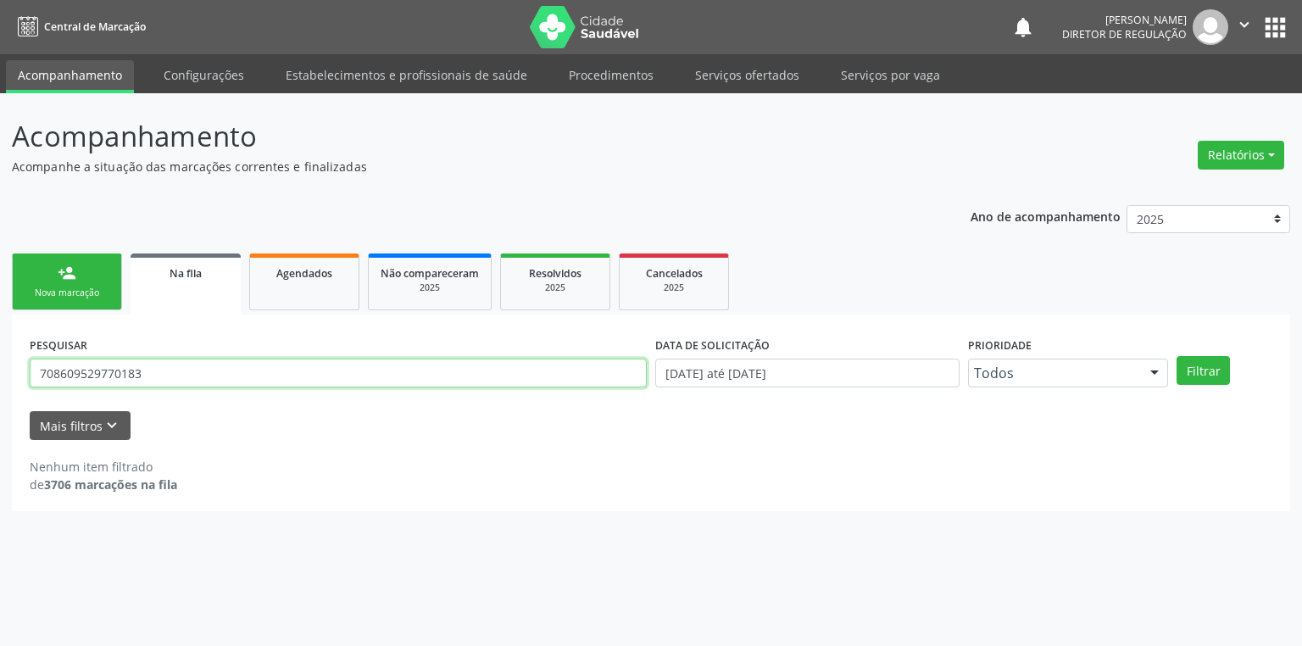
click at [102, 372] on input "708609529770183" at bounding box center [338, 373] width 617 height 29
click at [149, 366] on input "708609529770183" at bounding box center [338, 373] width 617 height 29
type input "7"
type input "705001816818254"
click at [1182, 370] on button "Filtrar" at bounding box center [1202, 370] width 53 height 29
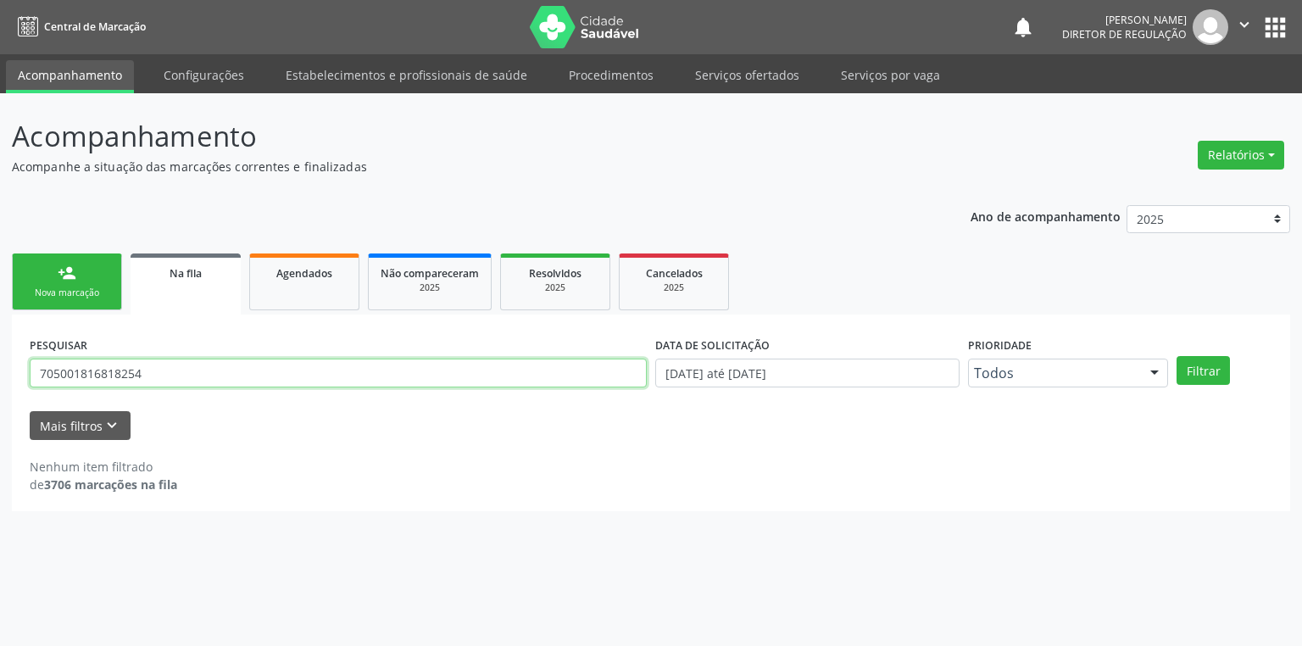
drag, startPoint x: 140, startPoint y: 370, endPoint x: 14, endPoint y: 401, distance: 129.9
click at [14, 401] on div "PESQUISAR 705001816818254 DATA DE SOLICITAÇÃO 01/01/2018 até 11/09/2025 Priorid…" at bounding box center [651, 412] width 1278 height 197
click at [58, 282] on link "person_add Nova marcação" at bounding box center [67, 281] width 110 height 57
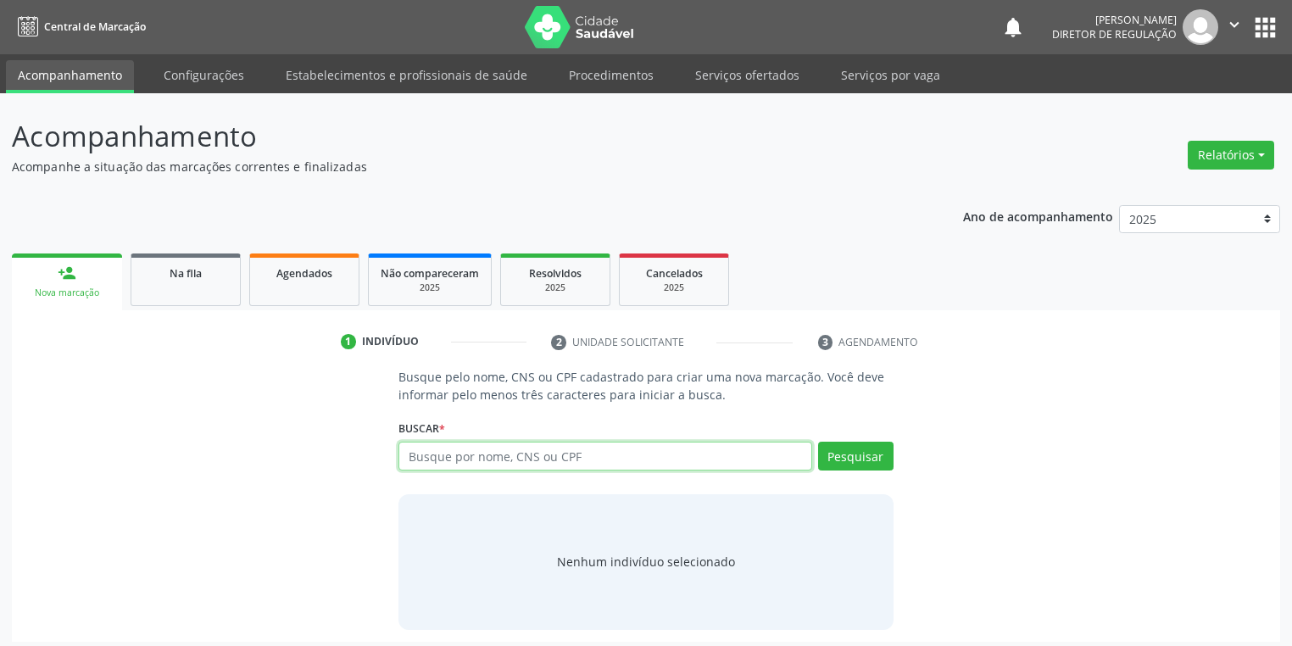
click at [471, 454] on input "text" at bounding box center [605, 456] width 414 height 29
paste input "705001816818254"
type input "705001816818254"
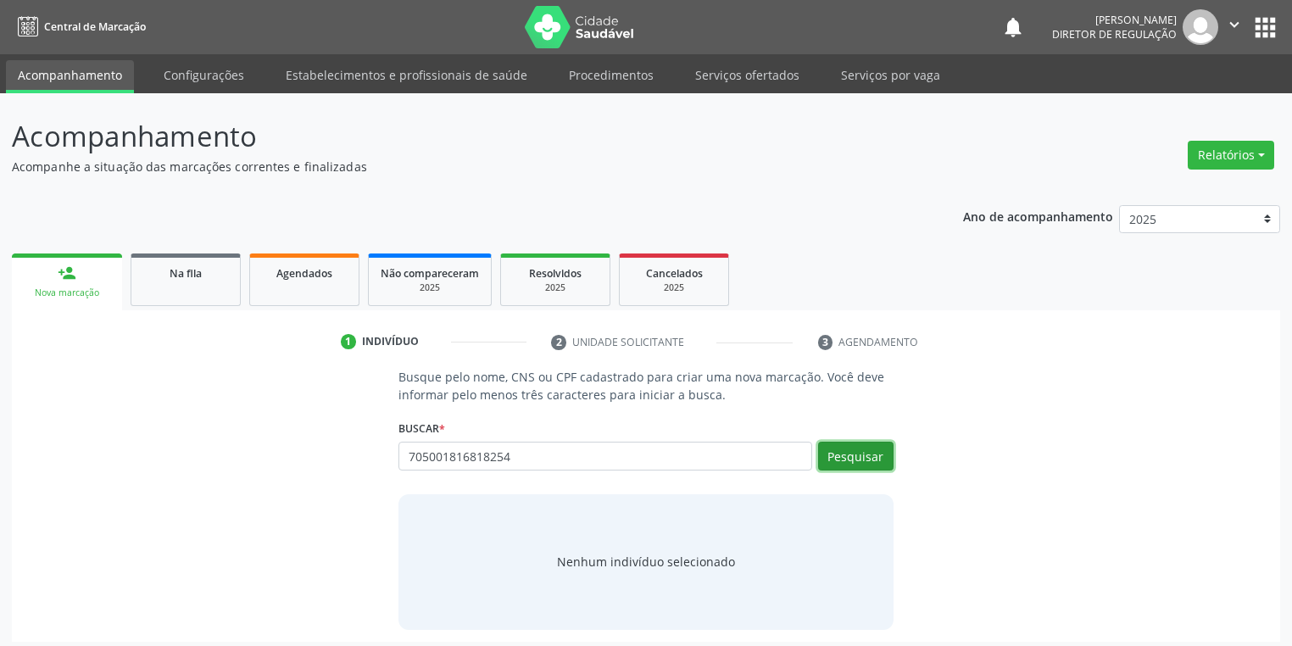
click at [860, 453] on button "Pesquisar" at bounding box center [855, 456] width 75 height 29
type input "705001816818254"
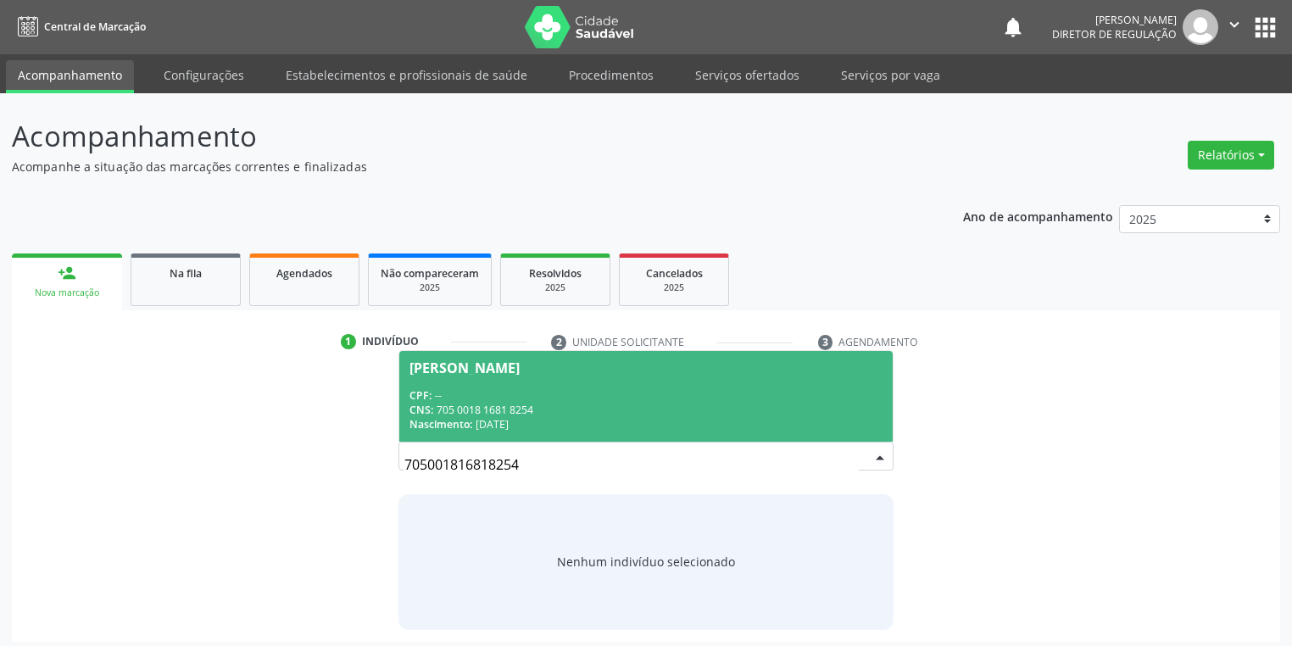
click at [642, 403] on div "CNS: 705 0018 1681 8254" at bounding box center [645, 410] width 473 height 14
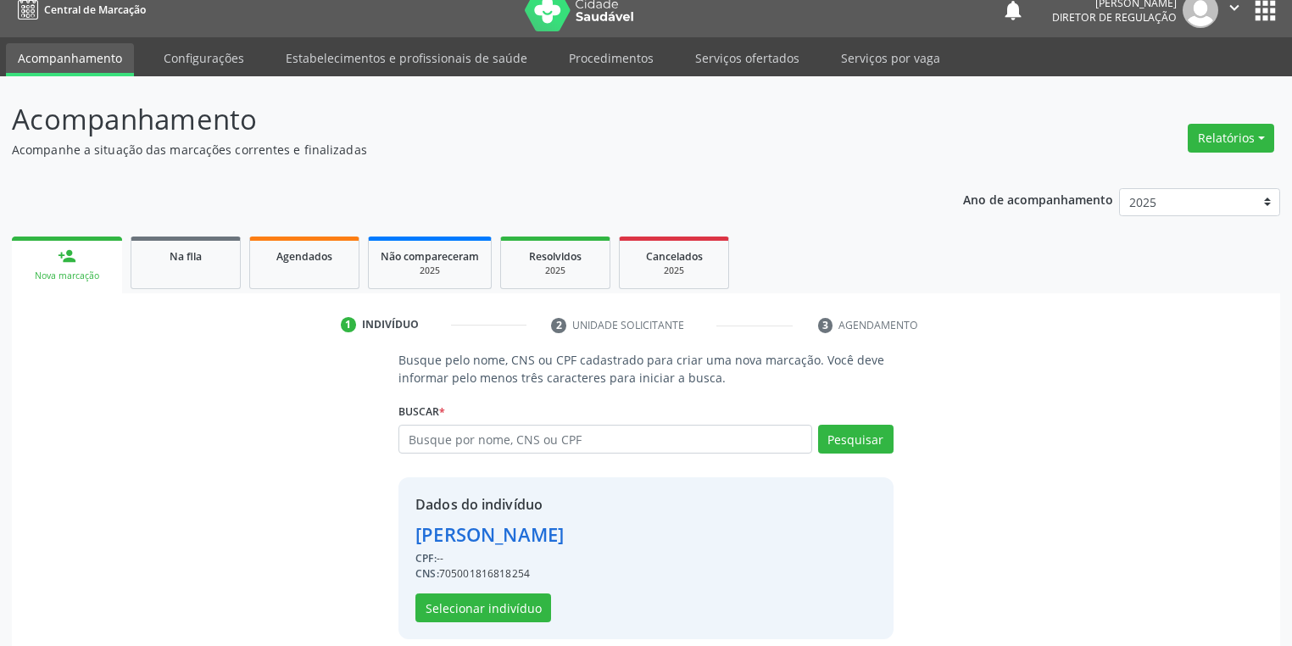
scroll to position [32, 0]
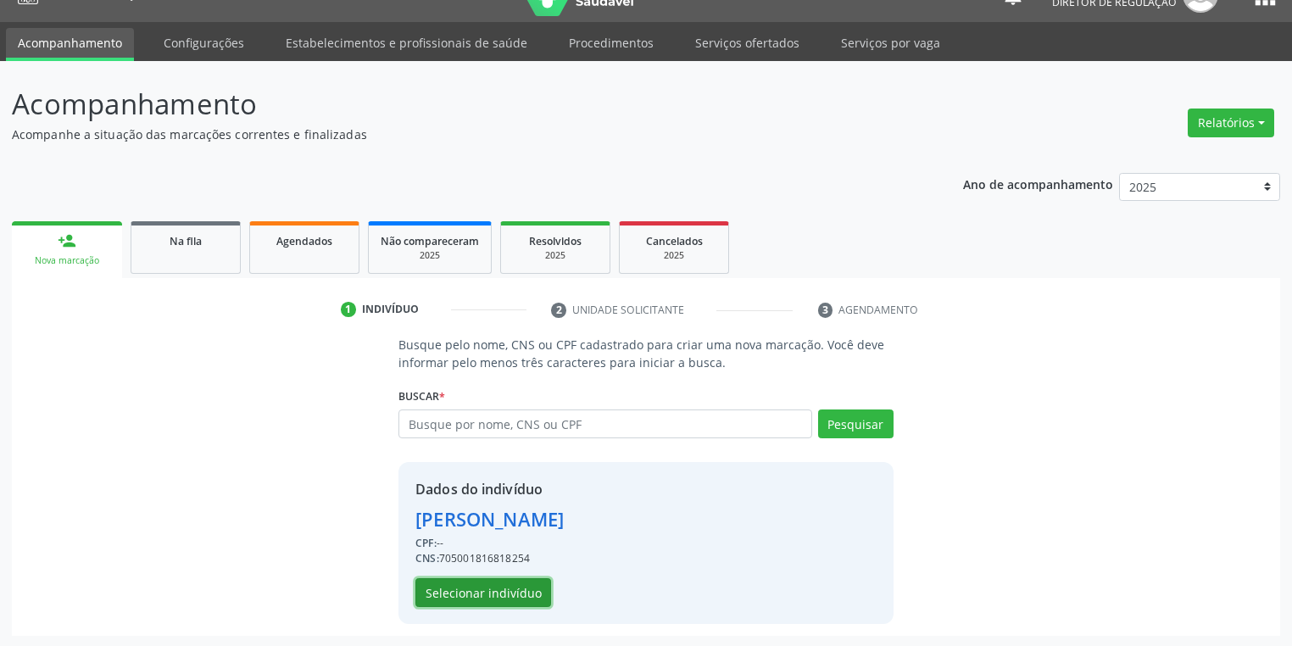
click at [465, 587] on button "Selecionar indivíduo" at bounding box center [483, 592] width 136 height 29
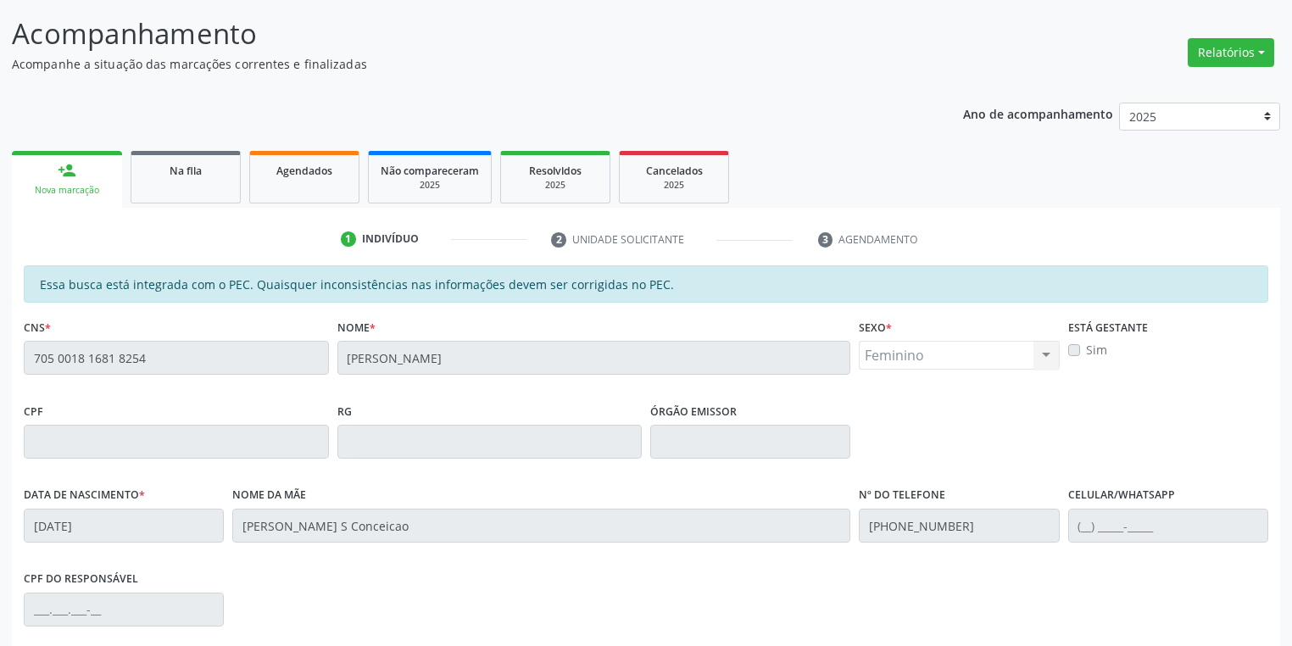
scroll to position [321, 0]
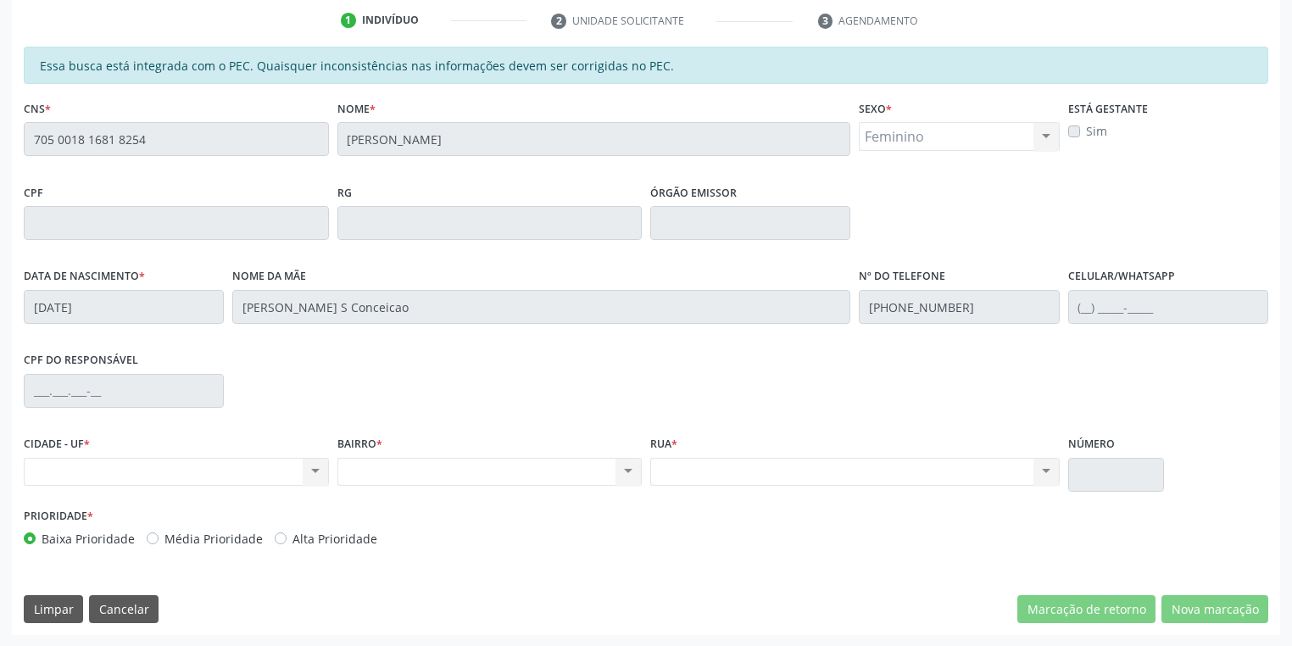
click at [0, 154] on div "Acompanhamento Acompanhe a situação das marcações correntes e finalizadas Relat…" at bounding box center [646, 209] width 1292 height 875
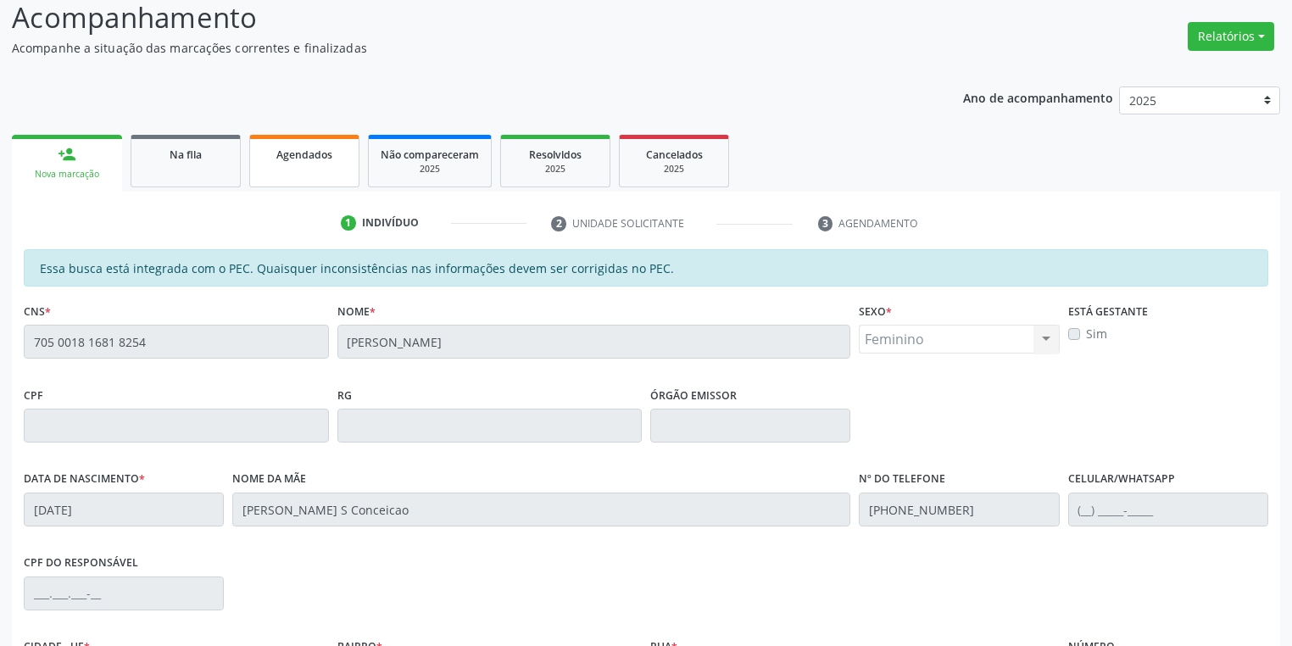
scroll to position [118, 0]
click at [176, 164] on link "Na fila" at bounding box center [186, 162] width 110 height 53
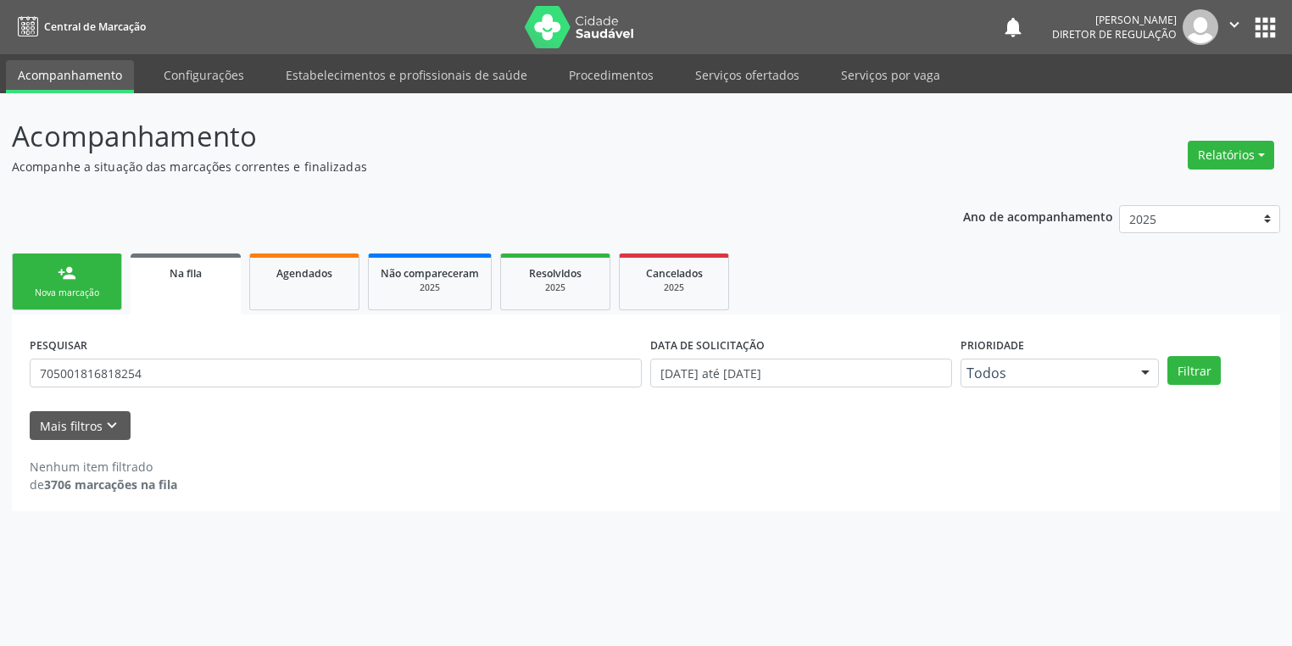
scroll to position [0, 0]
click at [173, 376] on input "705001816818254" at bounding box center [338, 373] width 617 height 29
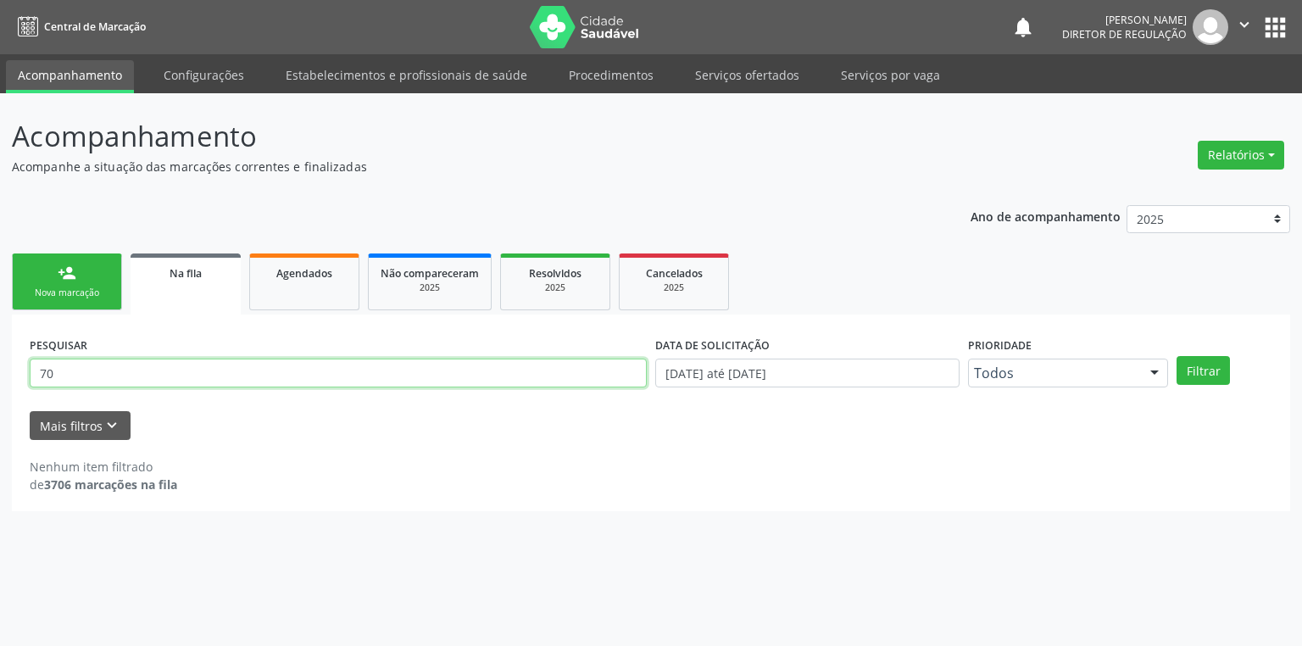
type input "7"
type input "706105096833960"
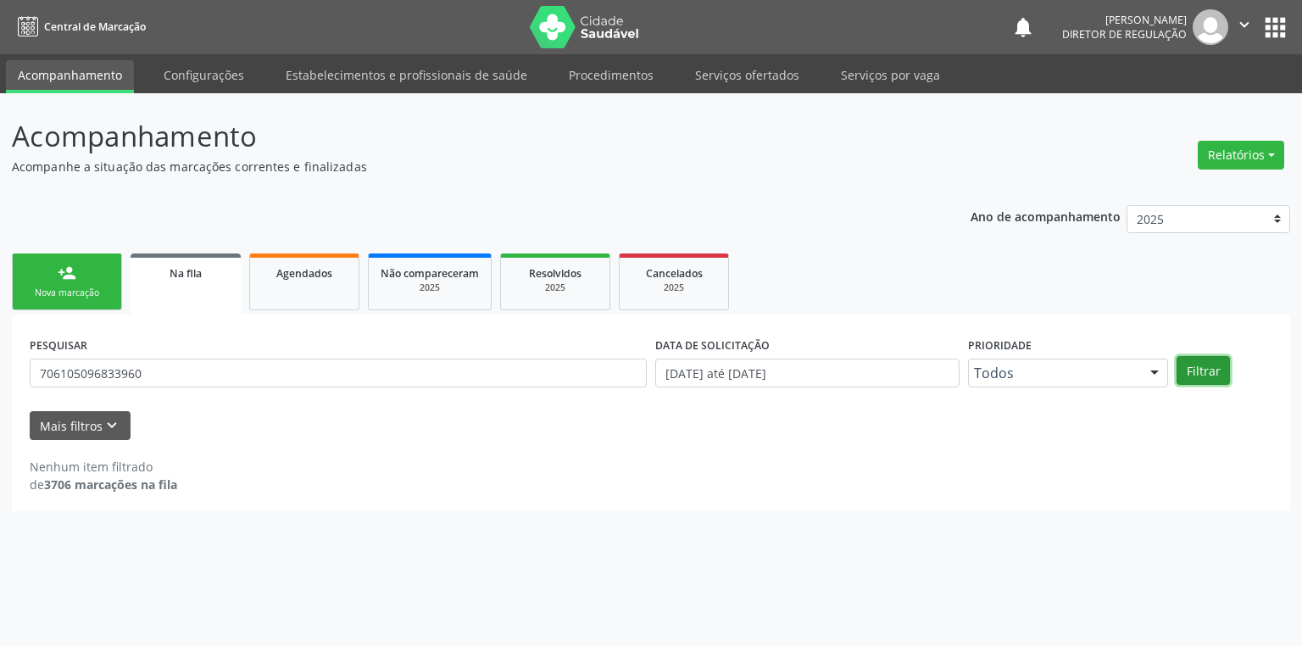
click at [1199, 375] on button "Filtrar" at bounding box center [1202, 370] width 53 height 29
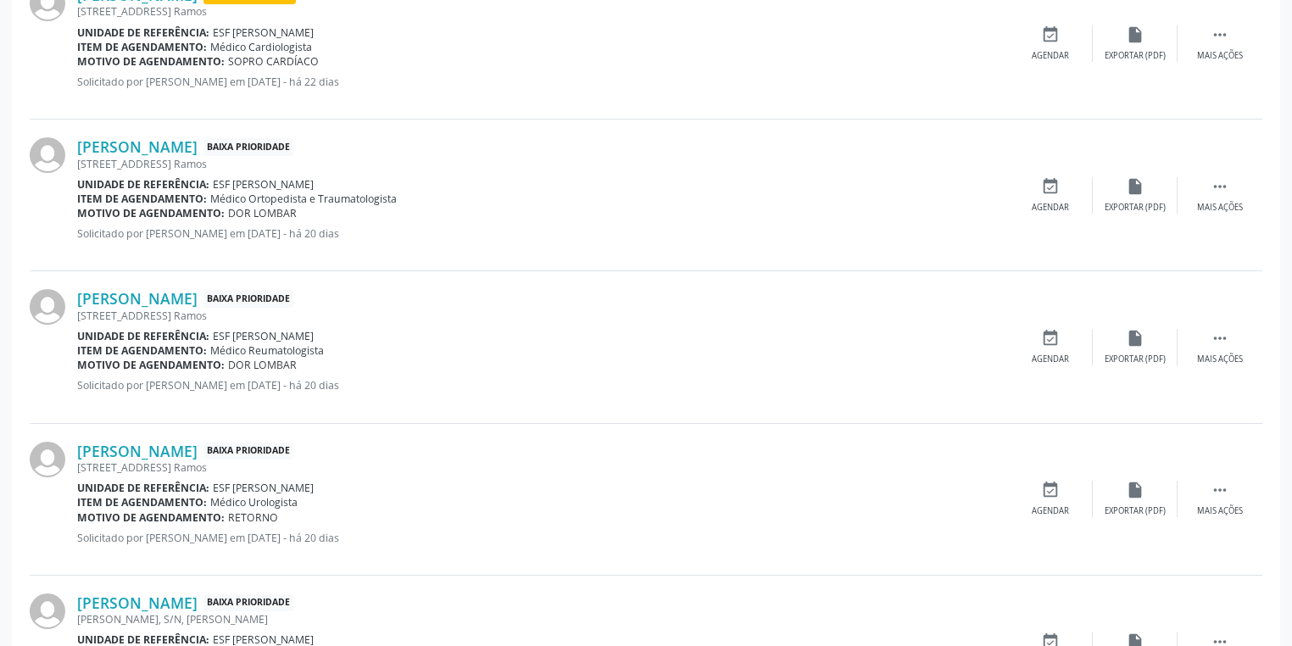
scroll to position [542, 0]
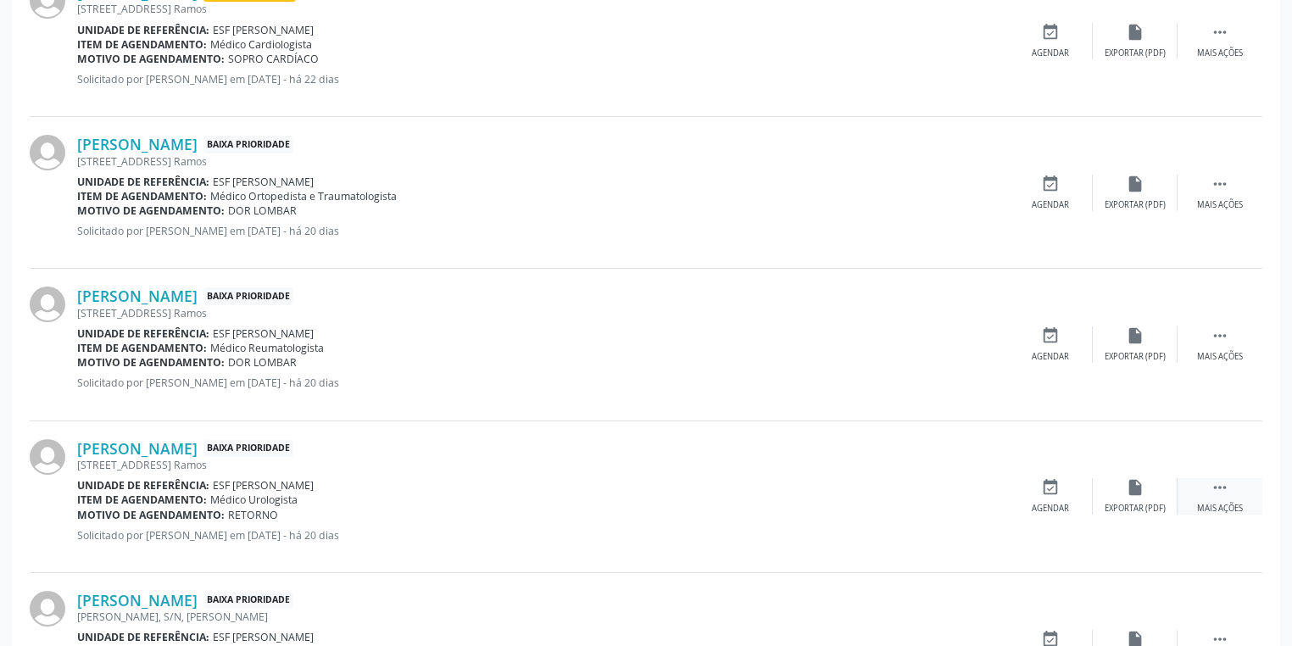
click at [1217, 484] on icon "" at bounding box center [1219, 487] width 19 height 19
click at [793, 498] on div "event_available Agendar" at bounding box center [796, 496] width 85 height 36
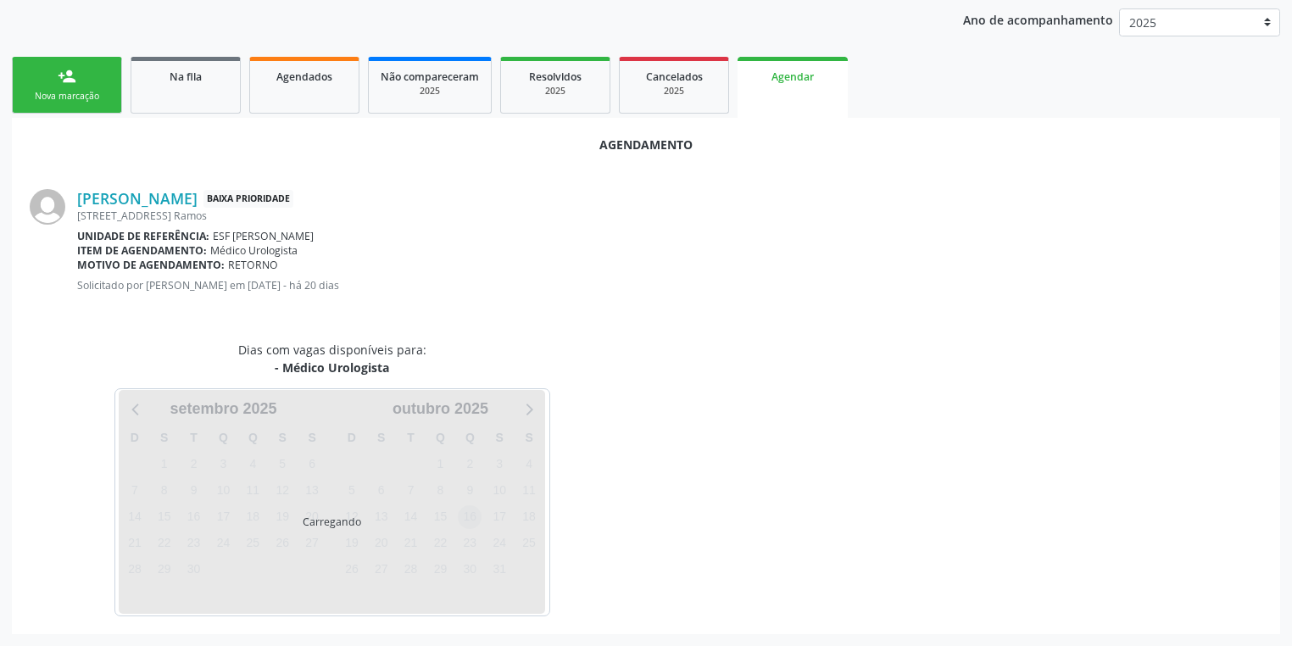
scroll to position [235, 0]
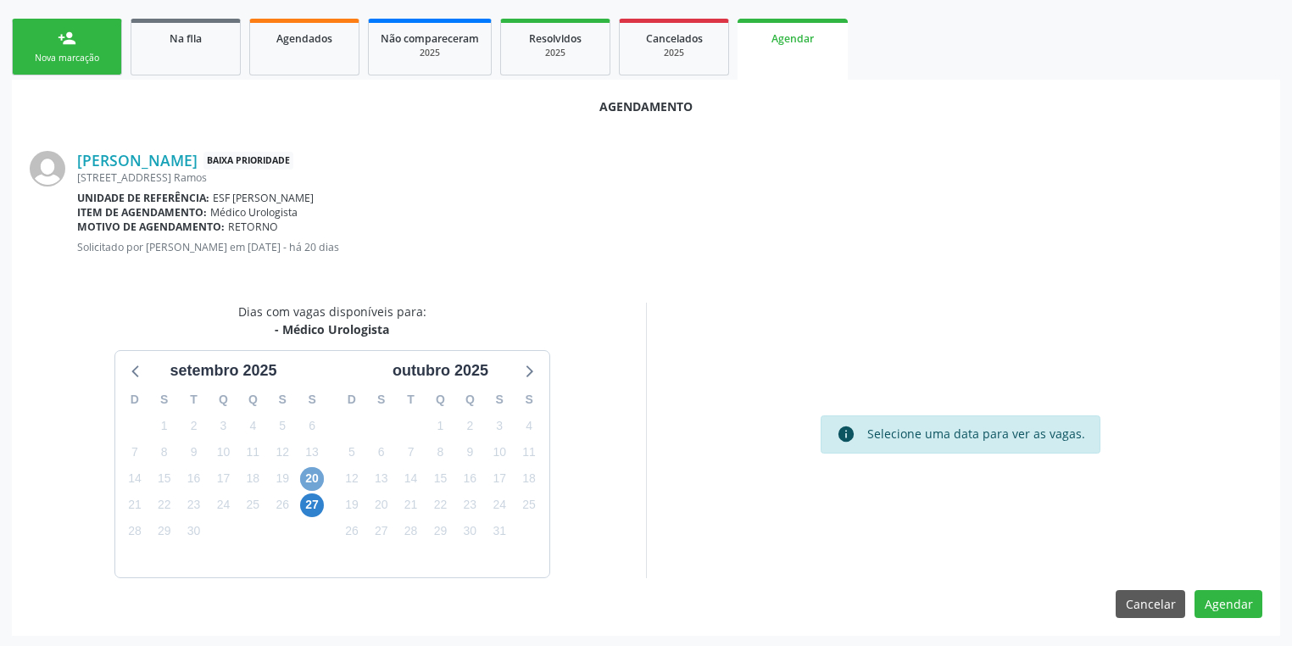
click at [309, 470] on span "20" at bounding box center [312, 479] width 24 height 24
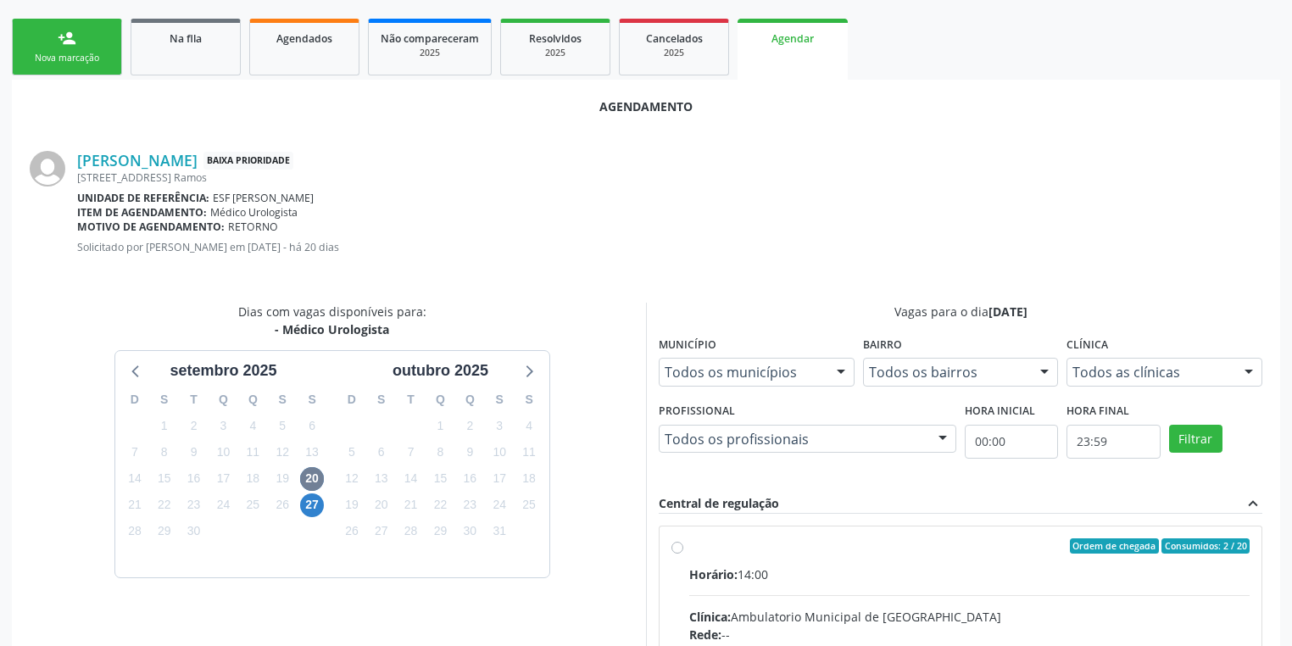
click at [683, 553] on input "Ordem de chegada Consumidos: 2 / 20 Horário: 14:00 Clínica: Ambulatorio Municip…" at bounding box center [677, 545] width 12 height 15
radio input "true"
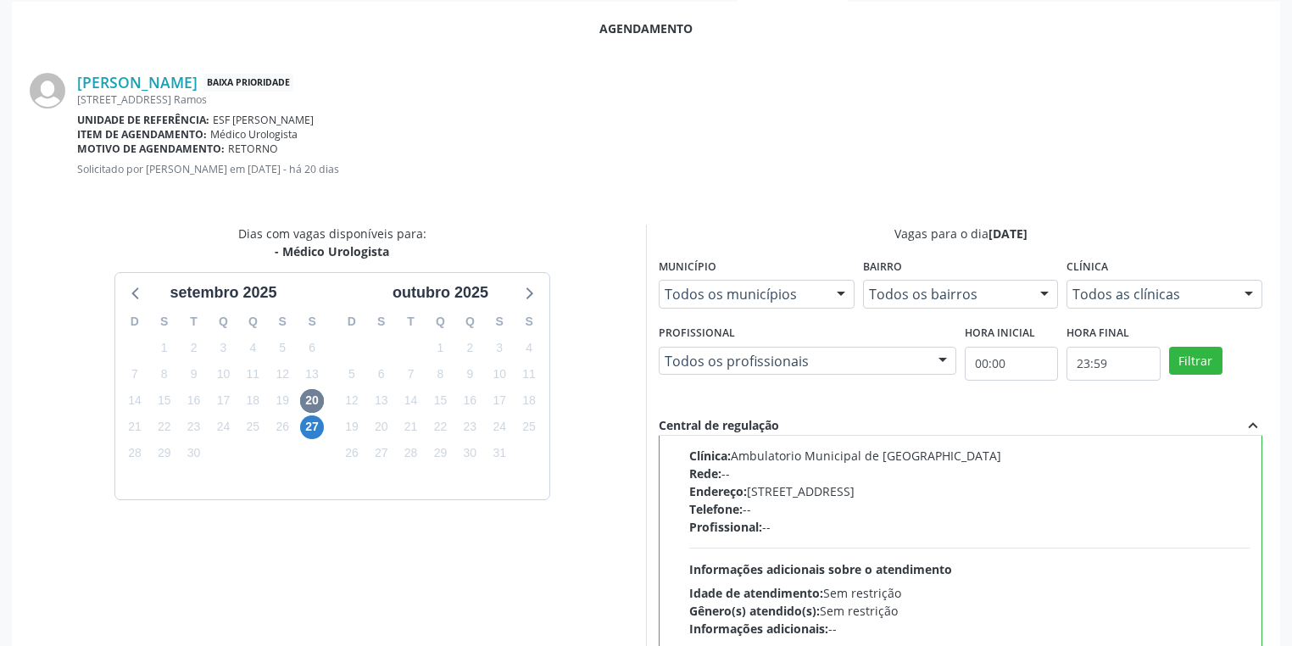
scroll to position [506, 0]
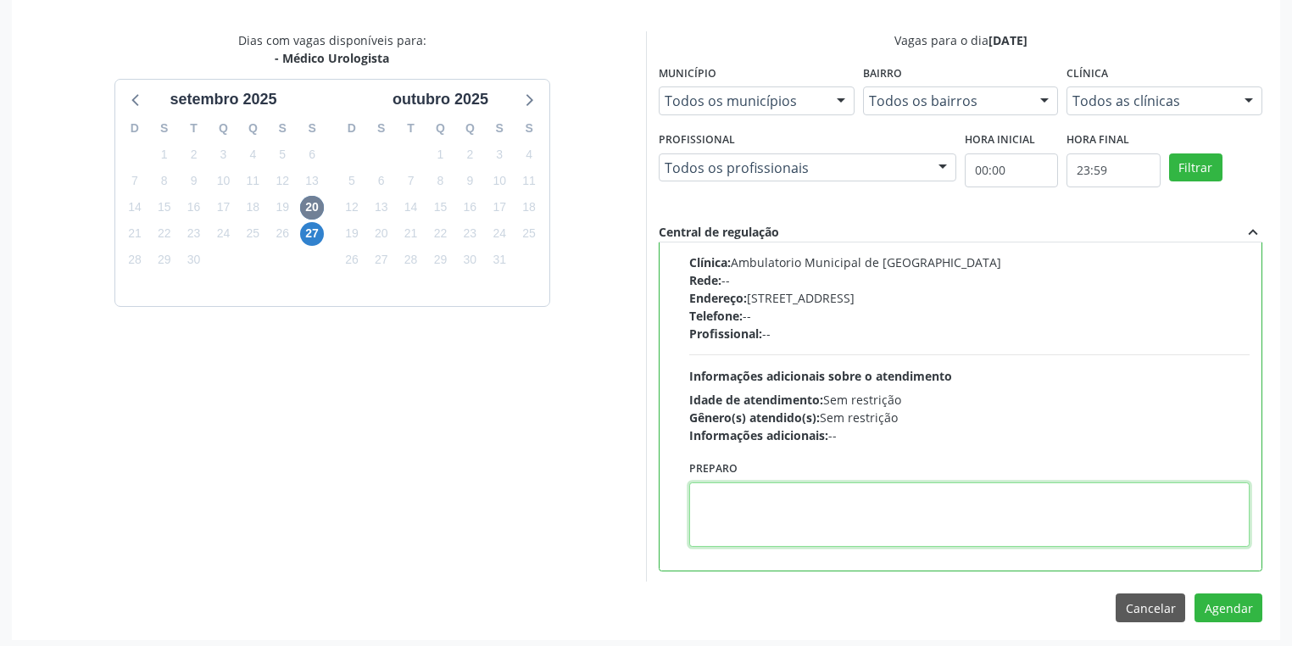
click at [802, 509] on textarea at bounding box center [969, 514] width 560 height 64
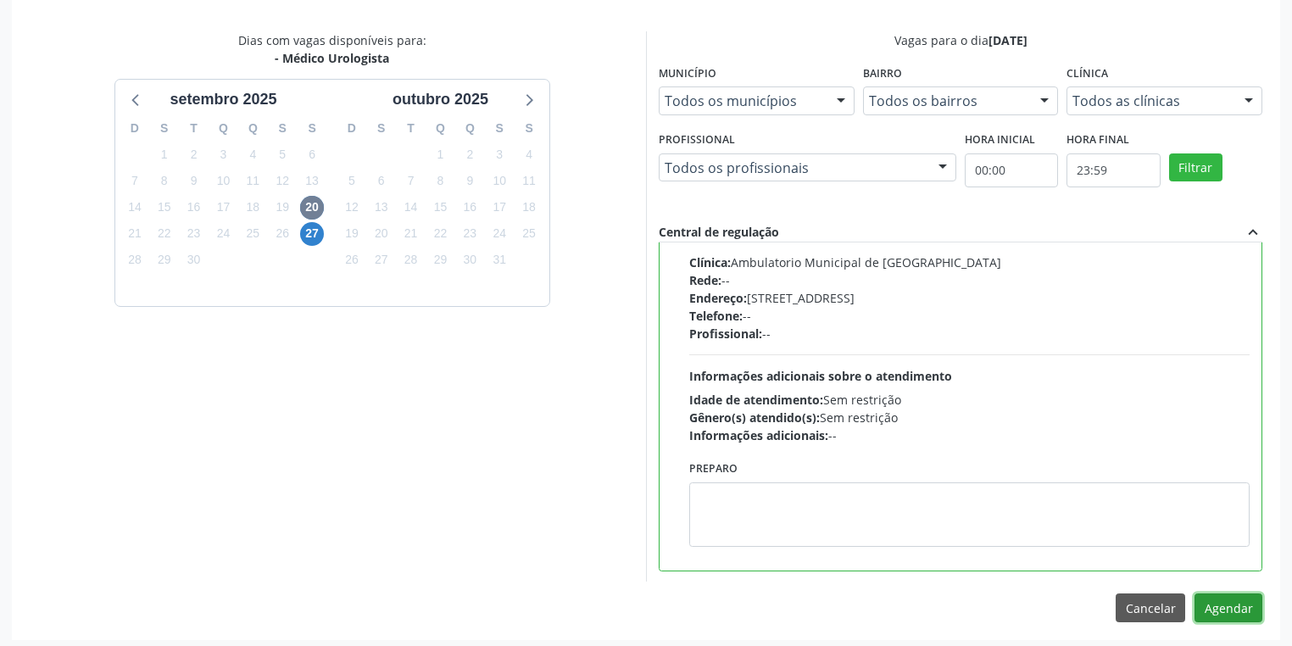
click at [1200, 606] on button "Agendar" at bounding box center [1228, 607] width 68 height 29
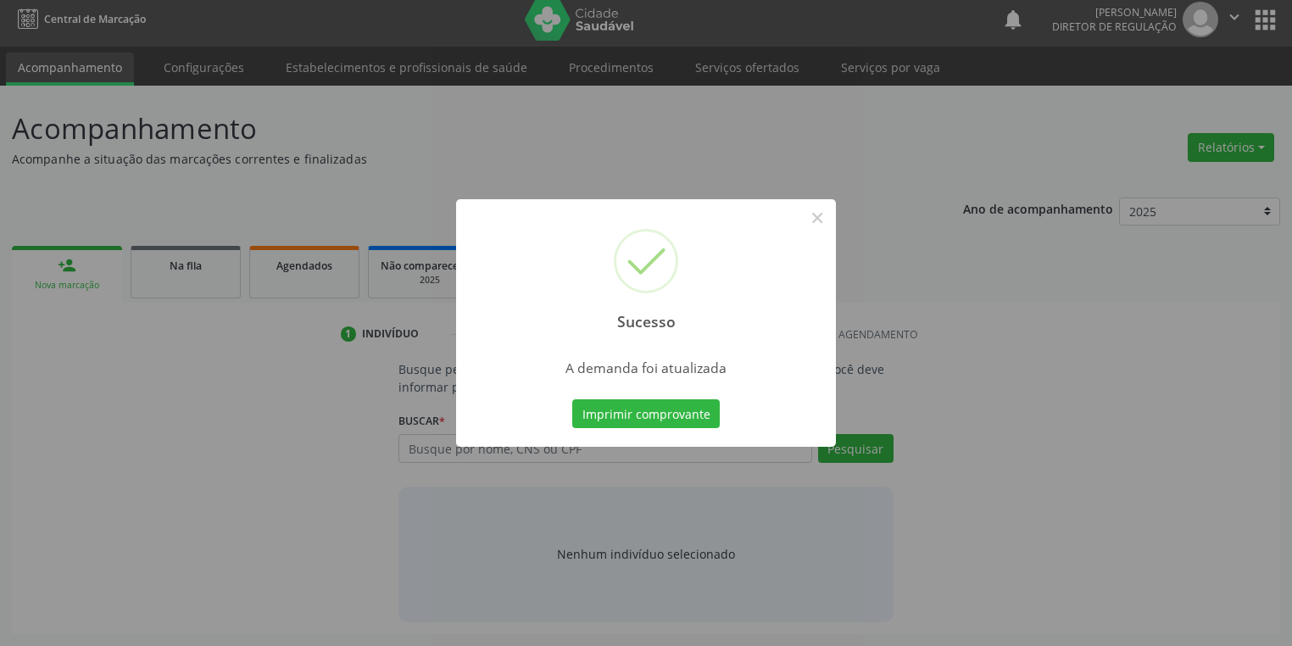
scroll to position [7, 0]
click at [642, 412] on button "Imprimir comprovante" at bounding box center [645, 413] width 147 height 29
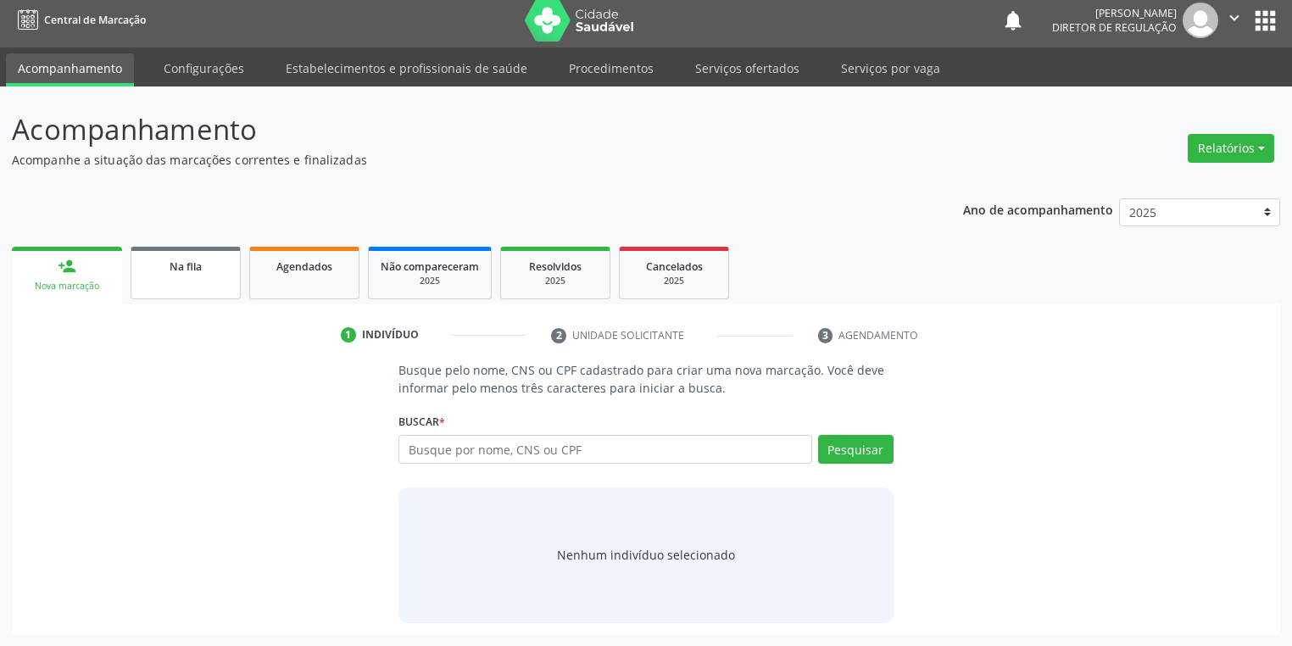
click at [153, 280] on link "Na fila" at bounding box center [186, 273] width 110 height 53
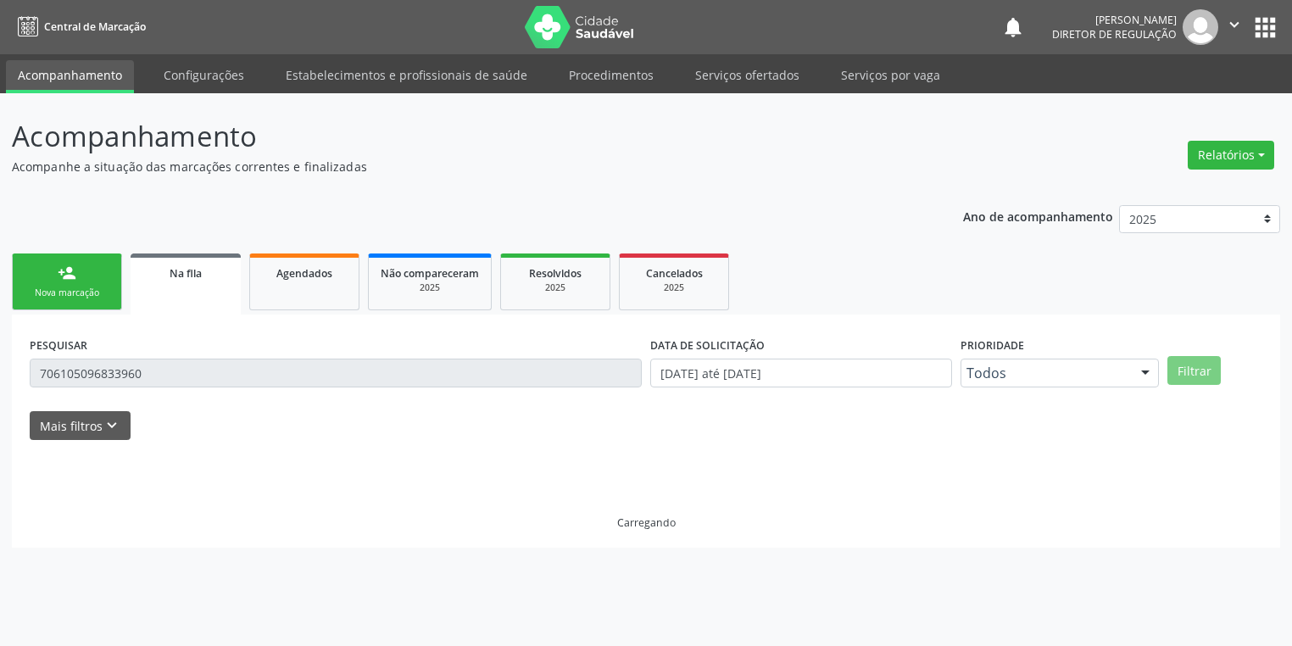
scroll to position [0, 0]
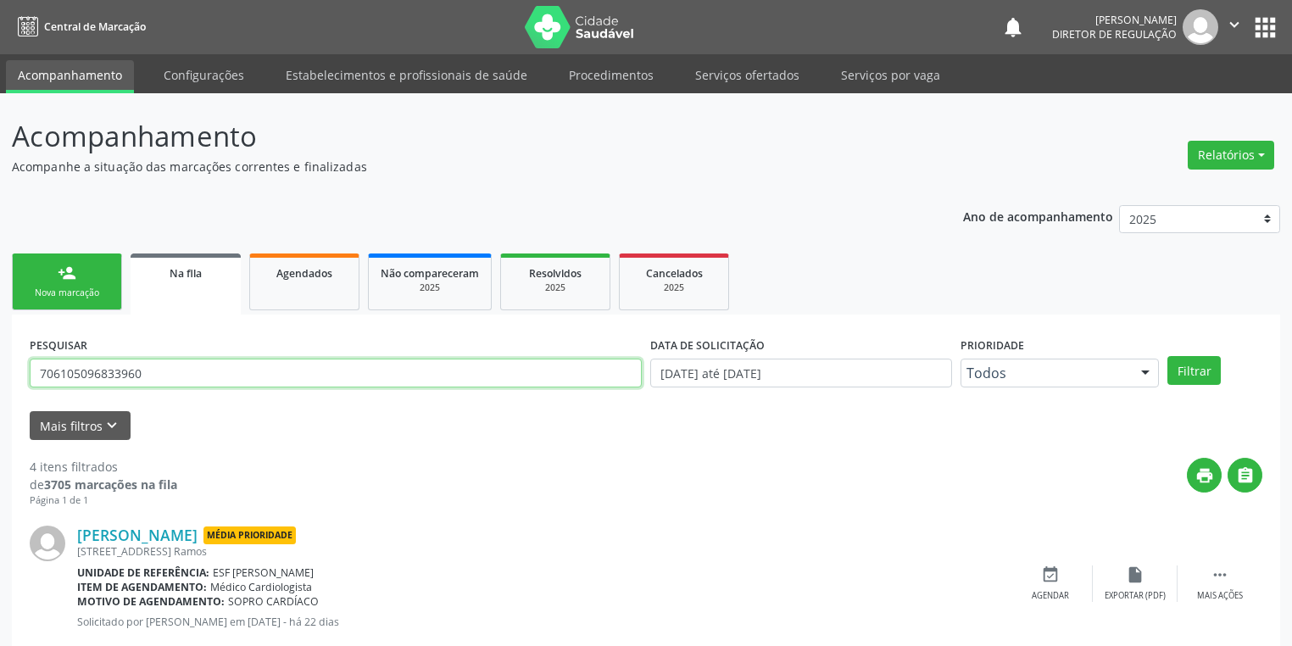
click at [150, 381] on input "706105096833960" at bounding box center [336, 373] width 612 height 29
type input "7"
type input "700700903080379"
click at [1204, 367] on button "Filtrar" at bounding box center [1193, 370] width 53 height 29
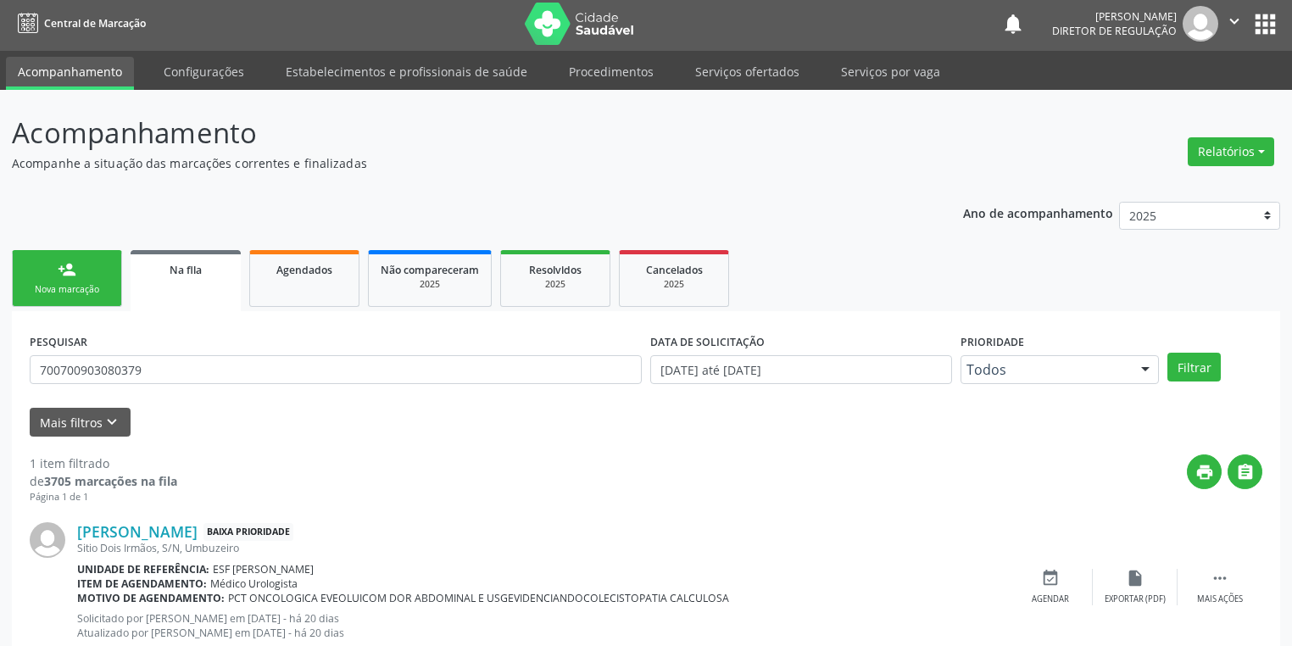
scroll to position [55, 0]
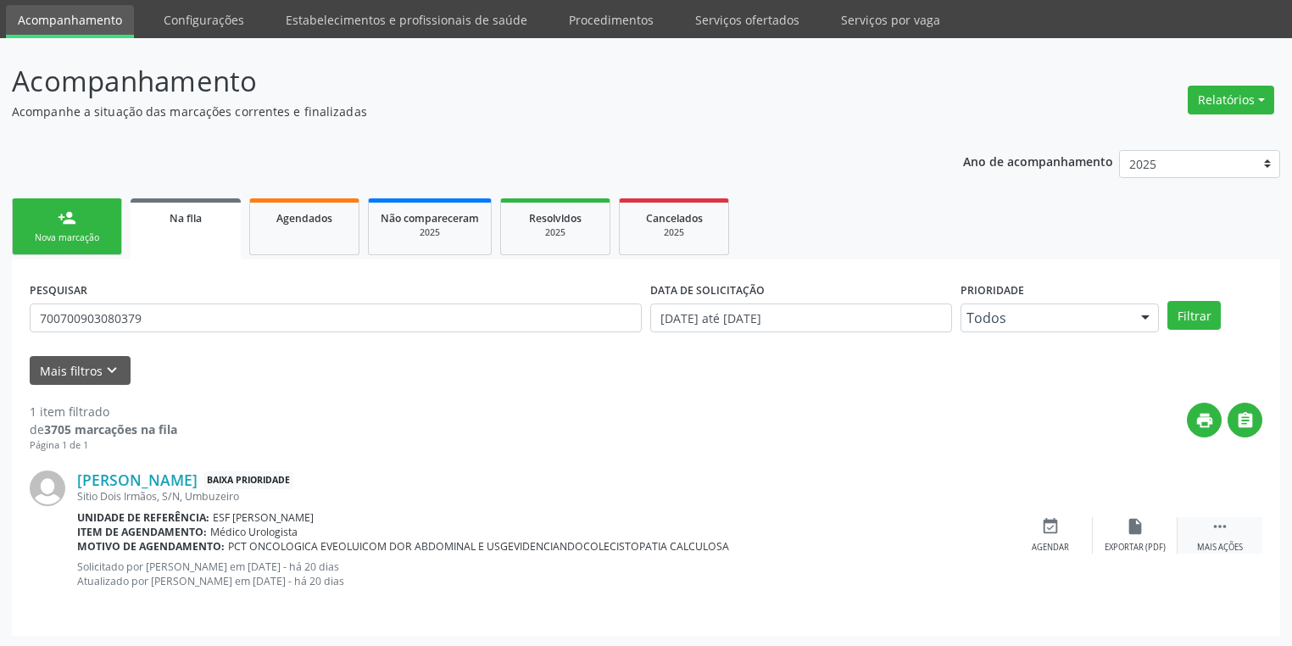
click at [1227, 527] on icon "" at bounding box center [1219, 526] width 19 height 19
click at [815, 532] on div "event_available Agendar" at bounding box center [796, 535] width 85 height 36
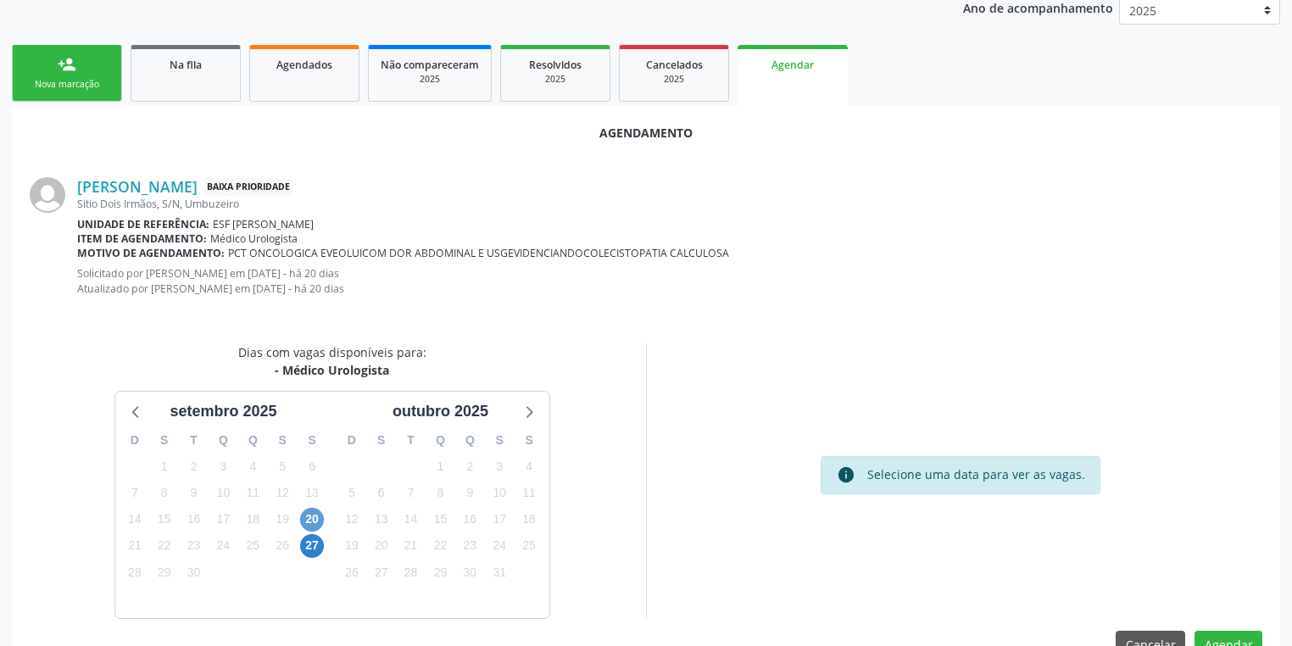
scroll to position [209, 0]
click at [319, 515] on span "20" at bounding box center [312, 519] width 24 height 24
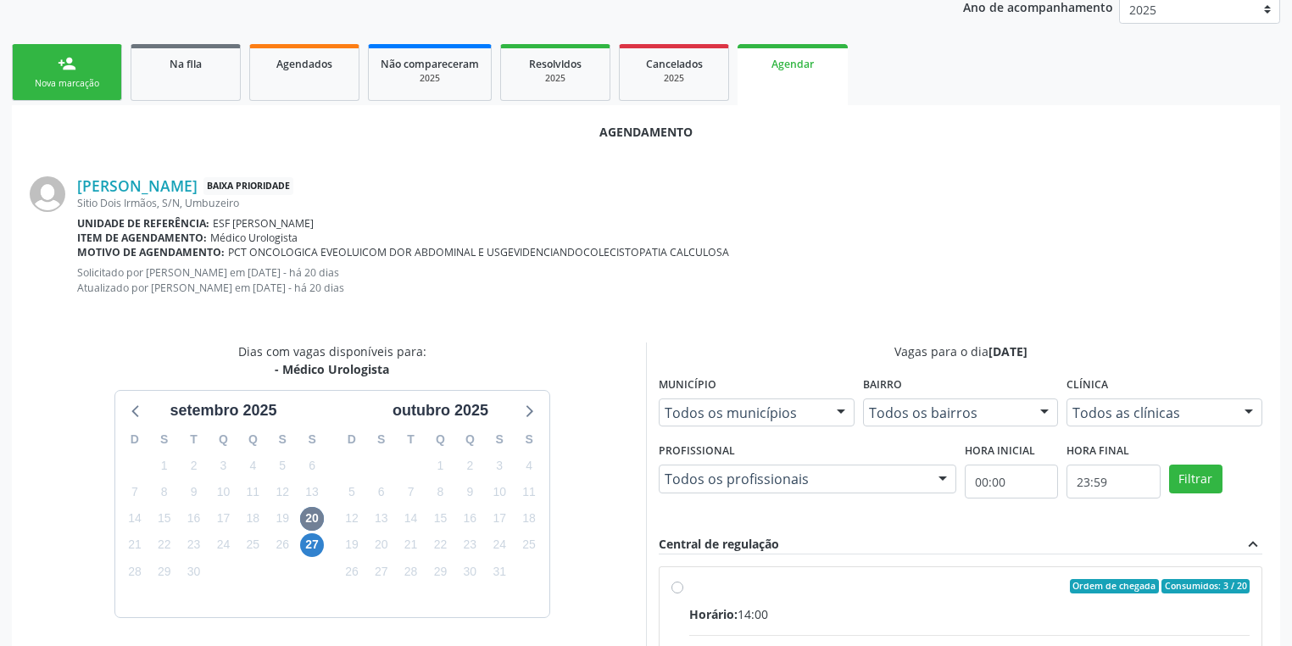
click at [683, 593] on input "Ordem de chegada Consumidos: 3 / 20 Horário: 14:00 Clínica: Ambulatorio Municip…" at bounding box center [677, 586] width 12 height 15
radio input "true"
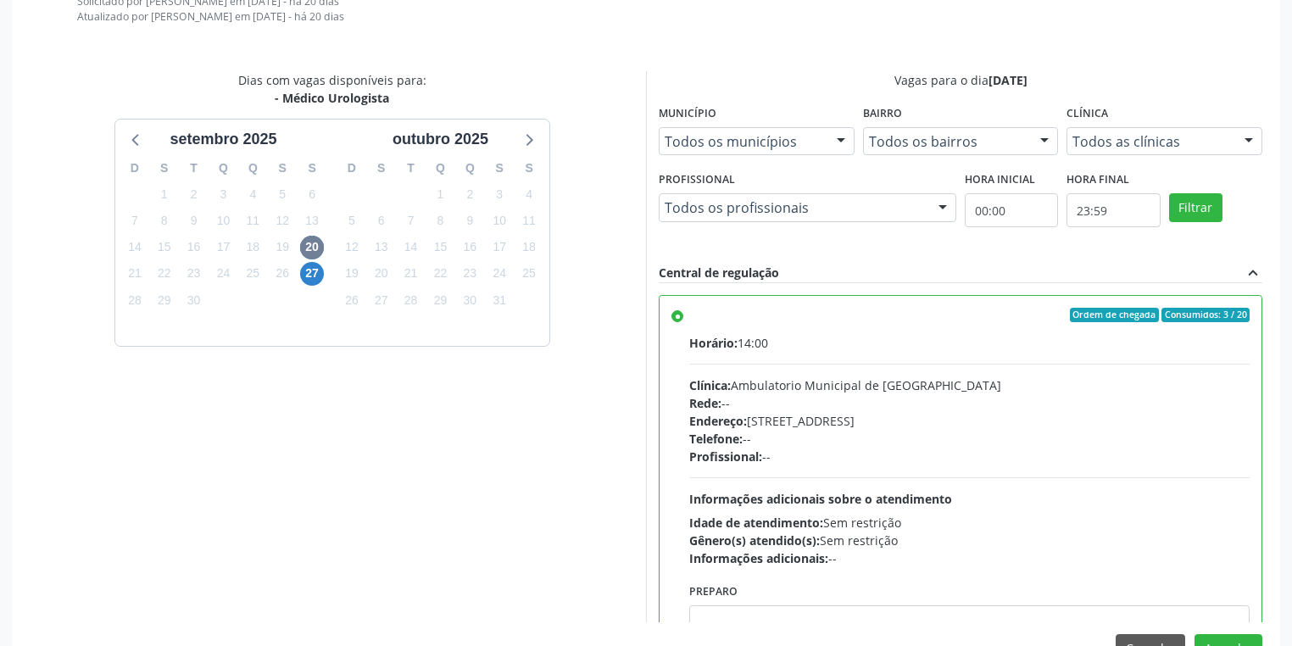
scroll to position [83, 0]
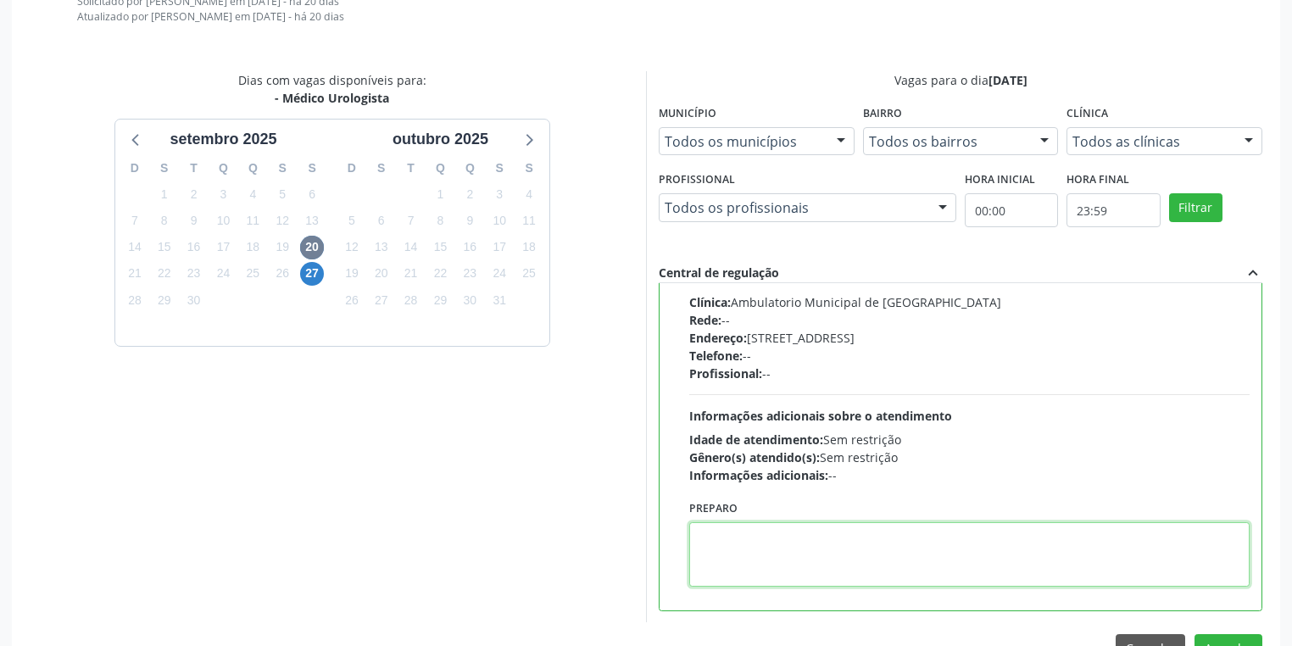
click at [778, 552] on textarea at bounding box center [969, 554] width 560 height 64
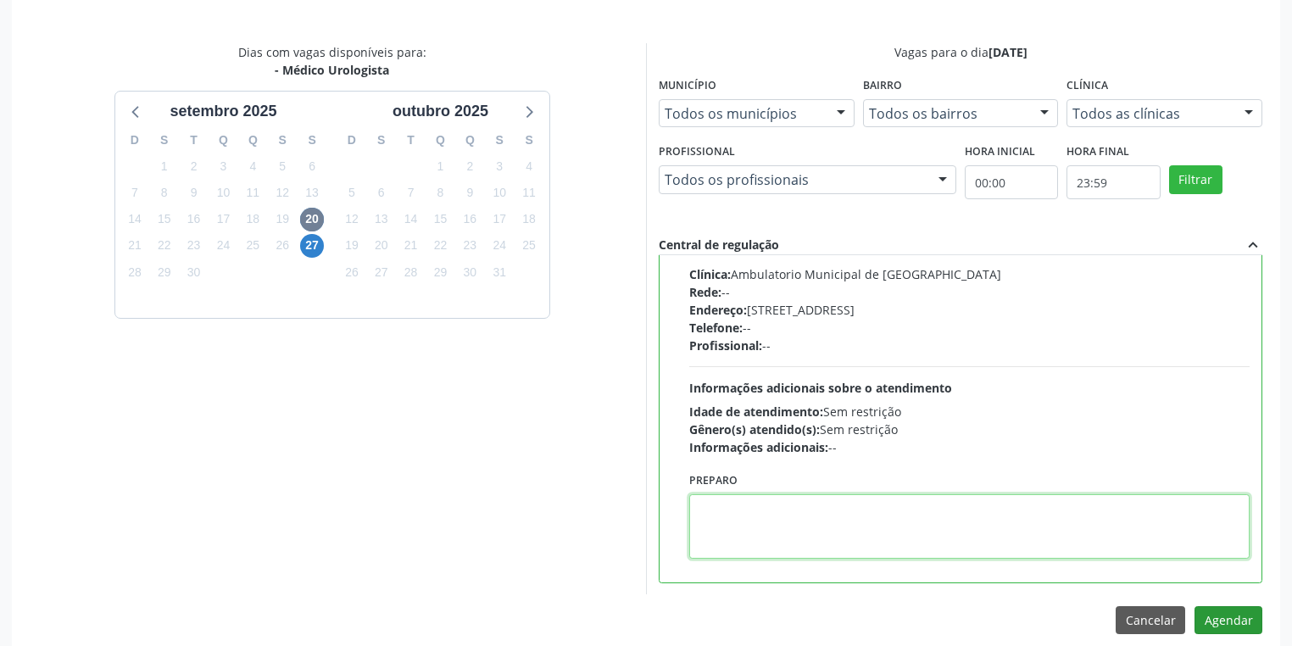
scroll to position [525, 0]
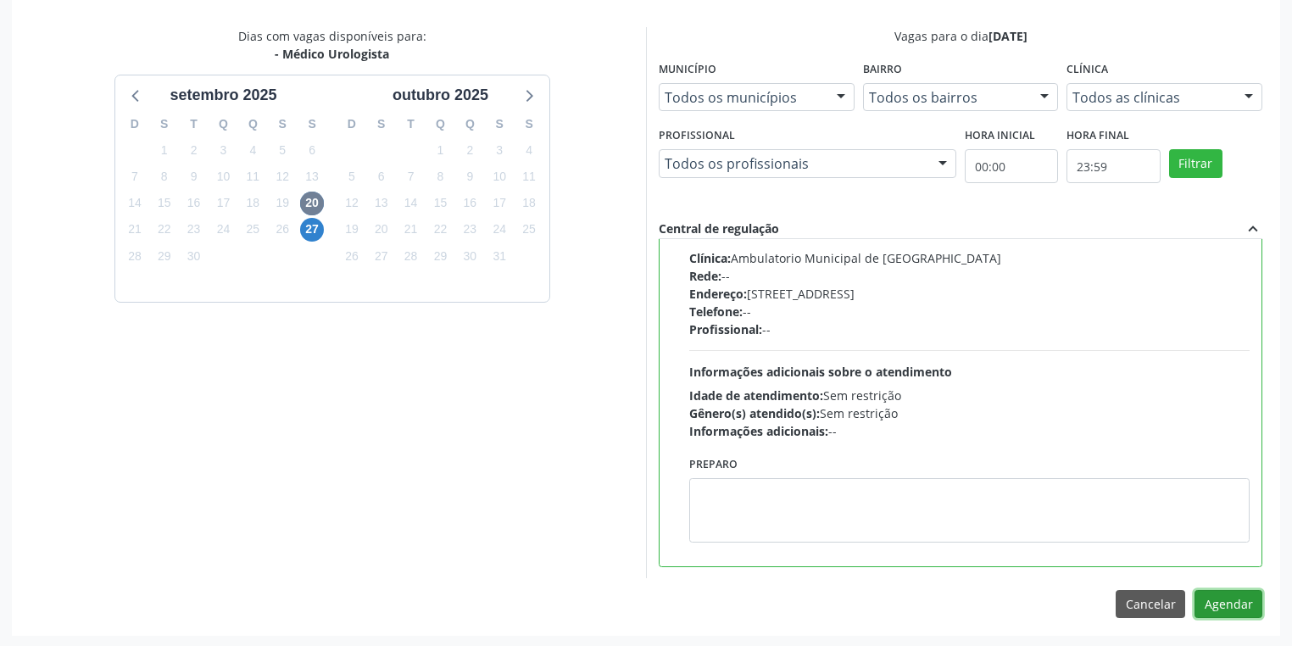
click at [1206, 605] on button "Agendar" at bounding box center [1228, 604] width 68 height 29
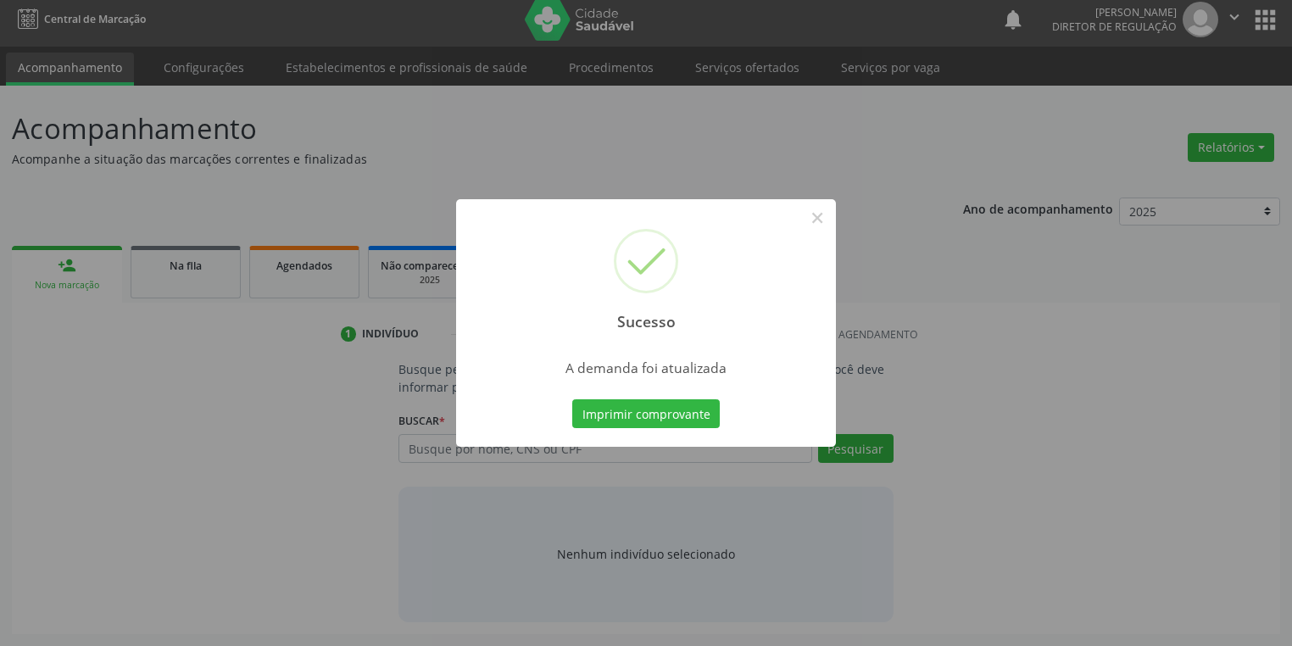
scroll to position [7, 0]
click at [646, 417] on button "Imprimir comprovante" at bounding box center [645, 413] width 147 height 29
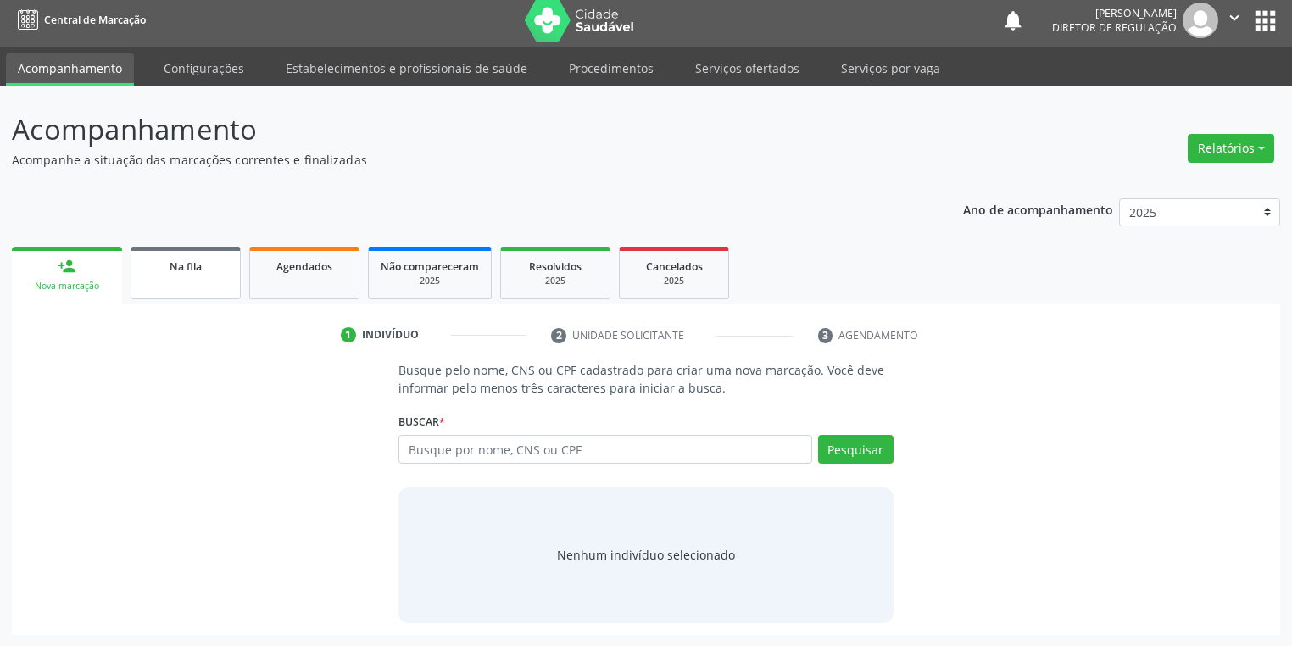
click at [166, 287] on link "Na fila" at bounding box center [186, 273] width 110 height 53
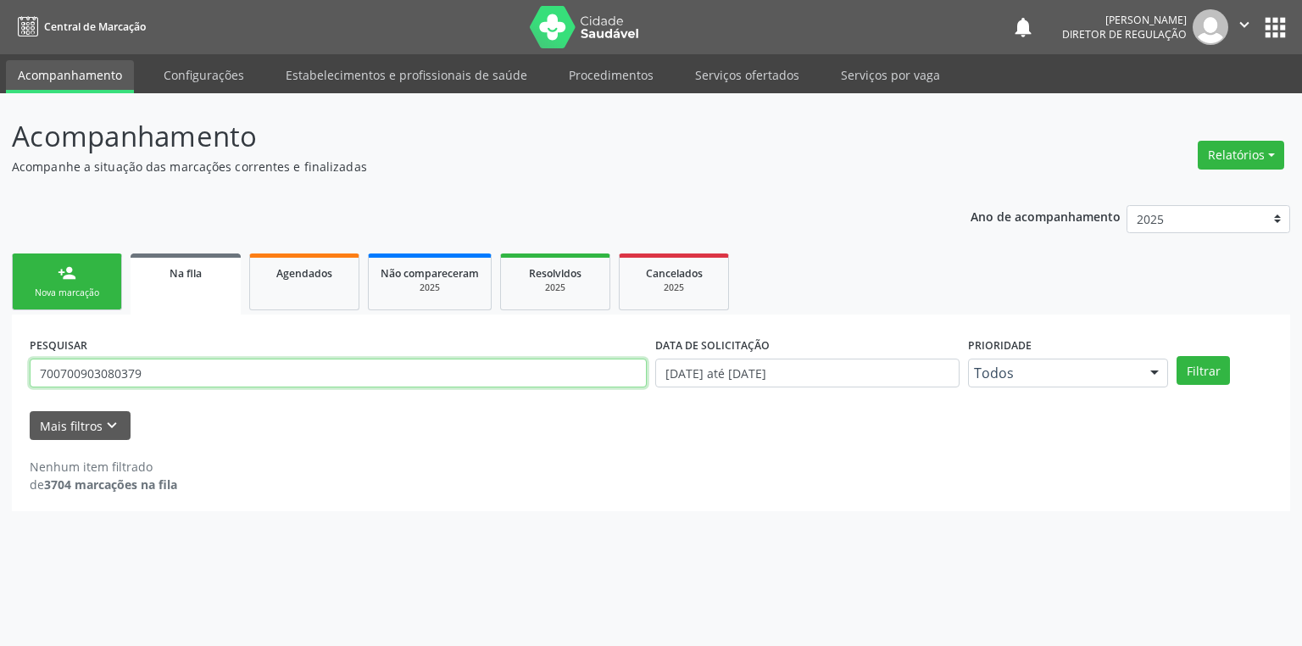
click at [155, 373] on input "700700903080379" at bounding box center [338, 373] width 617 height 29
type input "7"
type input "76336379434"
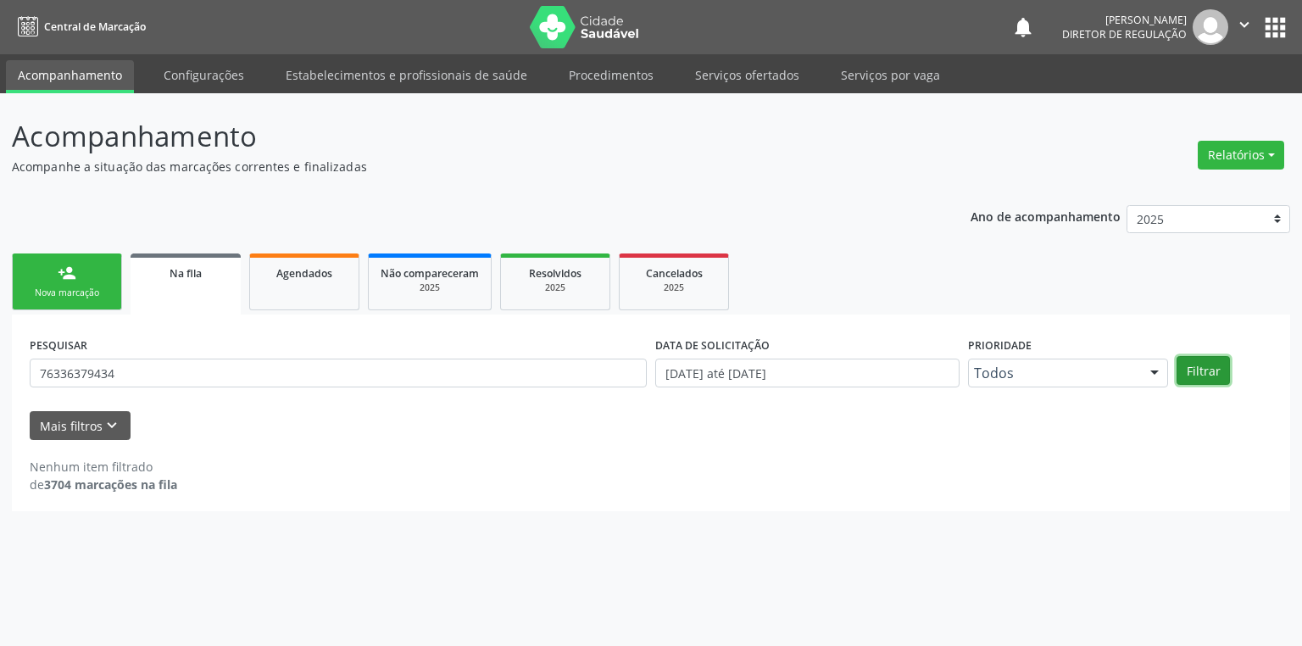
click at [1183, 366] on button "Filtrar" at bounding box center [1202, 370] width 53 height 29
drag, startPoint x: 113, startPoint y: 374, endPoint x: 20, endPoint y: 374, distance: 92.4
click at [20, 374] on div "PESQUISAR 76336379434 DATA DE SOLICITAÇÃO [DATE] até [DATE] Prioridade Todos To…" at bounding box center [651, 412] width 1278 height 197
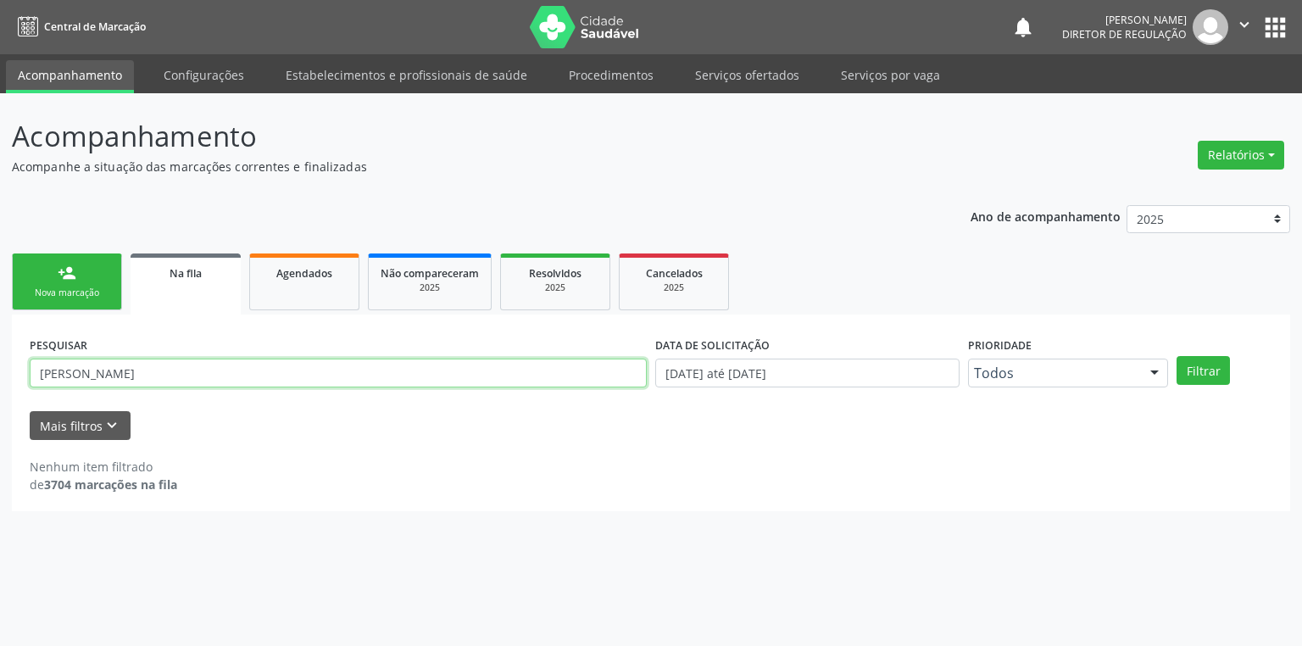
click at [123, 371] on input "[PERSON_NAME]" at bounding box center [338, 373] width 617 height 29
type input "[PERSON_NAME]"
click at [1188, 369] on button "Filtrar" at bounding box center [1202, 370] width 53 height 29
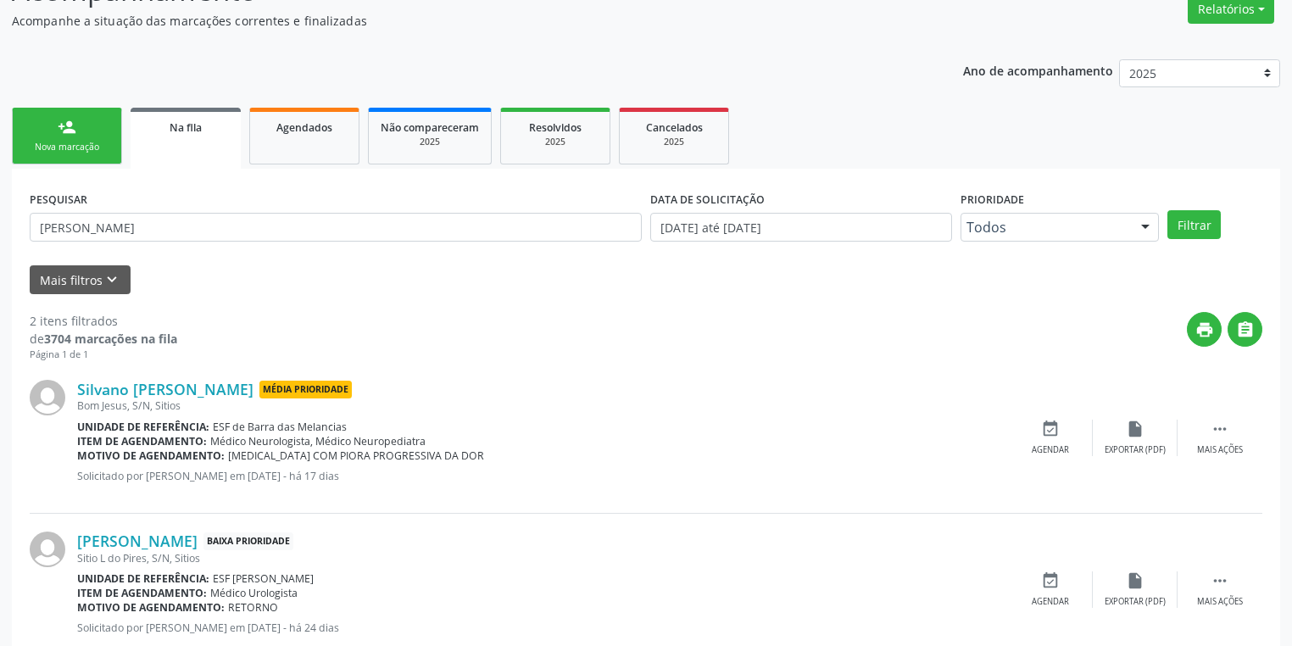
scroll to position [192, 0]
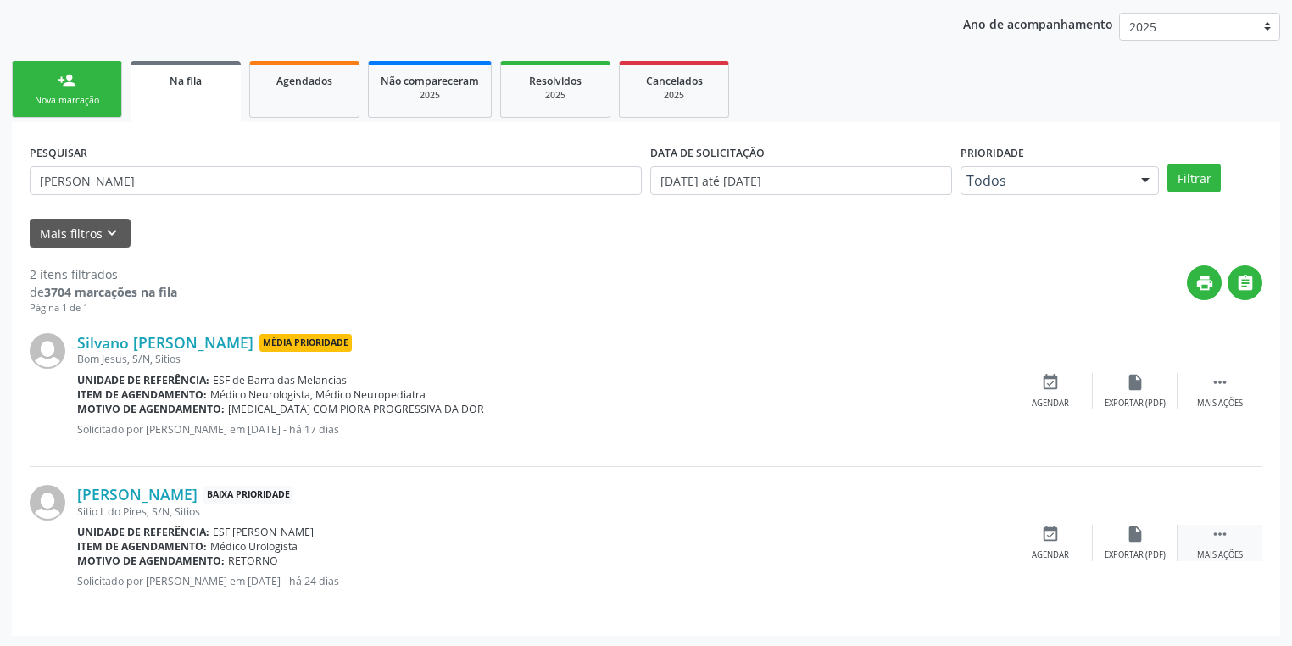
click at [1219, 529] on icon "" at bounding box center [1219, 534] width 19 height 19
click at [782, 539] on div "event_available Agendar" at bounding box center [796, 543] width 85 height 36
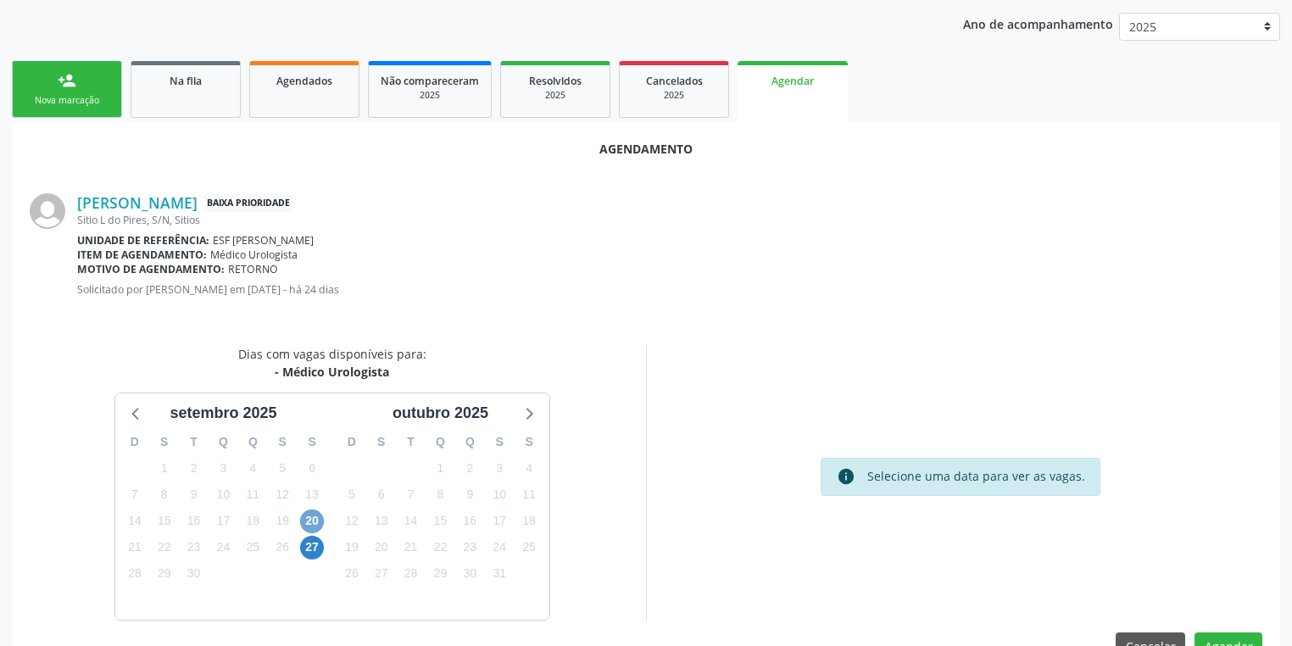
drag, startPoint x: 303, startPoint y: 519, endPoint x: 381, endPoint y: 532, distance: 78.3
click at [303, 519] on span "20" at bounding box center [312, 521] width 24 height 24
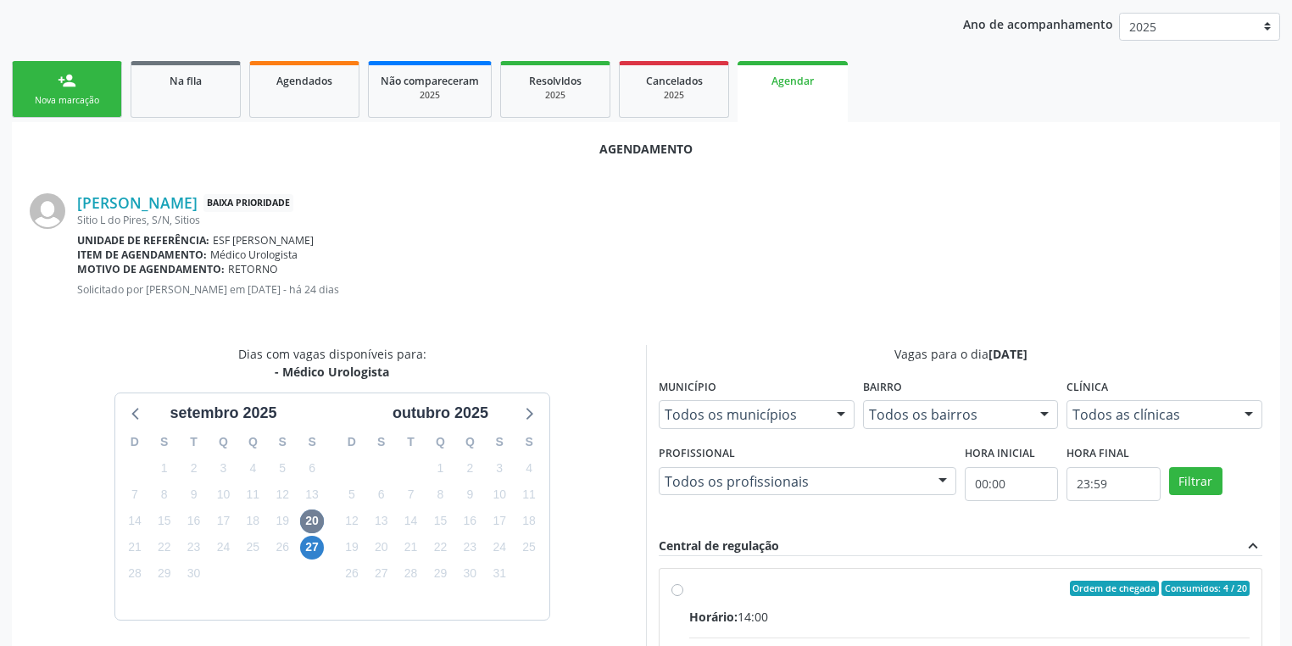
click at [683, 596] on input "Ordem de chegada Consumidos: 4 / 20 Horário: 14:00 Clínica: Ambulatorio Municip…" at bounding box center [677, 588] width 12 height 15
radio input "true"
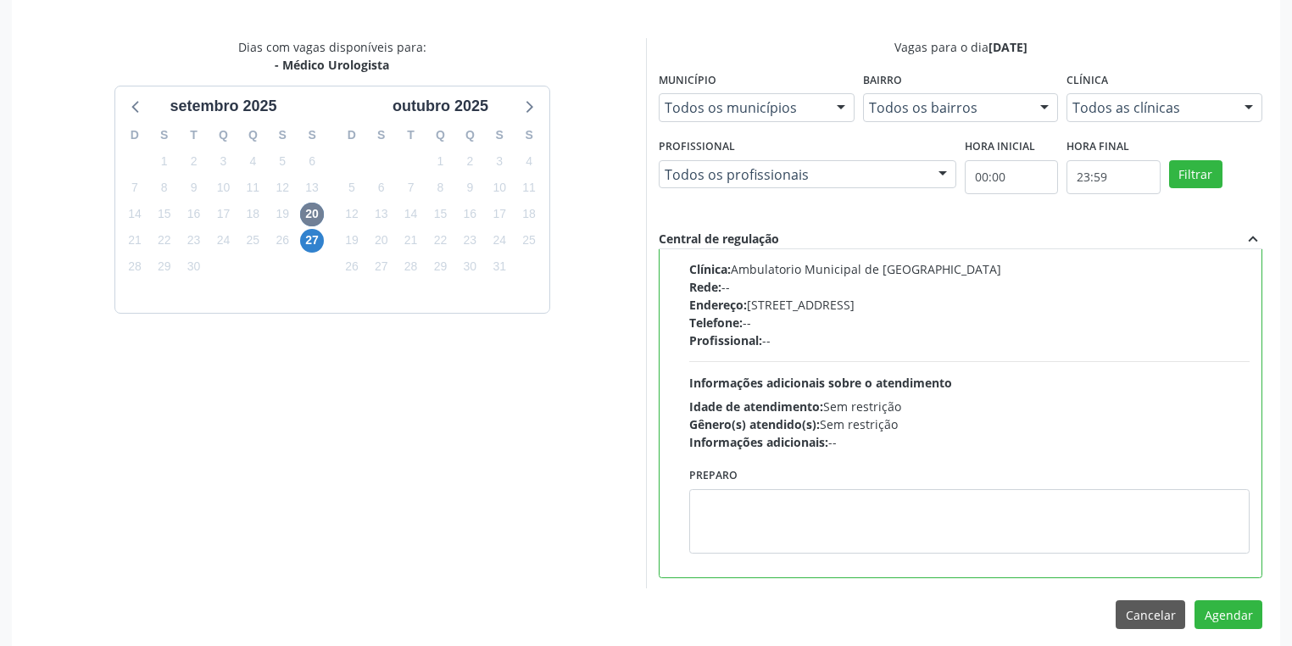
scroll to position [510, 0]
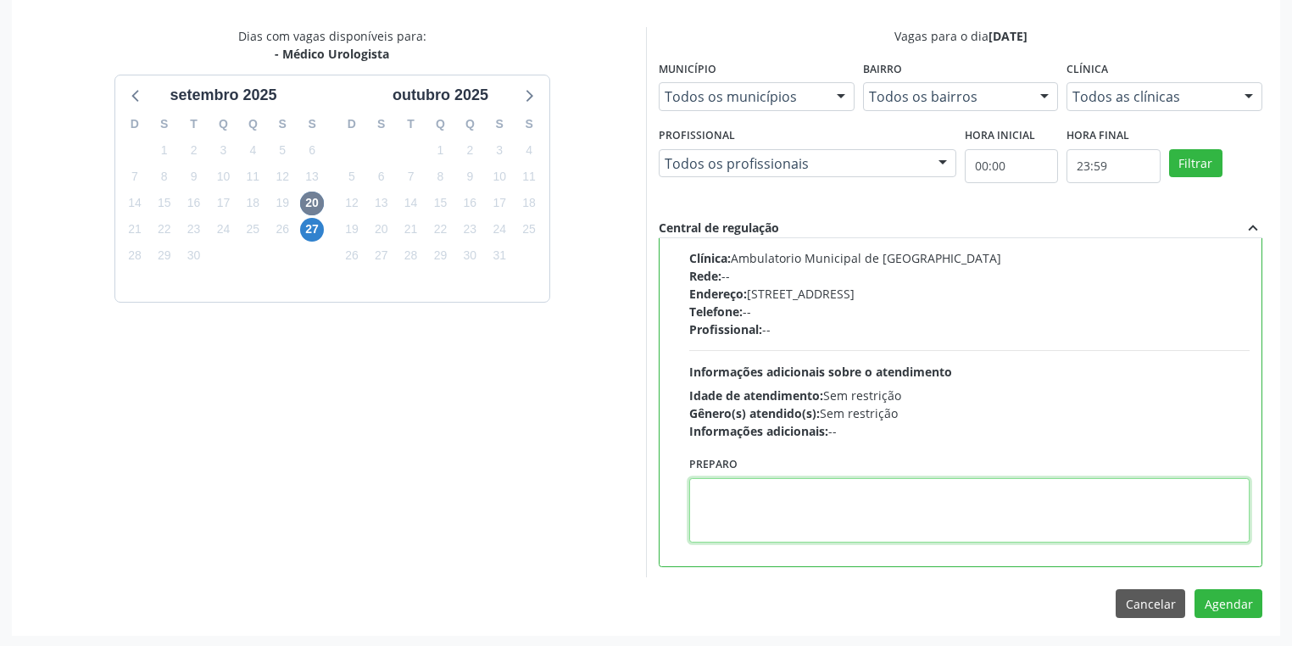
click at [787, 538] on textarea at bounding box center [969, 510] width 560 height 64
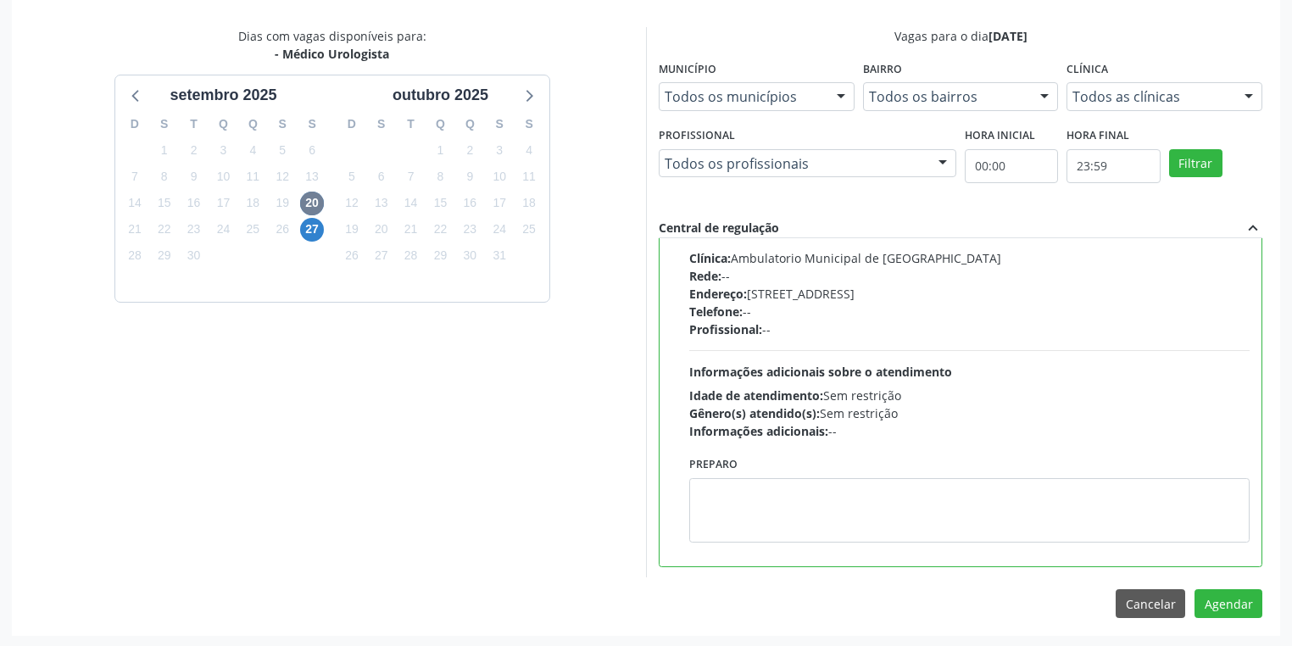
click at [1191, 598] on div "Cancelar Agendar" at bounding box center [1188, 603] width 147 height 29
click at [1209, 598] on button "Agendar" at bounding box center [1228, 603] width 68 height 29
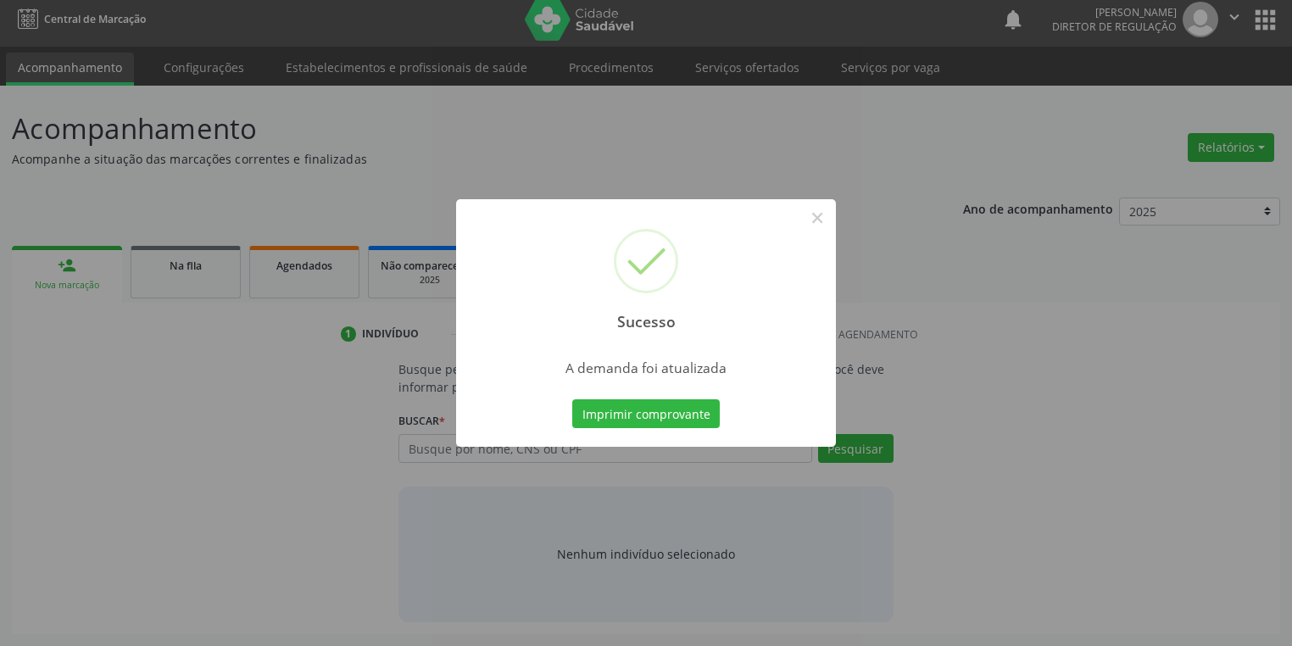
scroll to position [7, 0]
click at [645, 415] on button "Imprimir comprovante" at bounding box center [645, 413] width 147 height 29
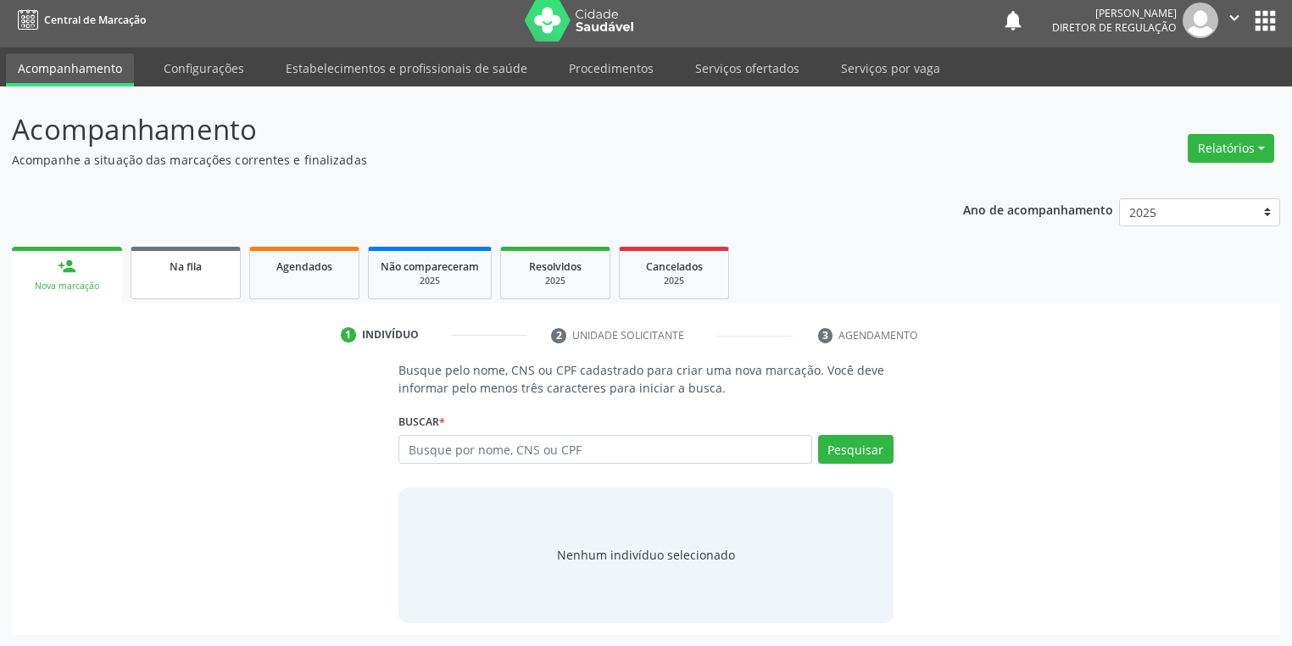
click at [171, 281] on link "Na fila" at bounding box center [186, 273] width 110 height 53
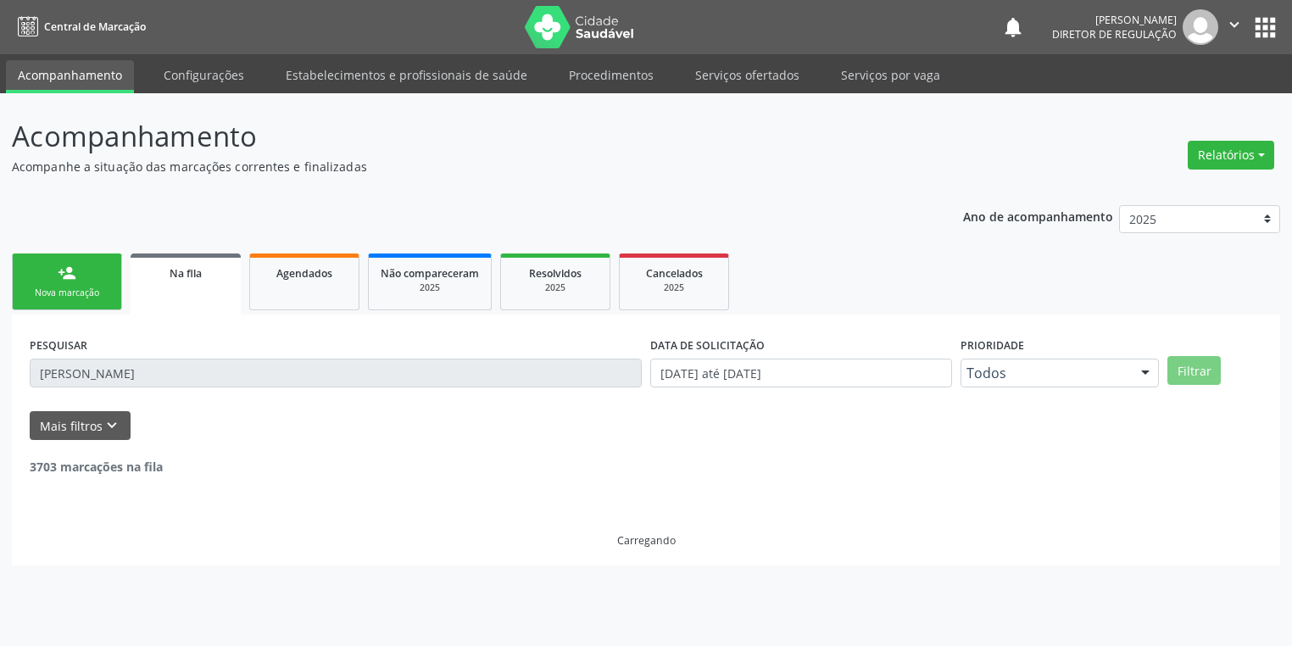
scroll to position [0, 0]
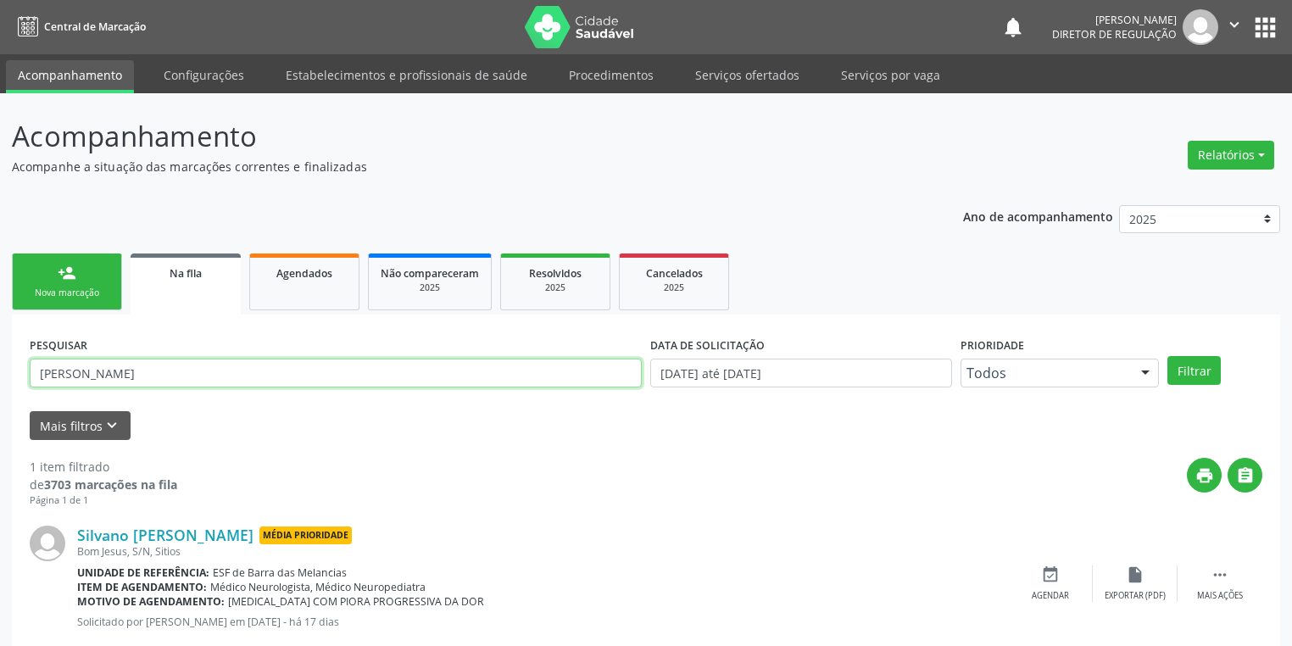
click at [138, 372] on input "[PERSON_NAME]" at bounding box center [336, 373] width 612 height 29
type input "J"
type input "700008398037401"
click at [1188, 365] on button "Filtrar" at bounding box center [1193, 370] width 53 height 29
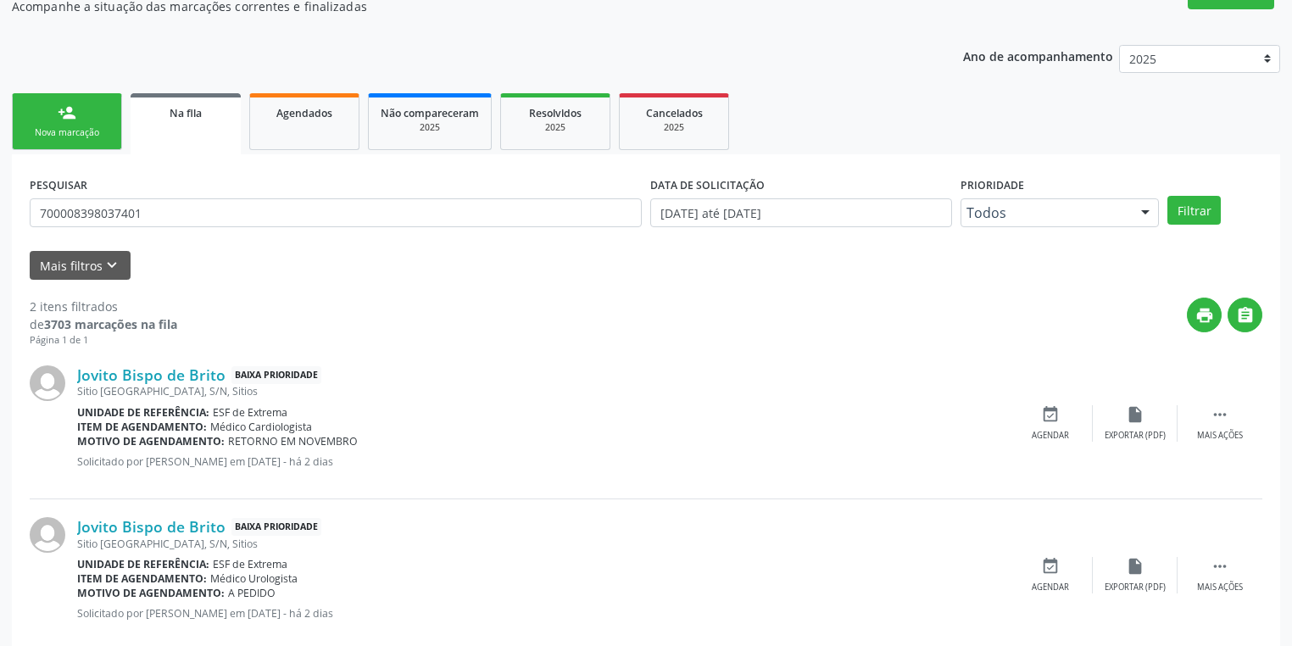
scroll to position [192, 0]
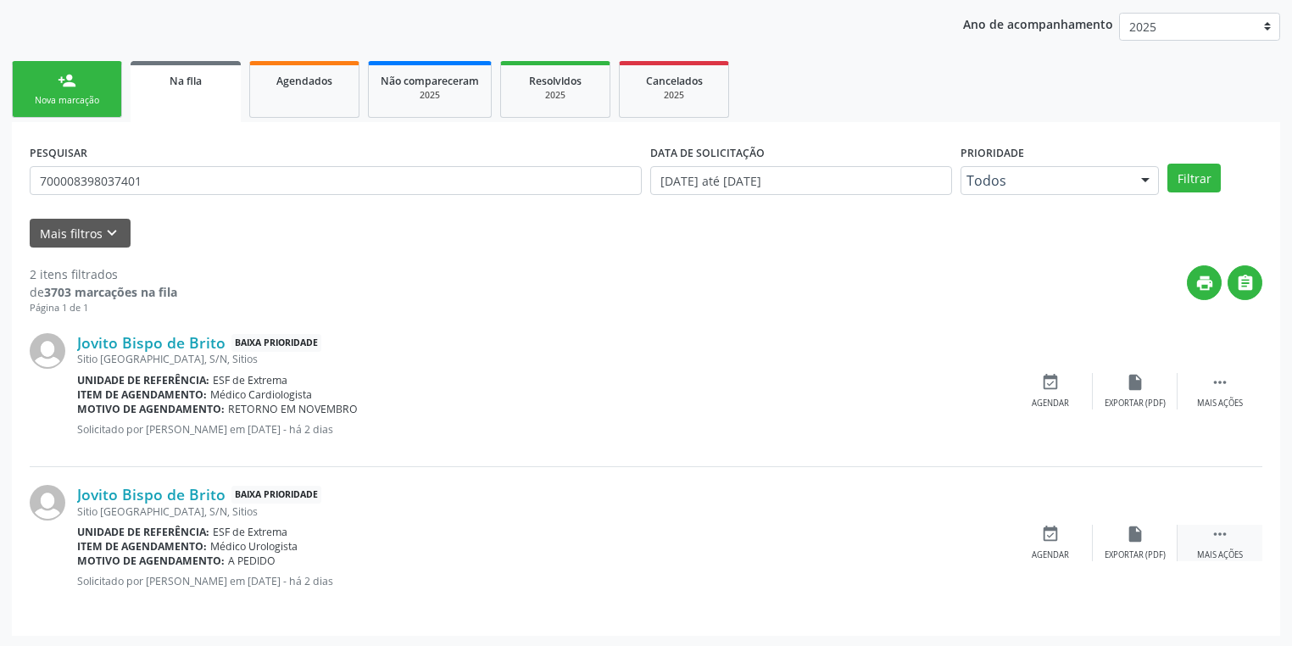
click at [1223, 531] on icon "" at bounding box center [1219, 534] width 19 height 19
click at [804, 537] on icon "event_available" at bounding box center [796, 534] width 19 height 19
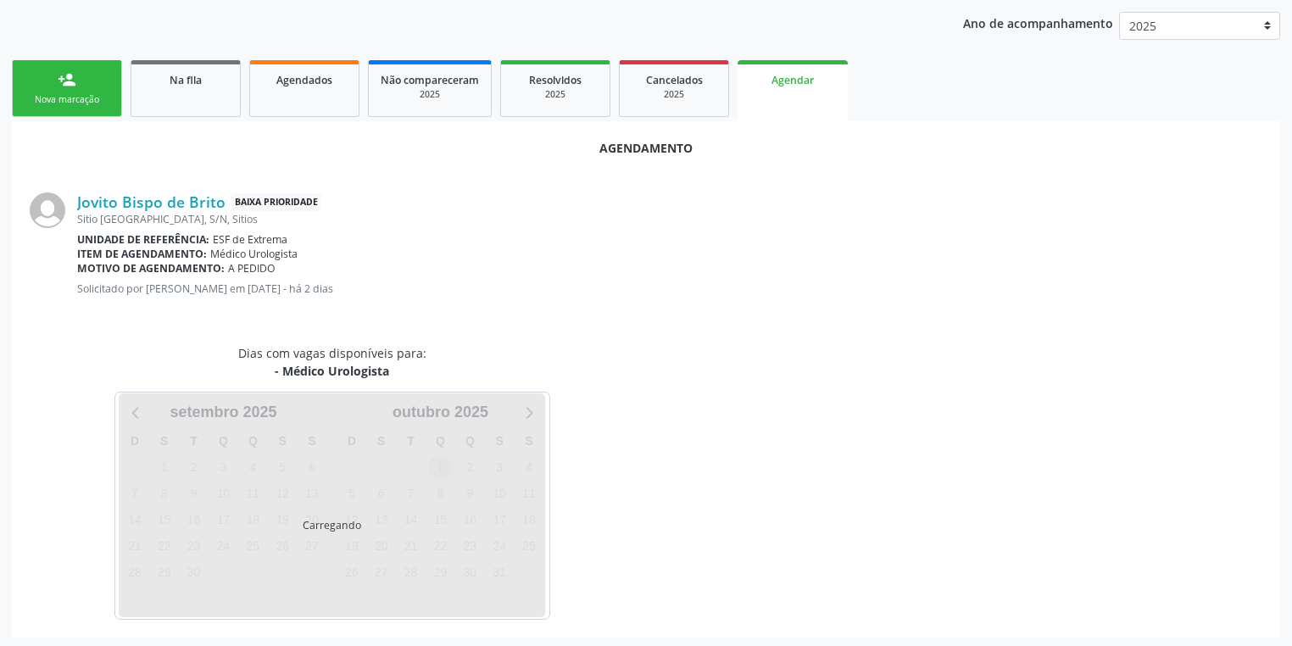
scroll to position [195, 0]
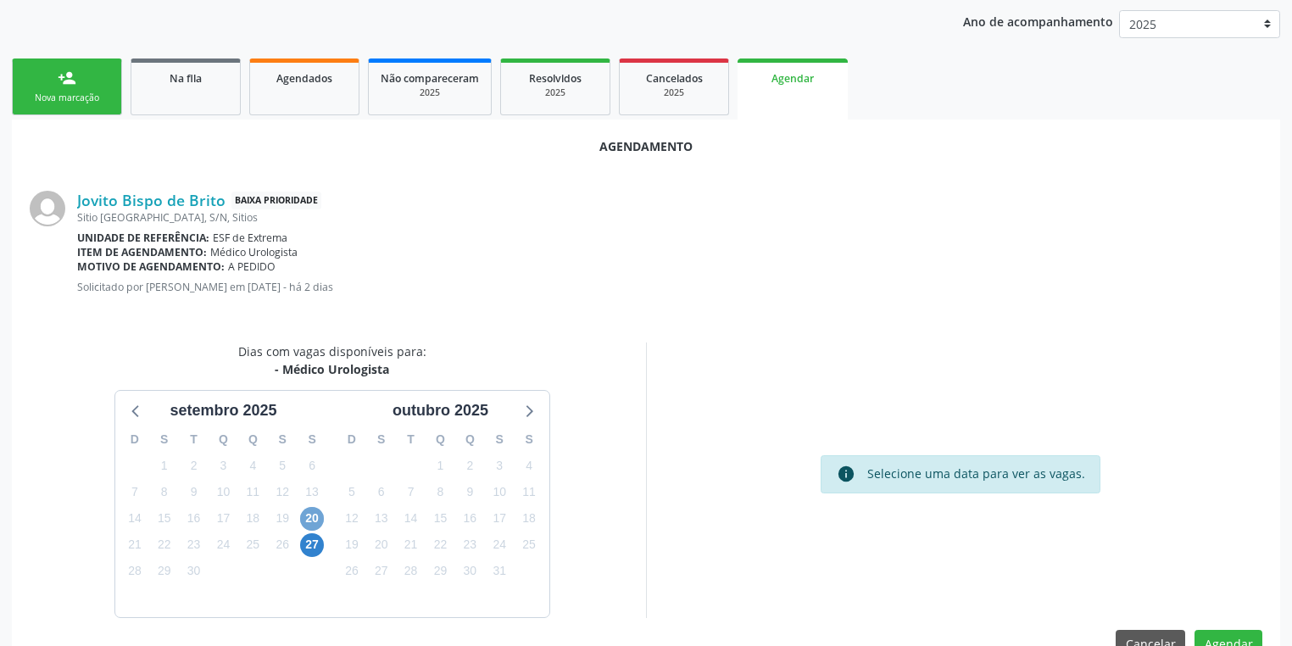
click at [311, 515] on span "20" at bounding box center [312, 519] width 24 height 24
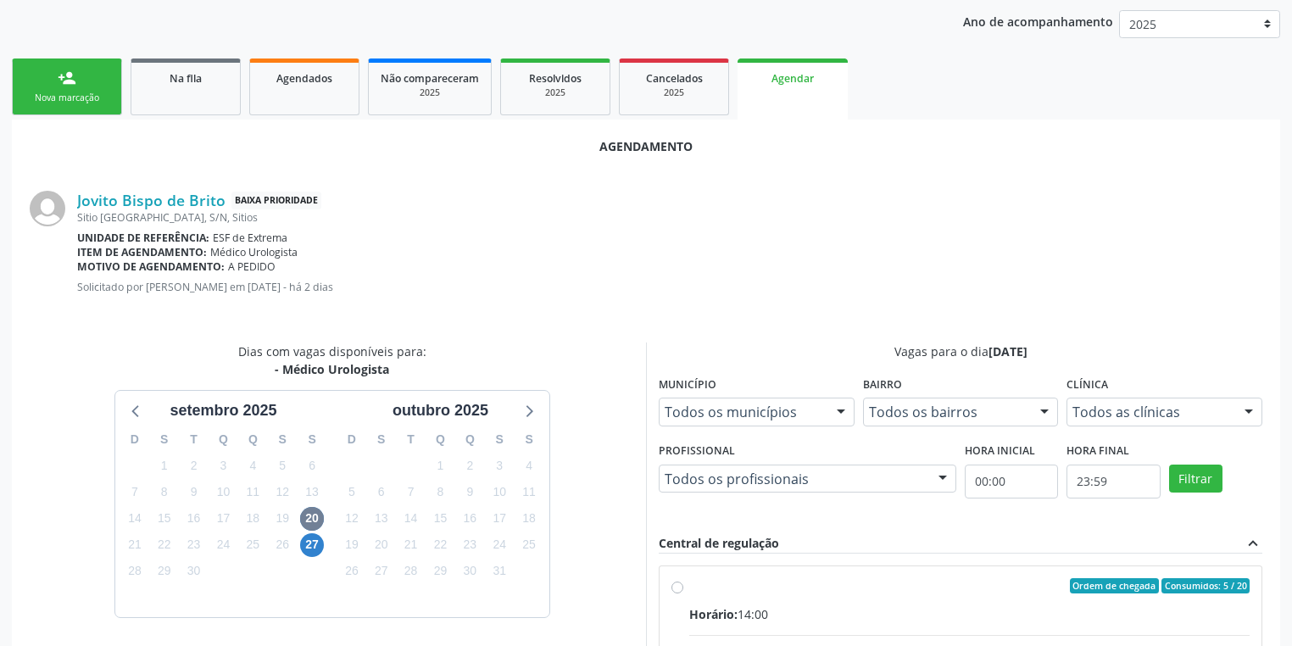
click at [882, 615] on div "Horário: 14:00" at bounding box center [969, 614] width 560 height 18
click at [683, 593] on input "Ordem de chegada Consumidos: 5 / 20 Horário: 14:00 Clínica: Ambulatorio Municip…" at bounding box center [677, 585] width 12 height 15
radio input "true"
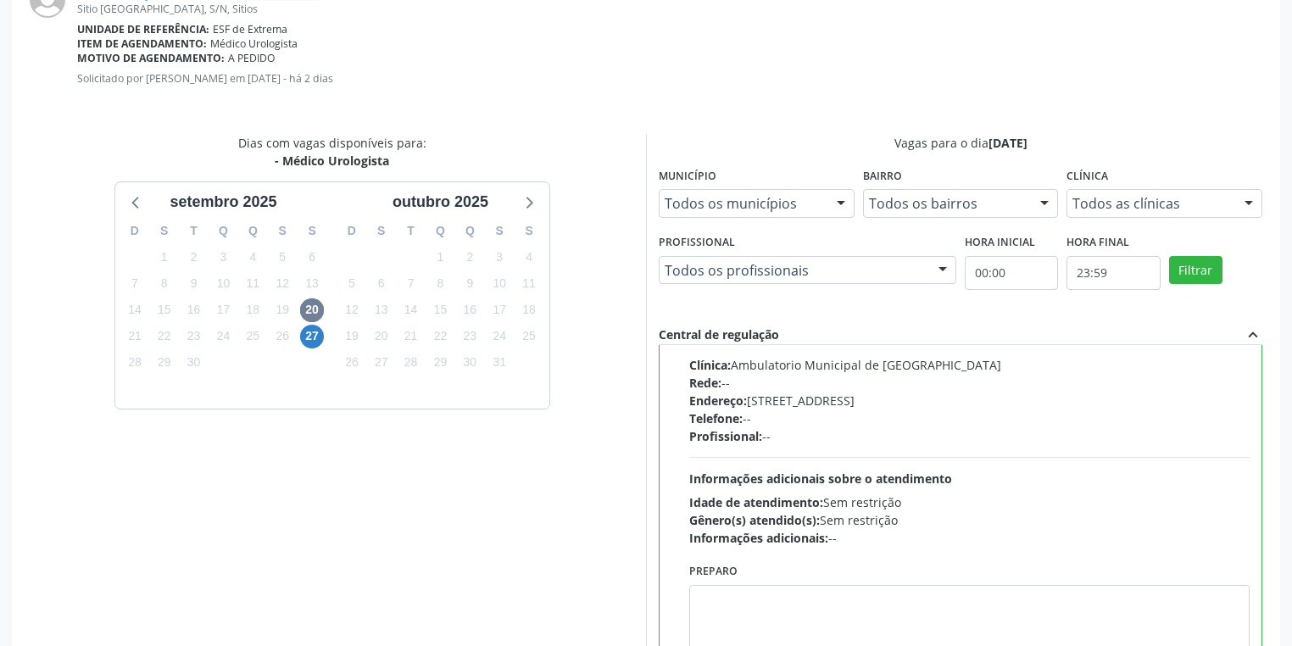
scroll to position [510, 0]
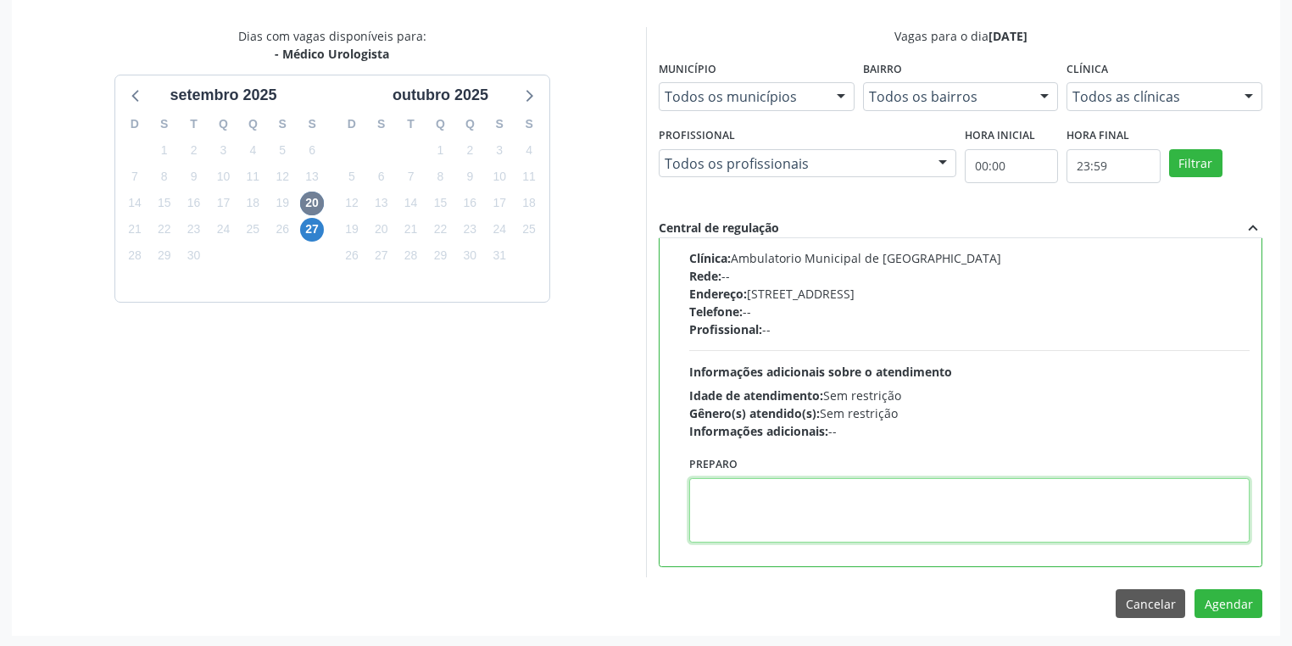
click at [786, 502] on textarea at bounding box center [969, 510] width 560 height 64
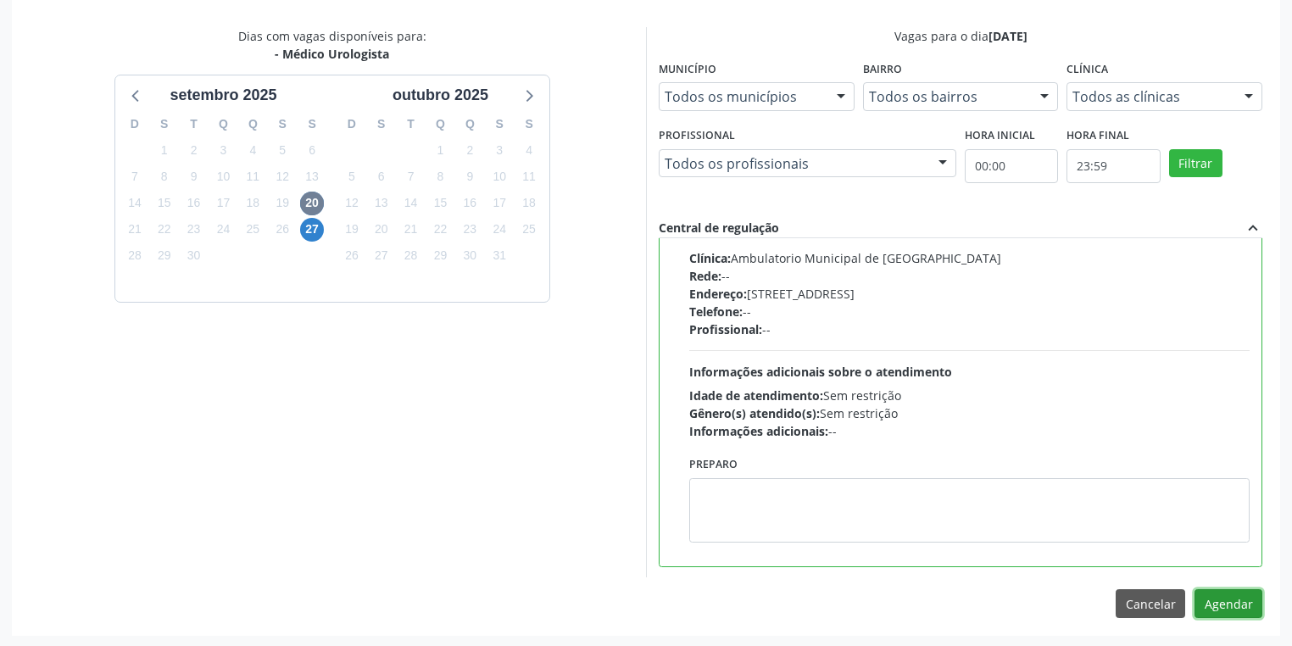
click at [1226, 606] on button "Agendar" at bounding box center [1228, 603] width 68 height 29
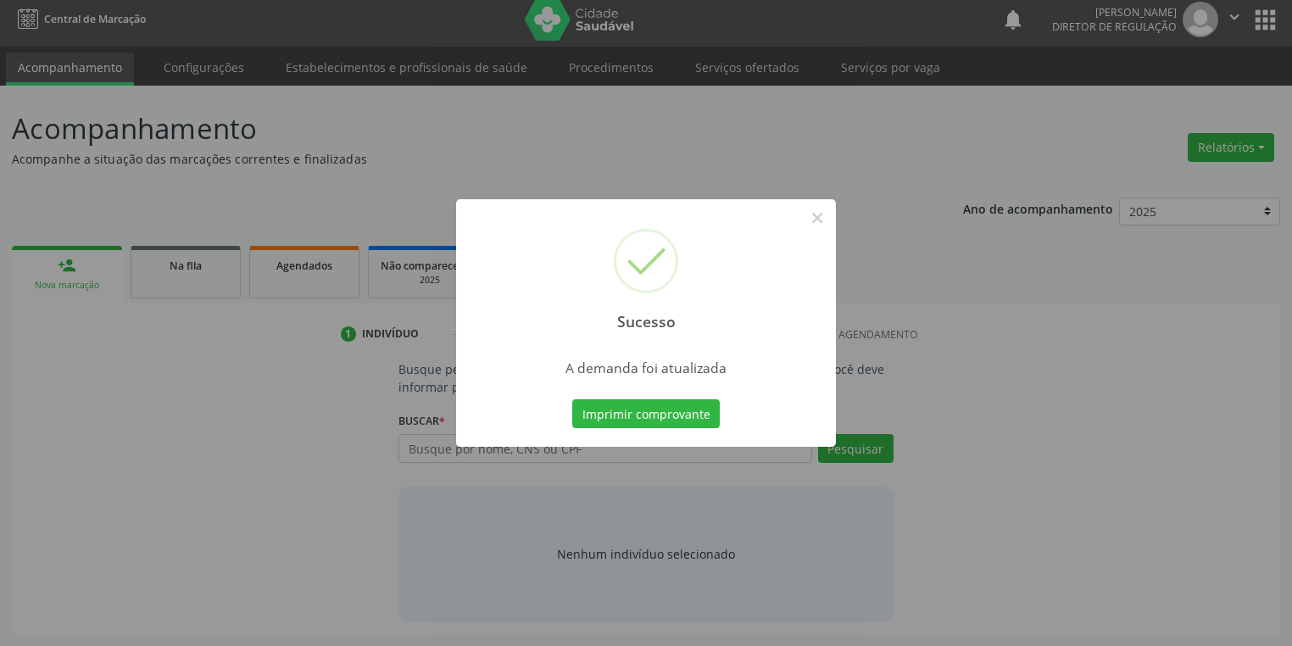
scroll to position [7, 0]
click at [646, 411] on button "Imprimir comprovante" at bounding box center [645, 413] width 147 height 29
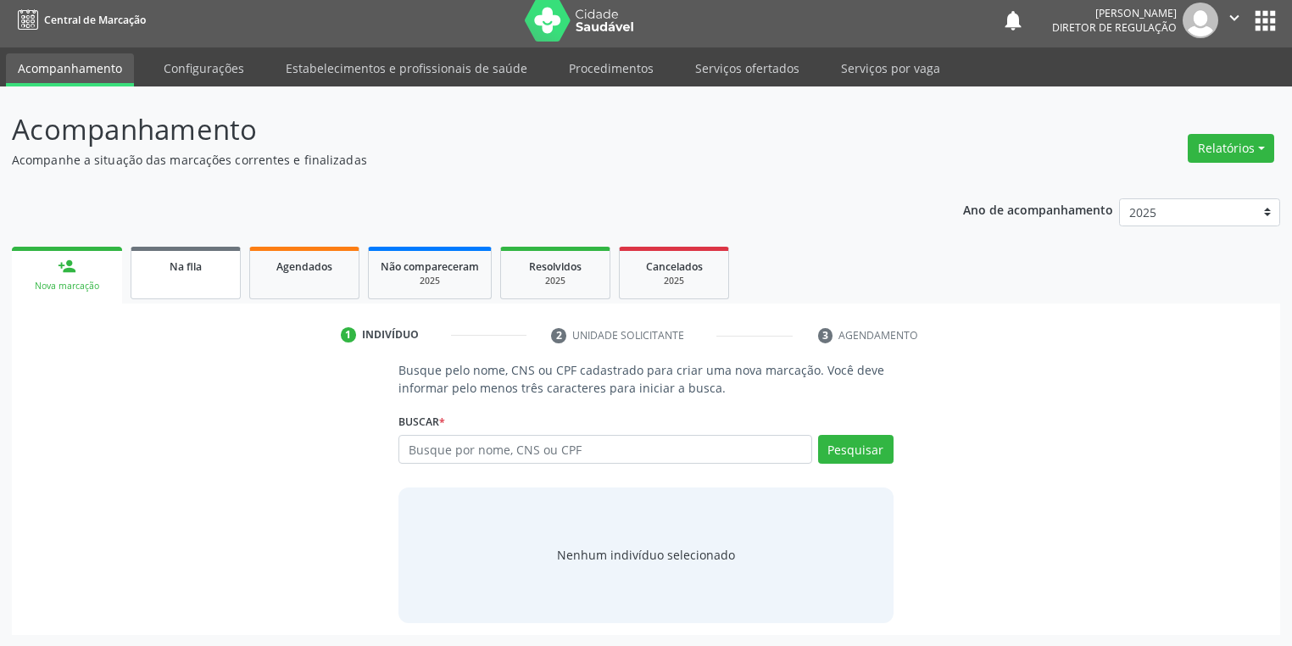
click at [183, 268] on span "Na fila" at bounding box center [186, 266] width 32 height 14
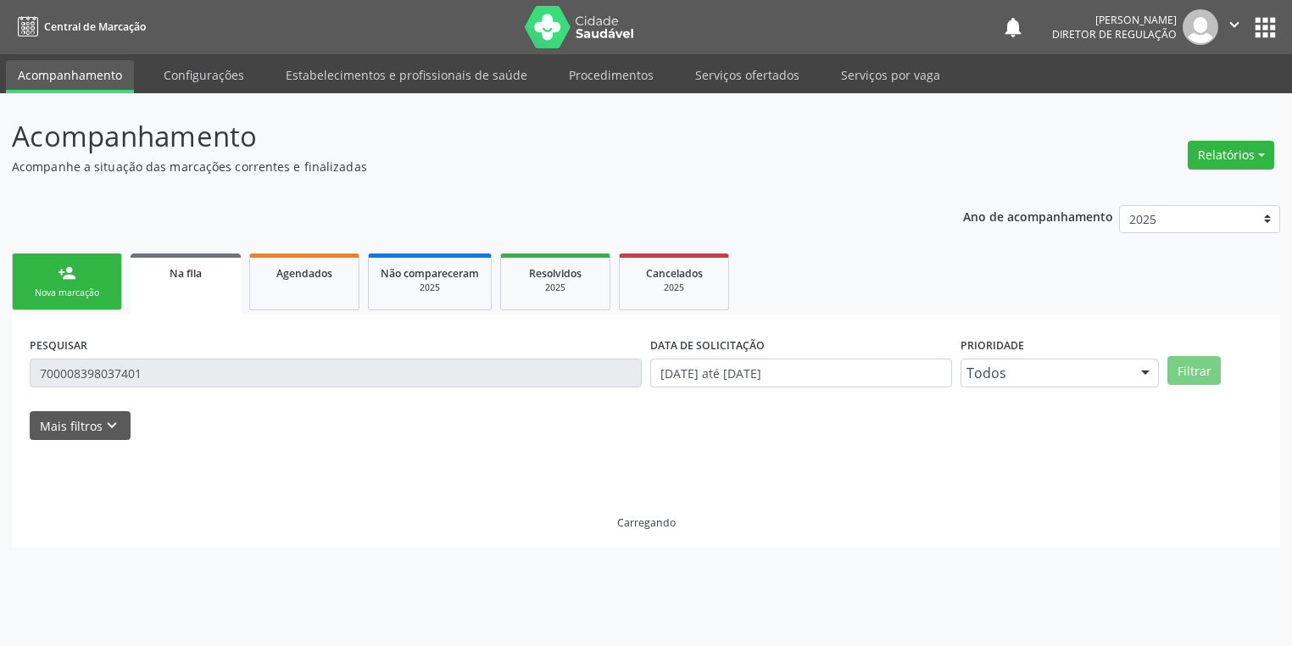
scroll to position [0, 0]
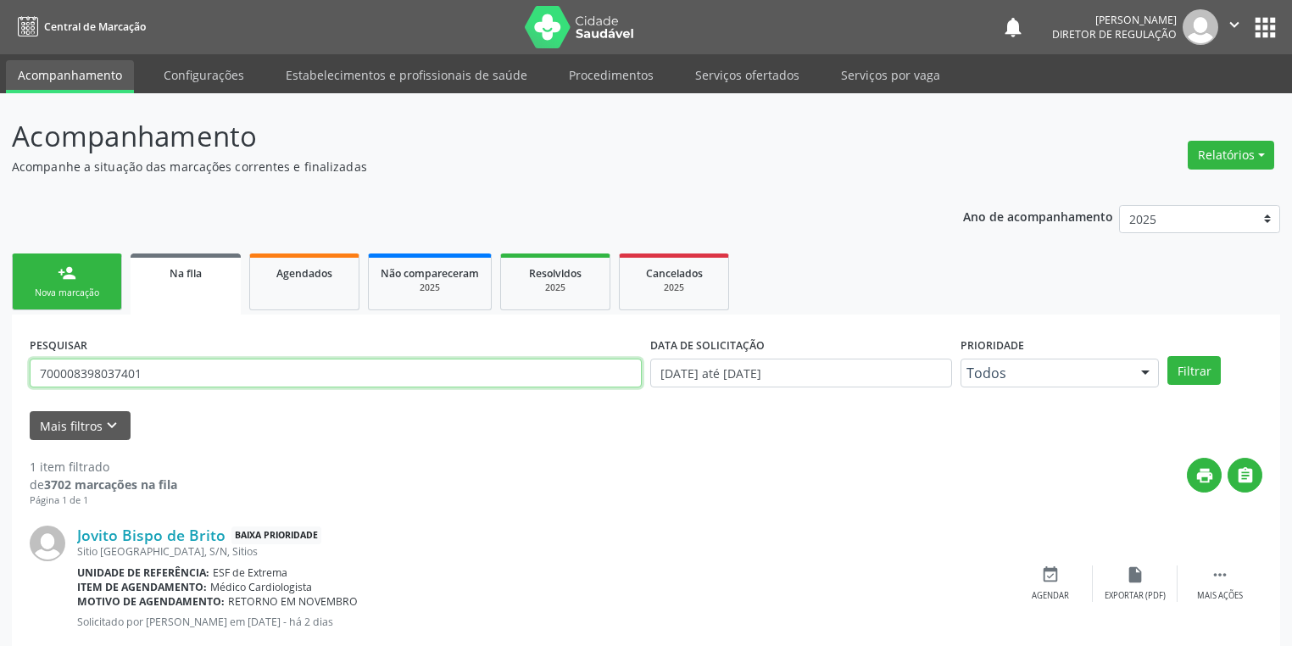
click at [147, 370] on input "700008398037401" at bounding box center [336, 373] width 612 height 29
type input "7"
type input "706202041730767"
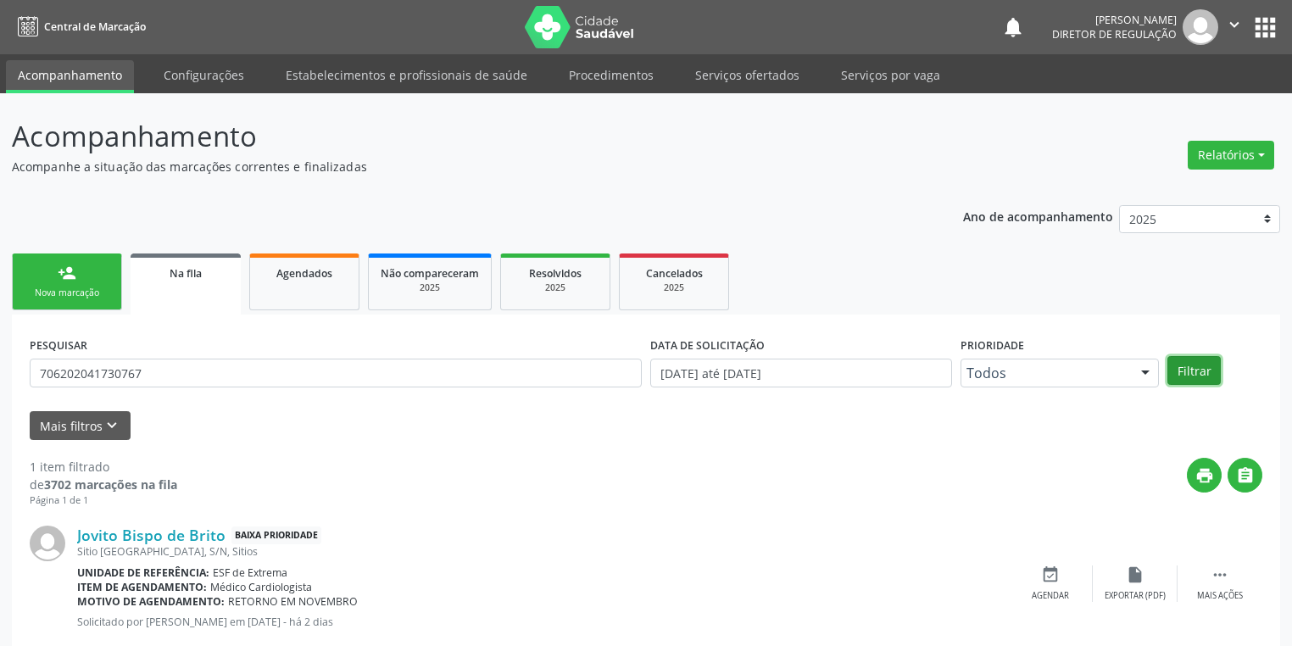
click at [1197, 362] on button "Filtrar" at bounding box center [1193, 370] width 53 height 29
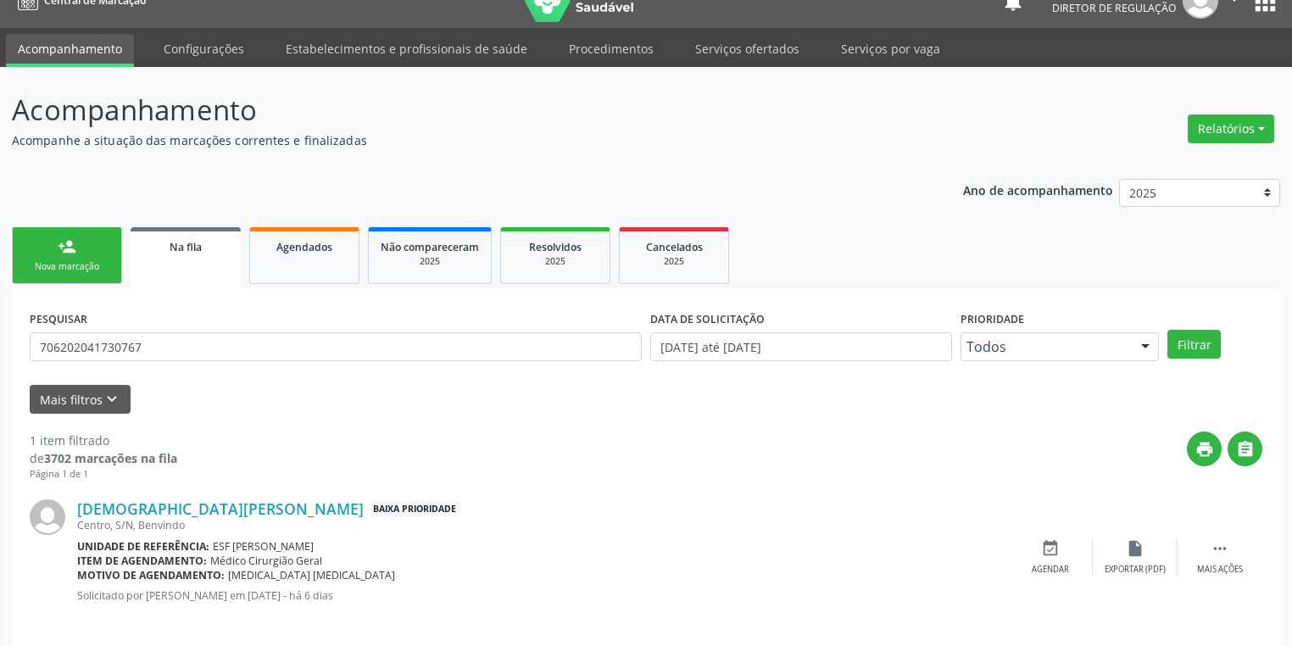
scroll to position [41, 0]
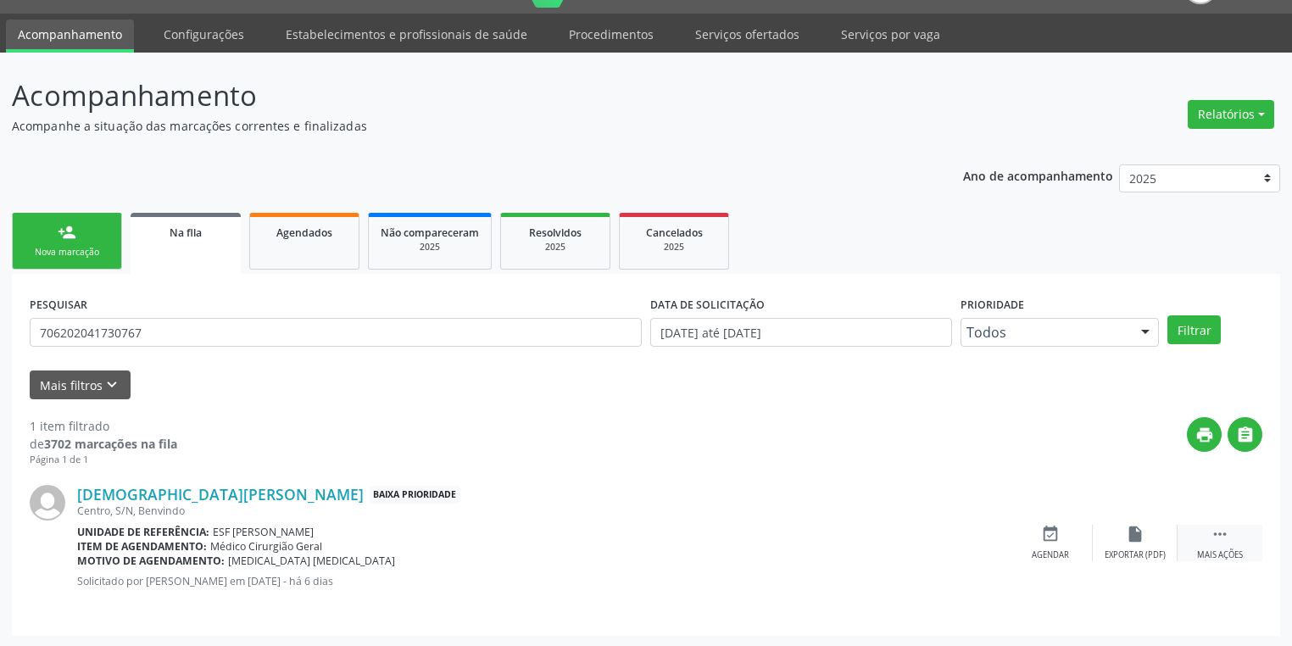
click at [1217, 527] on icon "" at bounding box center [1219, 534] width 19 height 19
click at [1132, 549] on div "Editar" at bounding box center [1134, 555] width 27 height 12
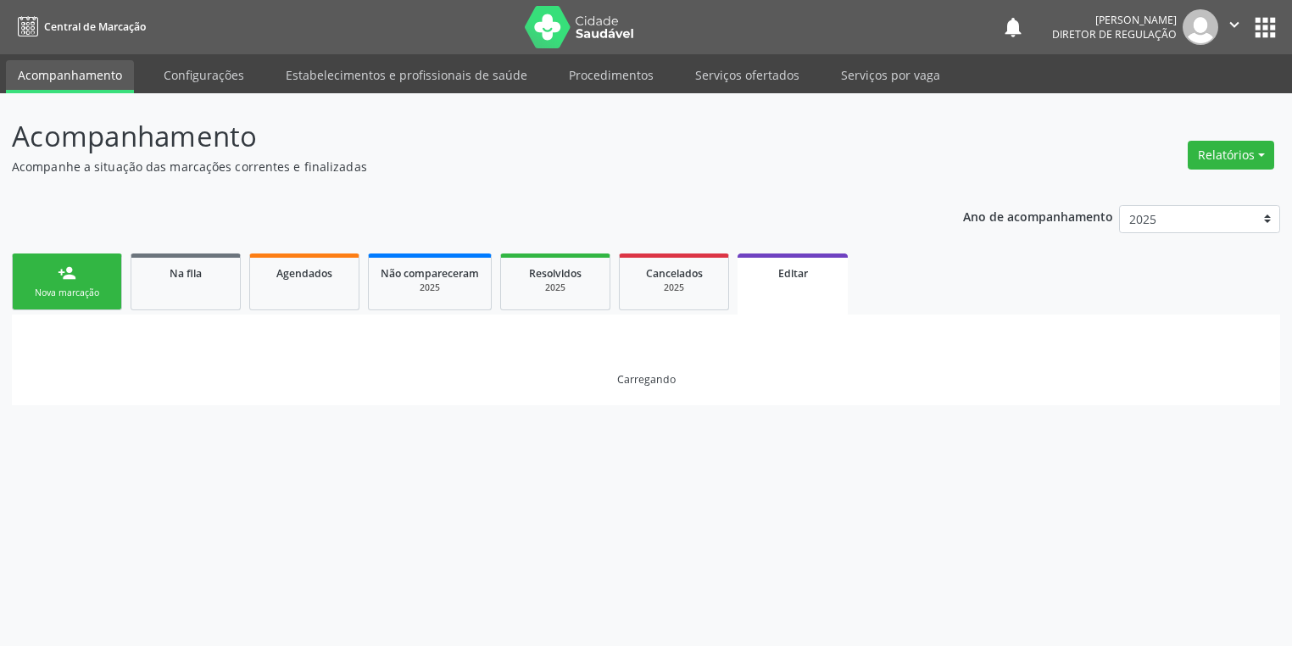
scroll to position [0, 0]
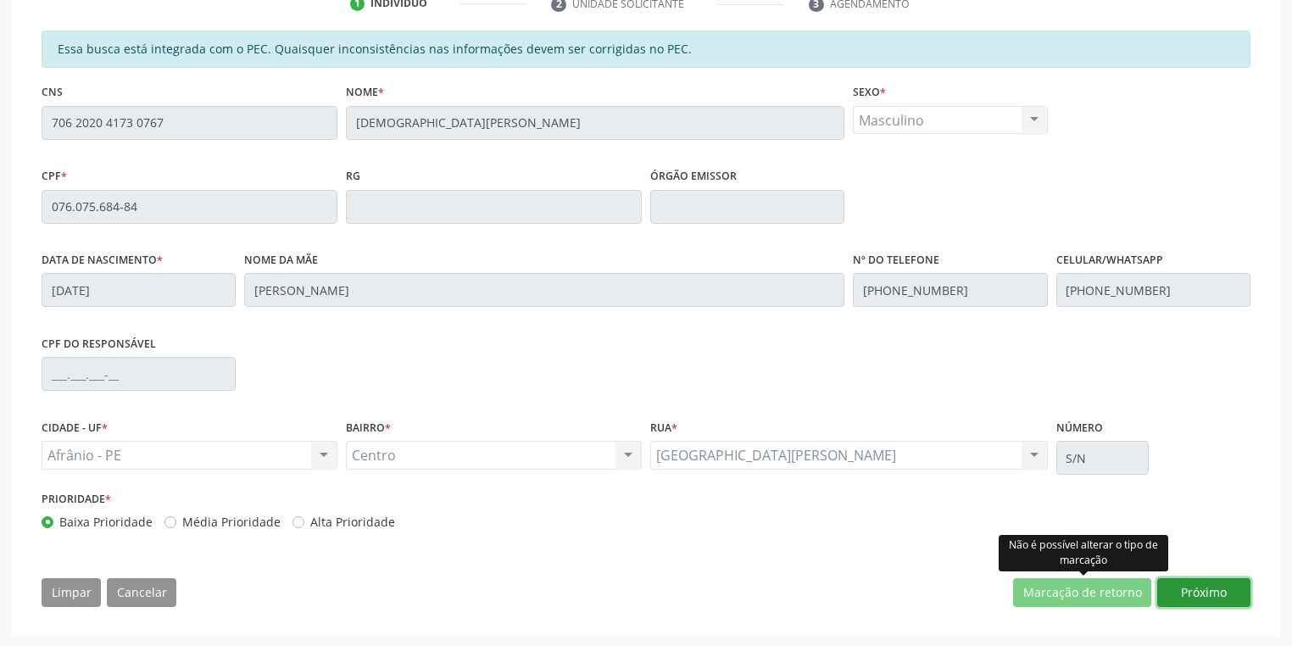
click at [1187, 580] on button "Próximo" at bounding box center [1203, 592] width 93 height 29
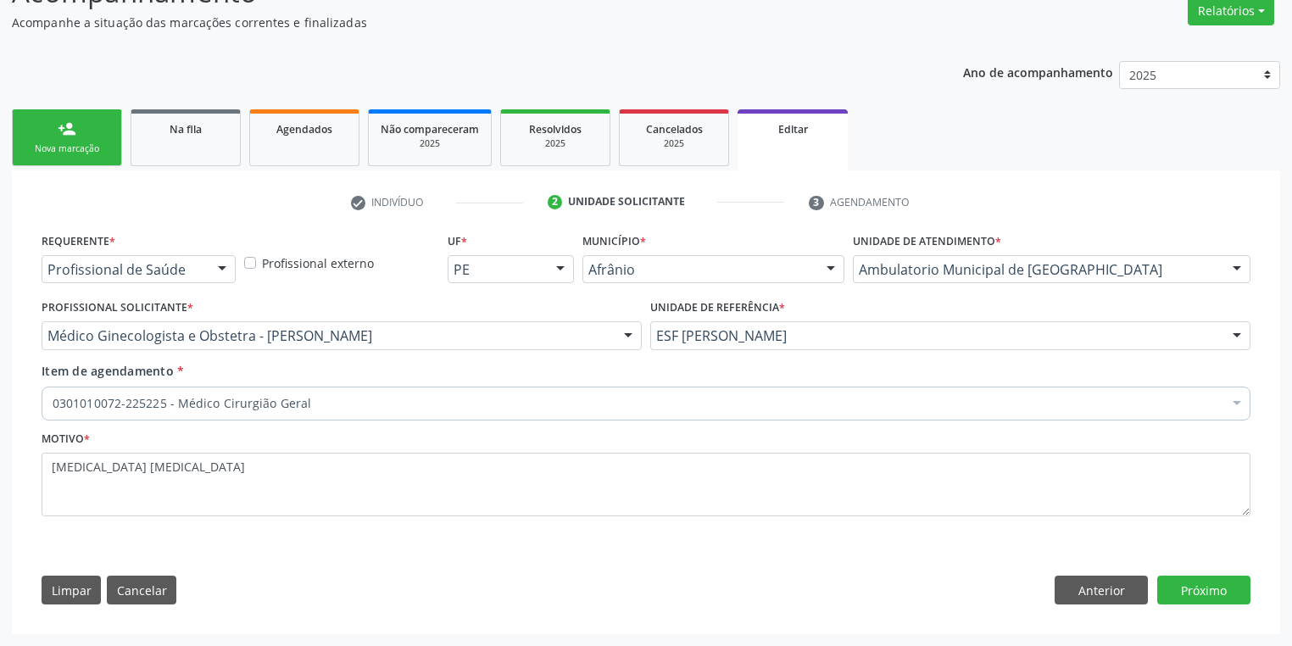
scroll to position [142, 0]
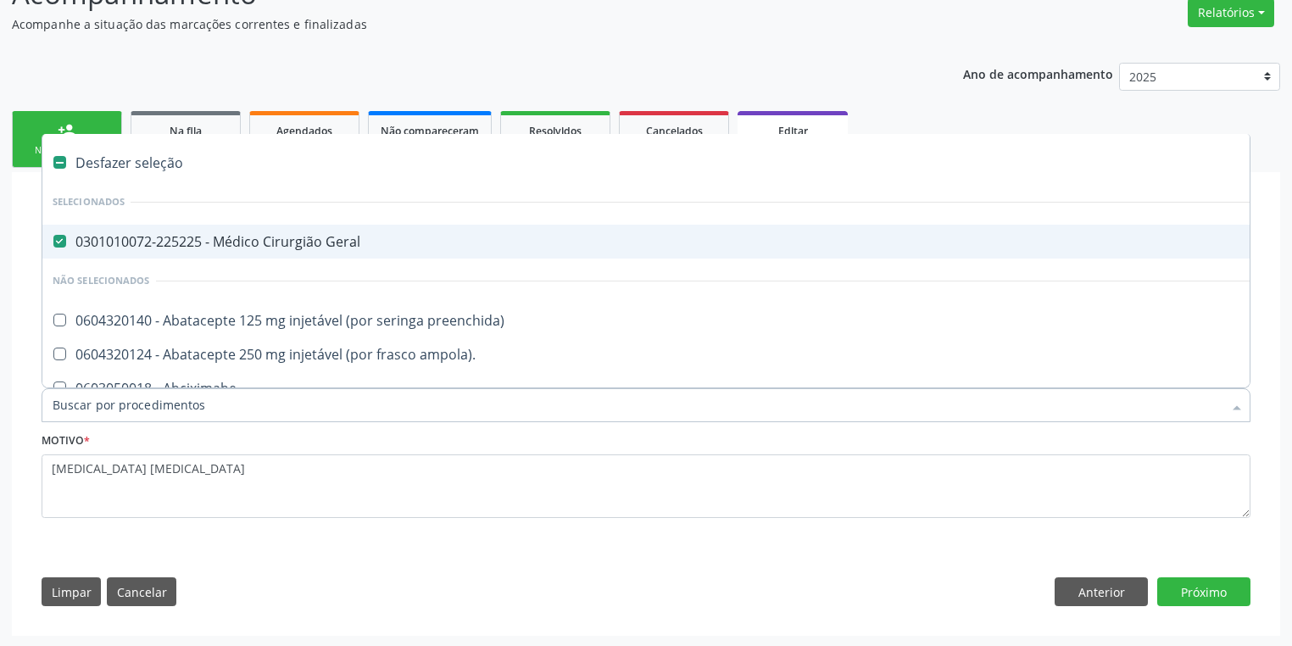
click at [192, 247] on div "0301010072-225225 - Médico Cirurgião Geral" at bounding box center [705, 242] width 1304 height 14
checkbox Geral "false"
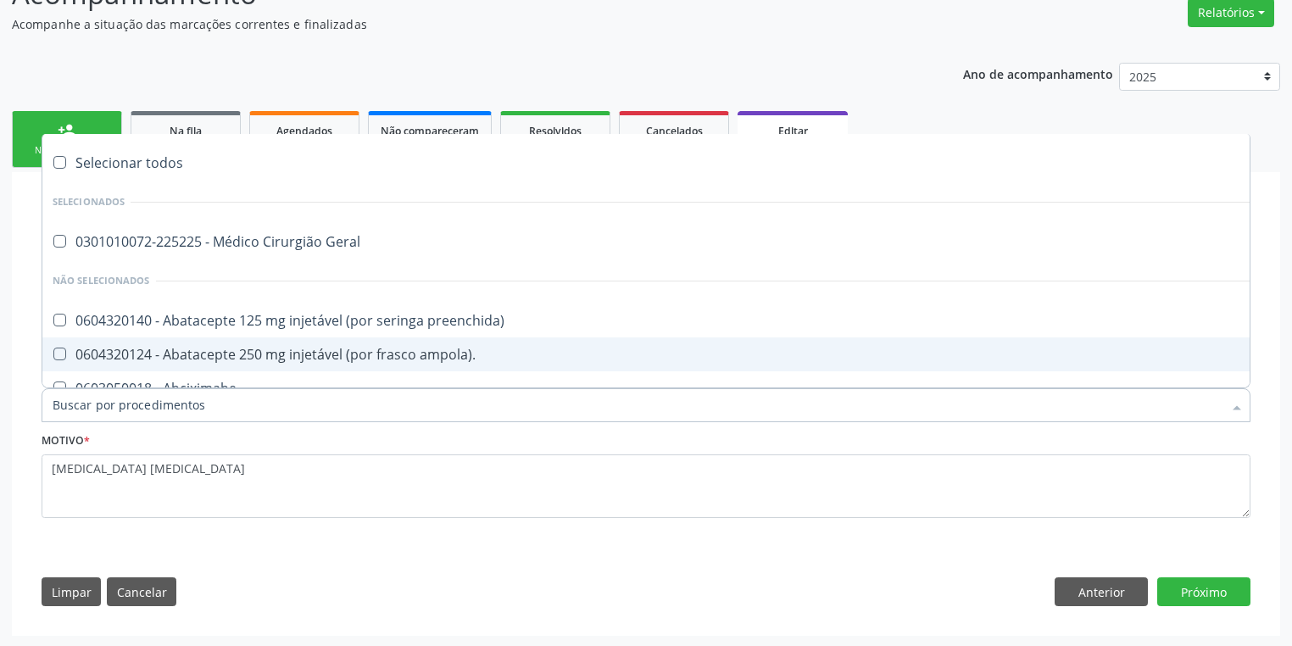
click at [129, 403] on input "Item de agendamento *" at bounding box center [638, 405] width 1170 height 34
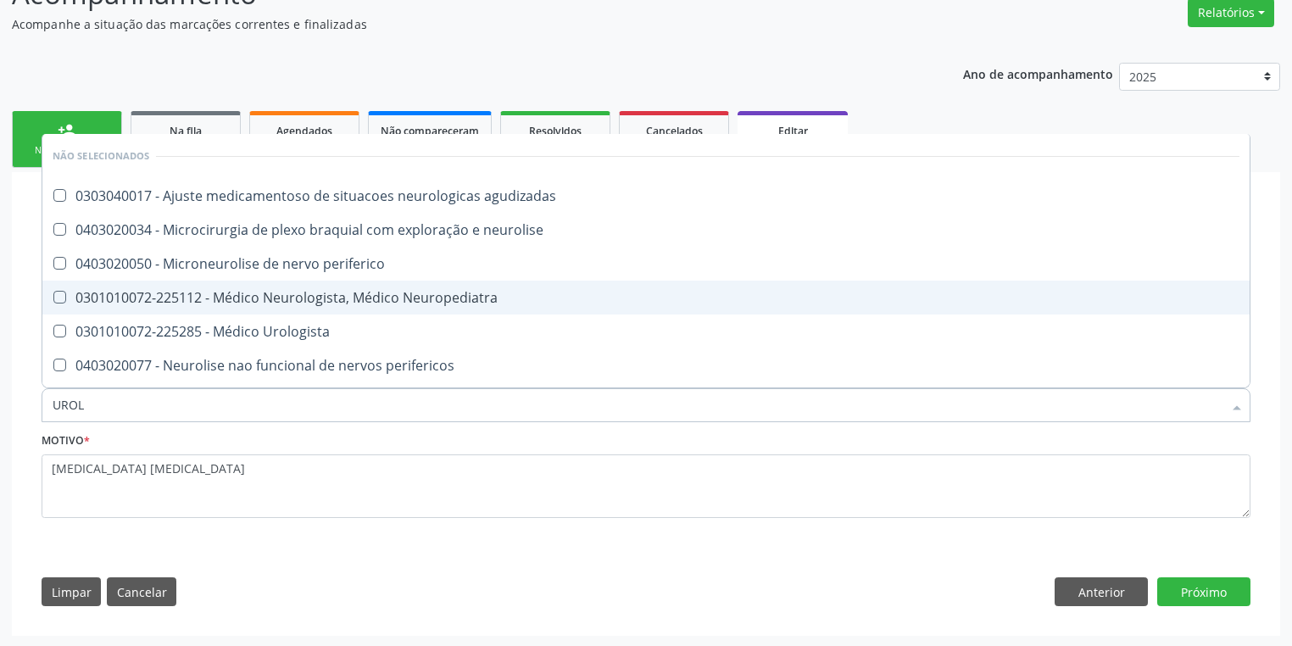
type input "UROLO"
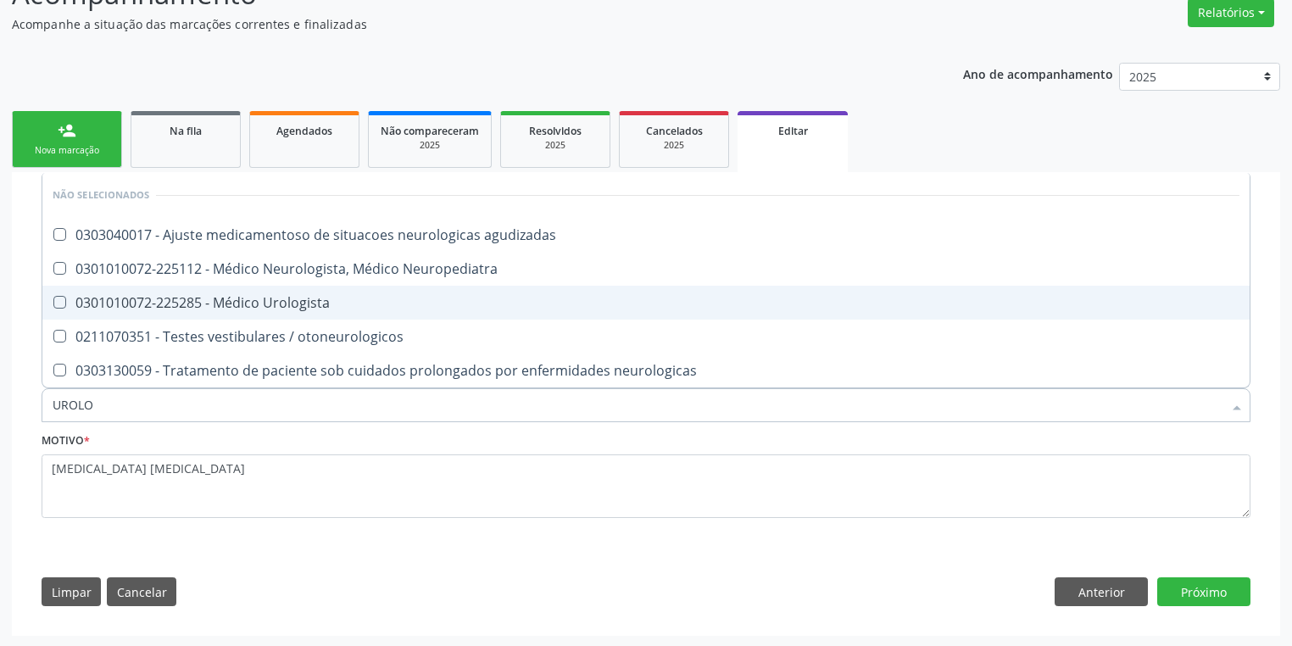
click at [190, 302] on div "0301010072-225285 - Médico Urologista" at bounding box center [646, 303] width 1187 height 14
checkbox Urologista "true"
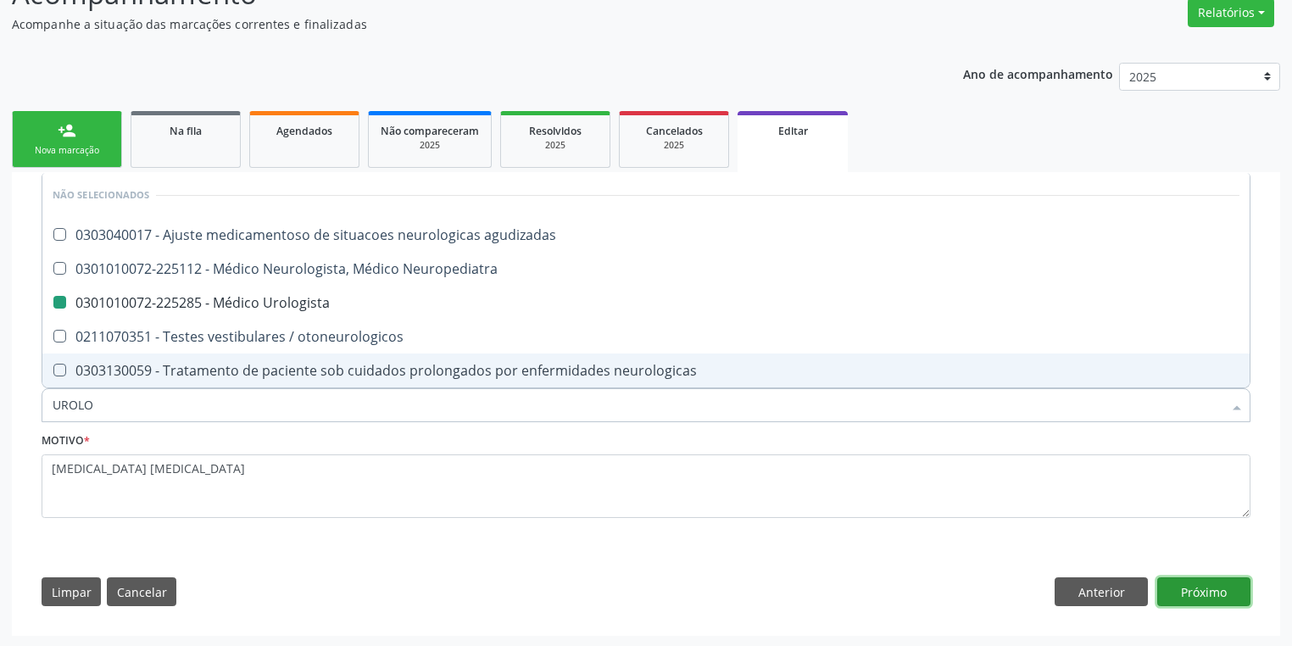
click at [1176, 582] on button "Próximo" at bounding box center [1203, 591] width 93 height 29
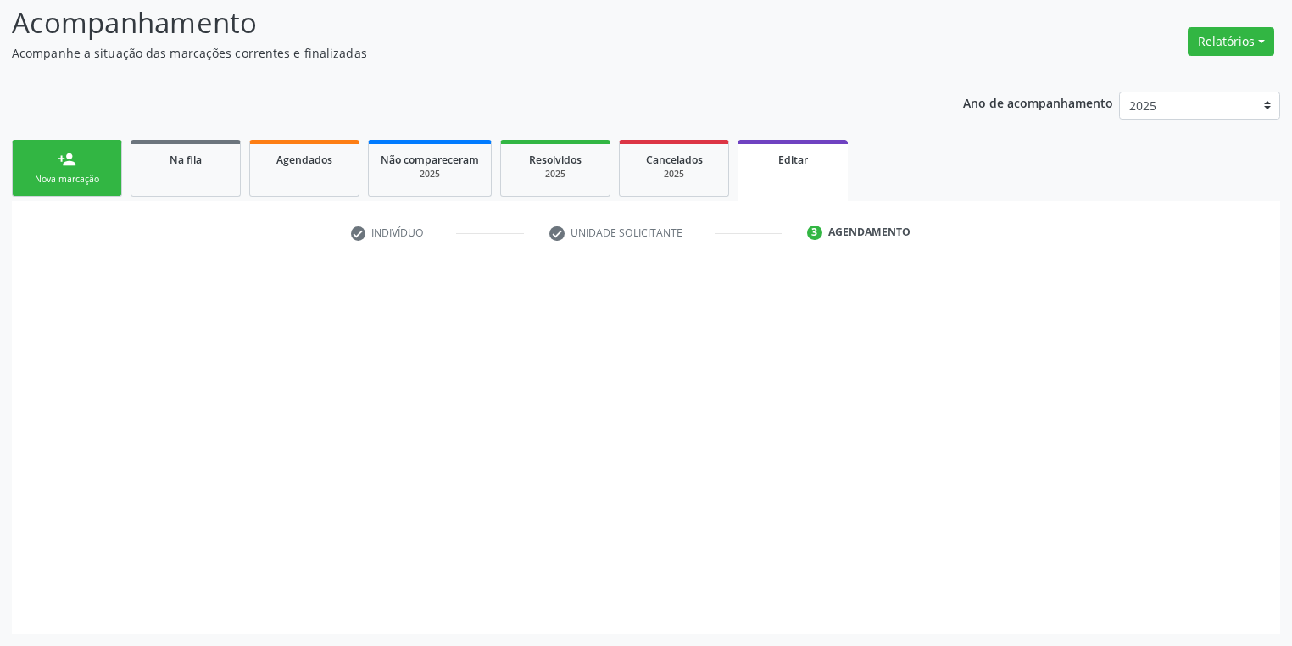
scroll to position [112, 0]
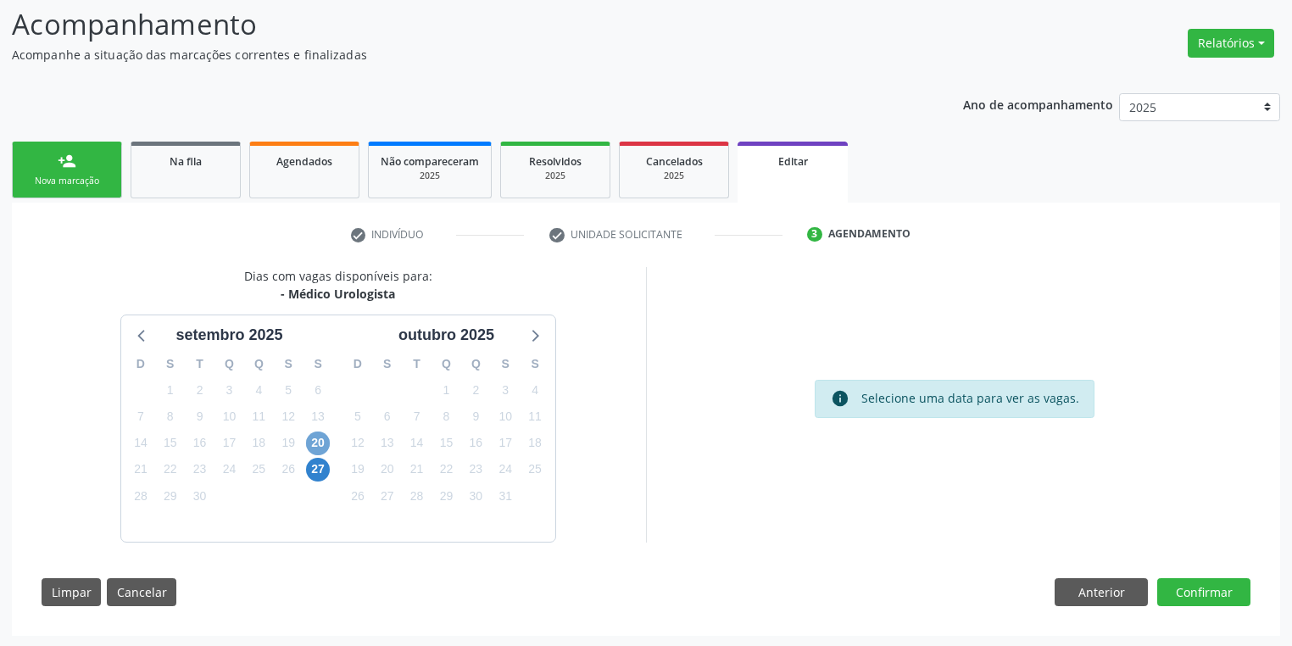
click at [318, 440] on span "20" at bounding box center [318, 443] width 24 height 24
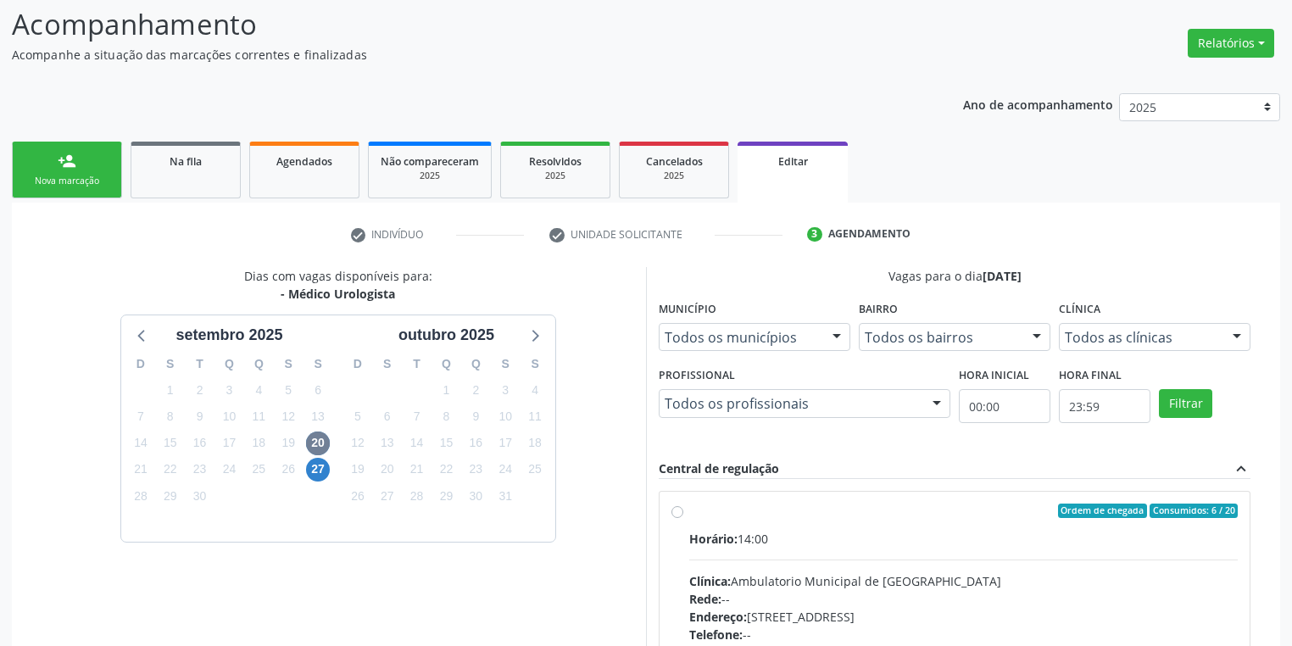
click at [843, 553] on div "Horário: 14:00 Clínica: Ambulatorio Municipal de Saude Rede: -- Endereço: [STRE…" at bounding box center [963, 646] width 548 height 233
click at [683, 519] on input "Ordem de chegada Consumidos: 6 / 20 Horário: 14:00 Clínica: Ambulatorio Municip…" at bounding box center [677, 510] width 12 height 15
radio input "true"
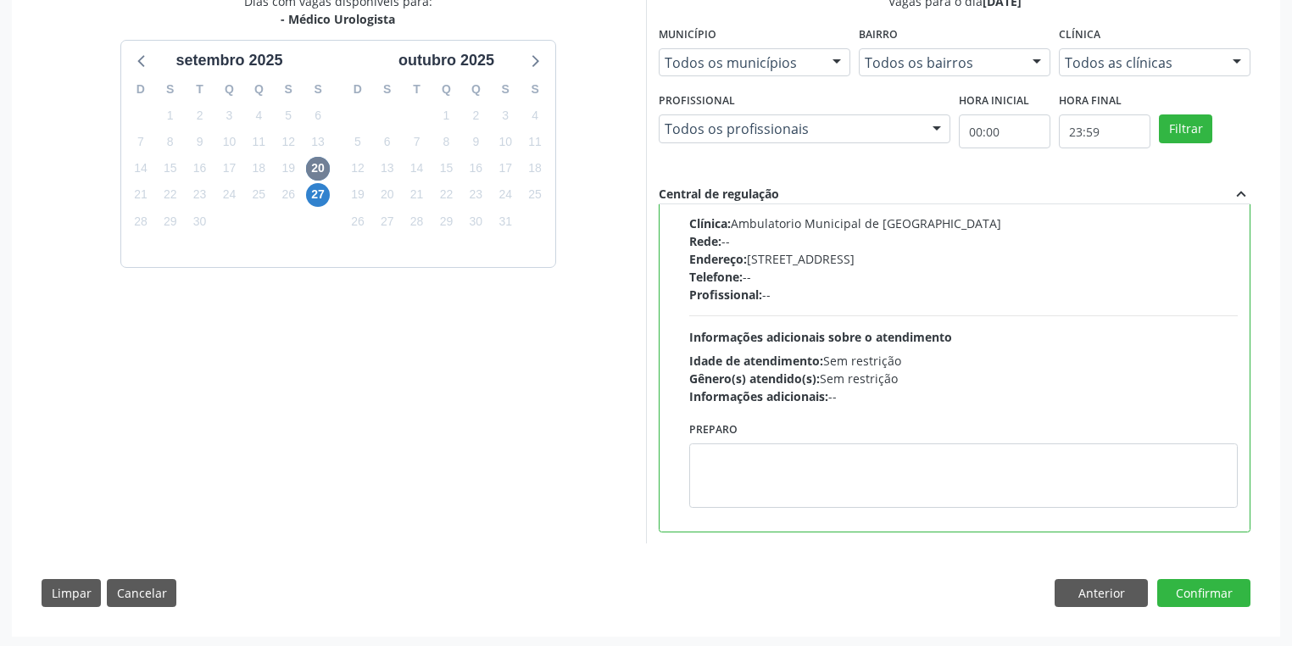
scroll to position [387, 0]
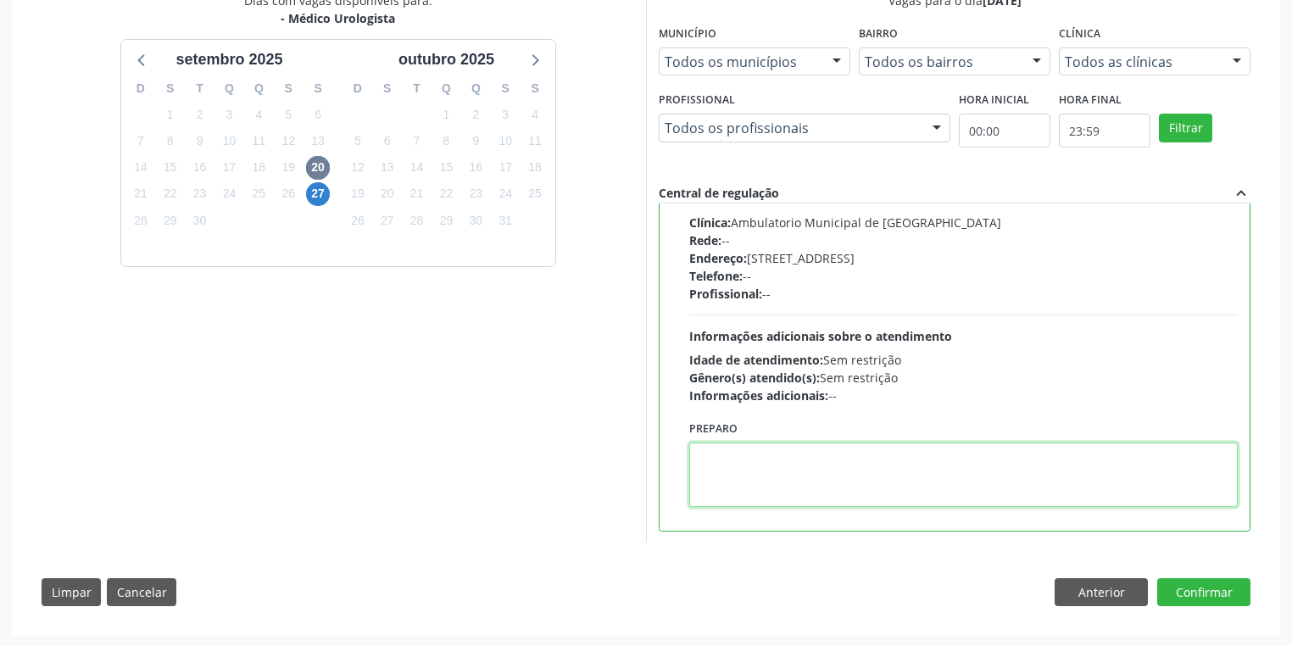
click at [736, 451] on textarea at bounding box center [963, 474] width 548 height 64
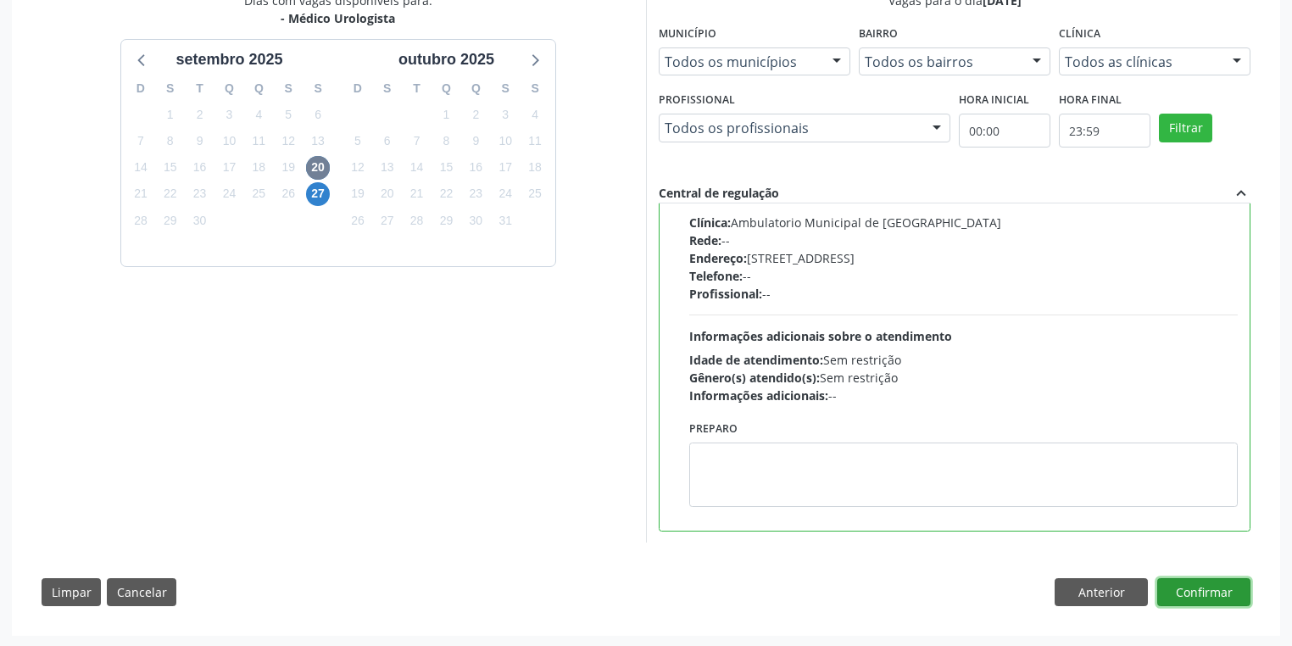
click at [1197, 589] on button "Confirmar" at bounding box center [1203, 592] width 93 height 29
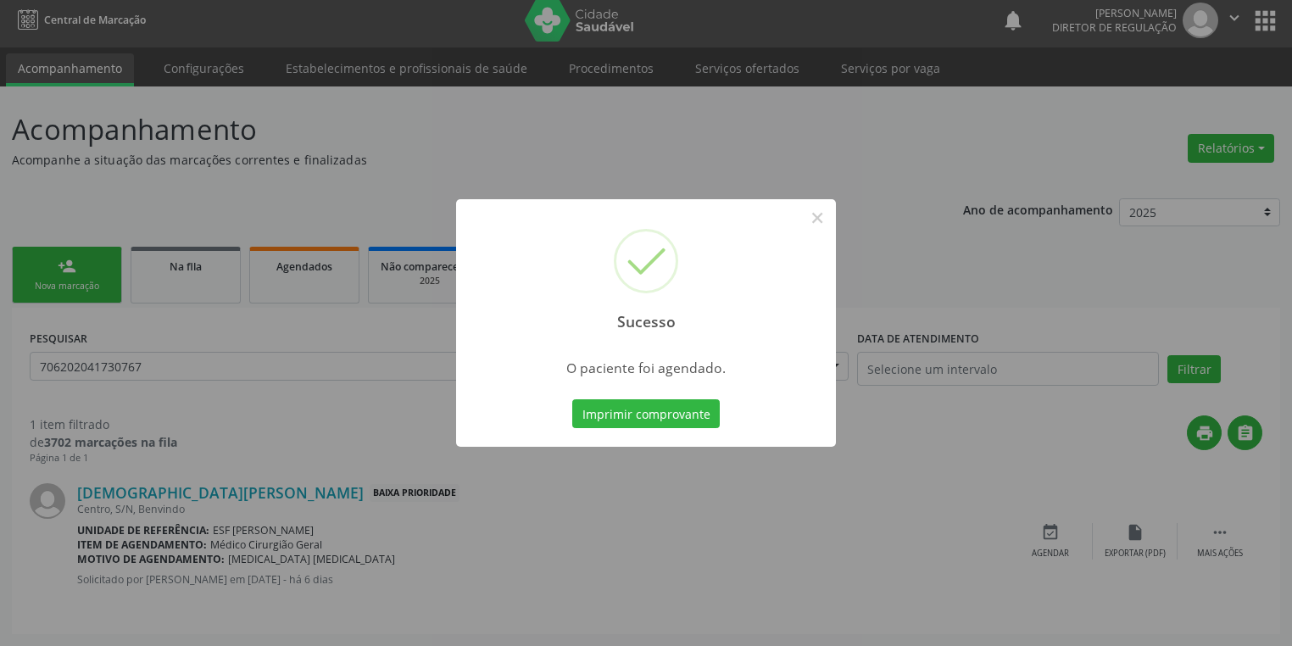
scroll to position [0, 0]
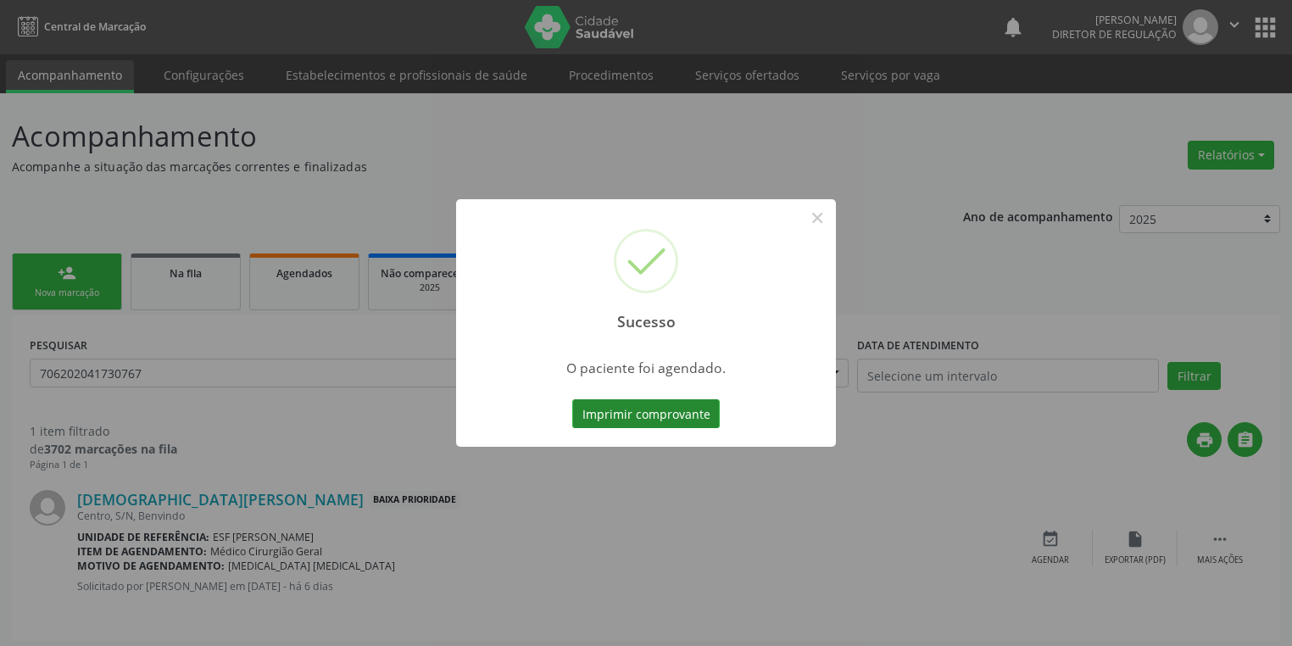
click at [648, 404] on button "Imprimir comprovante" at bounding box center [645, 413] width 147 height 29
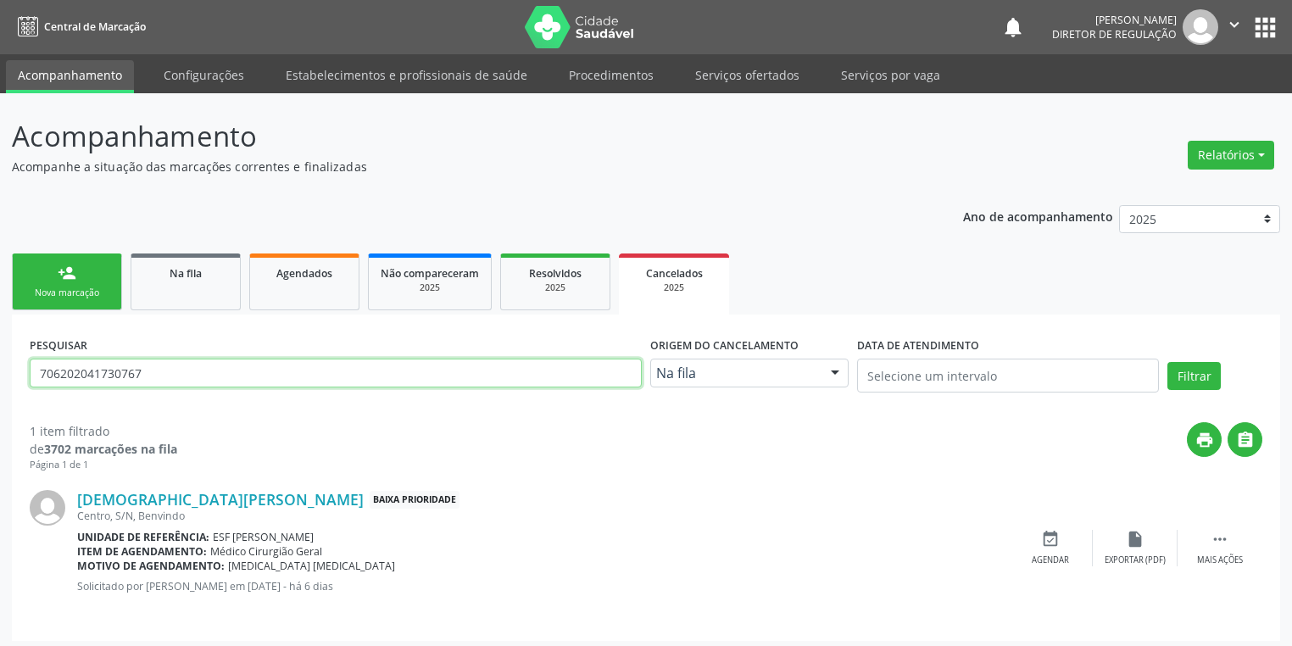
click at [142, 364] on input "706202041730767" at bounding box center [336, 373] width 612 height 29
type input "7"
type input "700409904586250"
click at [1180, 387] on button "Filtrar" at bounding box center [1193, 376] width 53 height 29
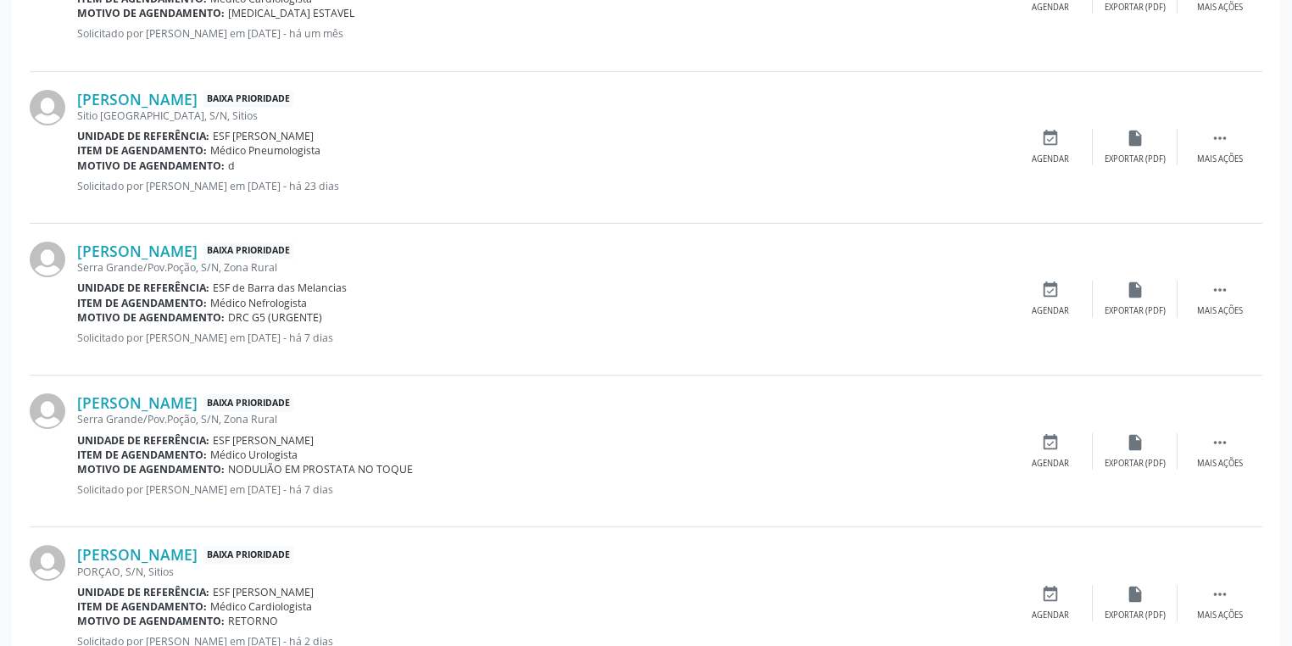
scroll to position [882, 0]
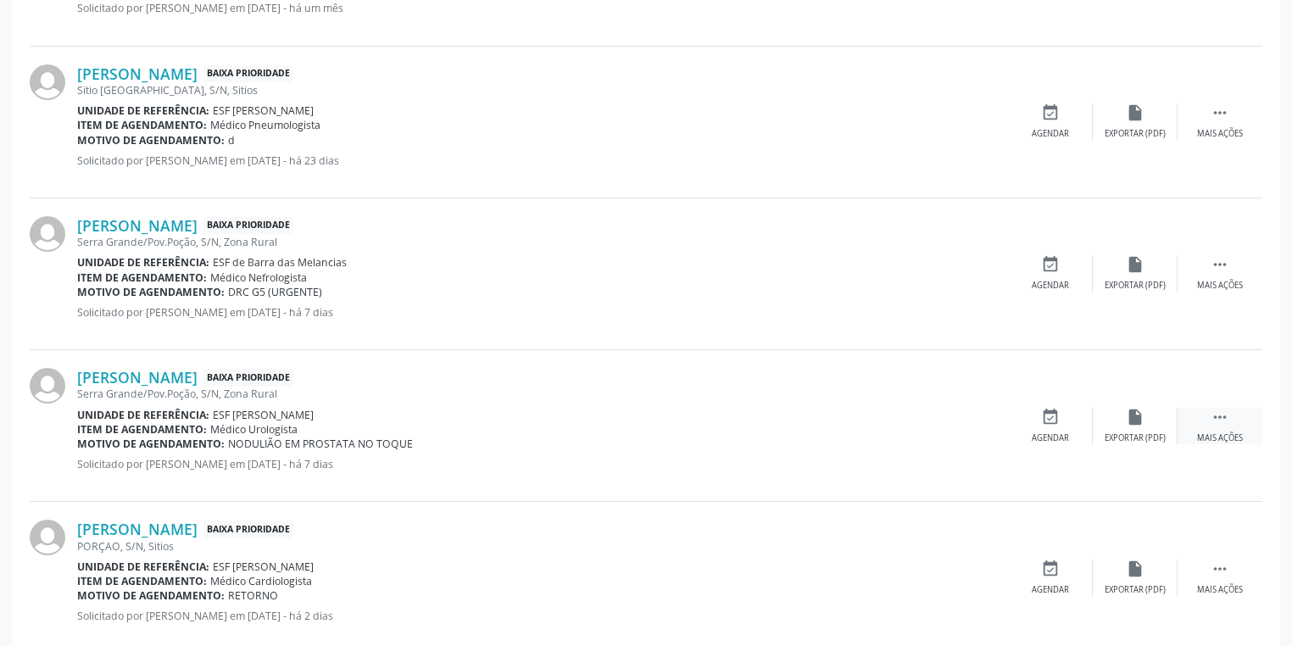
click at [1213, 414] on icon "" at bounding box center [1219, 417] width 19 height 19
click at [797, 428] on div "event_available Agendar" at bounding box center [796, 426] width 85 height 36
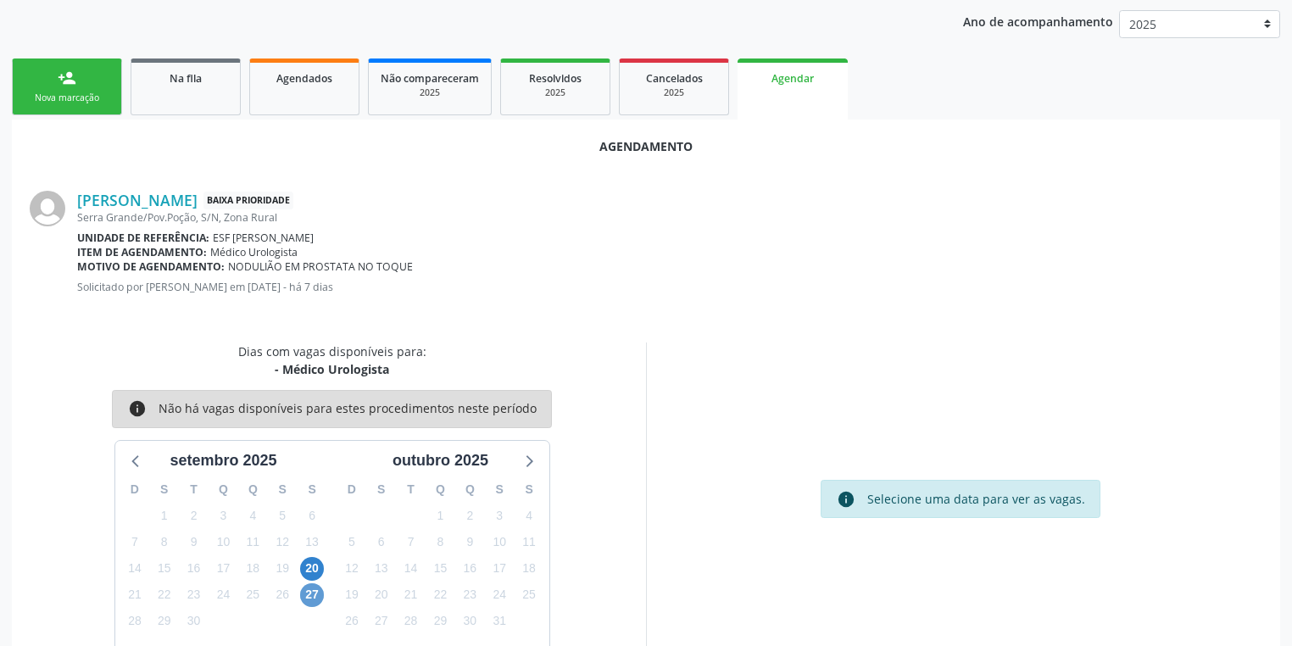
scroll to position [235, 0]
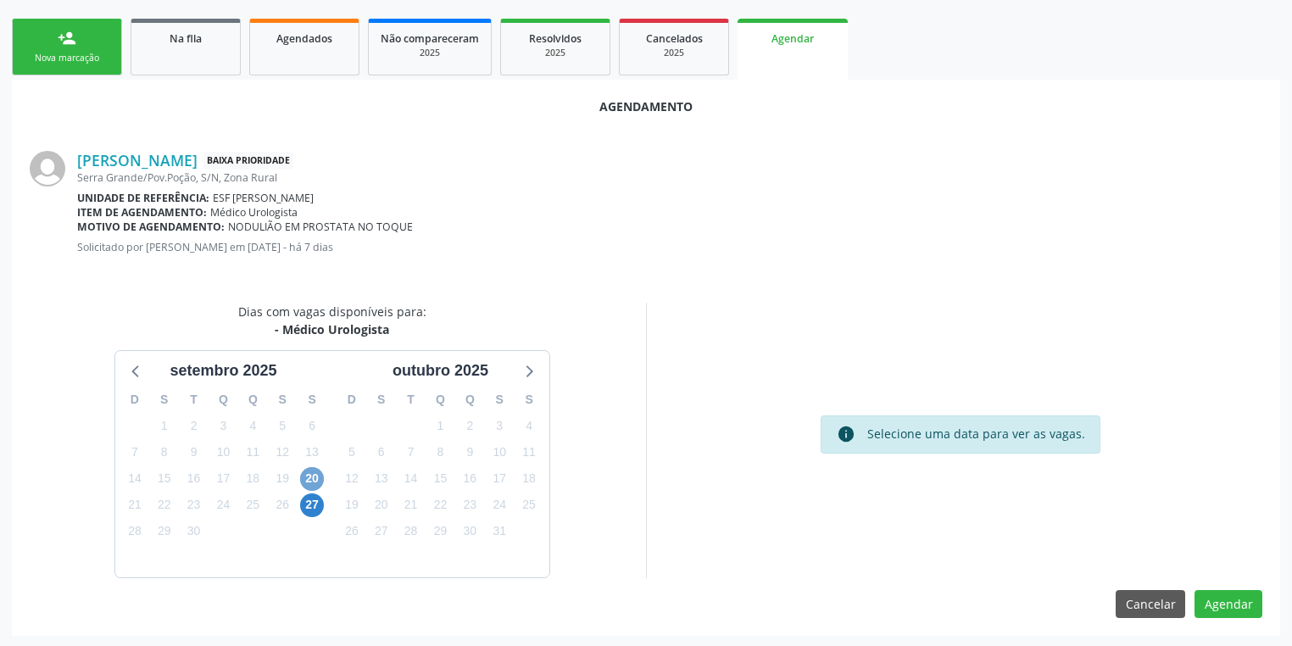
click at [304, 470] on span "20" at bounding box center [312, 479] width 24 height 24
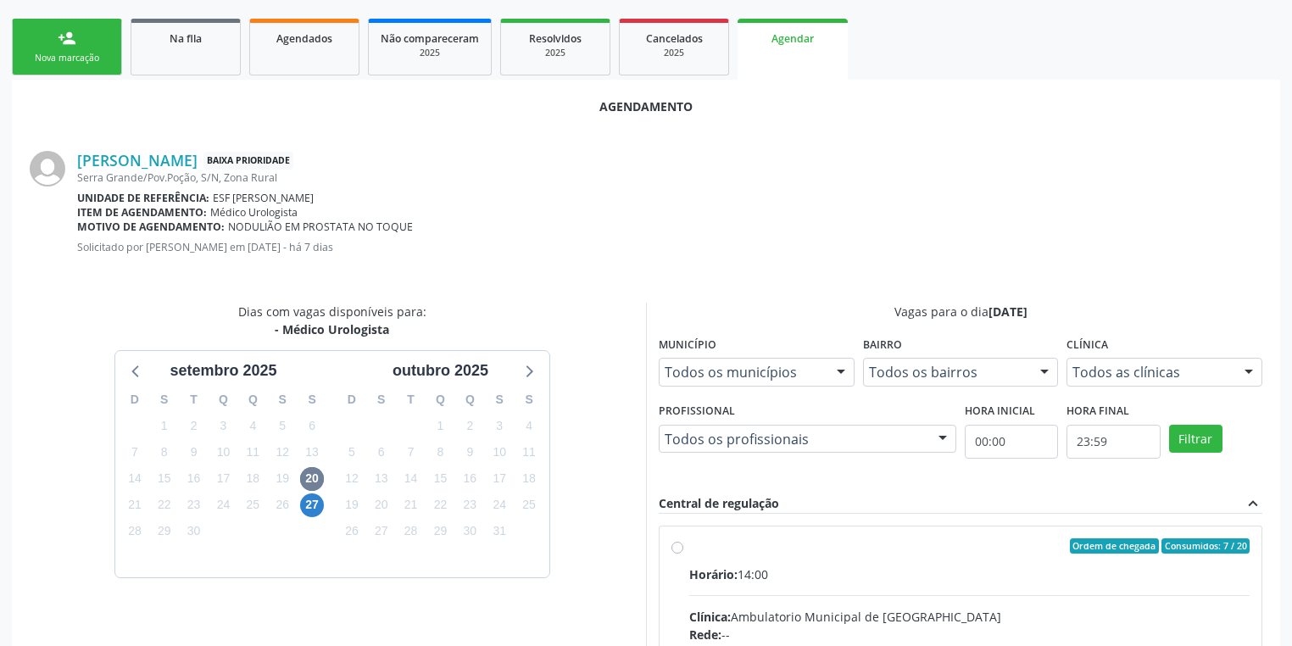
click at [683, 553] on input "Ordem de chegada Consumidos: 7 / 20 Horário: 14:00 Clínica: Ambulatorio Municip…" at bounding box center [677, 545] width 12 height 15
radio input "true"
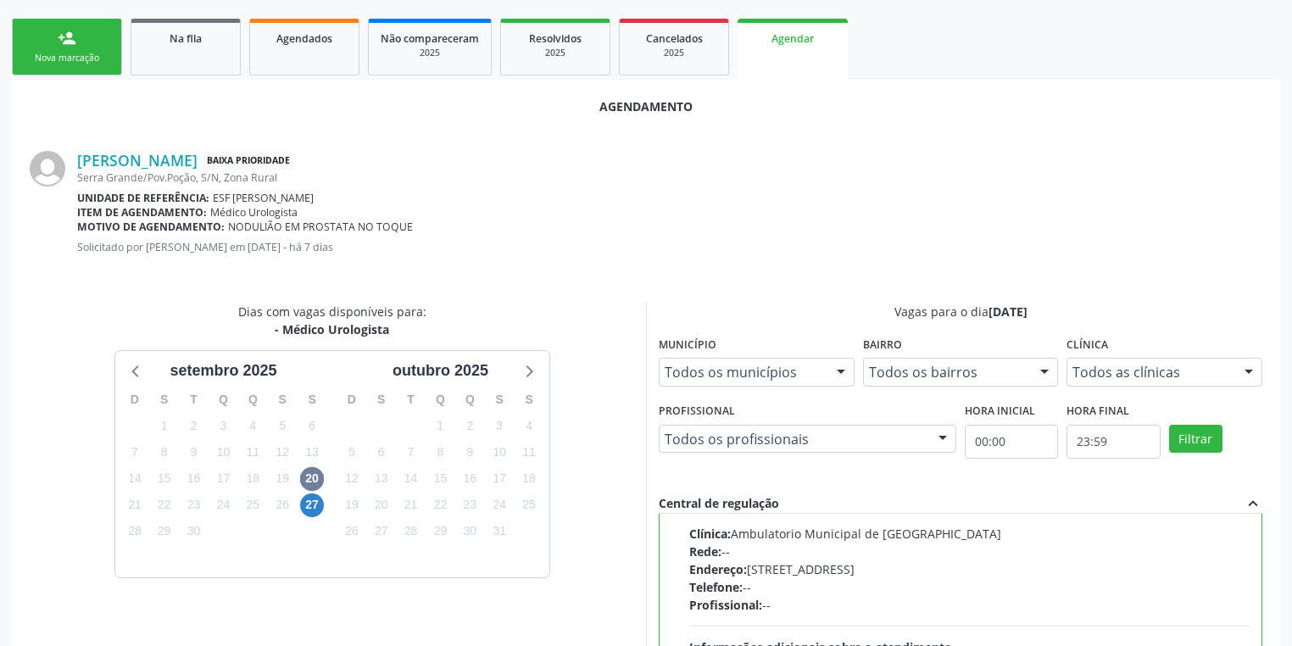
scroll to position [510, 0]
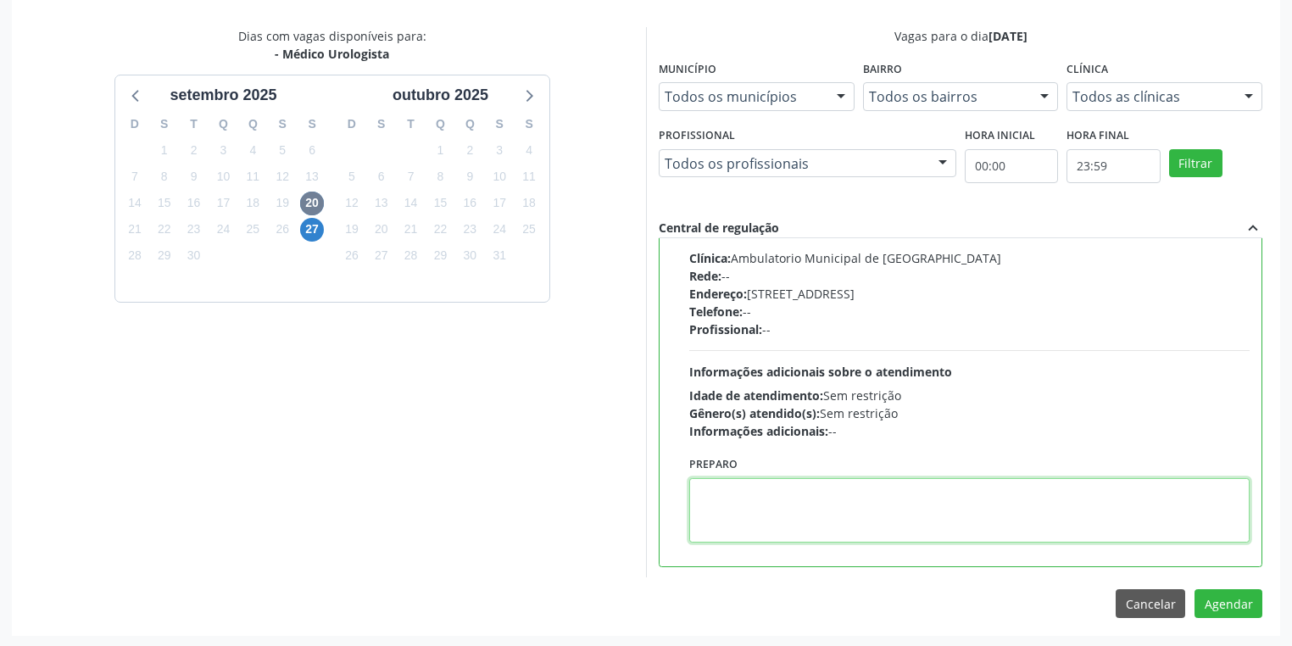
click at [791, 504] on textarea at bounding box center [969, 510] width 560 height 64
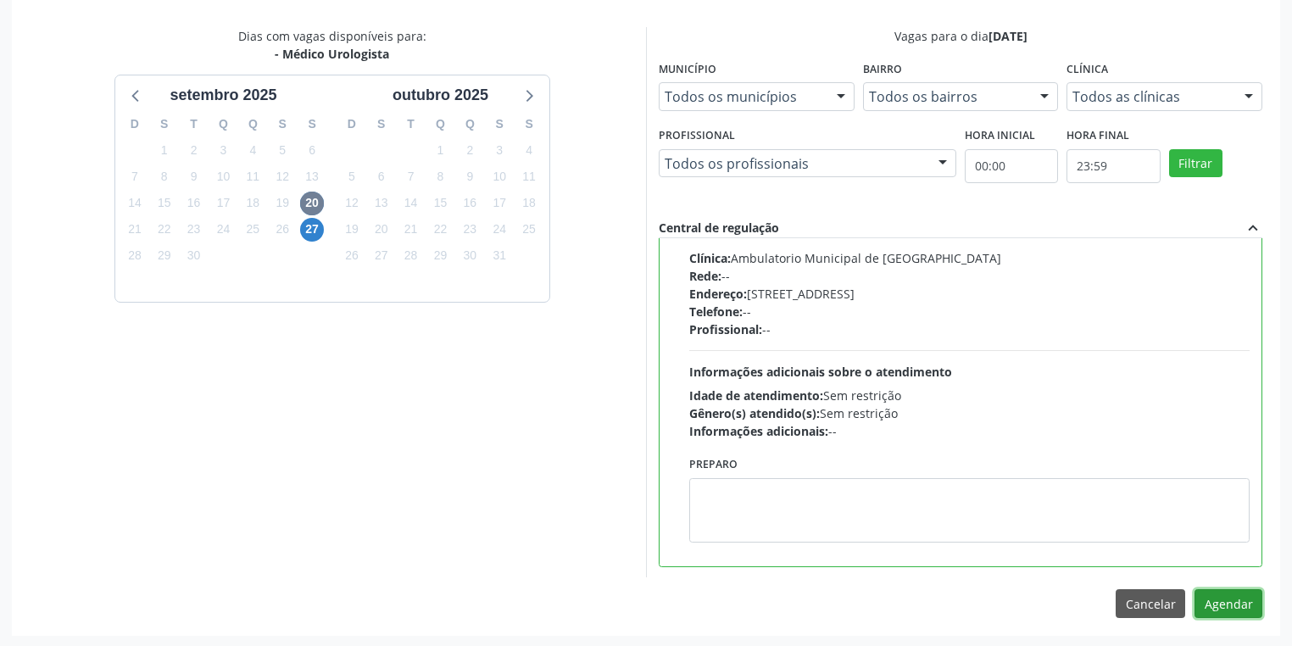
click at [1216, 593] on button "Agendar" at bounding box center [1228, 603] width 68 height 29
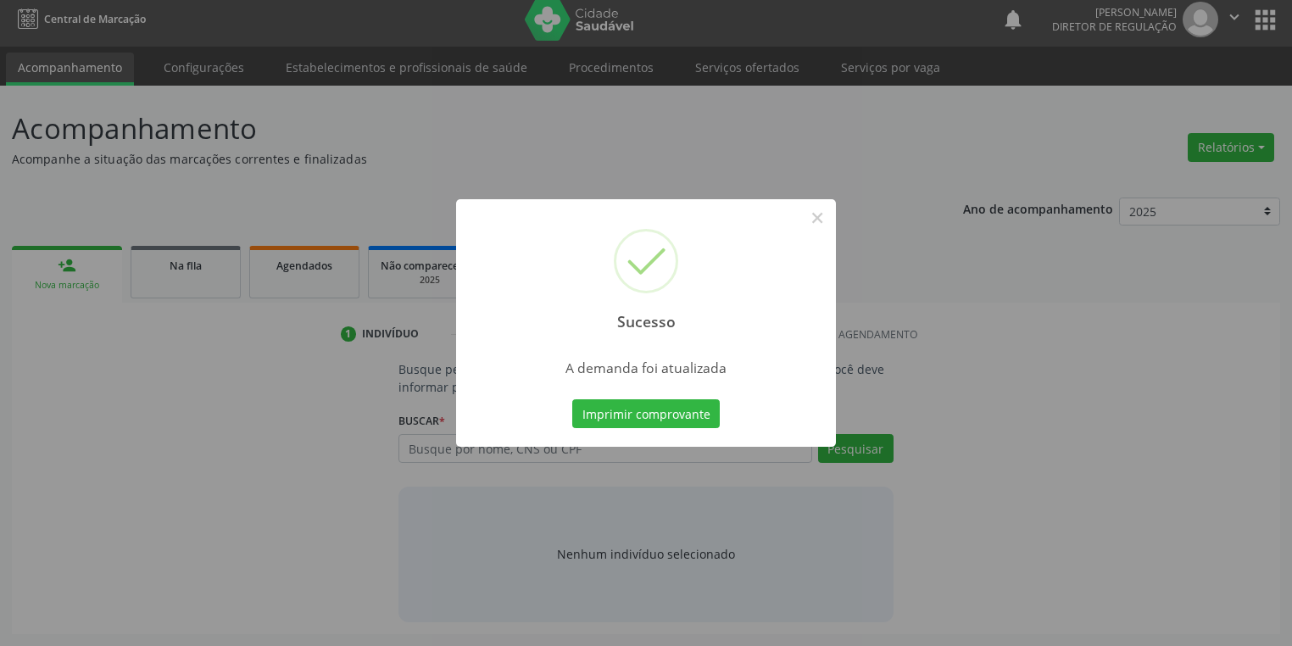
scroll to position [7, 0]
click at [634, 414] on button "Imprimir comprovante" at bounding box center [645, 413] width 147 height 29
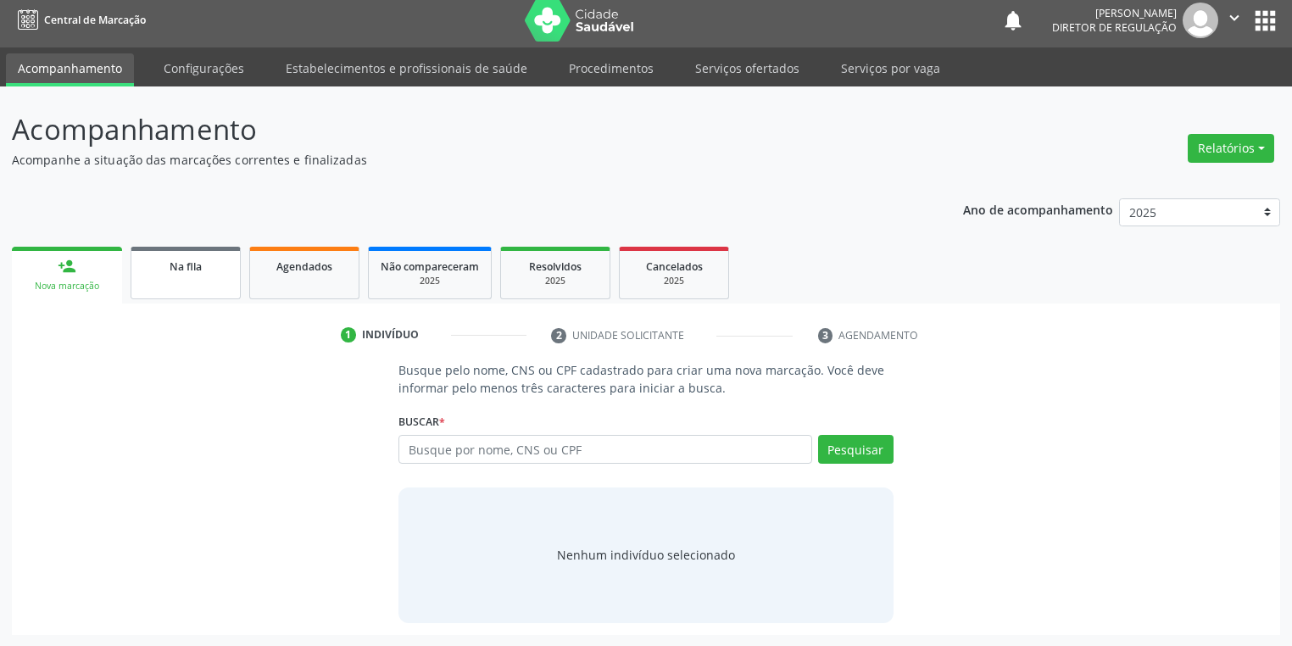
click at [194, 290] on link "Na fila" at bounding box center [186, 273] width 110 height 53
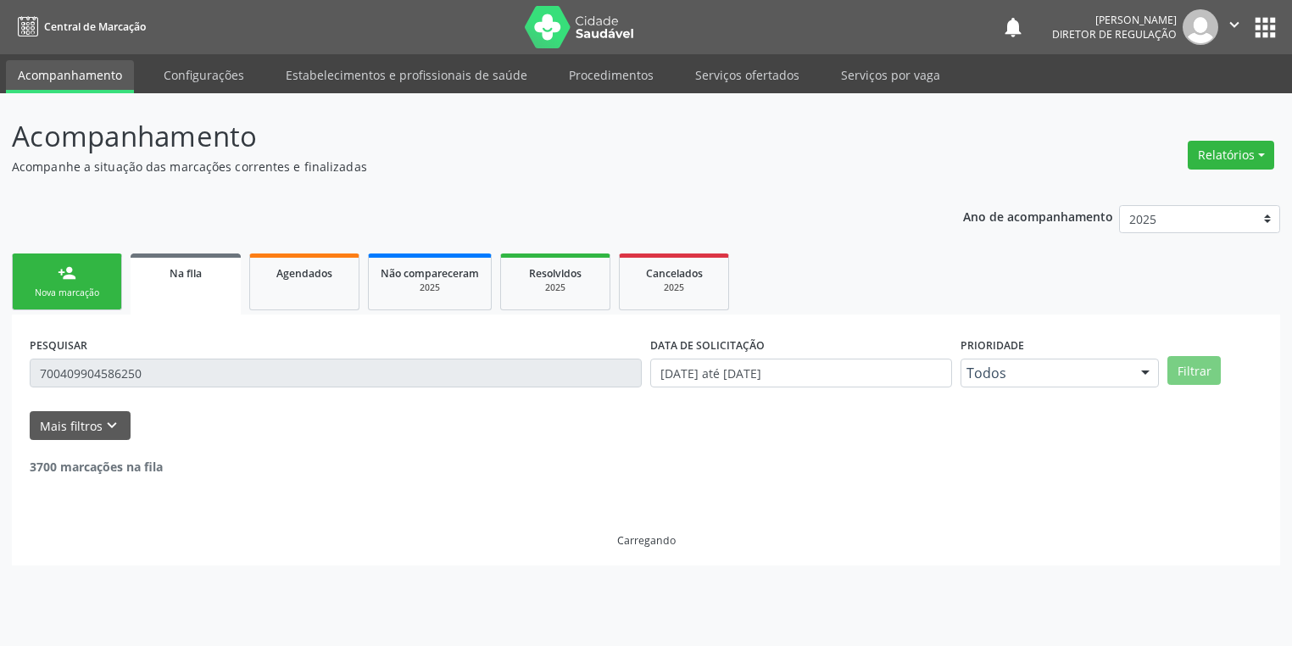
scroll to position [0, 0]
click at [166, 375] on input "700409904586250" at bounding box center [338, 373] width 617 height 29
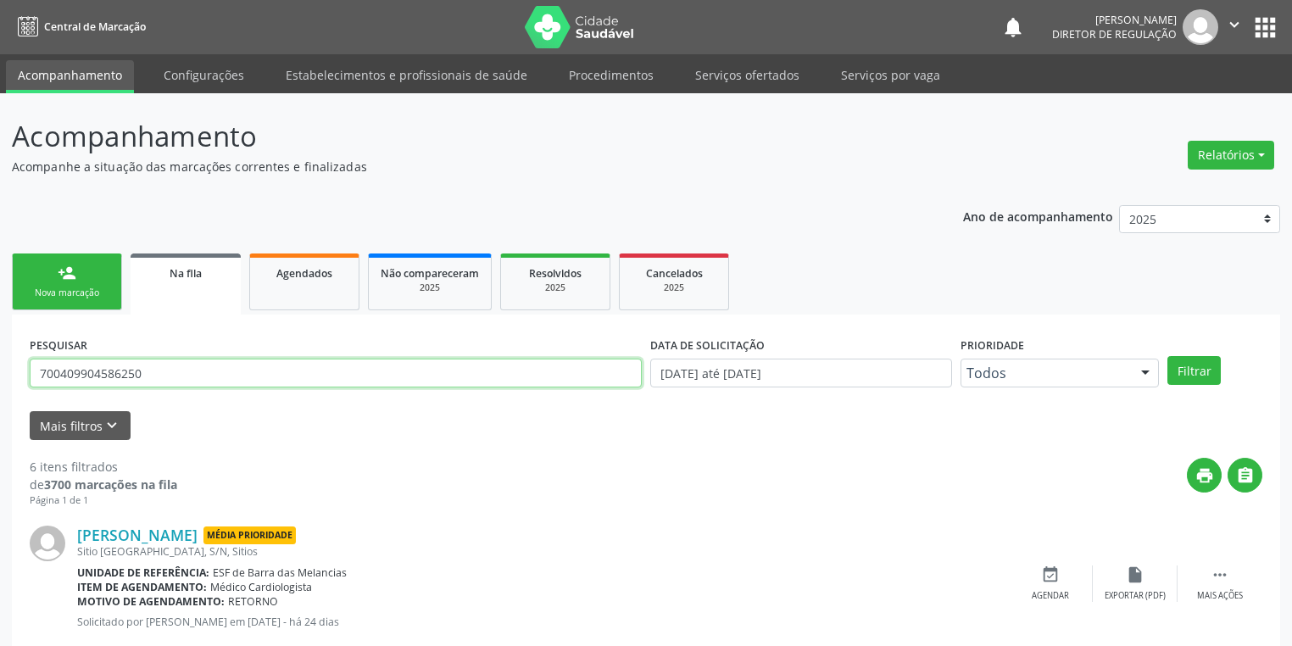
click at [163, 374] on input "700409904586250" at bounding box center [336, 373] width 612 height 29
type input "7"
click at [1195, 368] on button "Filtrar" at bounding box center [1193, 370] width 53 height 29
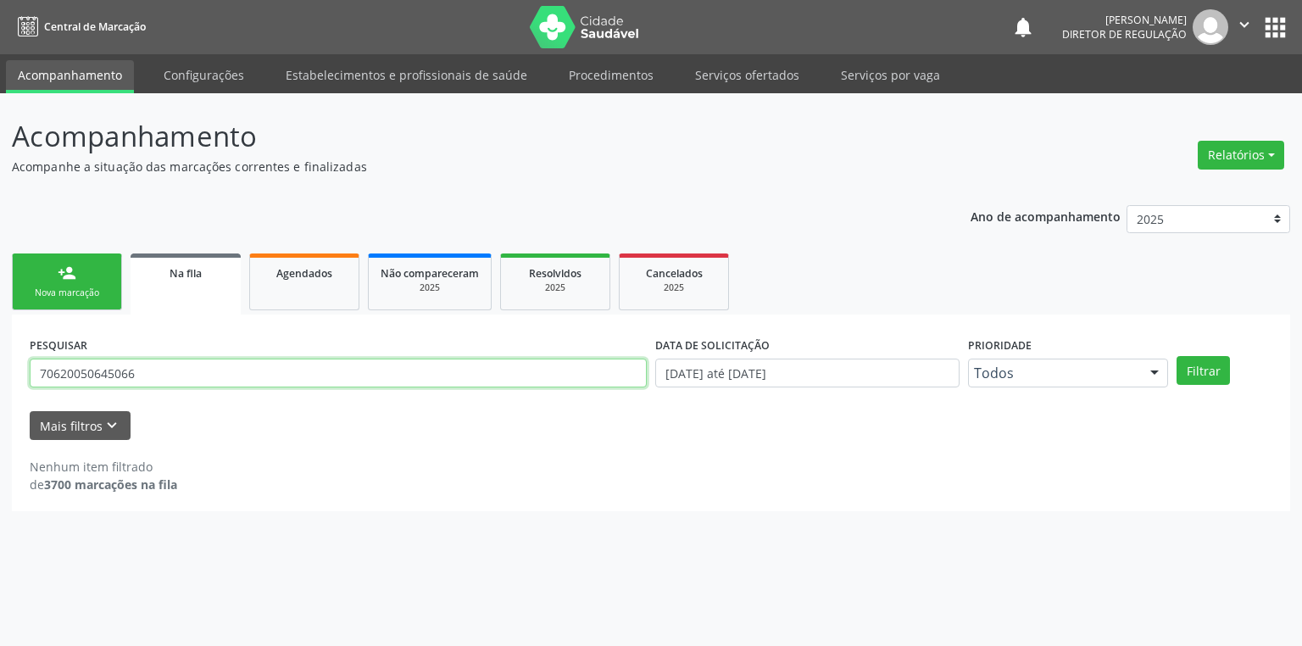
click at [163, 370] on input "70620050645066" at bounding box center [338, 373] width 617 height 29
type input "7"
type input "706200050645066"
click at [1197, 372] on button "Filtrar" at bounding box center [1202, 370] width 53 height 29
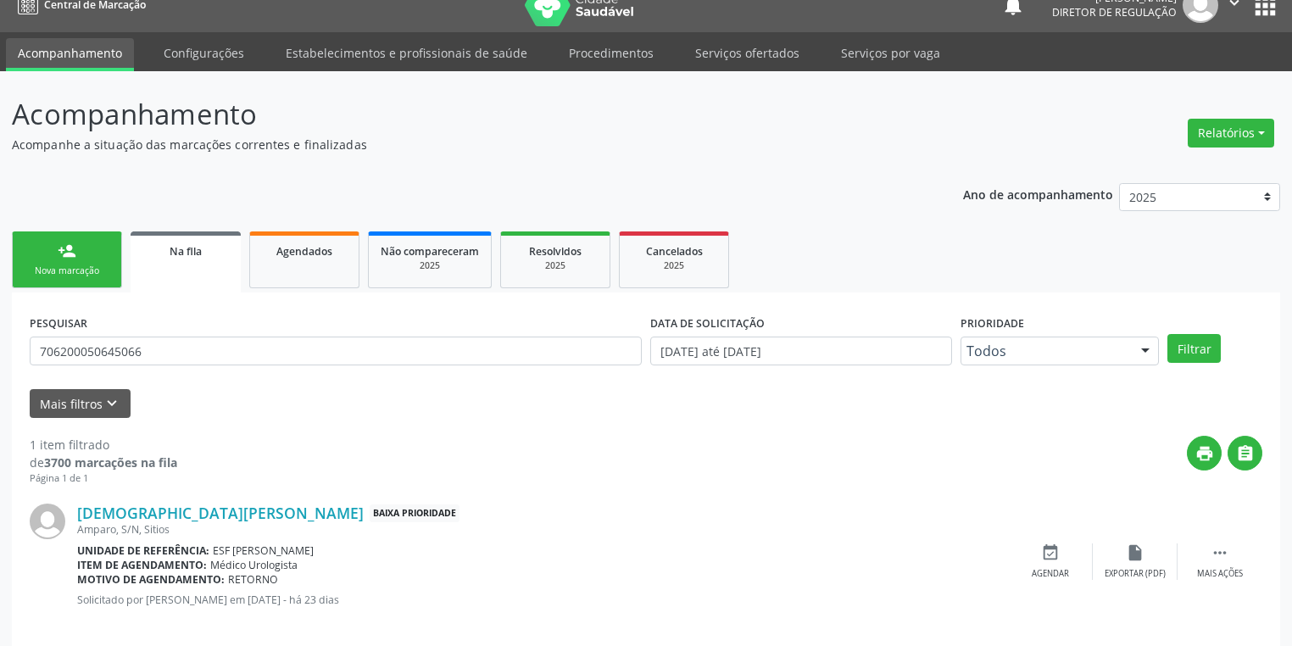
scroll to position [41, 0]
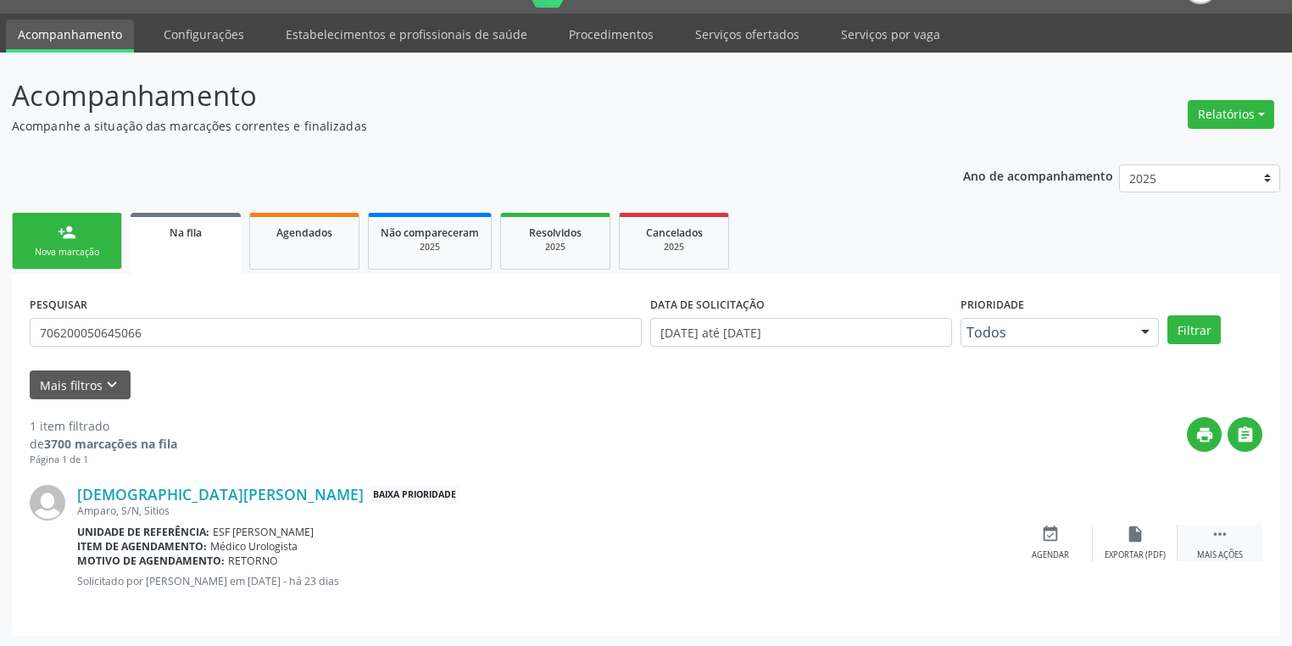
click at [1214, 529] on icon "" at bounding box center [1219, 534] width 19 height 19
click at [816, 546] on div "event_available Agendar" at bounding box center [796, 543] width 85 height 36
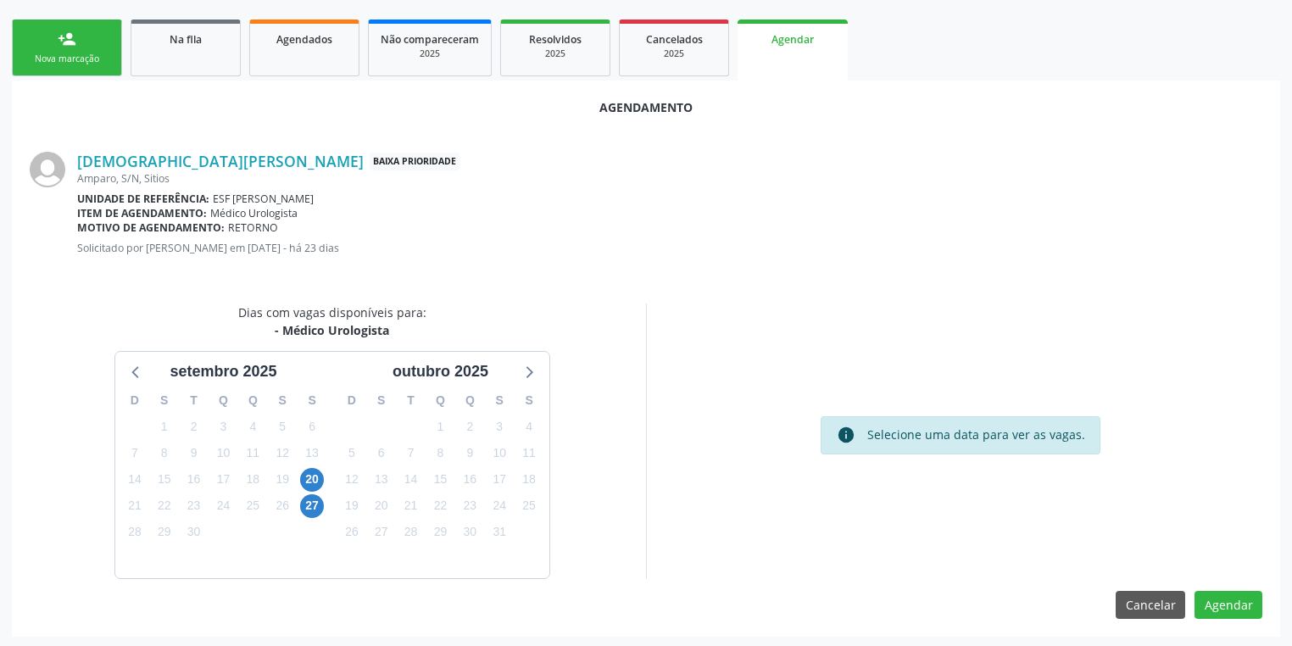
scroll to position [235, 0]
click at [314, 478] on span "20" at bounding box center [312, 479] width 24 height 24
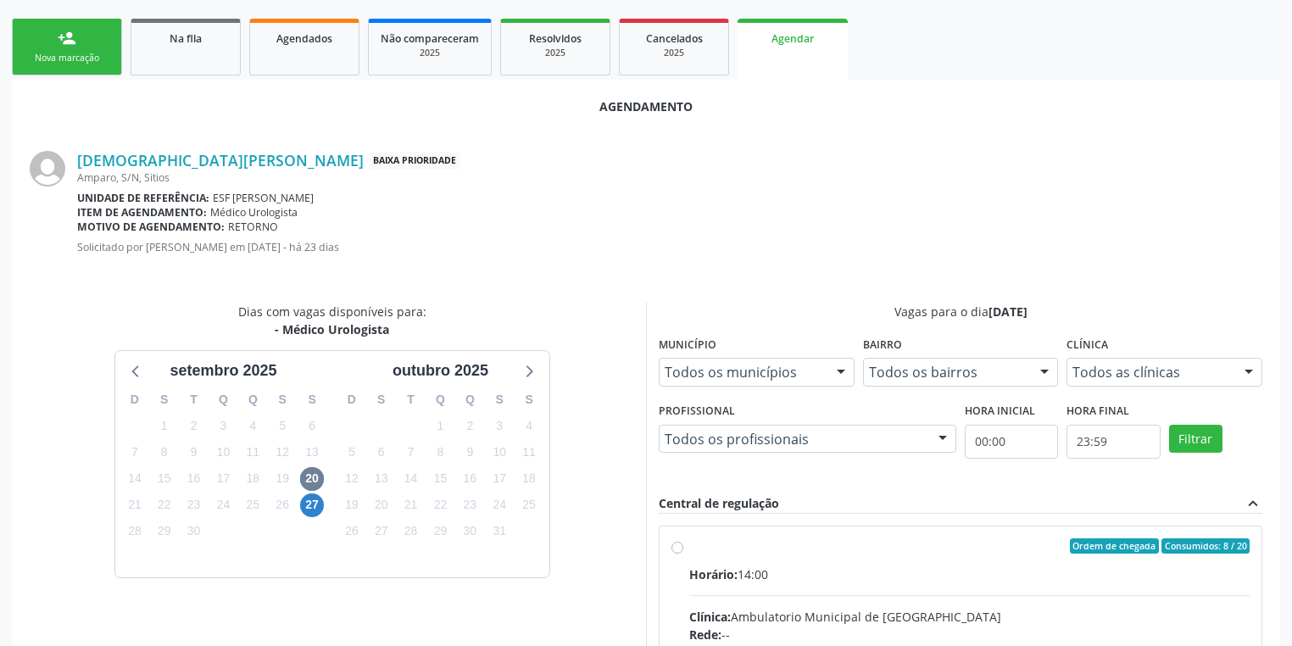
click at [683, 553] on input "Ordem de chegada Consumidos: 8 / 20 Horário: 14:00 Clínica: Ambulatorio Municip…" at bounding box center [677, 545] width 12 height 15
radio input "true"
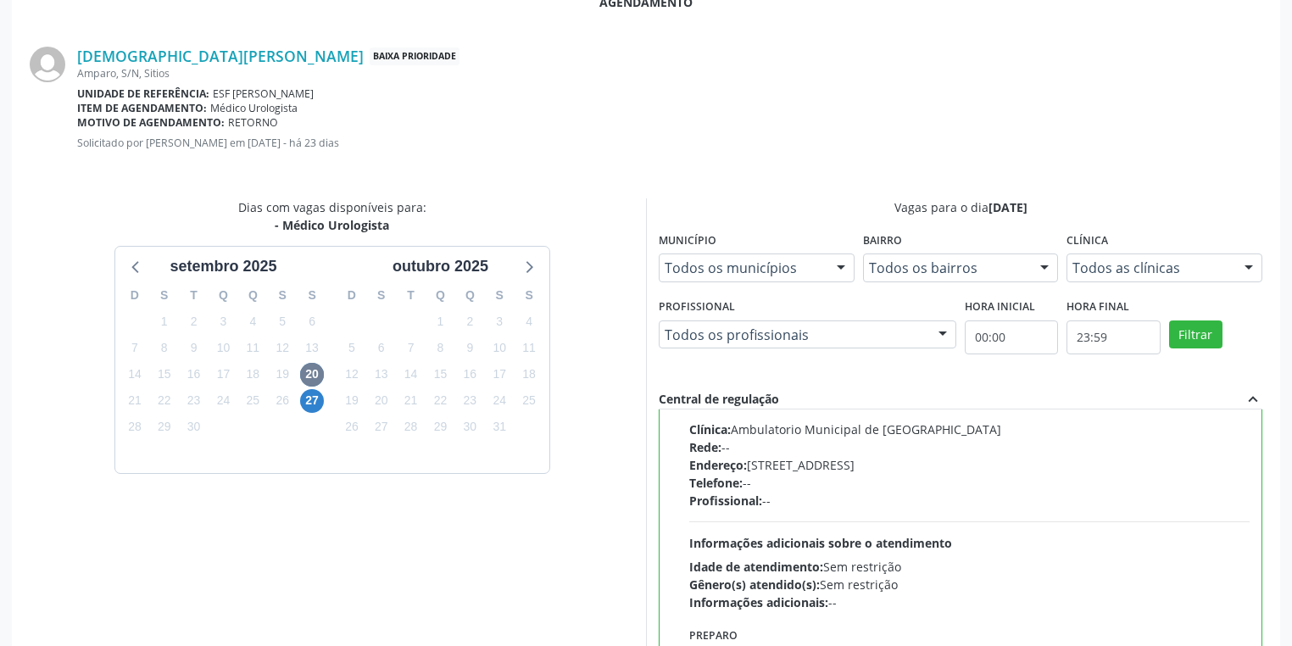
scroll to position [506, 0]
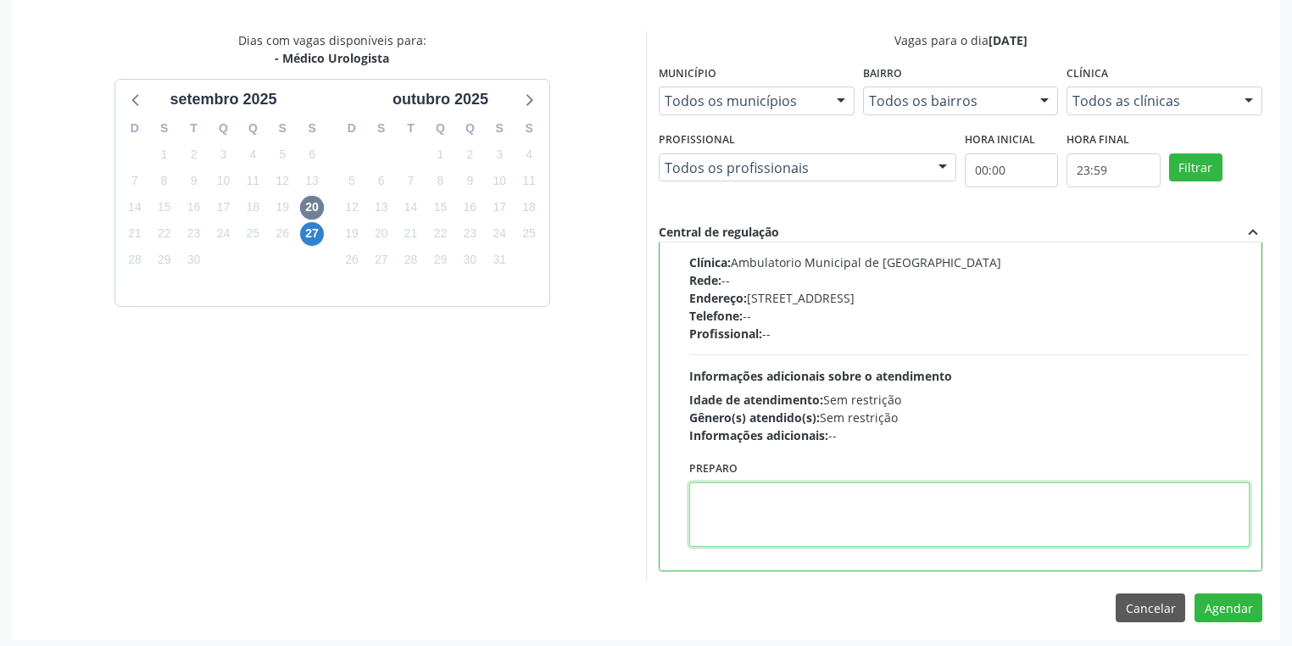
click at [744, 526] on textarea at bounding box center [969, 514] width 560 height 64
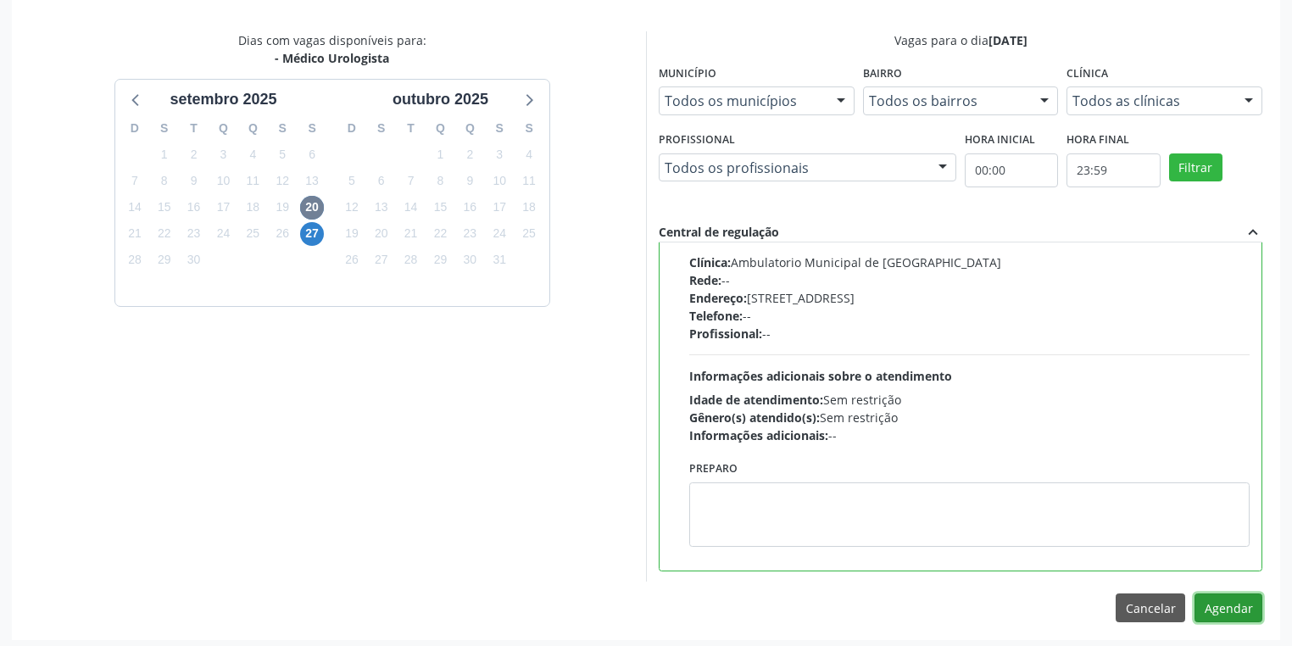
click at [1214, 600] on button "Agendar" at bounding box center [1228, 607] width 68 height 29
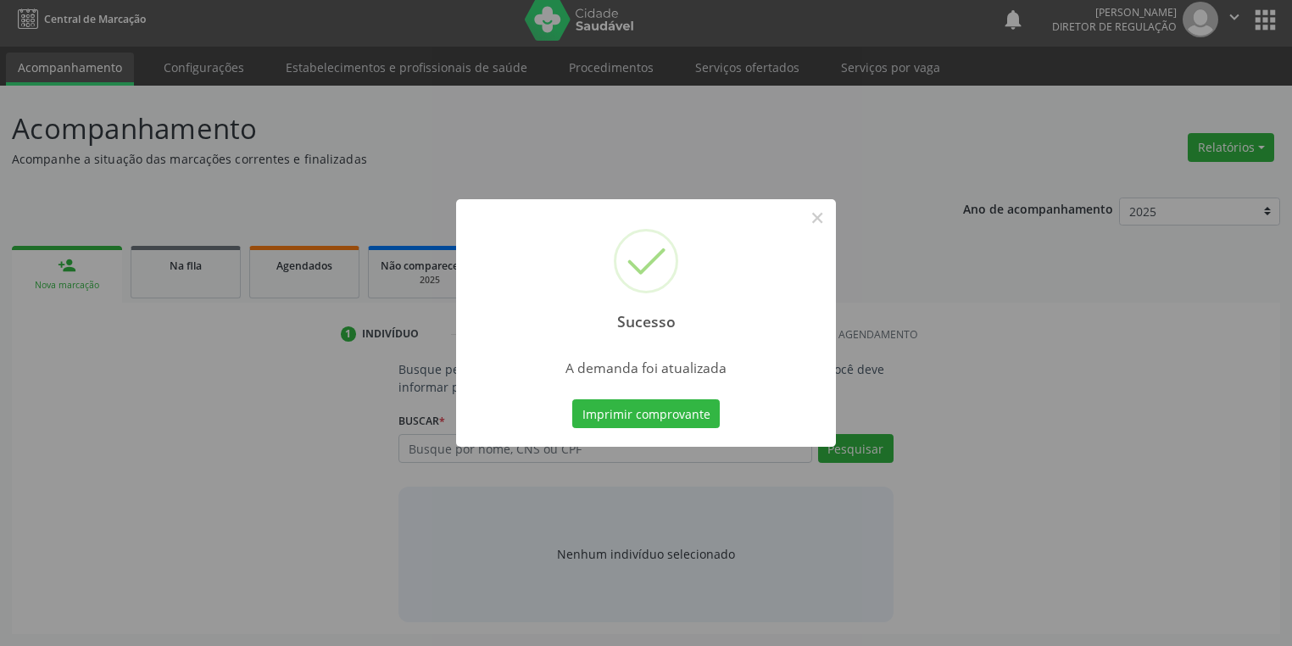
scroll to position [7, 0]
click at [616, 417] on button "Imprimir comprovante" at bounding box center [645, 413] width 147 height 29
